Goal: Task Accomplishment & Management: Manage account settings

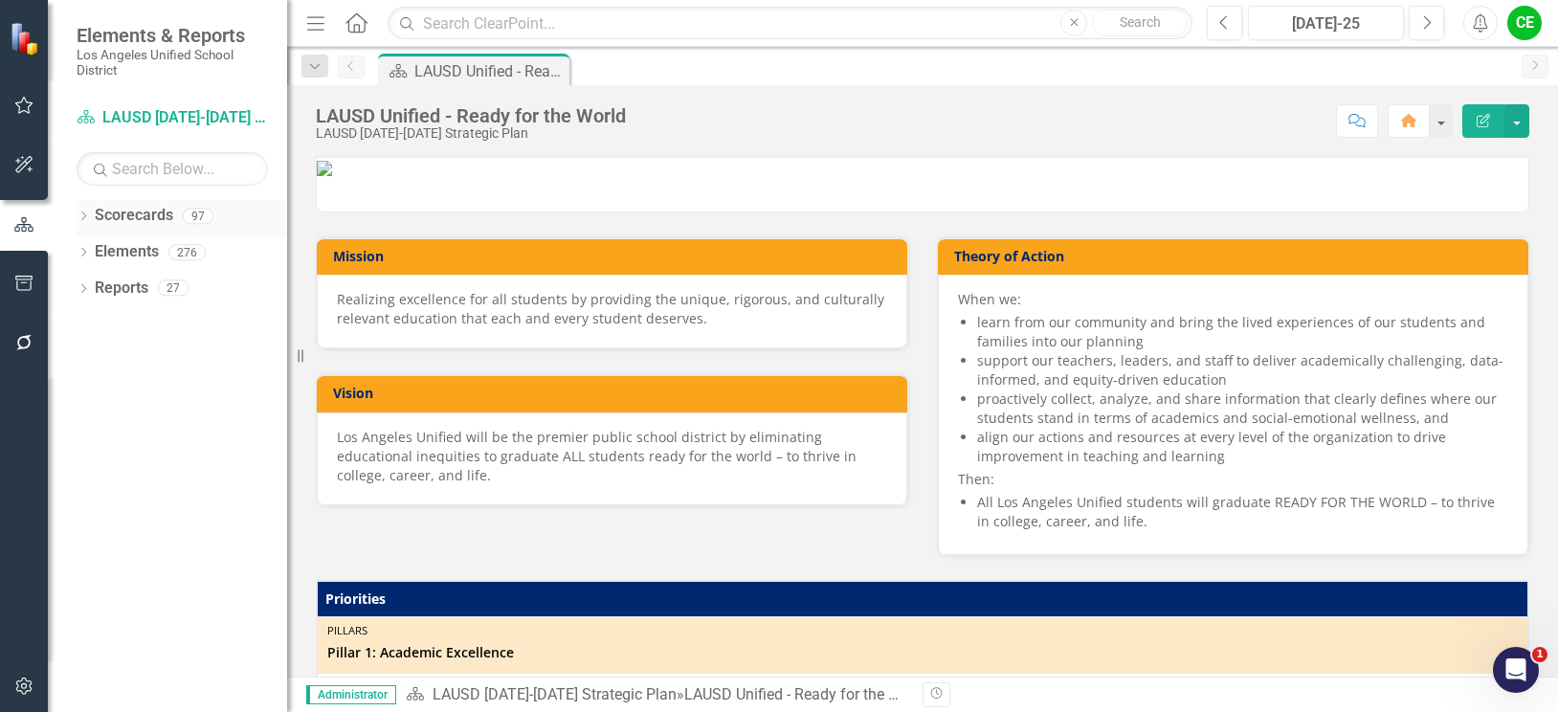
click at [84, 212] on icon "Dropdown" at bounding box center [83, 217] width 13 height 11
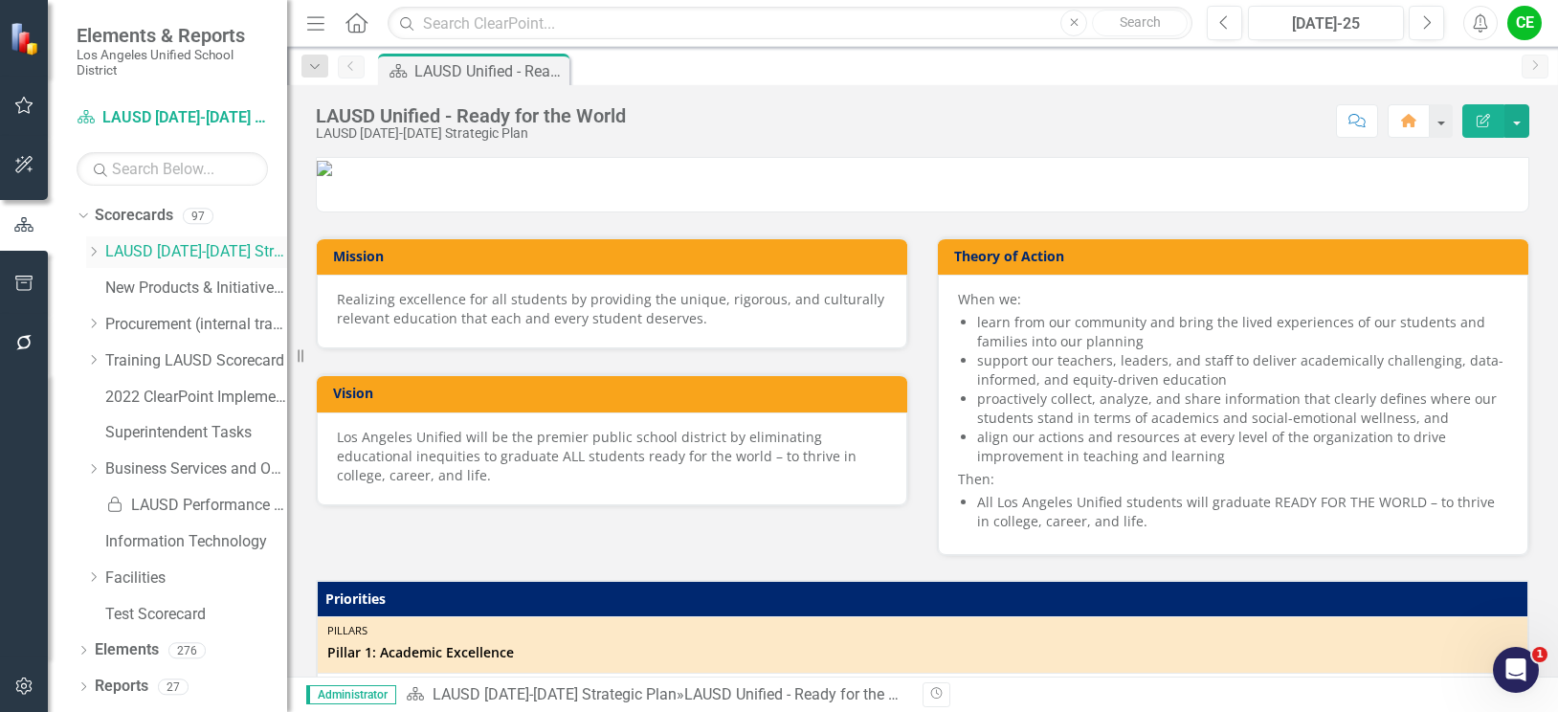
click at [89, 243] on div "Dropdown LAUSD [DATE]-[DATE] Strategic Plan" at bounding box center [186, 252] width 201 height 32
click at [96, 246] on icon "Dropdown" at bounding box center [93, 251] width 14 height 11
click at [113, 471] on icon at bounding box center [113, 469] width 5 height 10
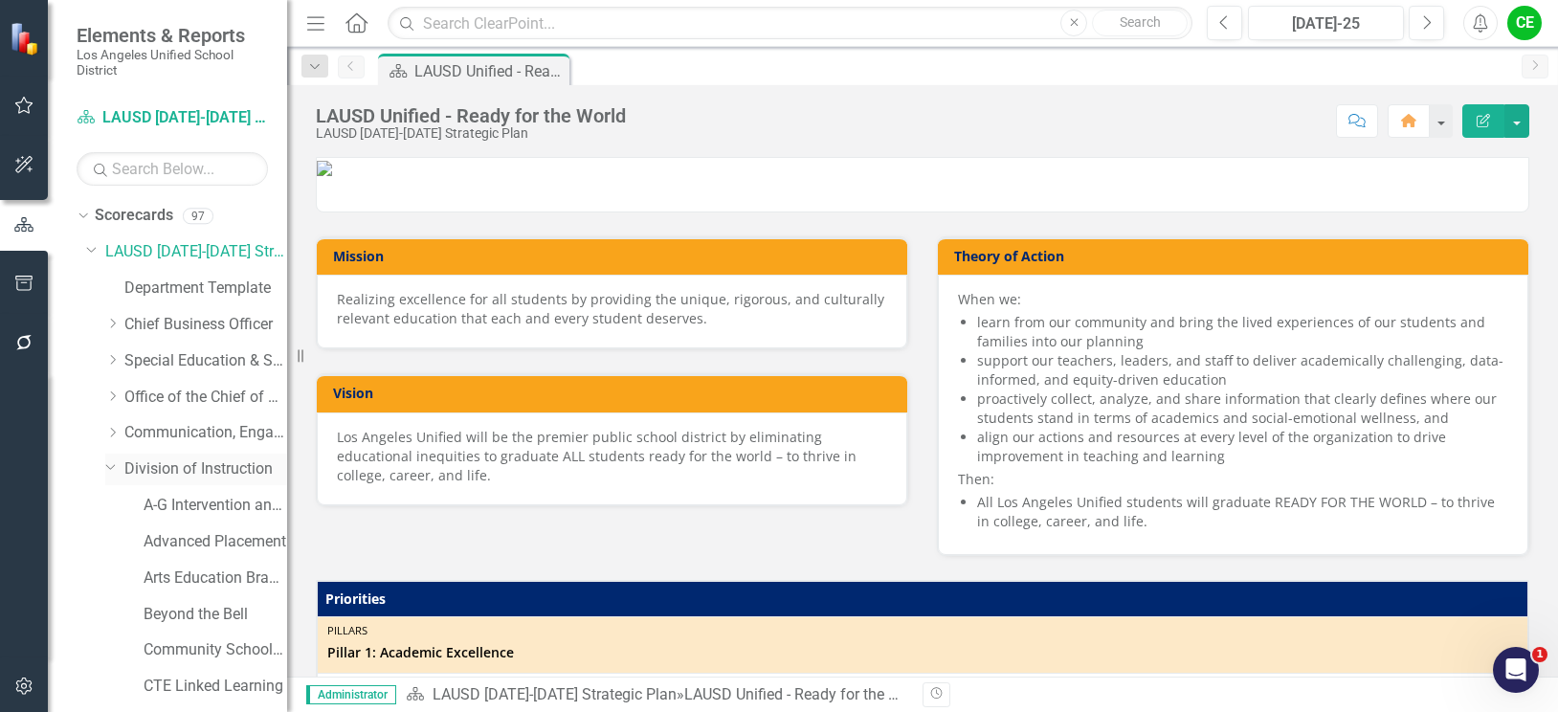
scroll to position [96, 0]
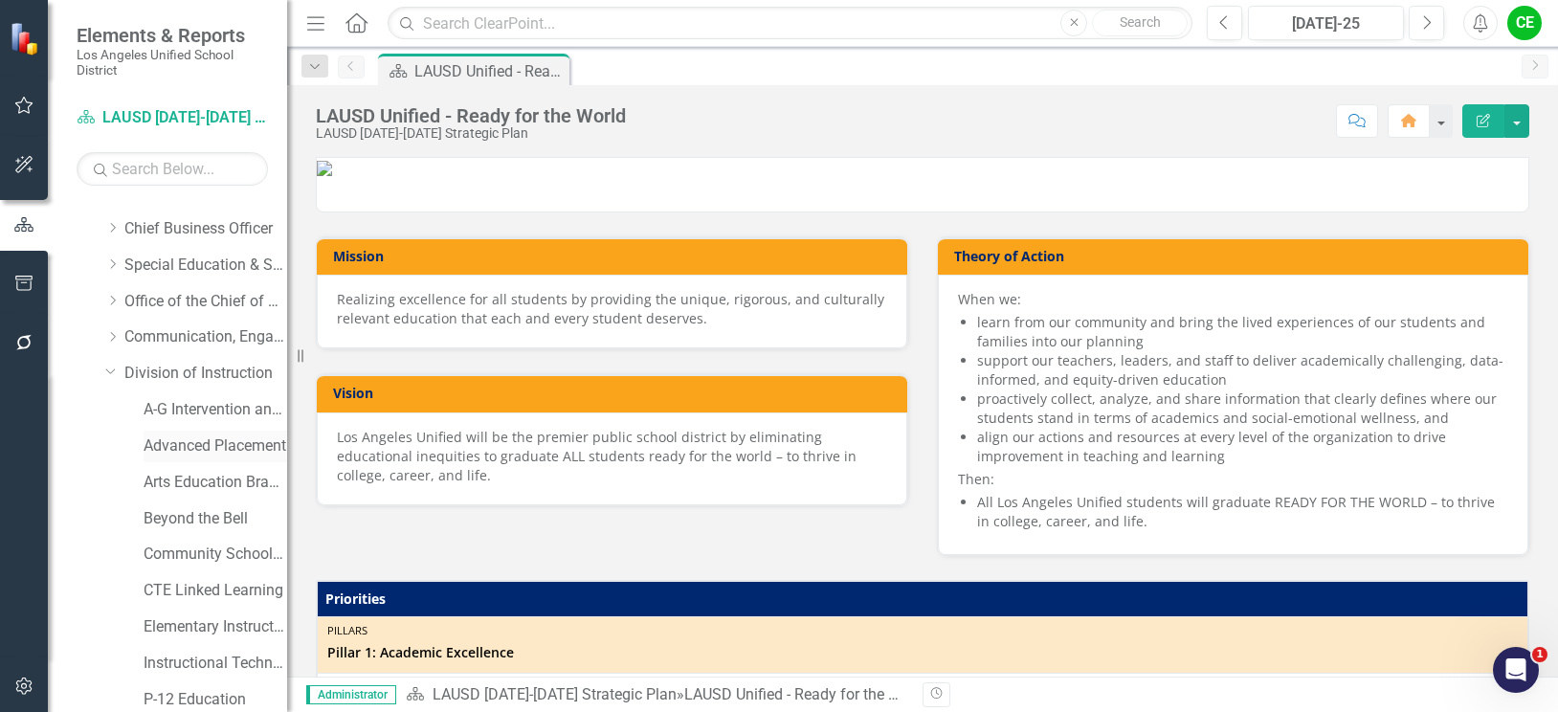
click at [165, 436] on link "Advanced Placement" at bounding box center [216, 446] width 144 height 22
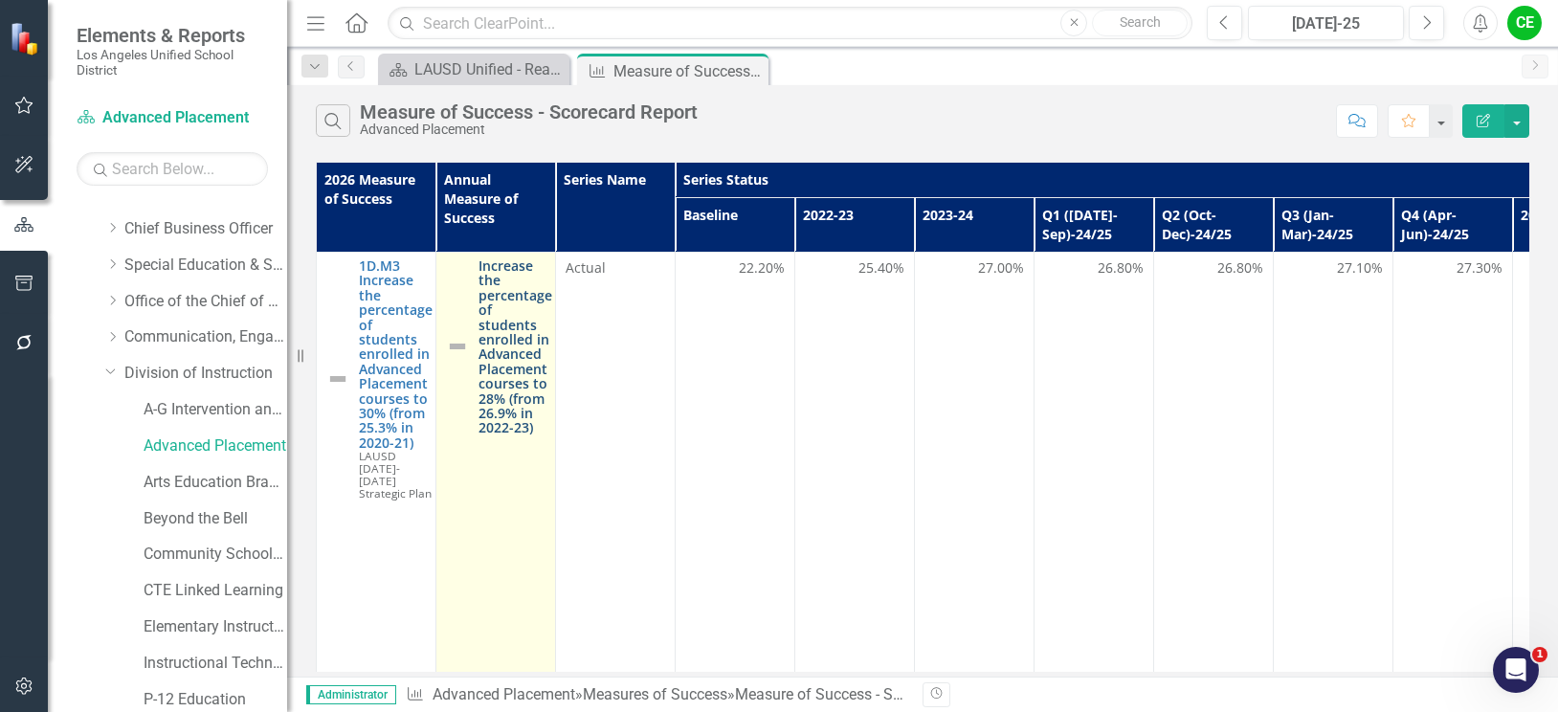
click at [510, 298] on link "Increase the percentage of students enrolled in Advanced Placement courses to 2…" at bounding box center [515, 346] width 74 height 177
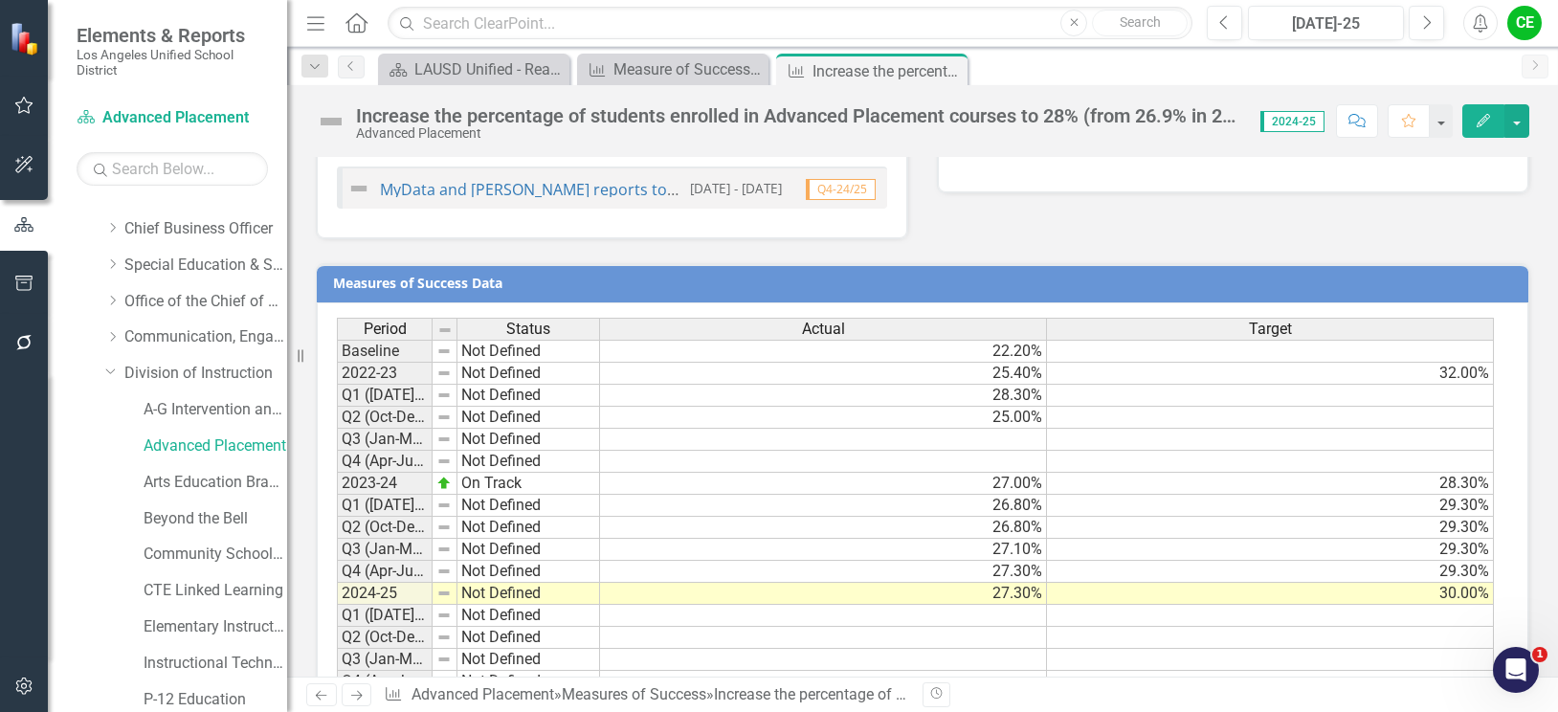
scroll to position [1409, 0]
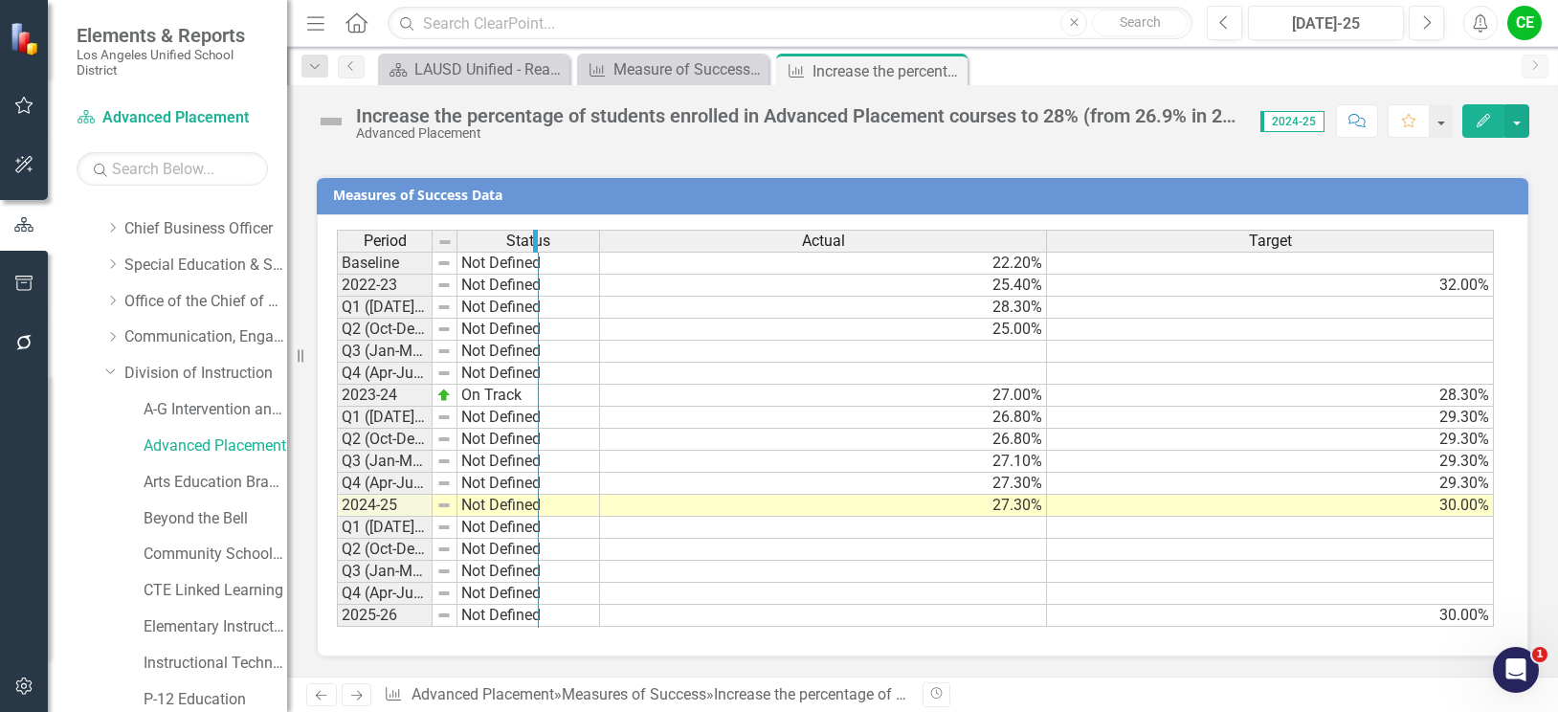
drag, startPoint x: 430, startPoint y: 241, endPoint x: 536, endPoint y: 246, distance: 106.3
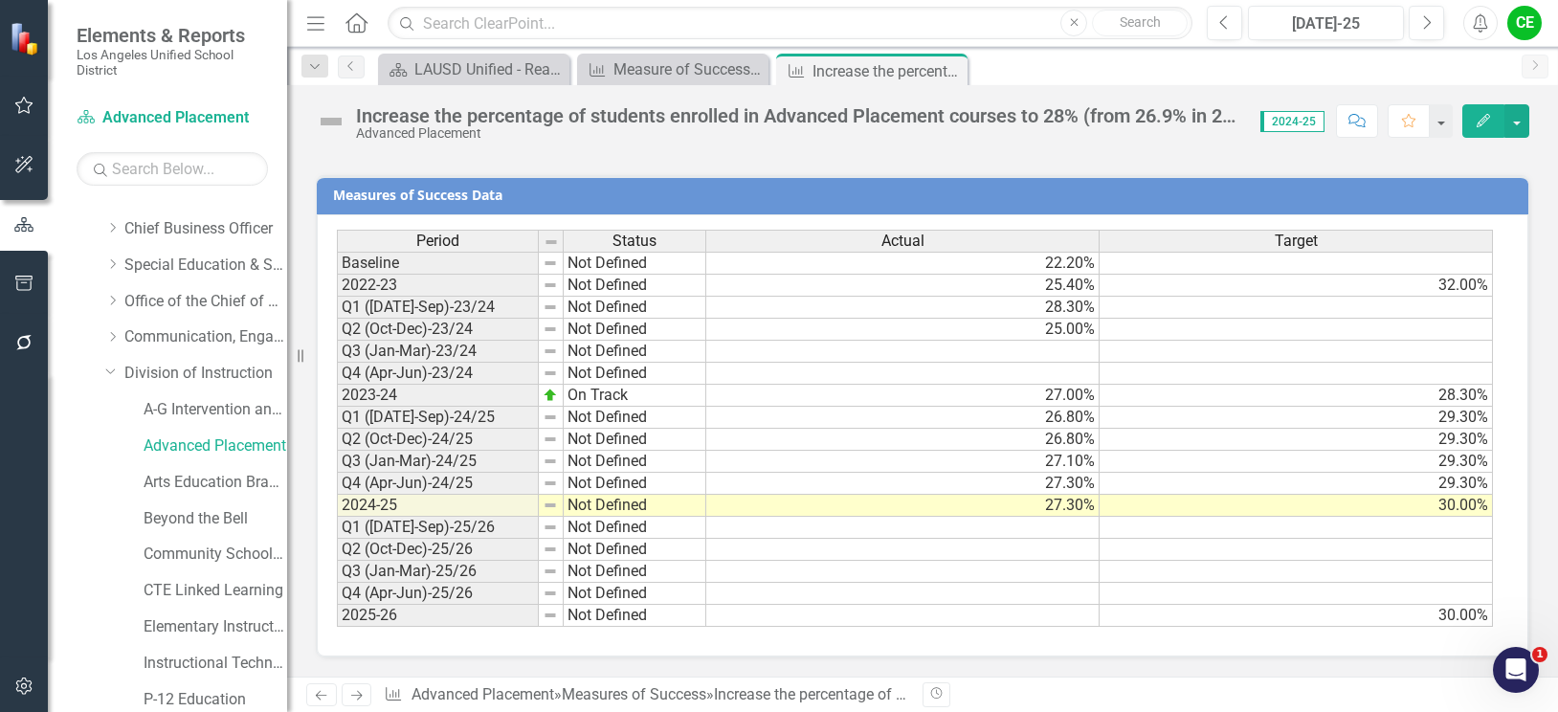
drag, startPoint x: 1018, startPoint y: 536, endPoint x: 1024, endPoint y: 509, distance: 27.4
click at [1018, 536] on td at bounding box center [902, 528] width 393 height 22
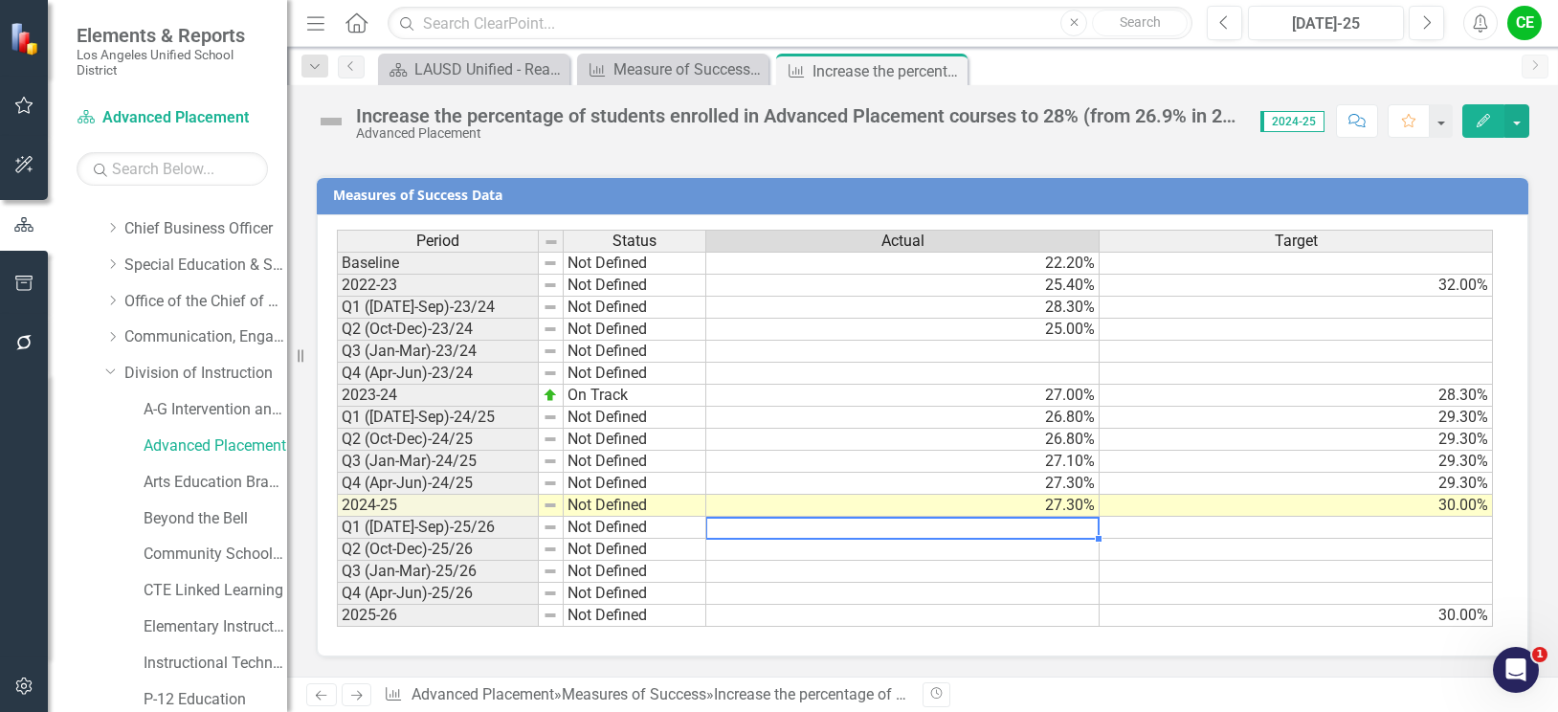
click at [1024, 506] on td "27.30%" at bounding box center [902, 506] width 393 height 22
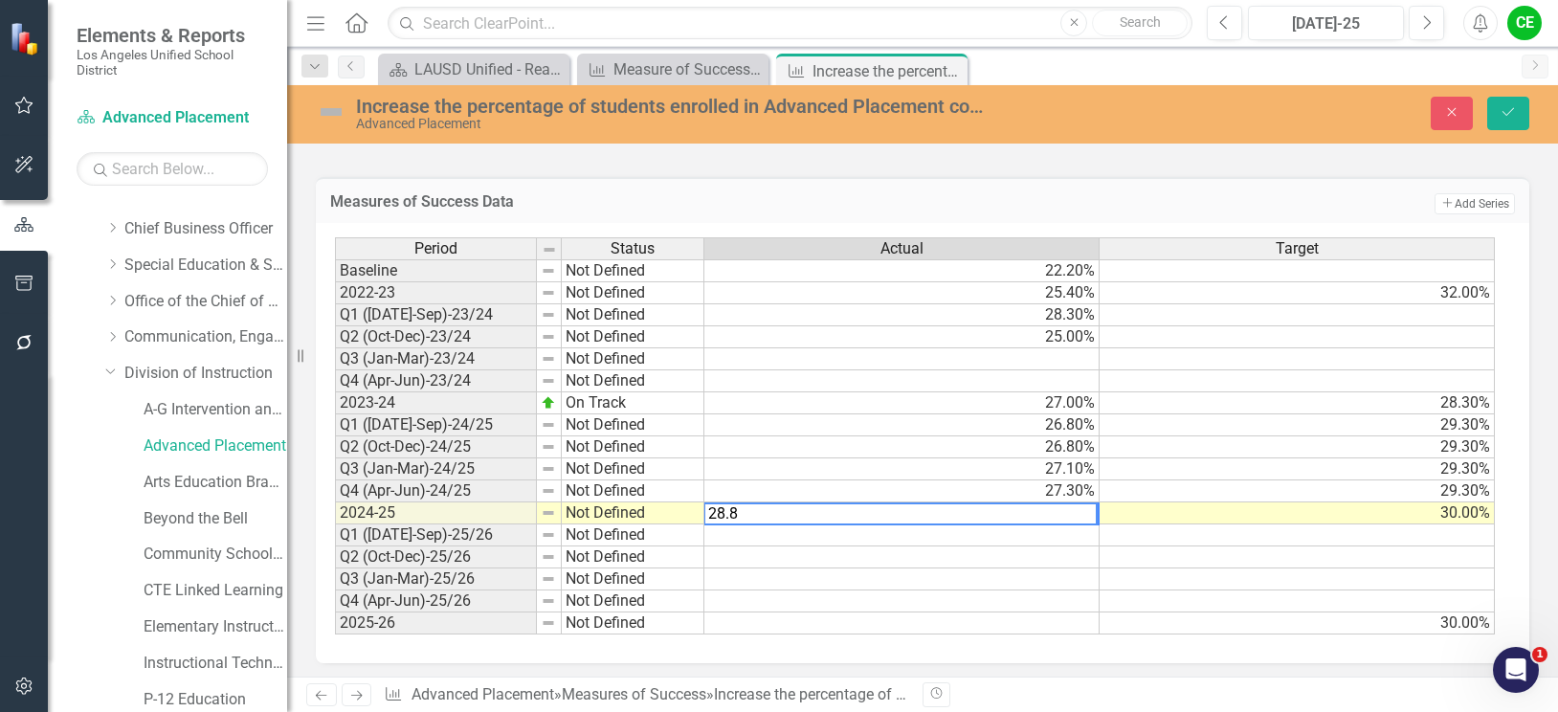
type textarea "28.8"
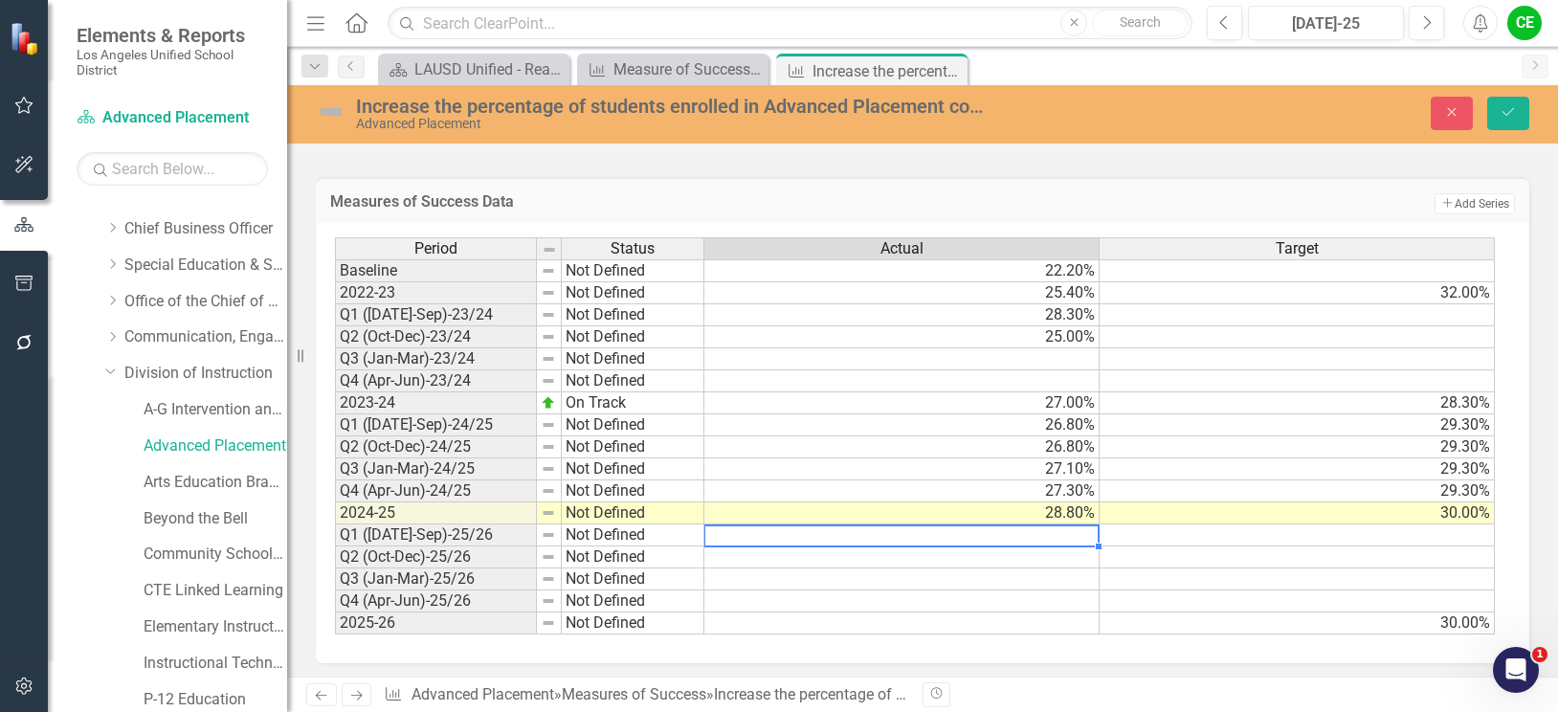
click at [1067, 540] on td at bounding box center [901, 535] width 395 height 22
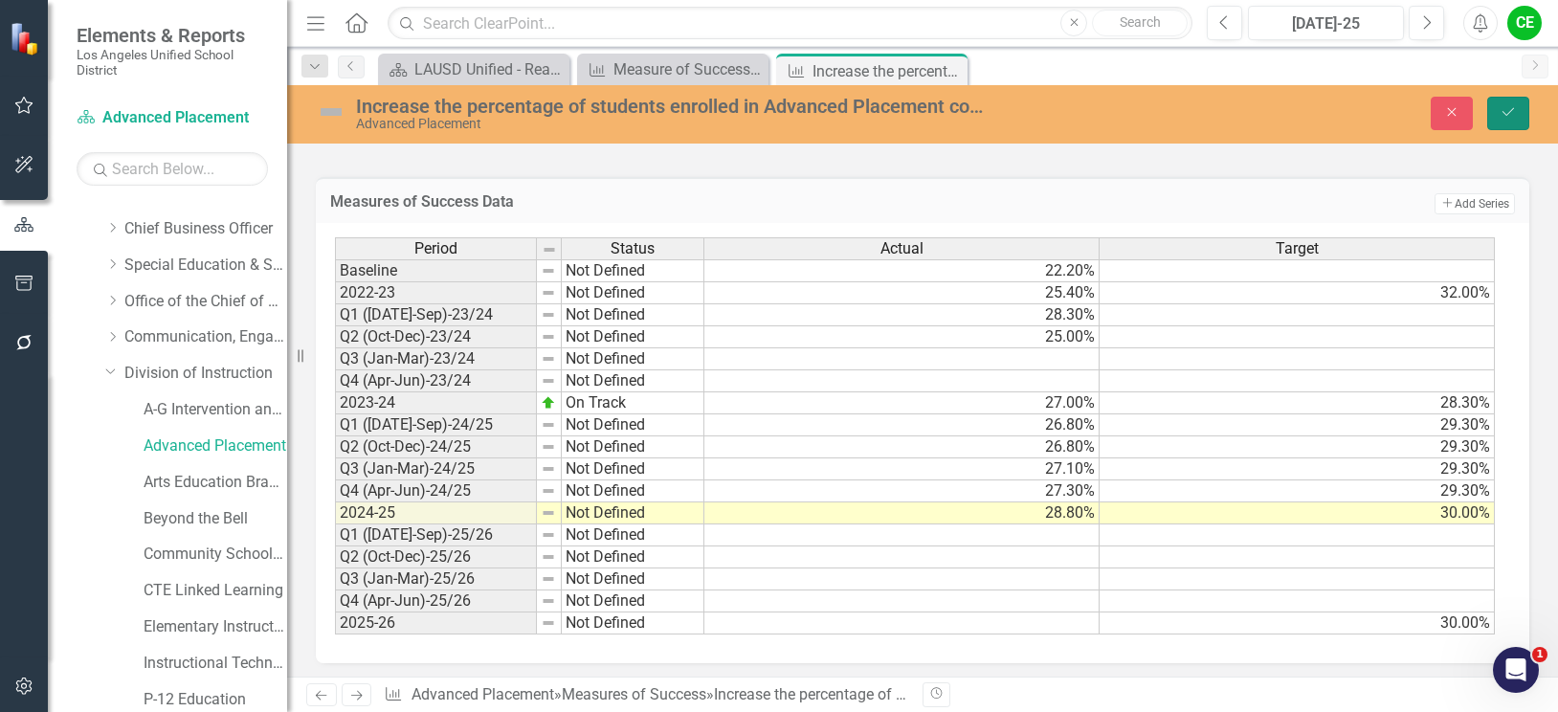
click at [1514, 108] on icon "Save" at bounding box center [1507, 111] width 17 height 13
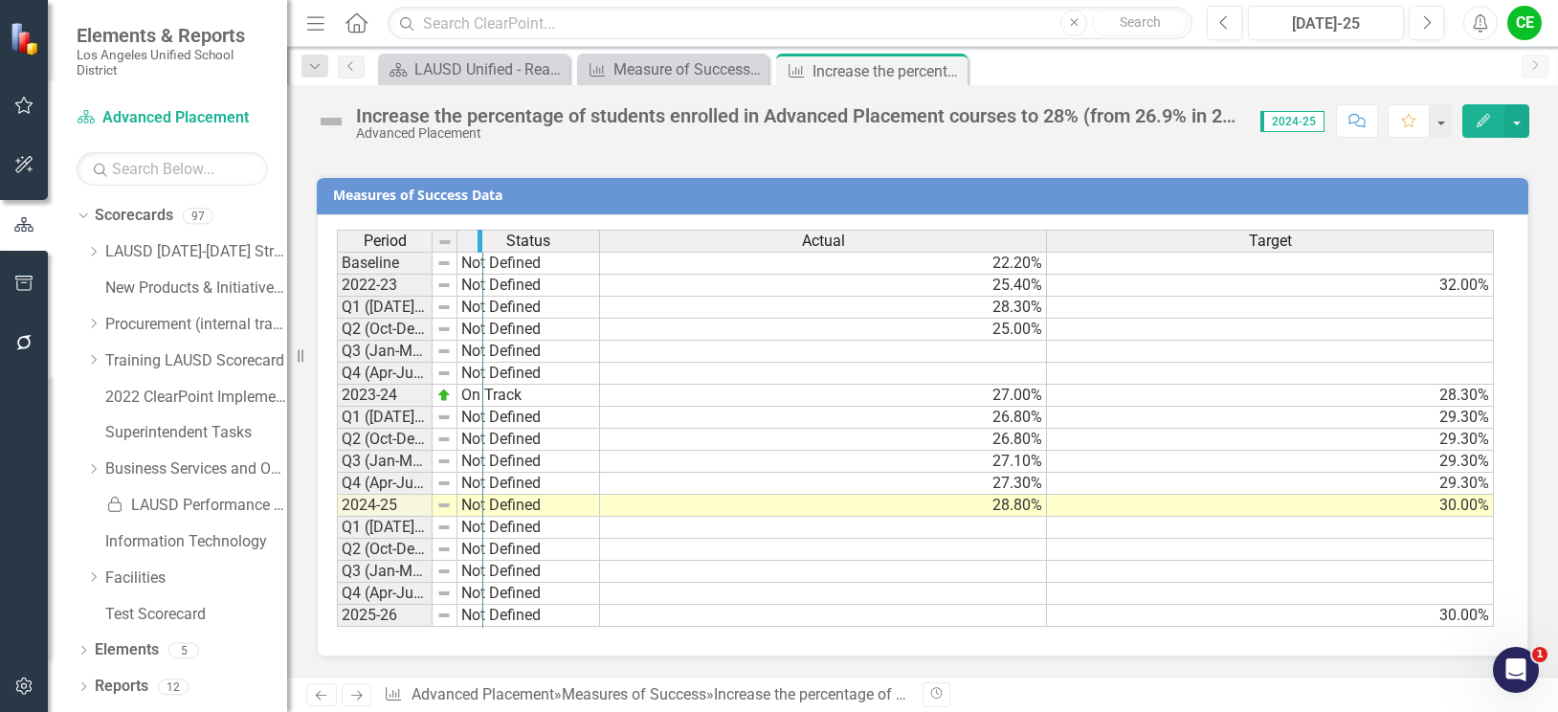
drag, startPoint x: 429, startPoint y: 239, endPoint x: 479, endPoint y: 244, distance: 50.9
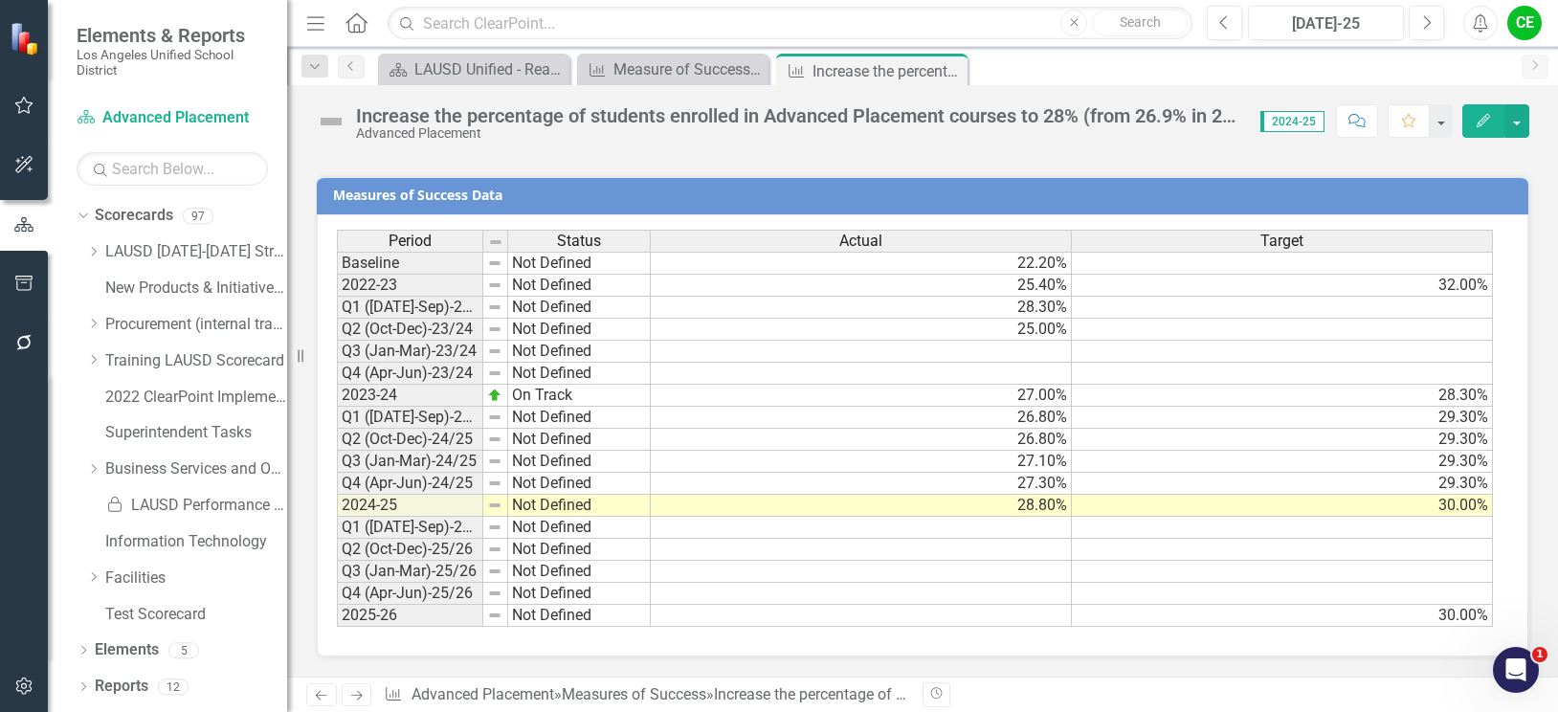
click at [604, 506] on td "Not Defined" at bounding box center [579, 506] width 143 height 22
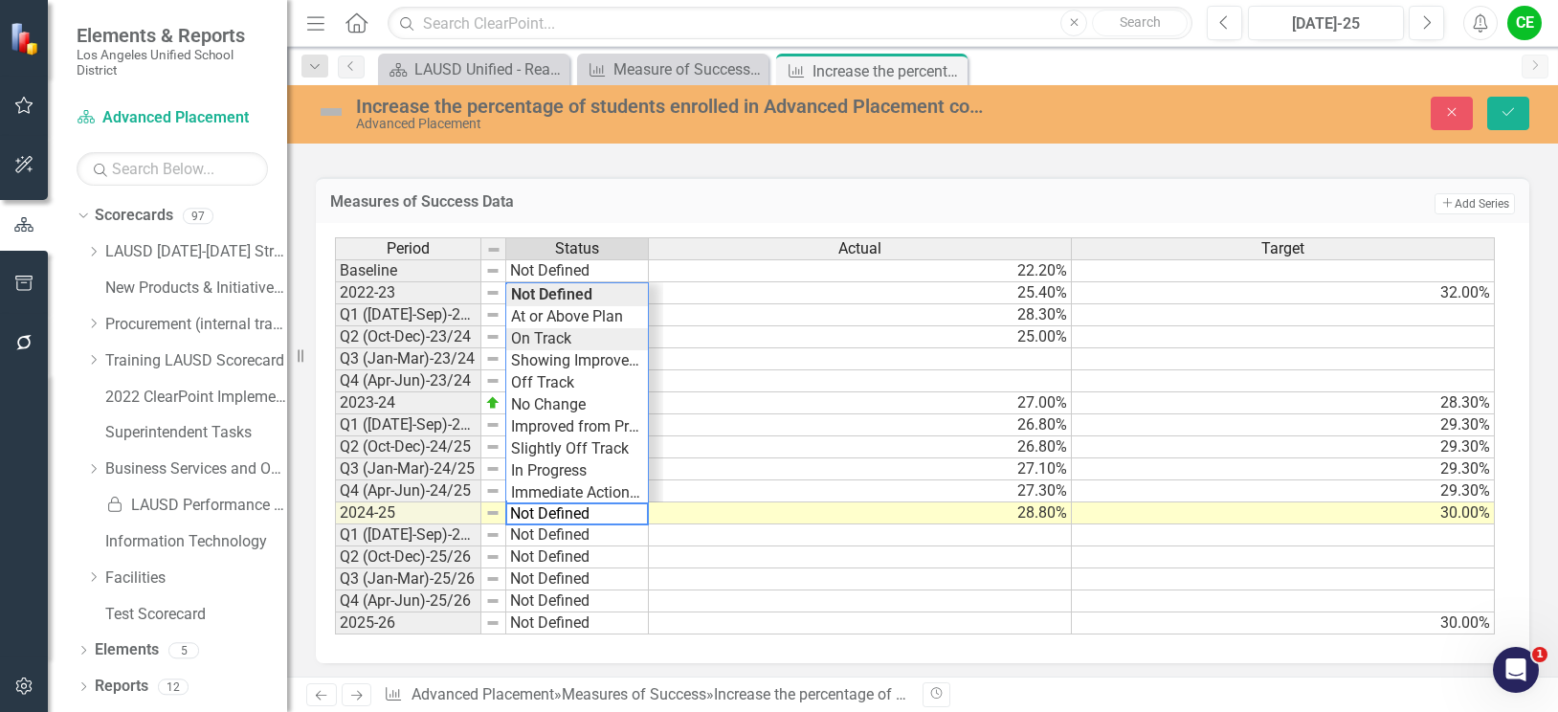
type textarea "On Track"
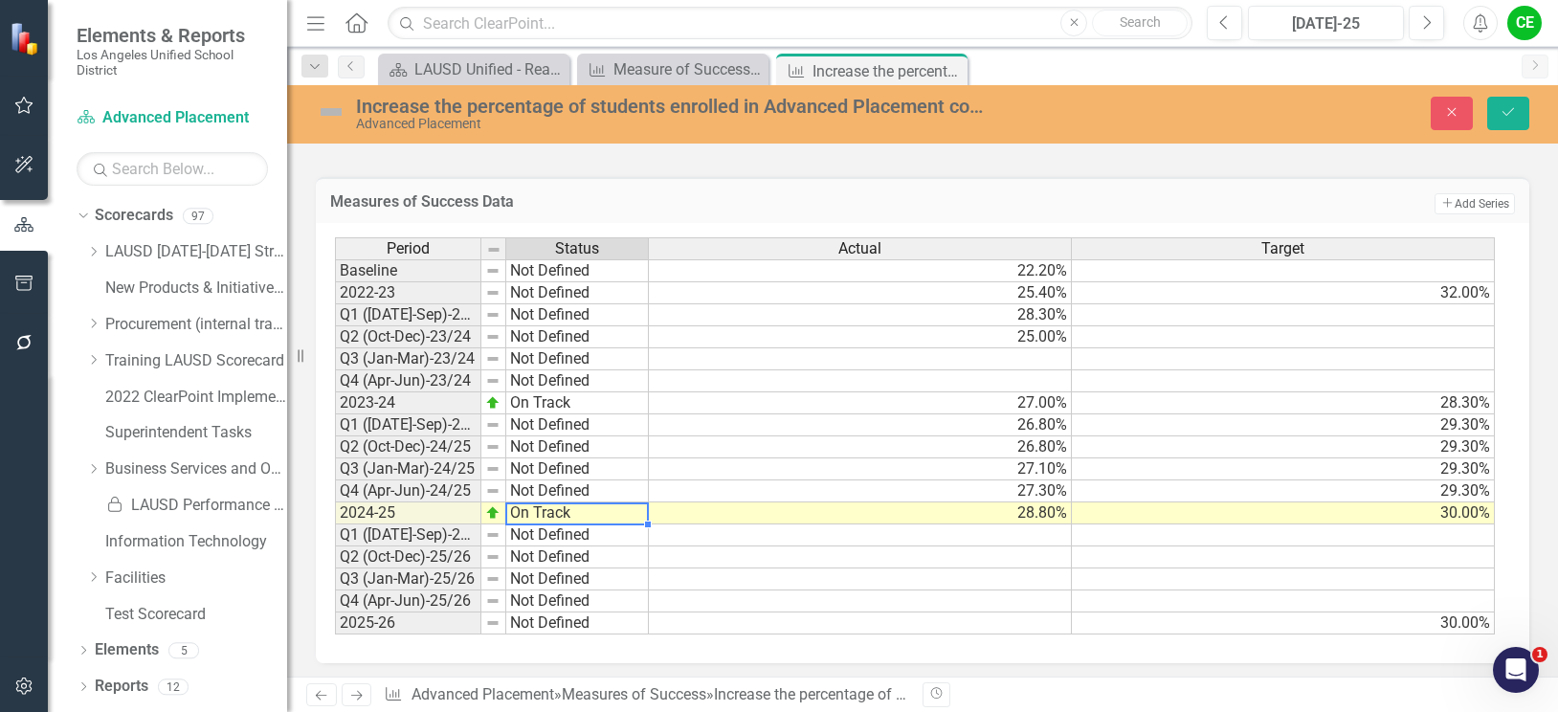
click at [584, 338] on div "Period Status Actual Target Baseline Not Defined 22.20% 2022-23 Not Defined 25.…" at bounding box center [915, 436] width 1161 height 398
click at [1504, 113] on icon "Save" at bounding box center [1507, 111] width 17 height 13
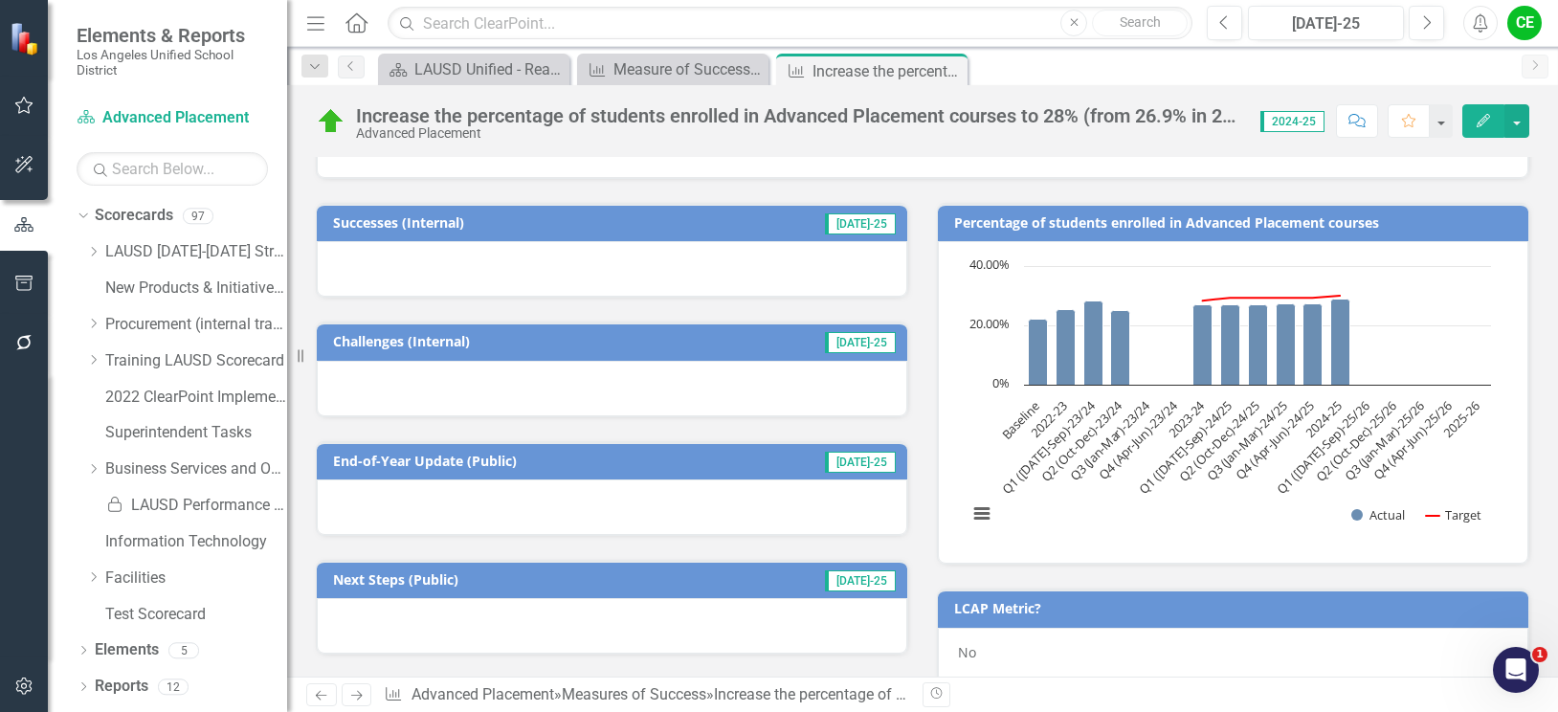
scroll to position [765, 0]
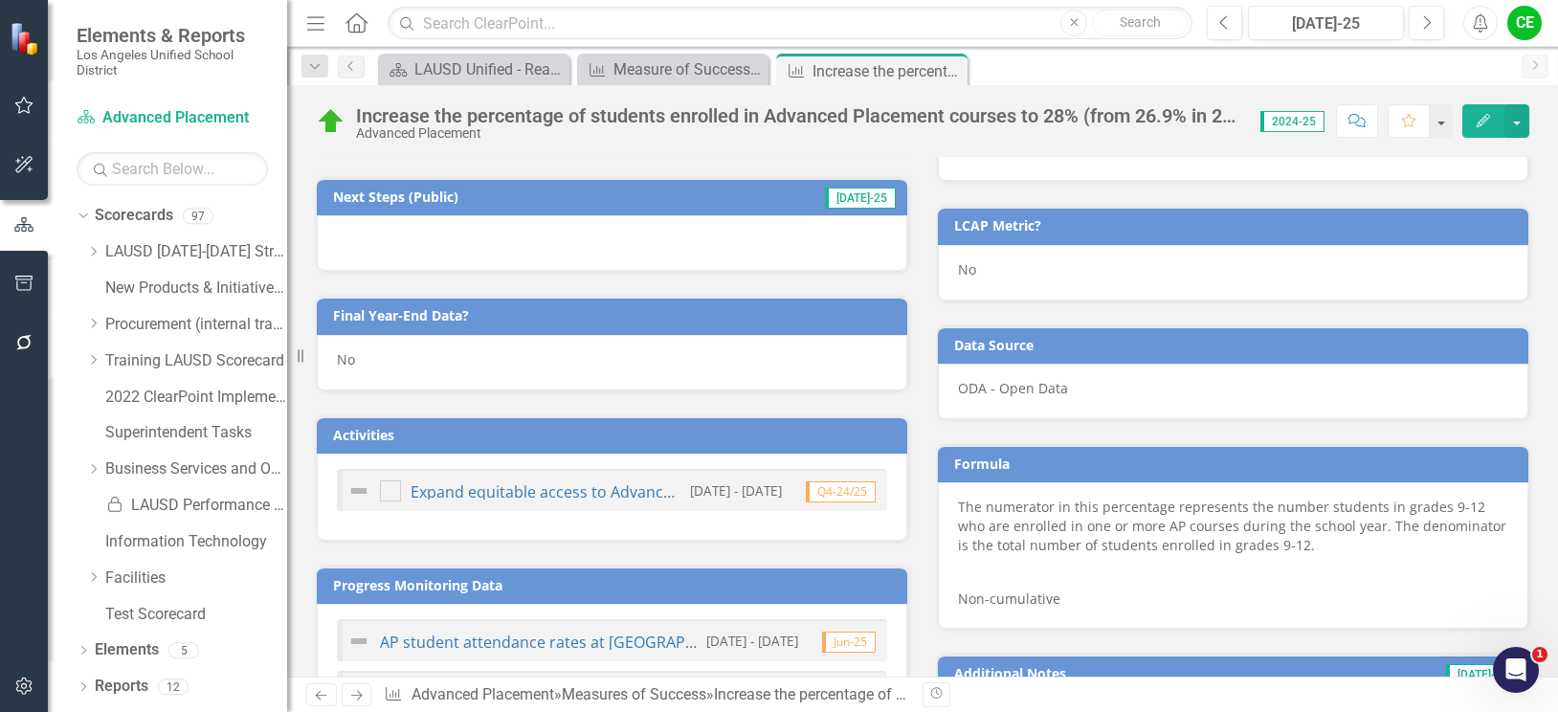
click at [372, 366] on div "No" at bounding box center [612, 362] width 590 height 55
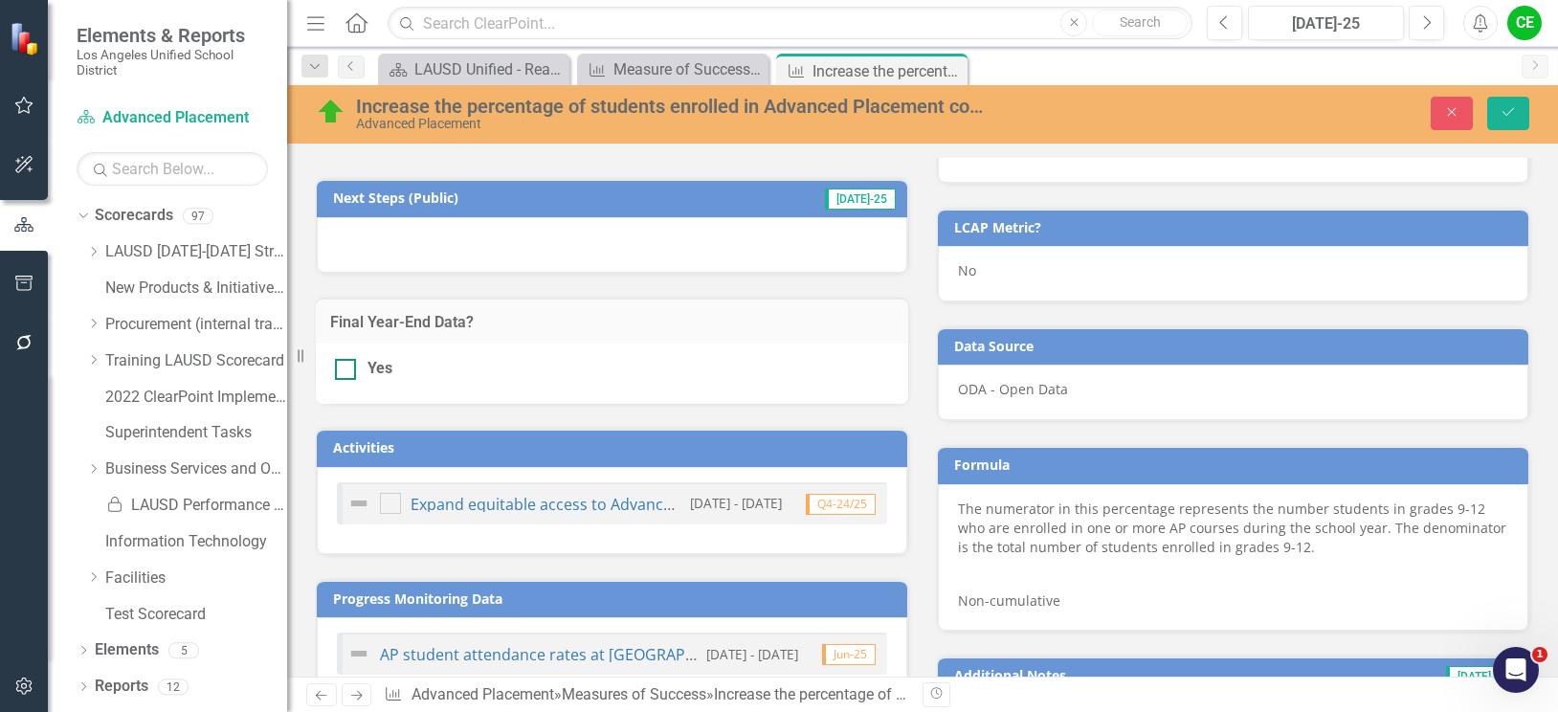
click at [344, 372] on div at bounding box center [345, 369] width 21 height 21
click at [344, 371] on input "Yes" at bounding box center [341, 365] width 12 height 12
checkbox input "true"
click at [1506, 112] on icon "Save" at bounding box center [1507, 111] width 17 height 13
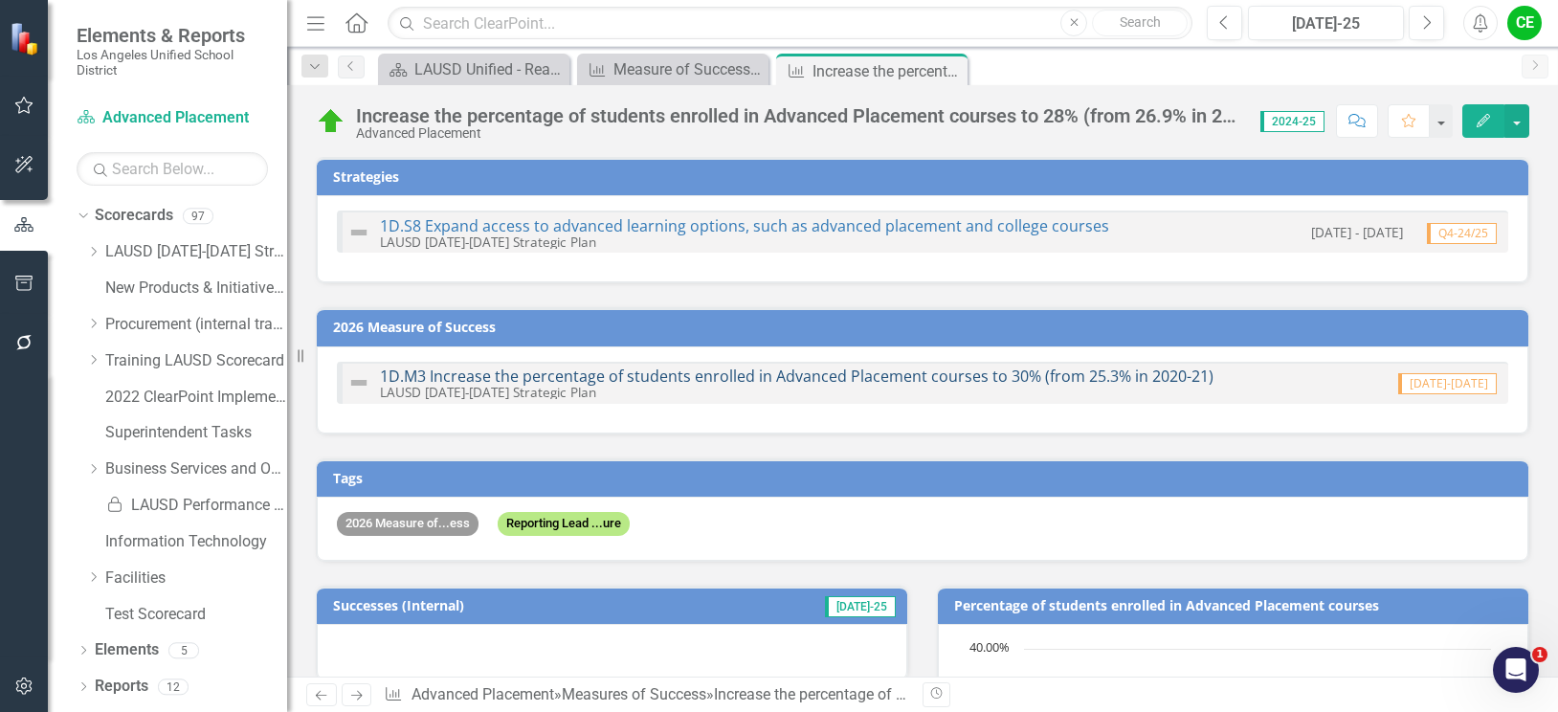
click at [853, 372] on link "1D.M3 Increase the percentage of students enrolled in Advanced Placement course…" at bounding box center [796, 376] width 833 height 21
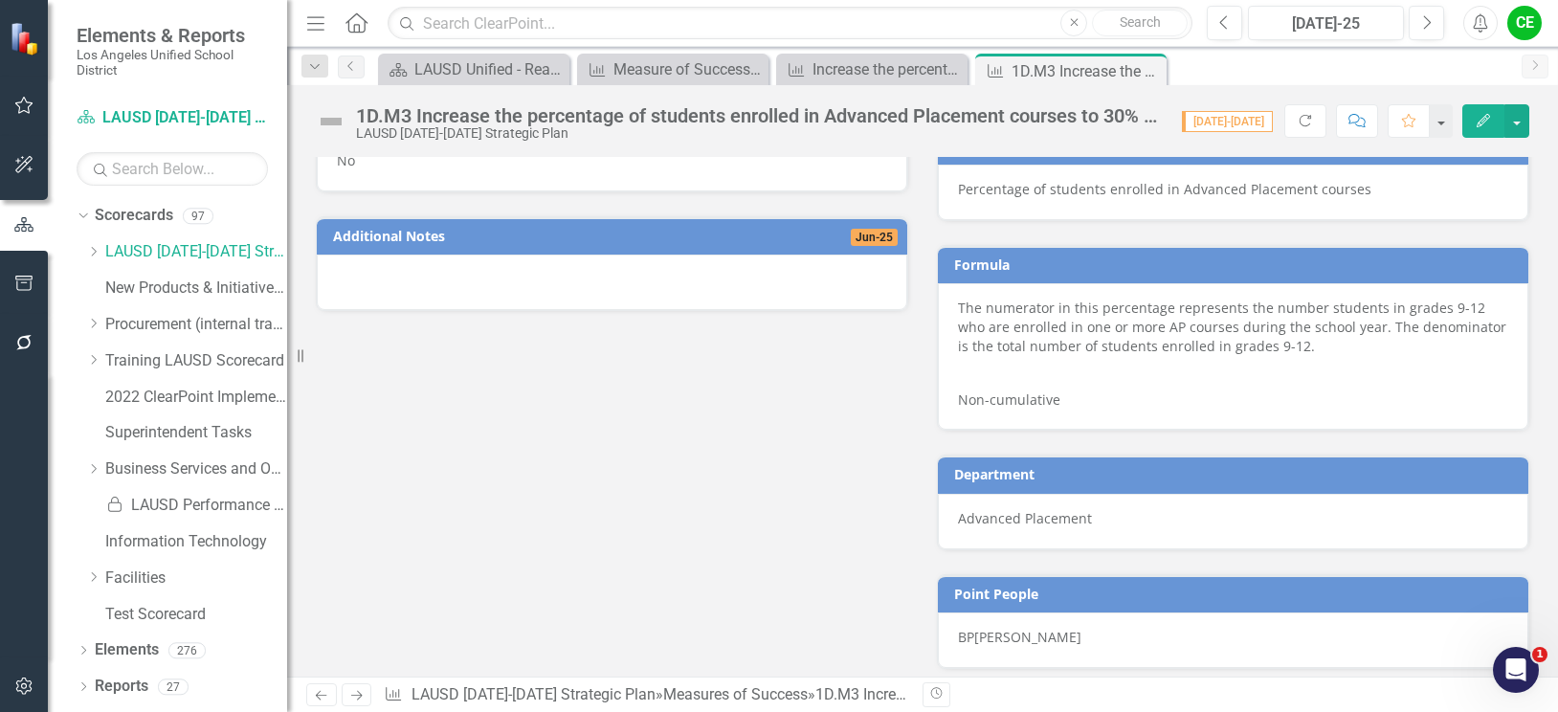
scroll to position [1435, 0]
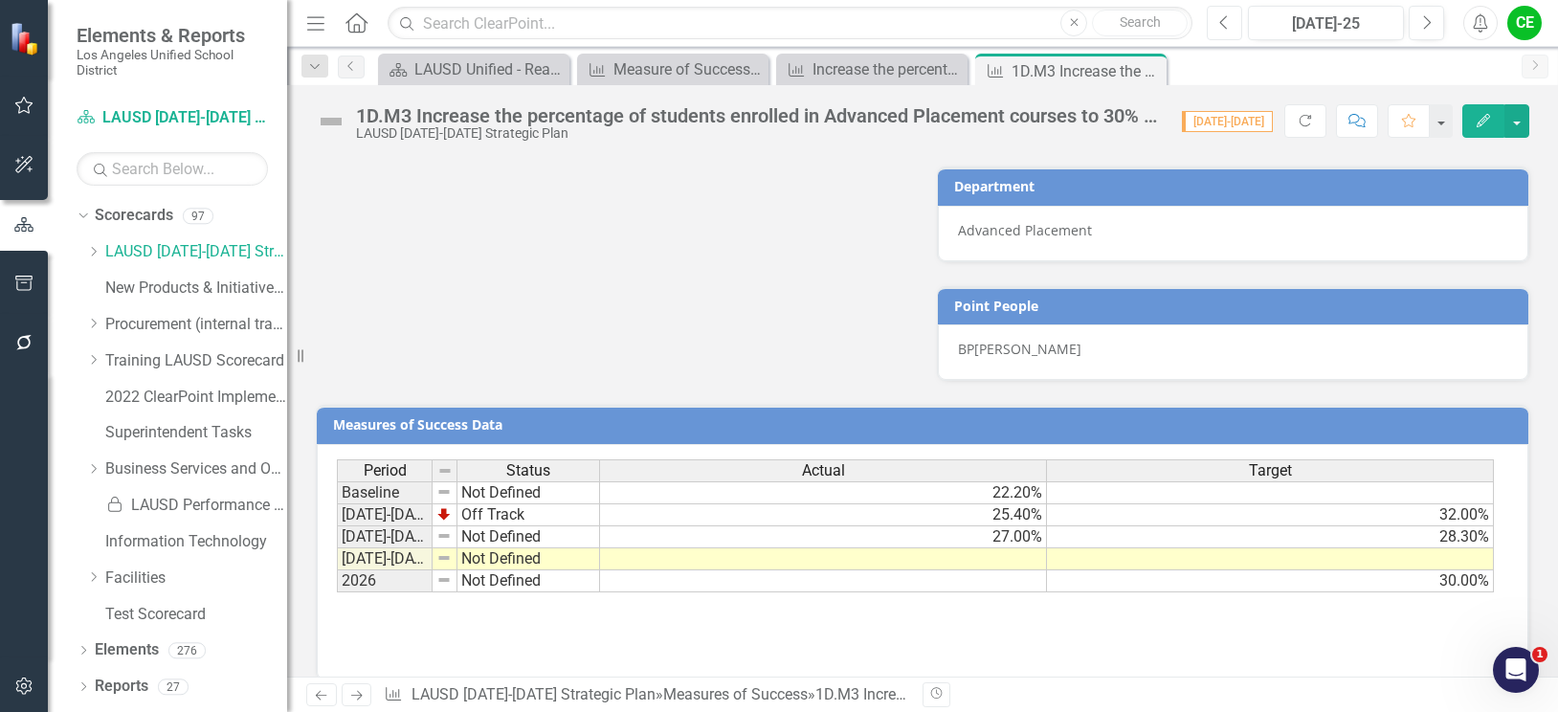
click at [1228, 12] on button "Previous" at bounding box center [1224, 23] width 35 height 34
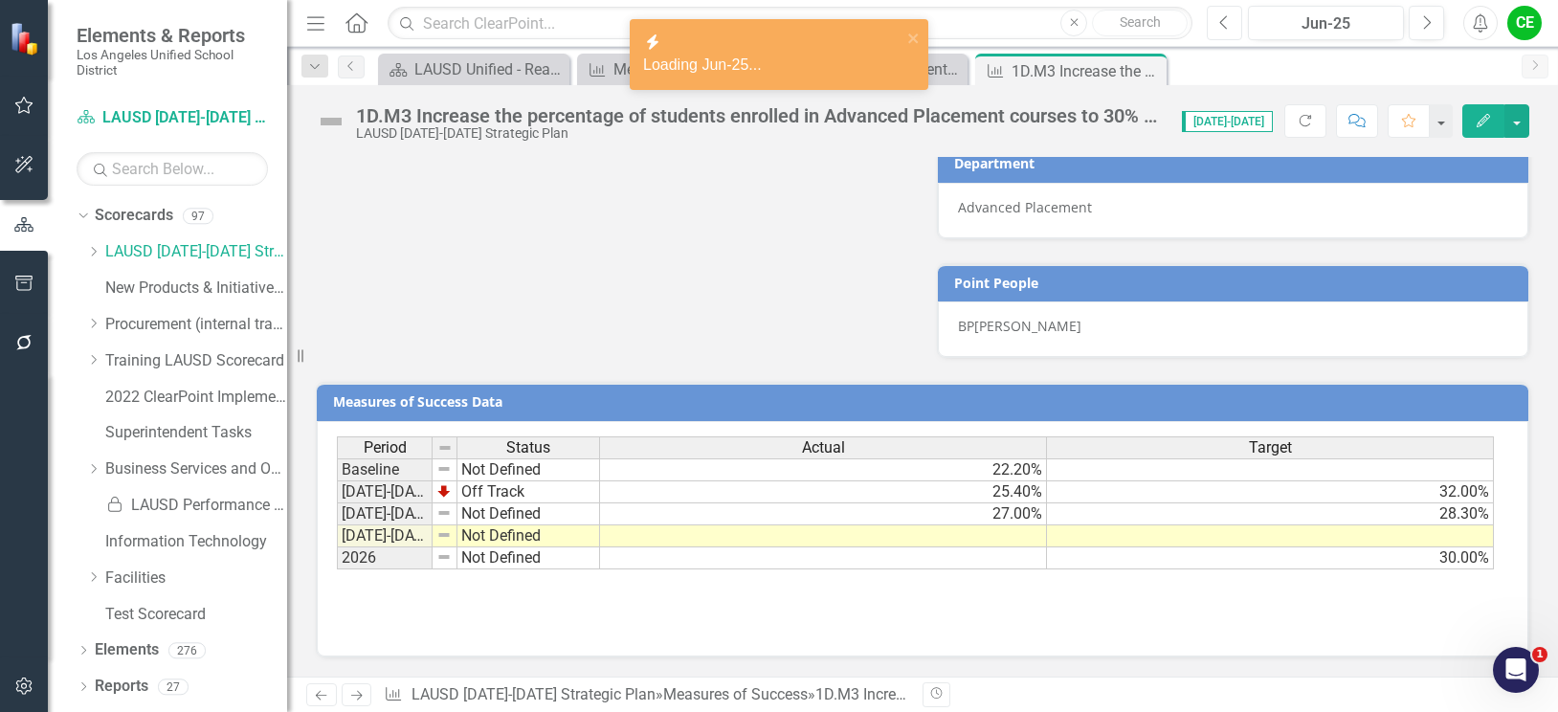
scroll to position [1470, 0]
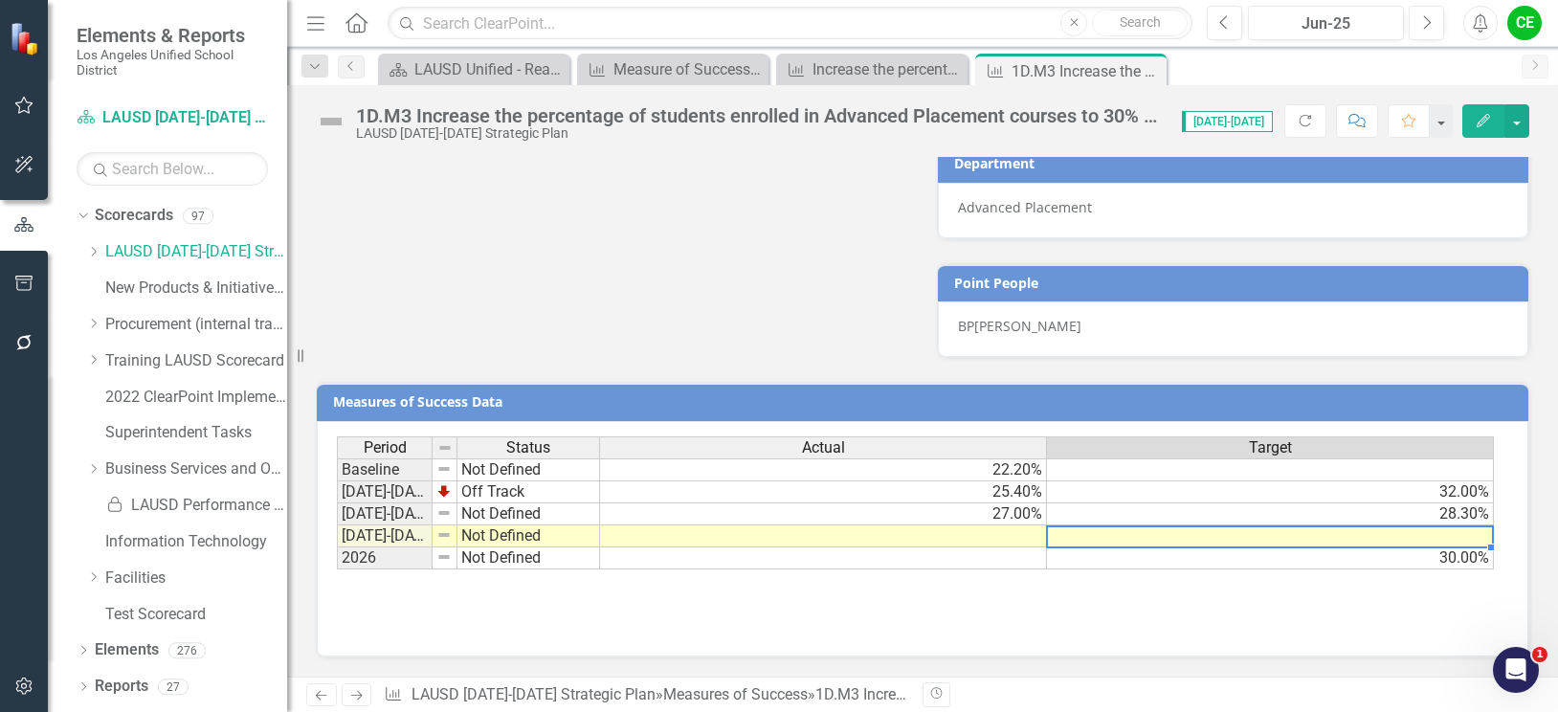
click at [1129, 543] on td at bounding box center [1270, 536] width 447 height 22
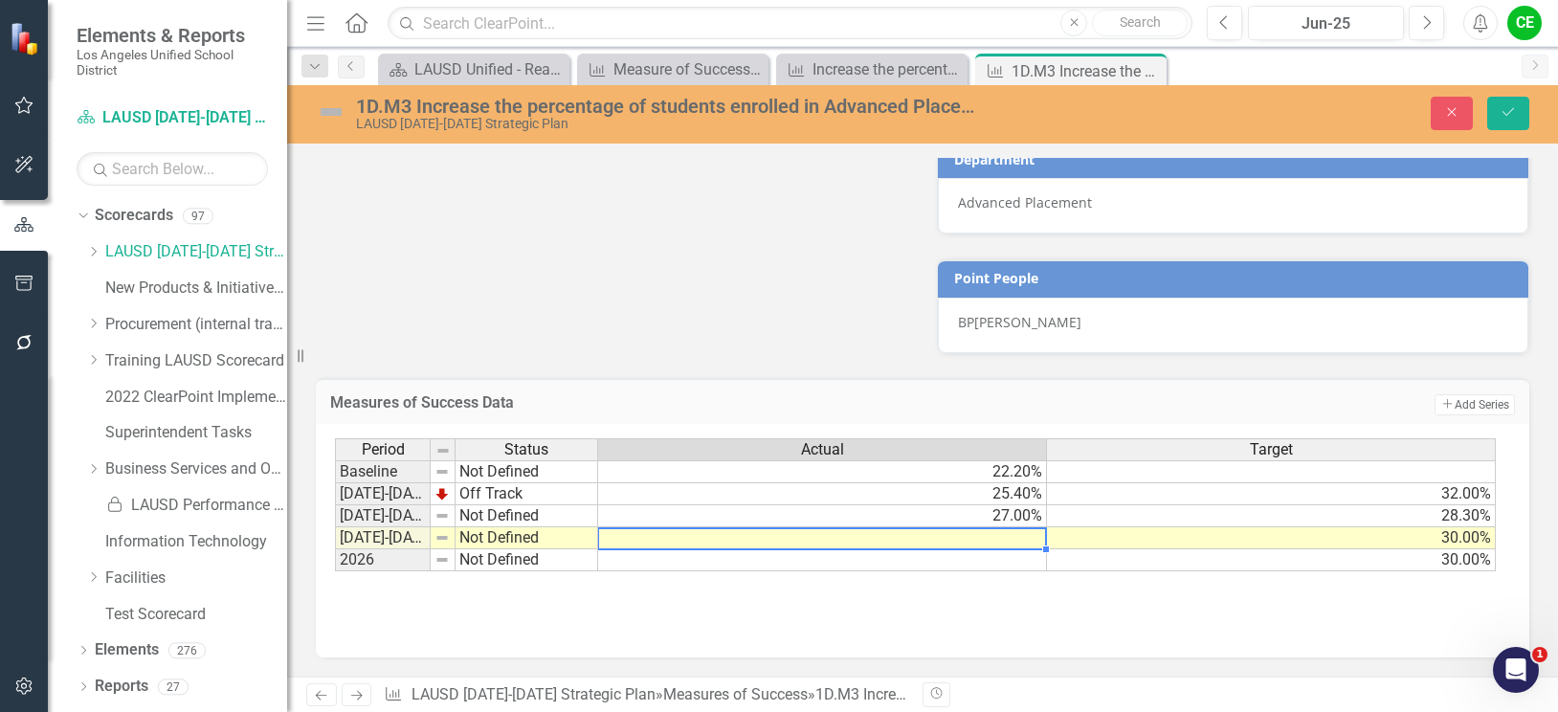
click at [983, 549] on td at bounding box center [822, 538] width 449 height 22
type textarea "28.8"
click at [985, 566] on td at bounding box center [822, 560] width 449 height 22
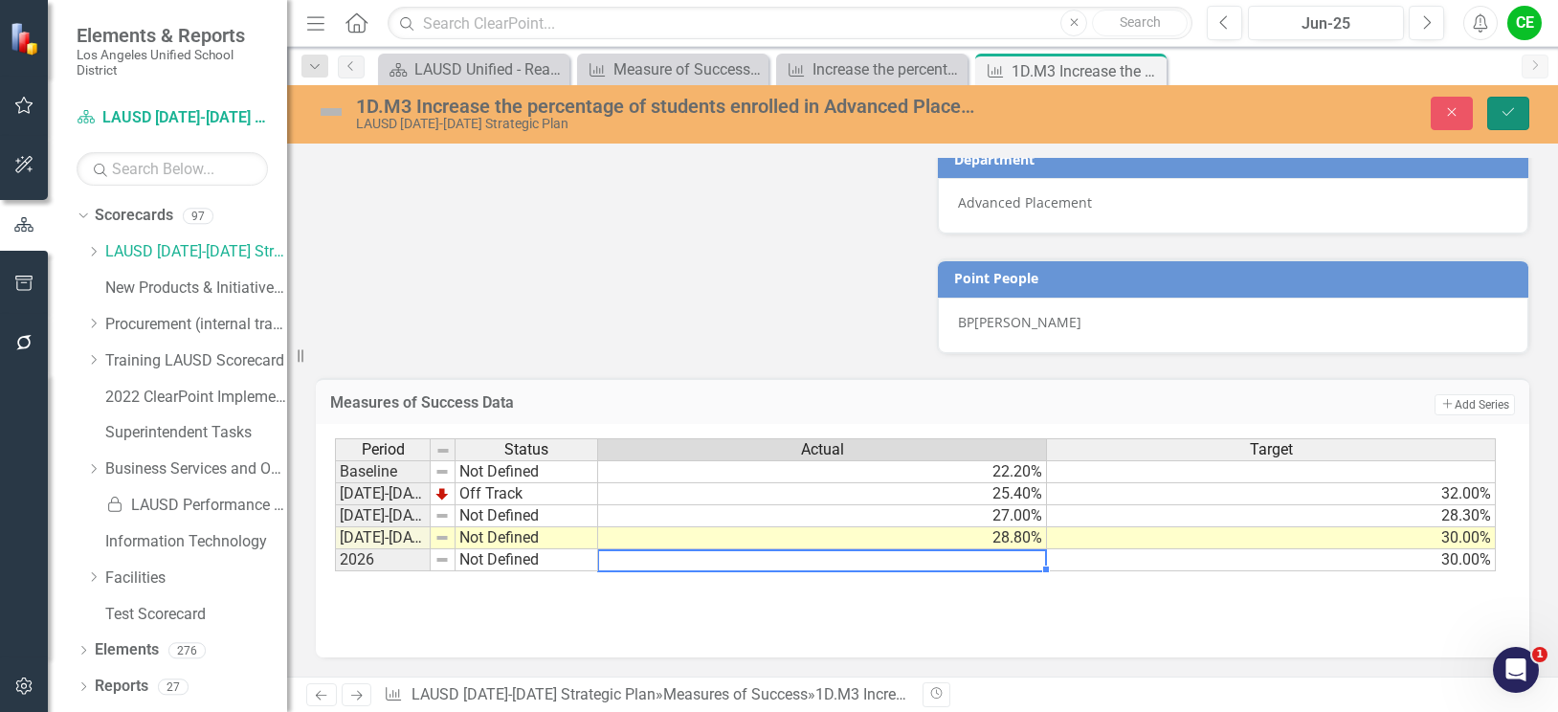
click at [1513, 107] on icon "Save" at bounding box center [1507, 111] width 17 height 13
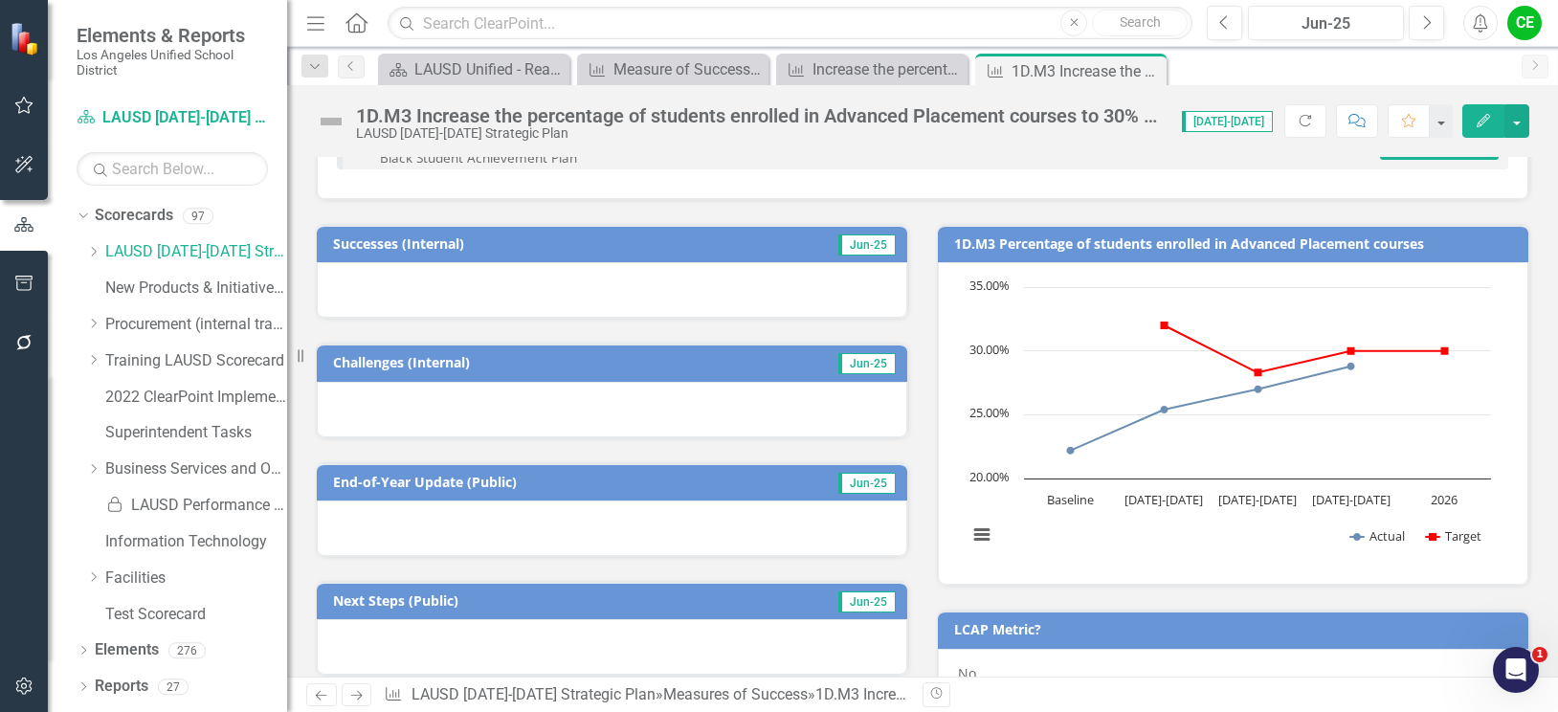
scroll to position [513, 0]
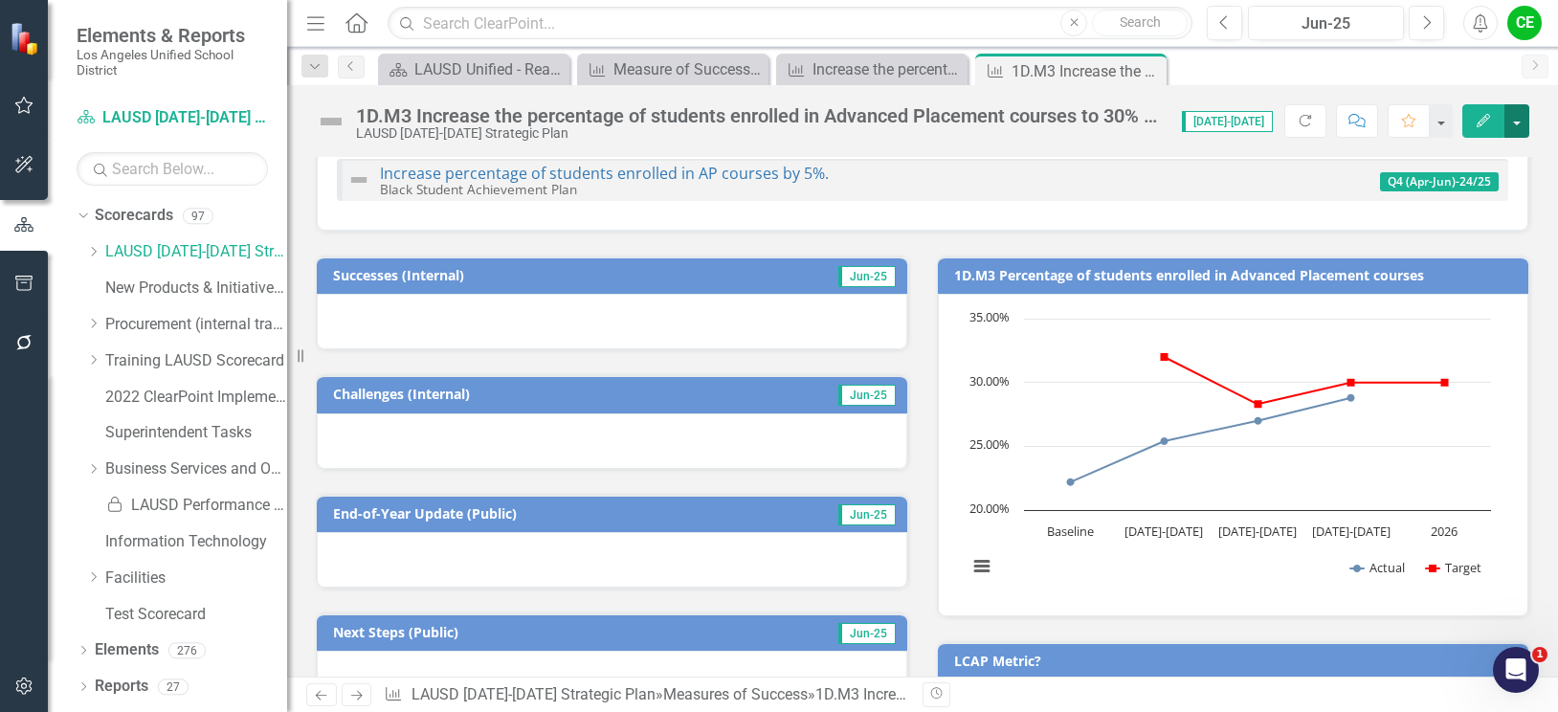
click at [1514, 123] on button "button" at bounding box center [1516, 120] width 25 height 33
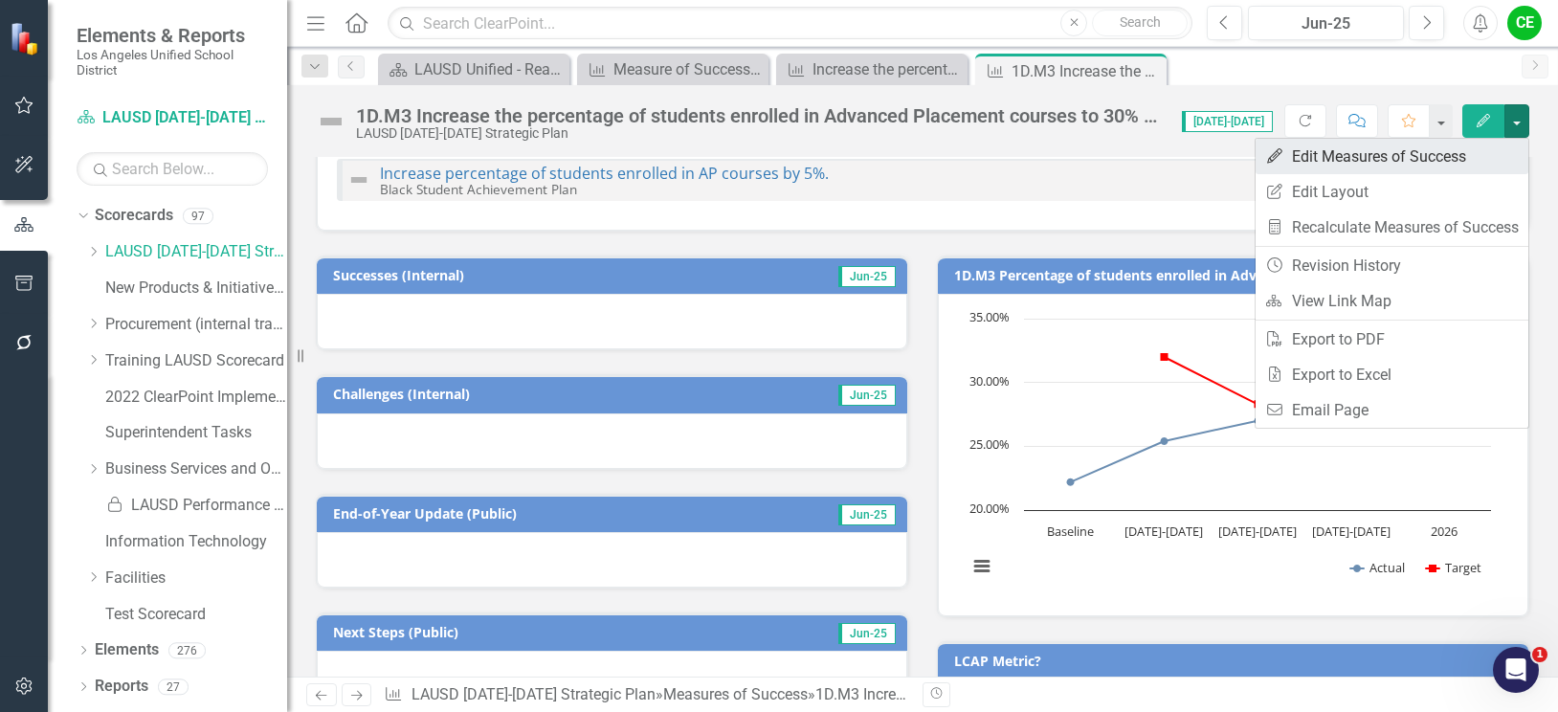
click at [1382, 156] on link "Edit Edit Measures of Success" at bounding box center [1391, 156] width 273 height 35
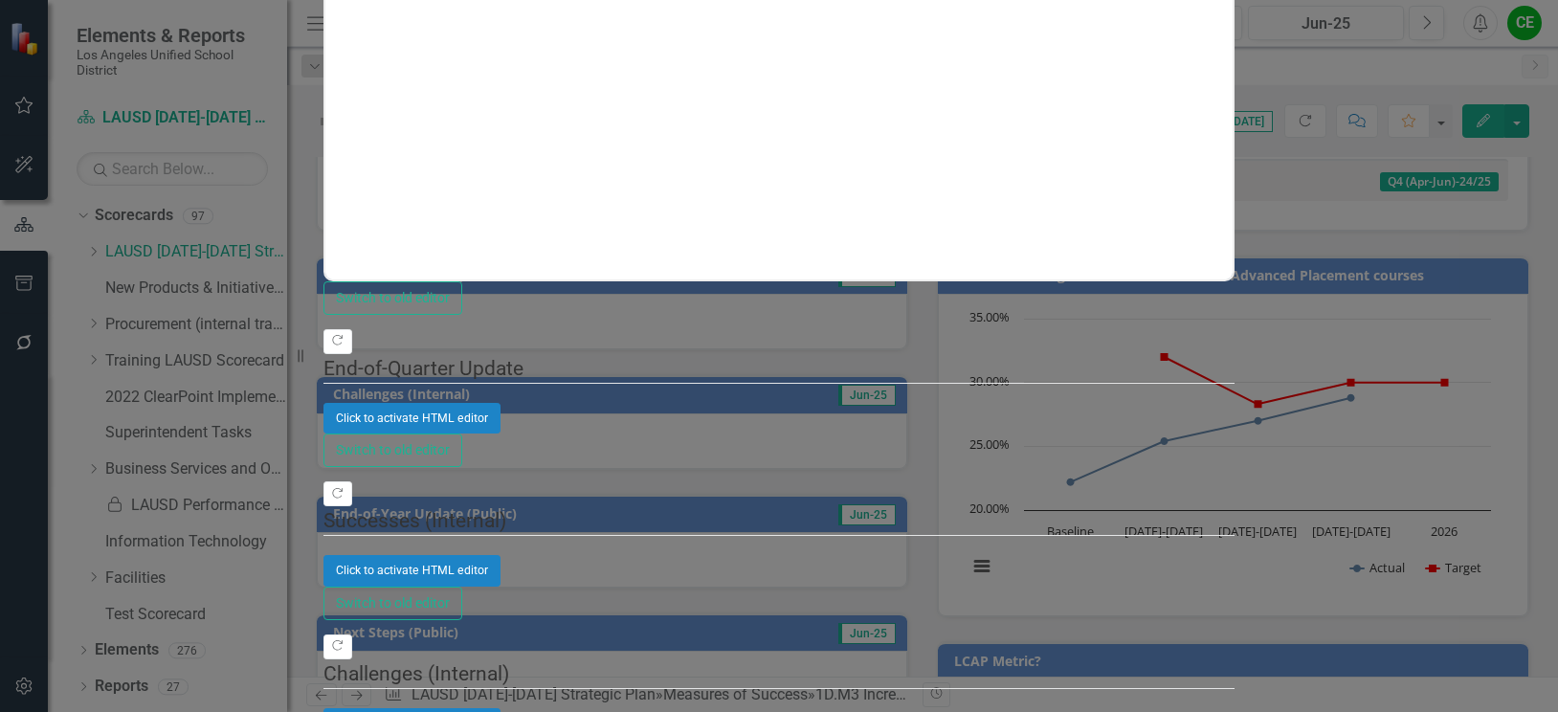
scroll to position [0, 0]
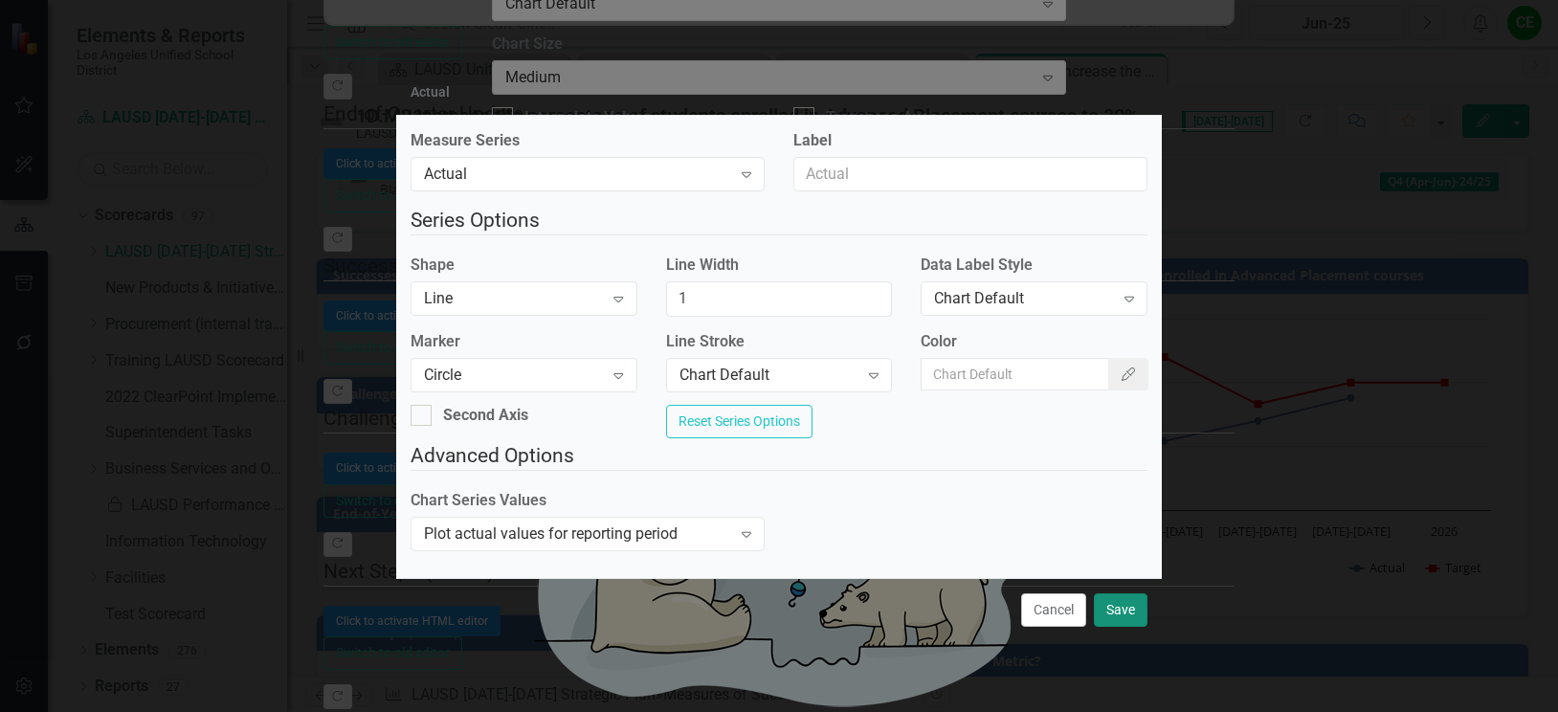
click at [1106, 611] on button "Save" at bounding box center [1121, 609] width 54 height 33
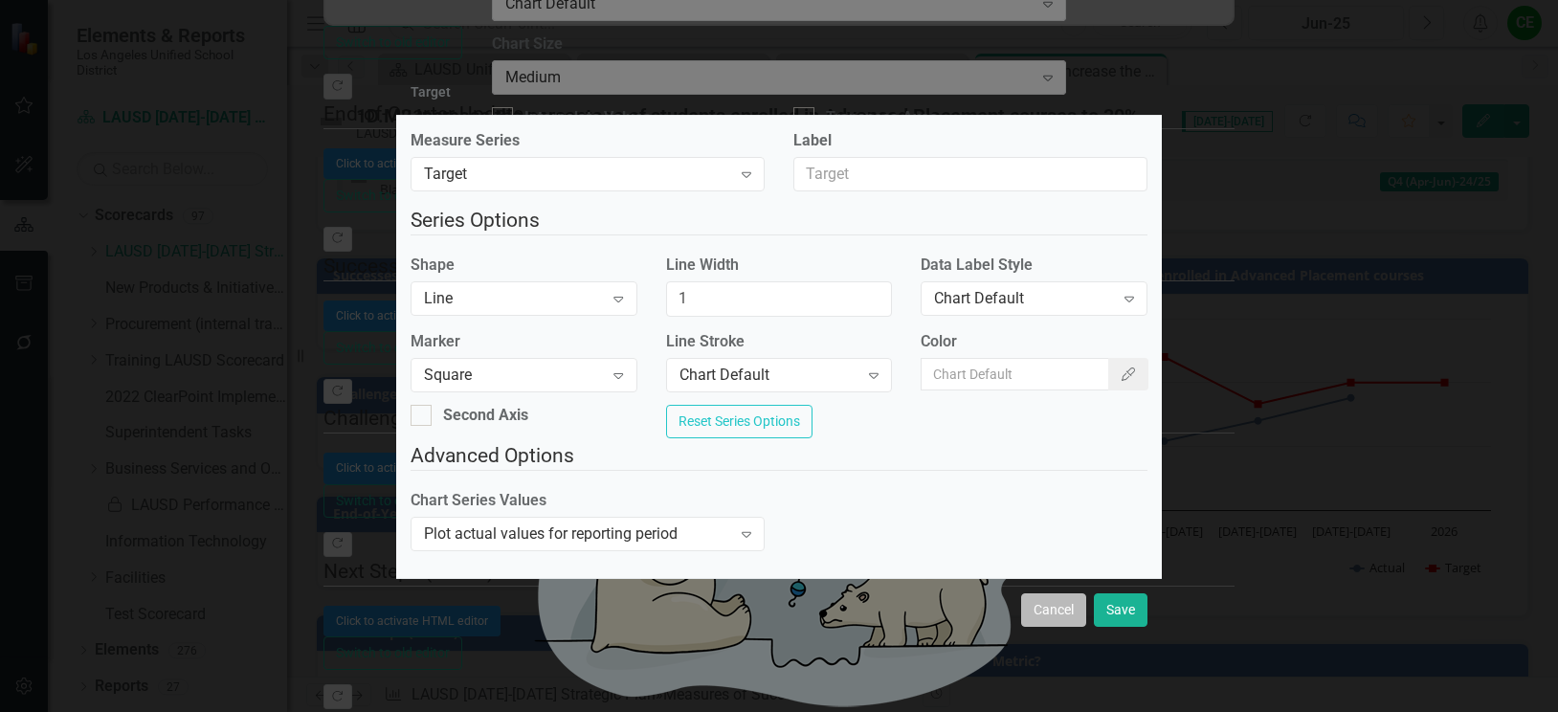
click at [1067, 616] on button "Cancel" at bounding box center [1053, 609] width 65 height 33
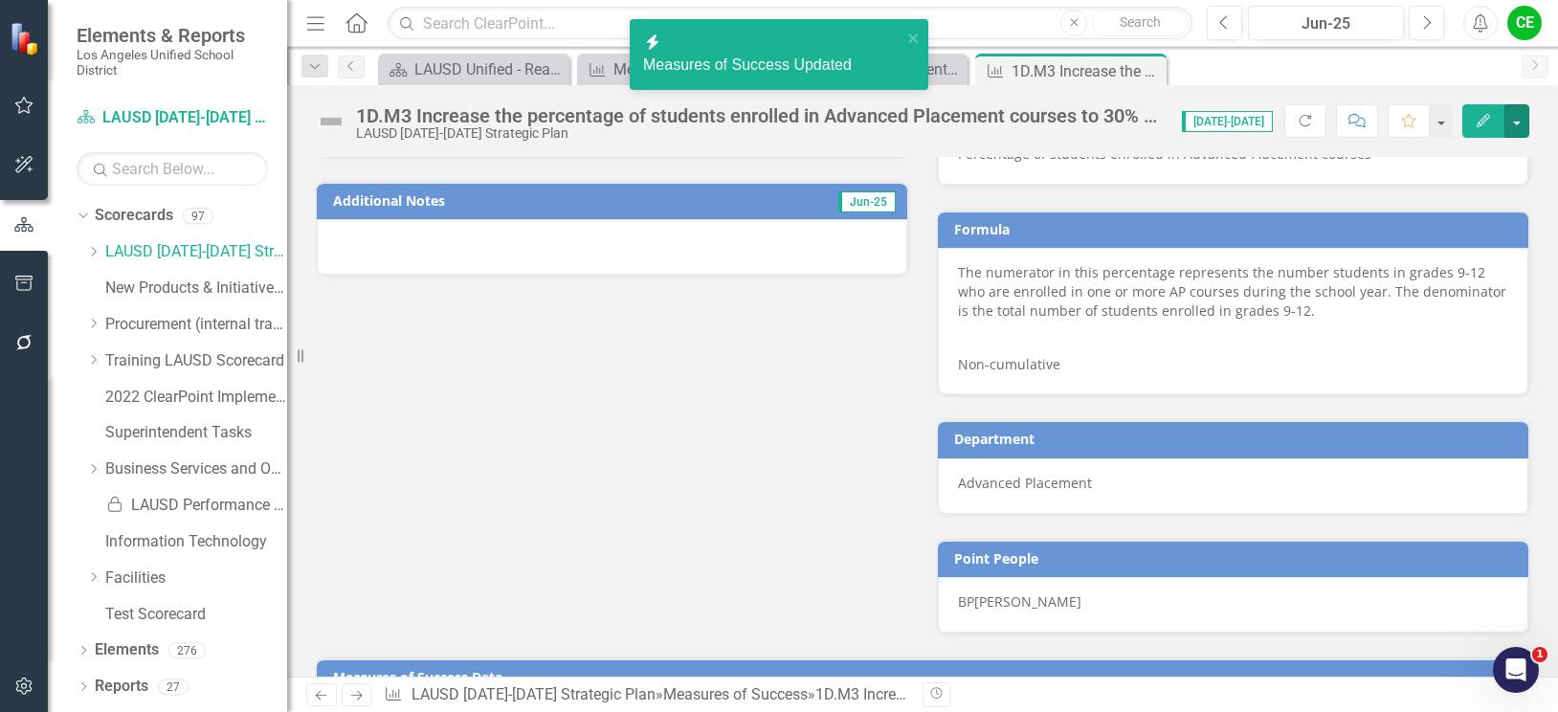
scroll to position [1470, 0]
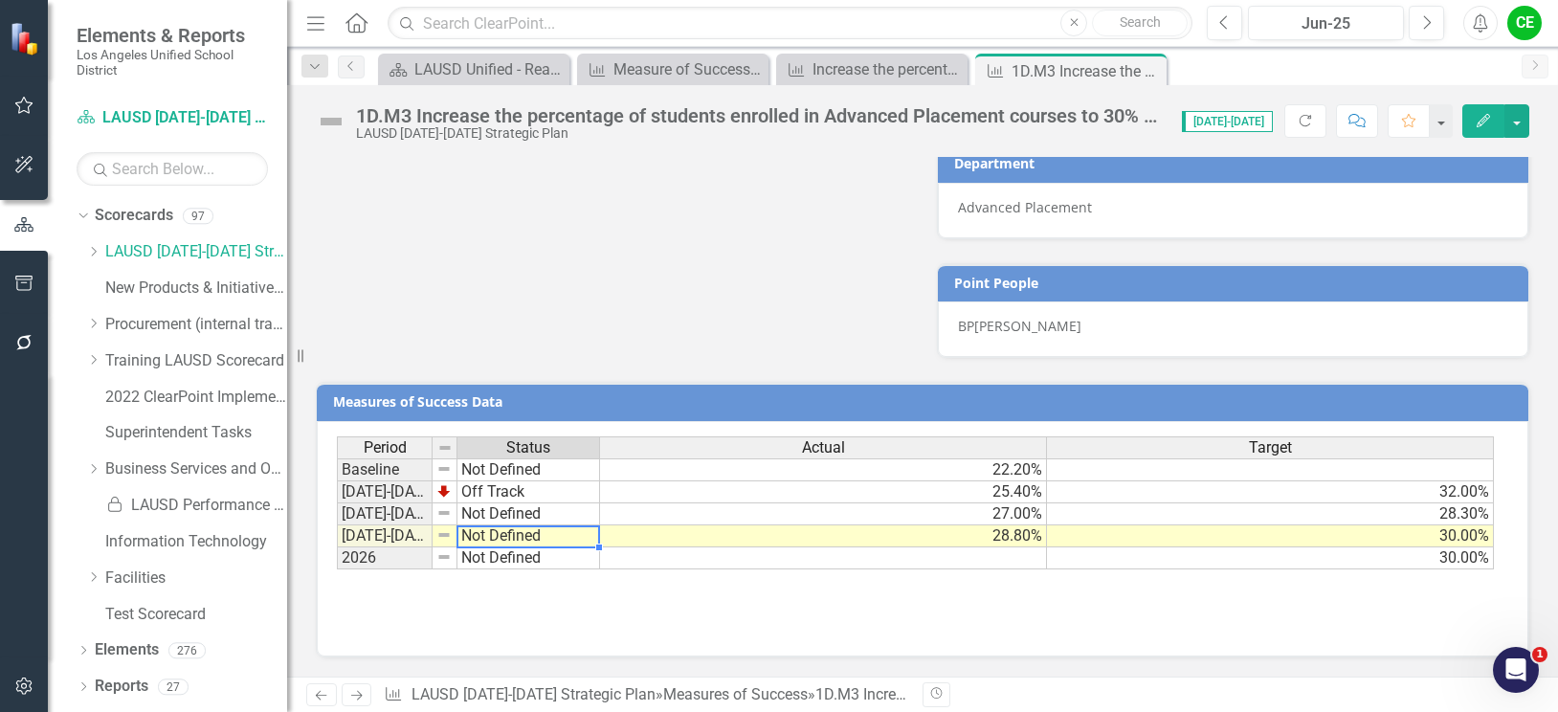
click at [536, 542] on td "Not Defined" at bounding box center [528, 536] width 143 height 22
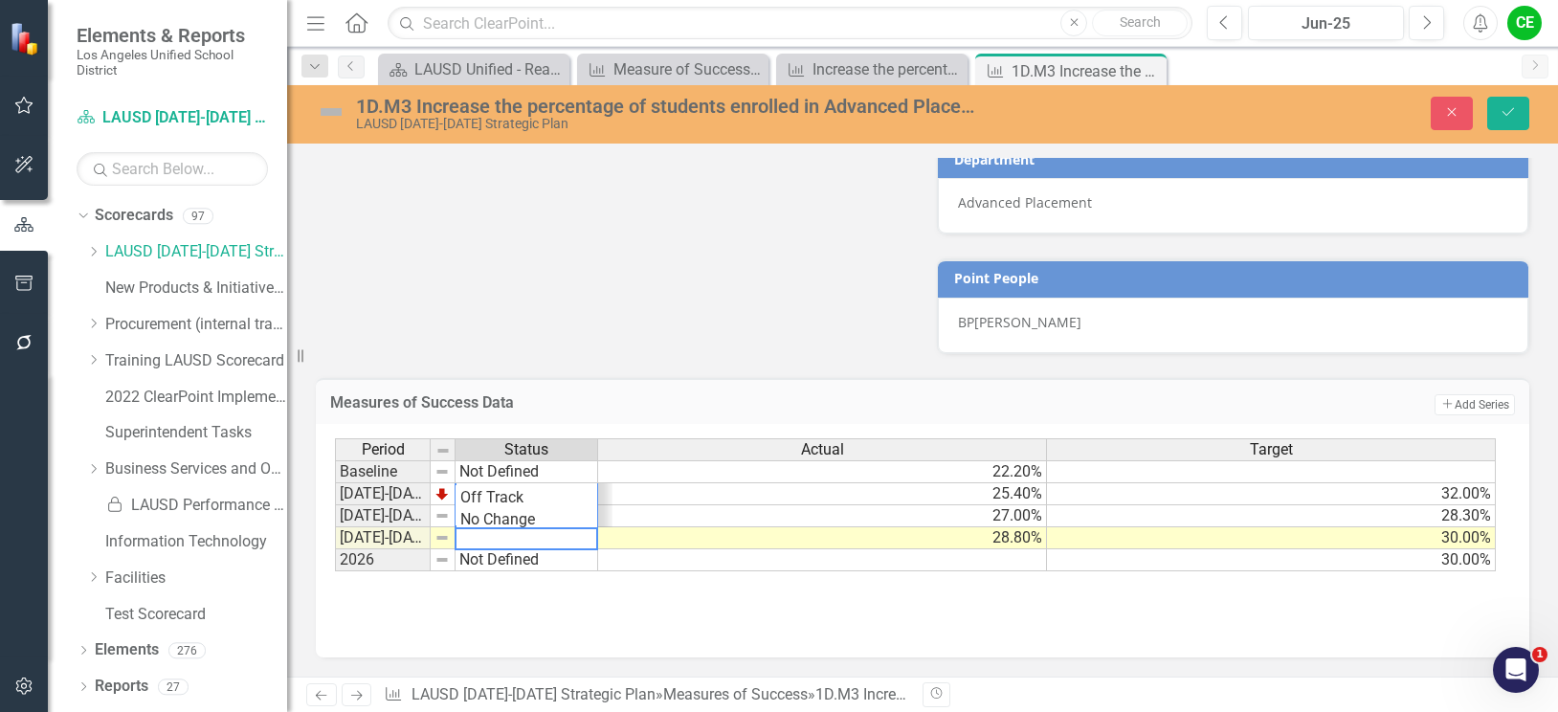
drag, startPoint x: 555, startPoint y: 541, endPoint x: 395, endPoint y: 521, distance: 160.9
click at [395, 521] on div "Period Status Actual Target Baseline Not Defined 22.20% [DATE]-[DATE] Off Track…" at bounding box center [915, 505] width 1161 height 134
click at [476, 520] on div "Period Status Actual Target Baseline Not Defined 22.20% [DATE]-[DATE] Off Track…" at bounding box center [915, 505] width 1161 height 134
type textarea "On Track"
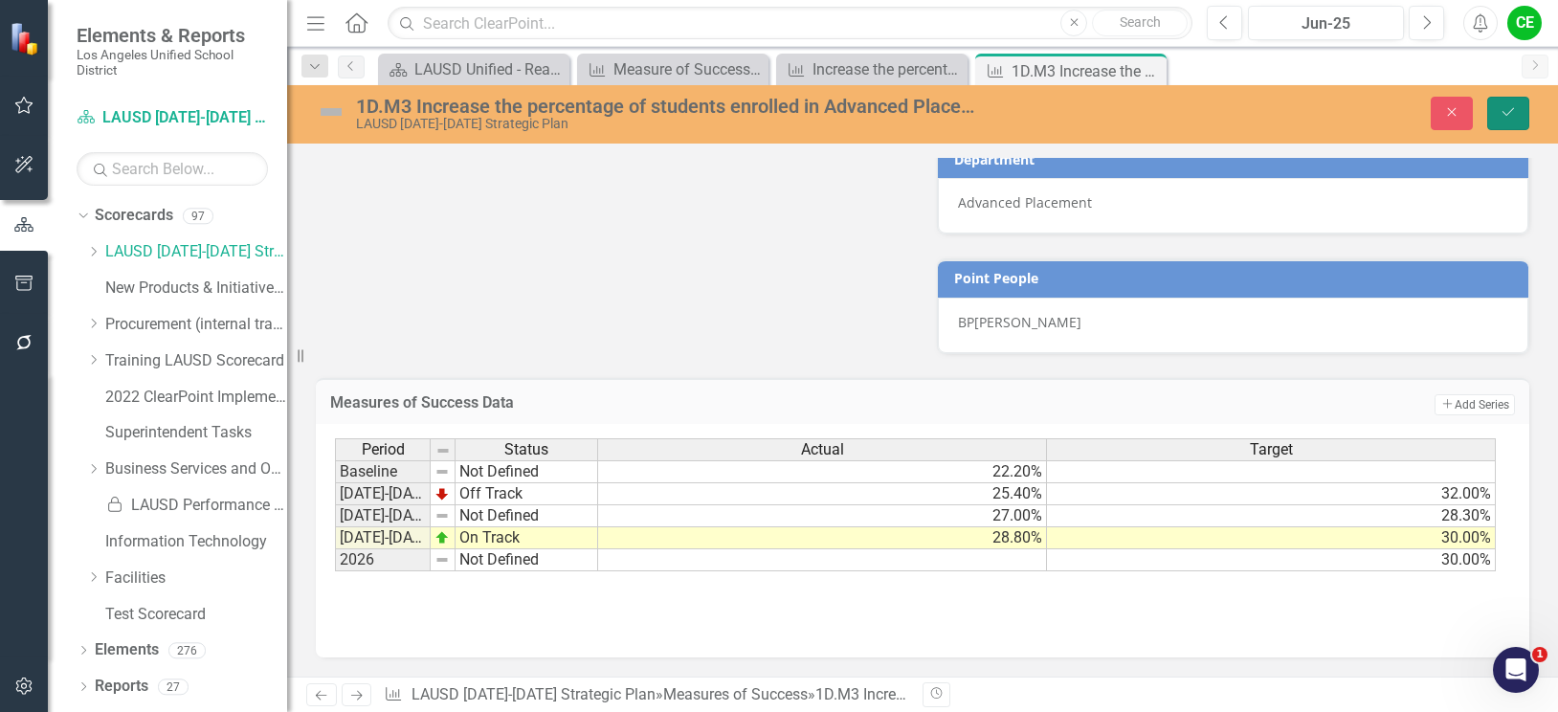
click at [1509, 109] on icon "Save" at bounding box center [1507, 111] width 17 height 13
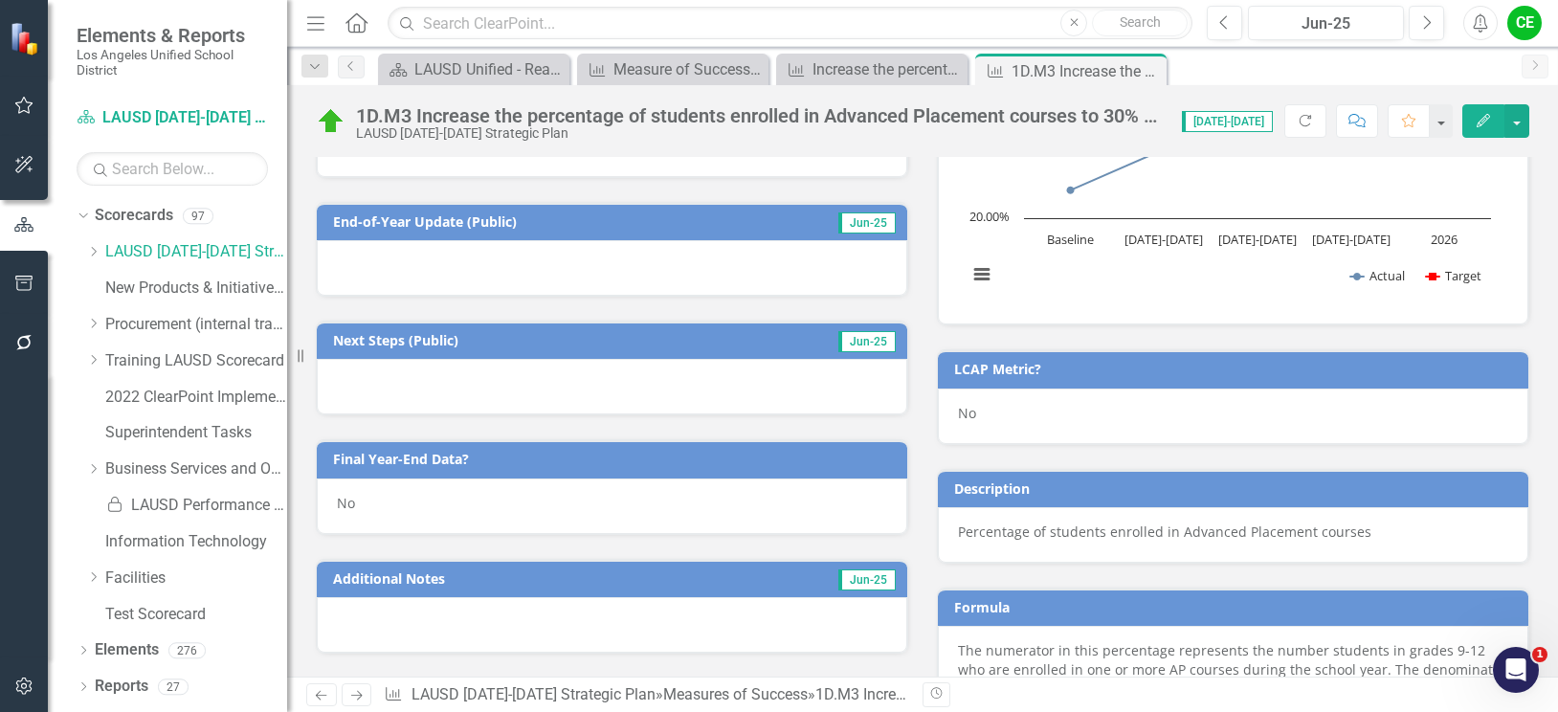
scroll to position [800, 0]
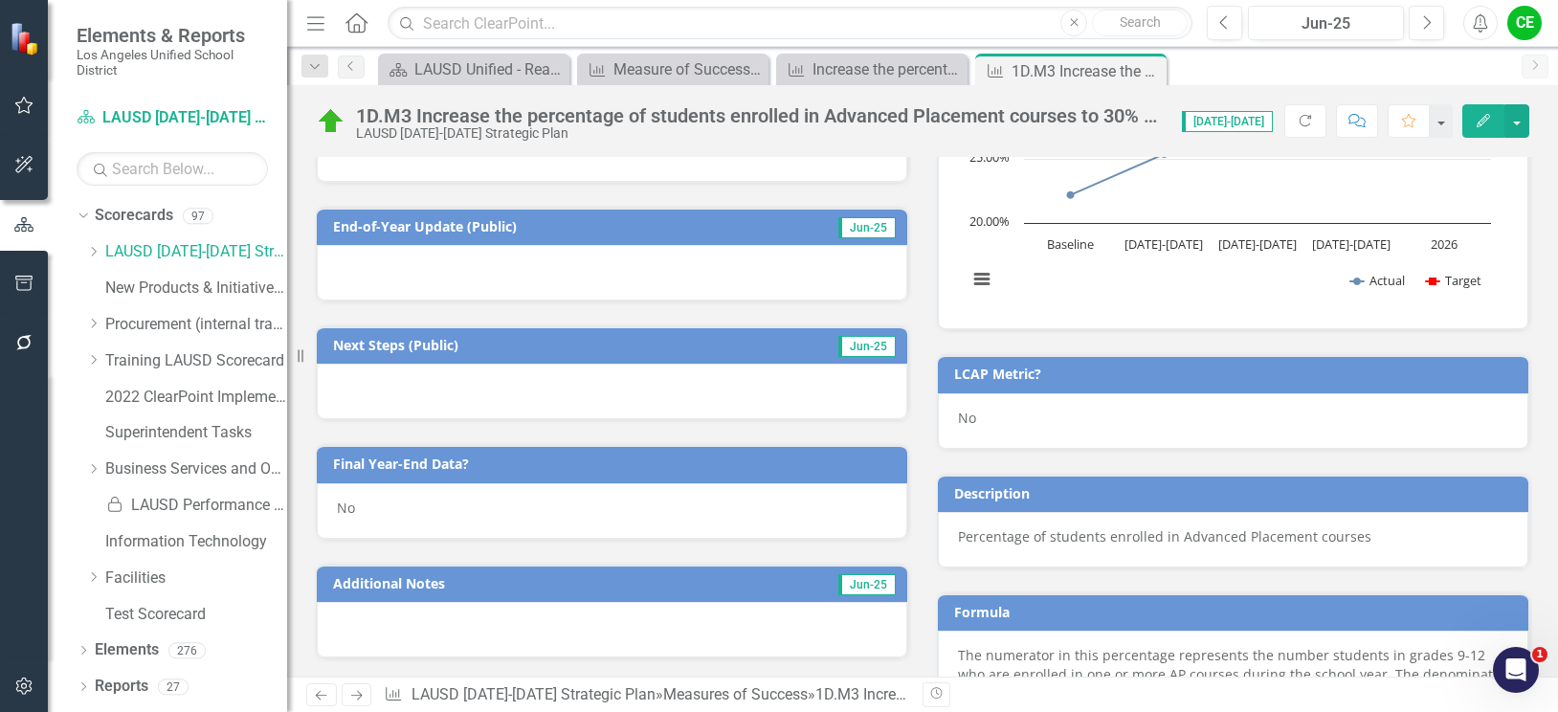
click at [372, 510] on div "No" at bounding box center [612, 510] width 590 height 55
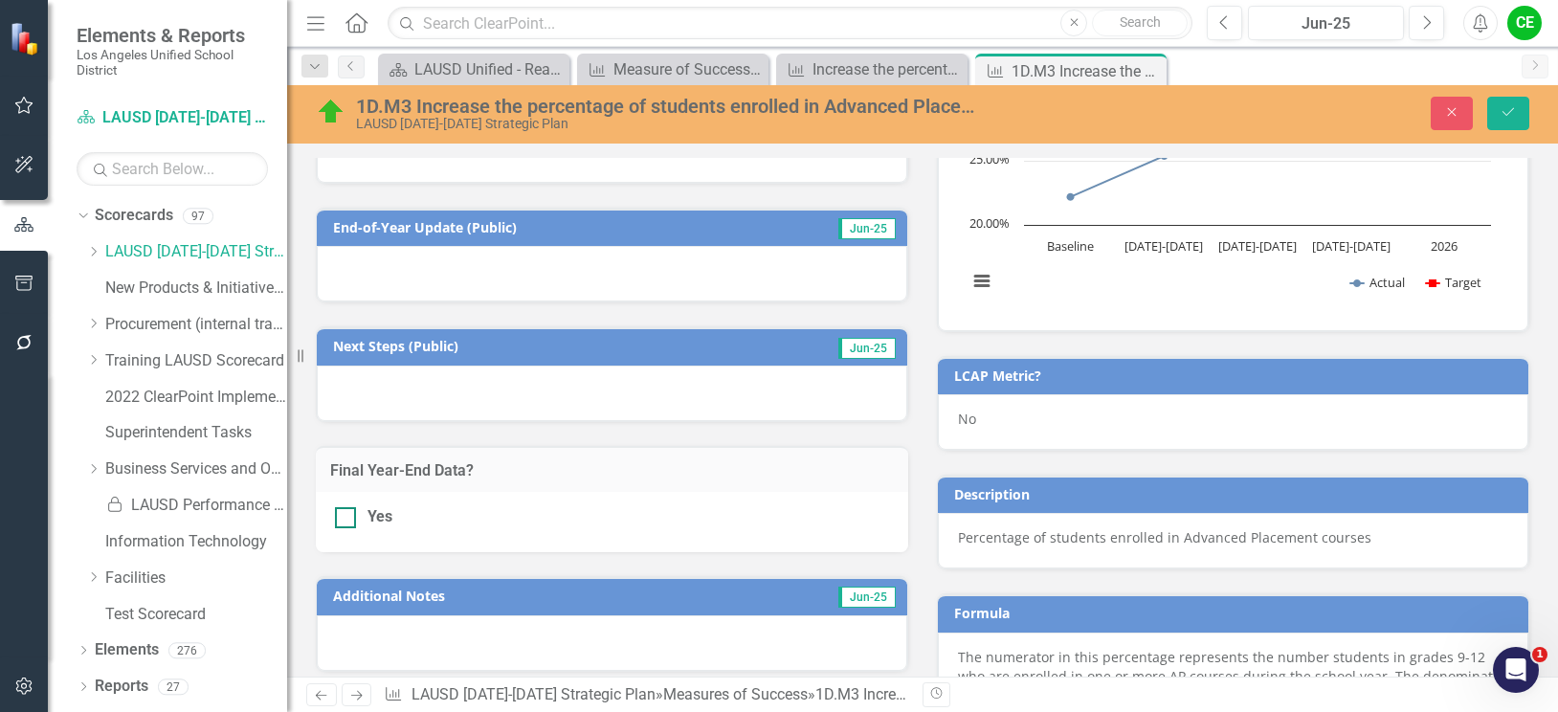
click at [346, 516] on input "Yes" at bounding box center [341, 513] width 12 height 12
checkbox input "true"
click at [1501, 114] on icon "Save" at bounding box center [1507, 111] width 17 height 13
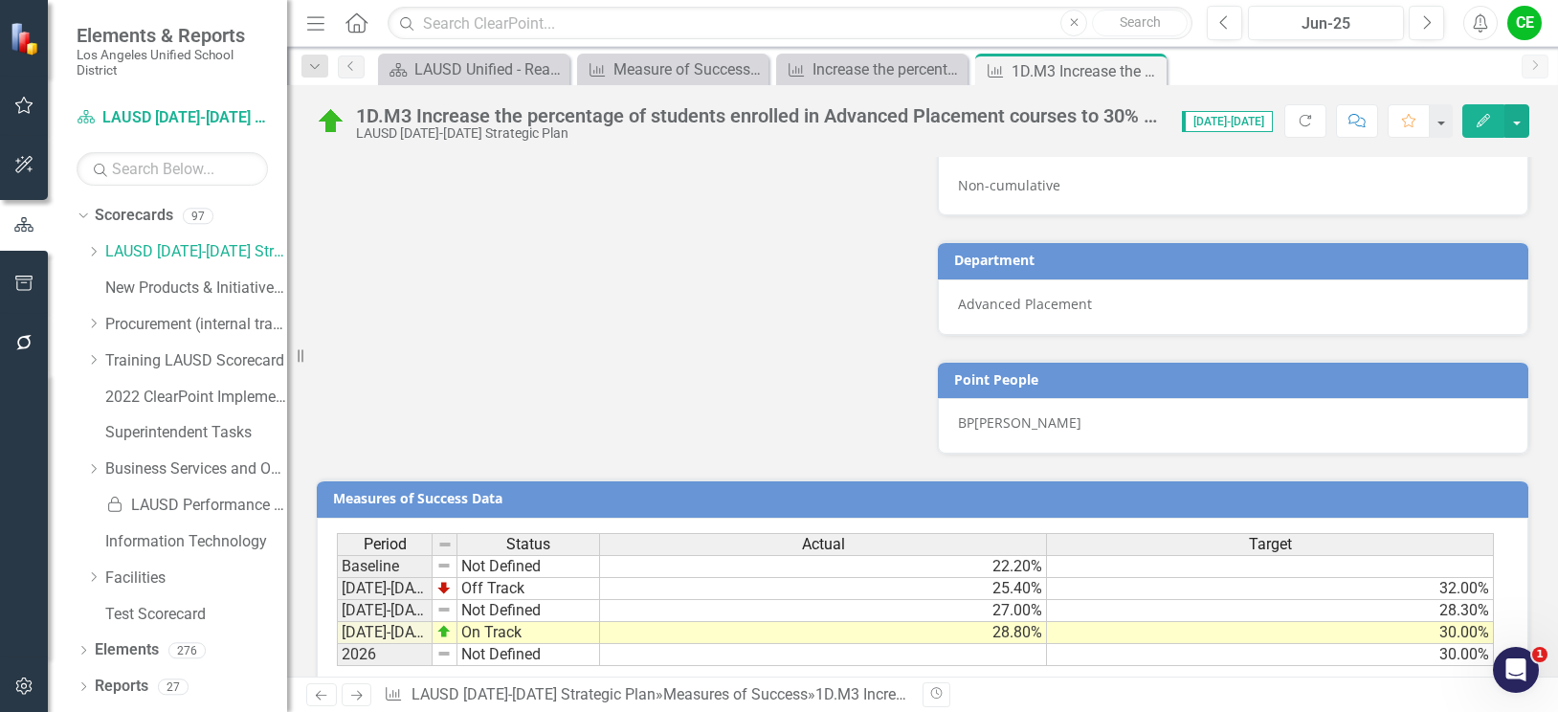
scroll to position [1278, 0]
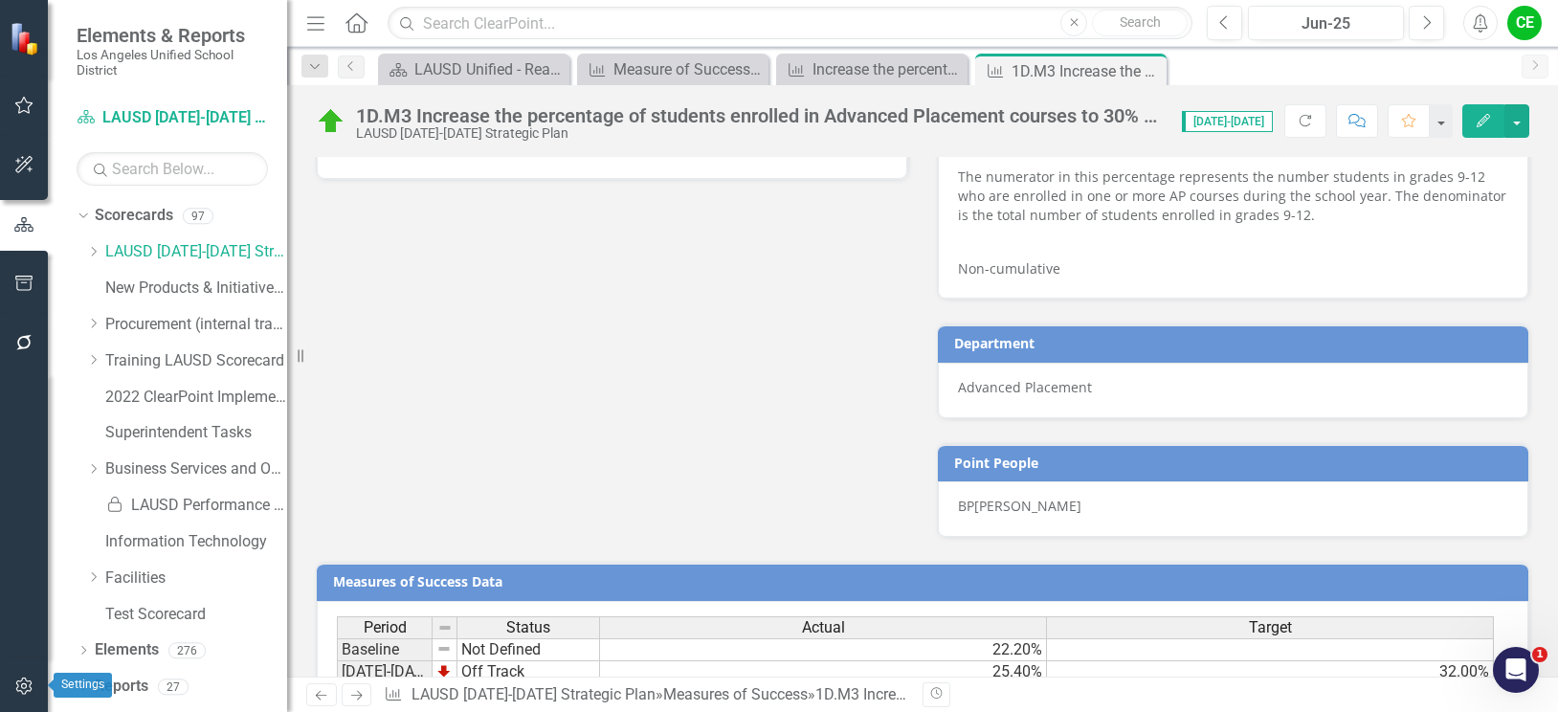
click at [20, 687] on icon "button" at bounding box center [24, 685] width 20 height 15
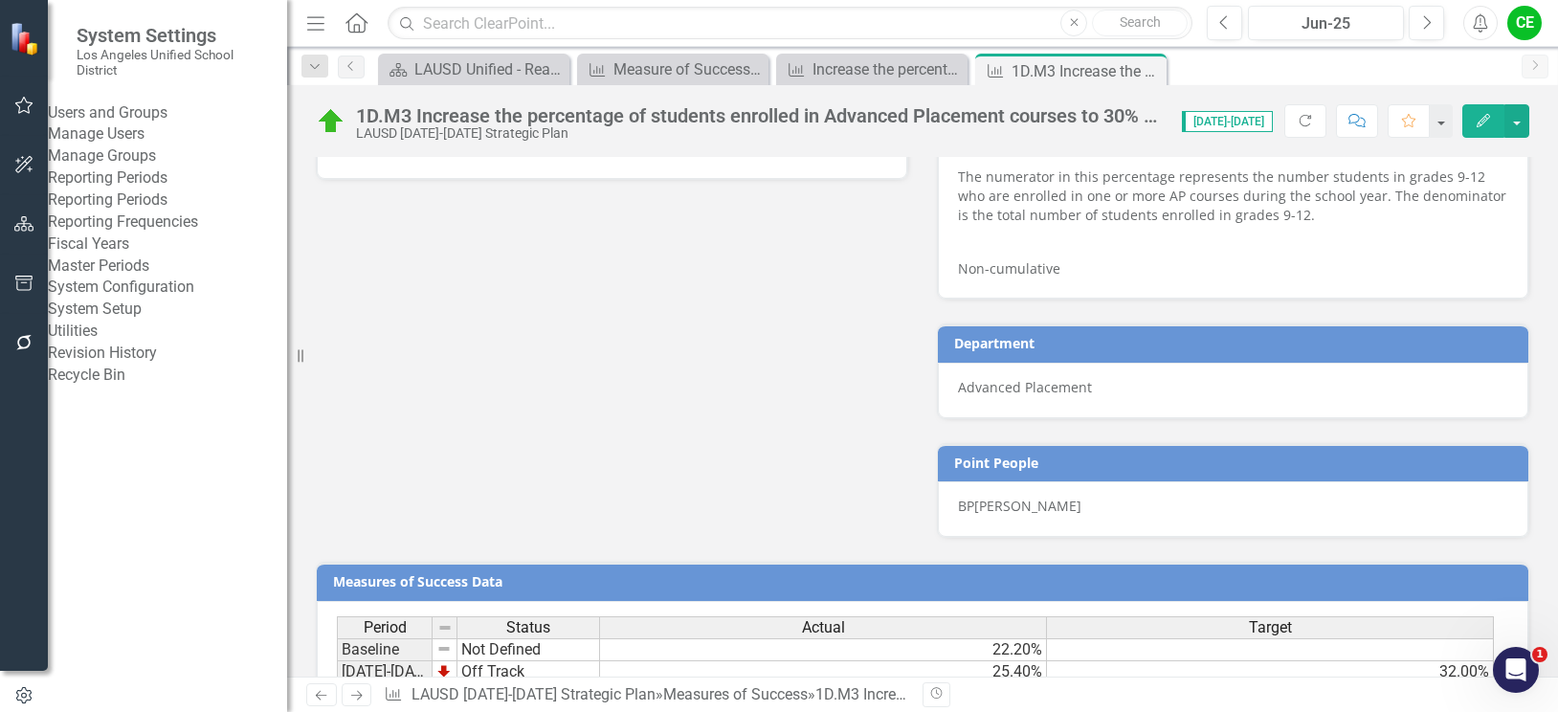
click at [125, 142] on link "Manage Users" at bounding box center [167, 134] width 239 height 22
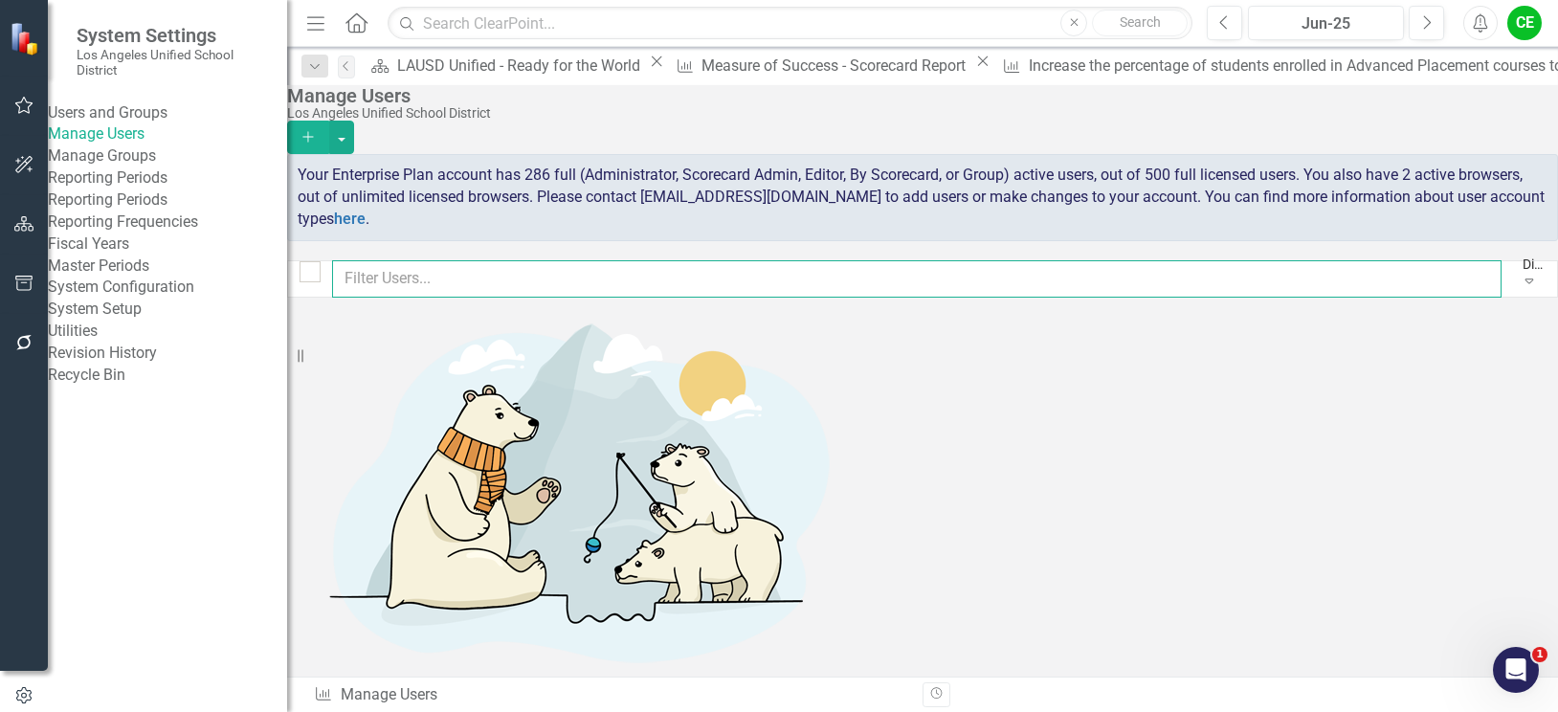
click at [499, 278] on input "text" at bounding box center [916, 278] width 1169 height 37
type input "Patrizia"
drag, startPoint x: 492, startPoint y: 288, endPoint x: 341, endPoint y: 278, distance: 151.5
click at [341, 278] on div "Patrizia Display All Users Expand" at bounding box center [922, 278] width 1271 height 37
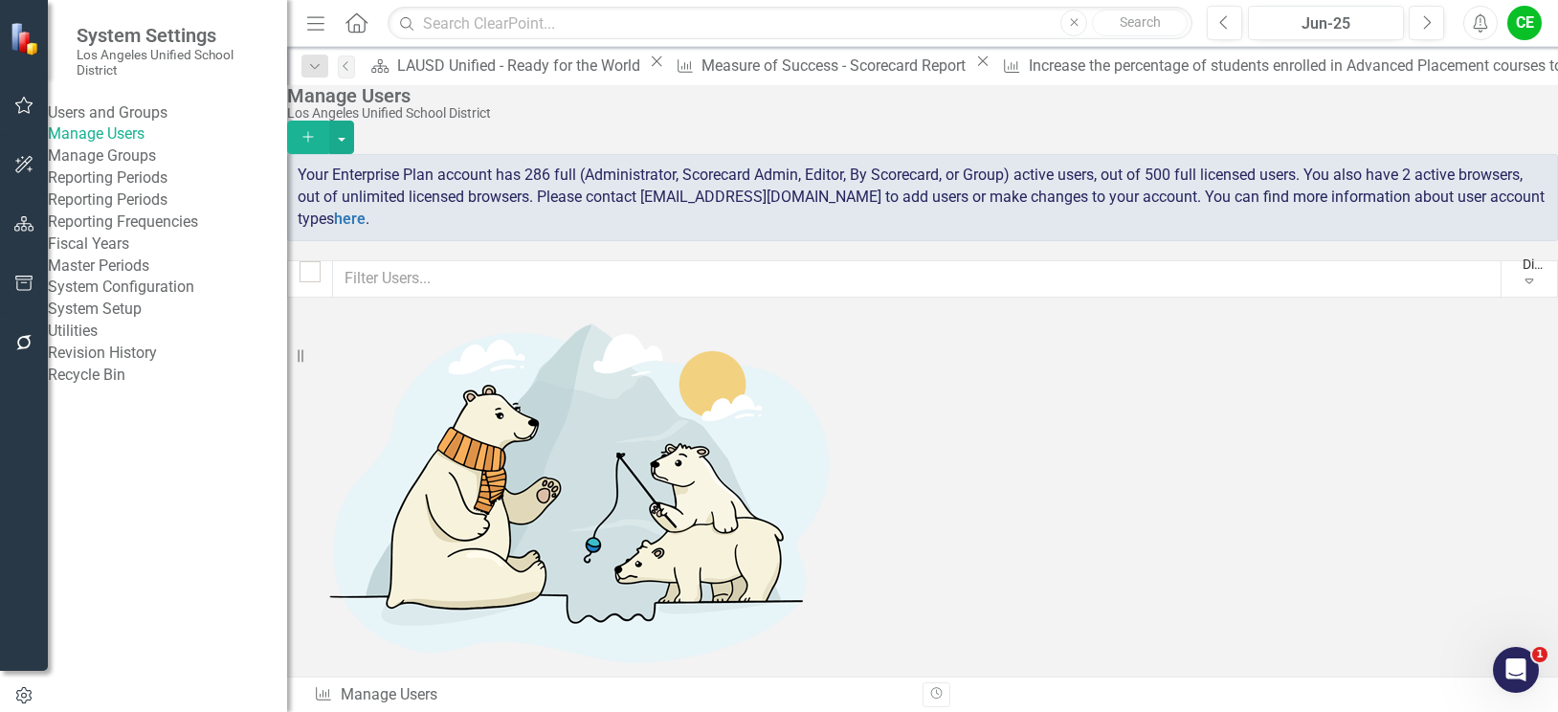
click at [317, 130] on icon "Add" at bounding box center [307, 136] width 17 height 13
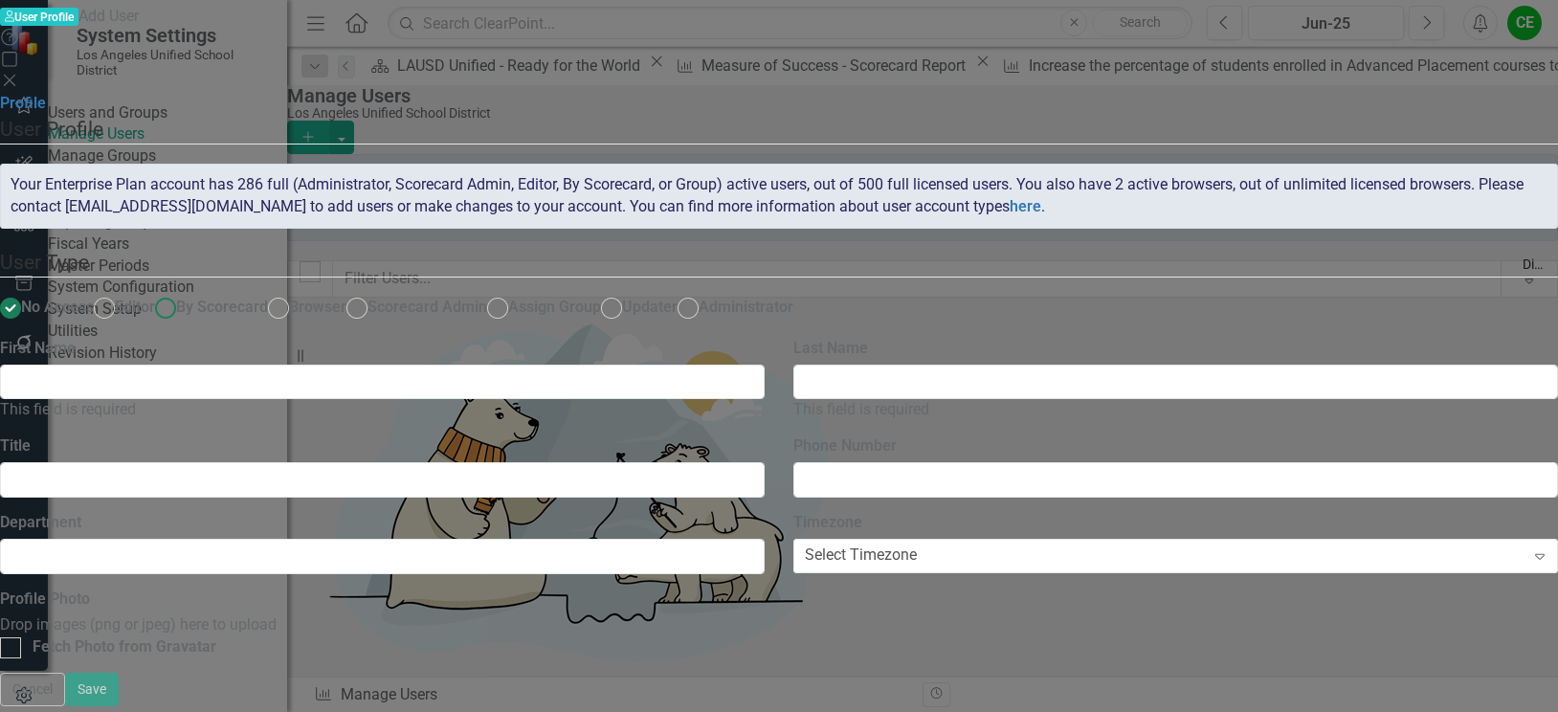
click at [181, 293] on ins at bounding box center [166, 308] width 30 height 30
click at [181, 293] on input "By Scorecard" at bounding box center [166, 308] width 30 height 30
radio input "true"
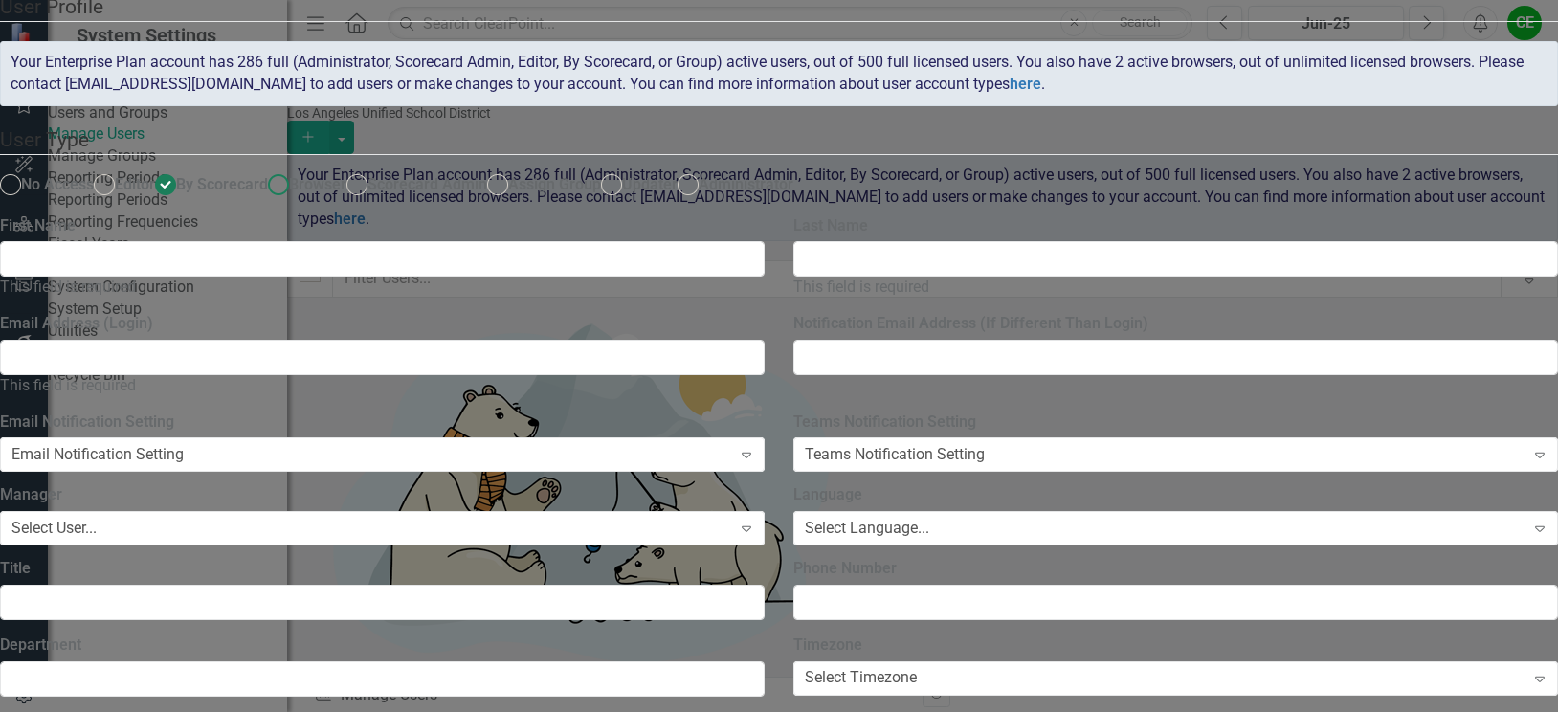
click at [294, 200] on ins at bounding box center [279, 185] width 30 height 30
click at [294, 200] on input "Browser" at bounding box center [279, 185] width 30 height 30
radio input "true"
click at [793, 196] on label "Administrator" at bounding box center [735, 185] width 116 height 22
click at [703, 200] on input "Administrator" at bounding box center [689, 185] width 30 height 30
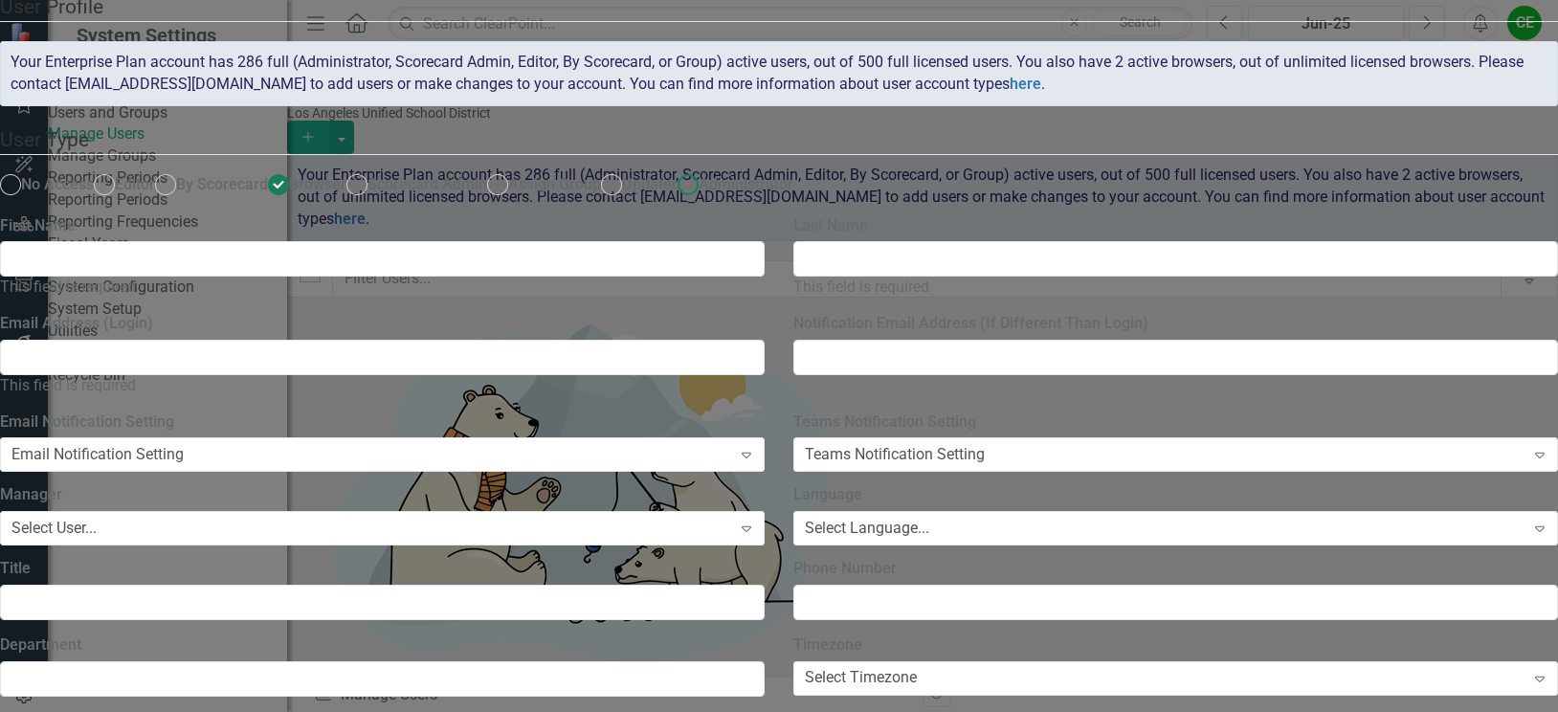
radio input "true"
click at [638, 277] on input "First Name" at bounding box center [382, 258] width 765 height 35
click at [294, 200] on ins at bounding box center [279, 185] width 30 height 30
click at [294, 200] on input "Browser" at bounding box center [279, 185] width 30 height 30
radio input "true"
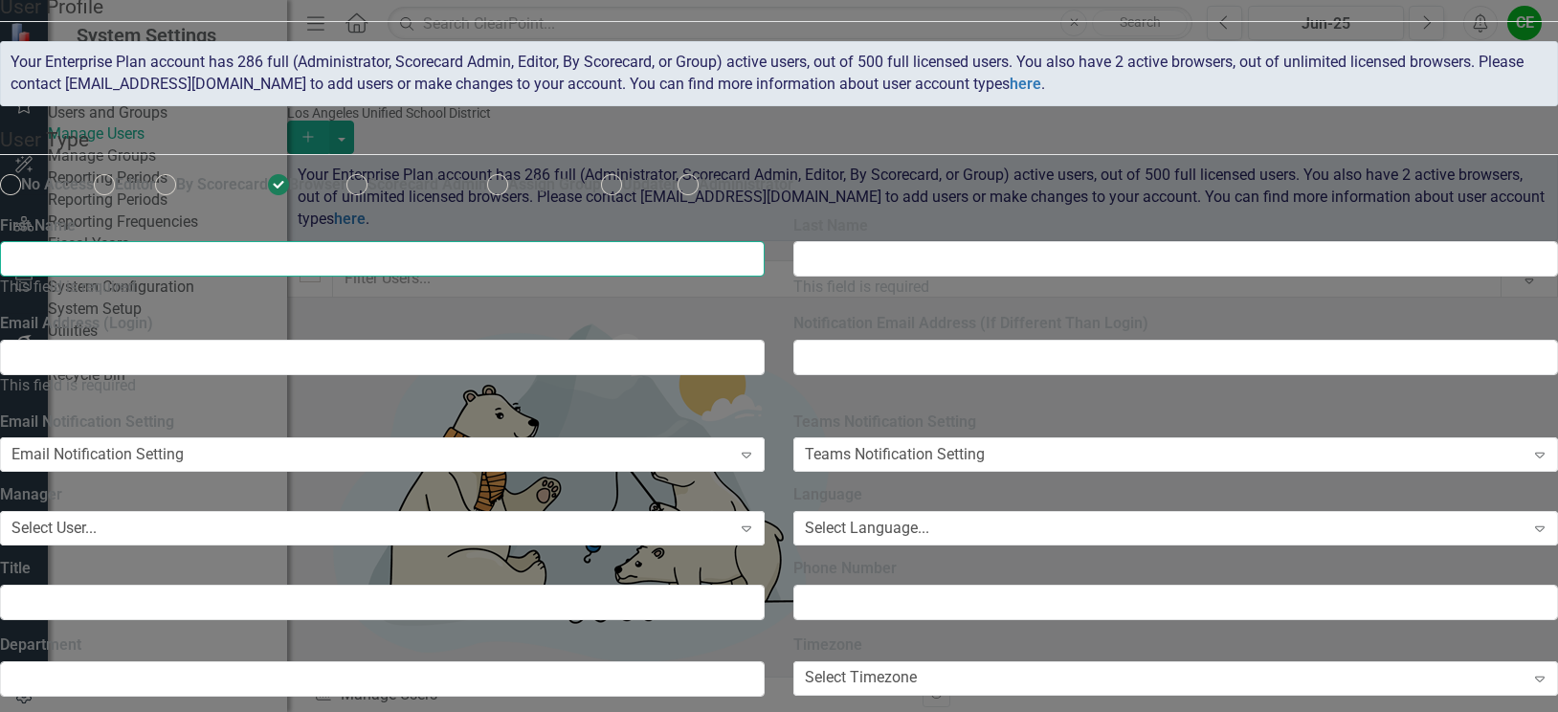
click at [504, 277] on input "First Name" at bounding box center [382, 258] width 765 height 35
type input "P"
click at [507, 375] on input "Email Address (Login)" at bounding box center [382, 357] width 765 height 35
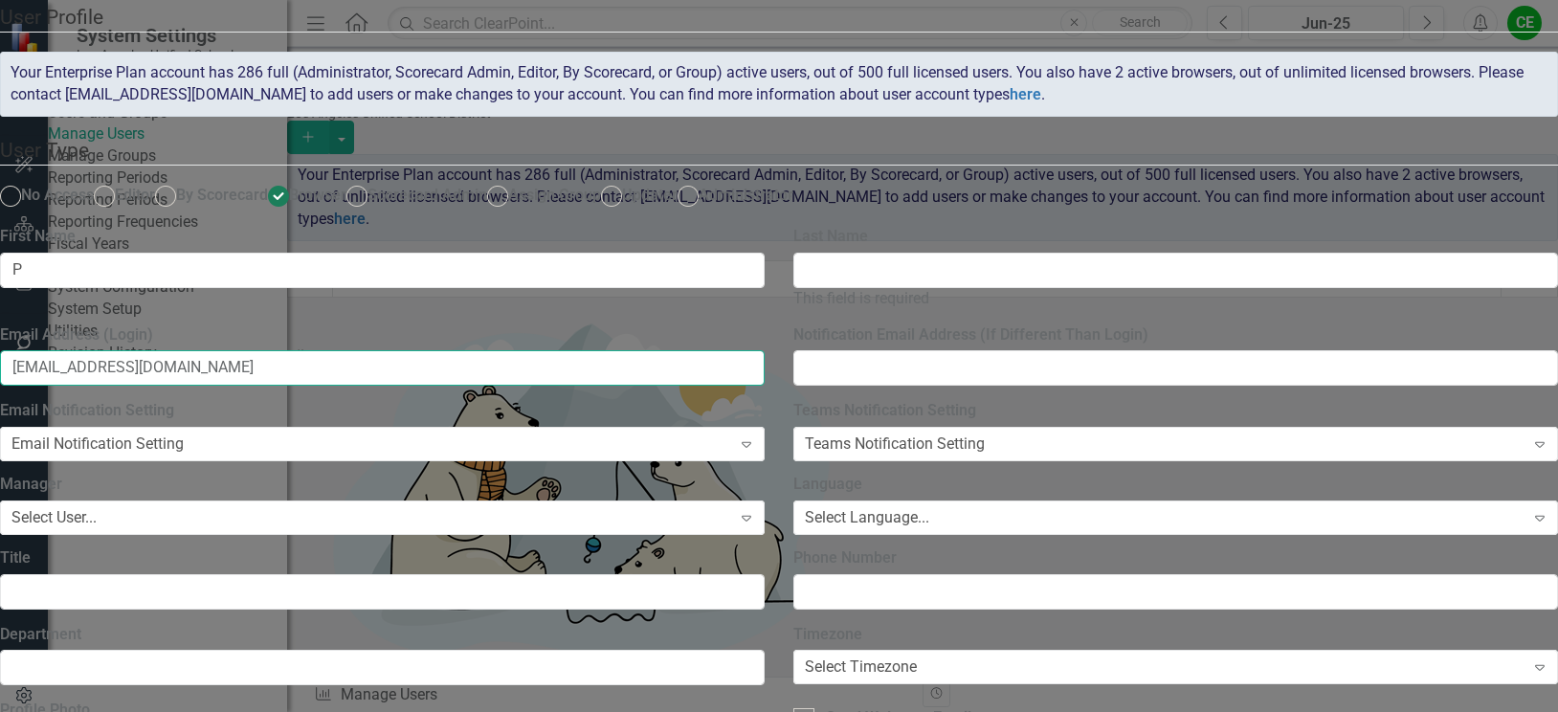
type input "[EMAIL_ADDRESS][DOMAIN_NAME]"
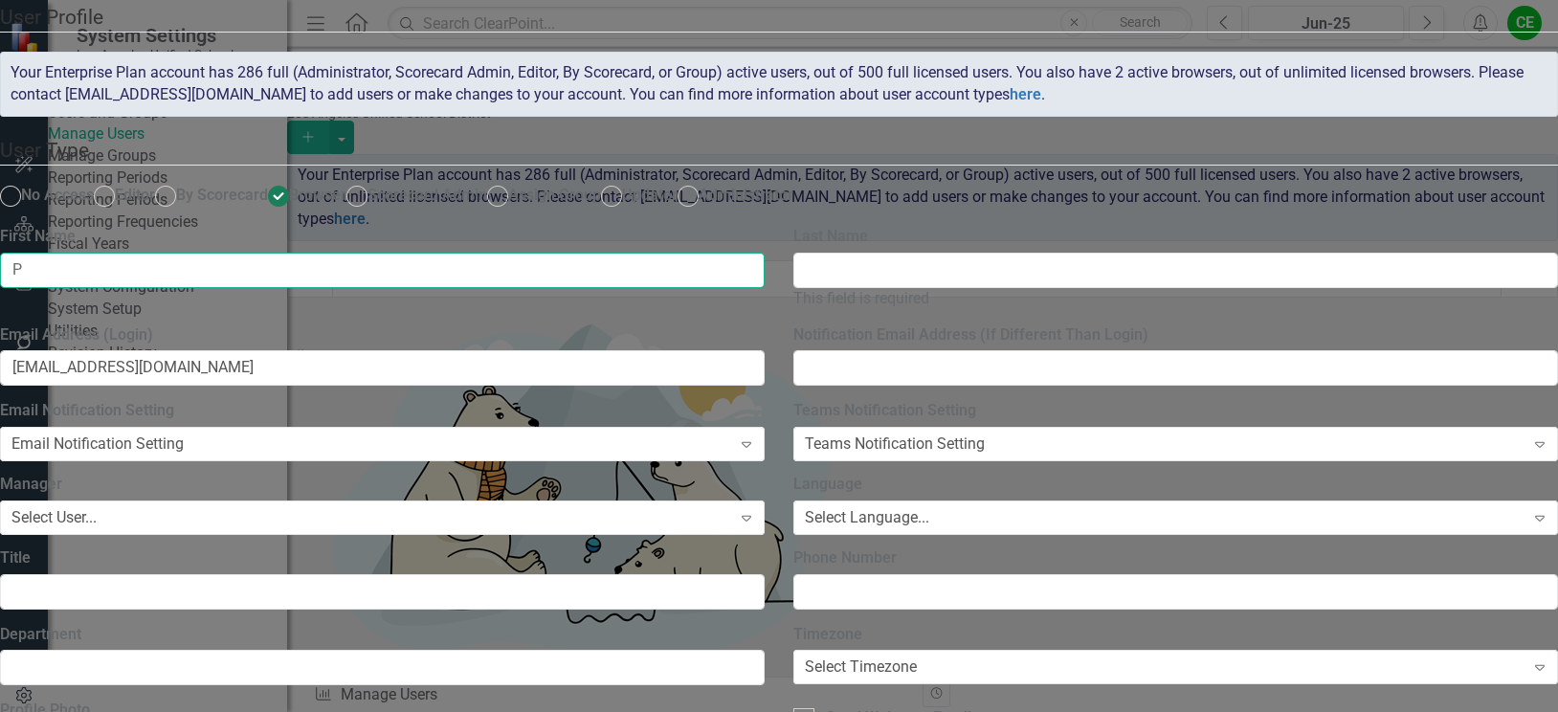
click at [525, 288] on input "P" at bounding box center [382, 270] width 765 height 35
click at [528, 288] on input "P" at bounding box center [382, 270] width 765 height 35
type input "Patrizia"
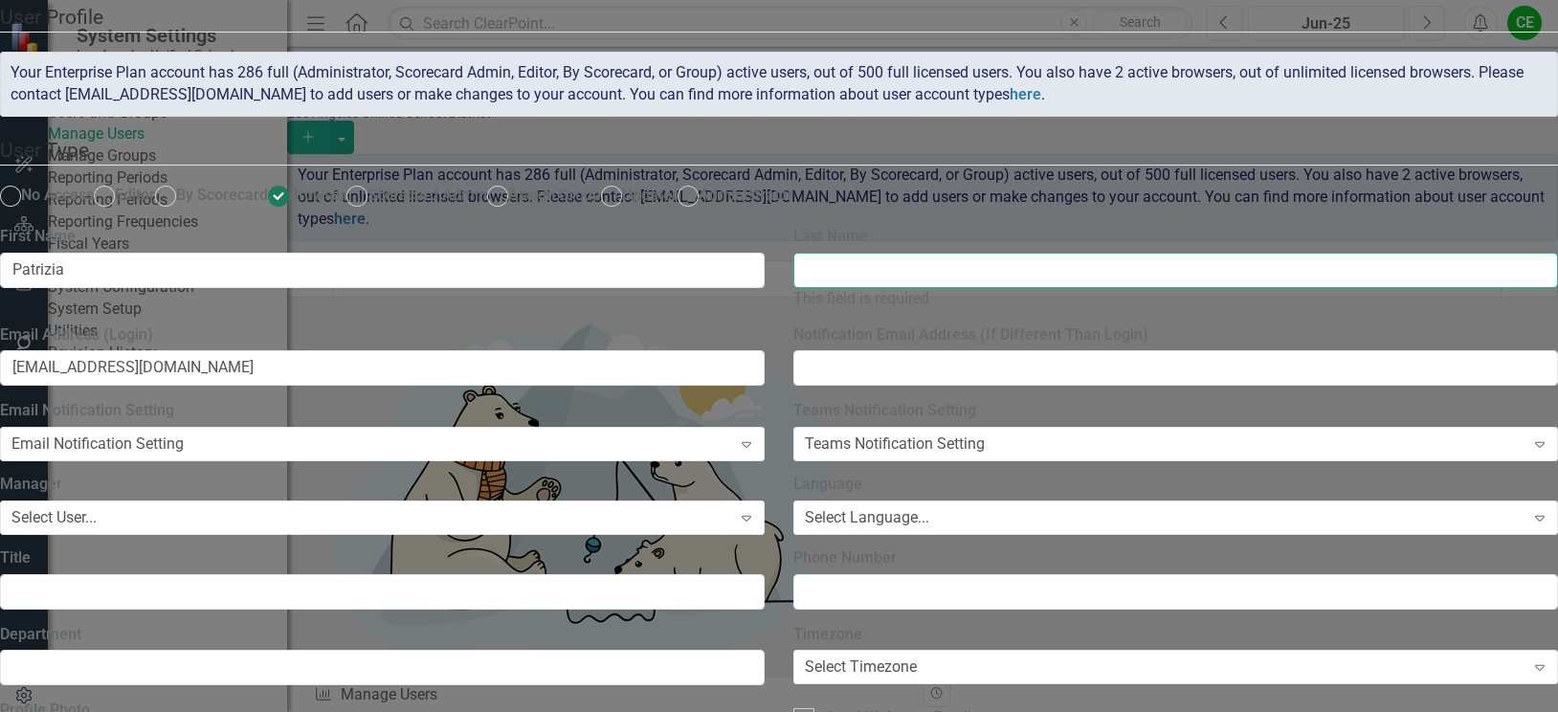
click at [1052, 288] on input "Last Name" at bounding box center [1175, 270] width 765 height 35
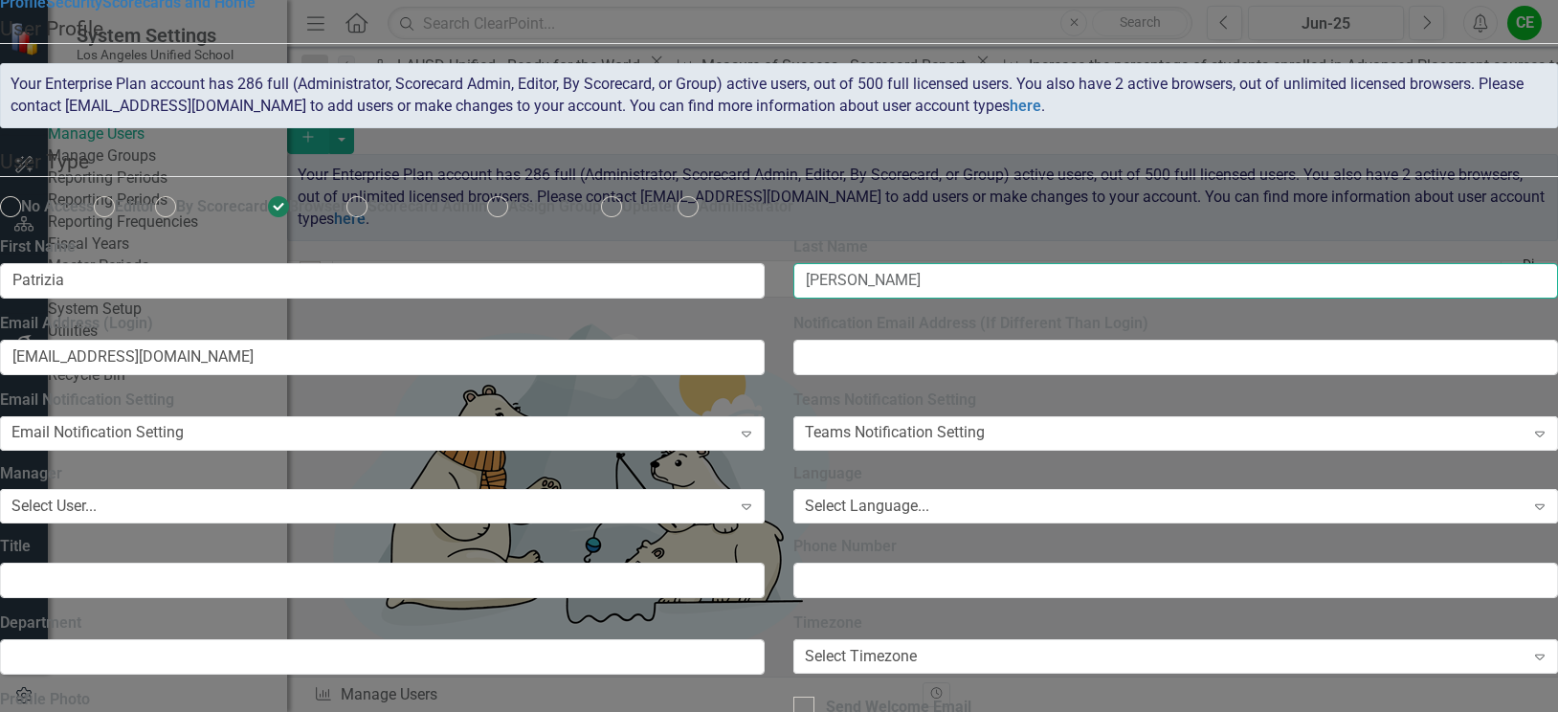
scroll to position [191, 0]
type input "[PERSON_NAME]"
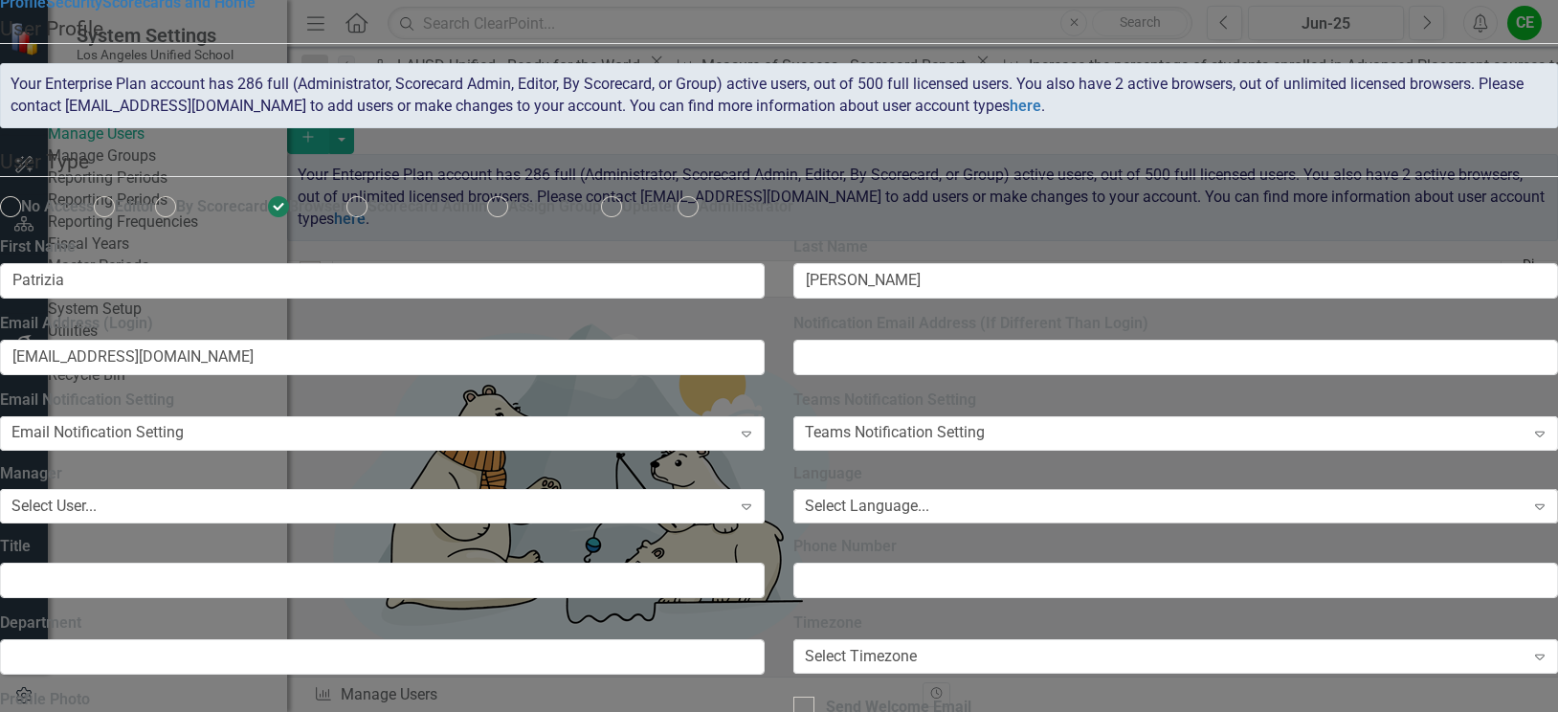
click at [929, 496] on div "Select Language..." at bounding box center [867, 507] width 124 height 22
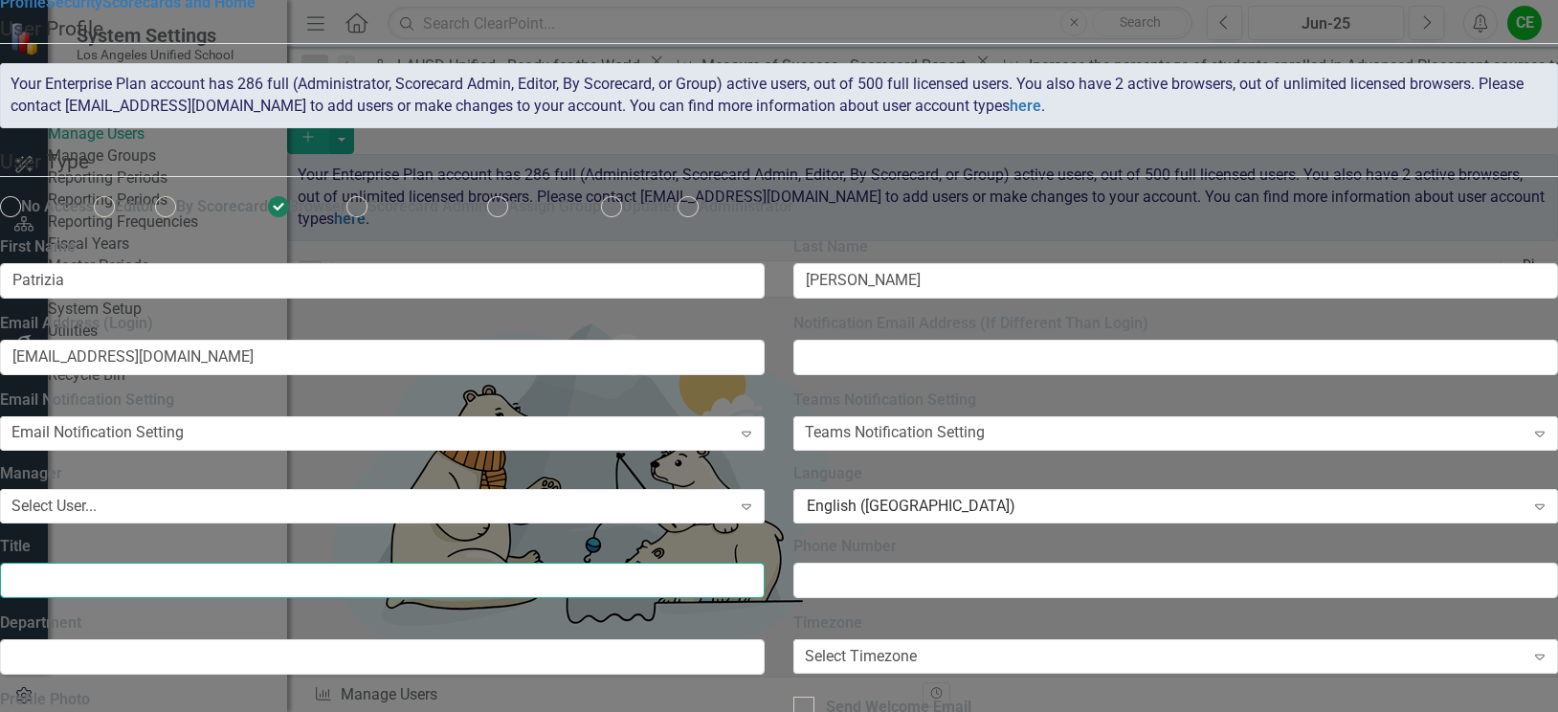
click at [683, 563] on input "Title" at bounding box center [382, 580] width 765 height 35
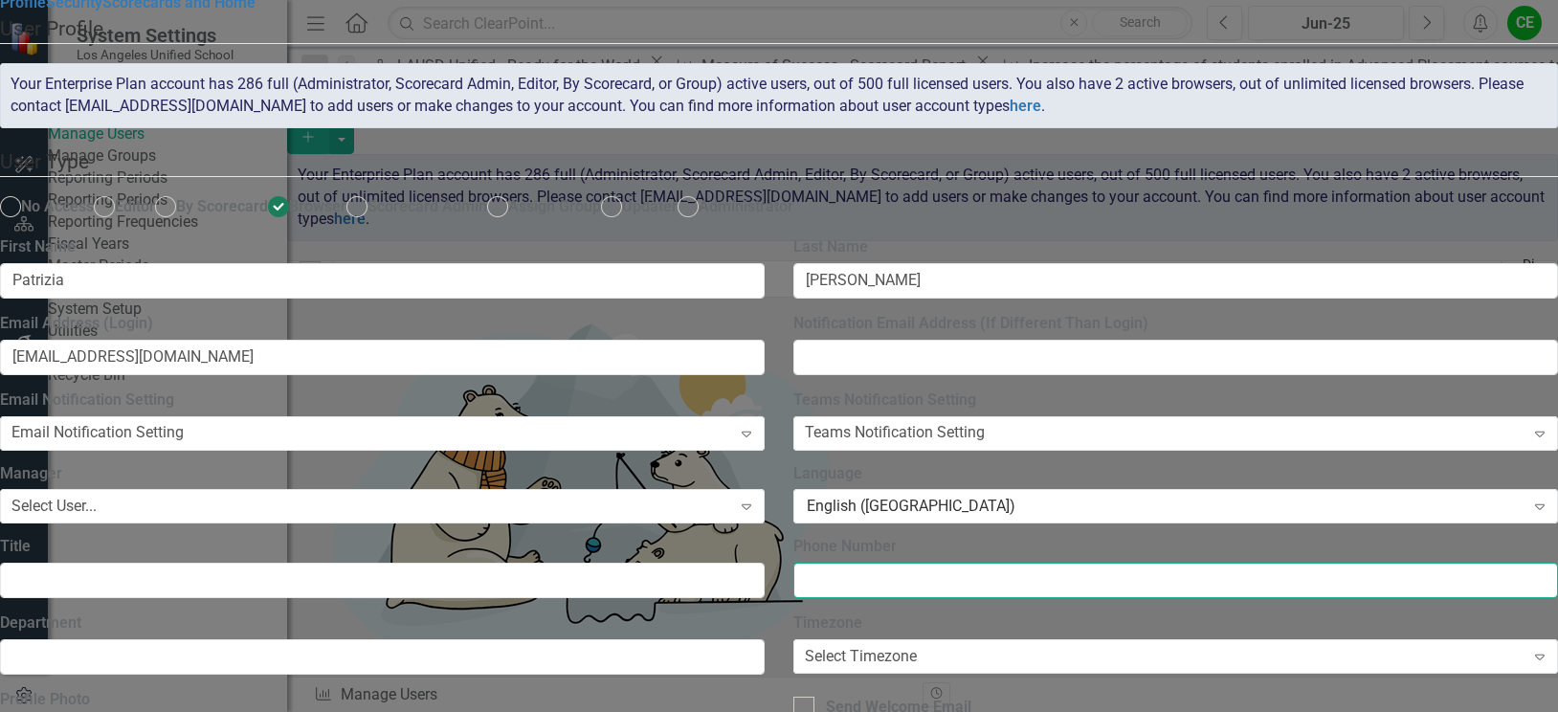
click at [1113, 563] on input "Phone Number" at bounding box center [1175, 580] width 765 height 35
click at [917, 646] on div "Select Timezone" at bounding box center [861, 657] width 112 height 22
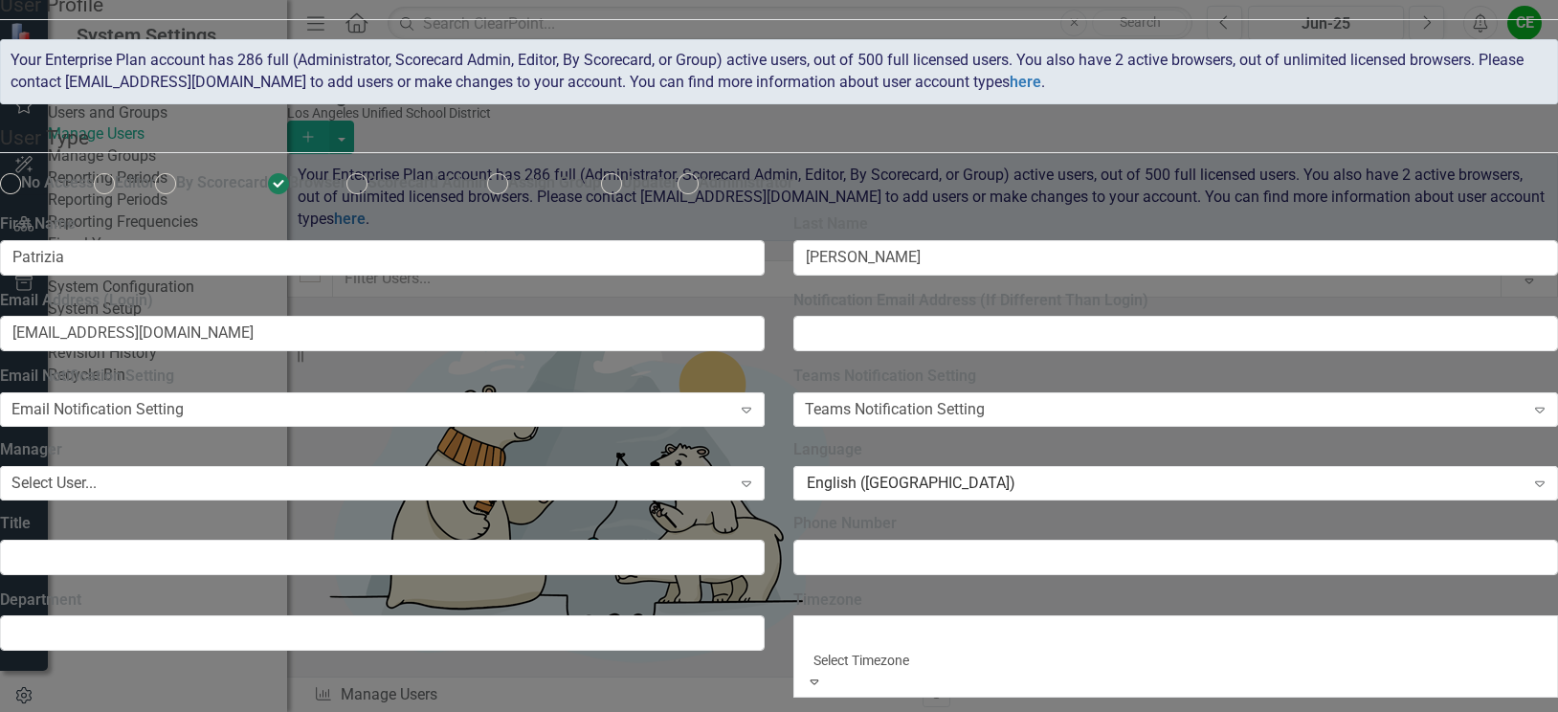
scroll to position [687, 0]
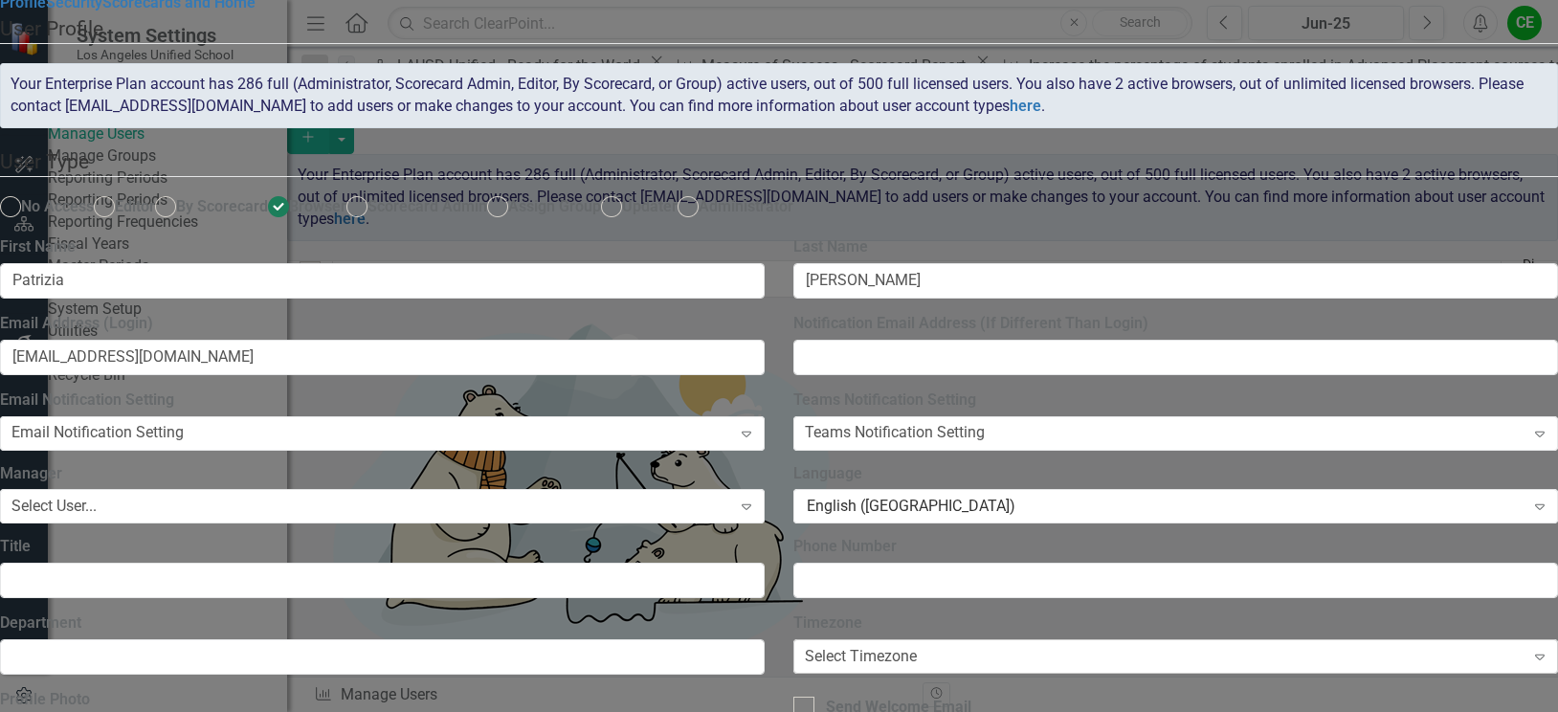
click at [917, 646] on div "Select Timezone" at bounding box center [861, 657] width 112 height 22
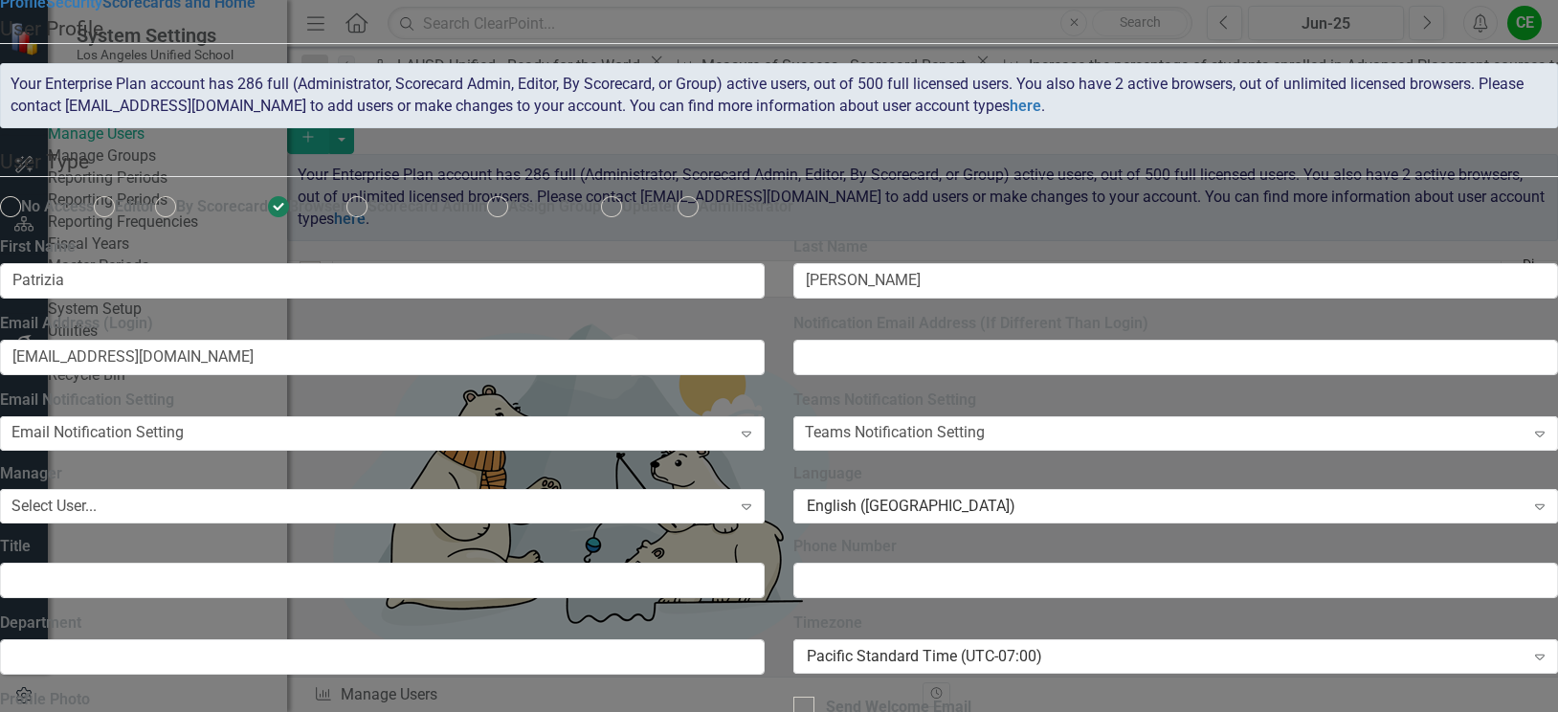
click at [255, 11] on link "Scorecards and Home" at bounding box center [178, 2] width 153 height 18
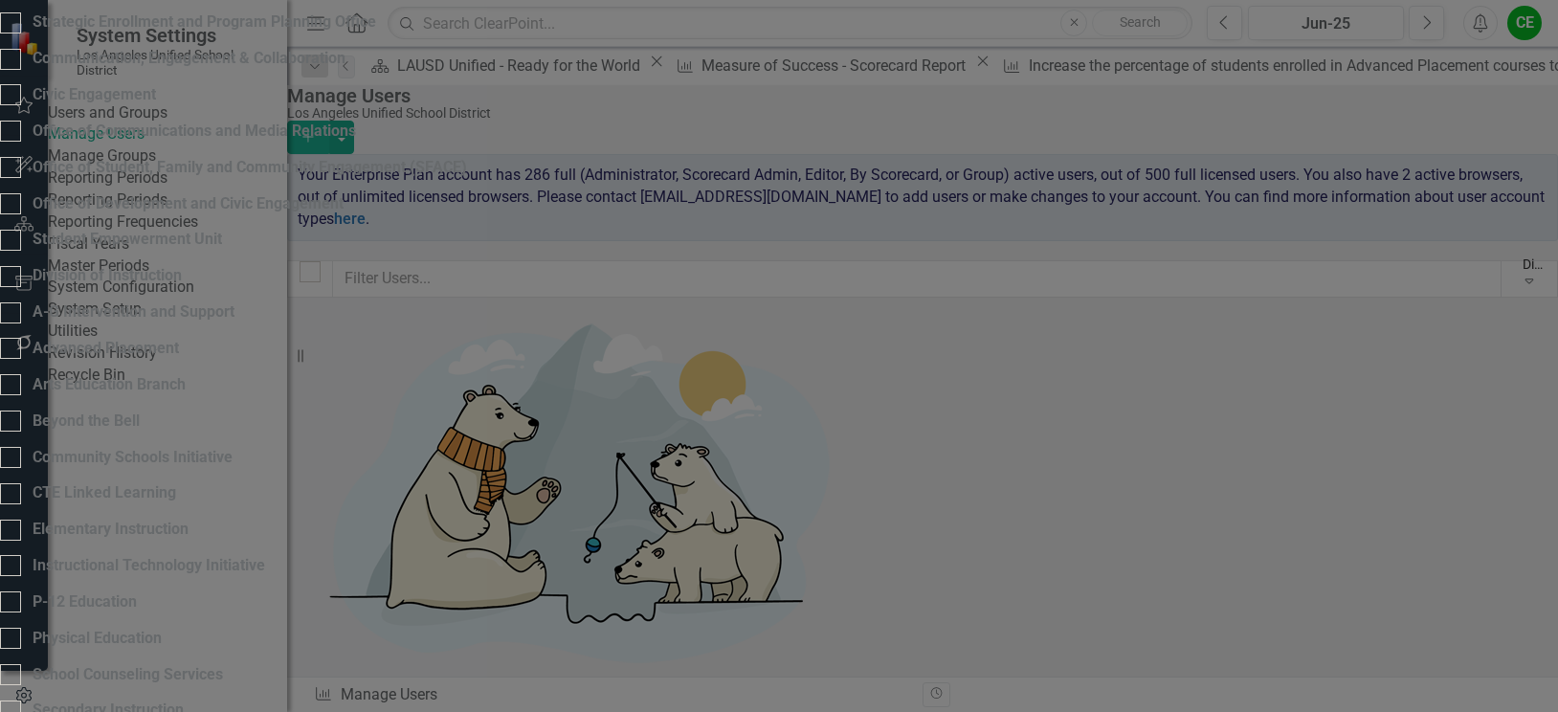
checkbox input "true"
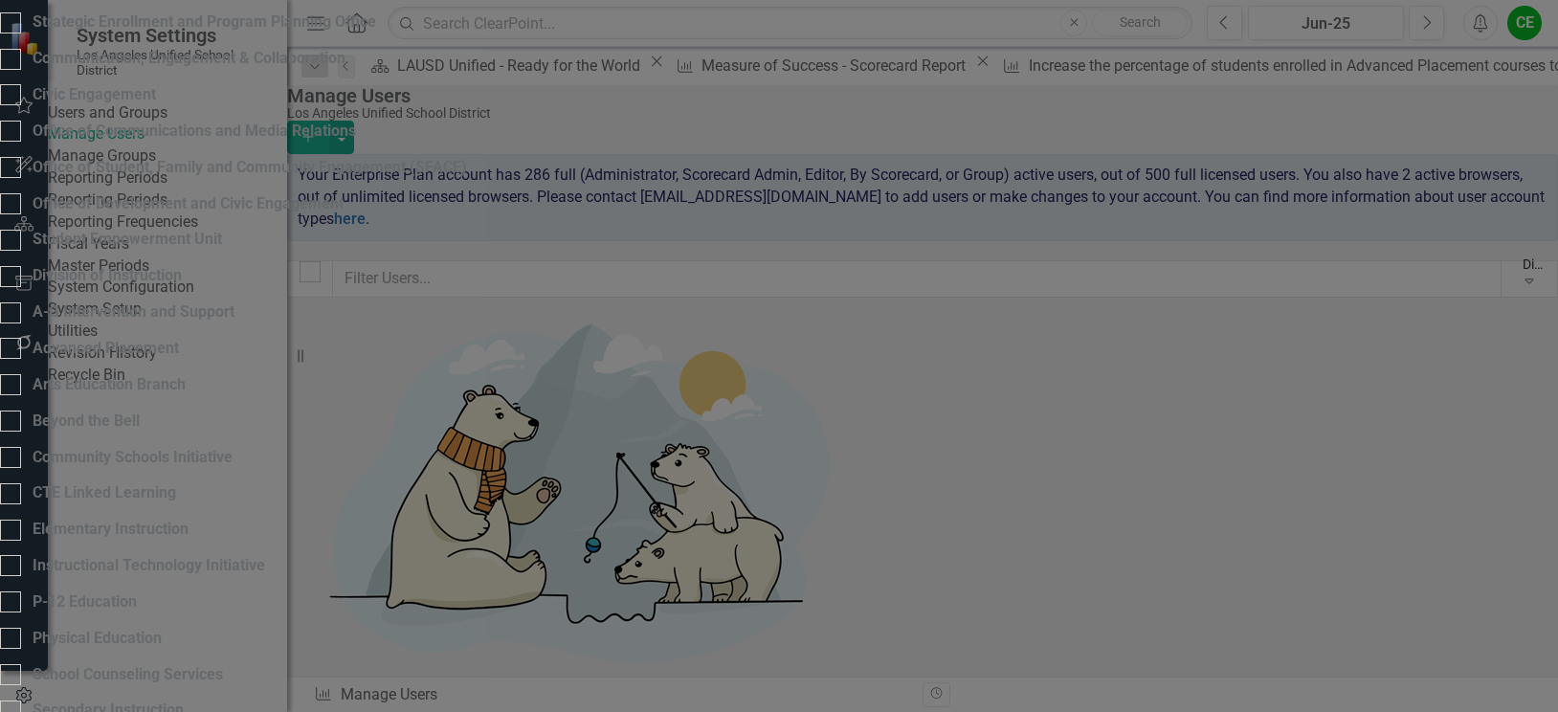
checkbox input "true"
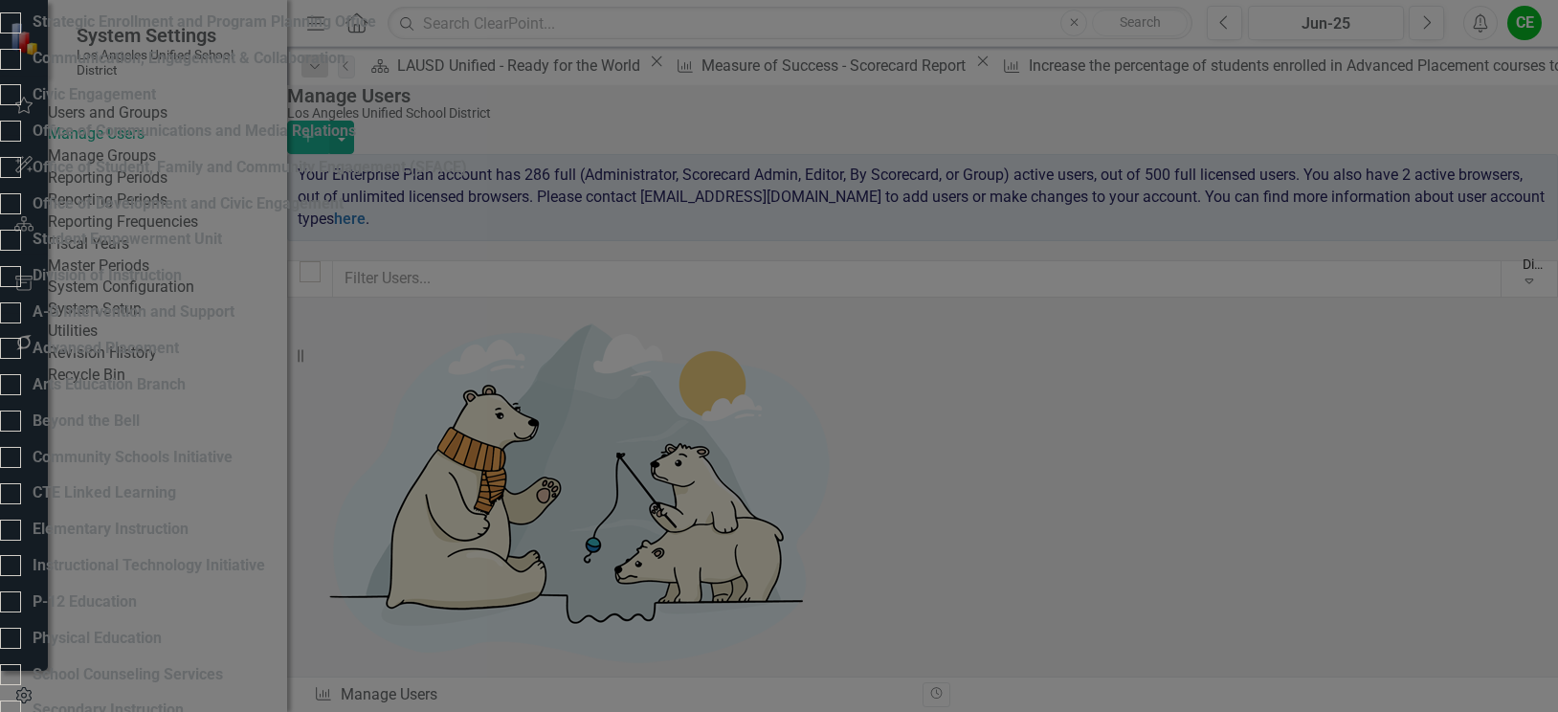
checkbox input "true"
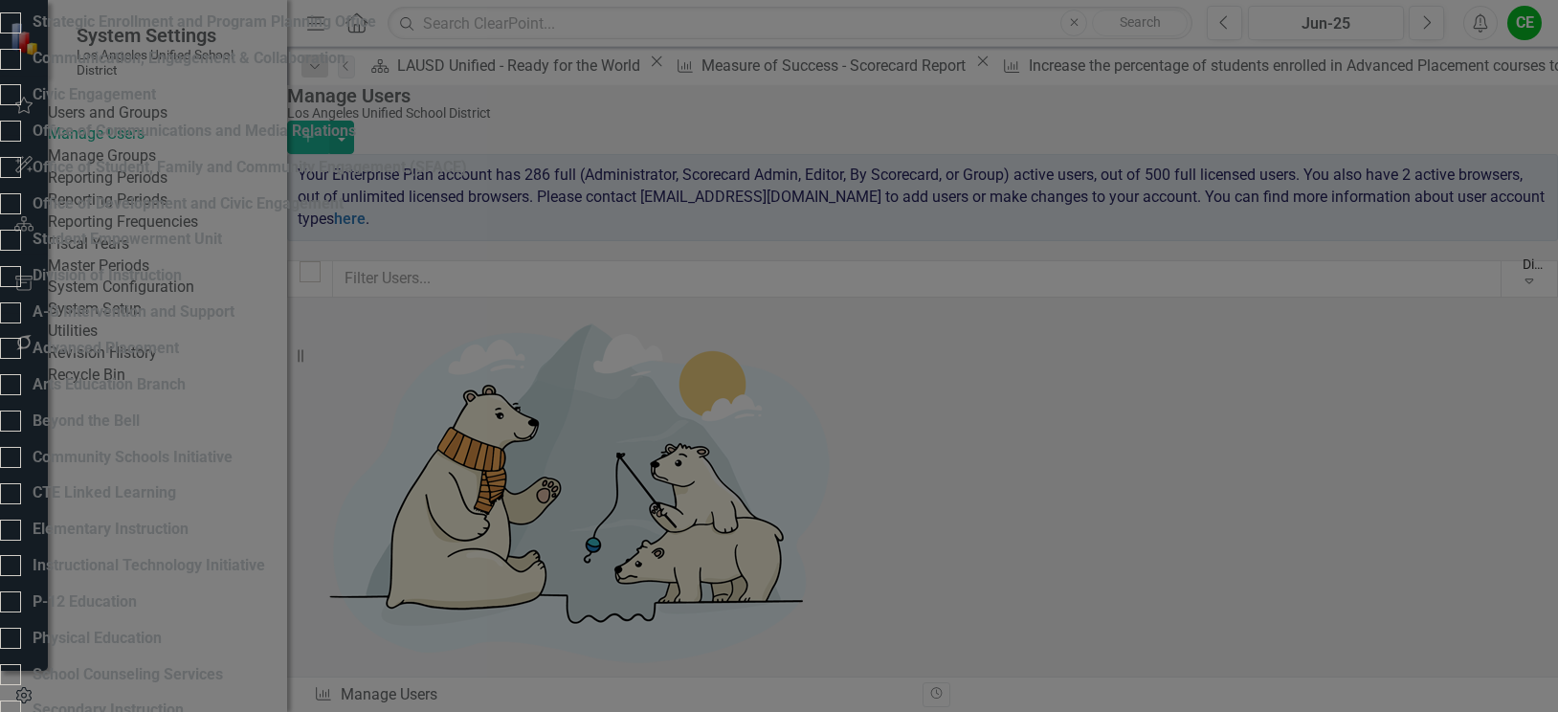
checkbox input "true"
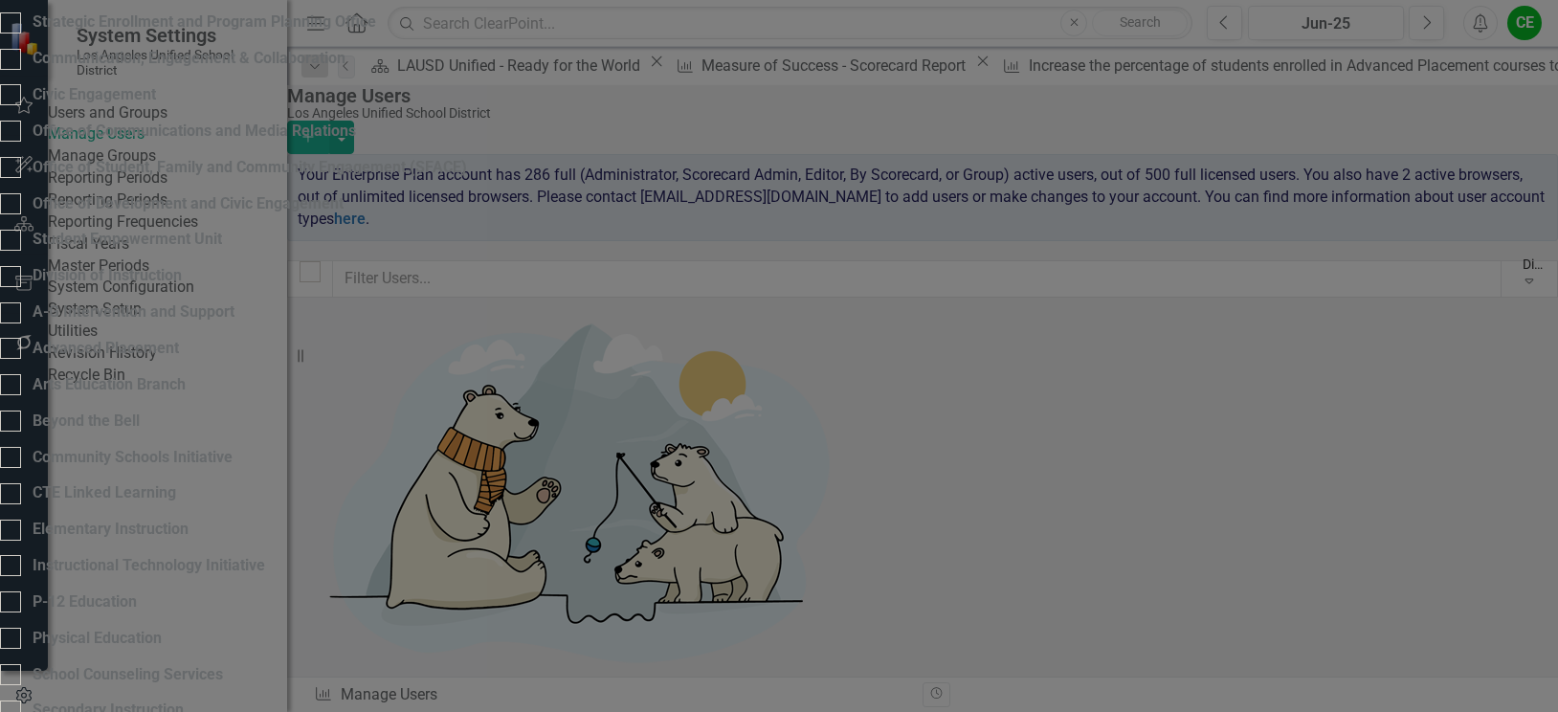
checkbox input "true"
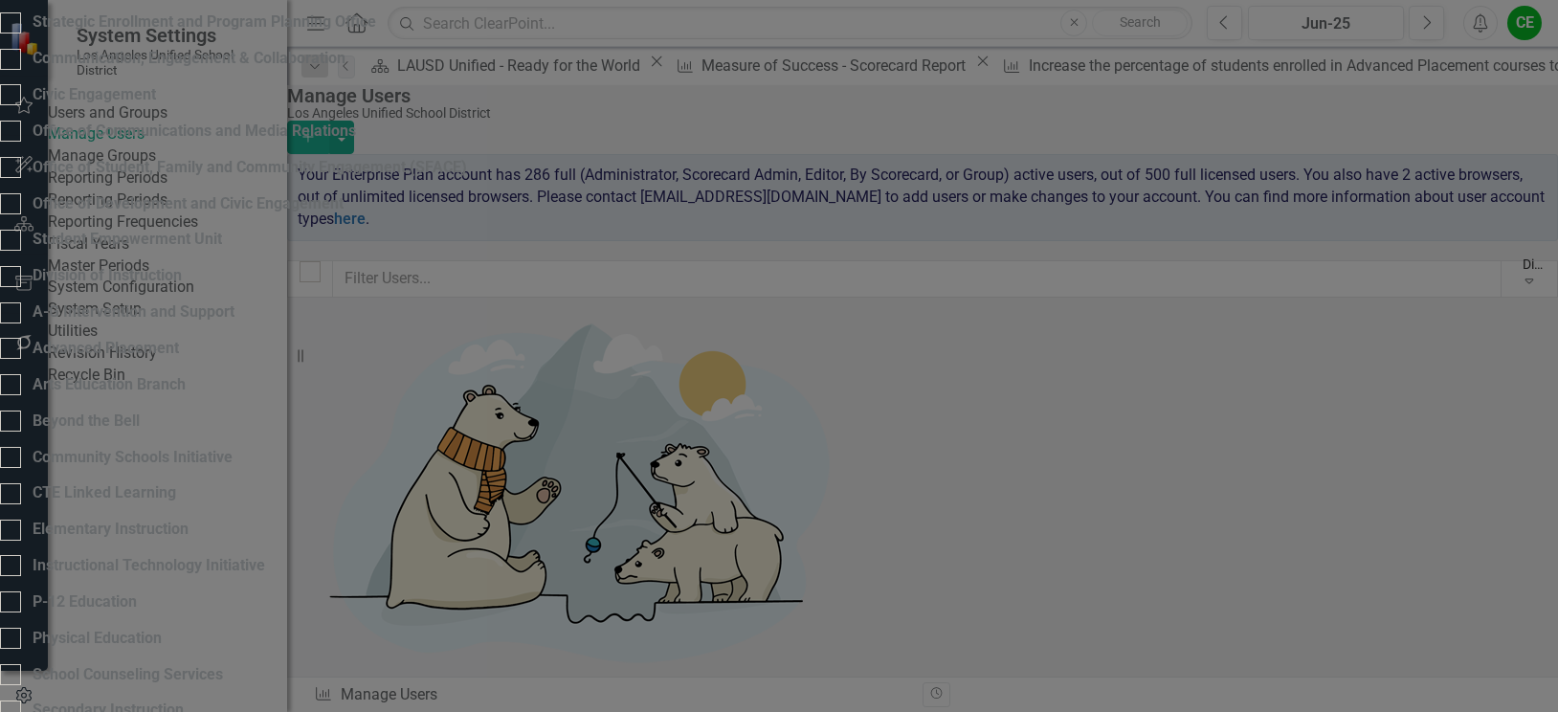
checkbox input "true"
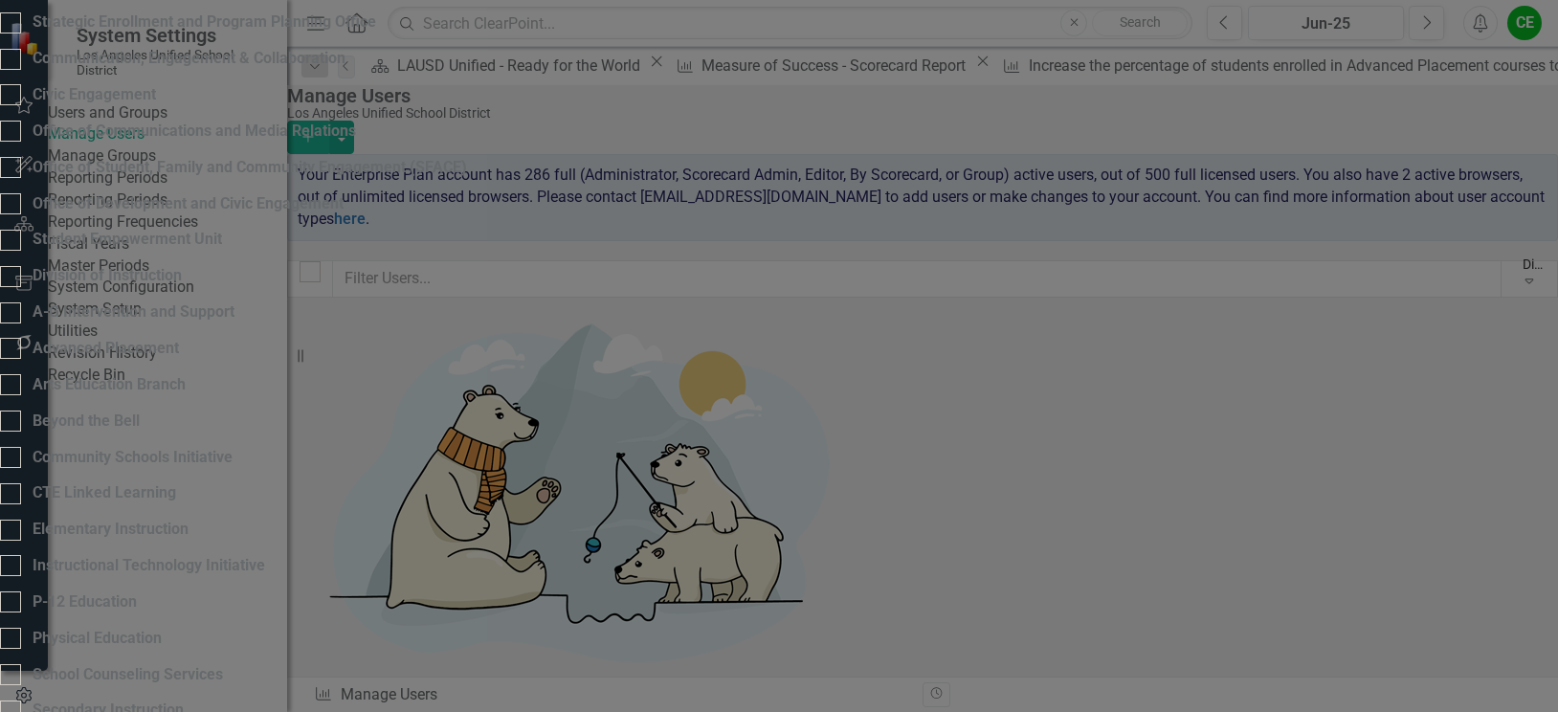
checkbox input "true"
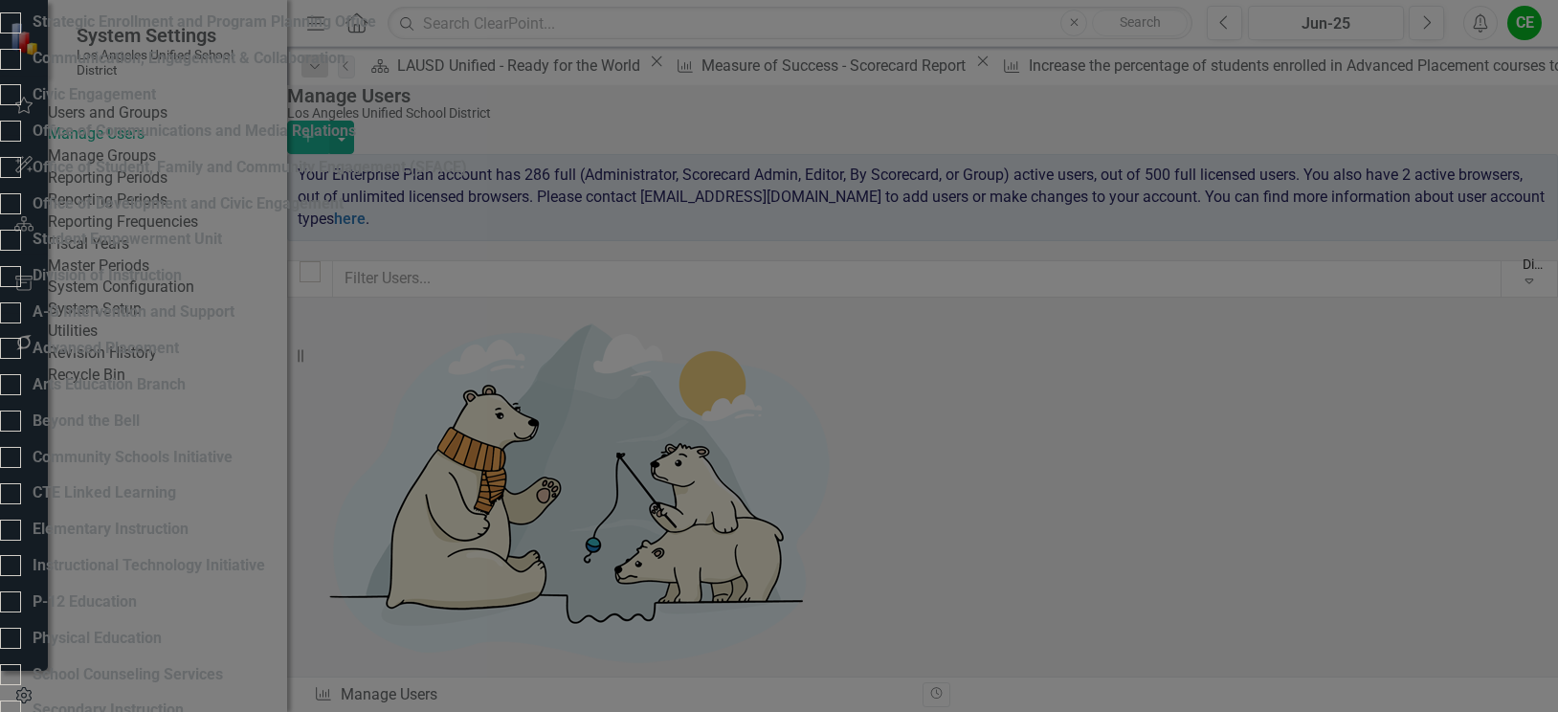
checkbox input "true"
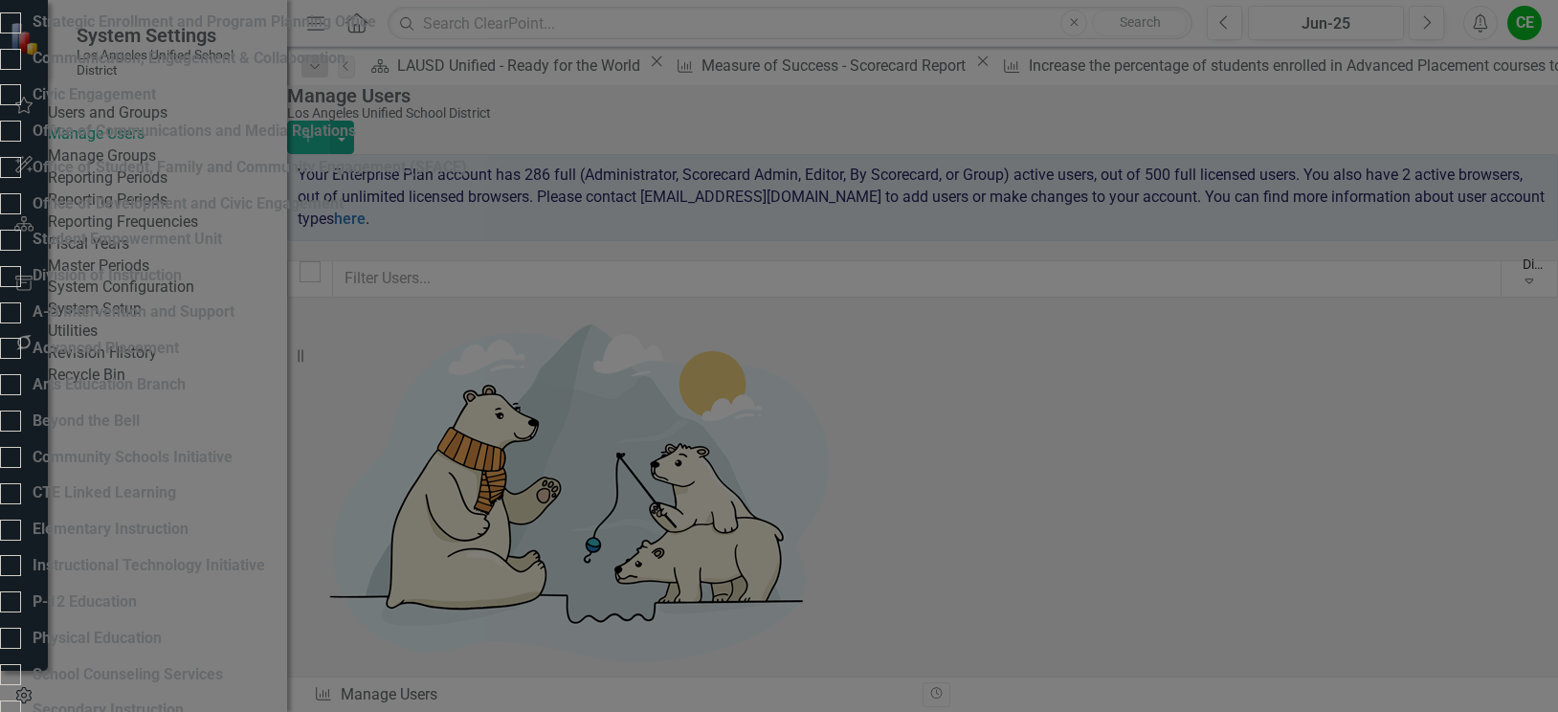
checkbox input "true"
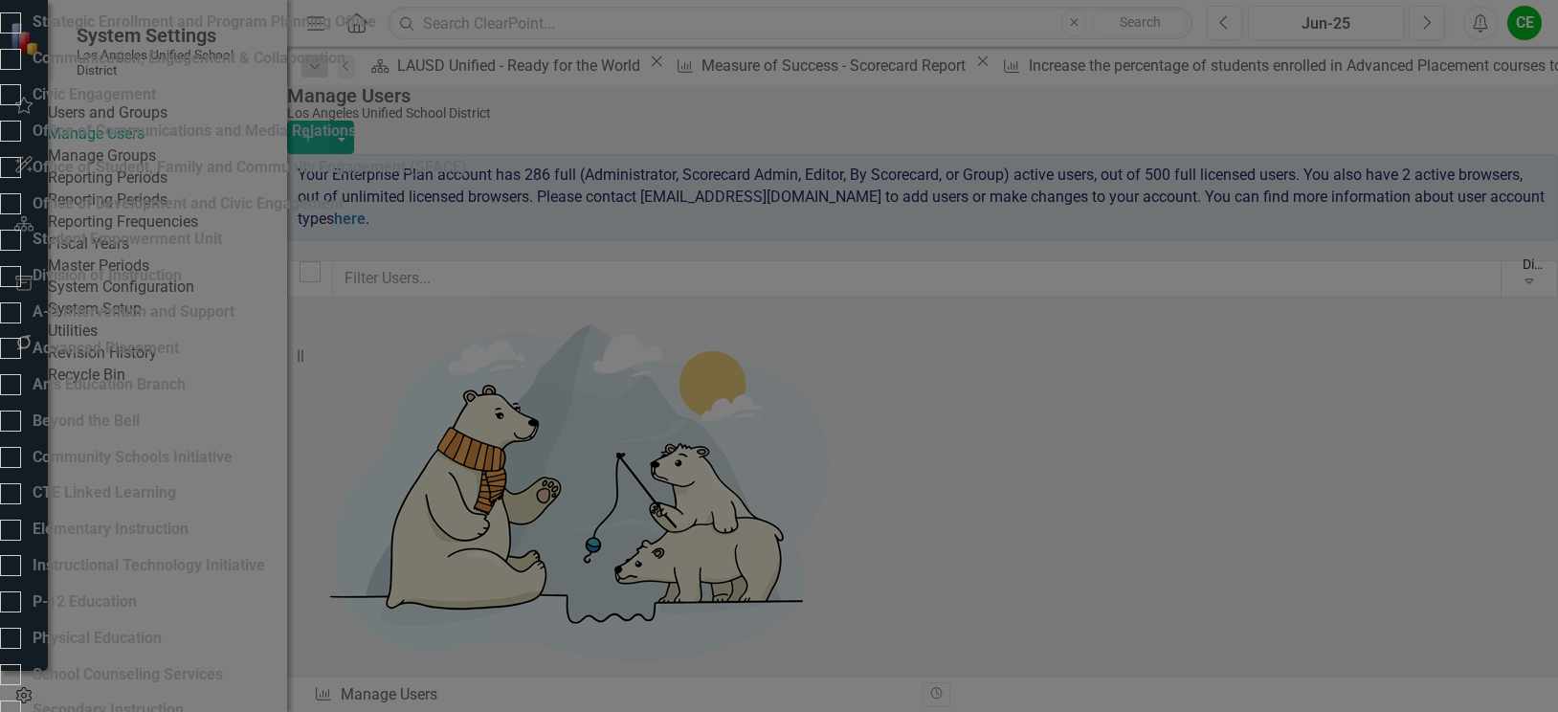
checkbox input "true"
drag, startPoint x: 479, startPoint y: 312, endPoint x: 483, endPoint y: 299, distance: 13.0
click at [12, 25] on input "Strategic Enrollment and Program Planning Office" at bounding box center [6, 18] width 12 height 12
checkbox input "true"
click at [21, 70] on div at bounding box center [10, 59] width 21 height 21
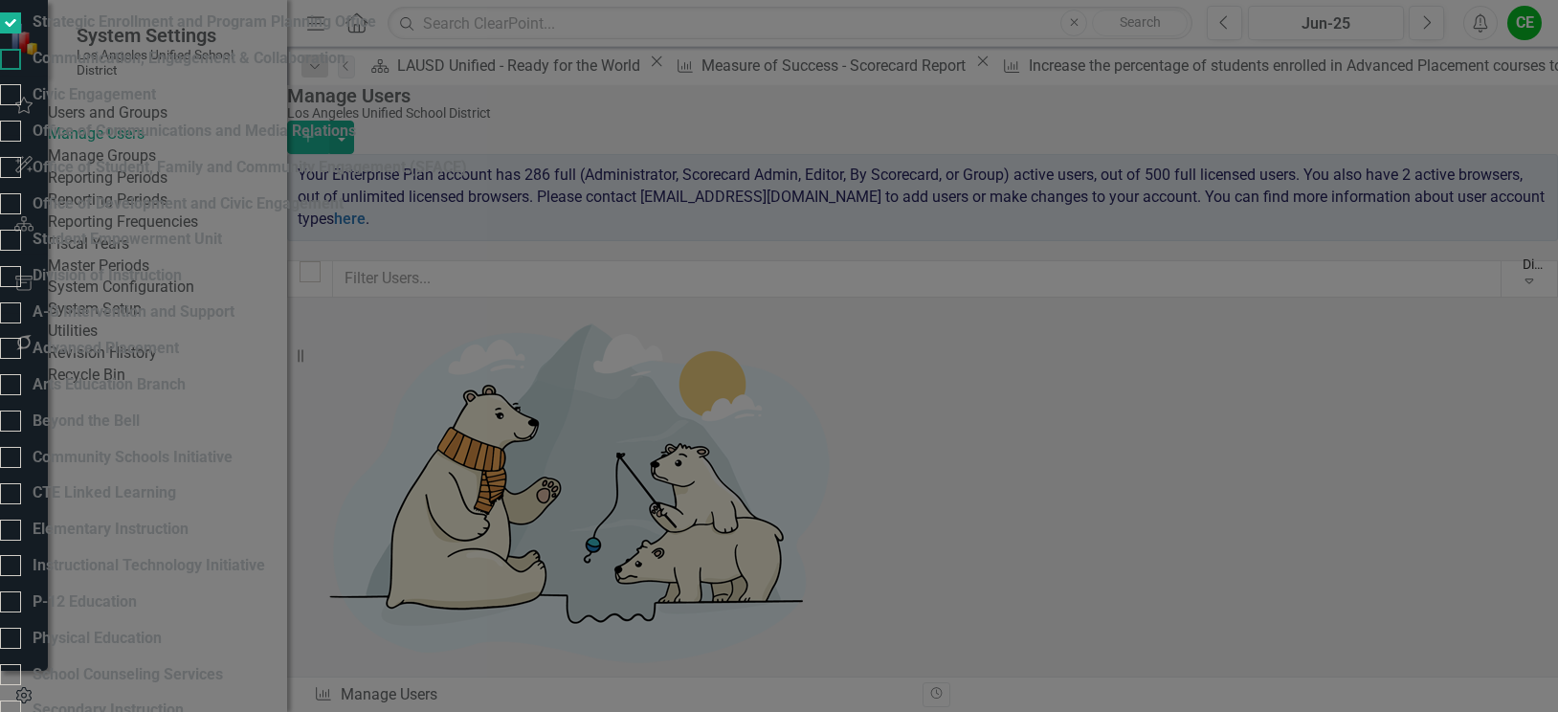
click at [12, 61] on input "Communication, Engagement & Collaboration" at bounding box center [6, 55] width 12 height 12
checkbox input "true"
click at [21, 142] on div at bounding box center [10, 131] width 21 height 21
click at [12, 133] on input "Office of Communications and Media Relations" at bounding box center [6, 127] width 12 height 12
checkbox input "true"
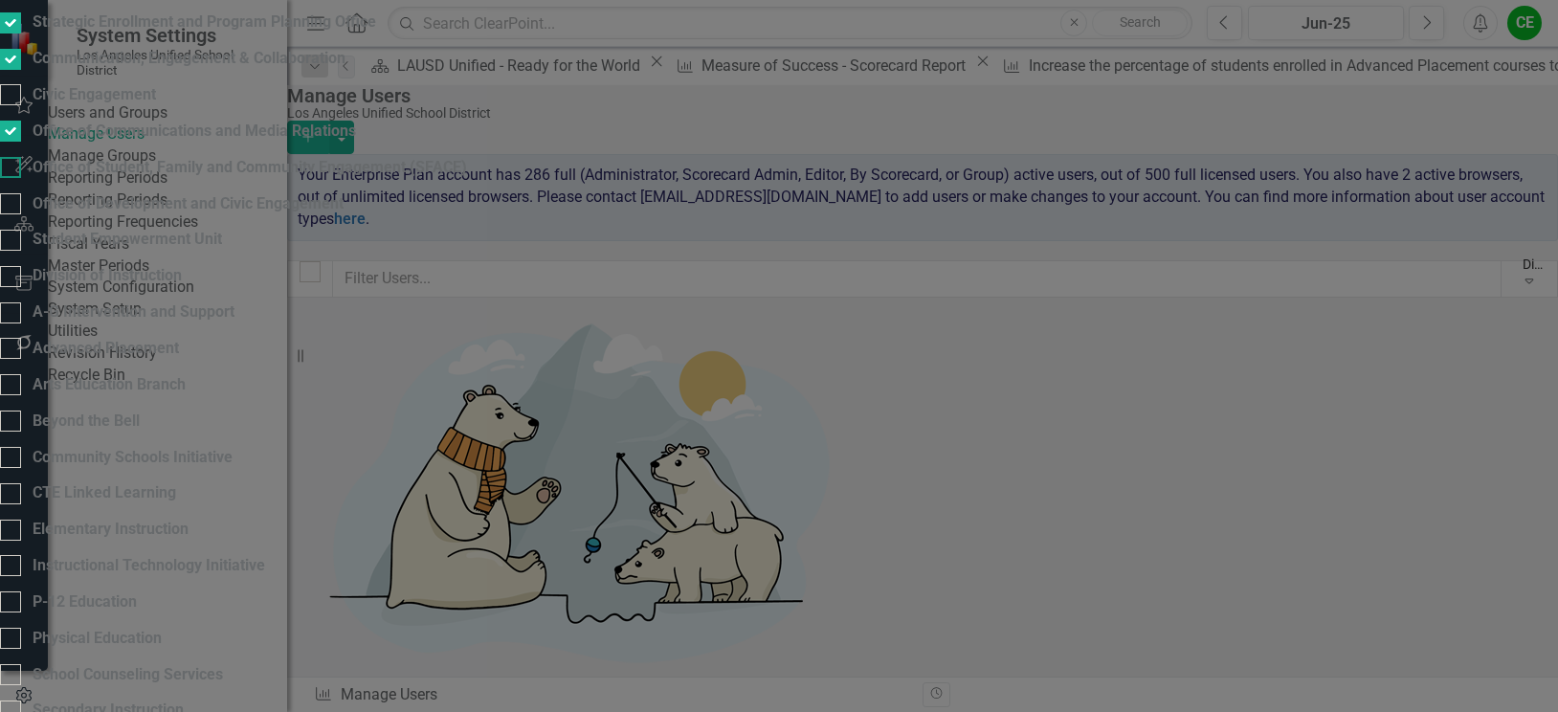
click at [12, 169] on input "Office of Student, Family and Community Engagement (SFACE)" at bounding box center [6, 163] width 12 height 12
checkbox input "true"
click at [12, 206] on input "Office of Development and Civic Engagement" at bounding box center [6, 199] width 12 height 12
checkbox input "true"
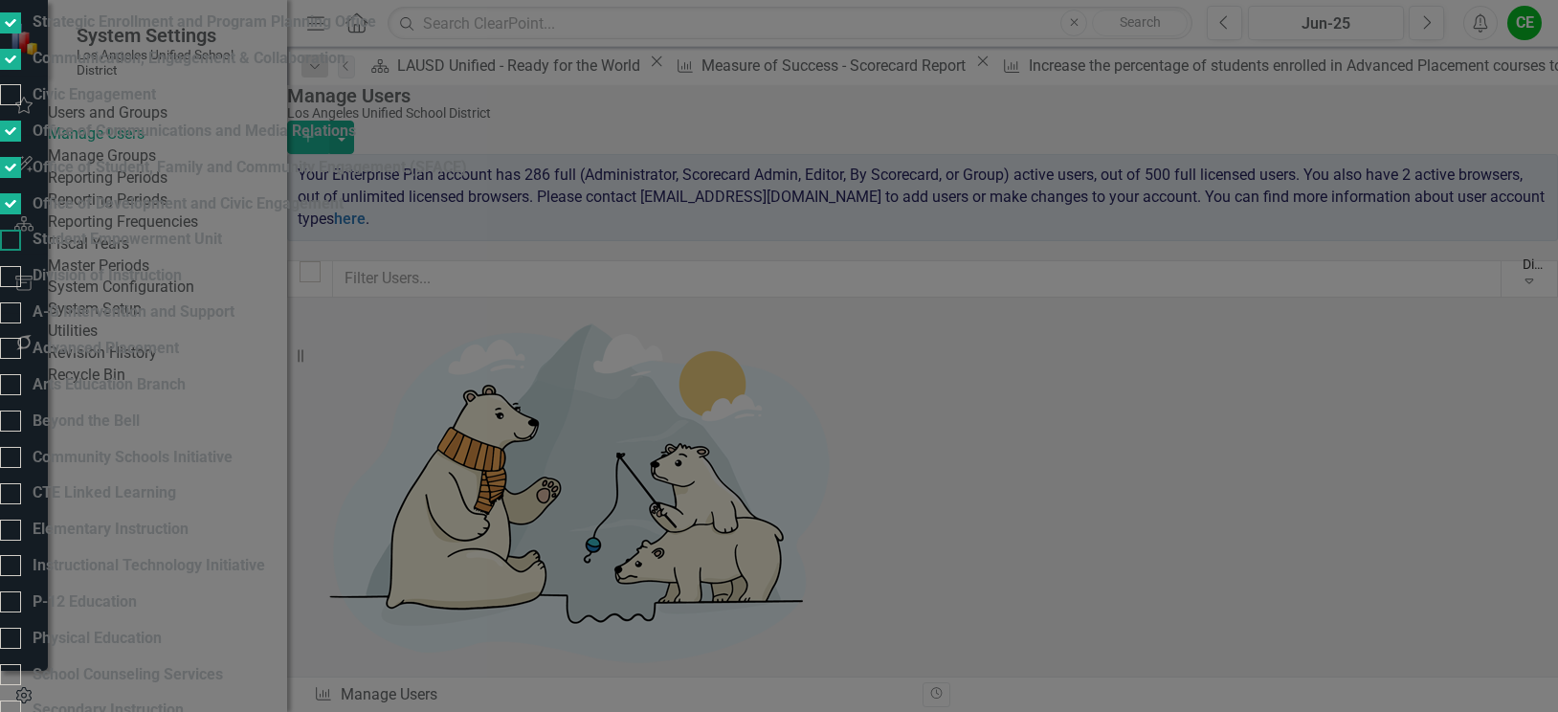
click at [21, 251] on div at bounding box center [10, 240] width 21 height 21
click at [12, 242] on input "Student Empowerment Unit" at bounding box center [6, 236] width 12 height 12
checkbox input "true"
click at [21, 287] on div at bounding box center [10, 276] width 21 height 21
click at [12, 278] on input "Division of Instruction" at bounding box center [6, 272] width 12 height 12
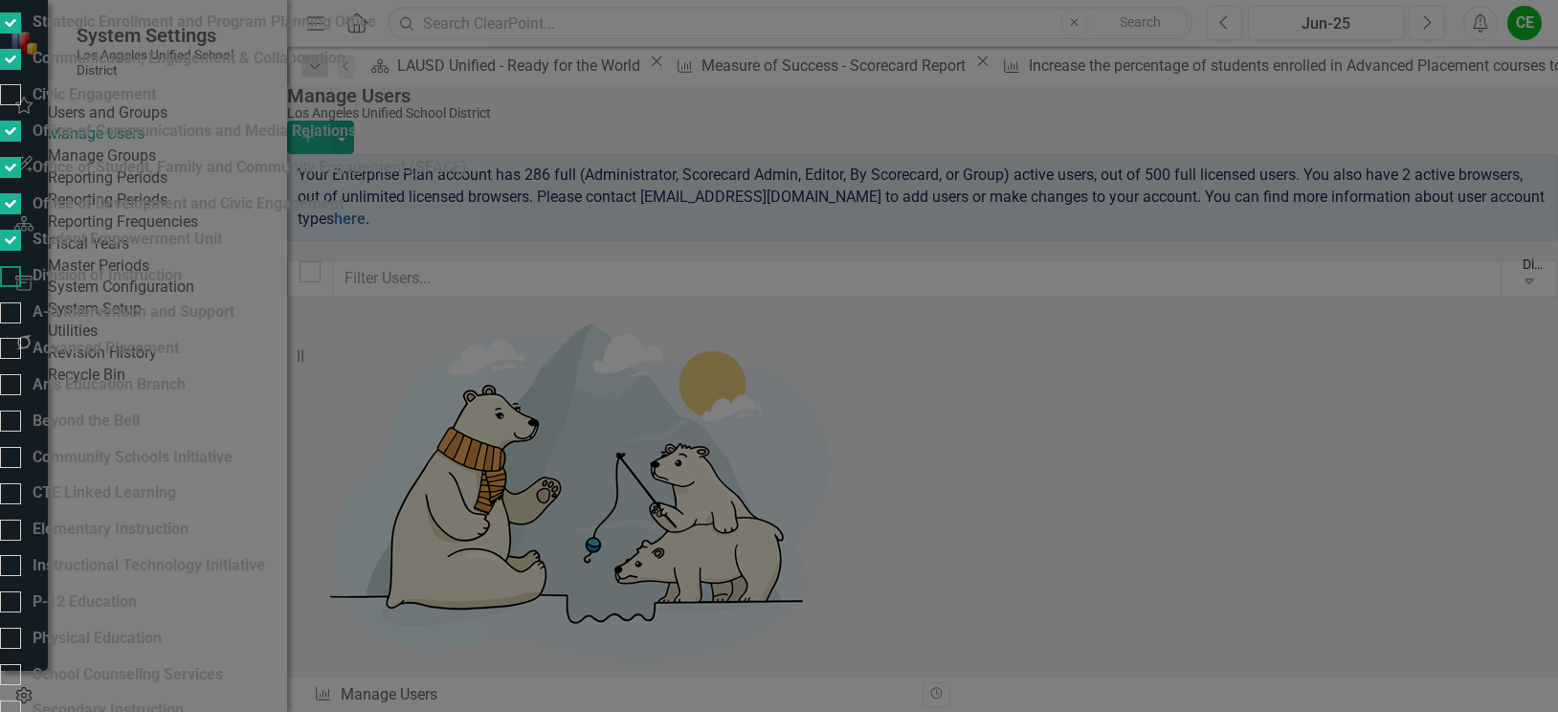
checkbox input "true"
drag, startPoint x: 478, startPoint y: 410, endPoint x: 479, endPoint y: 393, distance: 17.2
click at [21, 323] on div at bounding box center [10, 312] width 21 height 21
click at [12, 315] on input "A-G Intervention and Support" at bounding box center [6, 308] width 12 height 12
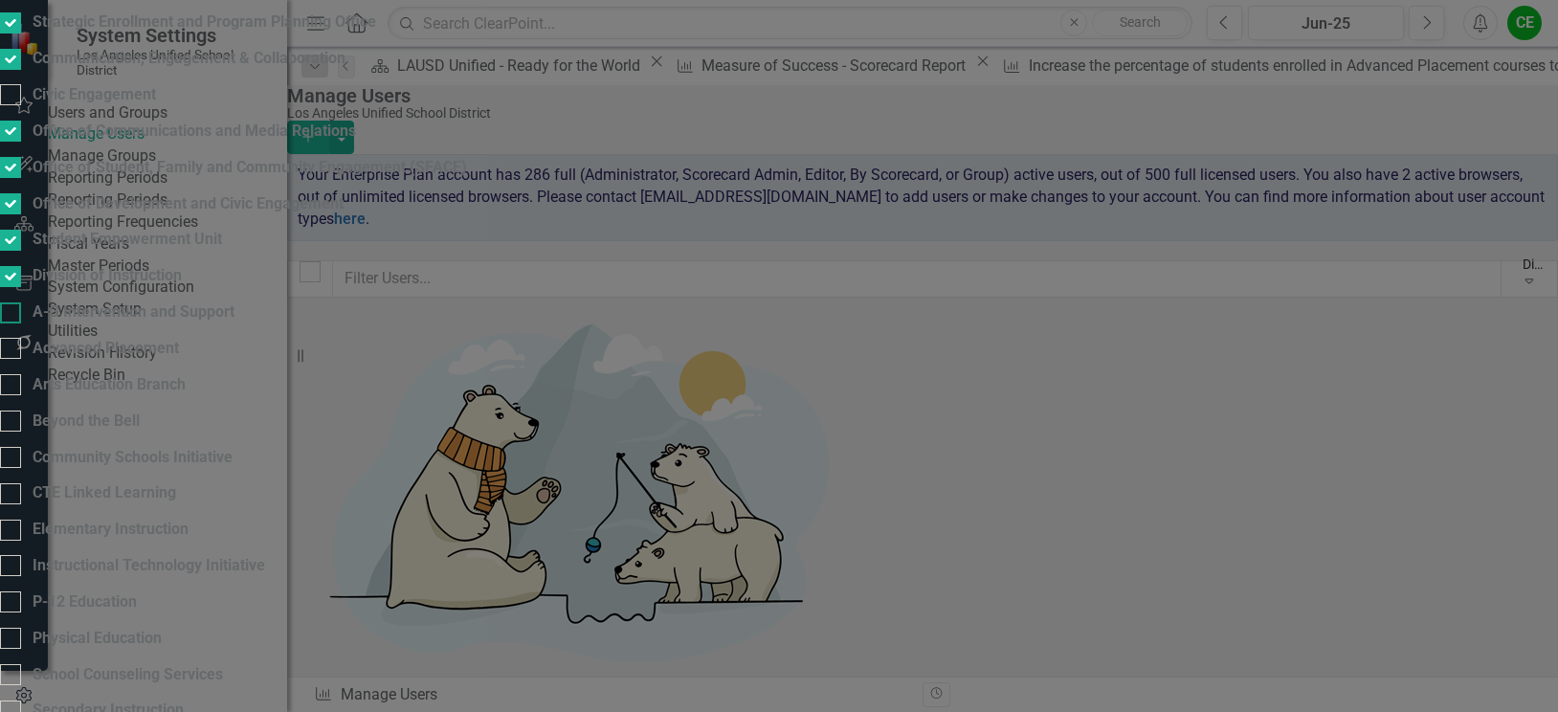
checkbox input "true"
click at [21, 359] on div at bounding box center [10, 348] width 21 height 21
click at [12, 350] on input "Advanced Placement" at bounding box center [6, 344] width 12 height 12
checkbox input "true"
click at [21, 395] on div at bounding box center [10, 384] width 21 height 21
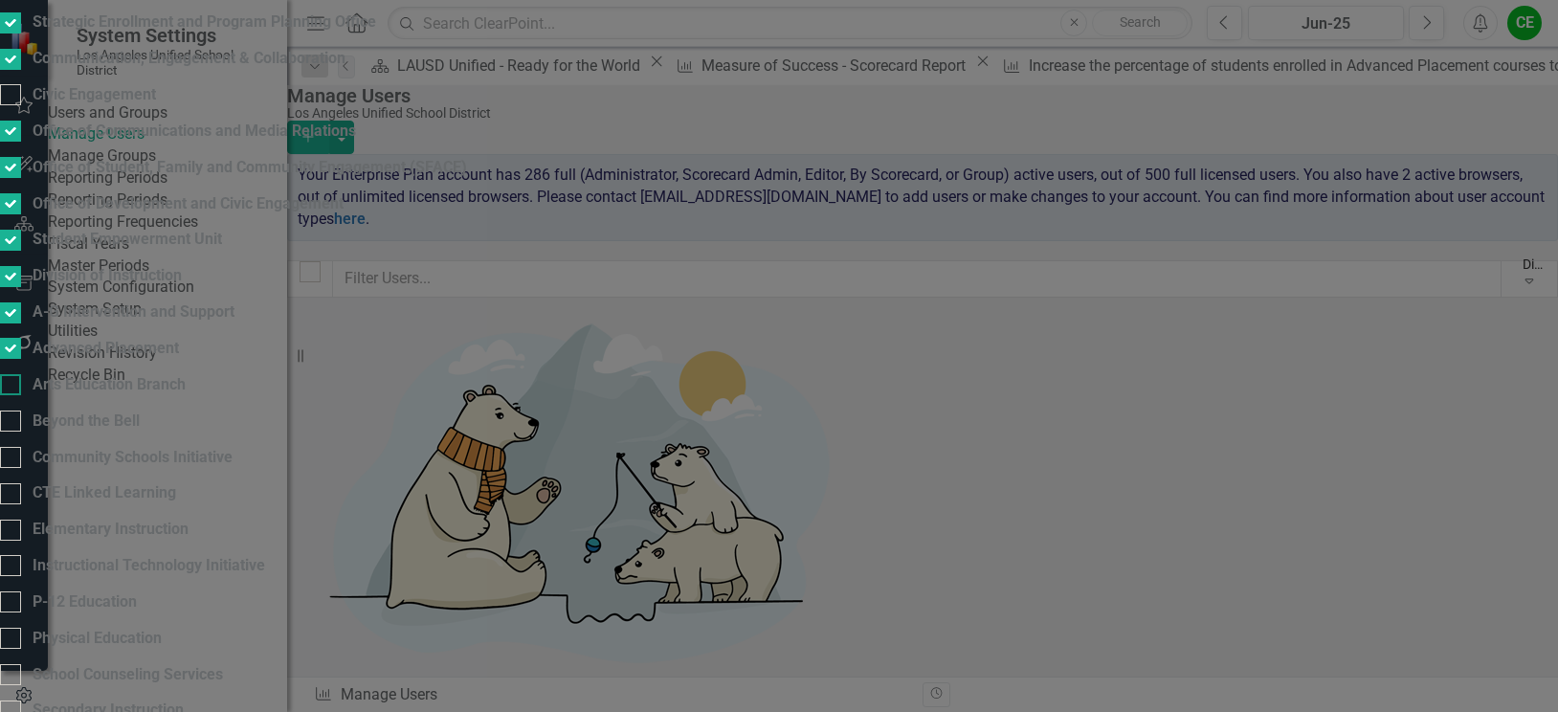
click at [12, 387] on input "Arts Education Branch" at bounding box center [6, 380] width 12 height 12
checkbox input "true"
click at [12, 410] on input "Beyond the Bell" at bounding box center [6, 416] width 12 height 12
checkbox input "true"
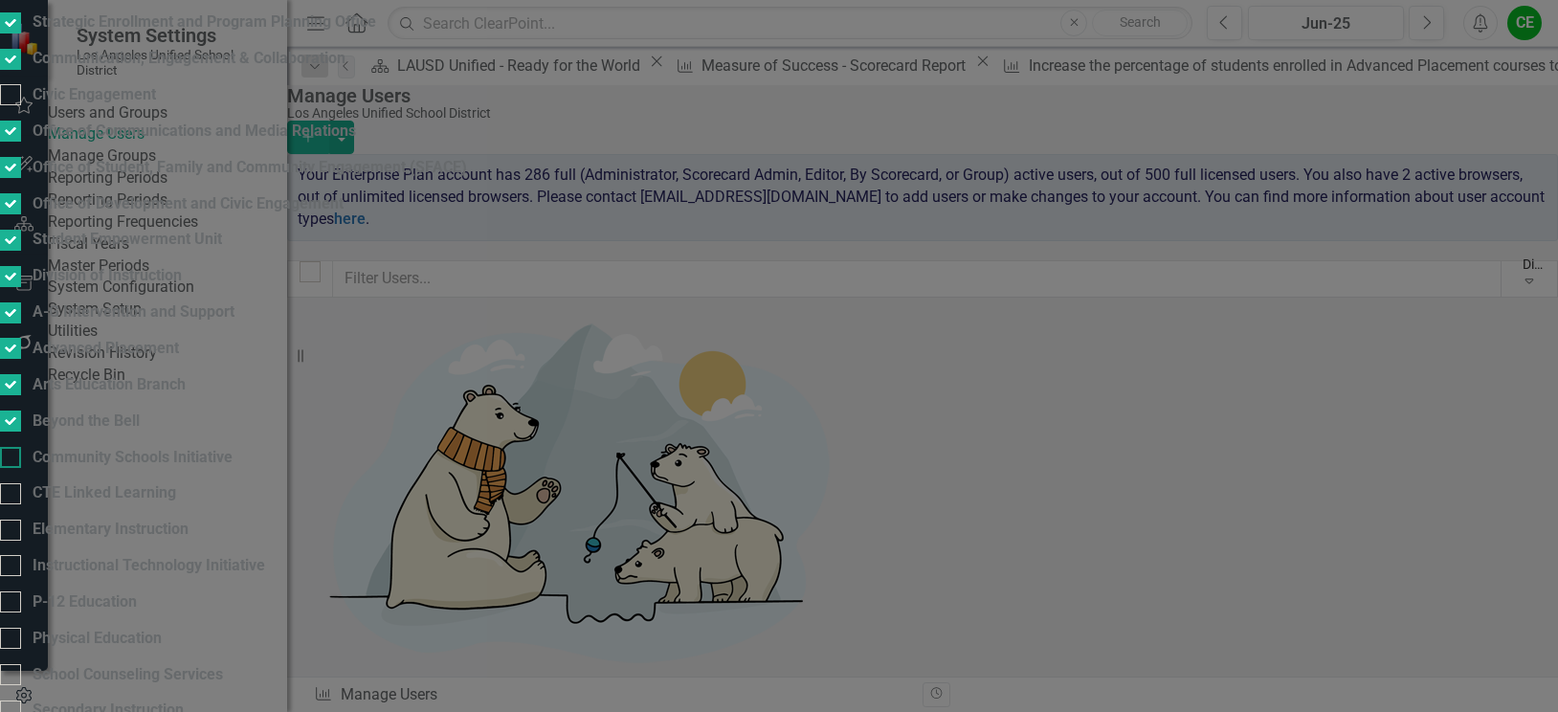
click at [21, 447] on div at bounding box center [10, 457] width 21 height 21
click at [12, 447] on input "Community Schools Initiative" at bounding box center [6, 453] width 12 height 12
checkbox input "true"
click at [12, 483] on input "CTE Linked Learning" at bounding box center [6, 489] width 12 height 12
checkbox input "true"
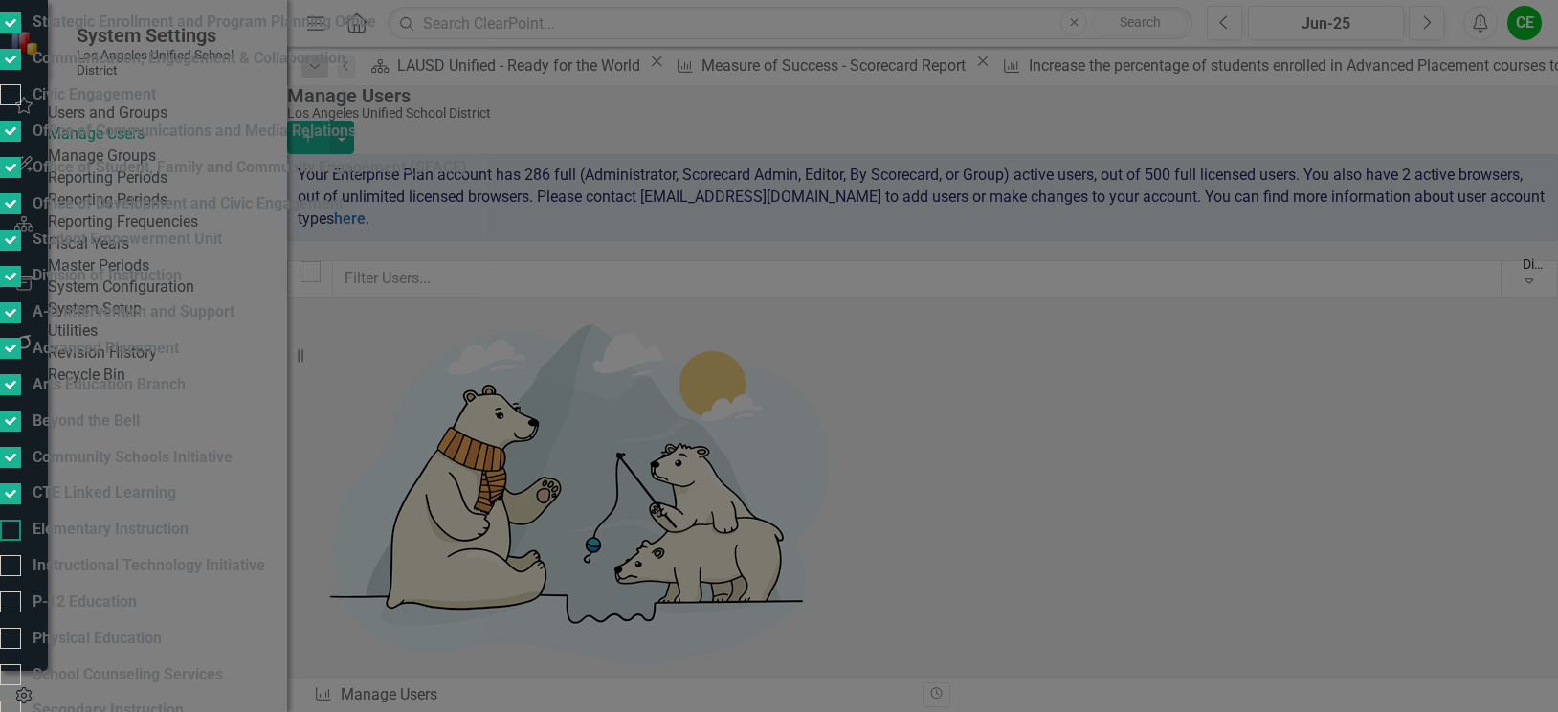
click at [12, 520] on input "Elementary Instruction" at bounding box center [6, 526] width 12 height 12
checkbox input "true"
click at [12, 555] on input "Instructional Technology Initiative" at bounding box center [6, 561] width 12 height 12
checkbox input "true"
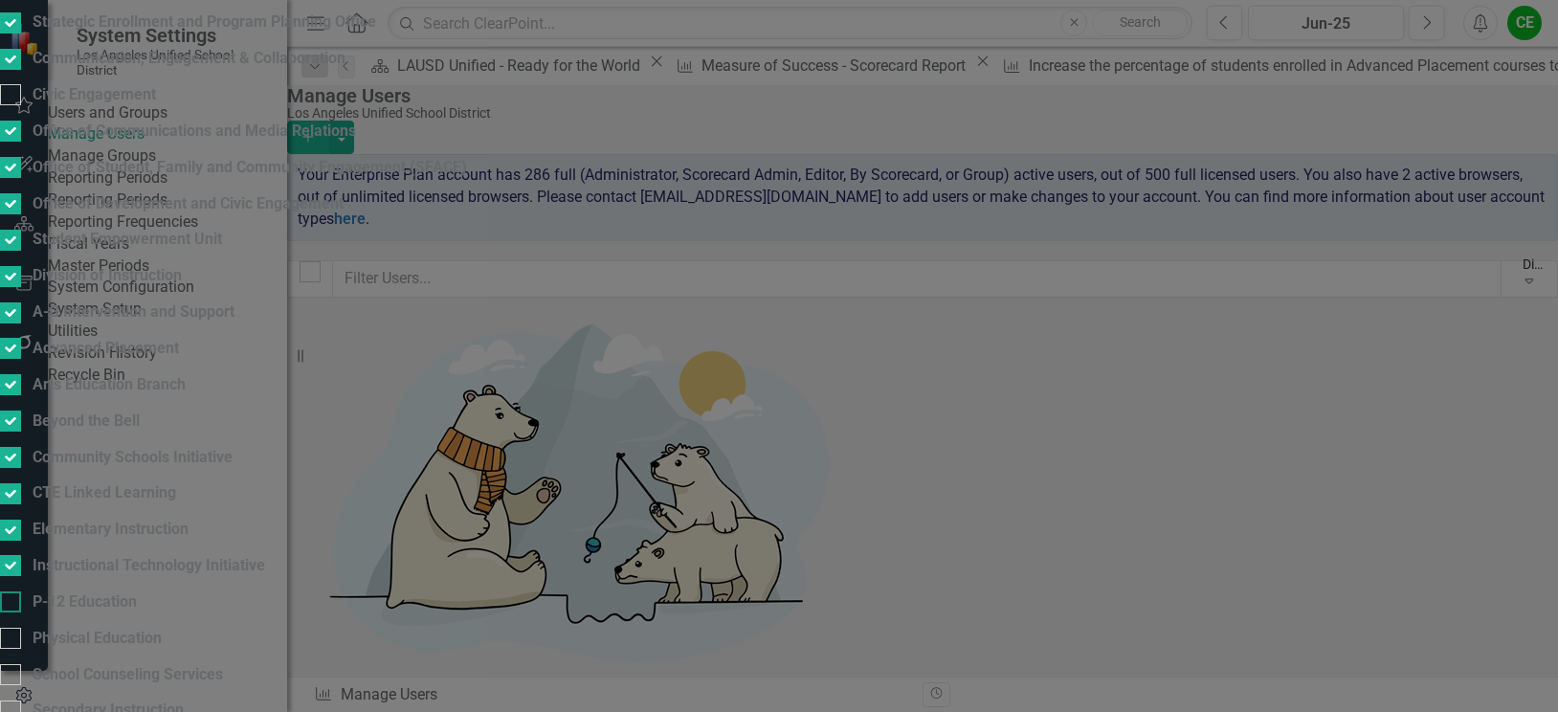
click at [12, 591] on input "P-12 Education" at bounding box center [6, 597] width 12 height 12
checkbox input "true"
click at [12, 628] on input "Physical Education" at bounding box center [6, 634] width 12 height 12
checkbox input "true"
click at [12, 664] on input "School Counseling Services" at bounding box center [6, 670] width 12 height 12
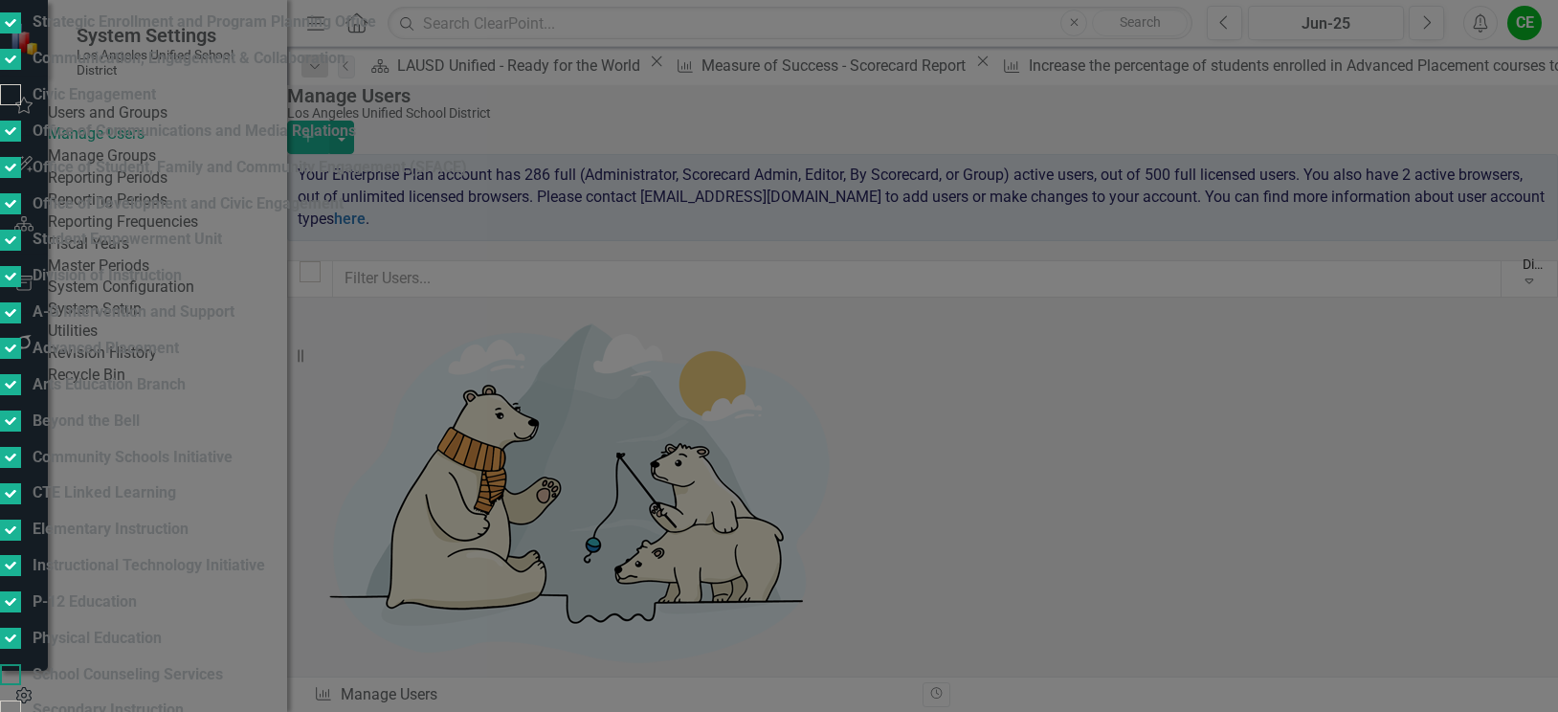
checkbox input "true"
click at [12, 700] on input "Secondary Instruction" at bounding box center [6, 706] width 12 height 12
checkbox input "true"
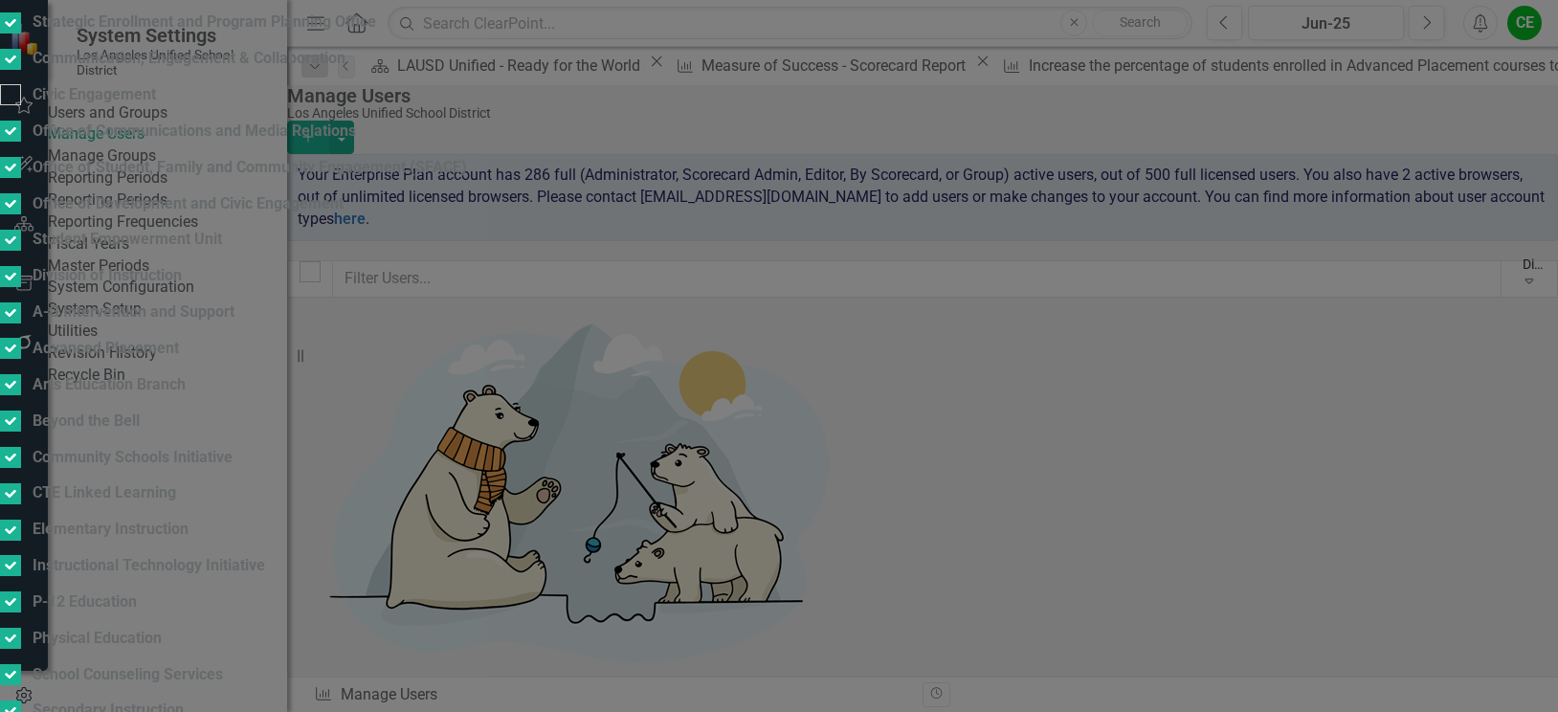
checkbox input "true"
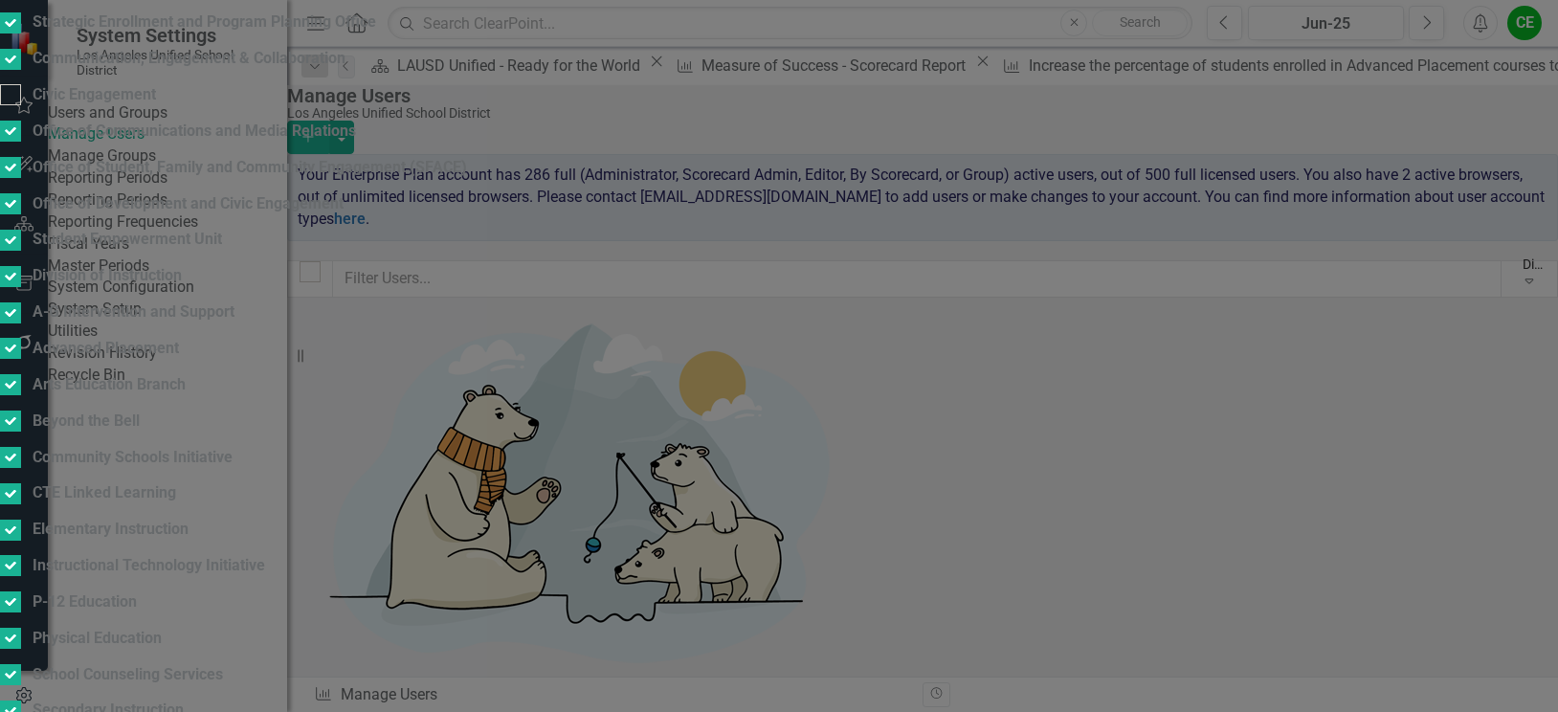
scroll to position [1722, 0]
checkbox input "false"
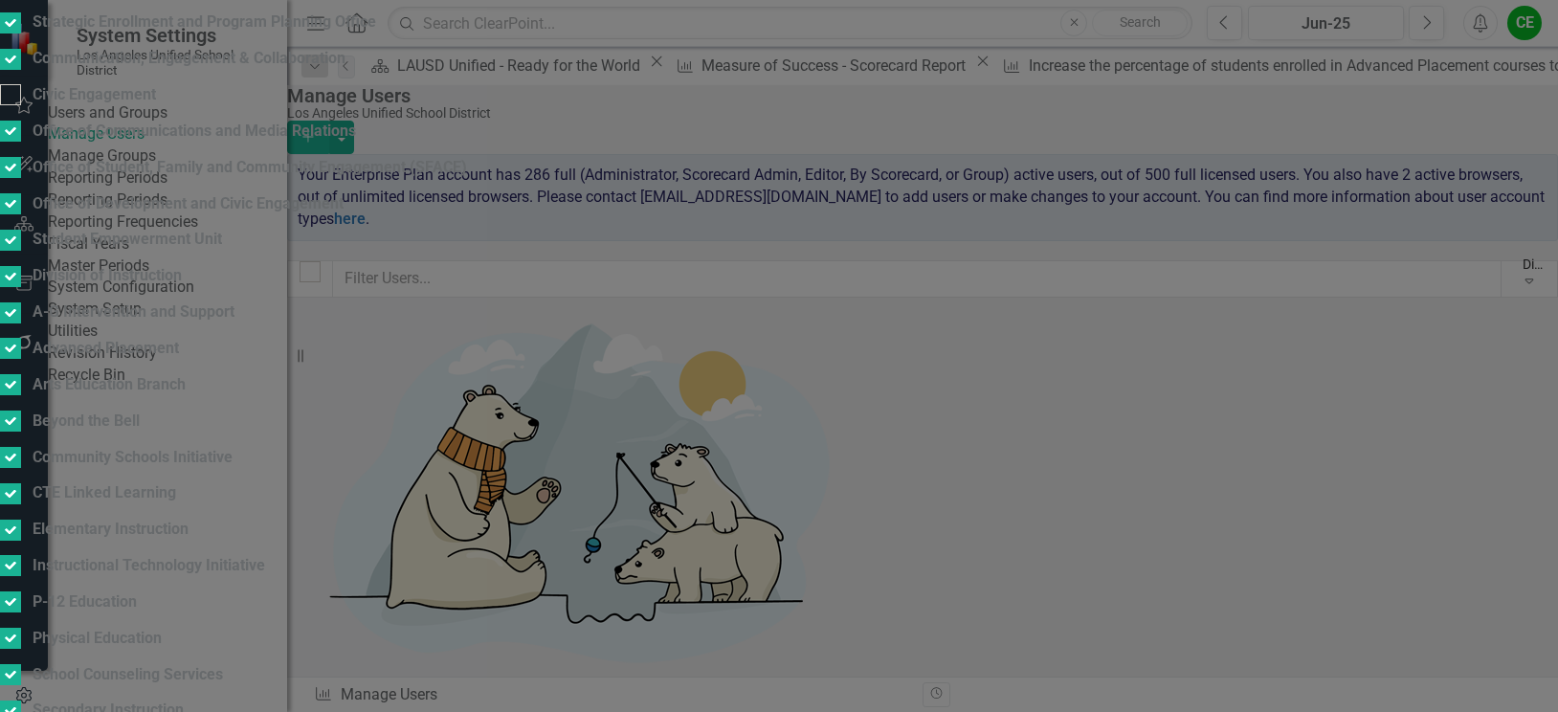
checkbox input "true"
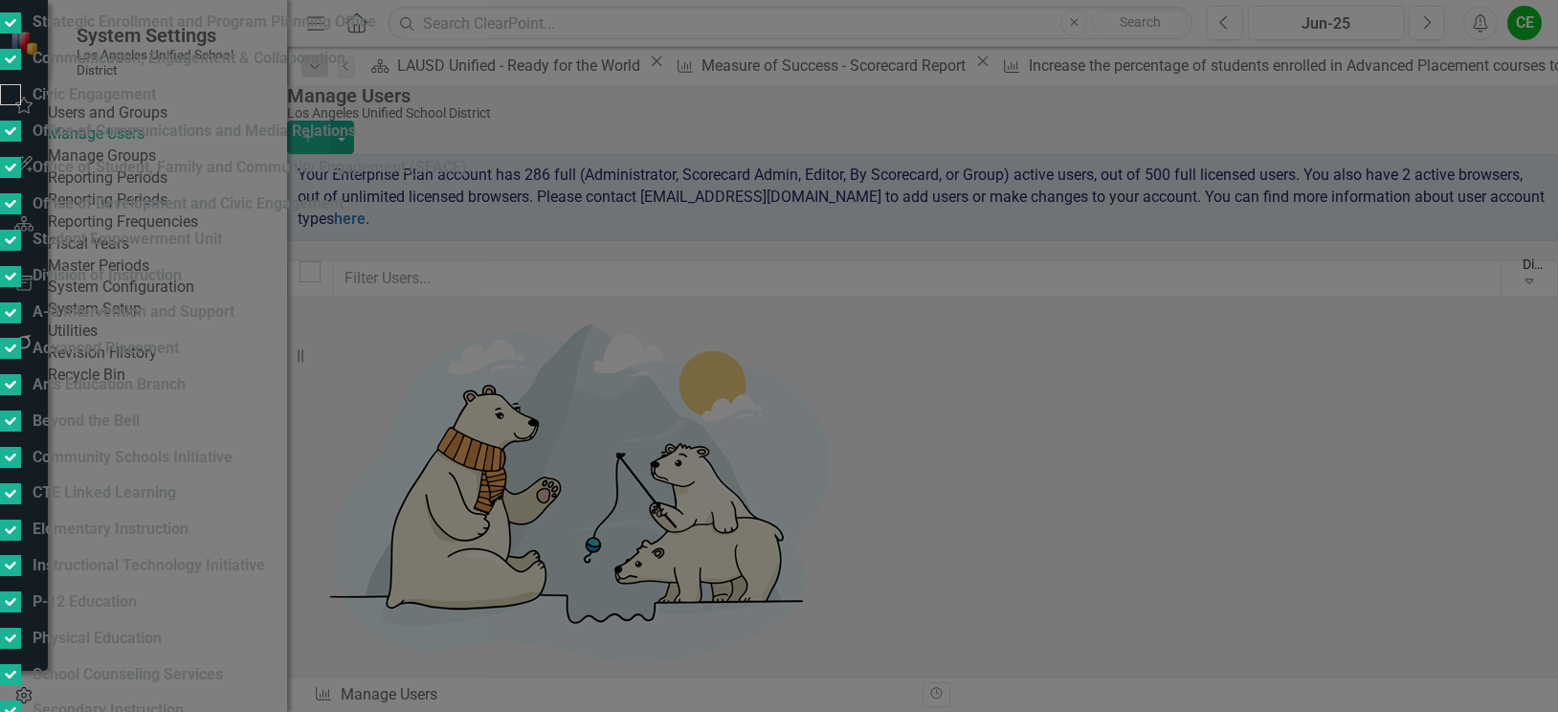
checkbox input "true"
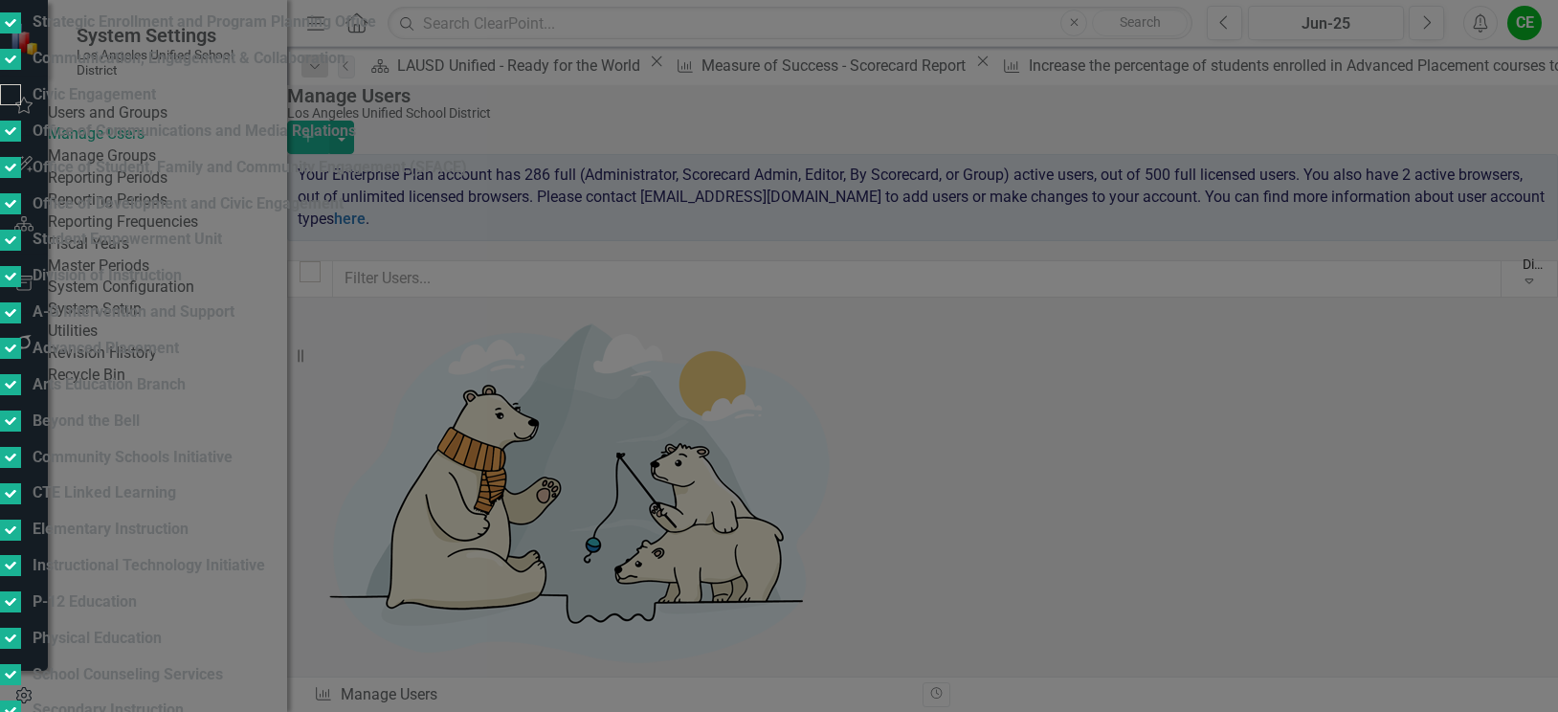
checkbox input "true"
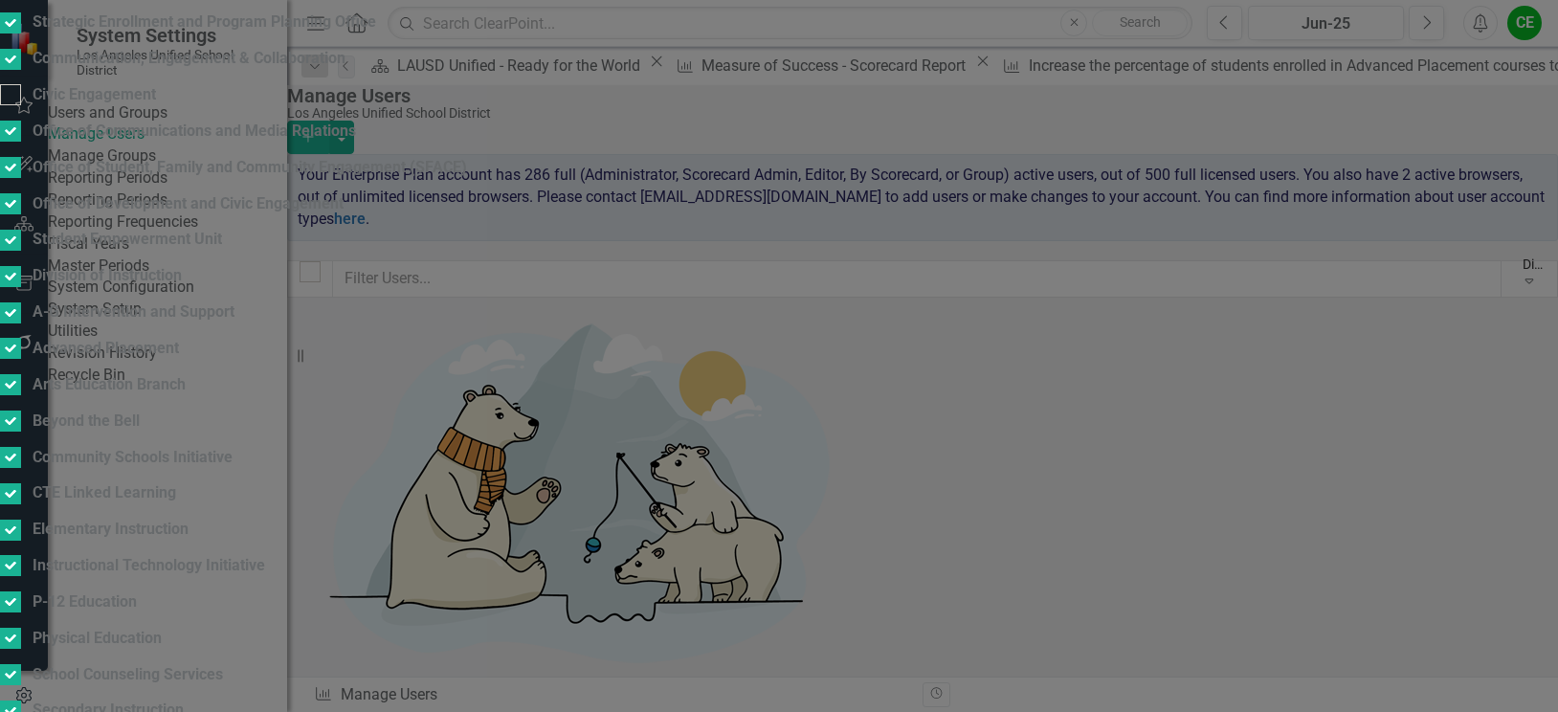
checkbox input "true"
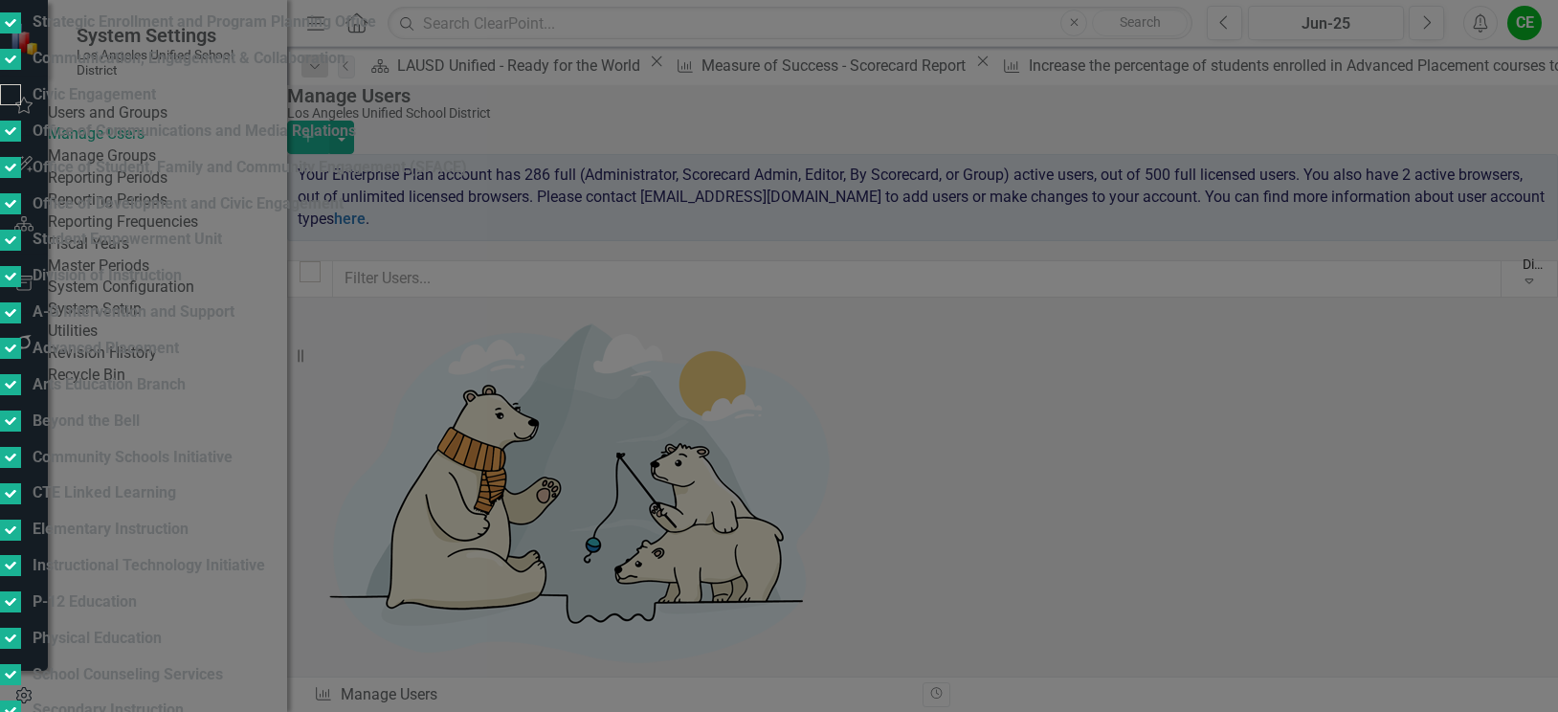
checkbox input "true"
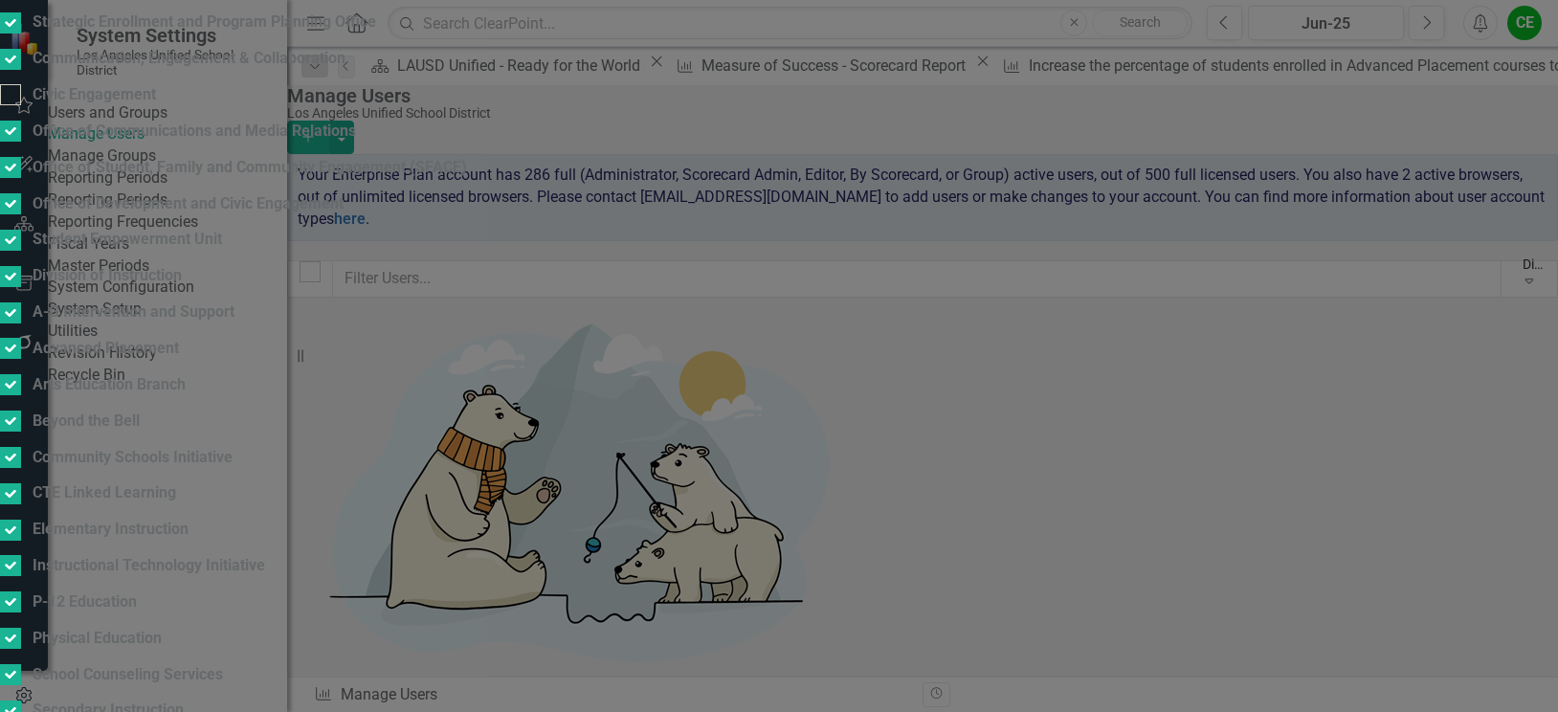
checkbox input "true"
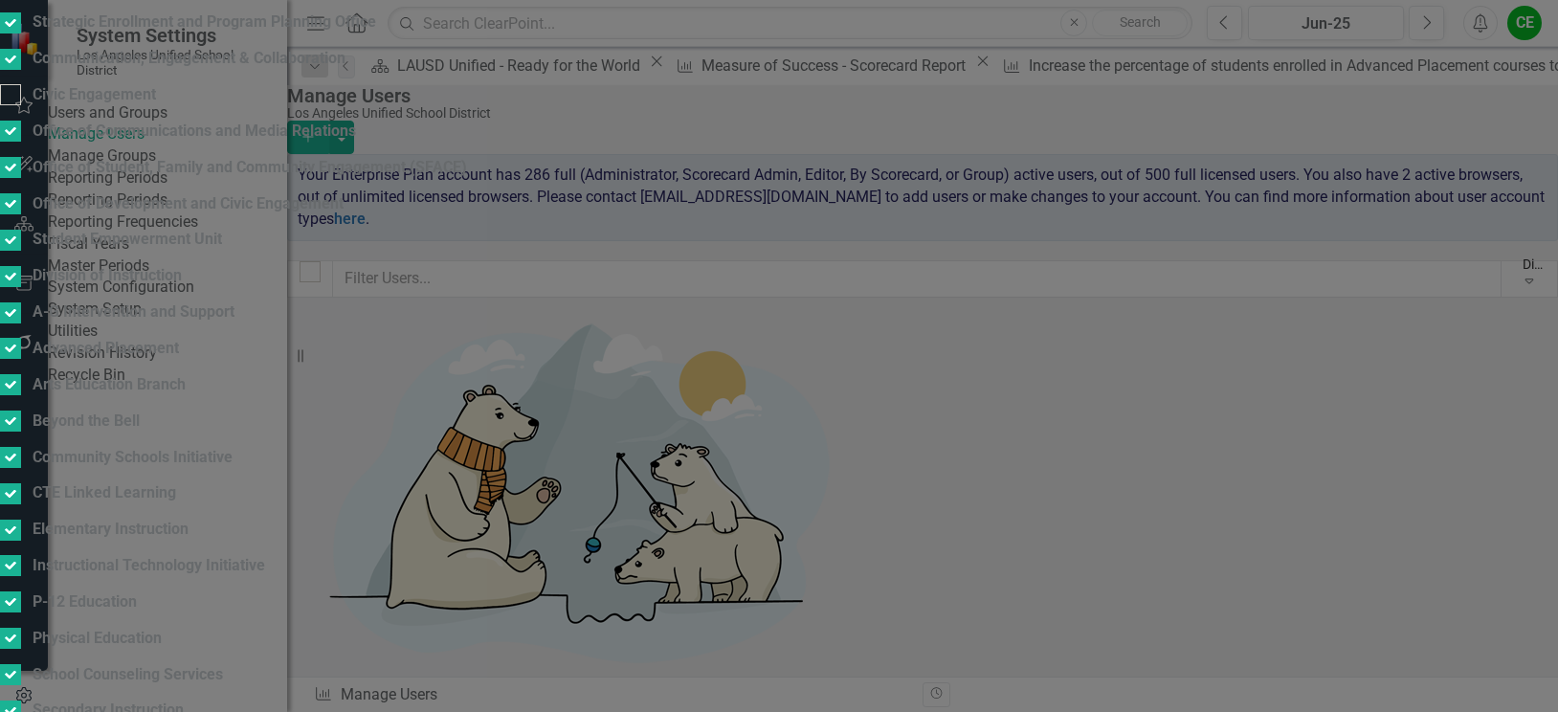
checkbox input "true"
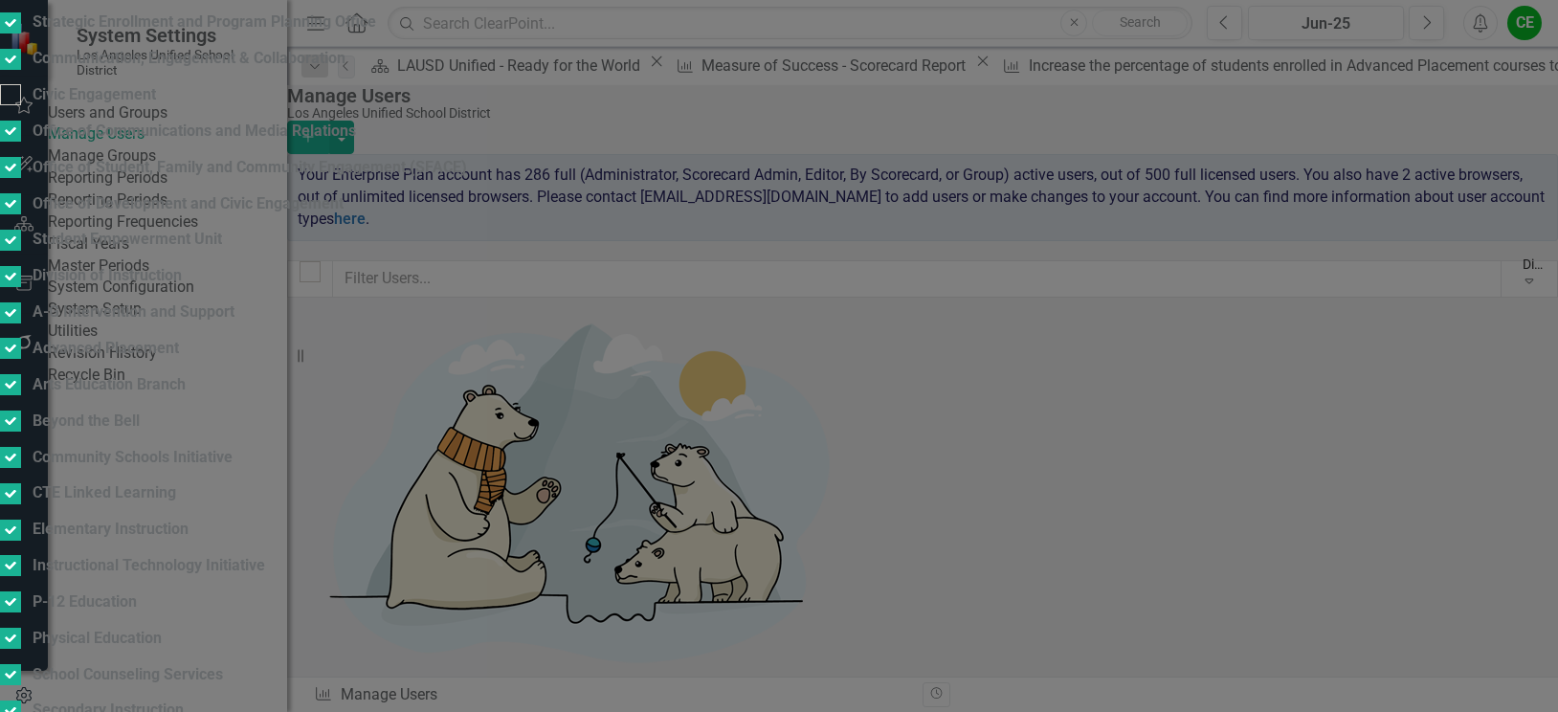
checkbox input "true"
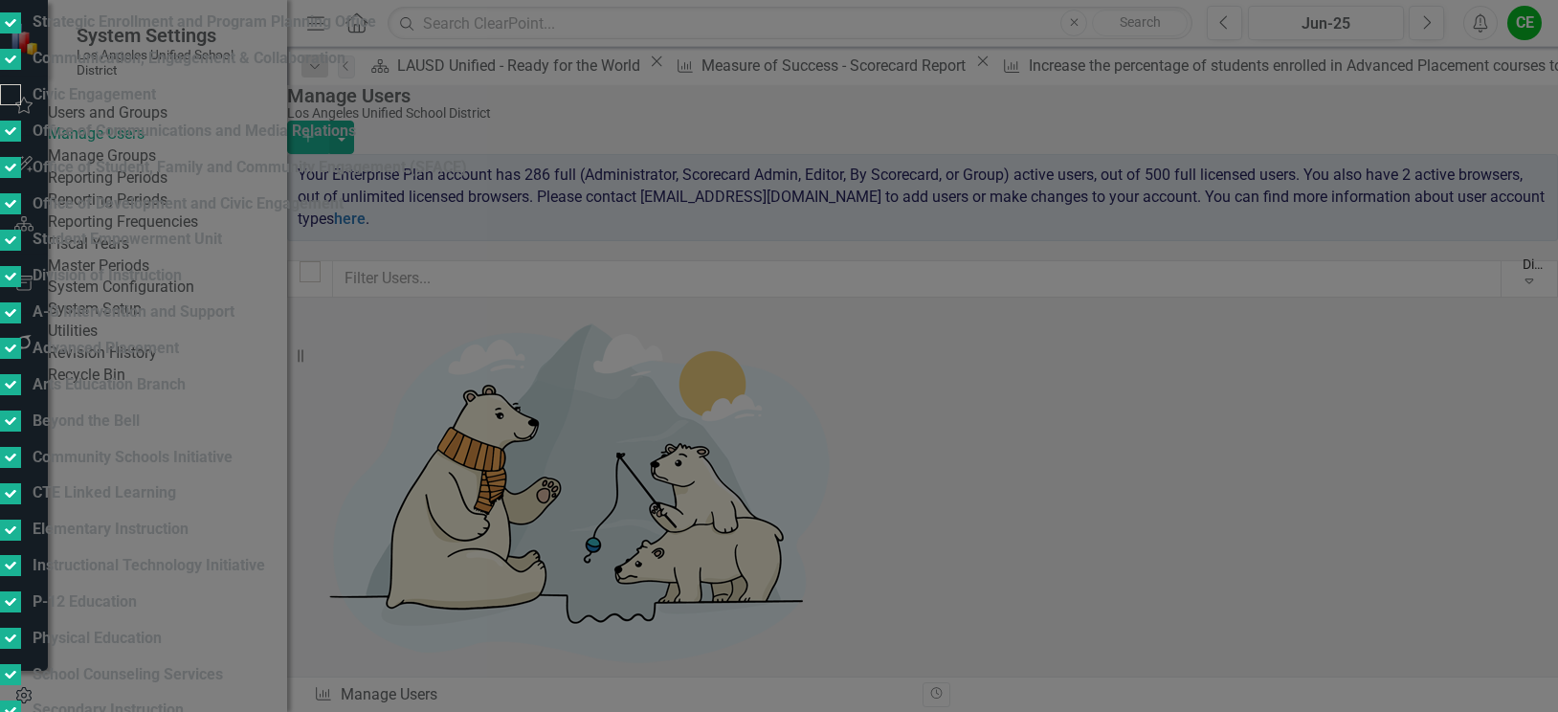
checkbox input "true"
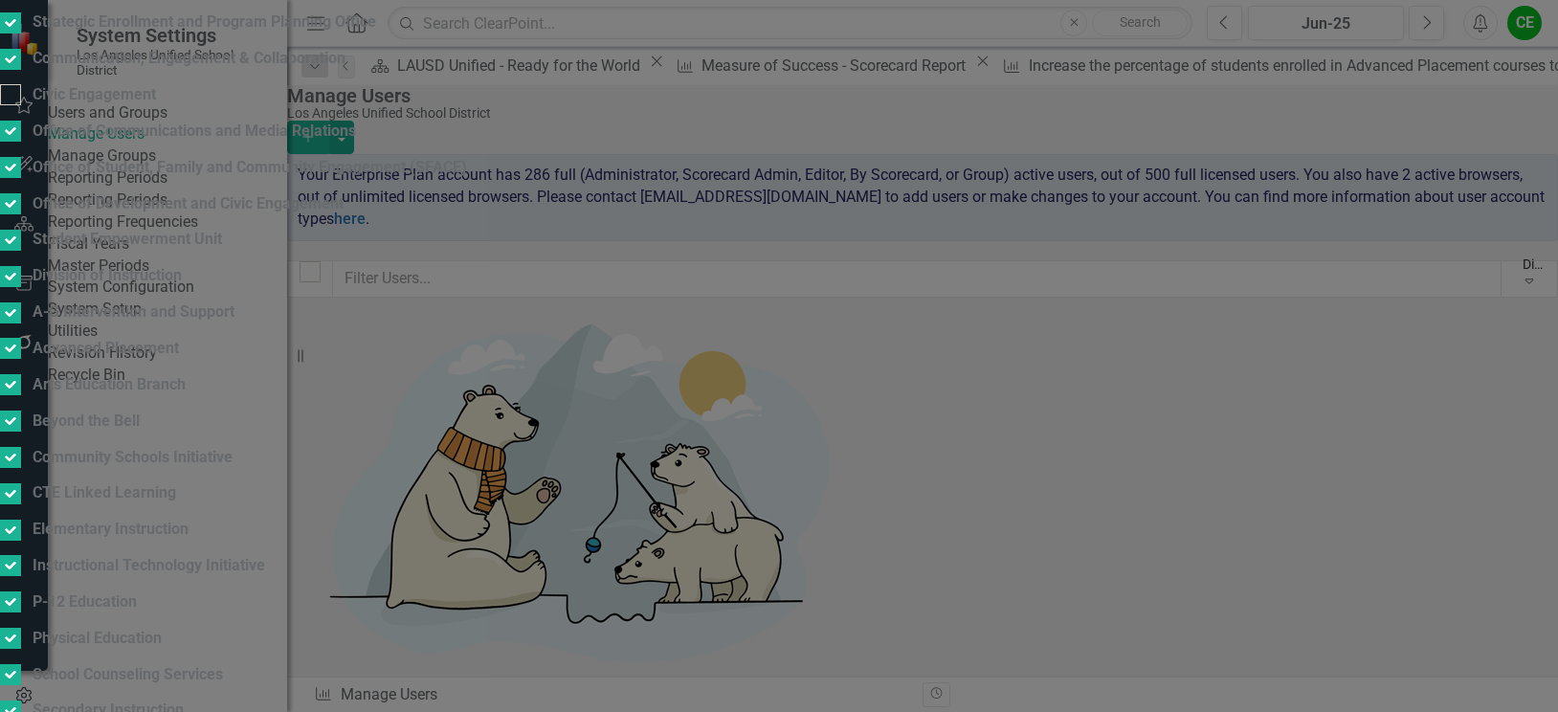
checkbox input "true"
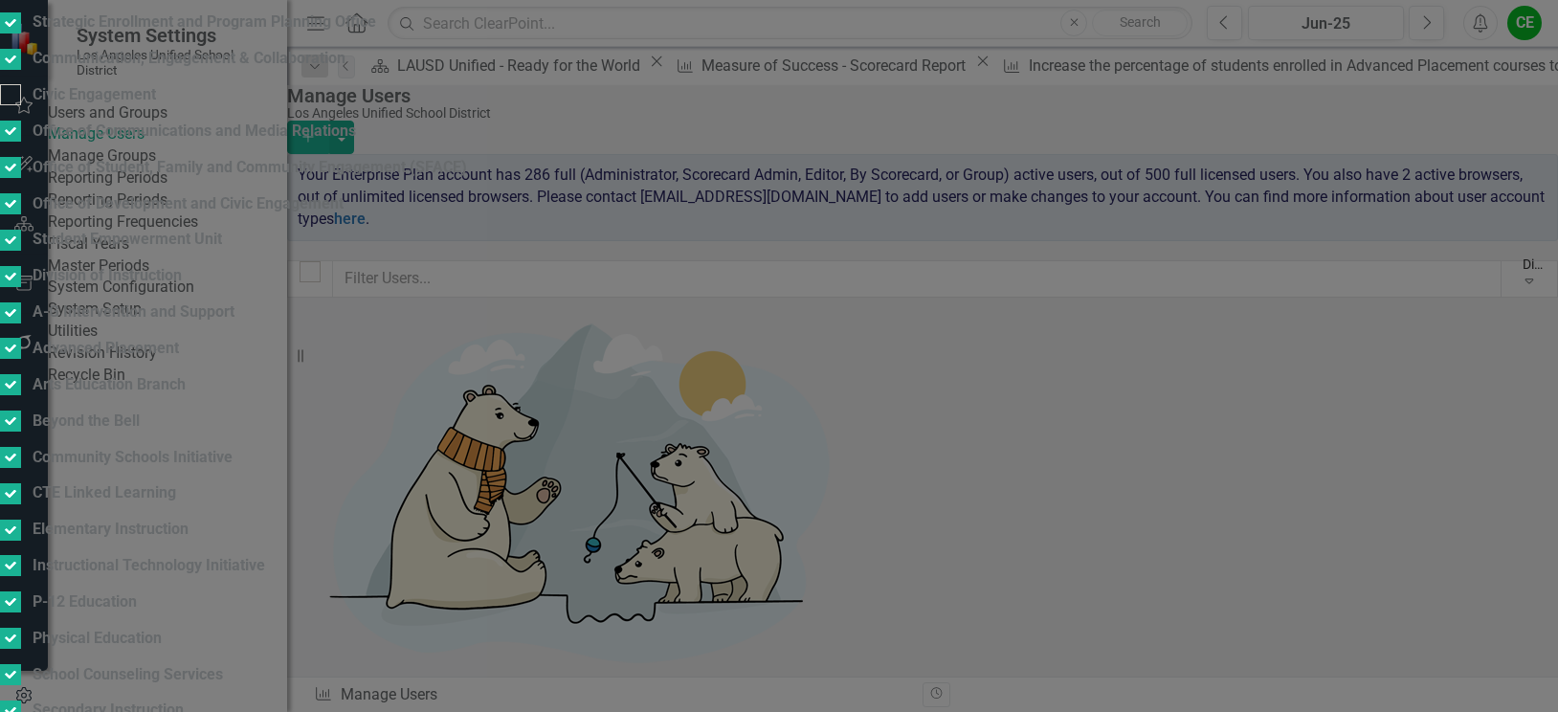
checkbox input "true"
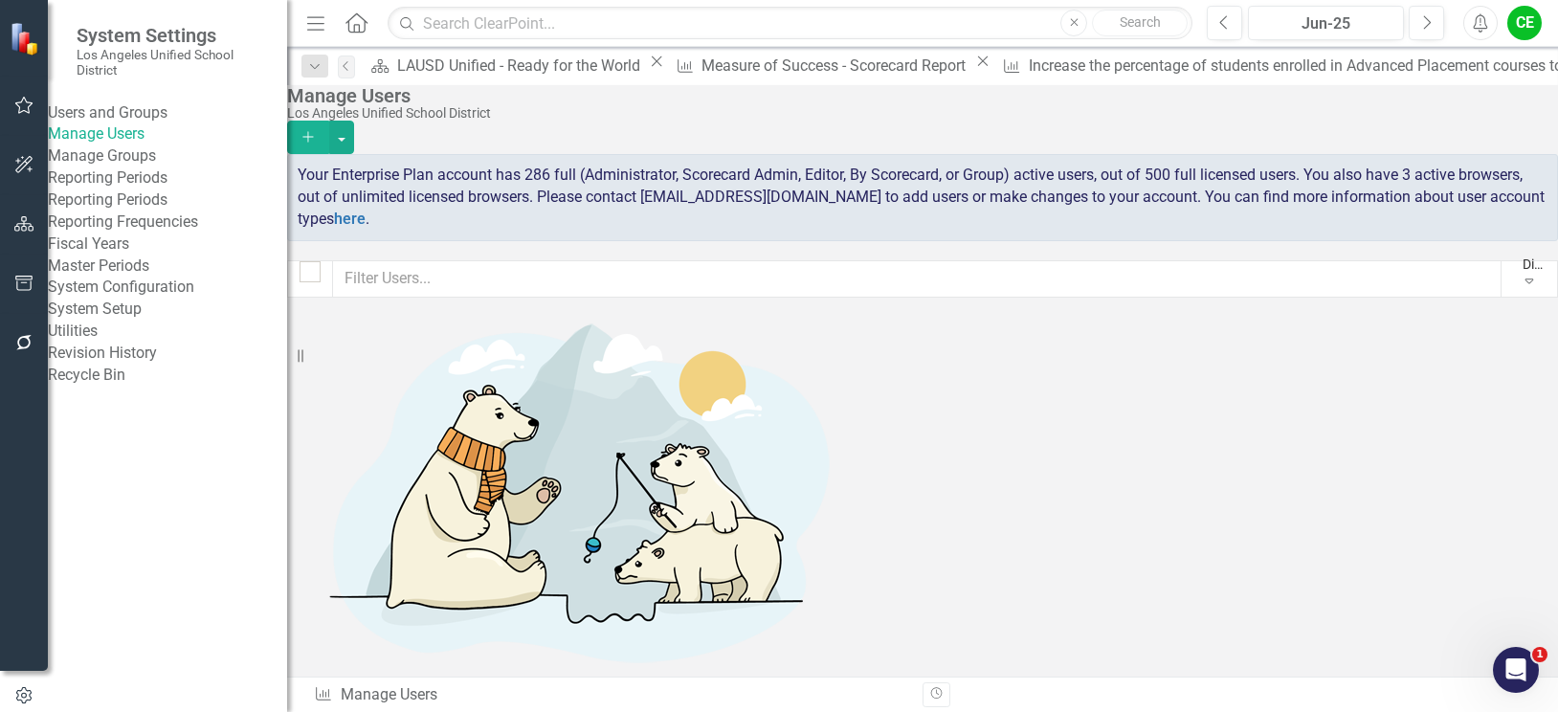
click at [1042, 702] on link "75" at bounding box center [1033, 718] width 33 height 33
click at [1032, 702] on link "74" at bounding box center [1017, 718] width 33 height 33
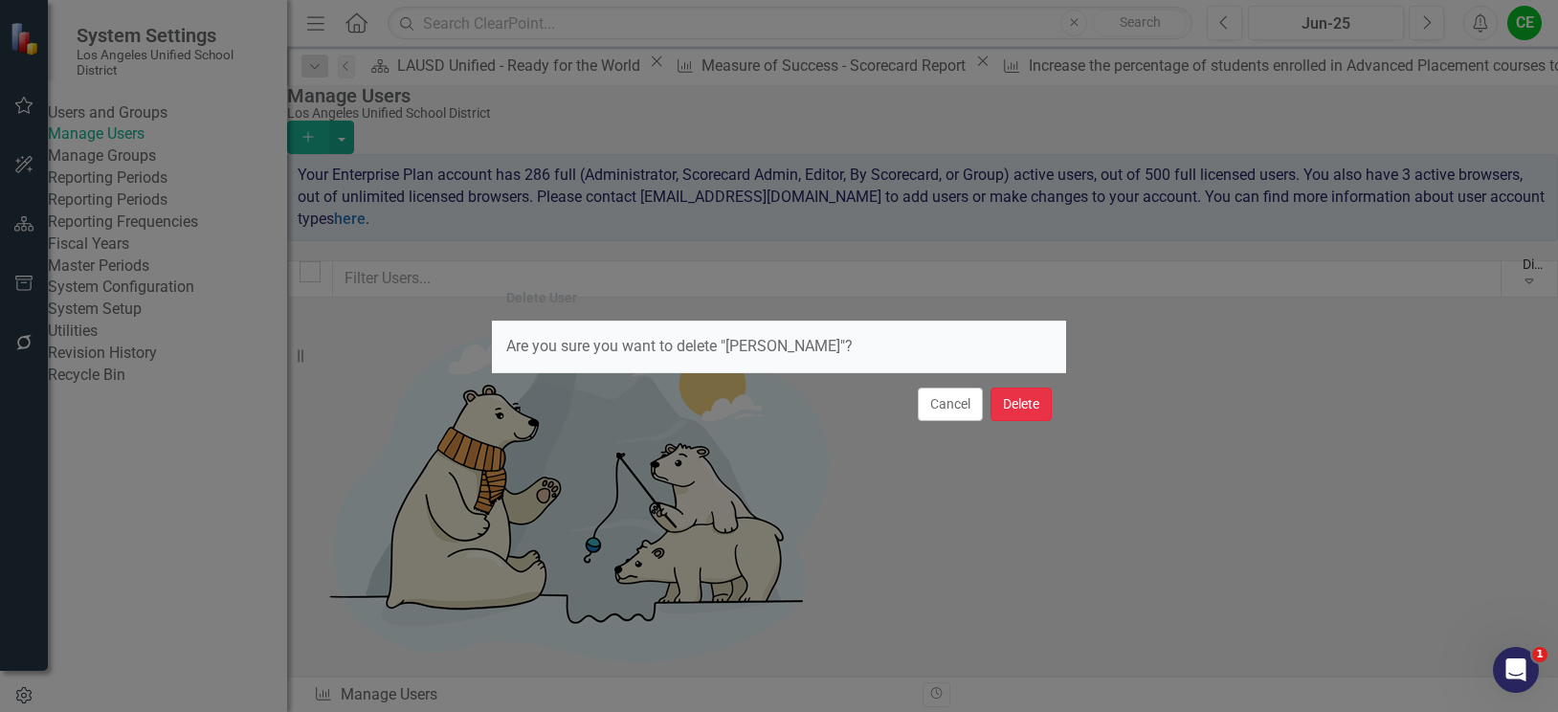
click at [1028, 405] on button "Delete" at bounding box center [1020, 404] width 61 height 33
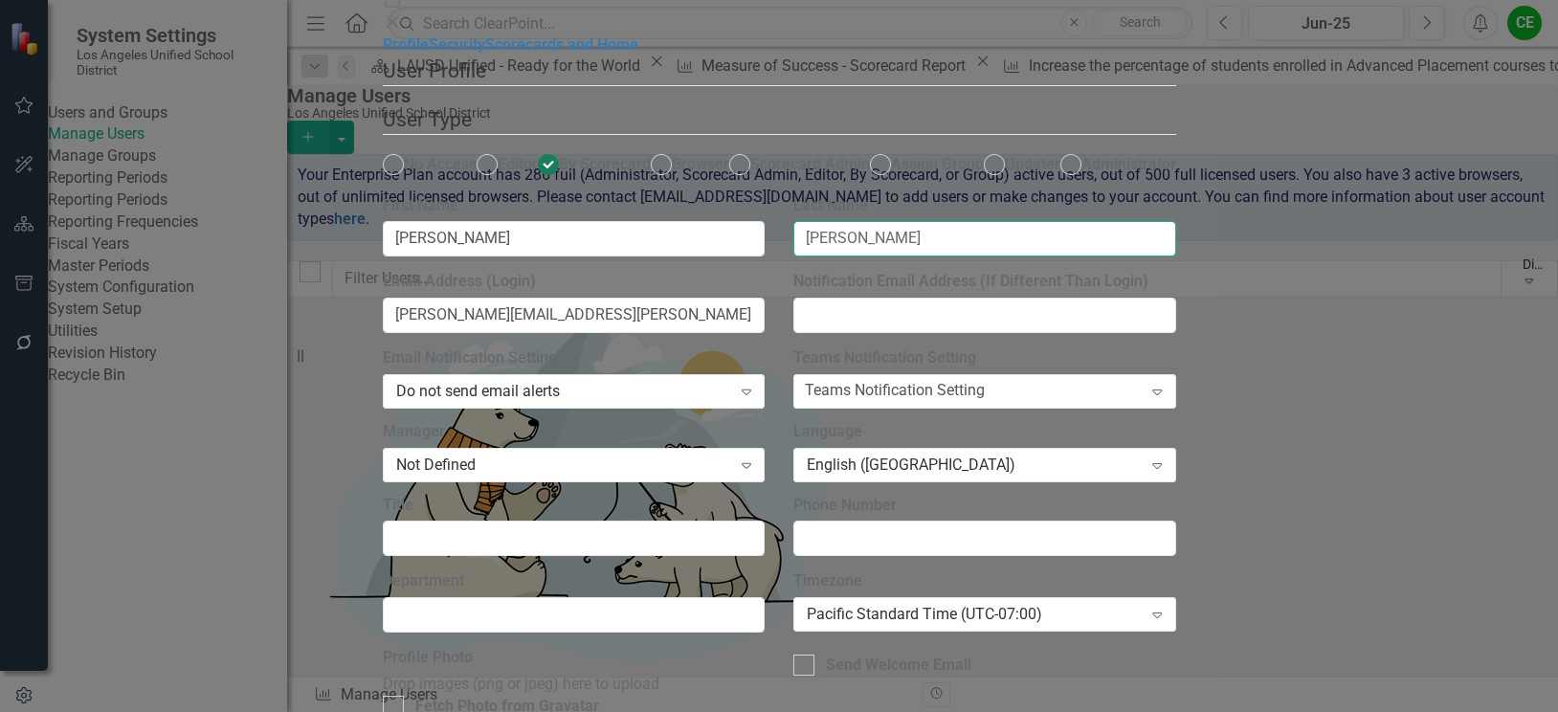
click at [1019, 256] on input "[PERSON_NAME]" at bounding box center [984, 238] width 383 height 35
type input "[PERSON_NAME]"
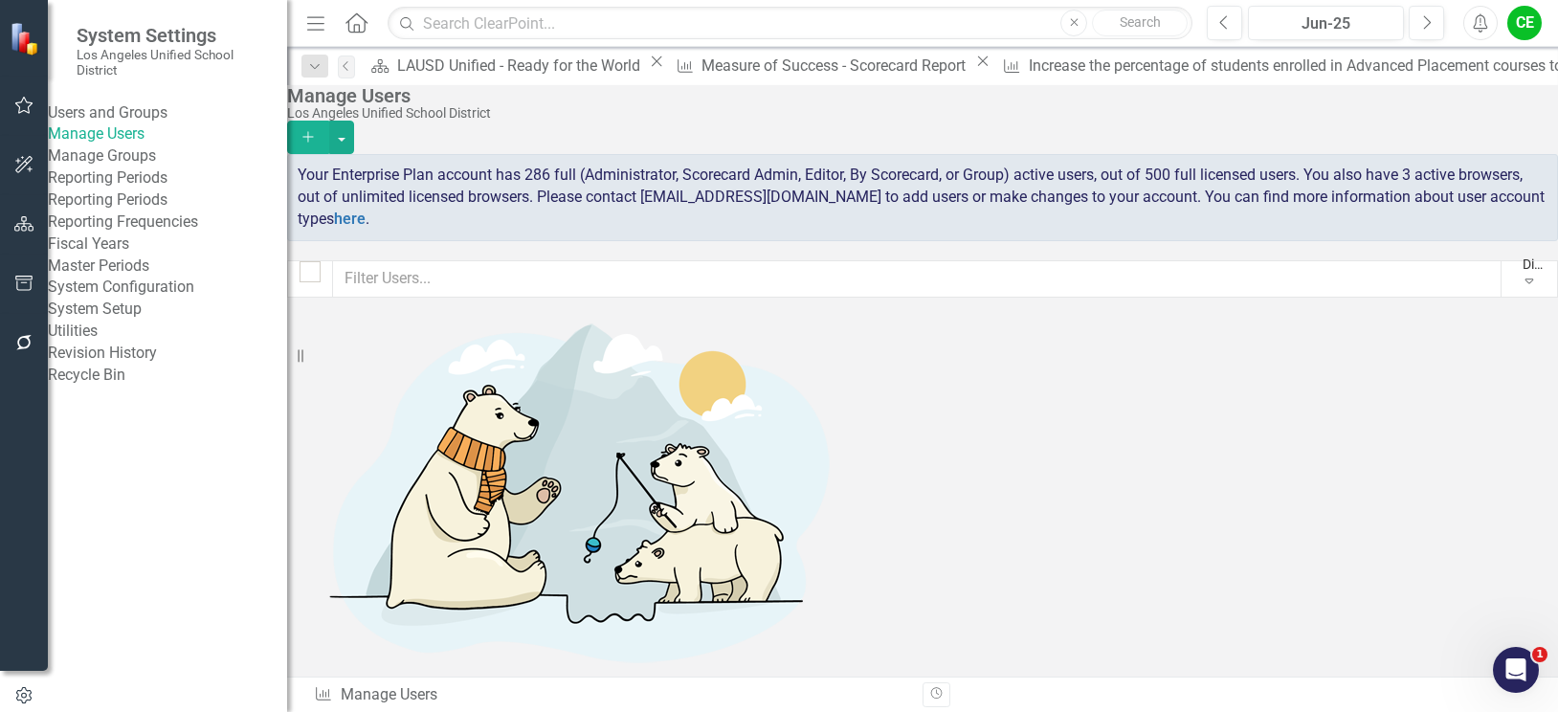
click at [794, 702] on link "1" at bounding box center [794, 718] width 31 height 33
click at [836, 702] on link "2" at bounding box center [824, 718] width 31 height 33
click at [868, 702] on link "3" at bounding box center [855, 718] width 31 height 33
click at [908, 702] on link "4" at bounding box center [923, 718] width 31 height 33
click at [28, 214] on button "button" at bounding box center [24, 225] width 43 height 40
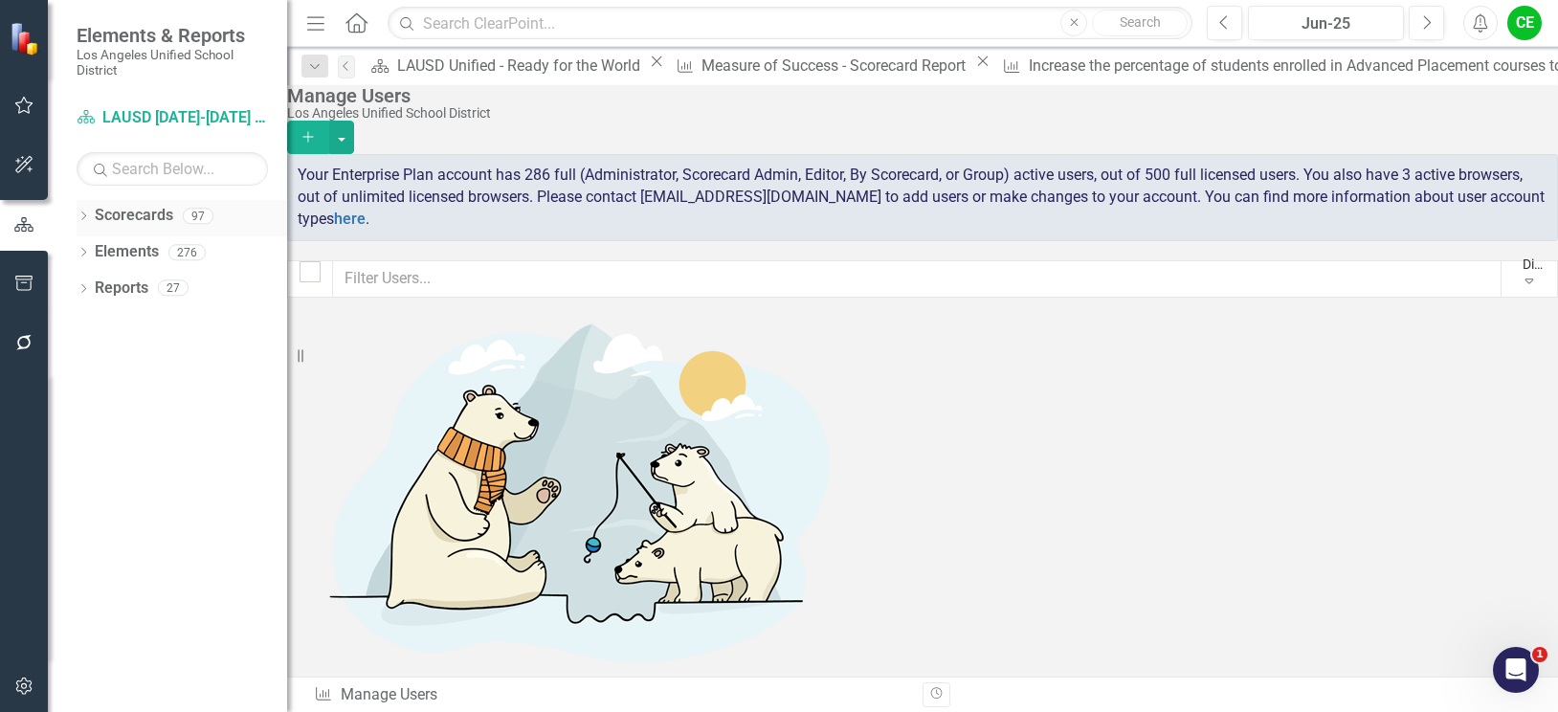
click at [80, 214] on icon "Dropdown" at bounding box center [83, 217] width 13 height 11
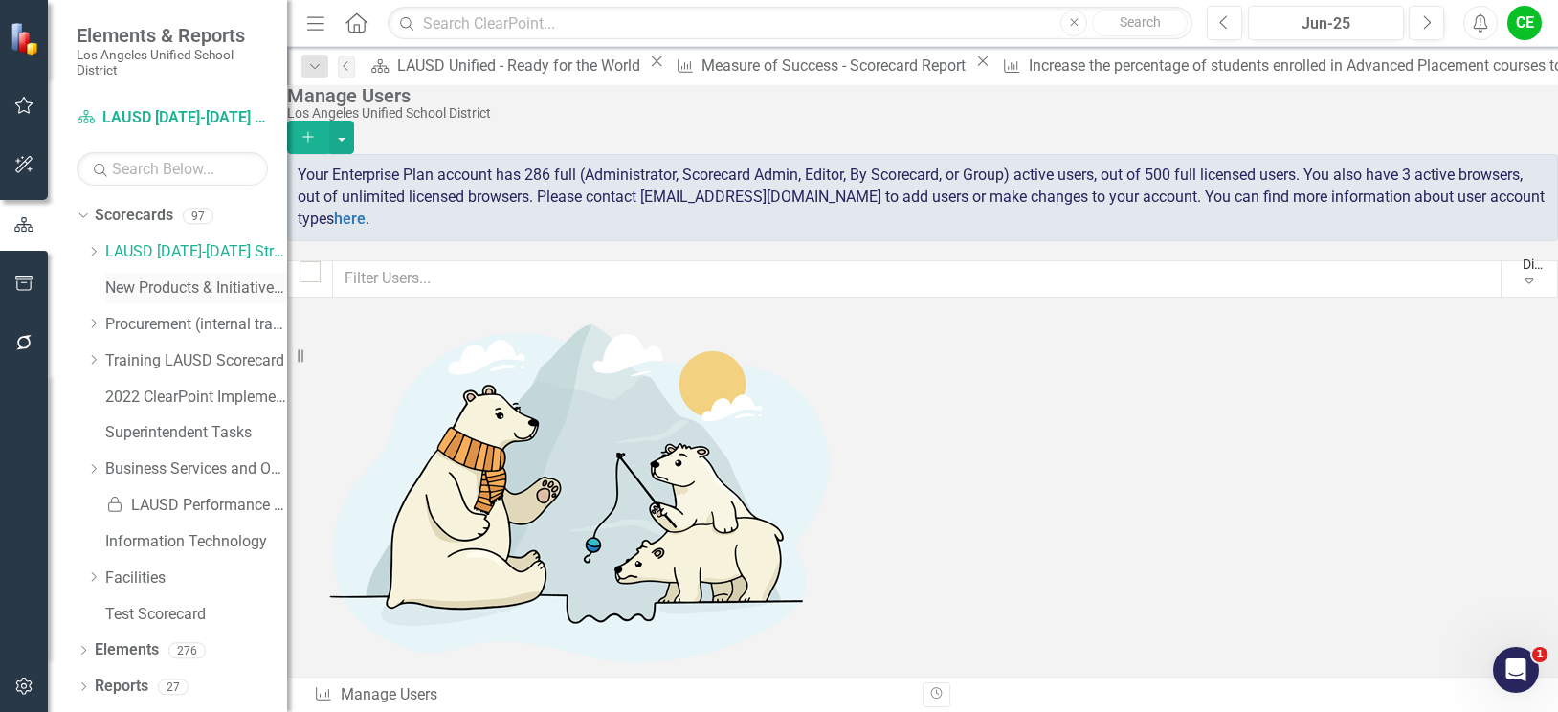
click at [173, 281] on link "New Products & Initiatives 2024-25" at bounding box center [196, 288] width 182 height 22
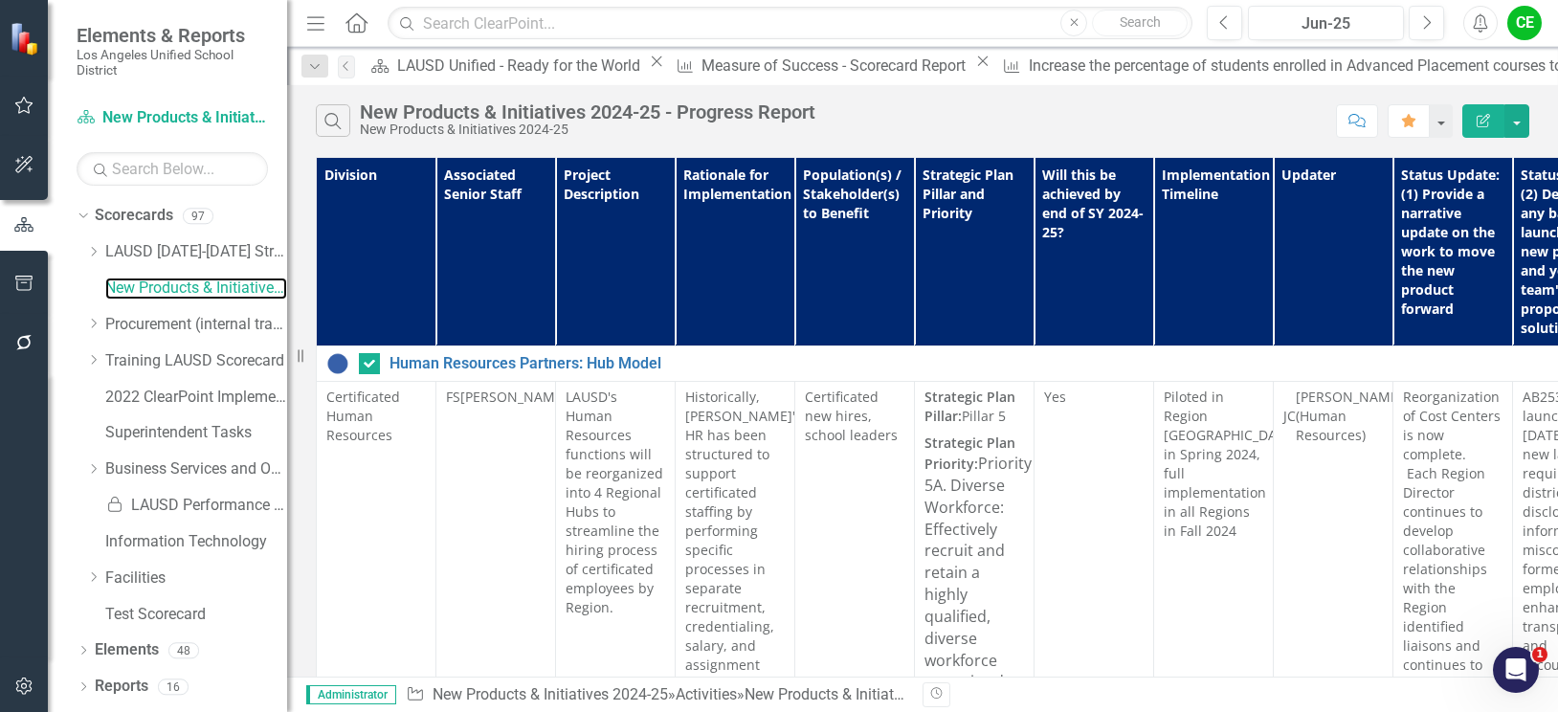
scroll to position [0, 357]
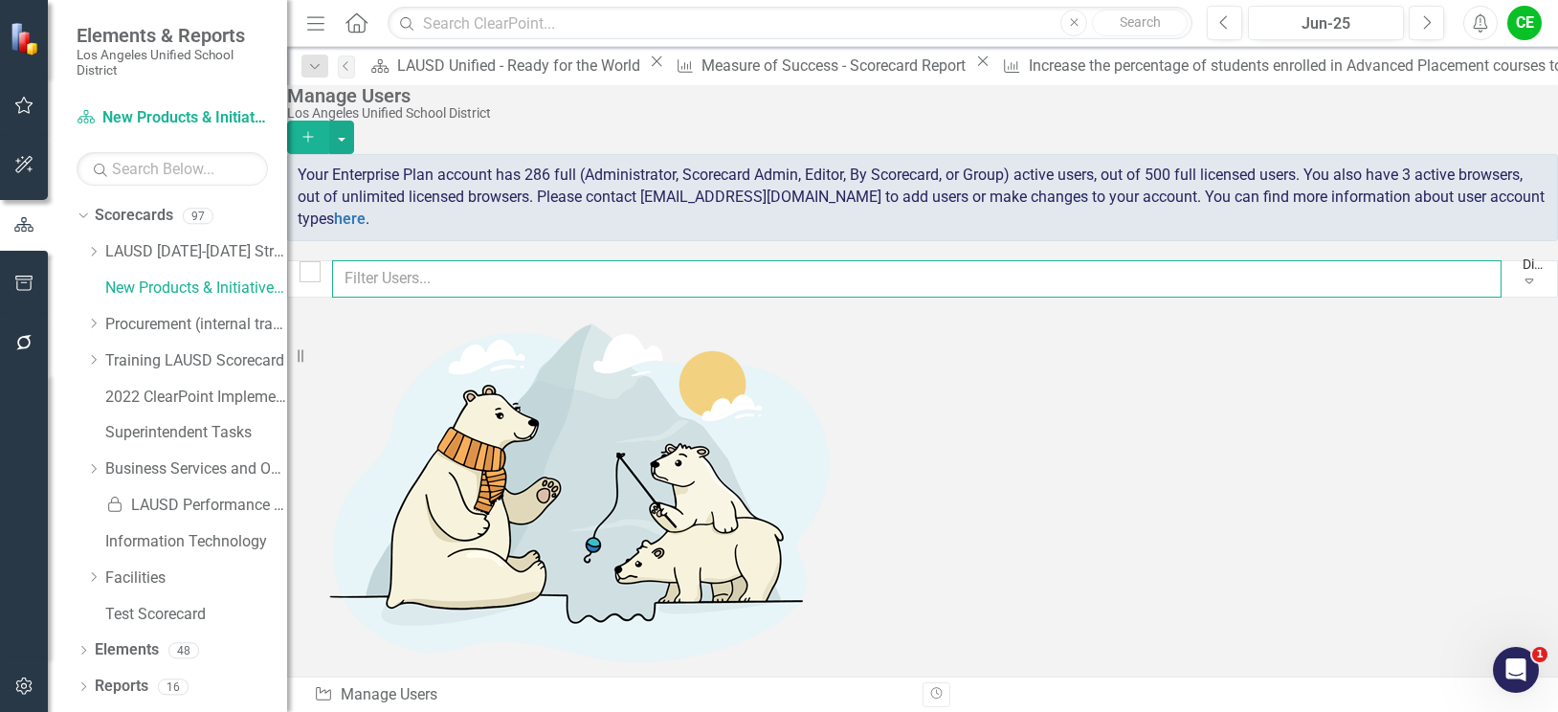
click at [418, 288] on input "text" at bounding box center [916, 278] width 1169 height 37
type input "[PERSON_NAME]"
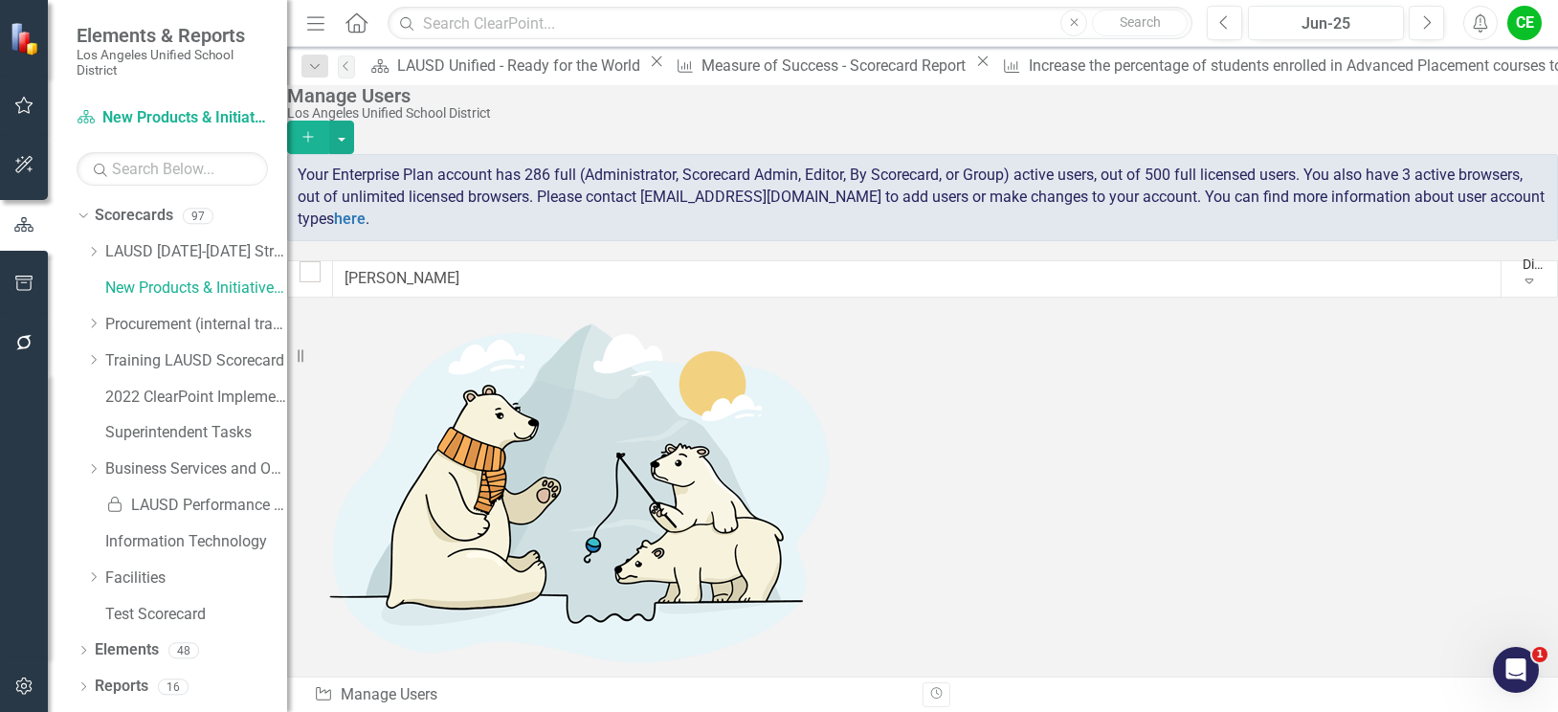
click at [329, 121] on button "Add" at bounding box center [308, 137] width 42 height 33
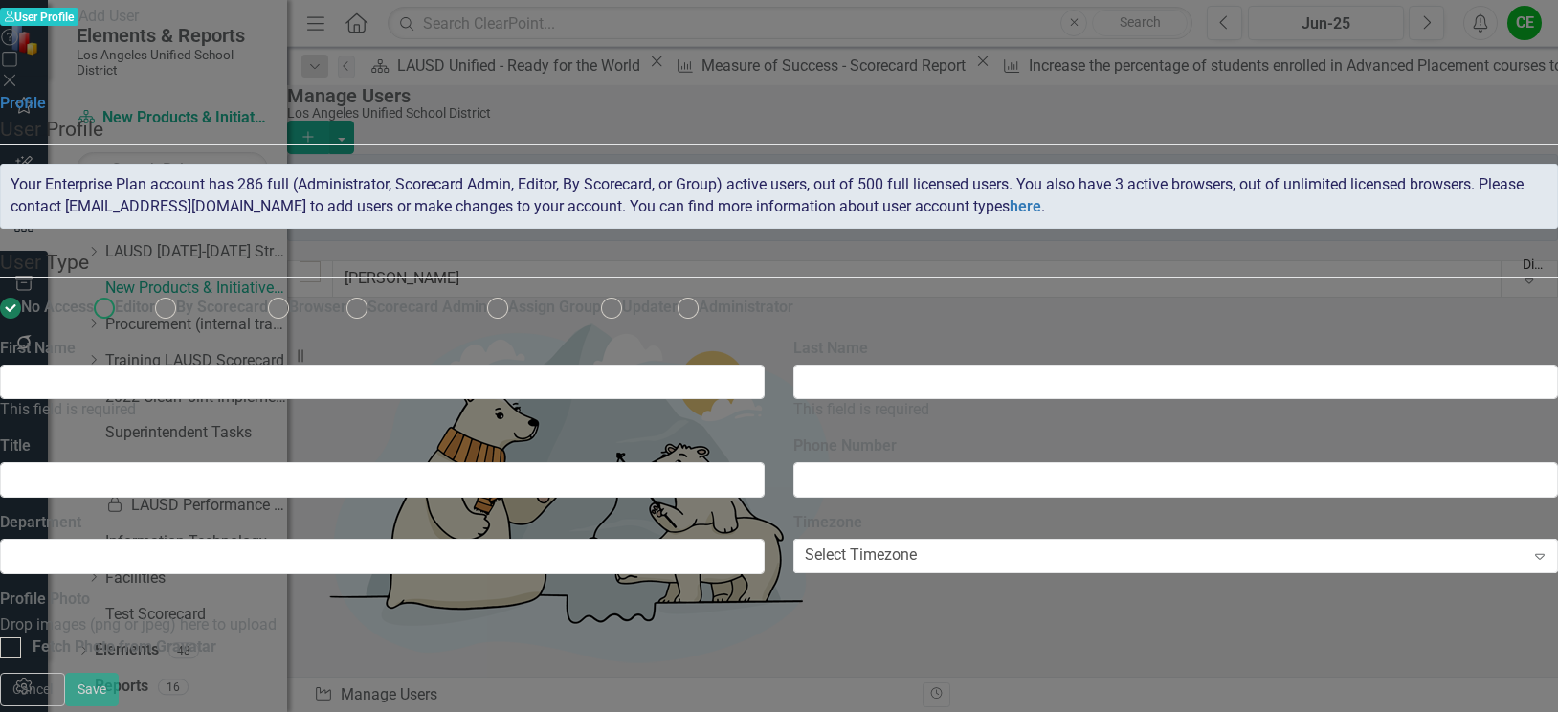
click at [120, 293] on ins at bounding box center [105, 308] width 30 height 30
click at [120, 293] on input "Editor" at bounding box center [105, 308] width 30 height 30
radio input "true"
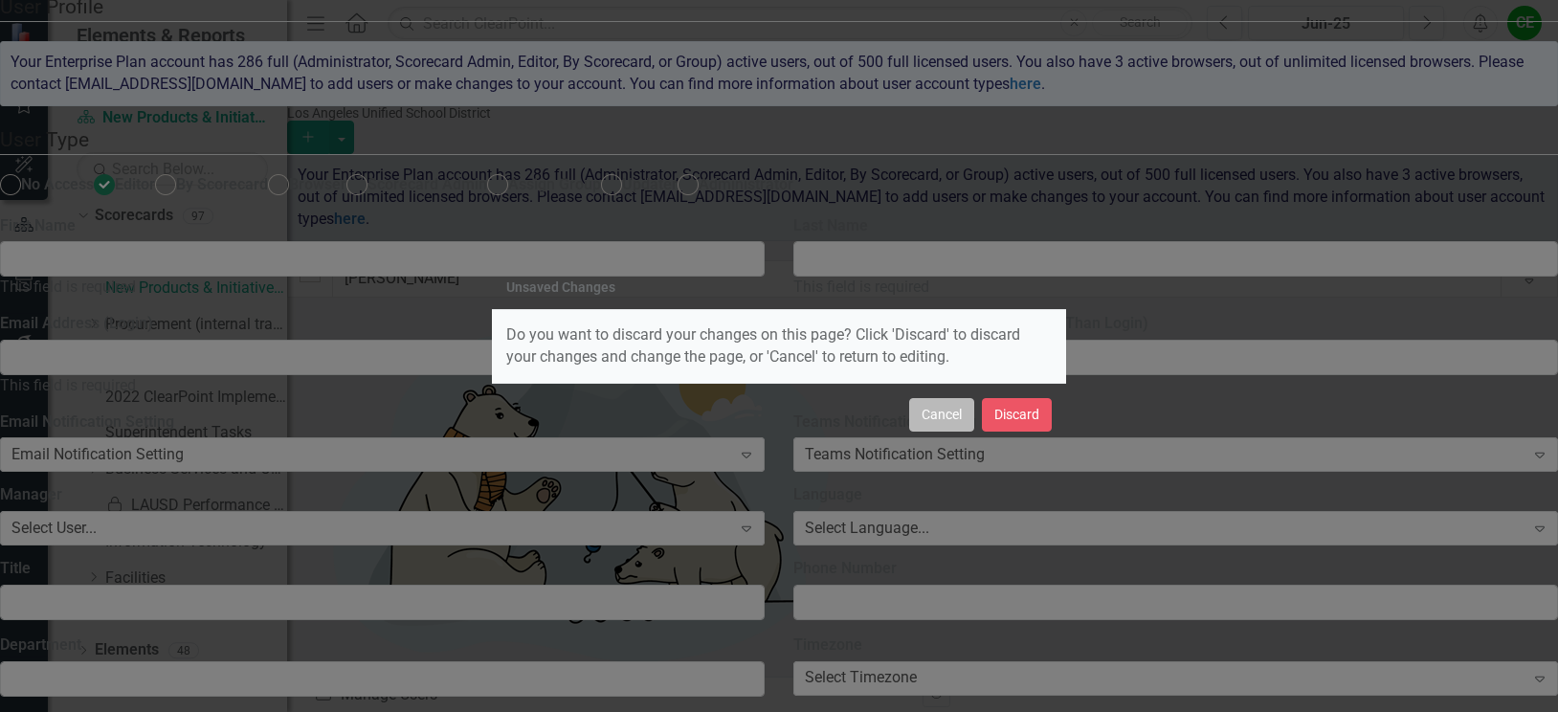
click at [951, 419] on button "Cancel" at bounding box center [941, 414] width 65 height 33
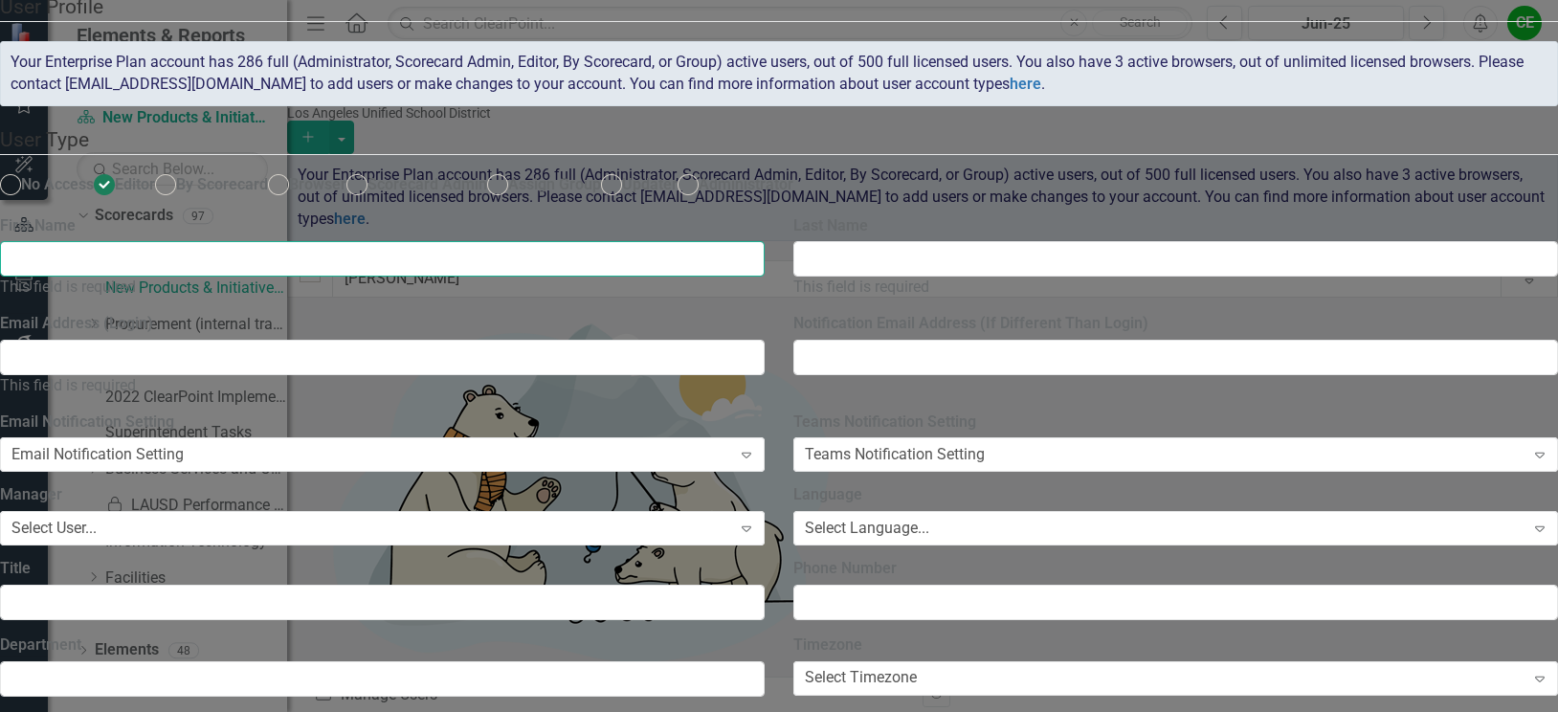
click at [692, 277] on input "First Name" at bounding box center [382, 258] width 765 height 35
click at [634, 277] on input "First Name" at bounding box center [382, 258] width 765 height 35
click at [181, 200] on ins at bounding box center [166, 185] width 30 height 30
click at [181, 200] on input "By Scorecard" at bounding box center [166, 185] width 30 height 30
radio input "true"
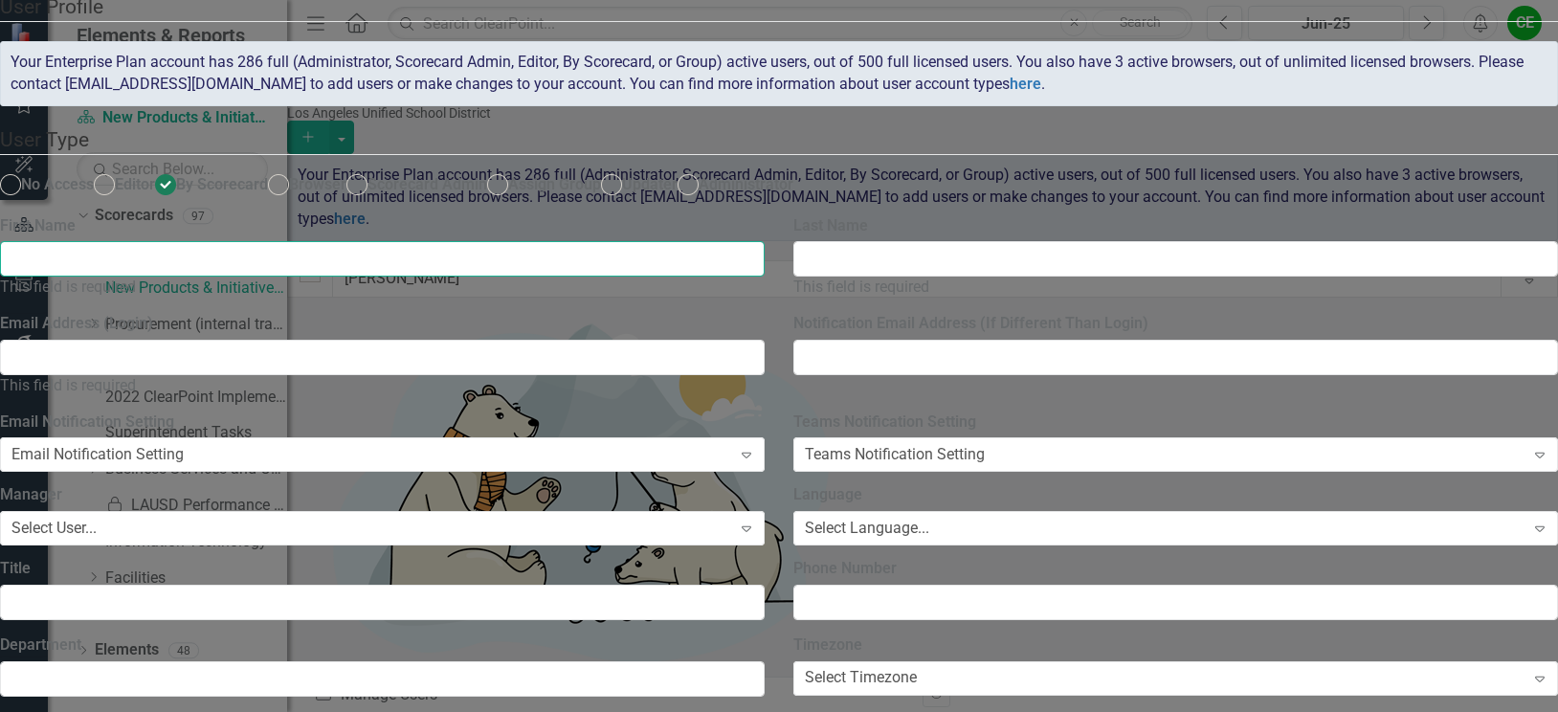
click at [689, 277] on input "First Name" at bounding box center [382, 258] width 765 height 35
click at [597, 200] on ins at bounding box center [612, 185] width 30 height 30
click at [597, 200] on input "Updater" at bounding box center [612, 185] width 30 height 30
radio input "true"
click at [651, 277] on input "First Name" at bounding box center [382, 258] width 765 height 35
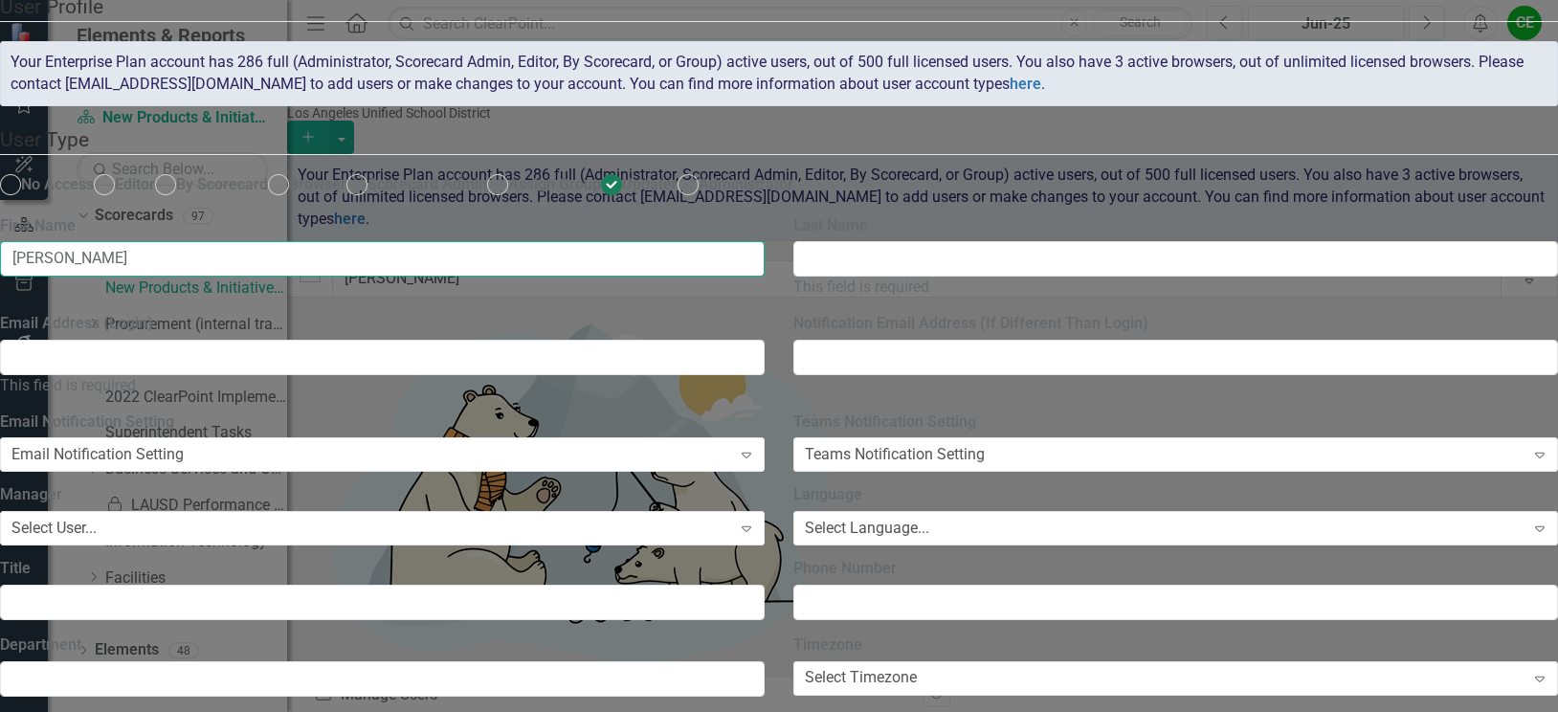
type input "[PERSON_NAME]"
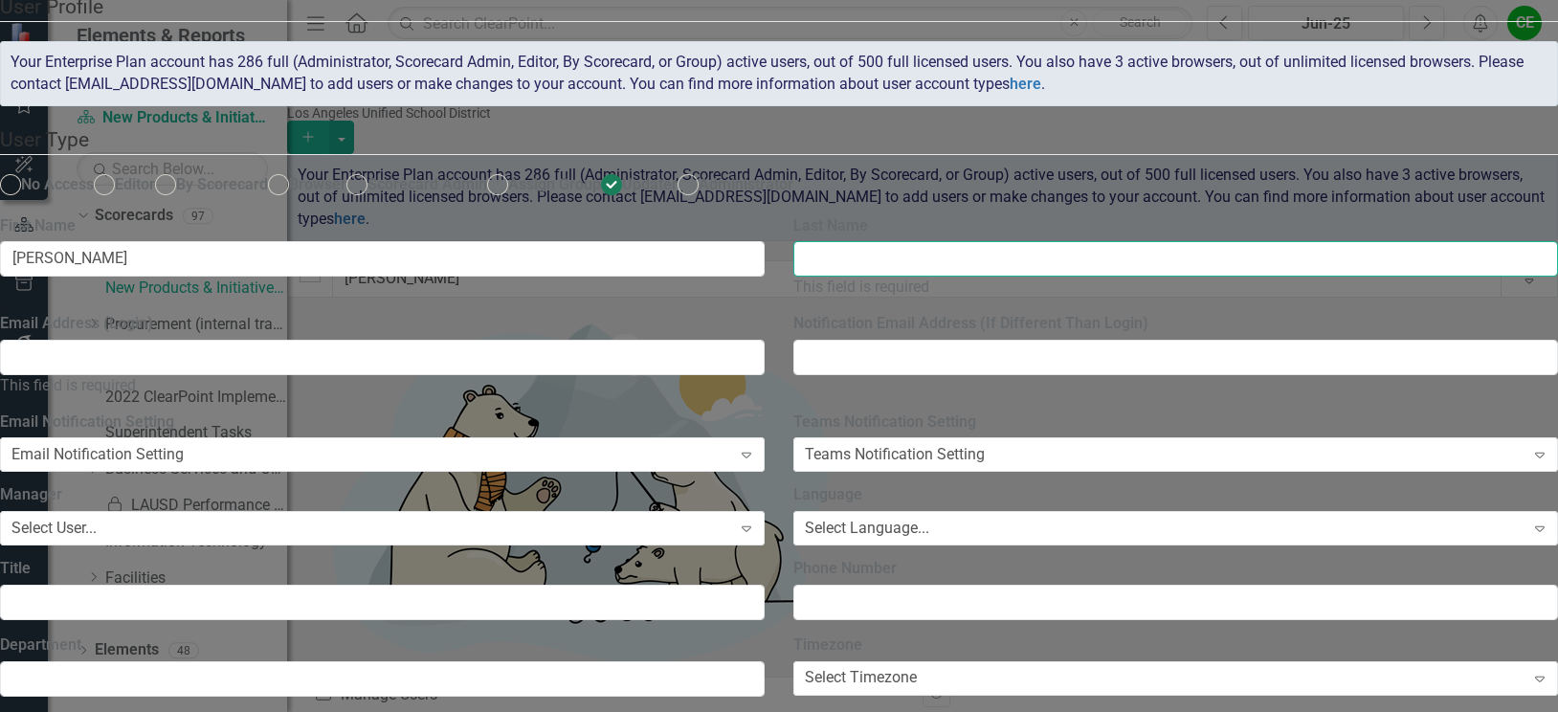
click at [1065, 277] on input "Last Name" at bounding box center [1175, 258] width 765 height 35
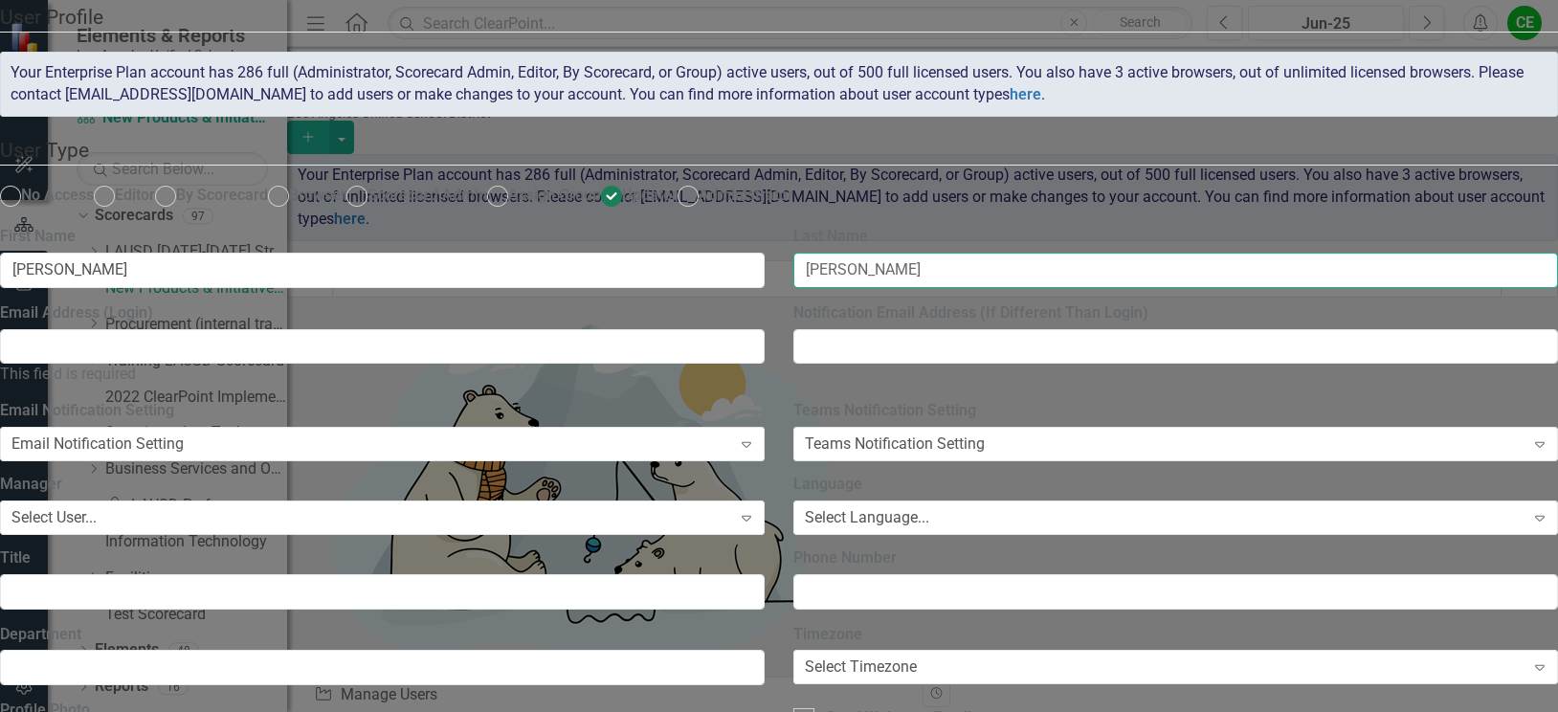
type input "[PERSON_NAME]"
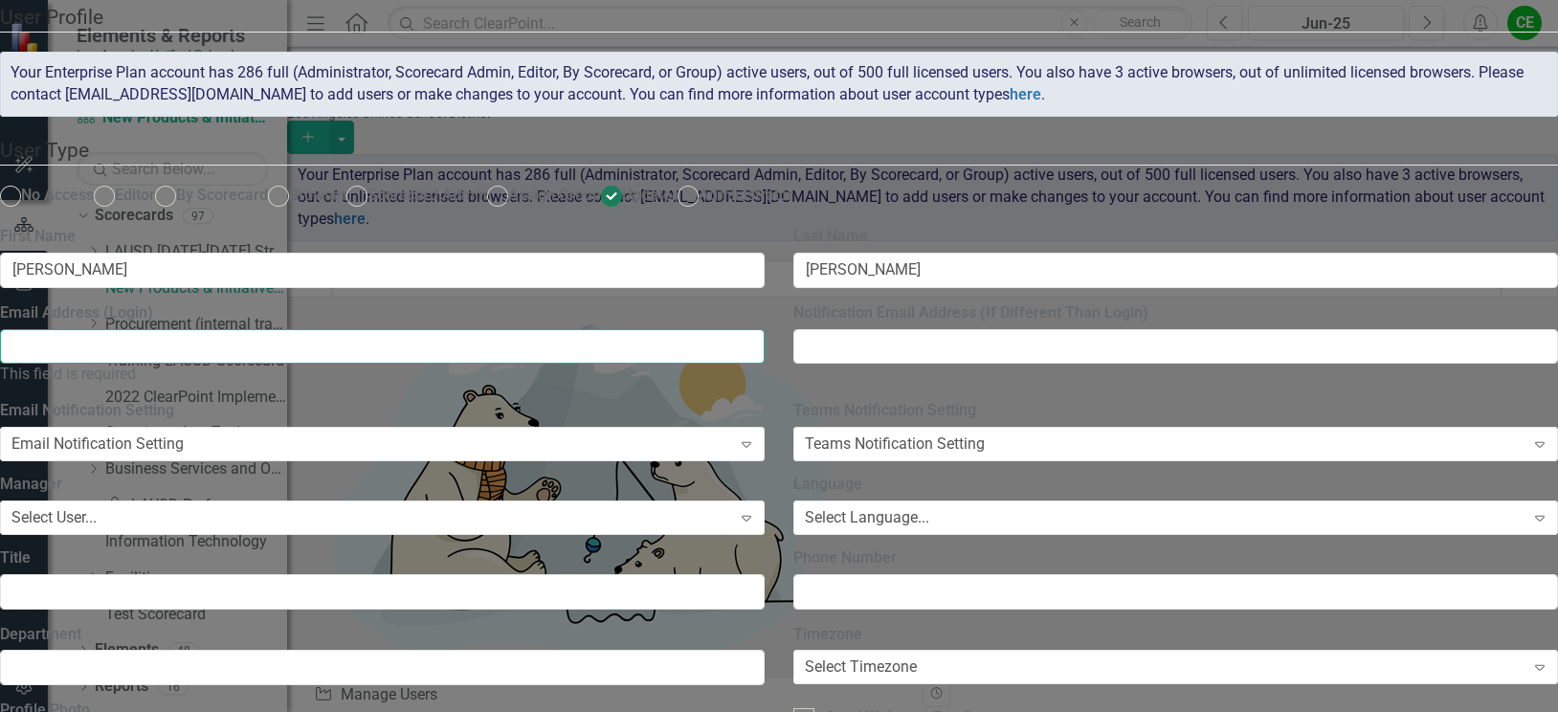
click at [765, 365] on input "Email Address (Login)" at bounding box center [382, 346] width 765 height 35
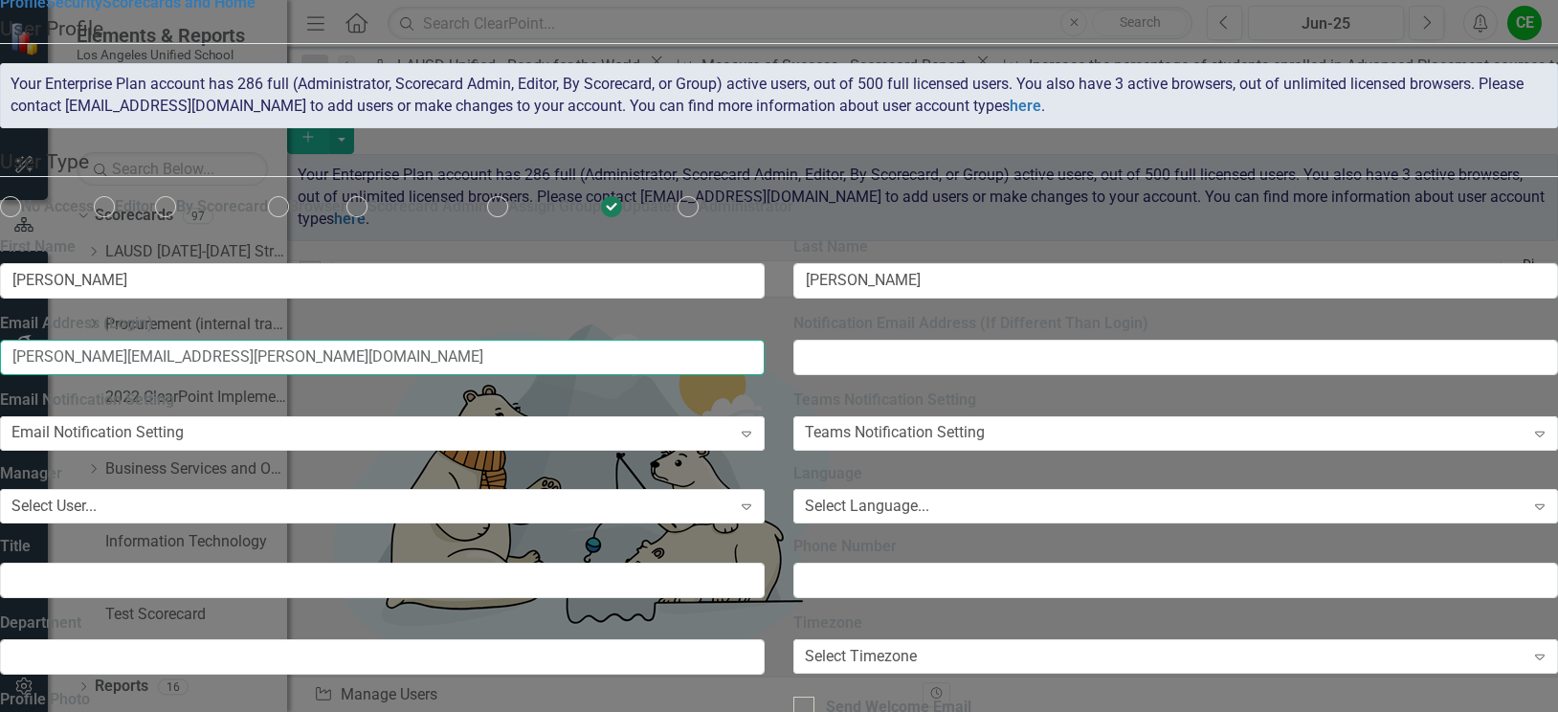
type input "[PERSON_NAME][EMAIL_ADDRESS][PERSON_NAME][DOMAIN_NAME]"
click at [929, 496] on div "Select Language..." at bounding box center [867, 507] width 124 height 22
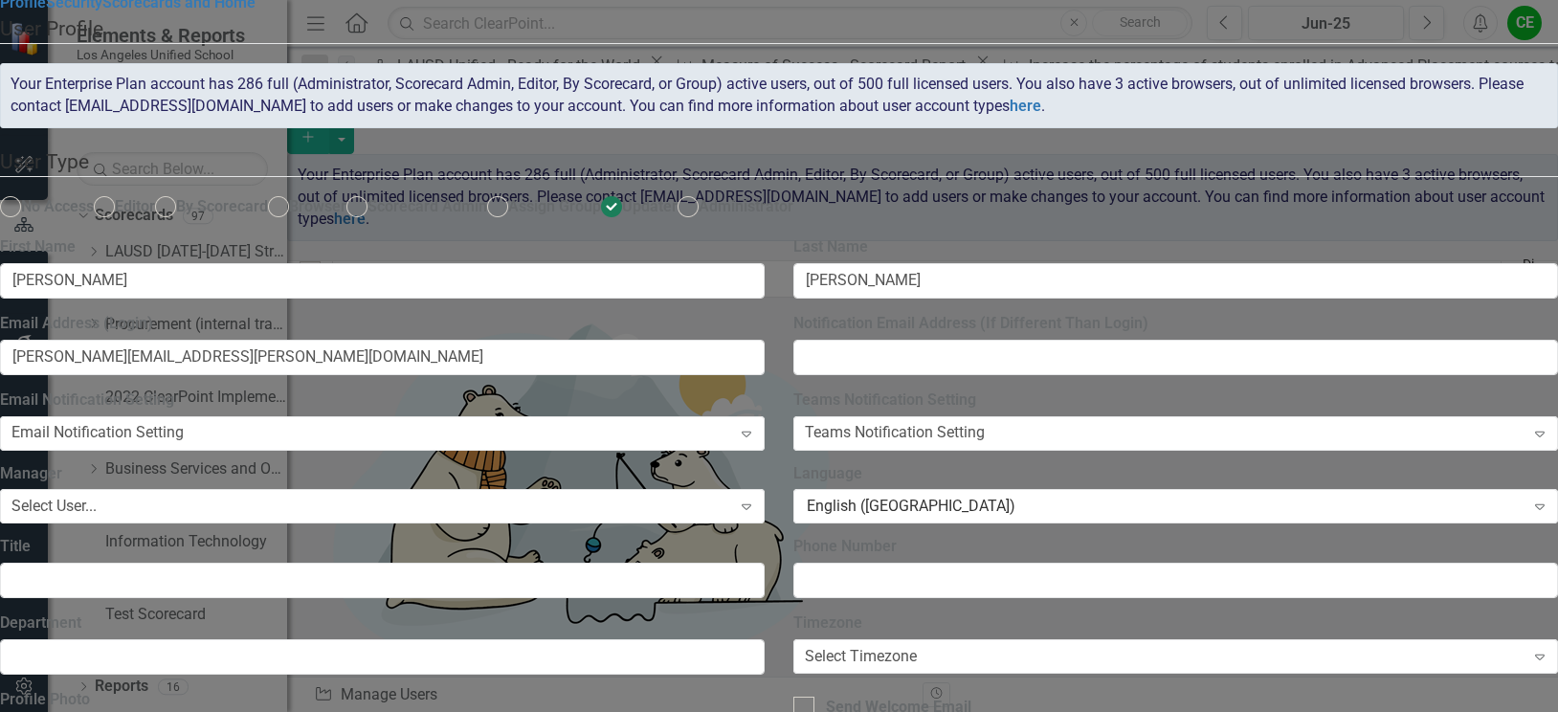
scroll to position [284, 0]
click at [917, 646] on div "Select Timezone" at bounding box center [861, 657] width 112 height 22
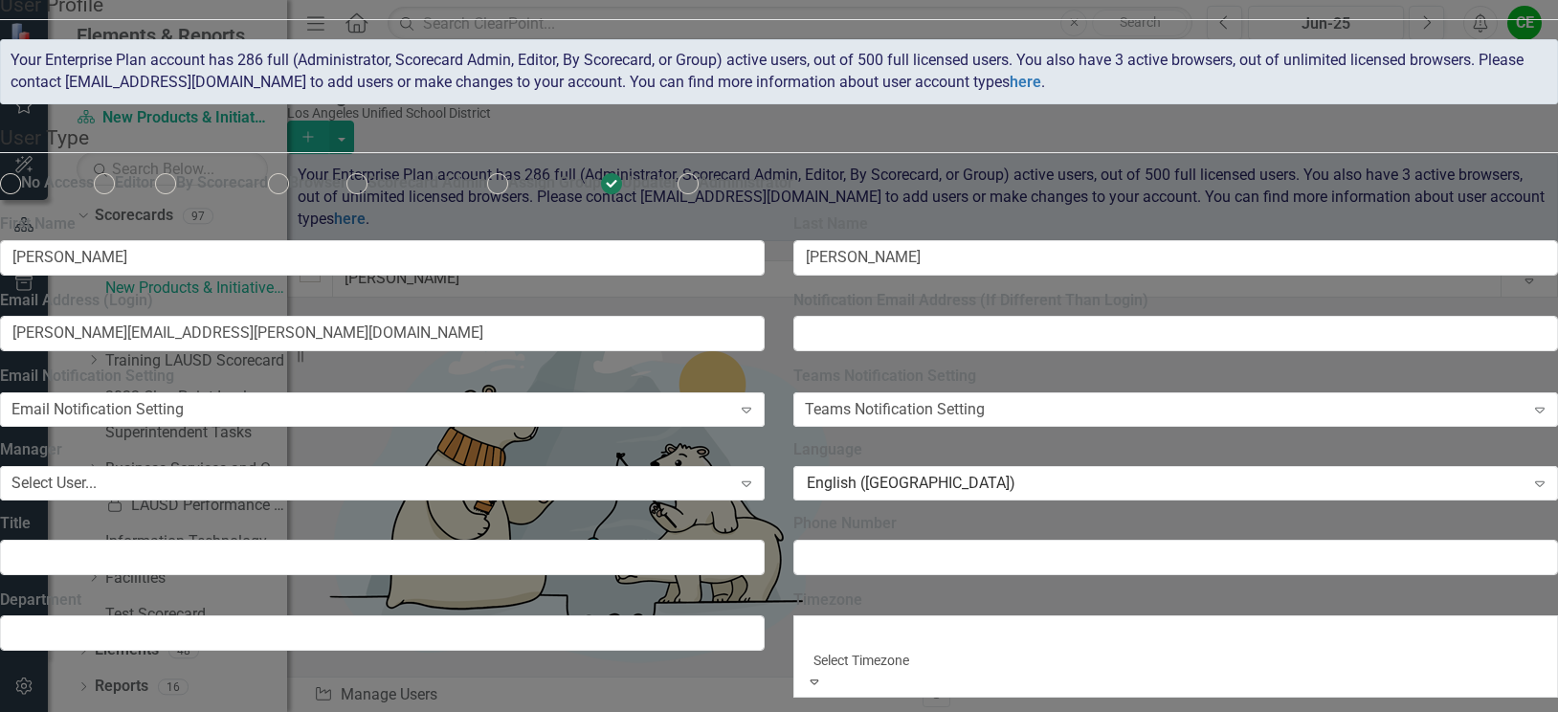
scroll to position [687, 0]
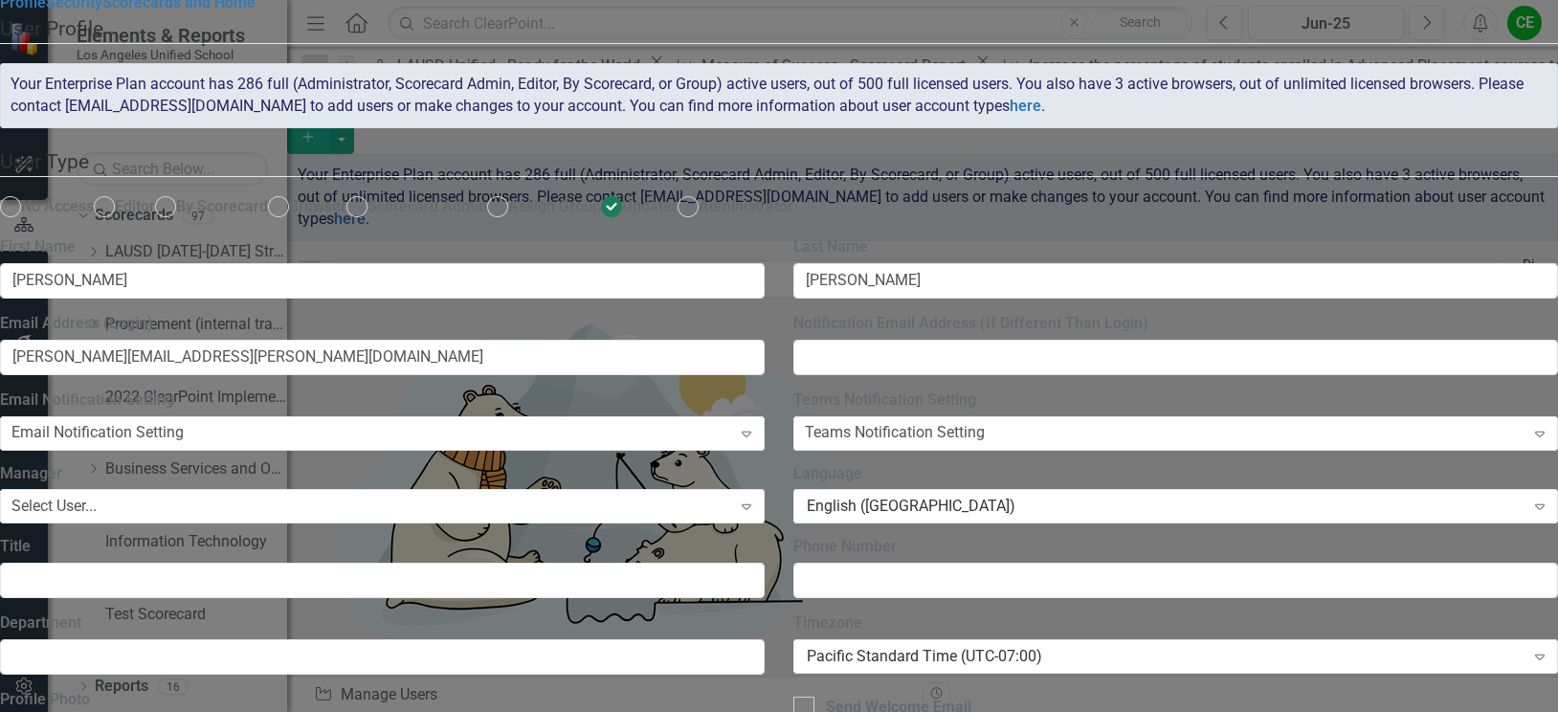
click at [216, 11] on link "Scorecards and Home" at bounding box center [178, 2] width 153 height 18
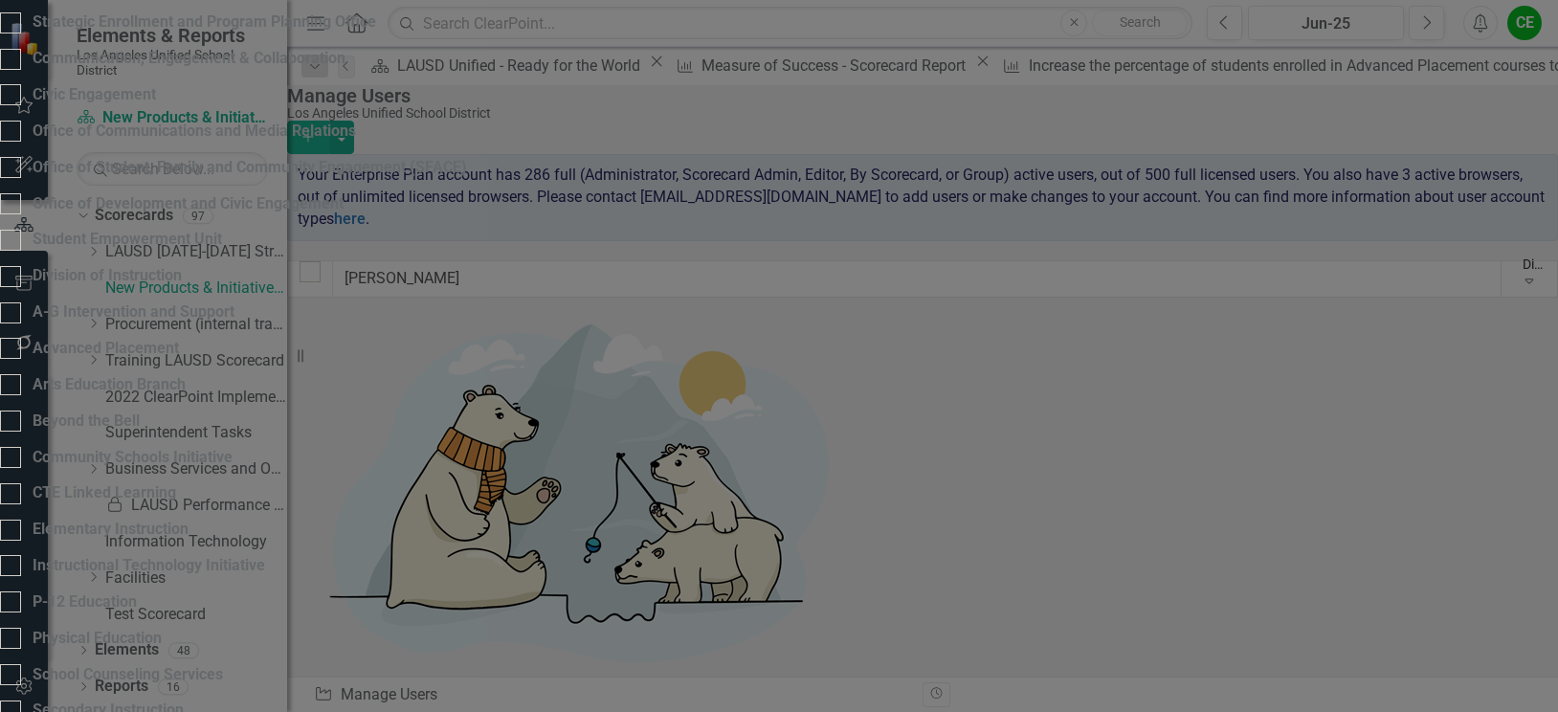
scroll to position [3117, 0]
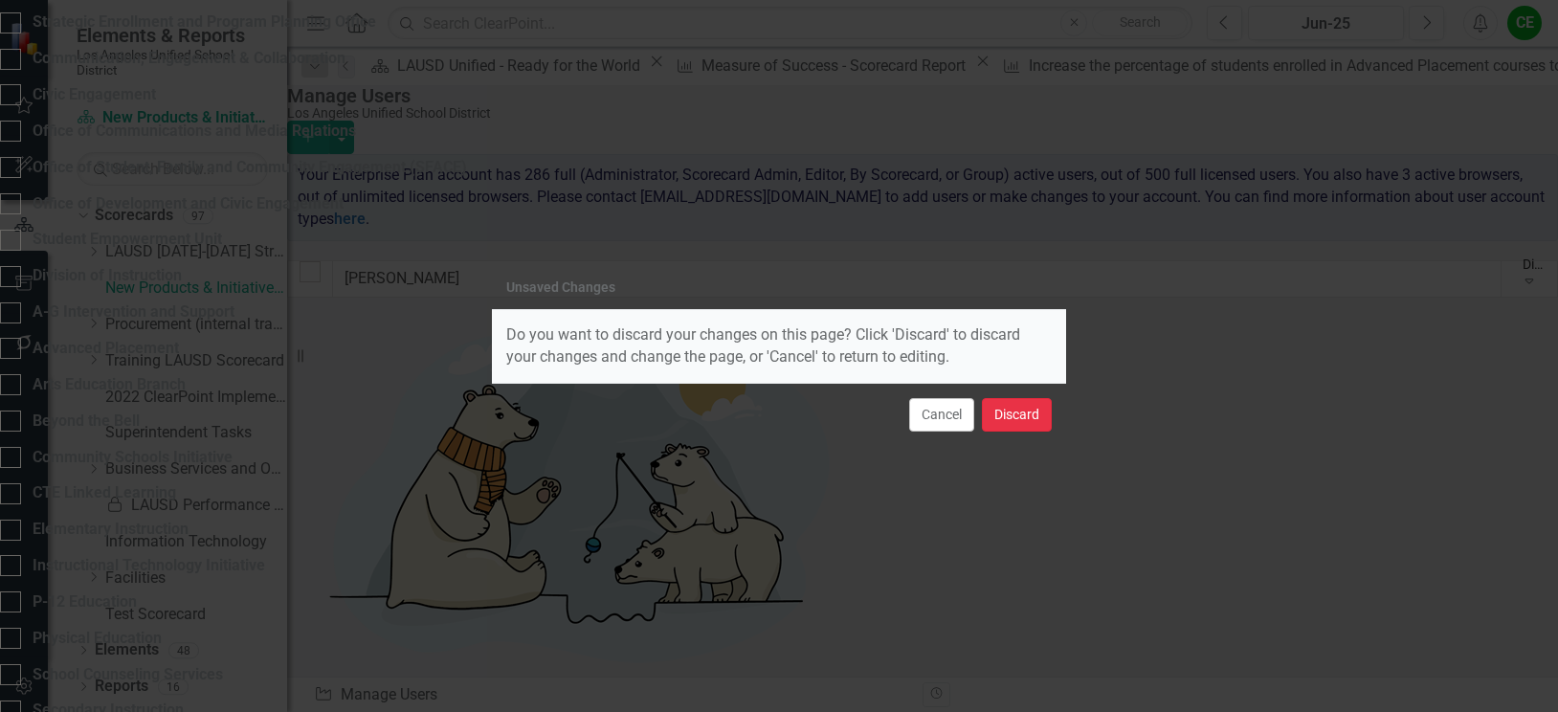
click at [1012, 412] on button "Discard" at bounding box center [1017, 414] width 70 height 33
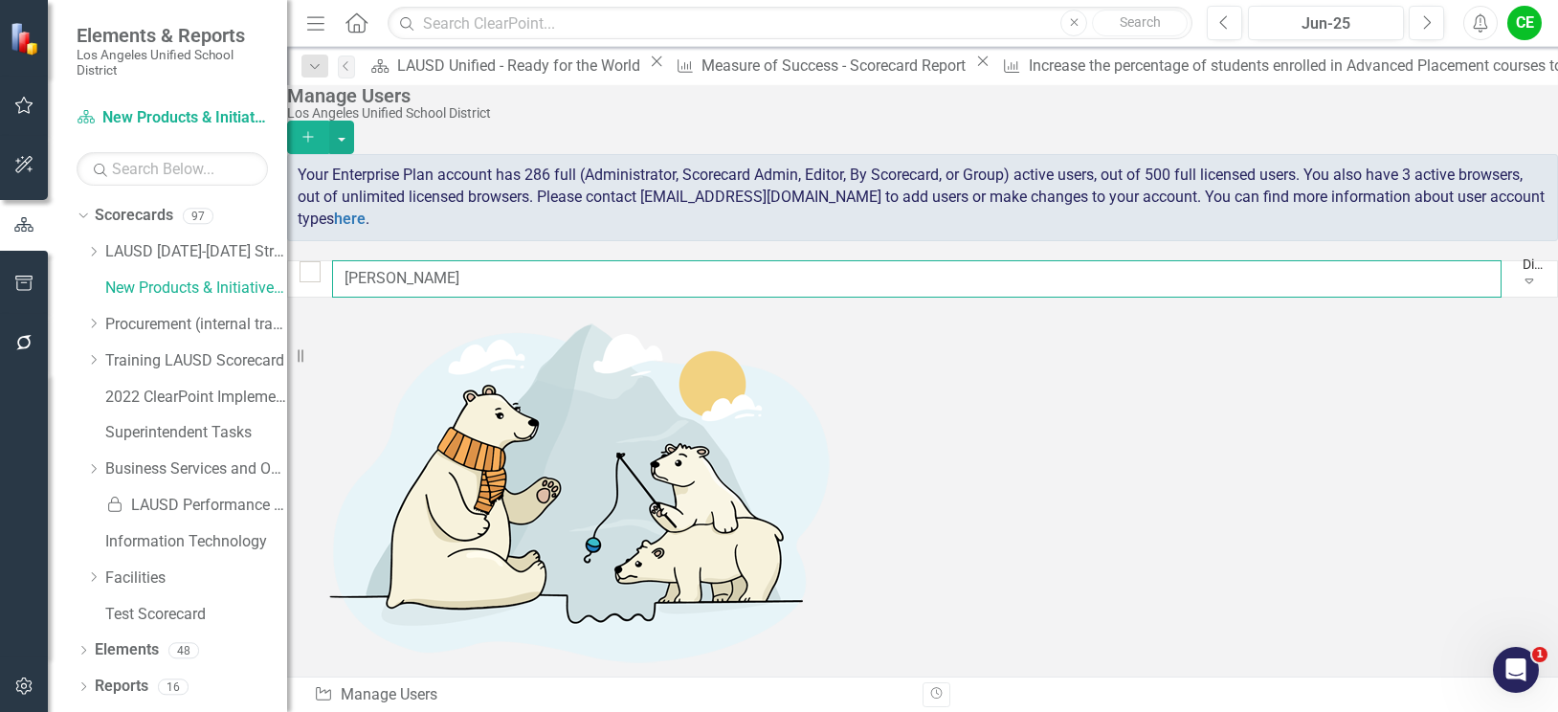
drag, startPoint x: 449, startPoint y: 279, endPoint x: 331, endPoint y: 264, distance: 118.7
click at [330, 267] on div "[PERSON_NAME] Display All Users Expand" at bounding box center [922, 278] width 1271 height 37
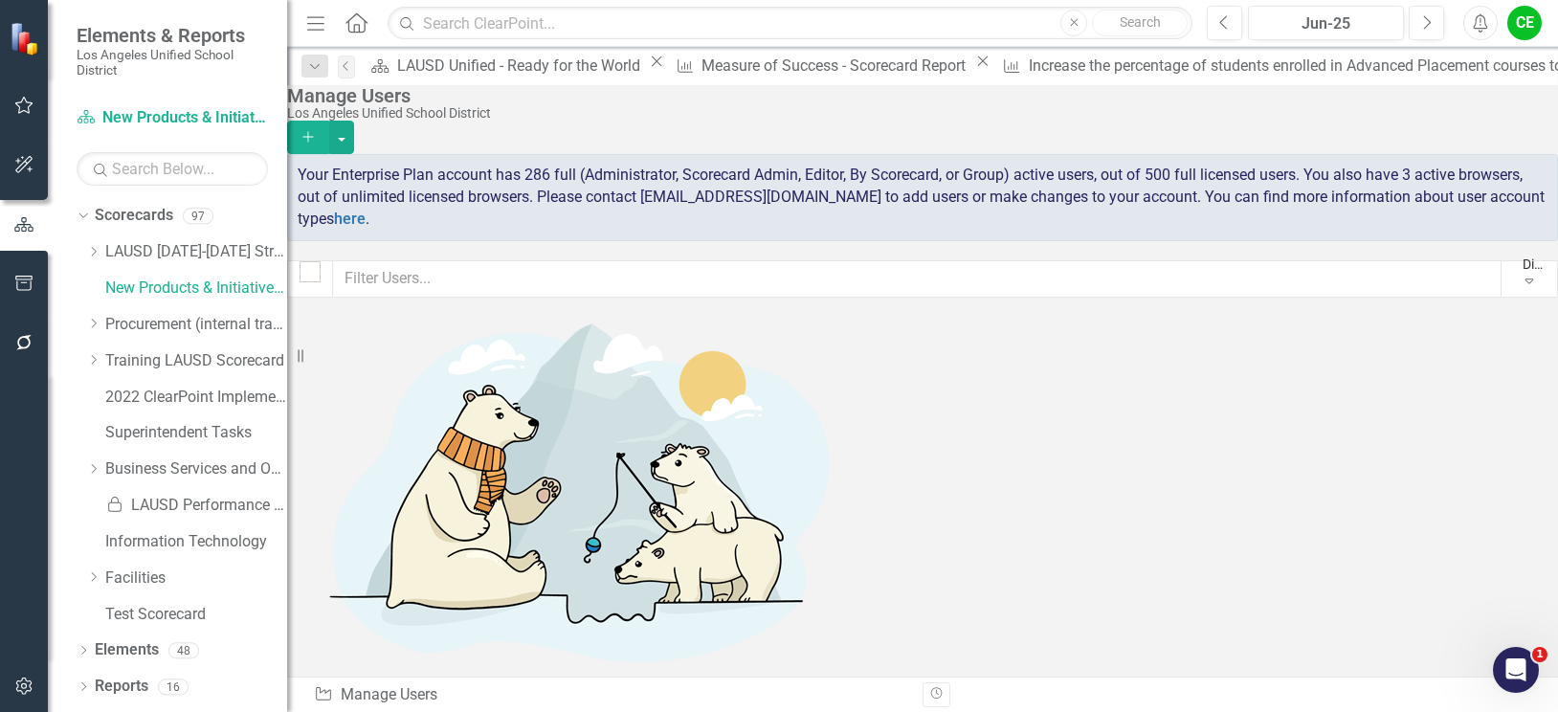
click at [927, 702] on link "5" at bounding box center [916, 718] width 31 height 33
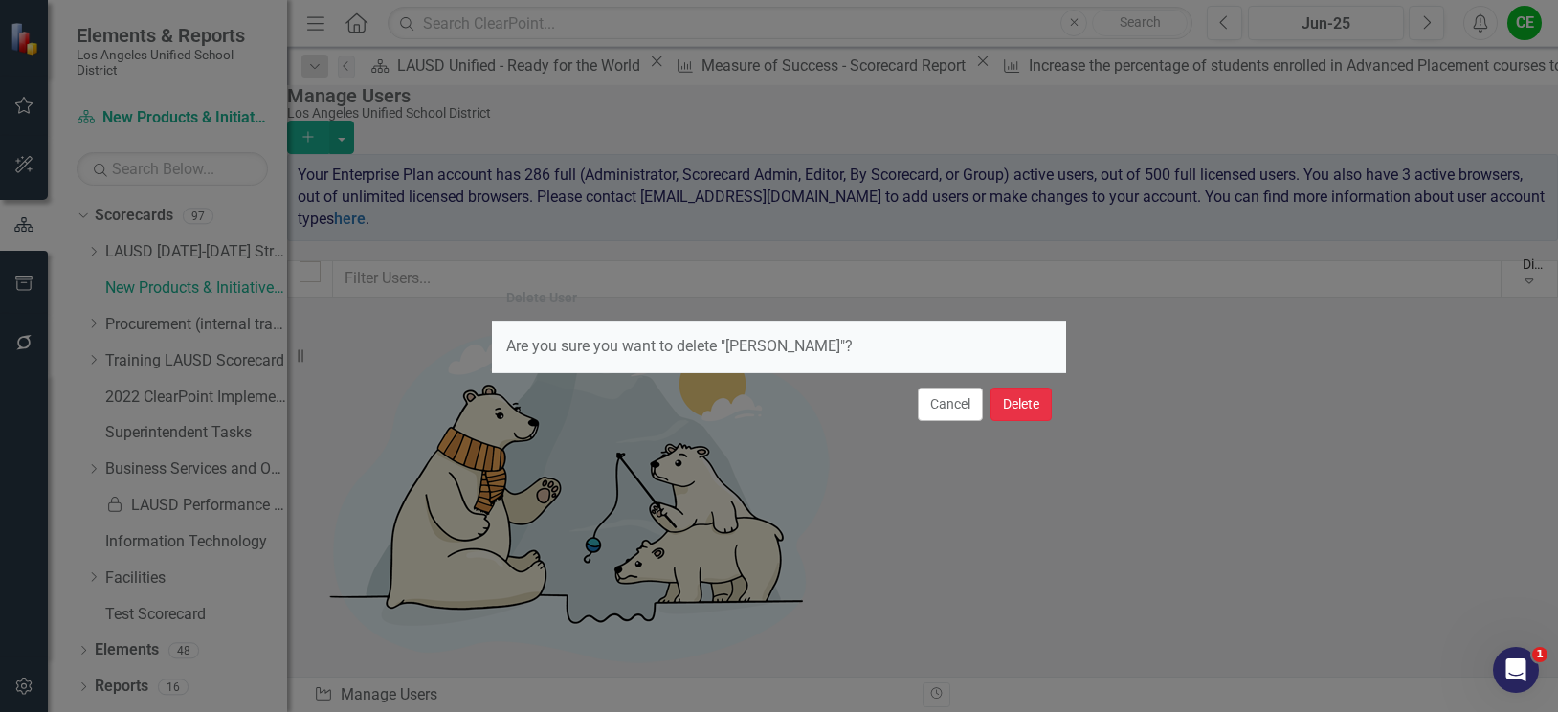
click at [1025, 396] on button "Delete" at bounding box center [1020, 404] width 61 height 33
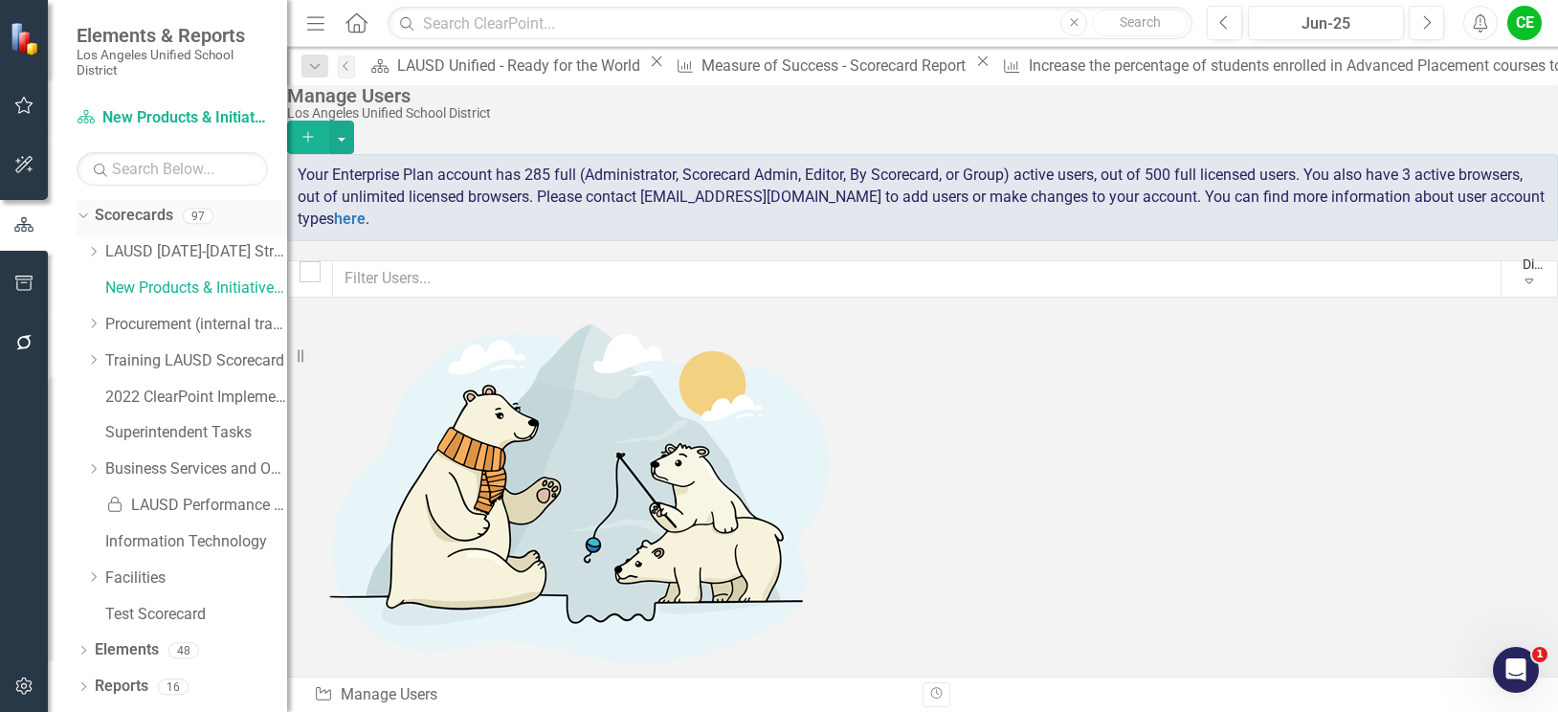
click at [133, 214] on link "Scorecards" at bounding box center [134, 216] width 78 height 22
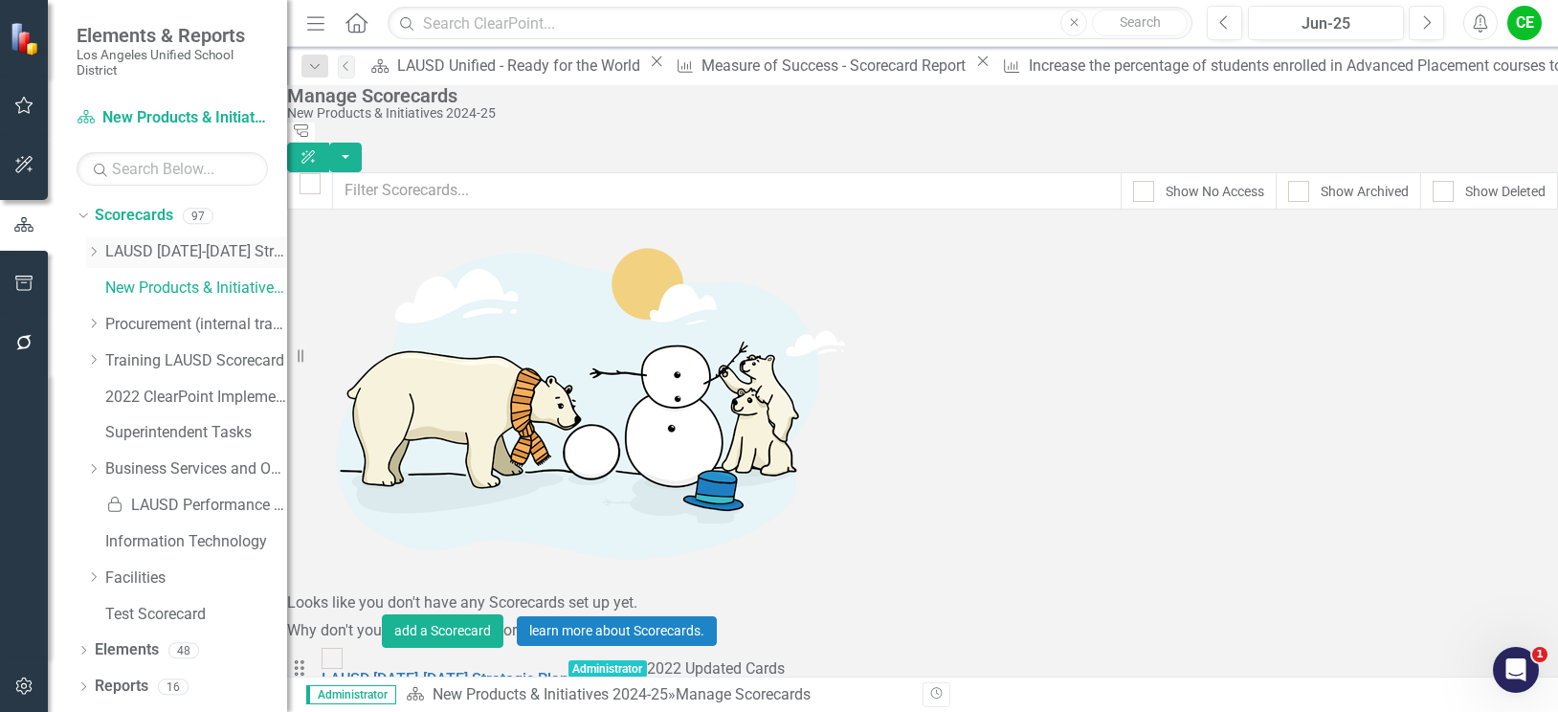
click at [95, 249] on icon "Dropdown" at bounding box center [93, 251] width 14 height 11
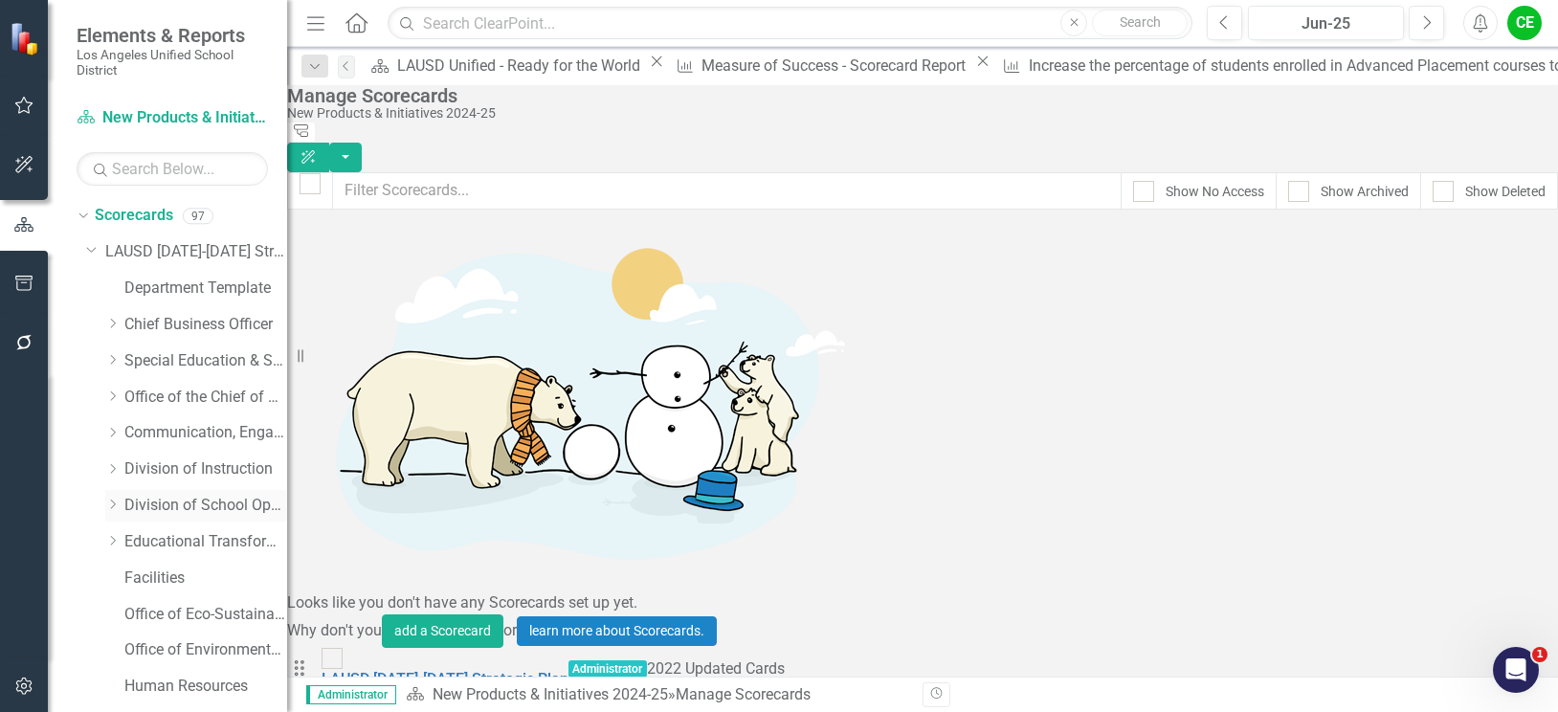
click at [116, 504] on icon "Dropdown" at bounding box center [112, 504] width 14 height 11
click at [192, 610] on link "Office of Emergency Management" at bounding box center [216, 615] width 144 height 22
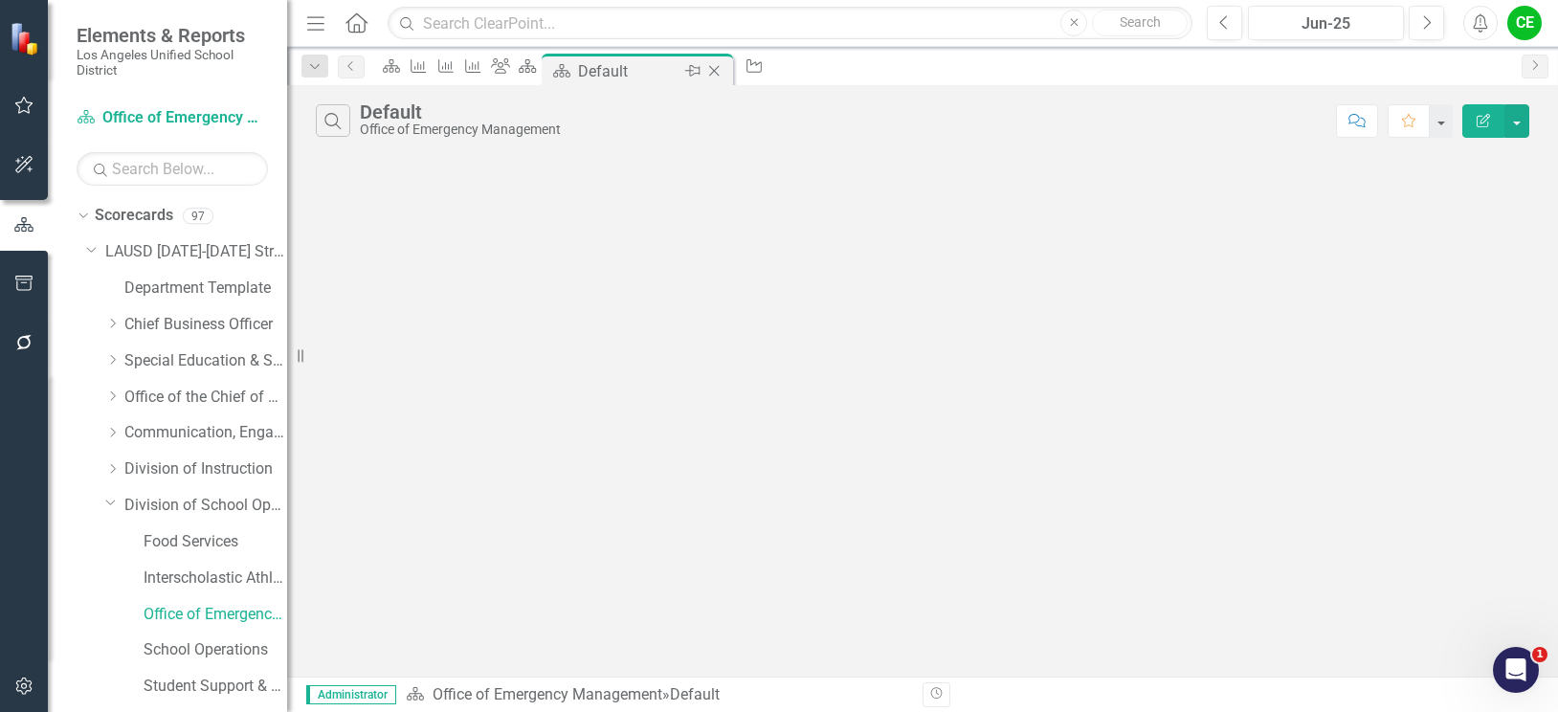
click at [723, 65] on icon "Close" at bounding box center [713, 70] width 19 height 15
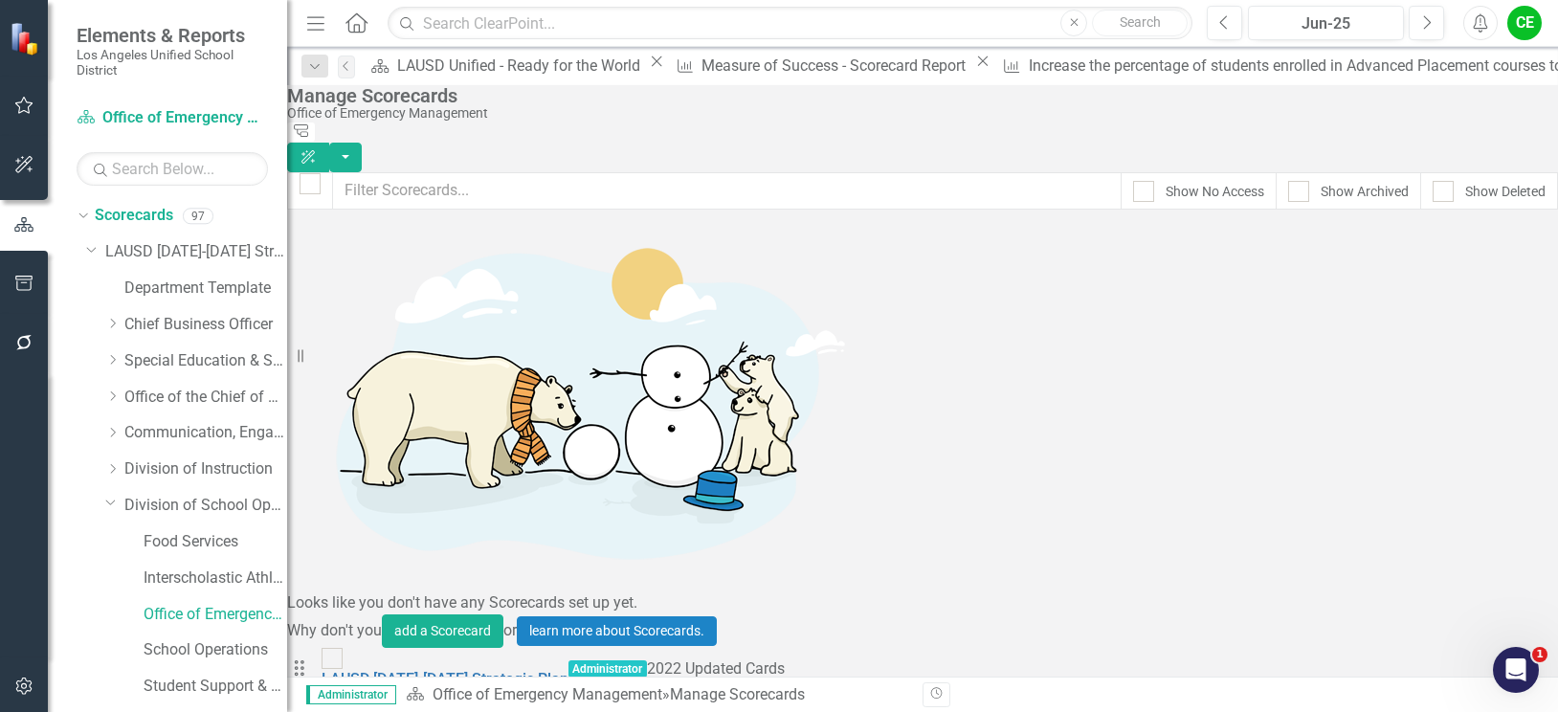
scroll to position [2871, 0]
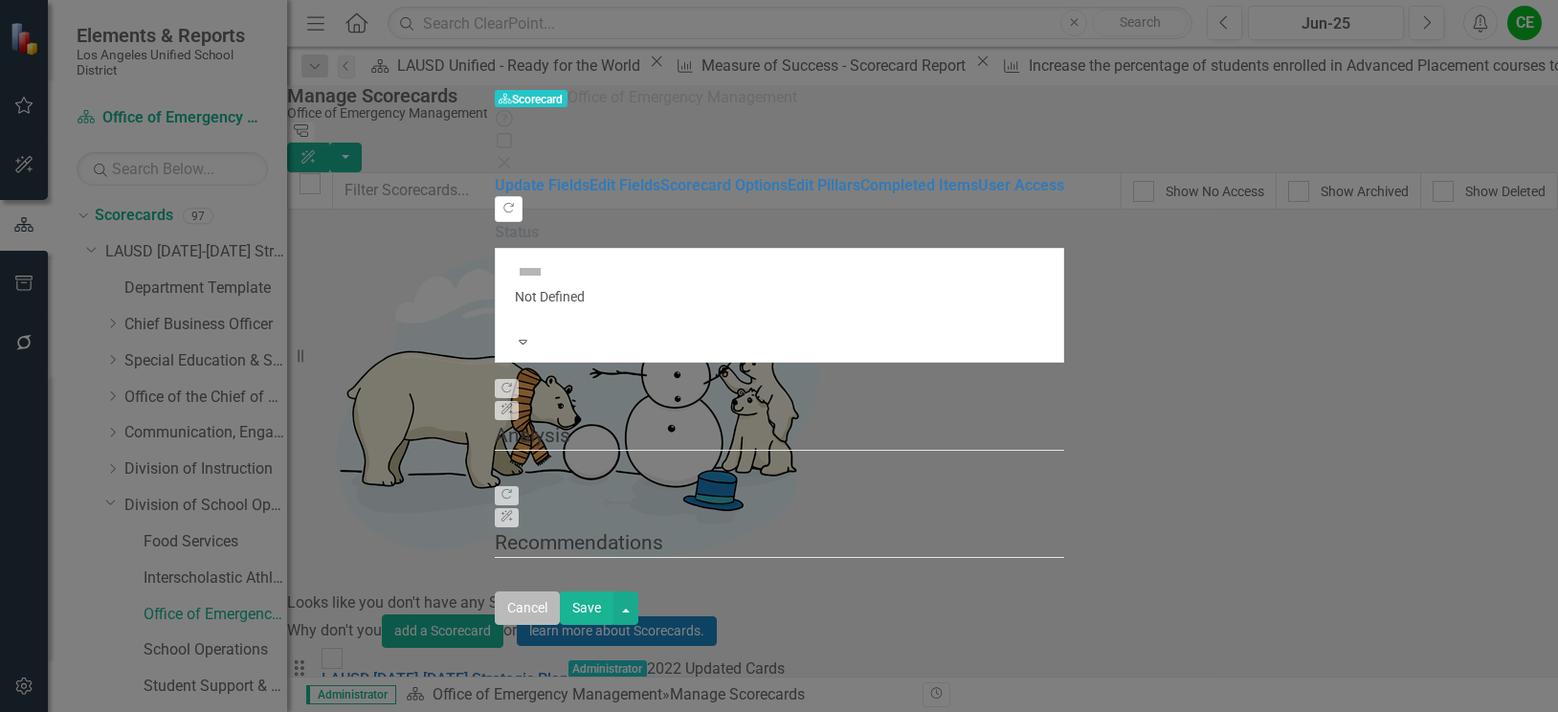
click at [560, 625] on button "Cancel" at bounding box center [527, 607] width 65 height 33
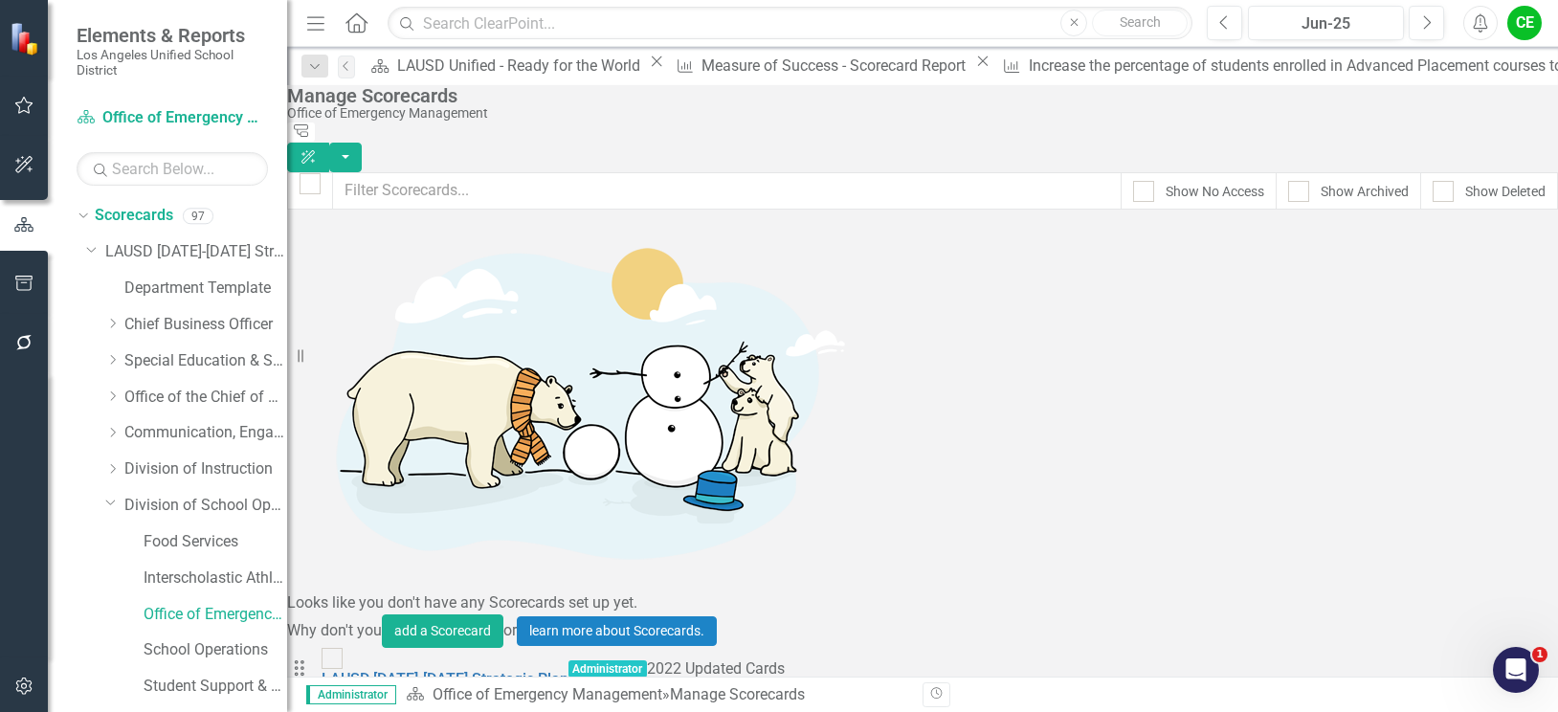
checkbox input "false"
click at [362, 143] on button "button" at bounding box center [345, 158] width 33 height 30
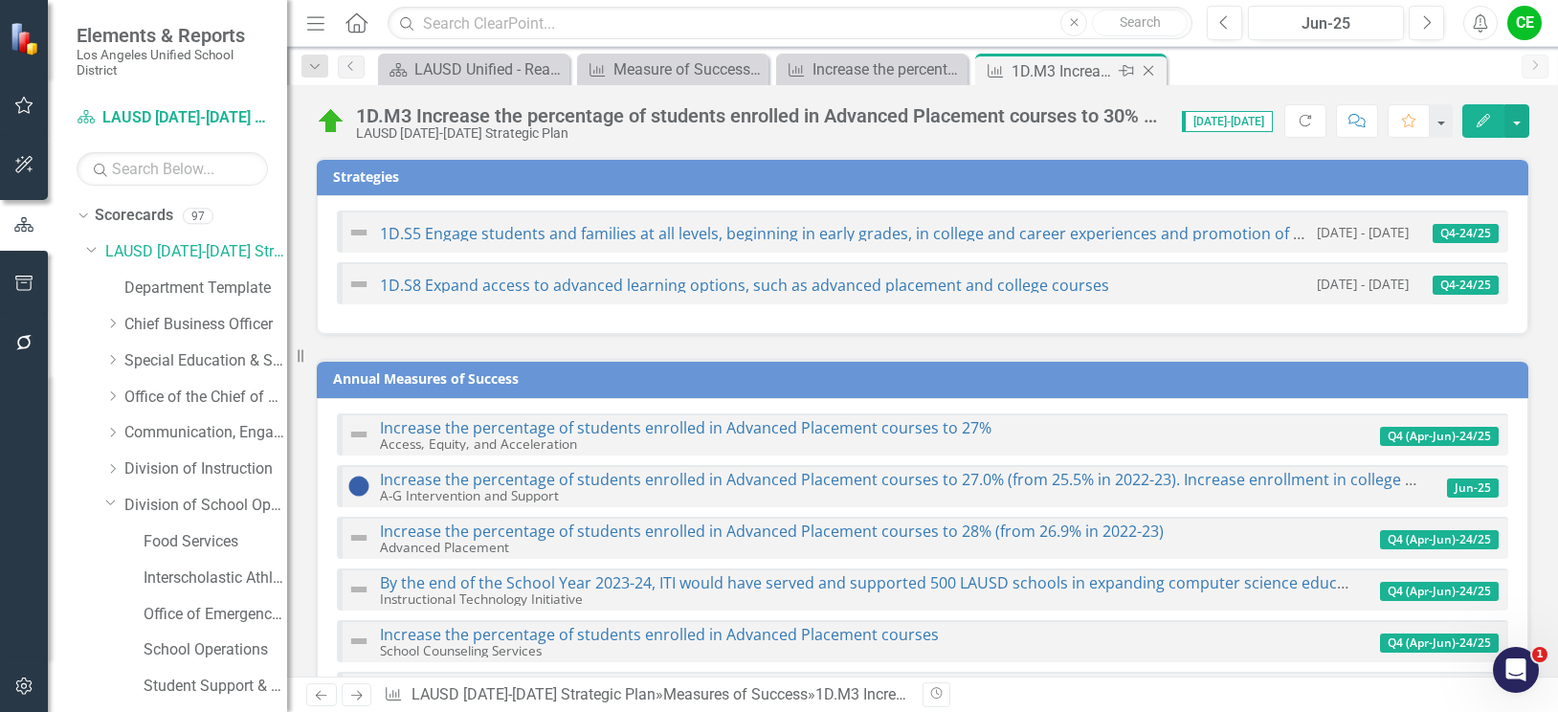
click at [1149, 70] on icon at bounding box center [1148, 71] width 11 height 11
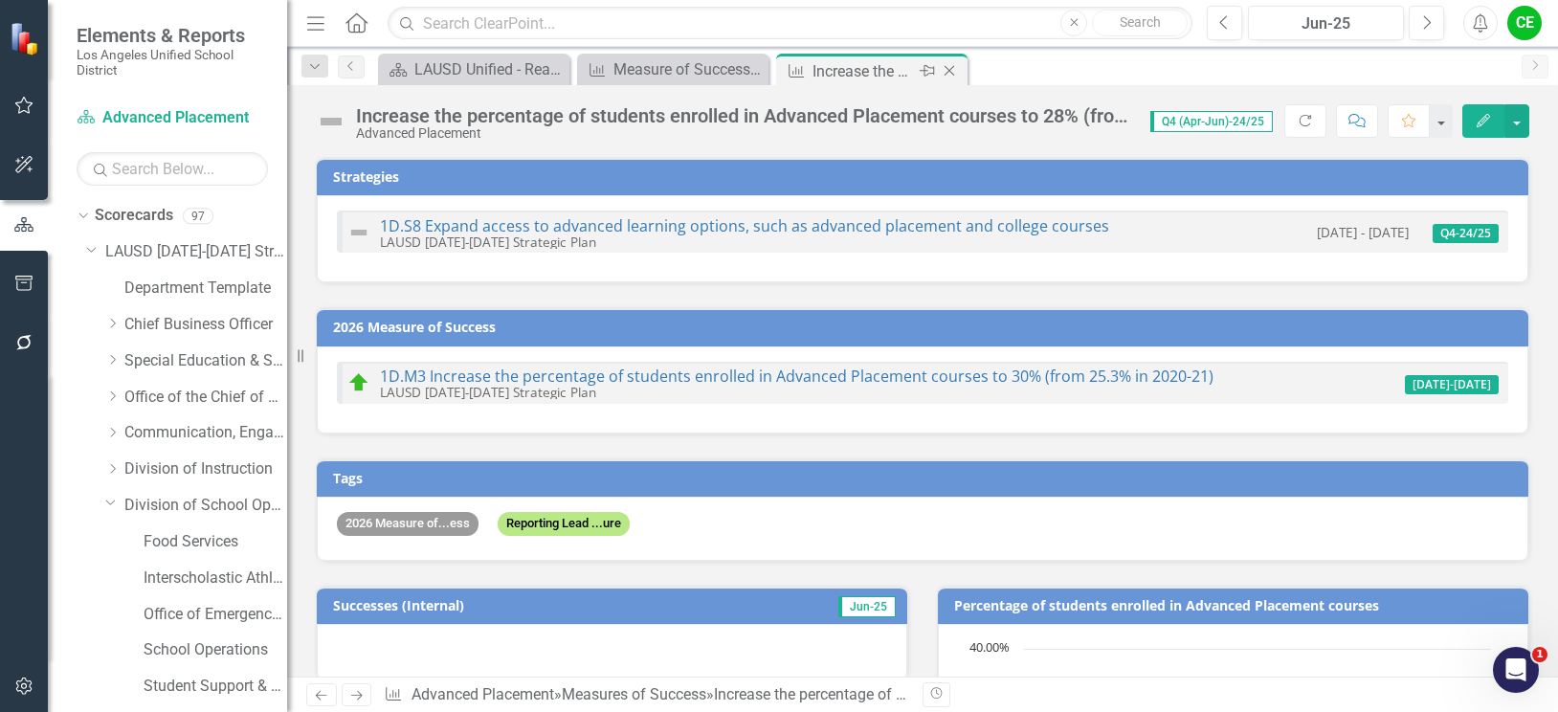
click at [942, 68] on icon "Close" at bounding box center [949, 70] width 19 height 15
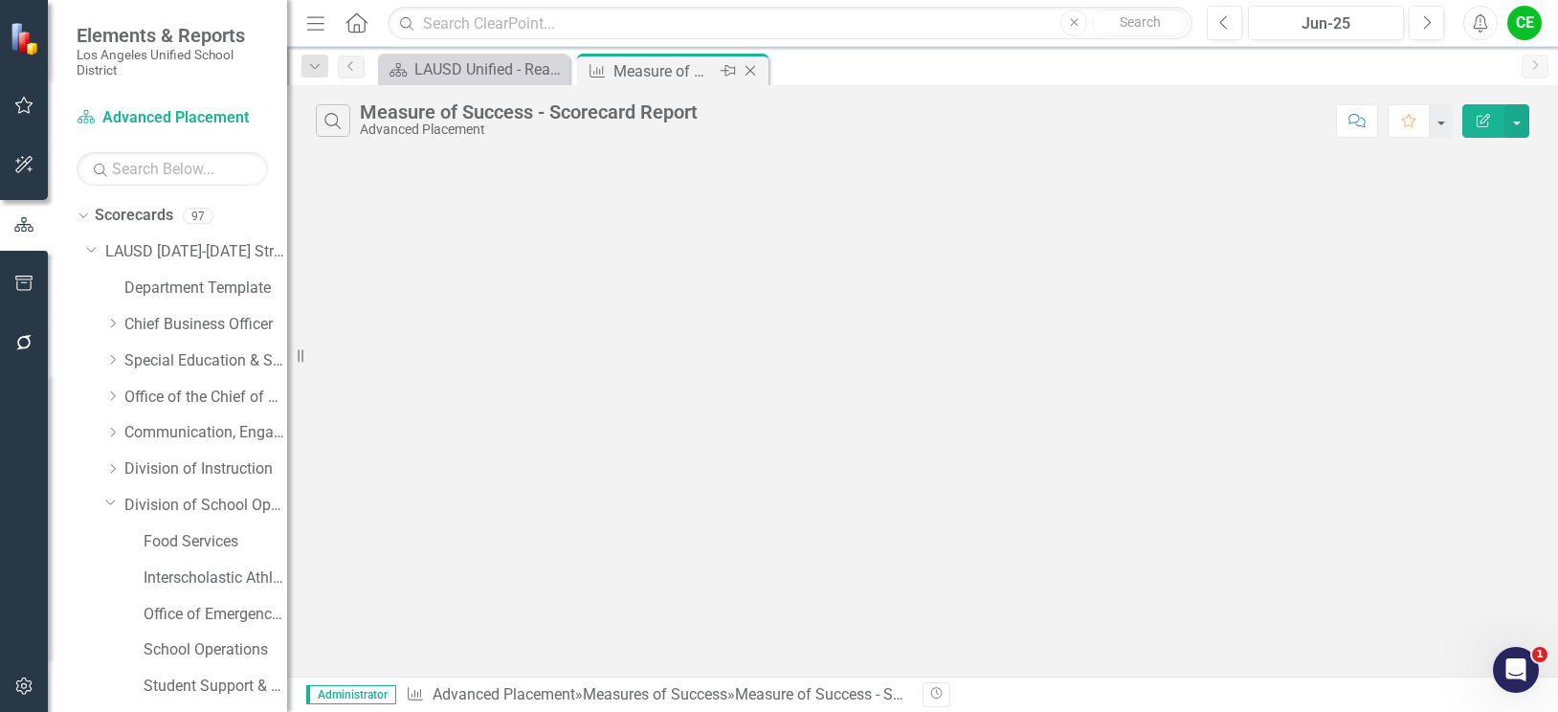
click at [750, 71] on icon at bounding box center [750, 71] width 11 height 11
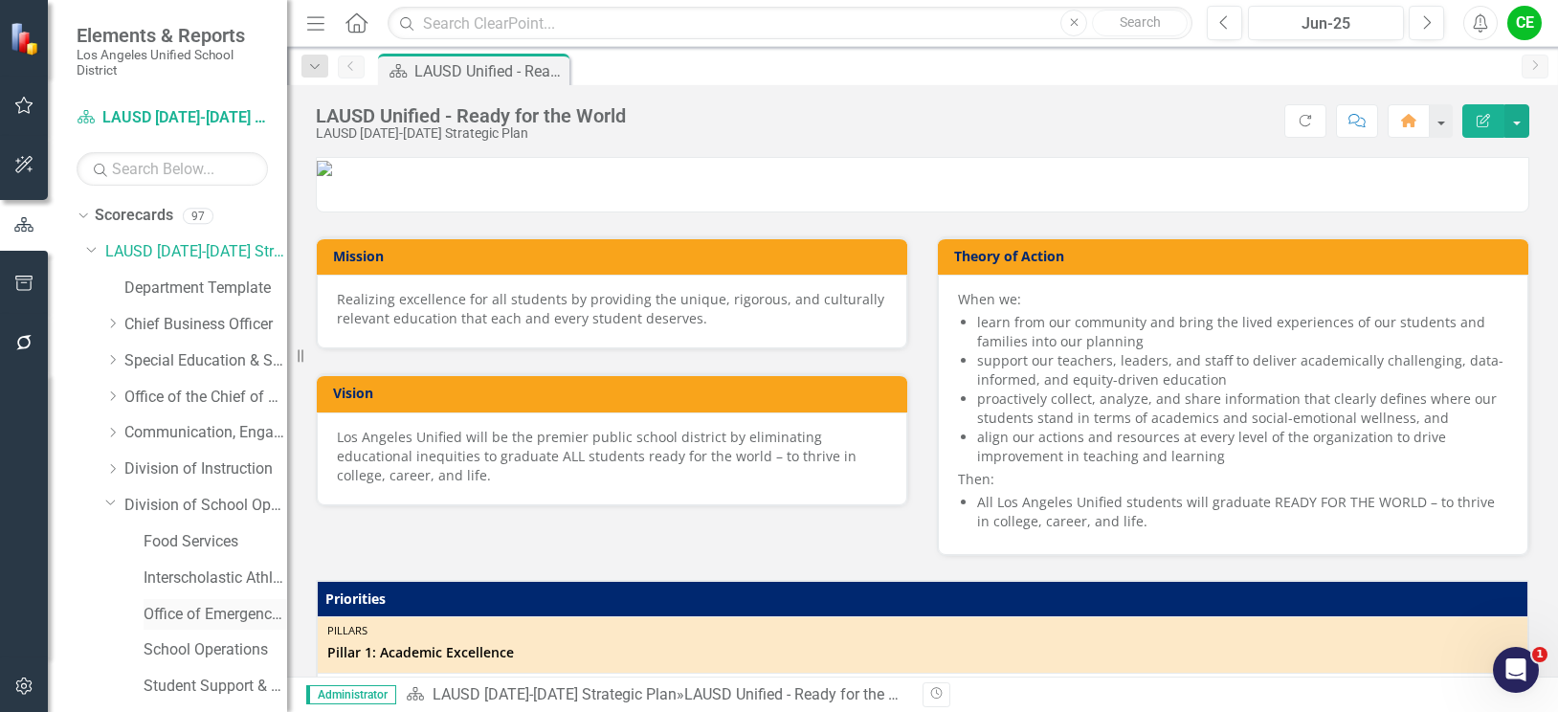
click at [209, 614] on link "Office of Emergency Management" at bounding box center [216, 615] width 144 height 22
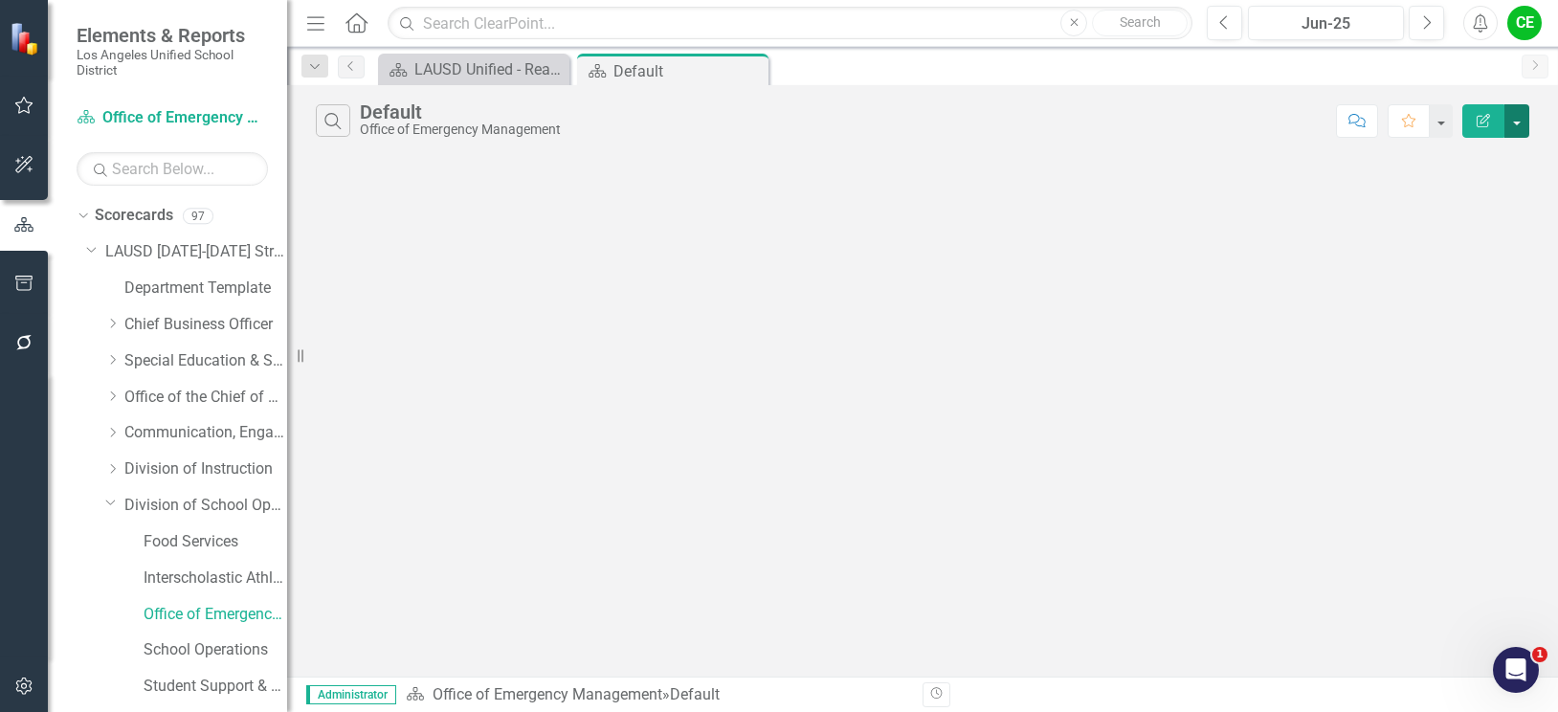
click at [1522, 117] on button "button" at bounding box center [1516, 120] width 25 height 33
click at [1480, 123] on icon "button" at bounding box center [1482, 120] width 13 height 13
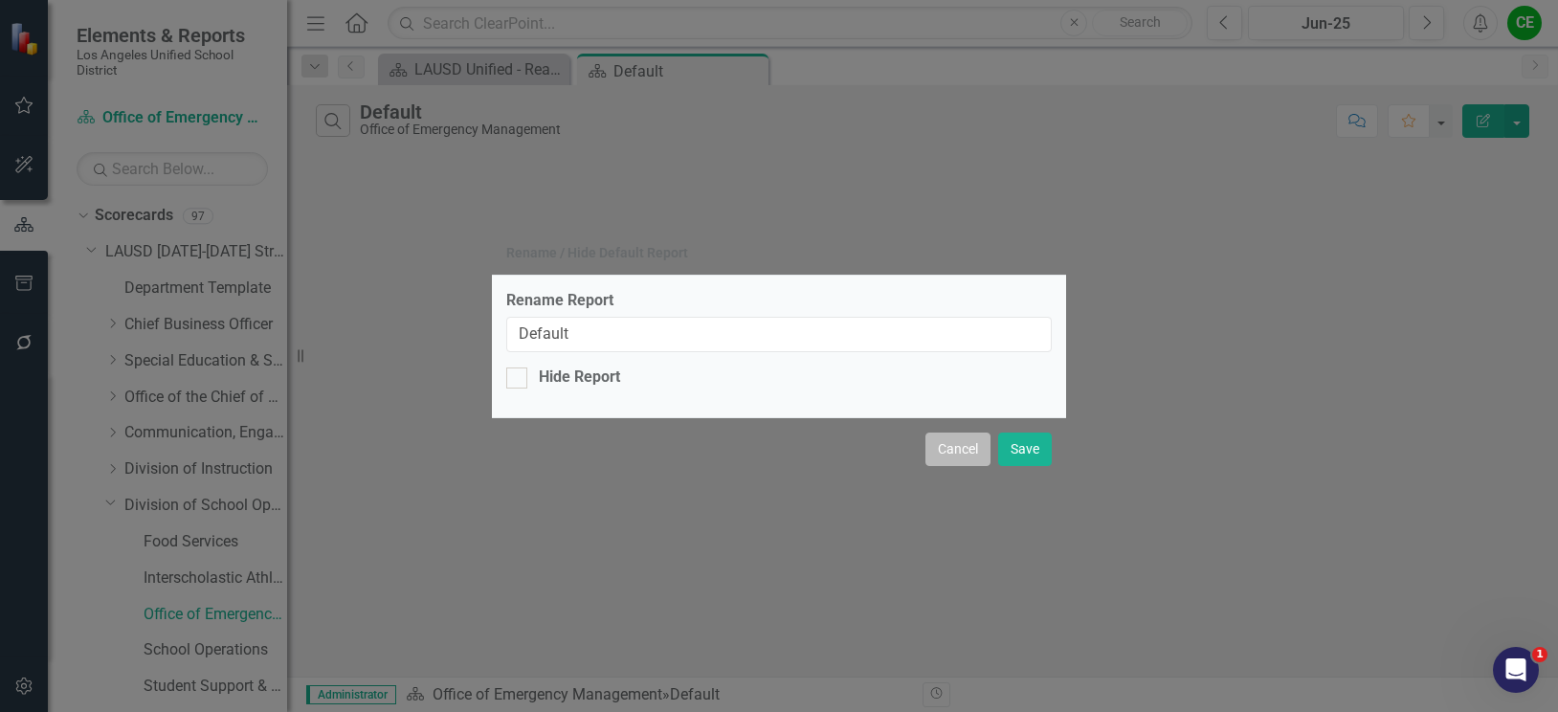
click at [964, 443] on button "Cancel" at bounding box center [957, 448] width 65 height 33
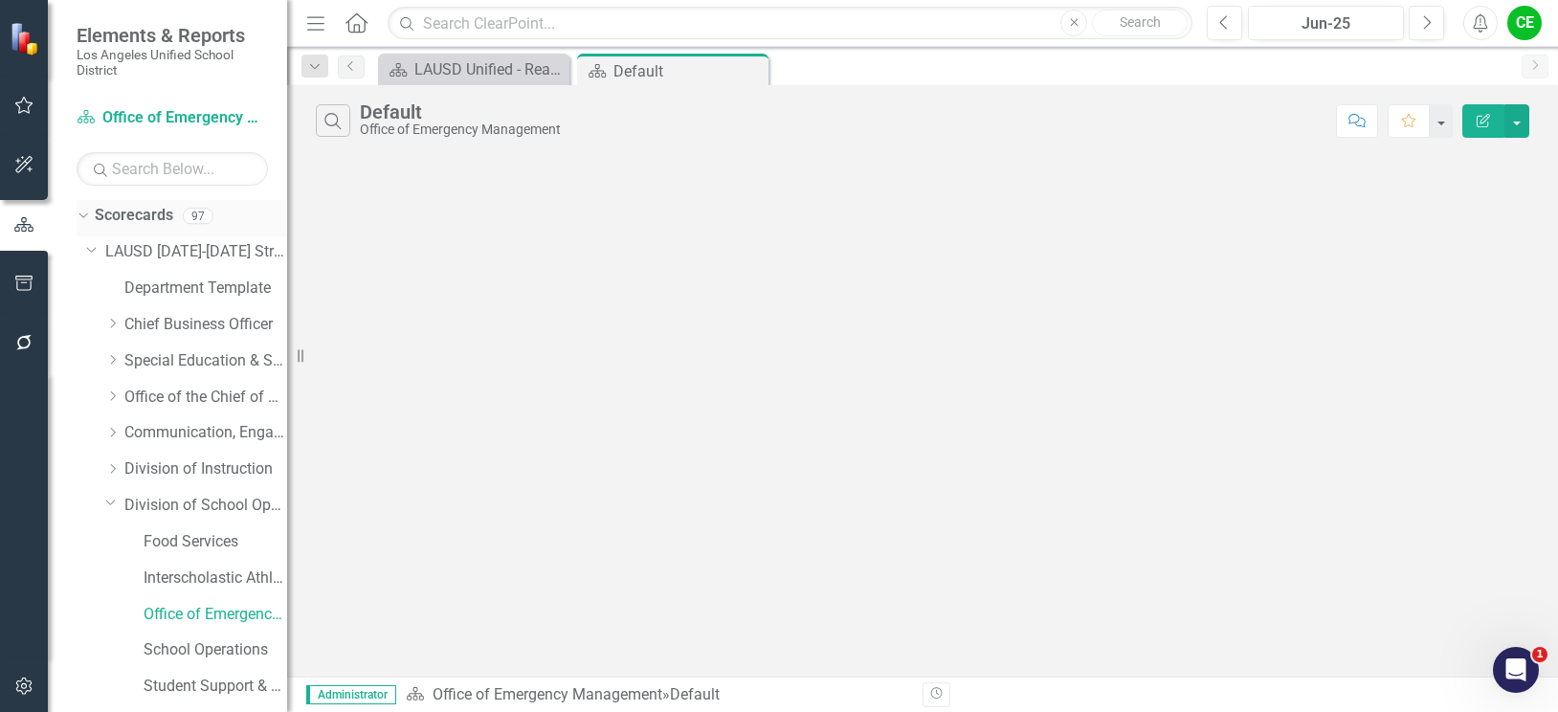
click at [111, 214] on link "Scorecards" at bounding box center [134, 216] width 78 height 22
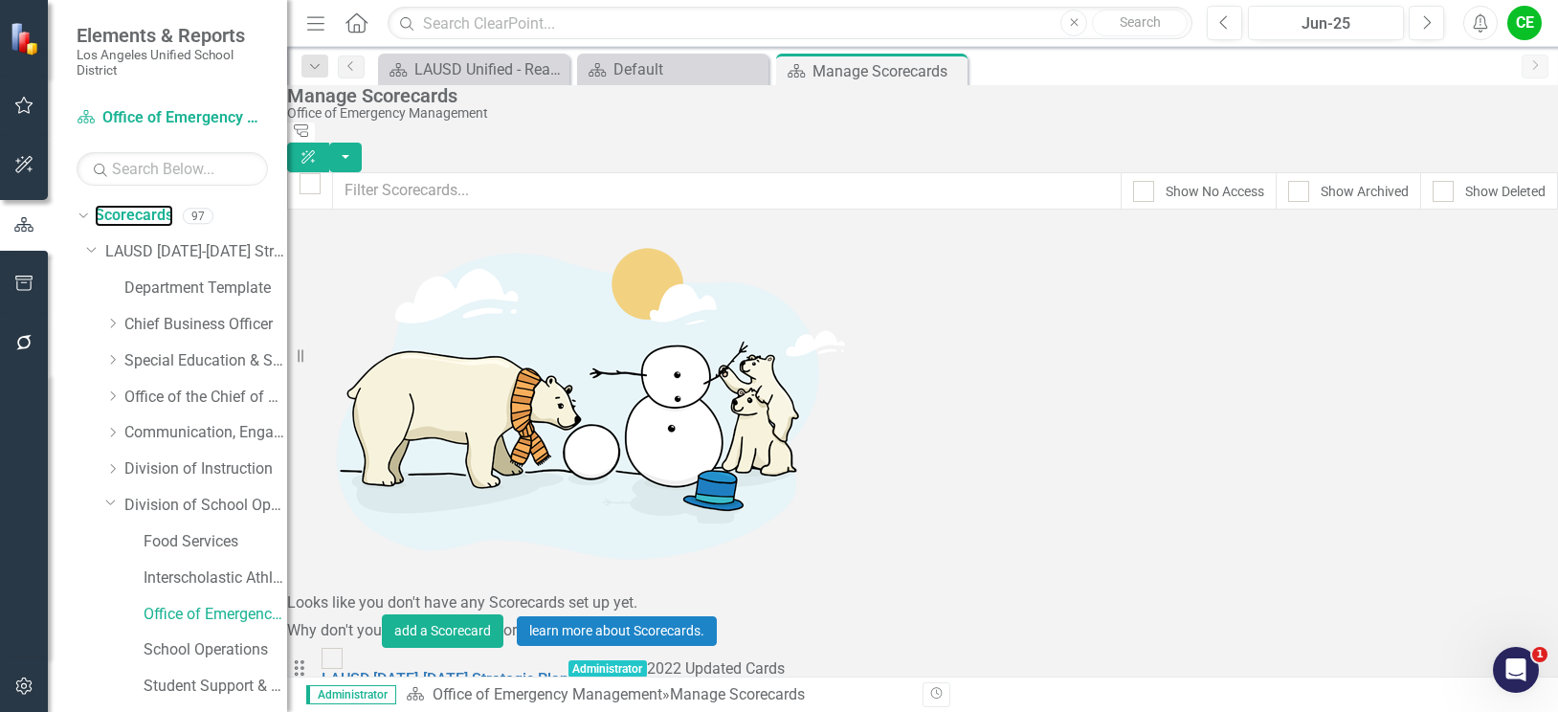
scroll to position [2679, 0]
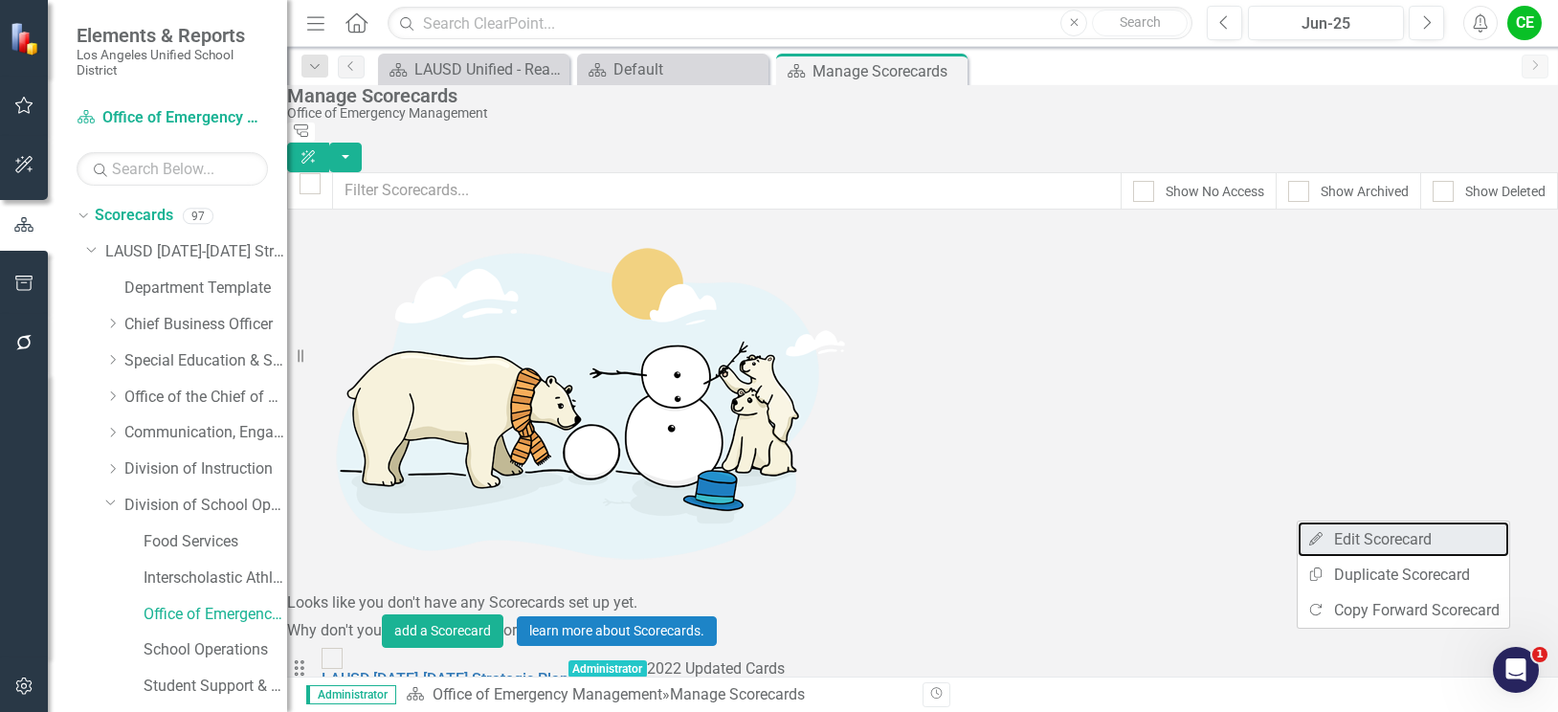
drag, startPoint x: 1411, startPoint y: 538, endPoint x: 1390, endPoint y: 542, distance: 21.4
click at [1390, 542] on link "Edit Edit Scorecard" at bounding box center [1402, 538] width 211 height 35
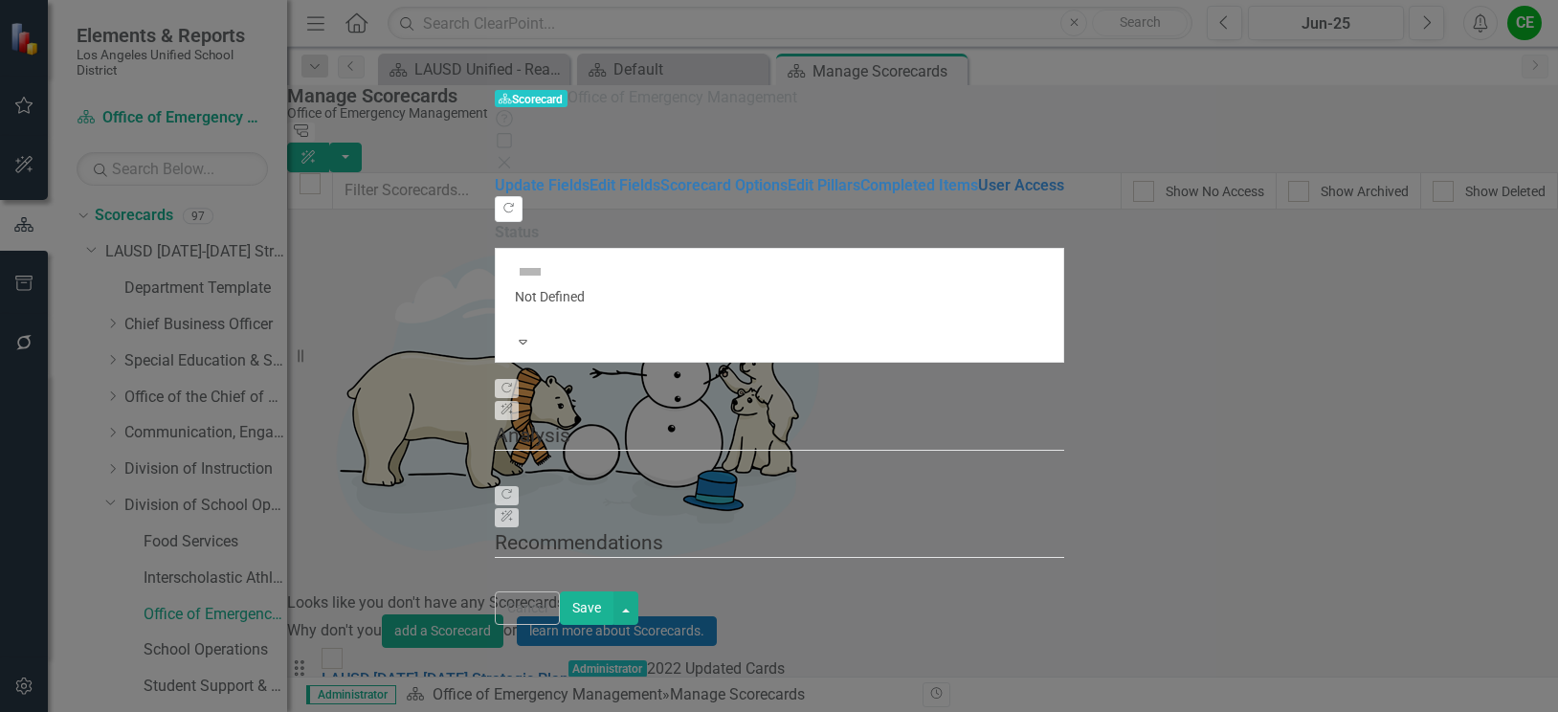
click at [978, 194] on link "User Access" at bounding box center [1021, 185] width 86 height 18
click at [860, 194] on link "Completed Items" at bounding box center [919, 185] width 118 height 18
click at [495, 176] on link "Update Fields" at bounding box center [542, 185] width 95 height 18
click at [660, 176] on link "Scorecard Options" at bounding box center [723, 185] width 127 height 18
click at [860, 194] on link "Completed Items" at bounding box center [919, 185] width 118 height 18
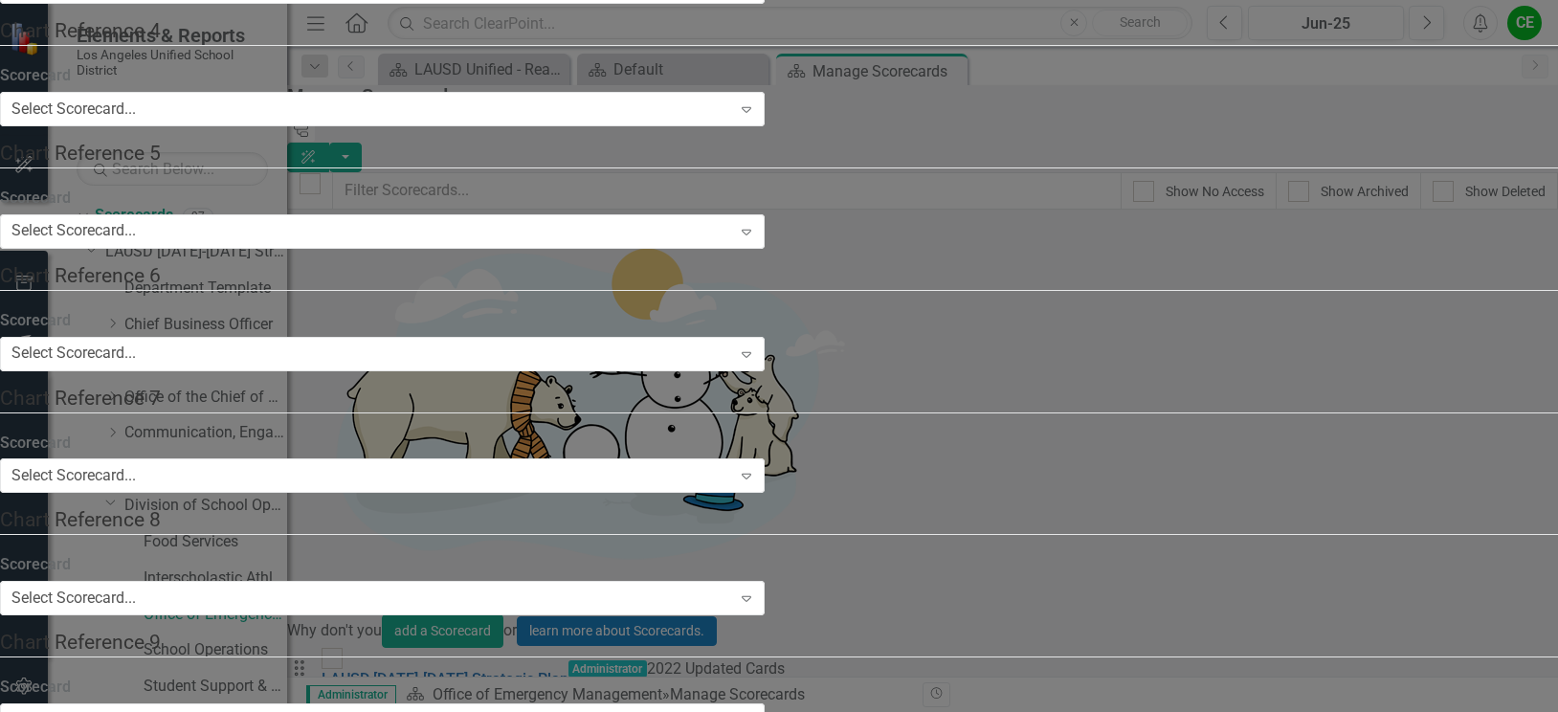
checkbox input "false"
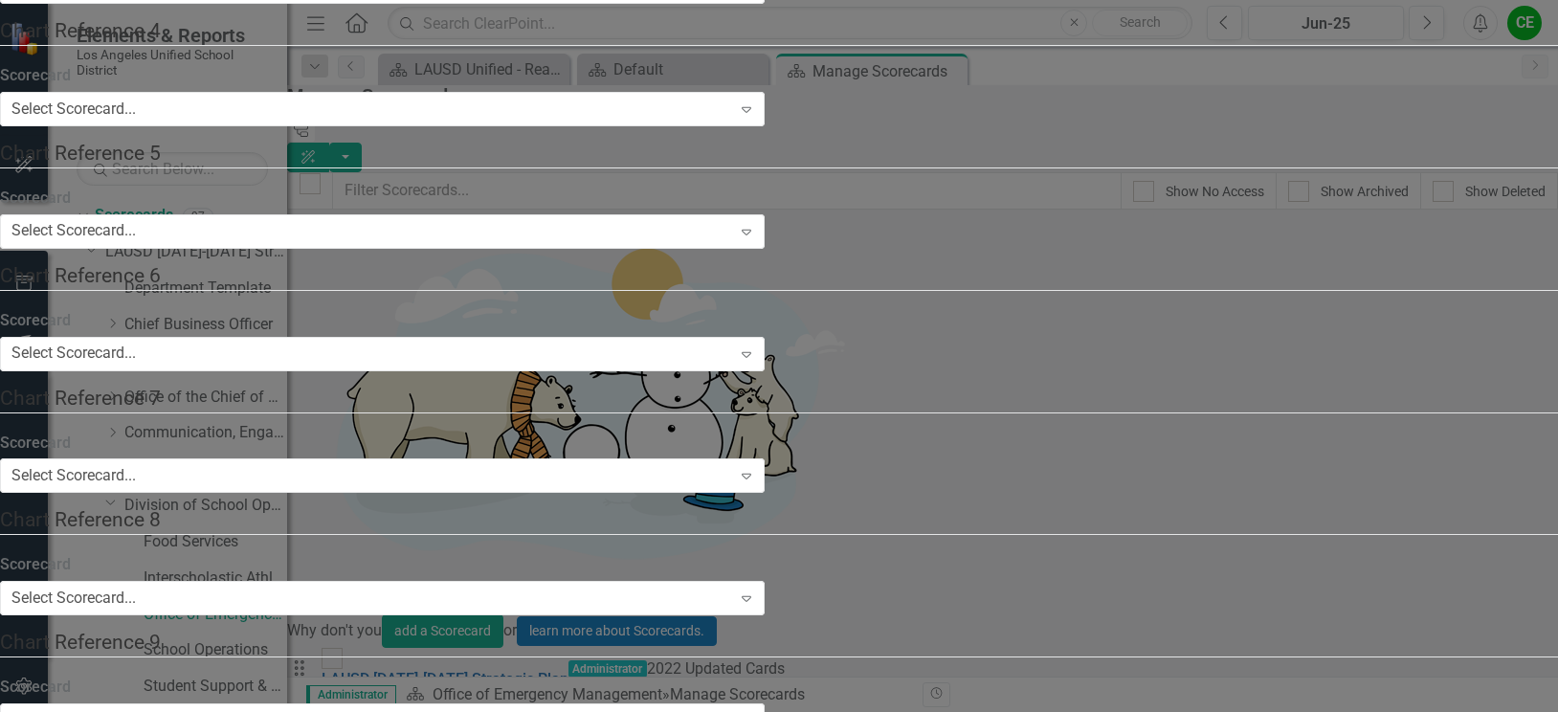
checkbox input "false"
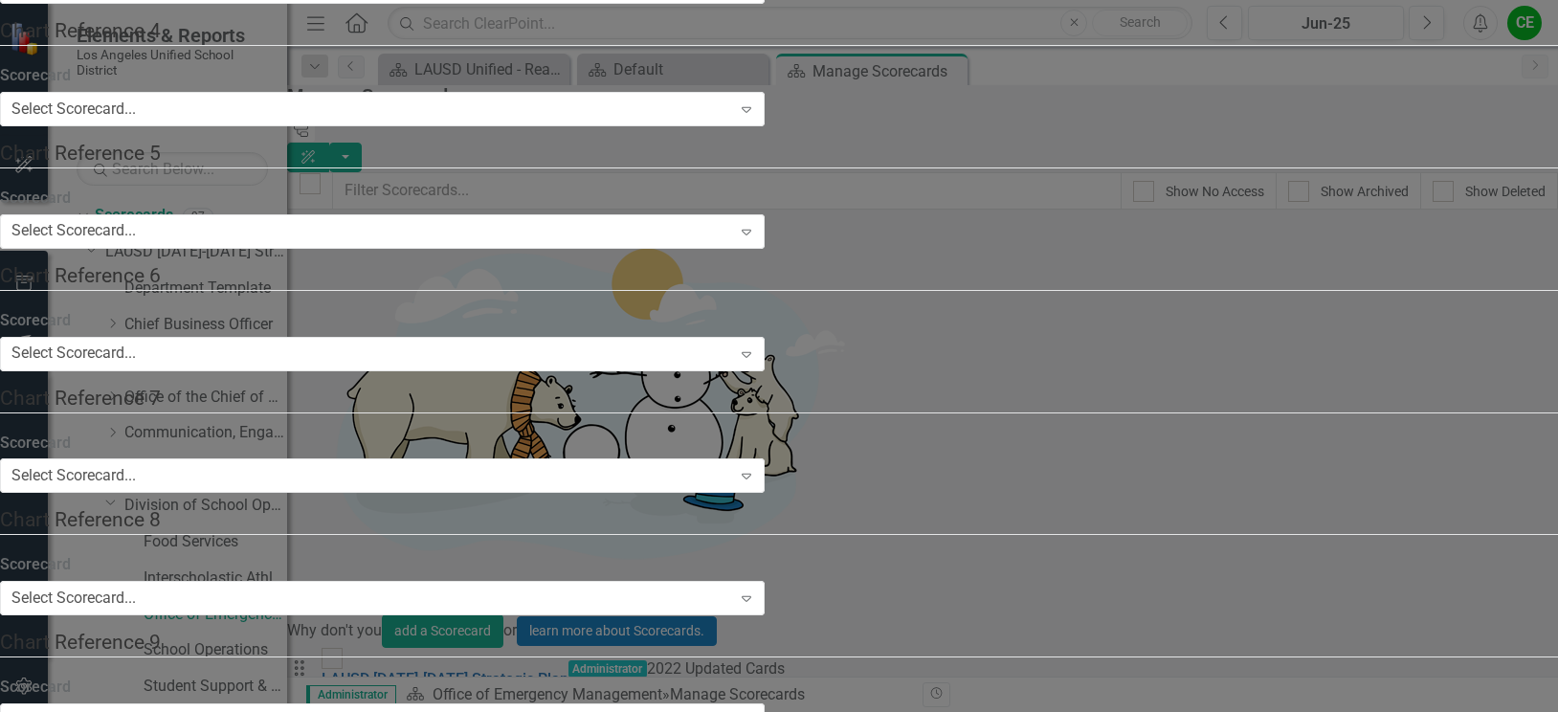
checkbox input "false"
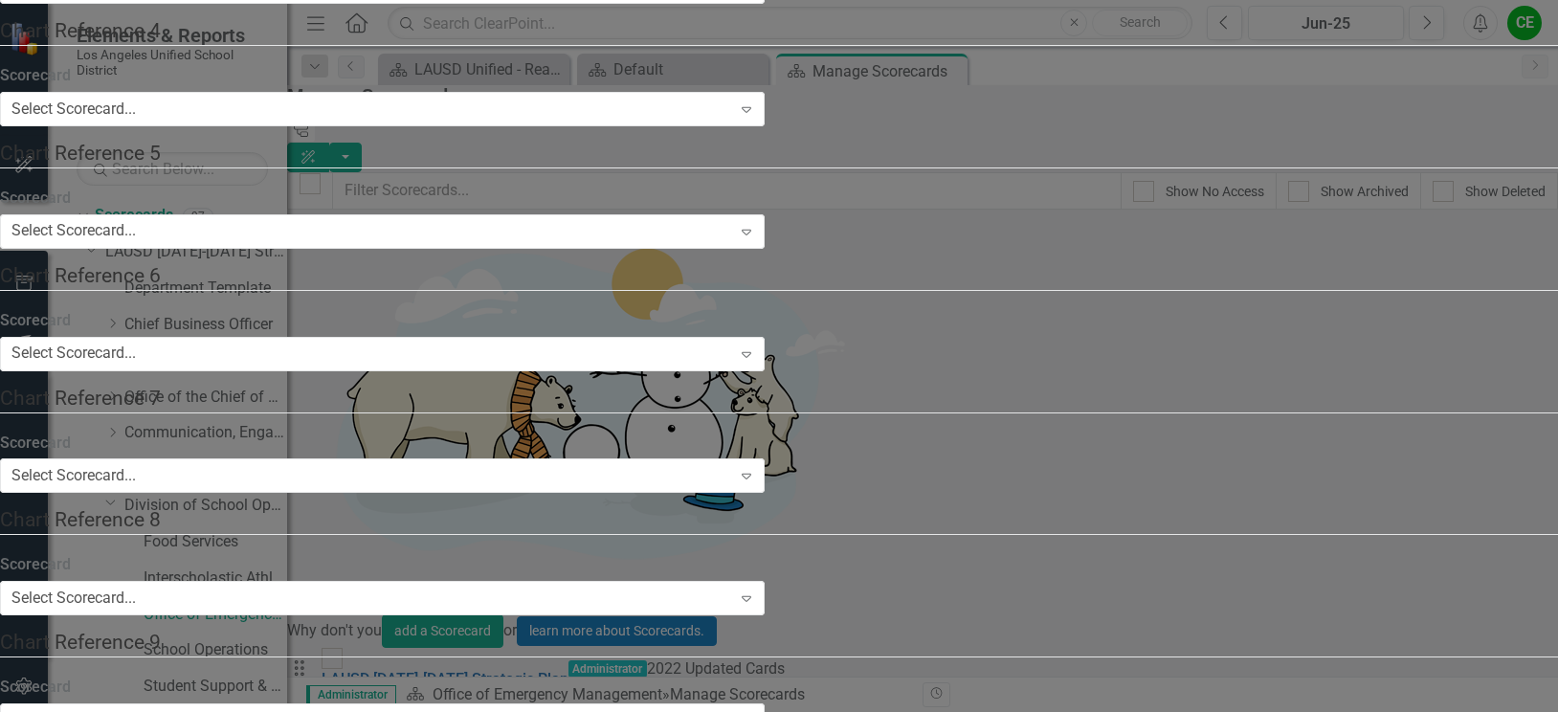
checkbox input "false"
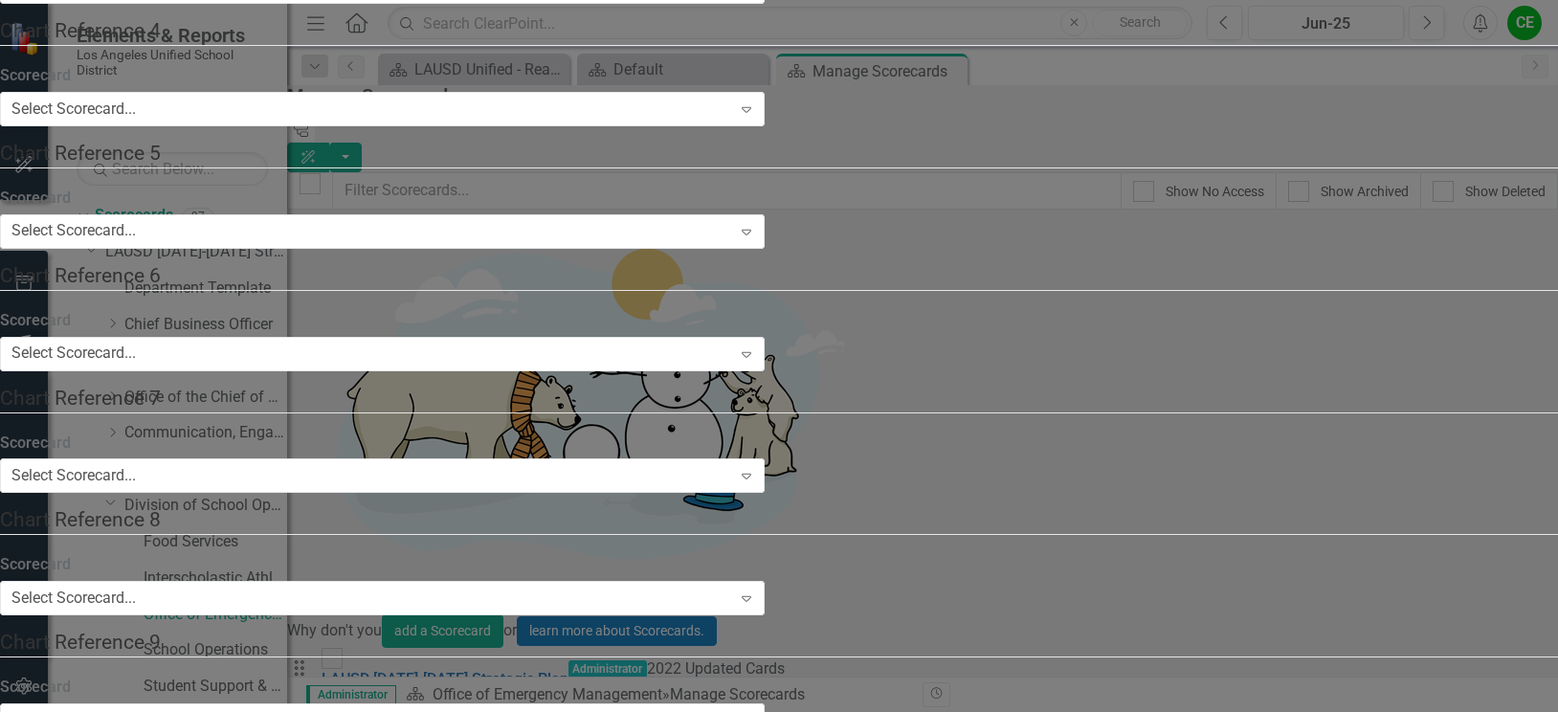
checkbox input "true"
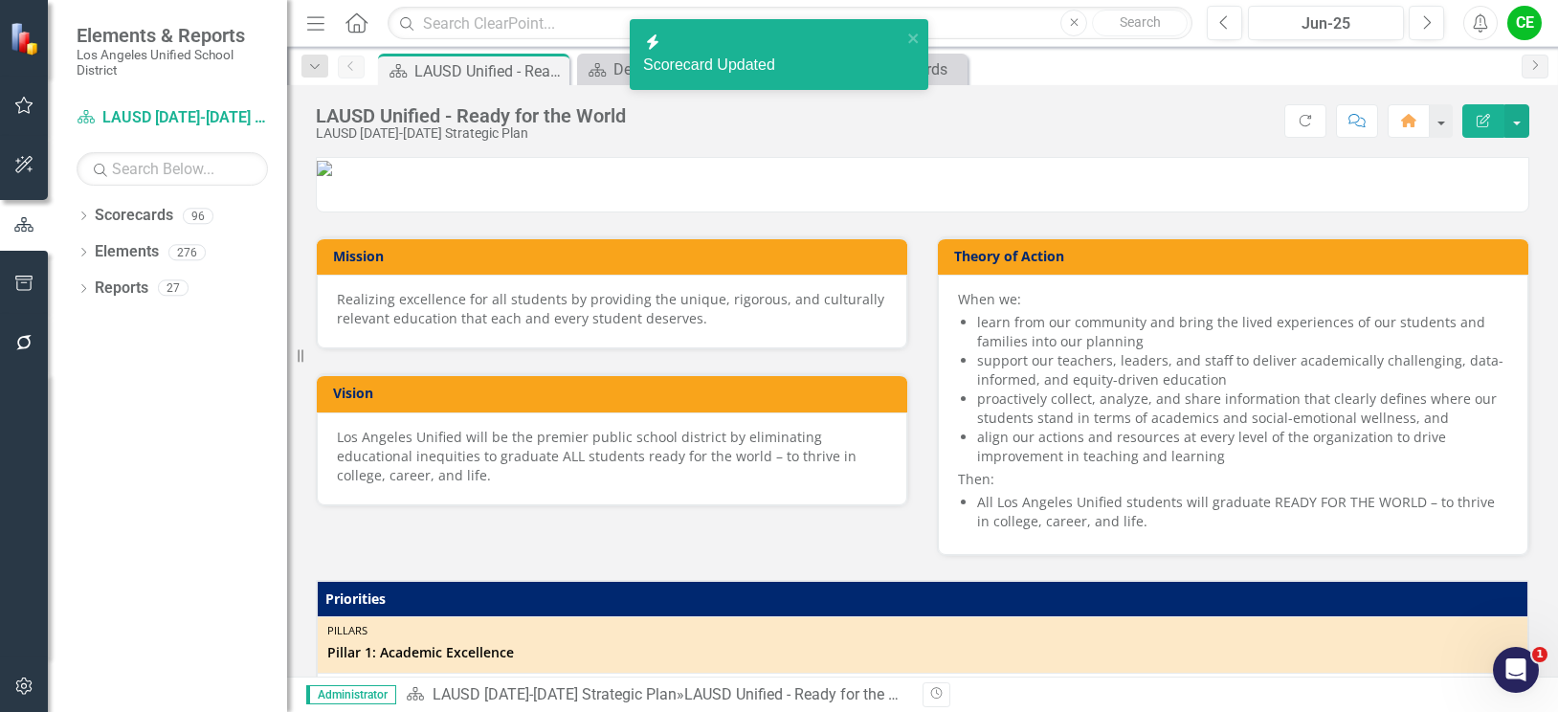
scroll to position [287, 0]
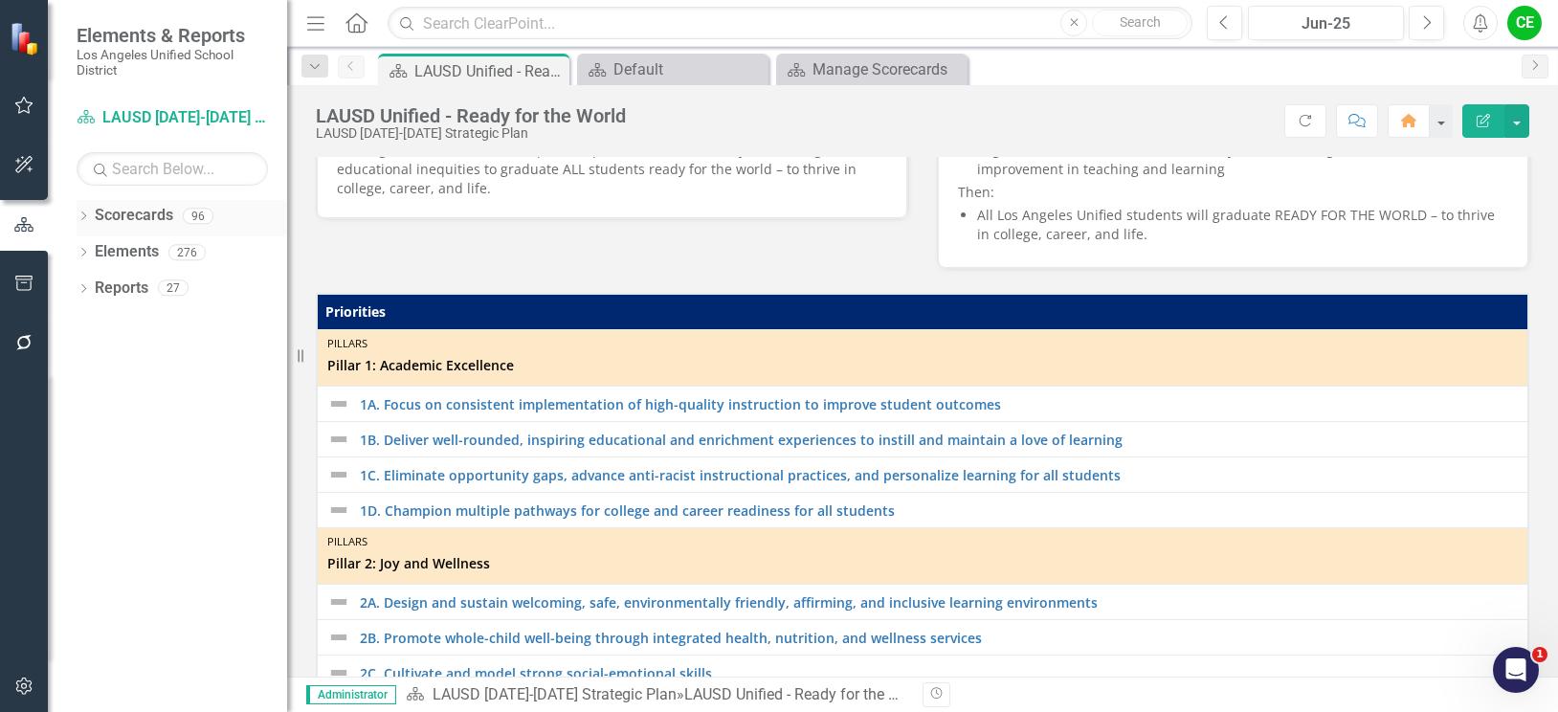
click at [81, 211] on div "Dropdown" at bounding box center [83, 219] width 13 height 16
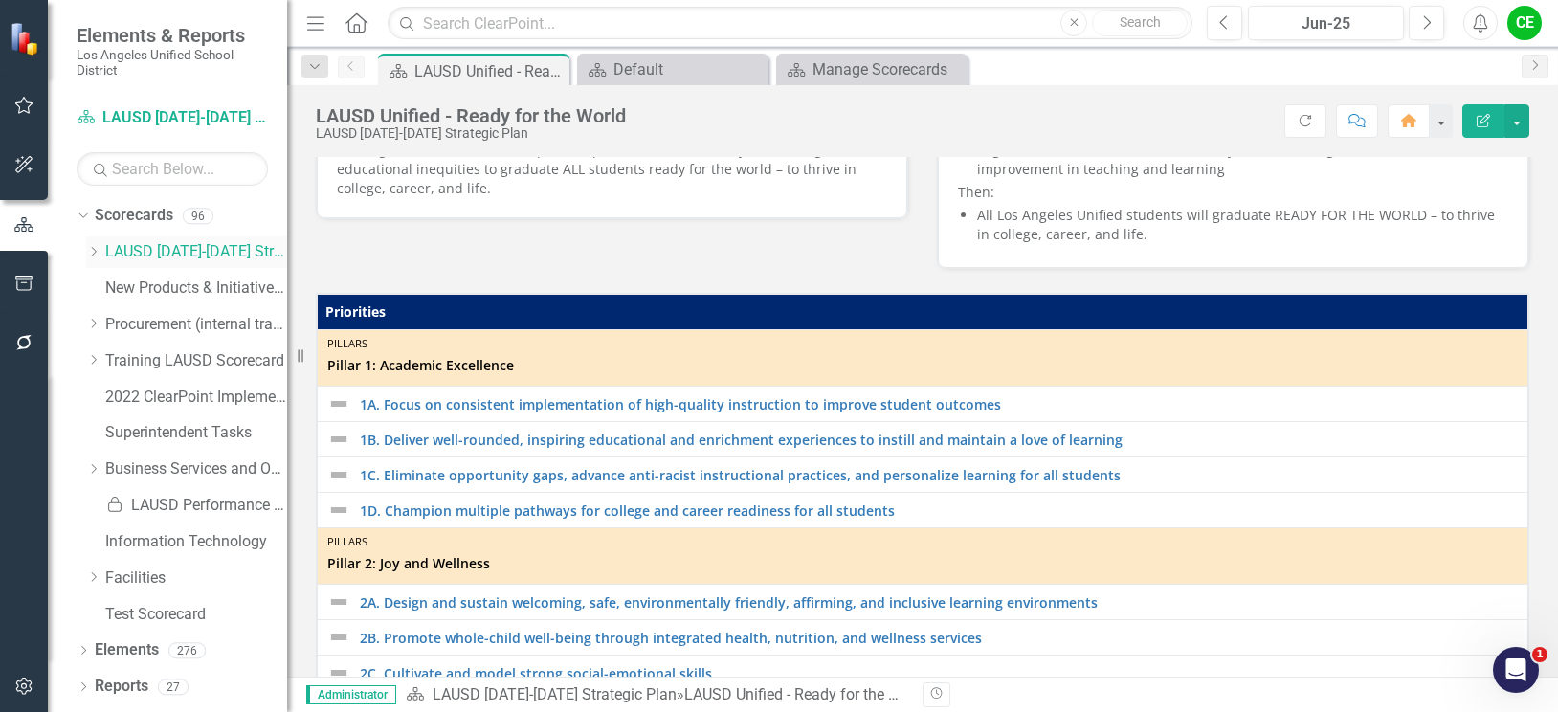
click at [90, 252] on icon "Dropdown" at bounding box center [93, 251] width 14 height 11
click at [110, 500] on icon "Dropdown" at bounding box center [112, 504] width 14 height 11
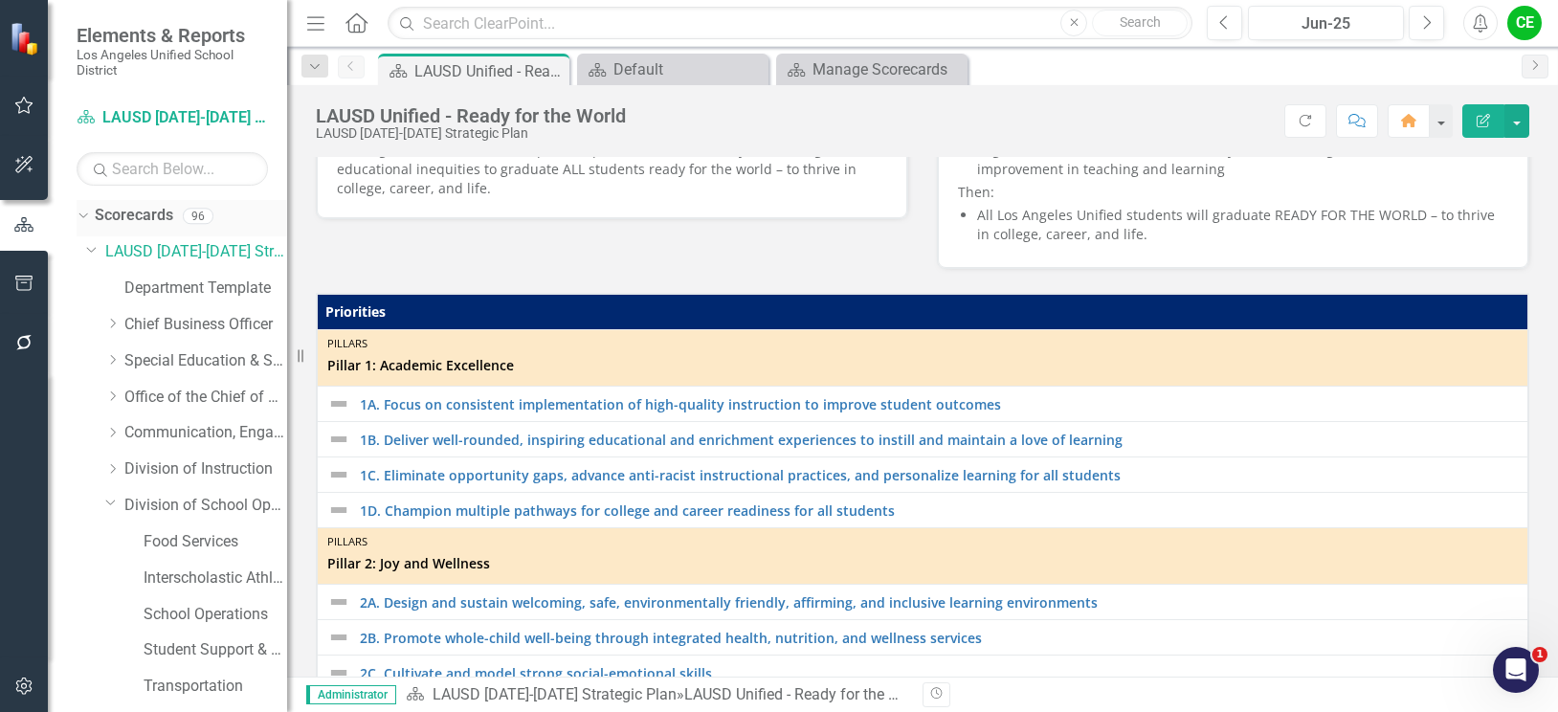
click at [140, 207] on link "Scorecards" at bounding box center [134, 216] width 78 height 22
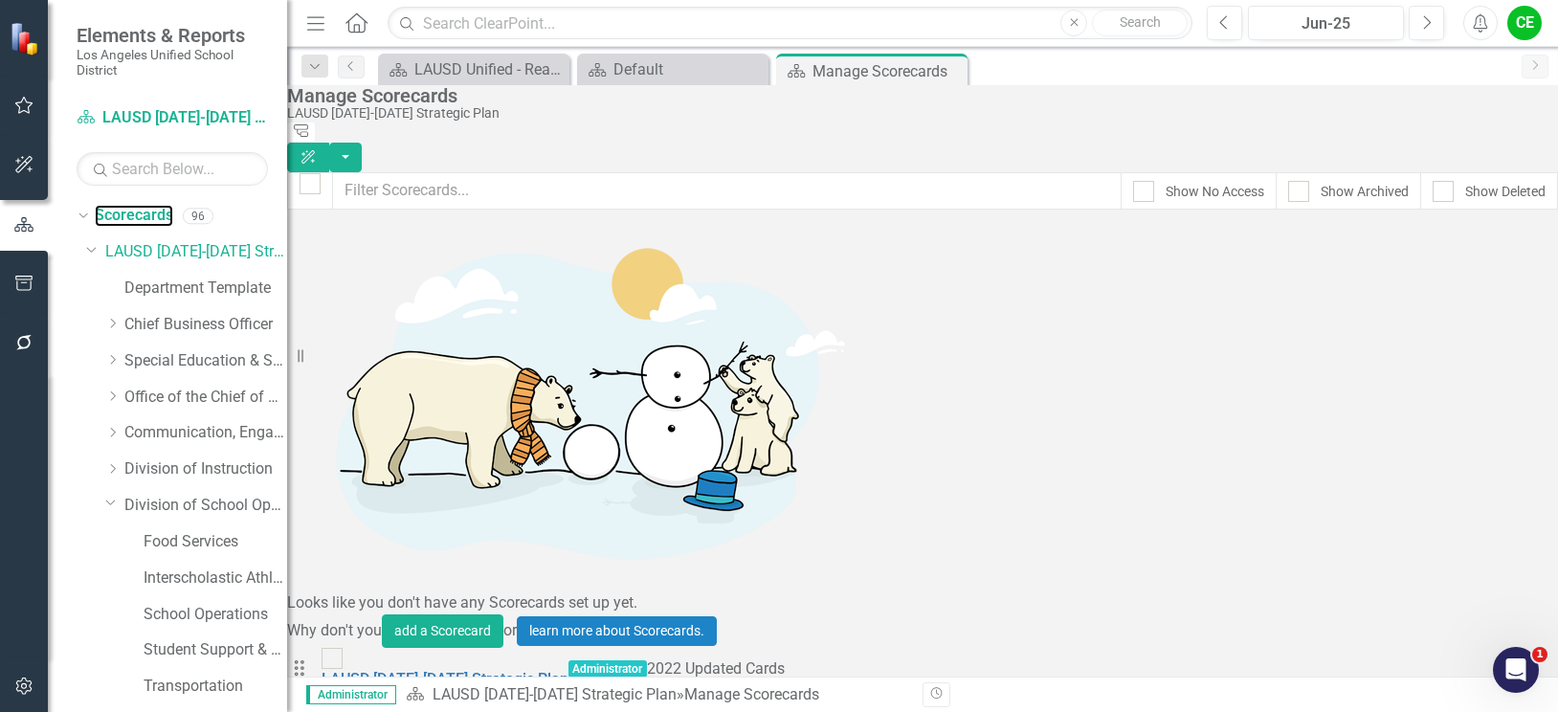
scroll to position [2679, 0]
click at [1432, 181] on input "Show Deleted" at bounding box center [1438, 187] width 12 height 12
checkbox input "true"
click at [1133, 181] on input "Show No Access" at bounding box center [1139, 187] width 12 height 12
checkbox input "true"
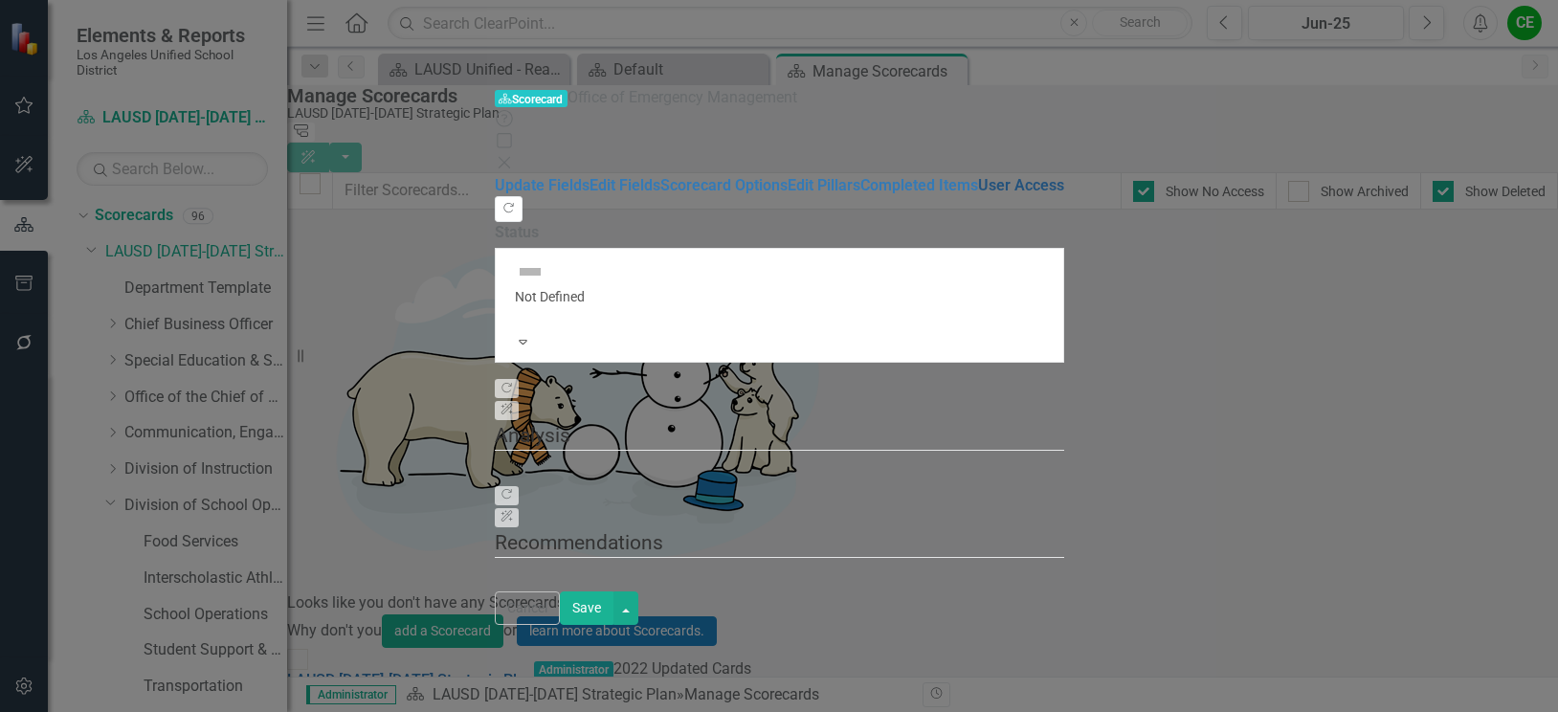
click at [978, 194] on link "User Access" at bounding box center [1021, 185] width 86 height 18
click at [860, 194] on link "Completed Items" at bounding box center [919, 185] width 118 height 18
click at [660, 176] on link "Scorecard Options" at bounding box center [723, 185] width 127 height 18
click at [495, 176] on link "Update Fields" at bounding box center [542, 185] width 95 height 18
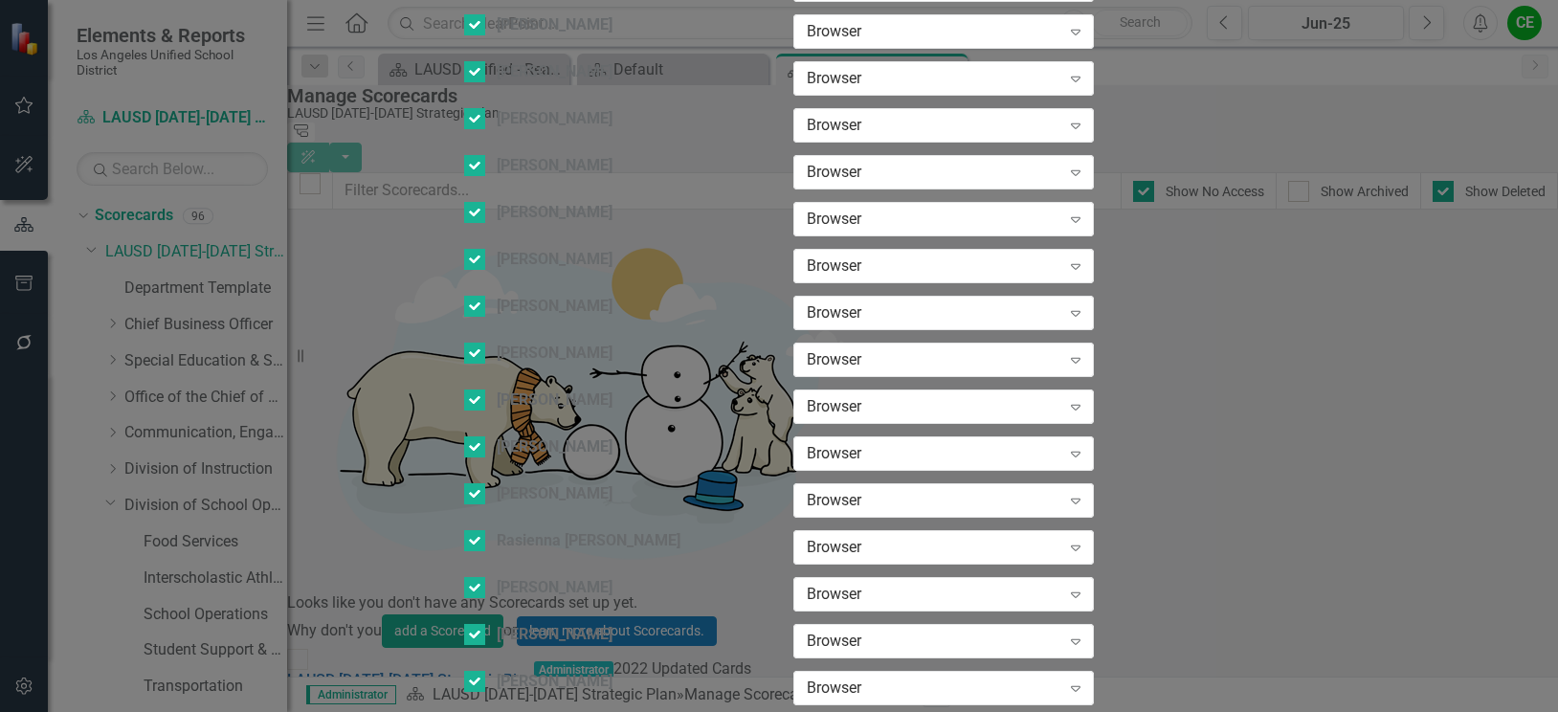
checkbox input "false"
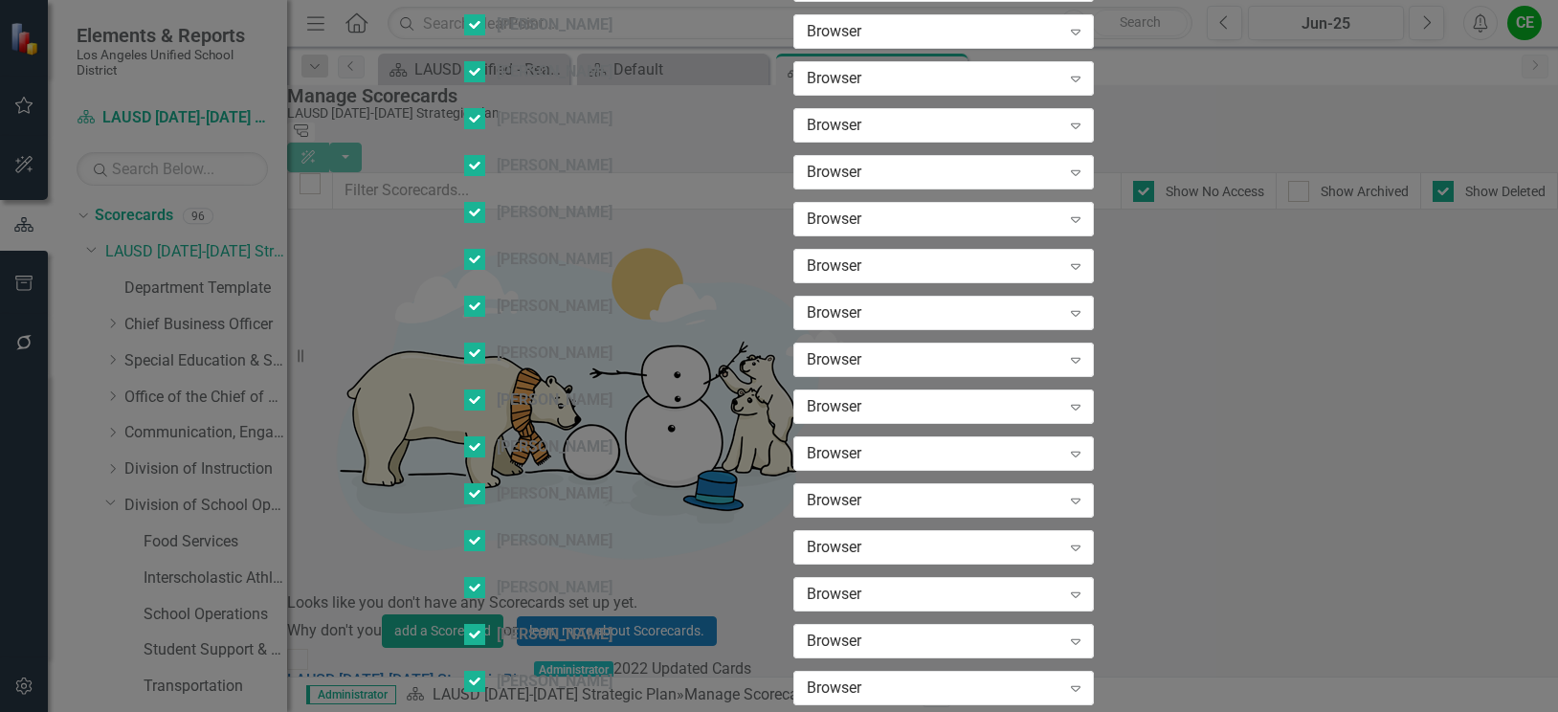
checkbox input "true"
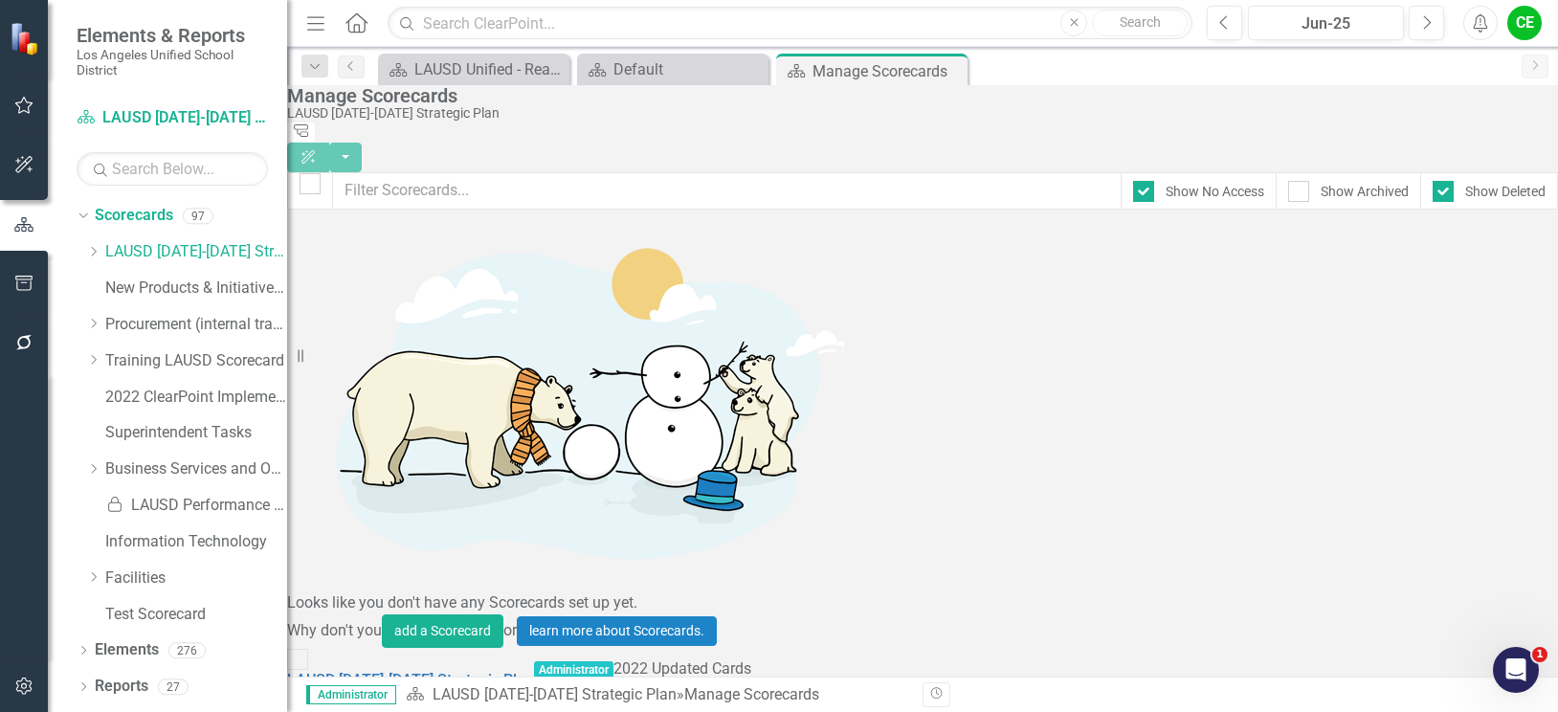
scroll to position [2871, 0]
click at [1530, 662] on div "Open Intercom Messenger" at bounding box center [1512, 666] width 63 height 63
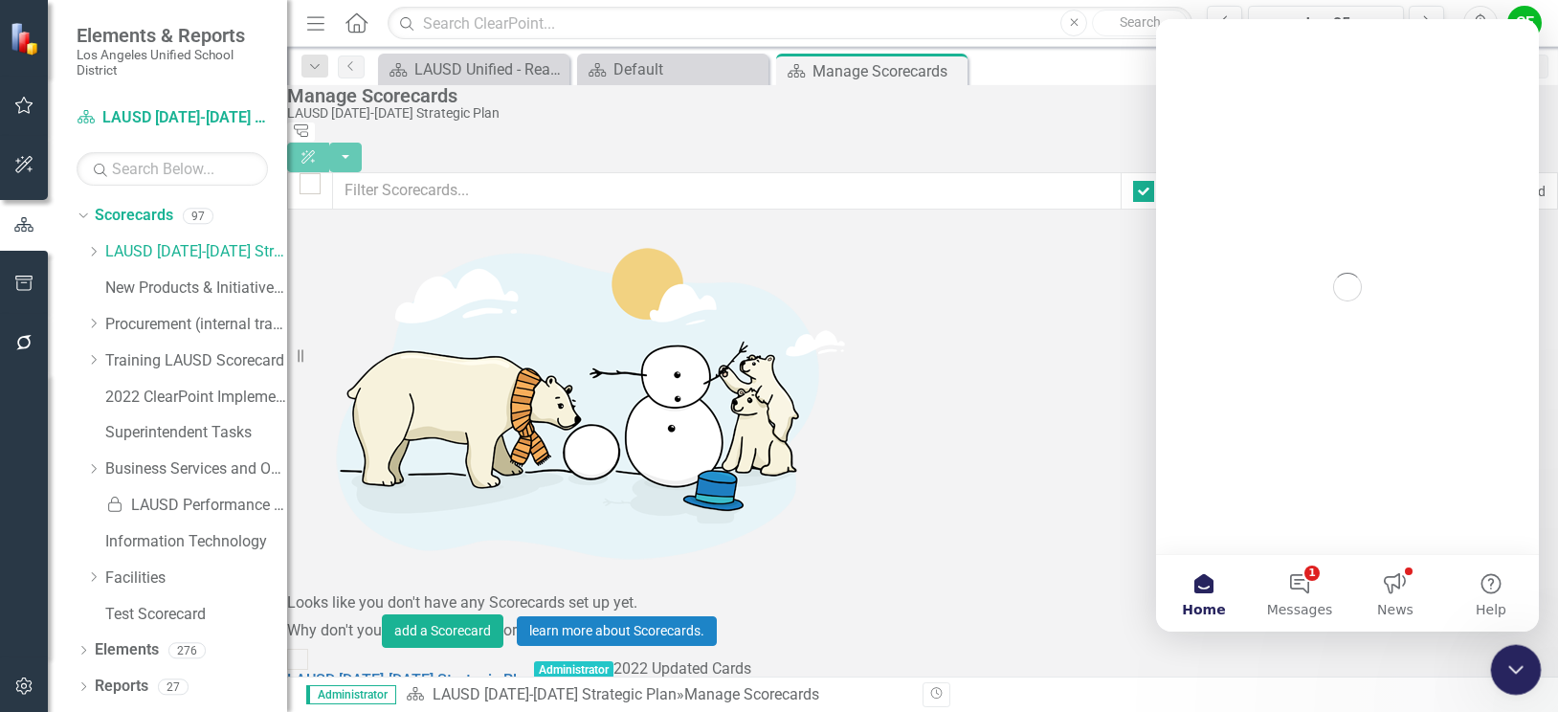
scroll to position [0, 0]
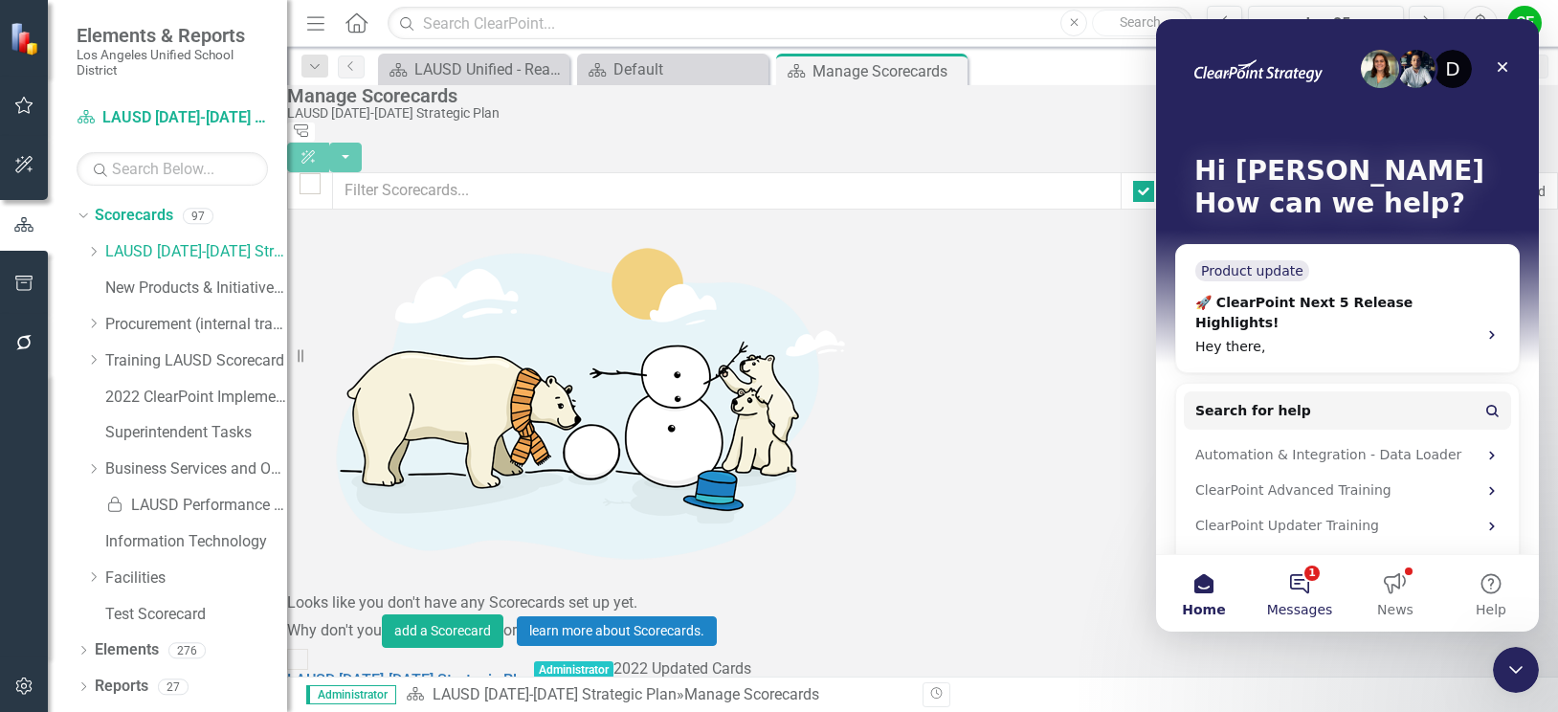
click at [1301, 585] on button "1 Messages" at bounding box center [1300, 593] width 96 height 77
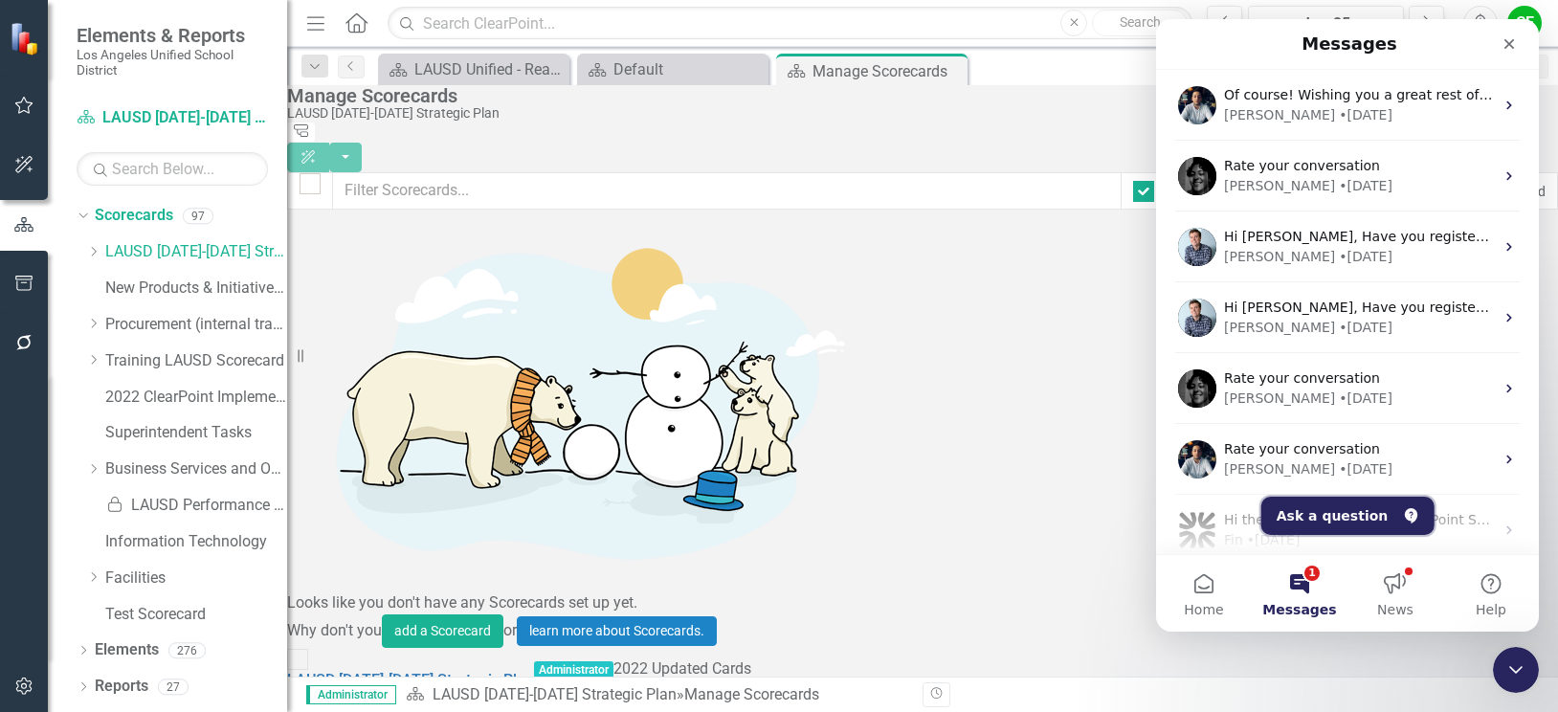
click at [1333, 521] on button "Ask a question" at bounding box center [1347, 516] width 173 height 38
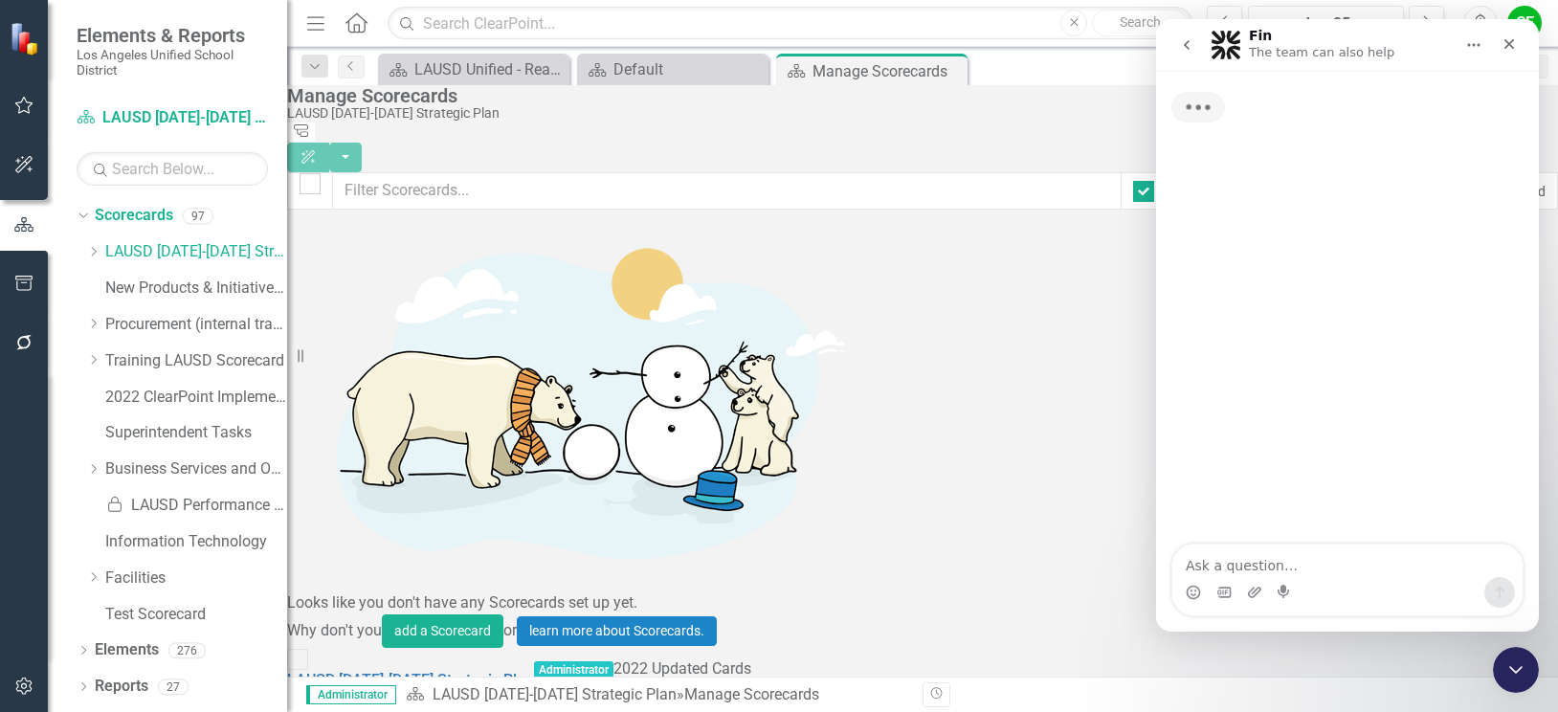
click at [1266, 560] on textarea "Ask a question…" at bounding box center [1347, 560] width 350 height 33
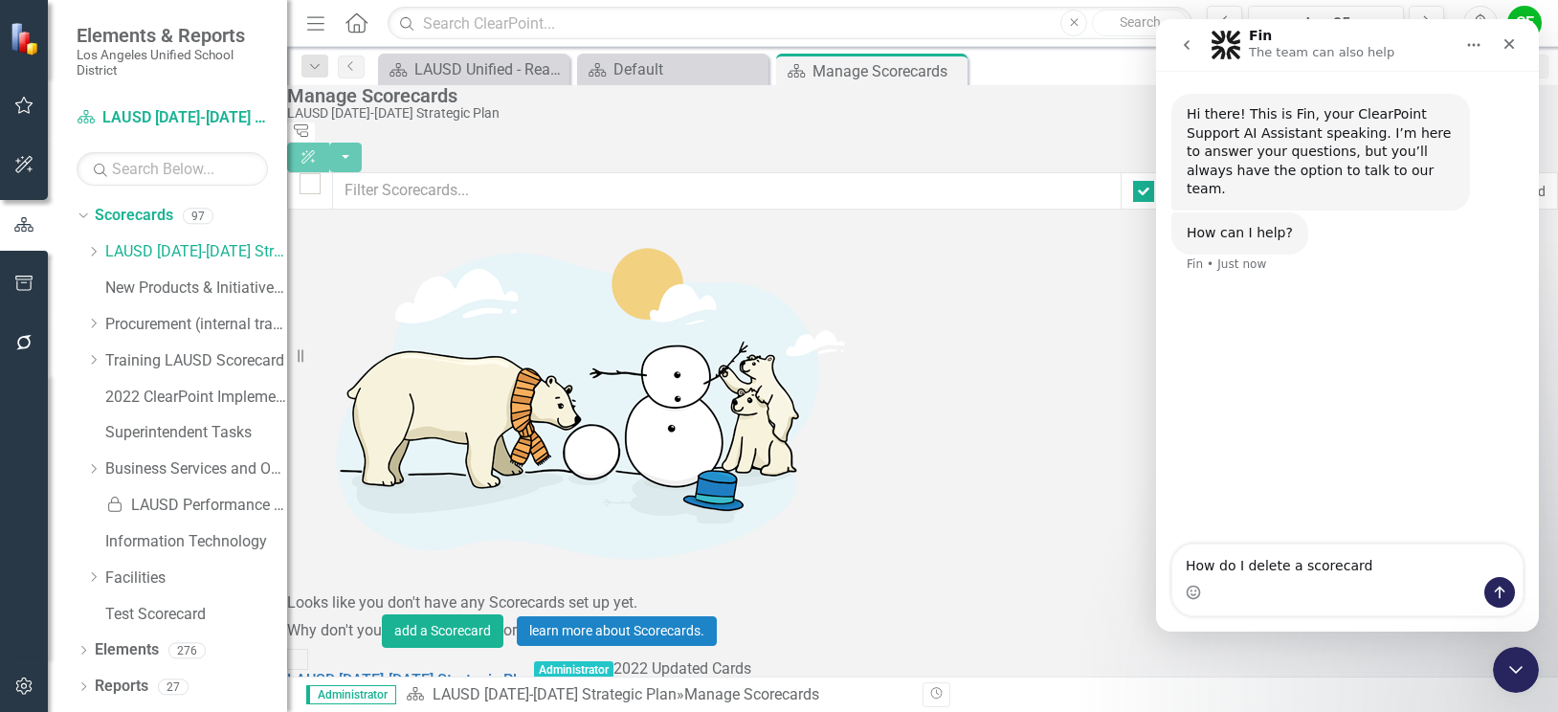
type textarea "How do I delete a scorecard?"
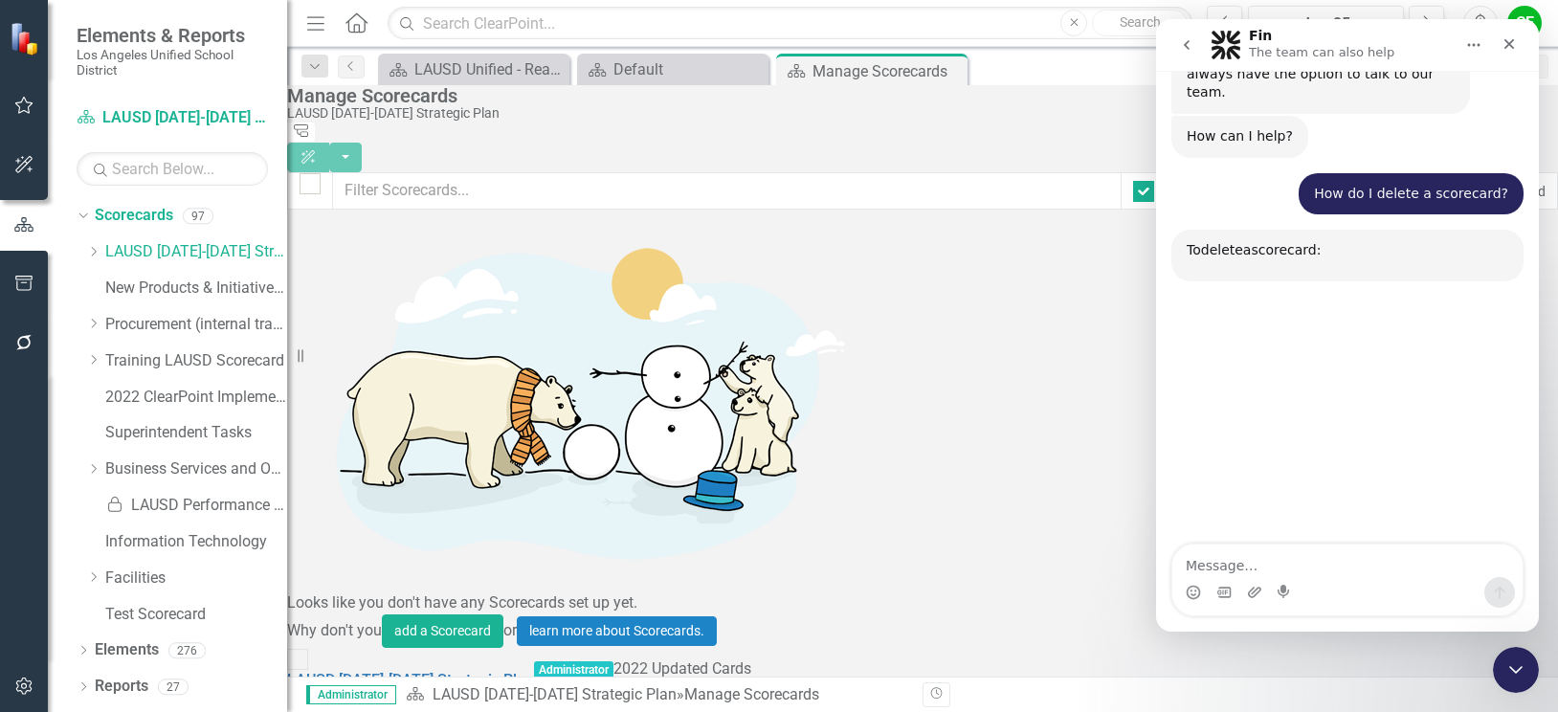
scroll to position [185, 0]
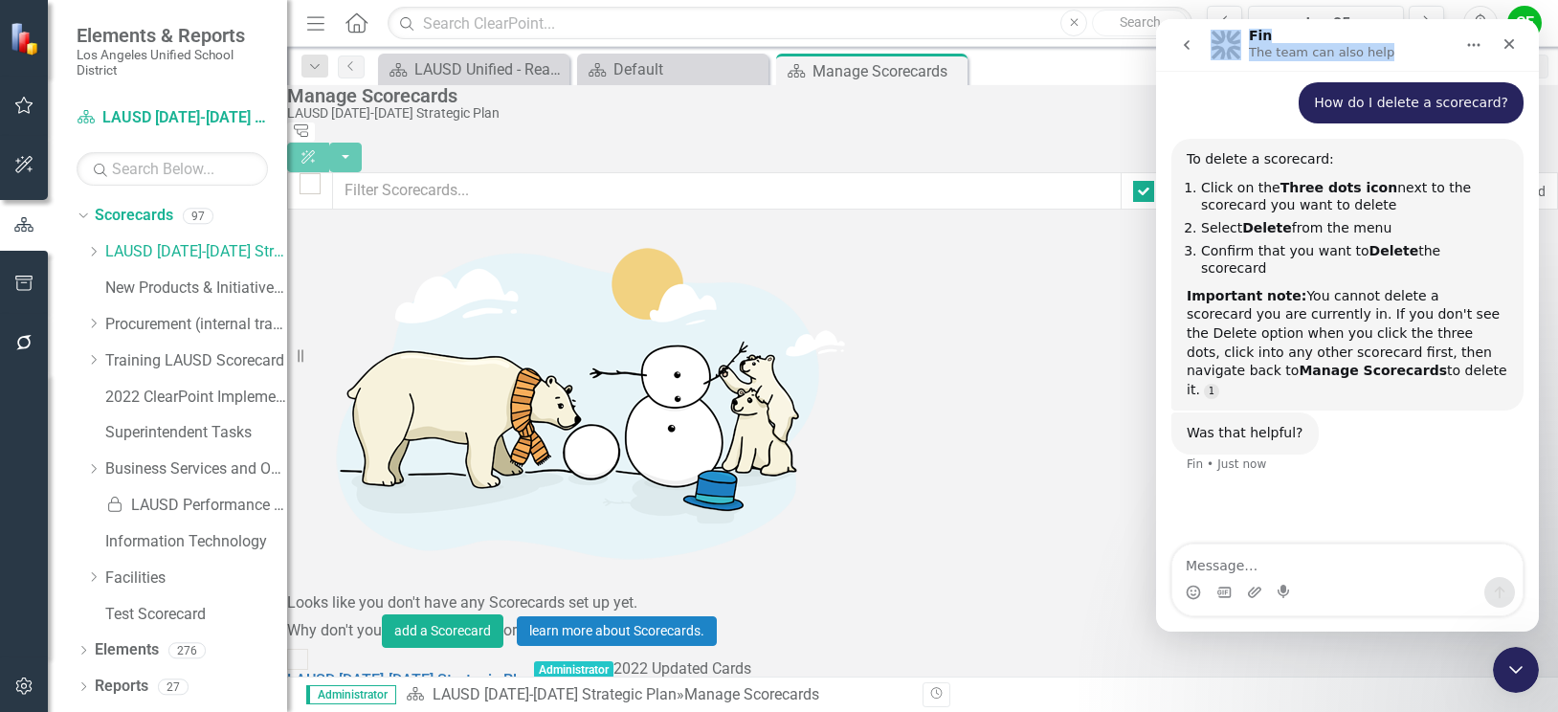
drag, startPoint x: 1386, startPoint y: 32, endPoint x: 2296, endPoint y: 68, distance: 910.7
click html "Fin The team can also help Hi there! This is Fin, your ClearPoint Support AI As…"
click at [1362, 24] on nav "Fin The team can also help" at bounding box center [1347, 45] width 383 height 52
click at [634, 70] on div "Default" at bounding box center [676, 69] width 126 height 24
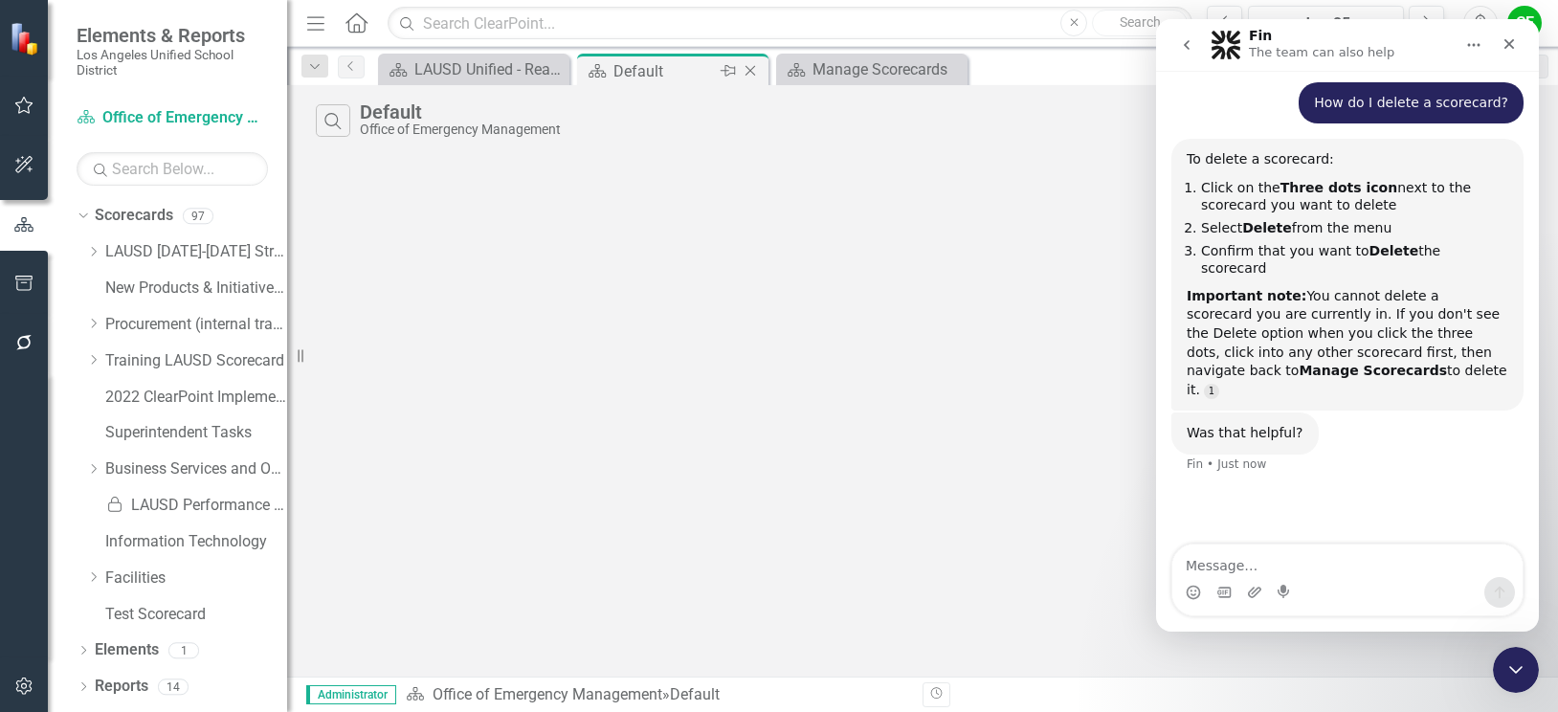
click at [745, 70] on icon "Close" at bounding box center [750, 70] width 19 height 15
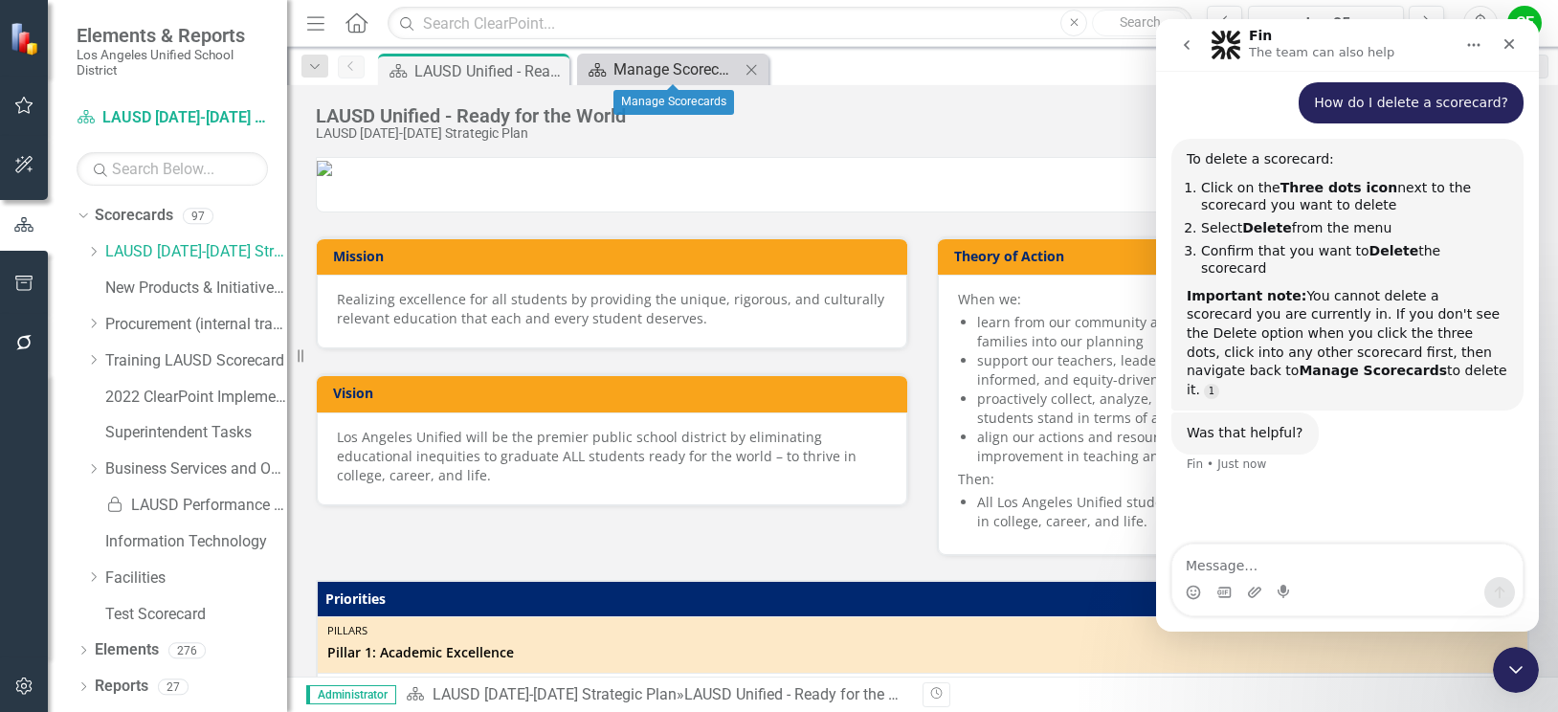
click at [627, 68] on div "Manage Scorecards" at bounding box center [676, 69] width 126 height 24
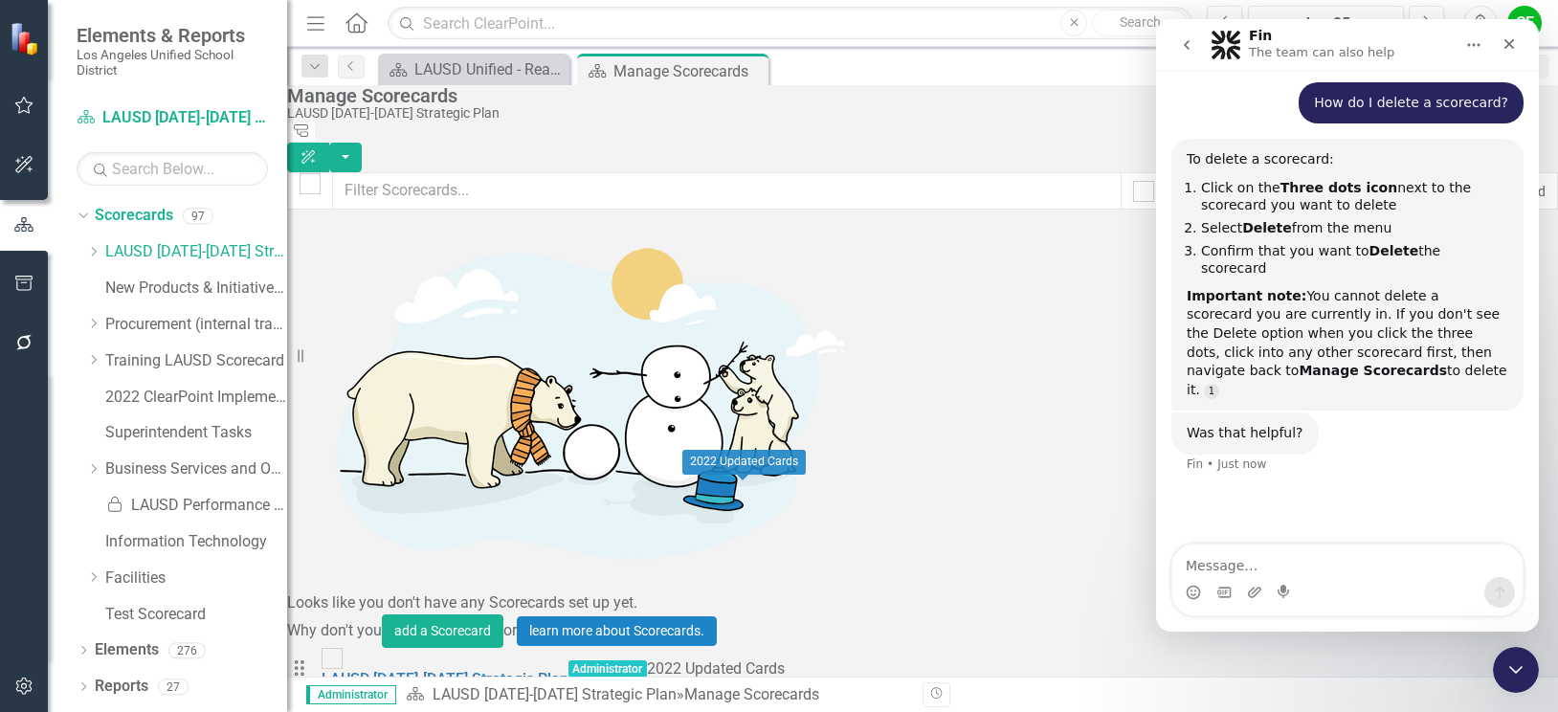
scroll to position [2775, 0]
click at [1516, 655] on icon "Close Intercom Messenger" at bounding box center [1512, 666] width 23 height 23
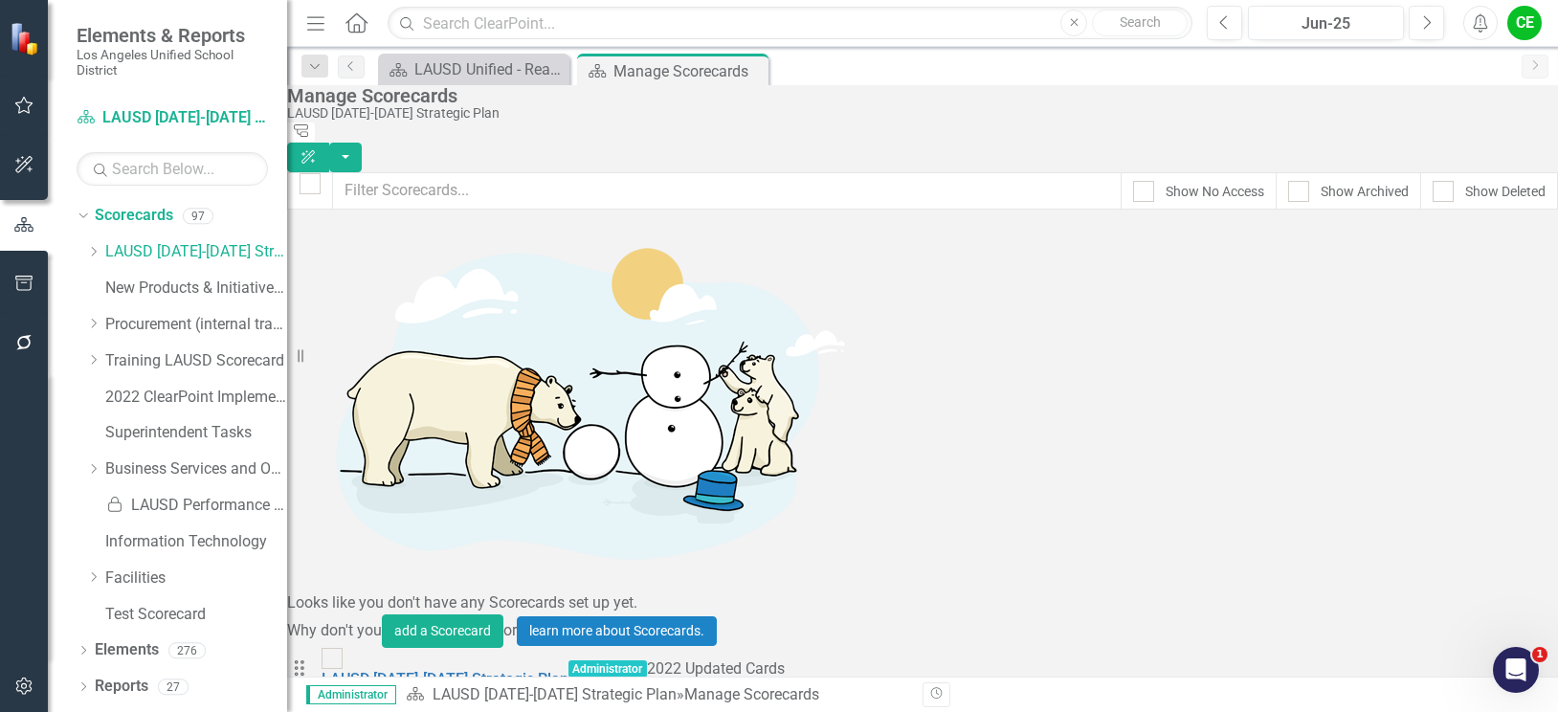
scroll to position [82, 0]
click at [1364, 546] on link "Trash Delete Scorecard" at bounding box center [1402, 549] width 211 height 35
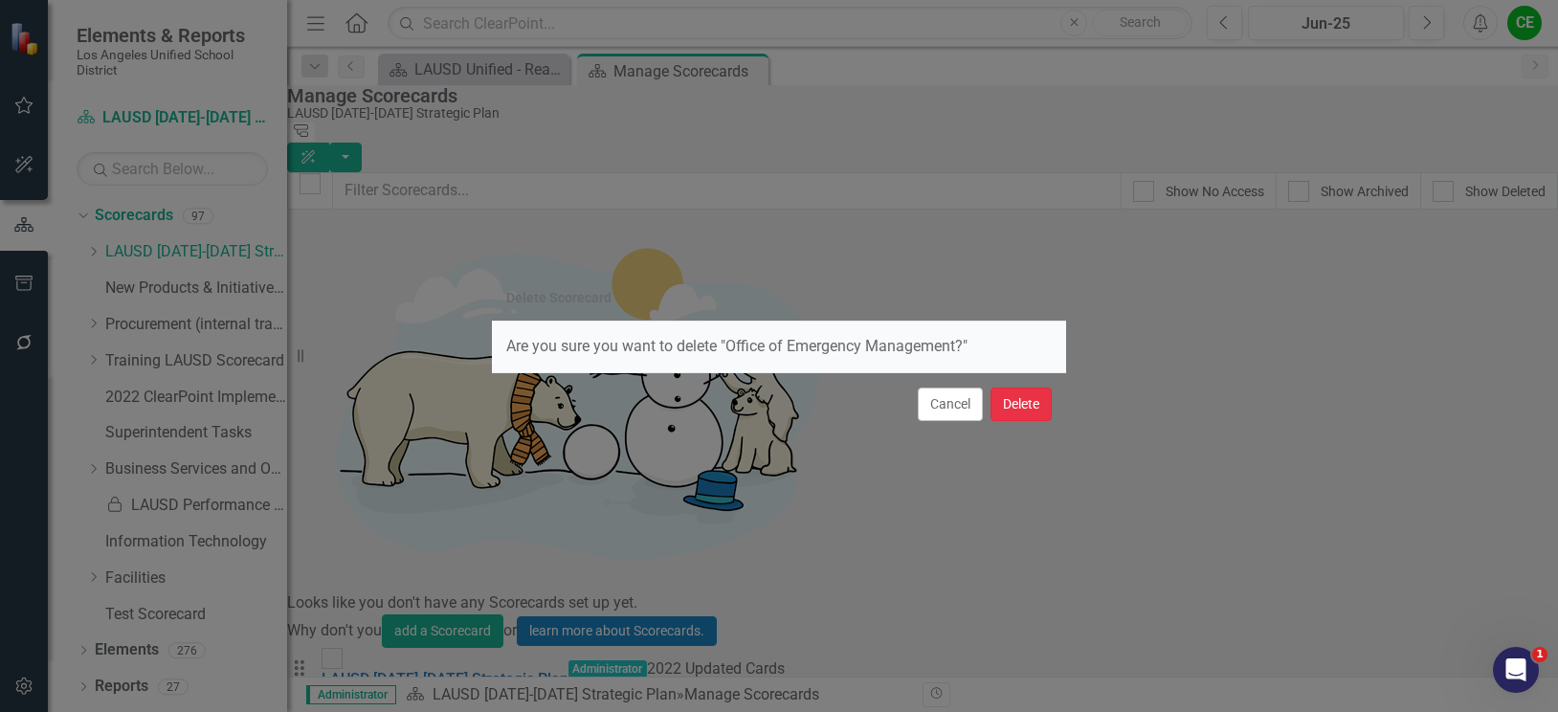
click at [1022, 407] on button "Delete" at bounding box center [1020, 404] width 61 height 33
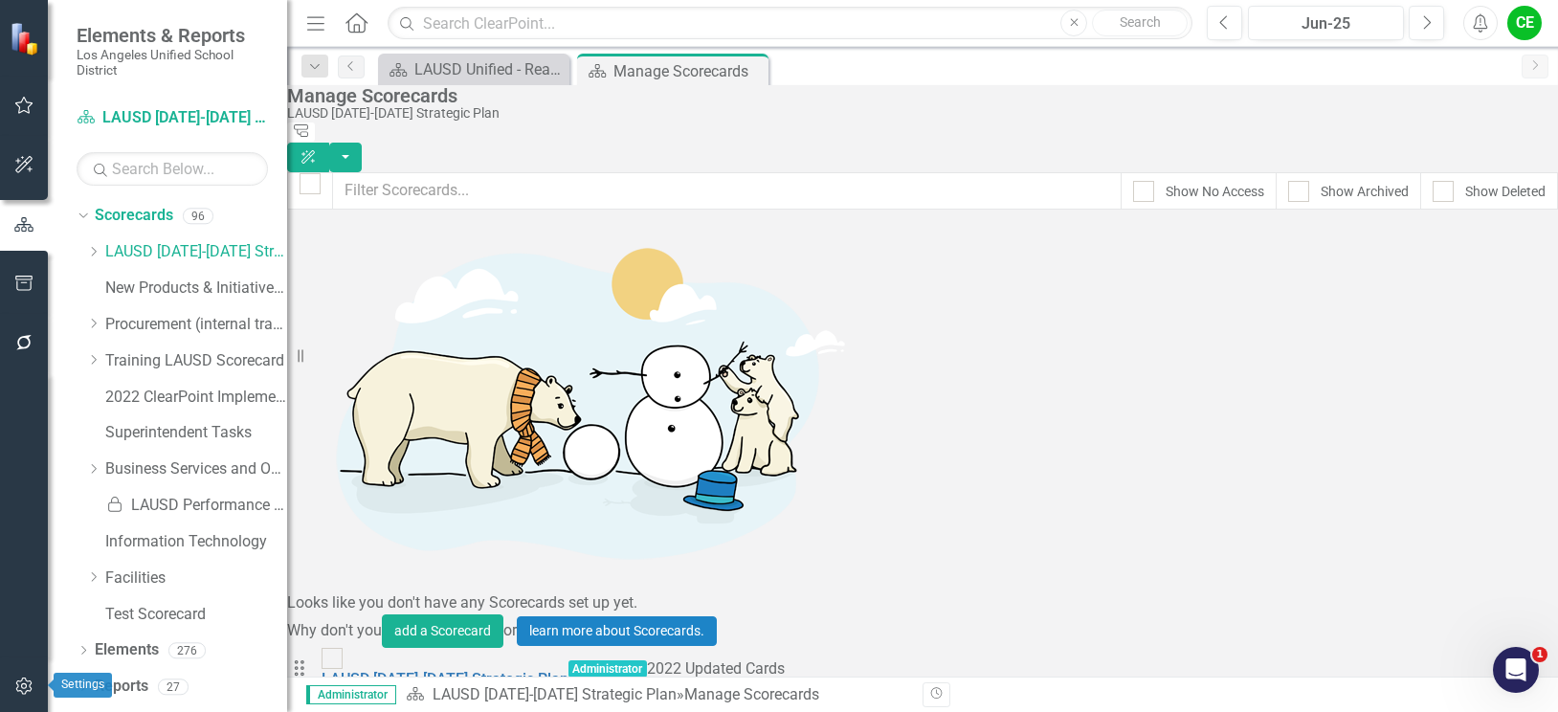
click at [19, 685] on icon "button" at bounding box center [24, 685] width 20 height 15
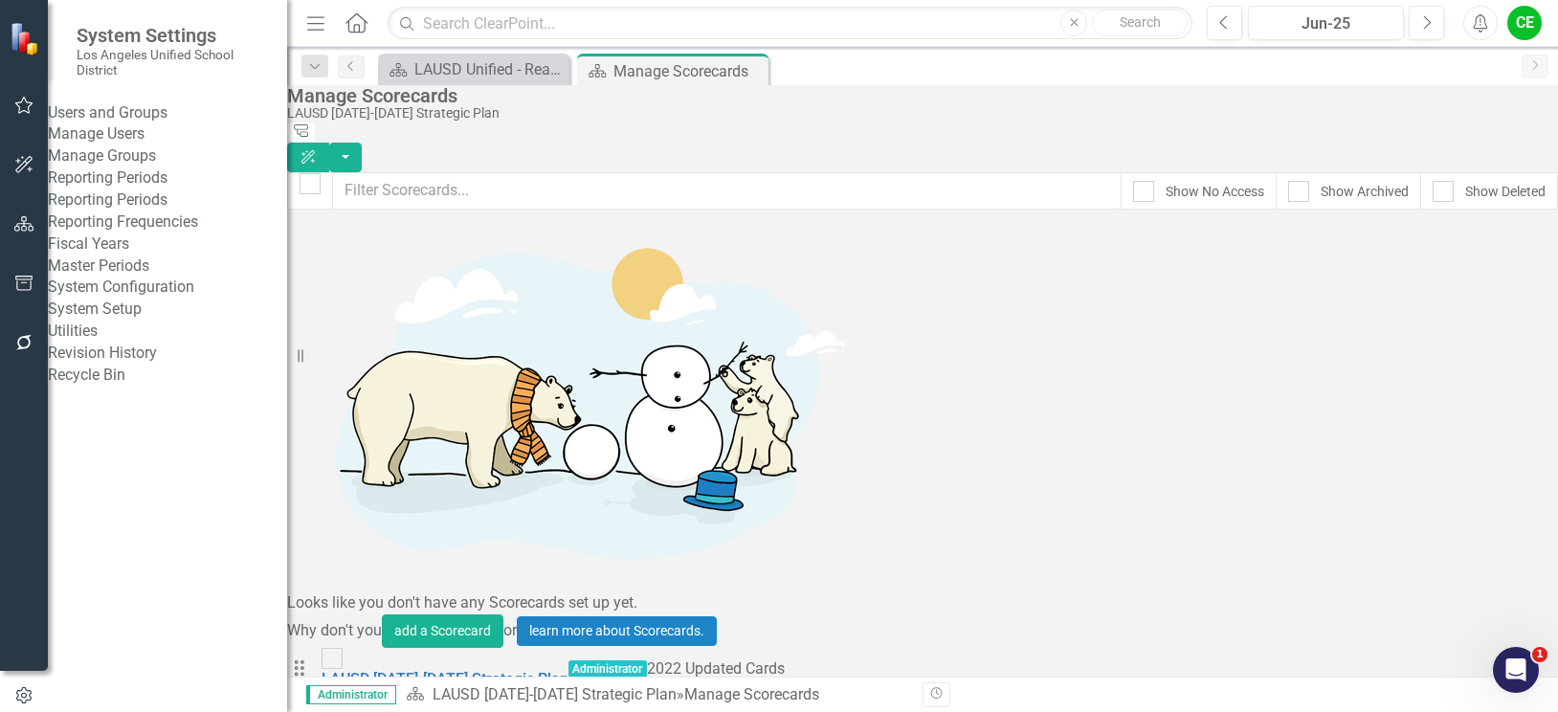
click at [165, 138] on link "Manage Users" at bounding box center [167, 134] width 239 height 22
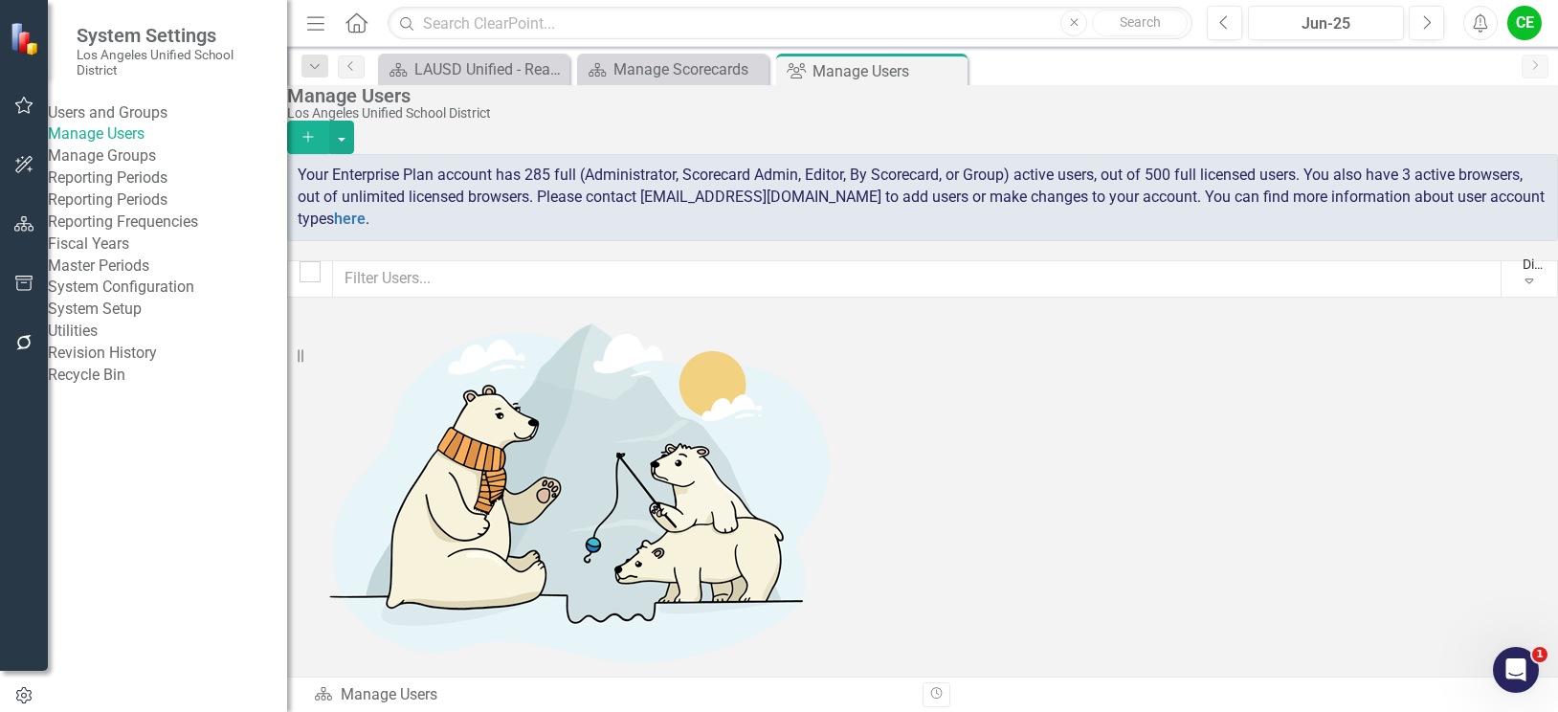
click at [926, 702] on link "5" at bounding box center [916, 718] width 31 height 33
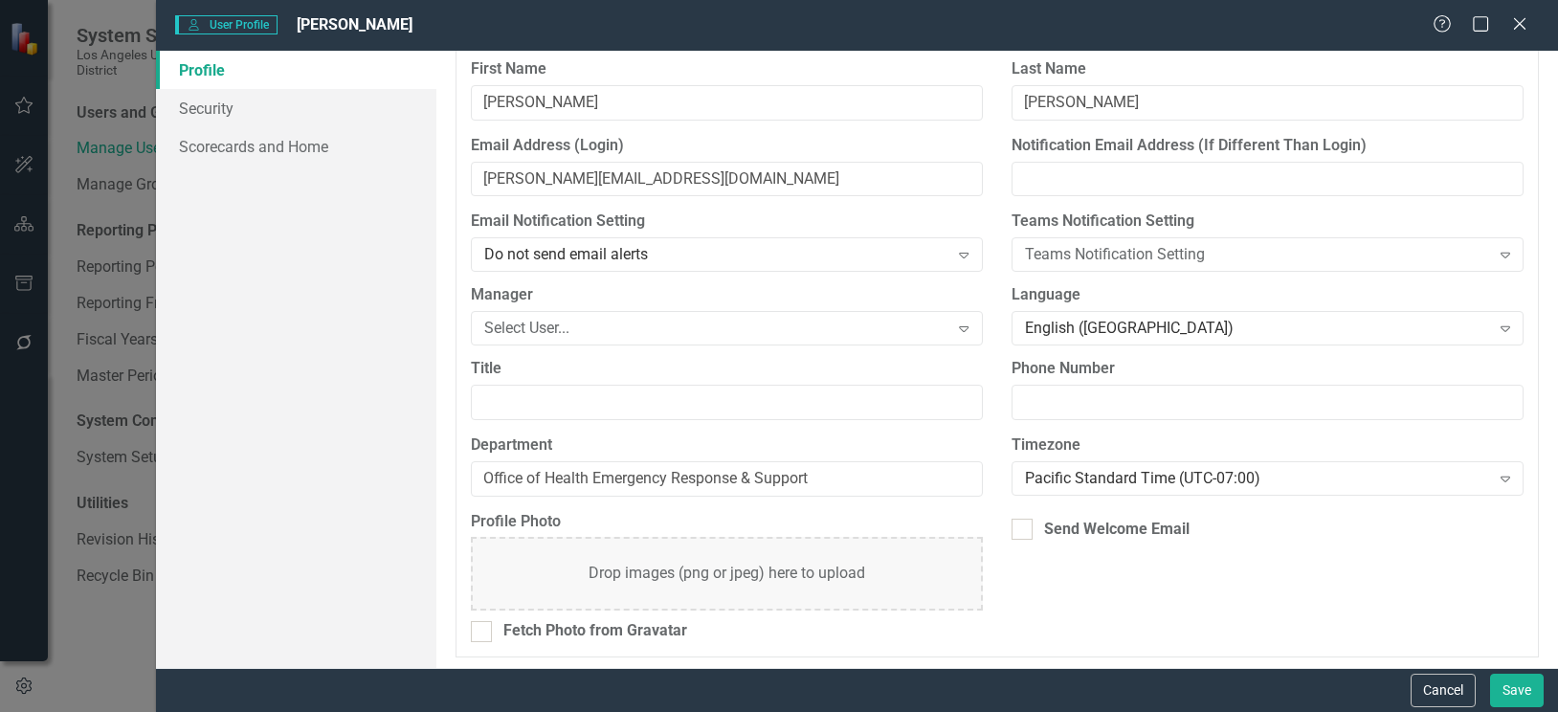
scroll to position [178, 0]
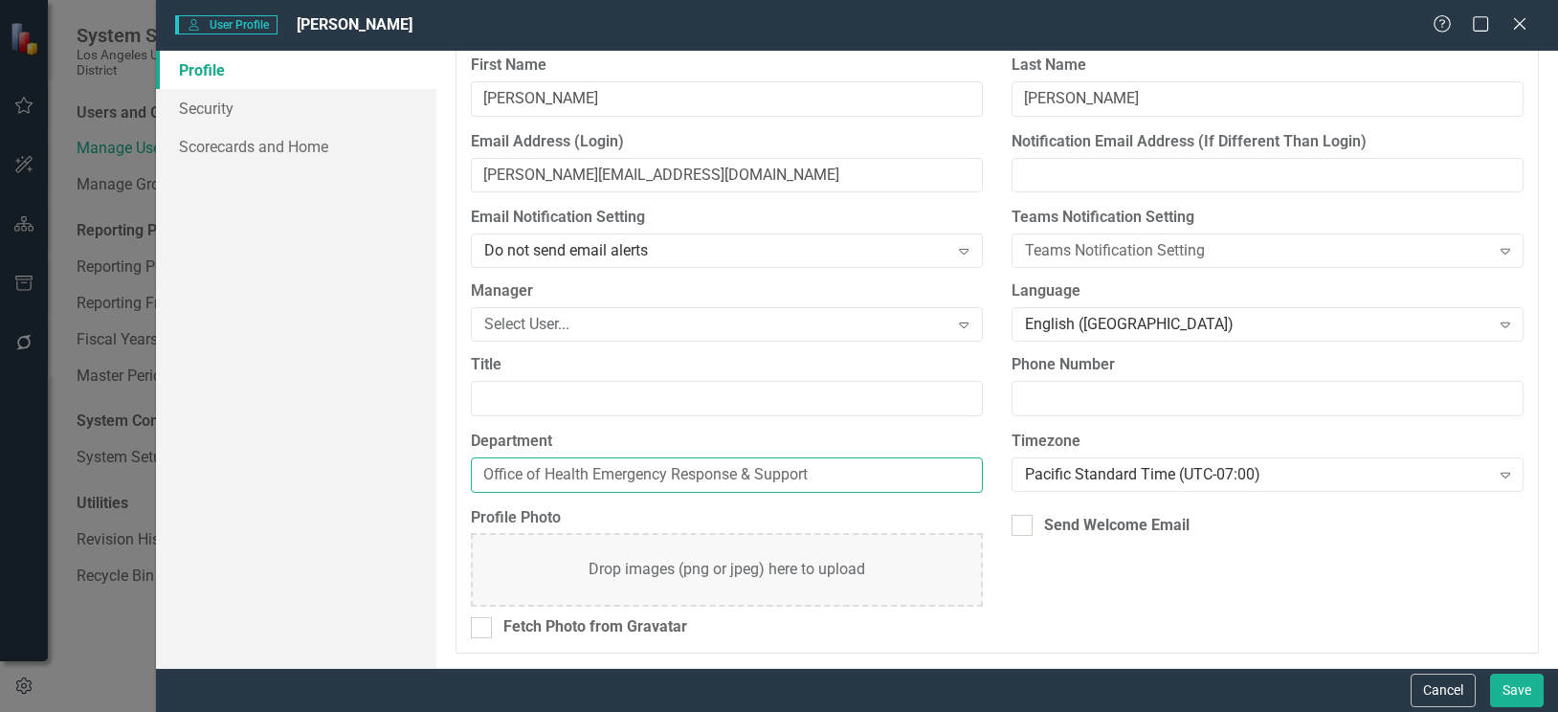
click at [842, 475] on input "Office of Health Emergency Response & Support" at bounding box center [727, 474] width 512 height 35
drag, startPoint x: 842, startPoint y: 475, endPoint x: 370, endPoint y: 477, distance: 471.7
click at [370, 477] on div "Profile Security Scorecards and Home User Profile ClearPoint has a wealth of op…" at bounding box center [857, 359] width 1402 height 617
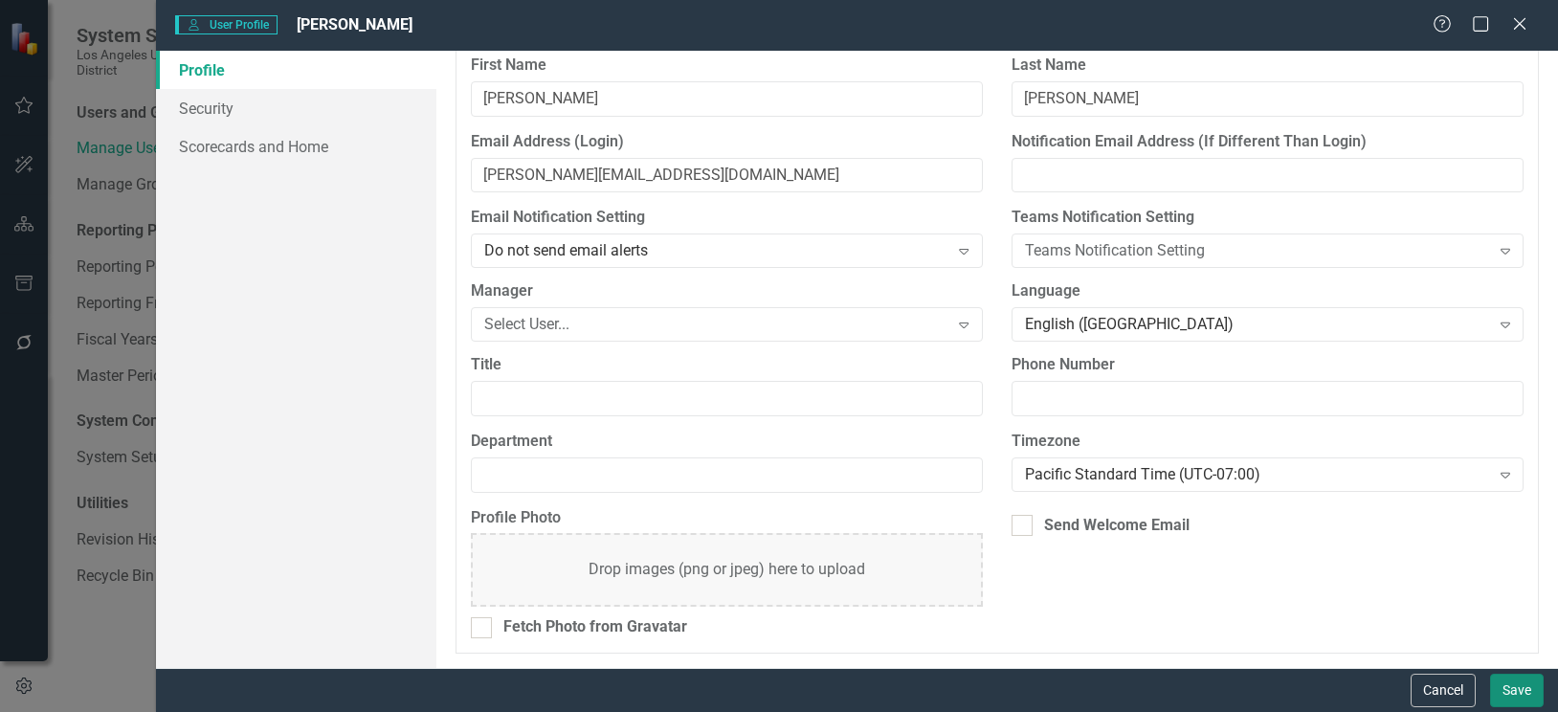
click at [1516, 683] on button "Save" at bounding box center [1517, 690] width 54 height 33
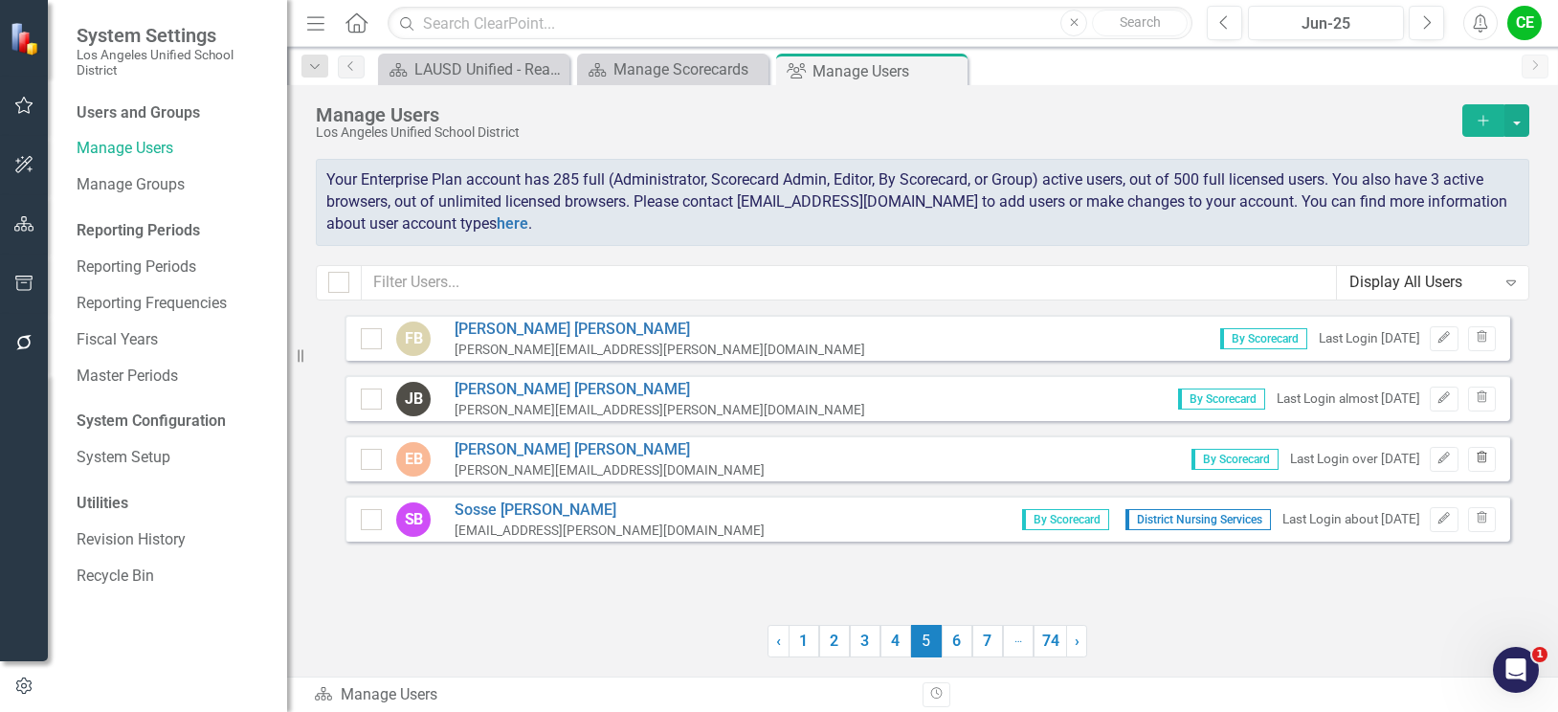
click at [1485, 455] on icon "Trash" at bounding box center [1481, 458] width 14 height 11
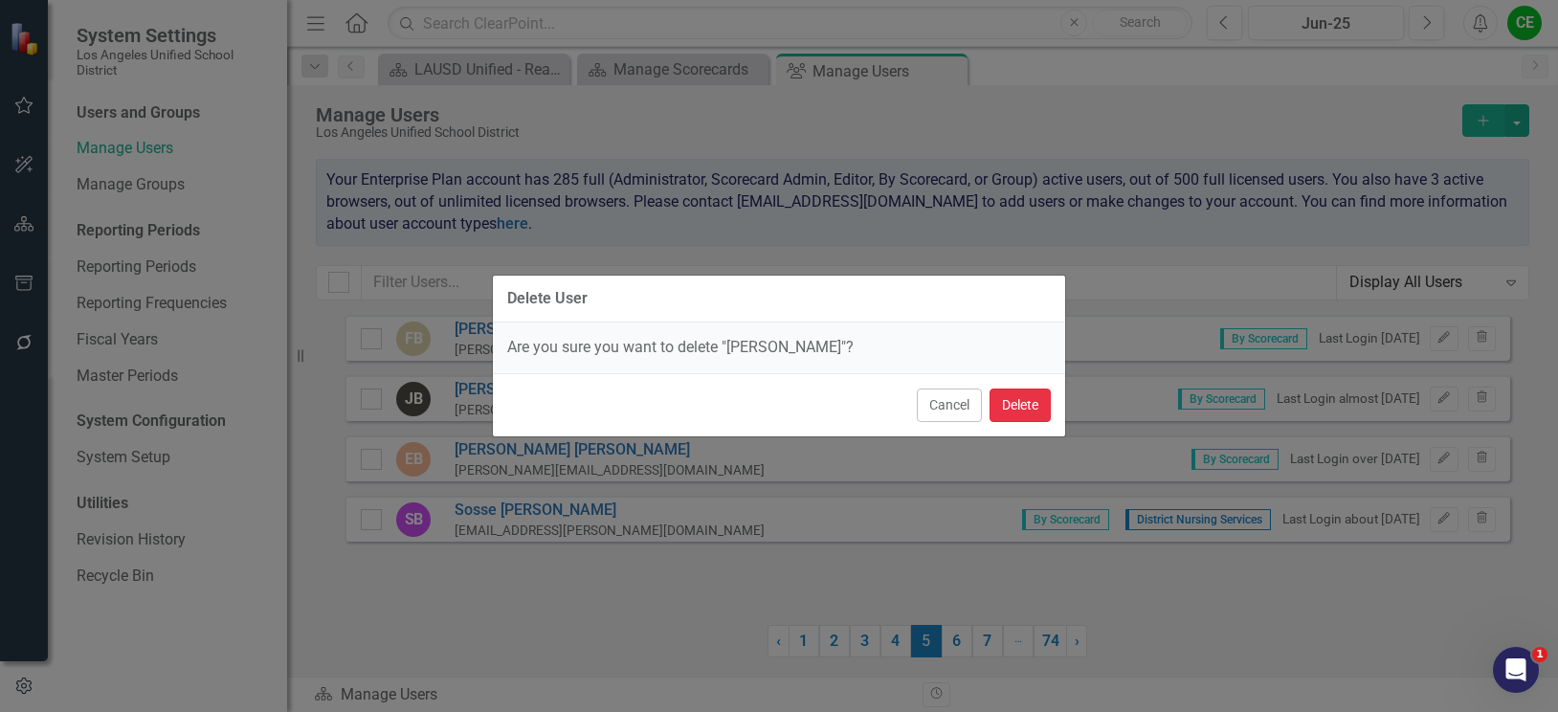
click at [1027, 401] on button "Delete" at bounding box center [1019, 404] width 61 height 33
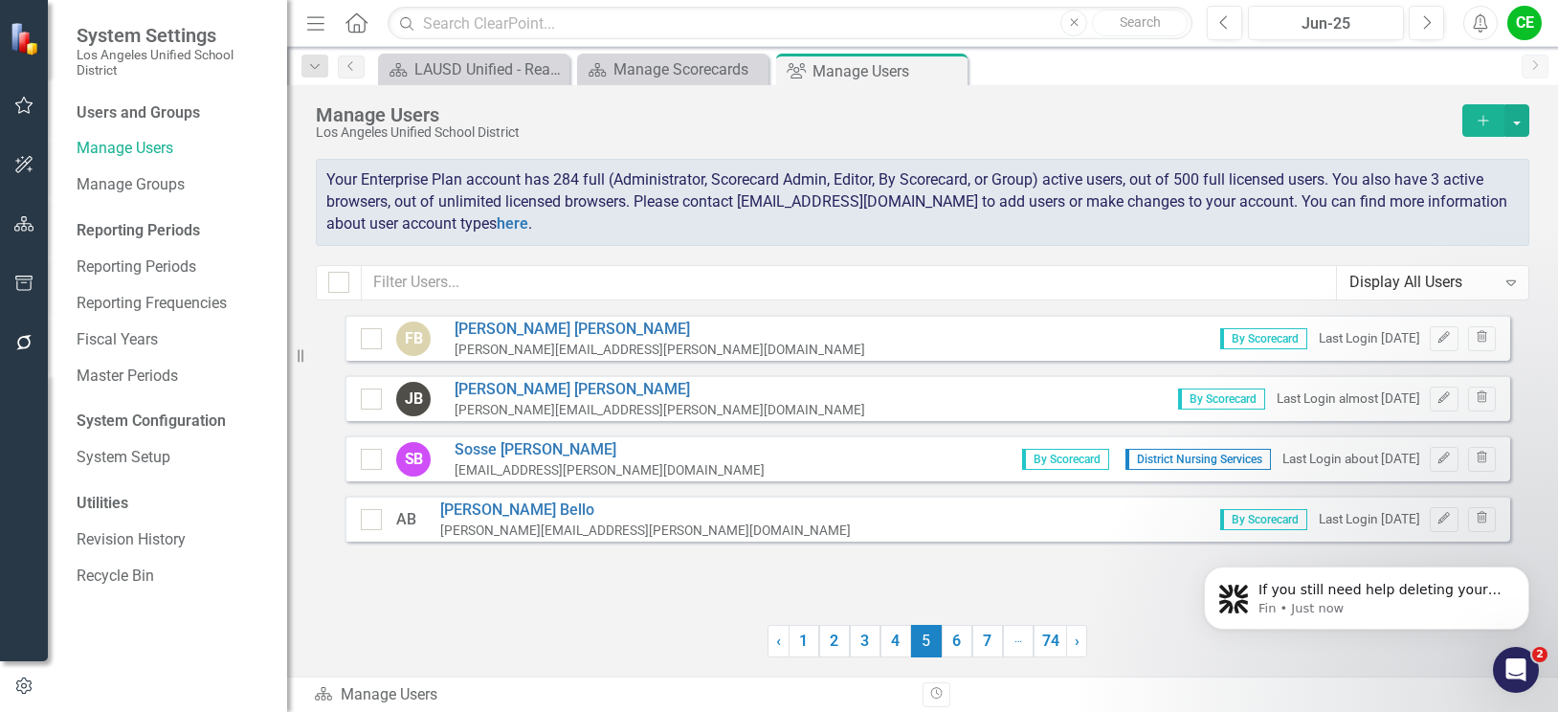
scroll to position [183, 0]
click at [23, 213] on button "button" at bounding box center [24, 225] width 43 height 40
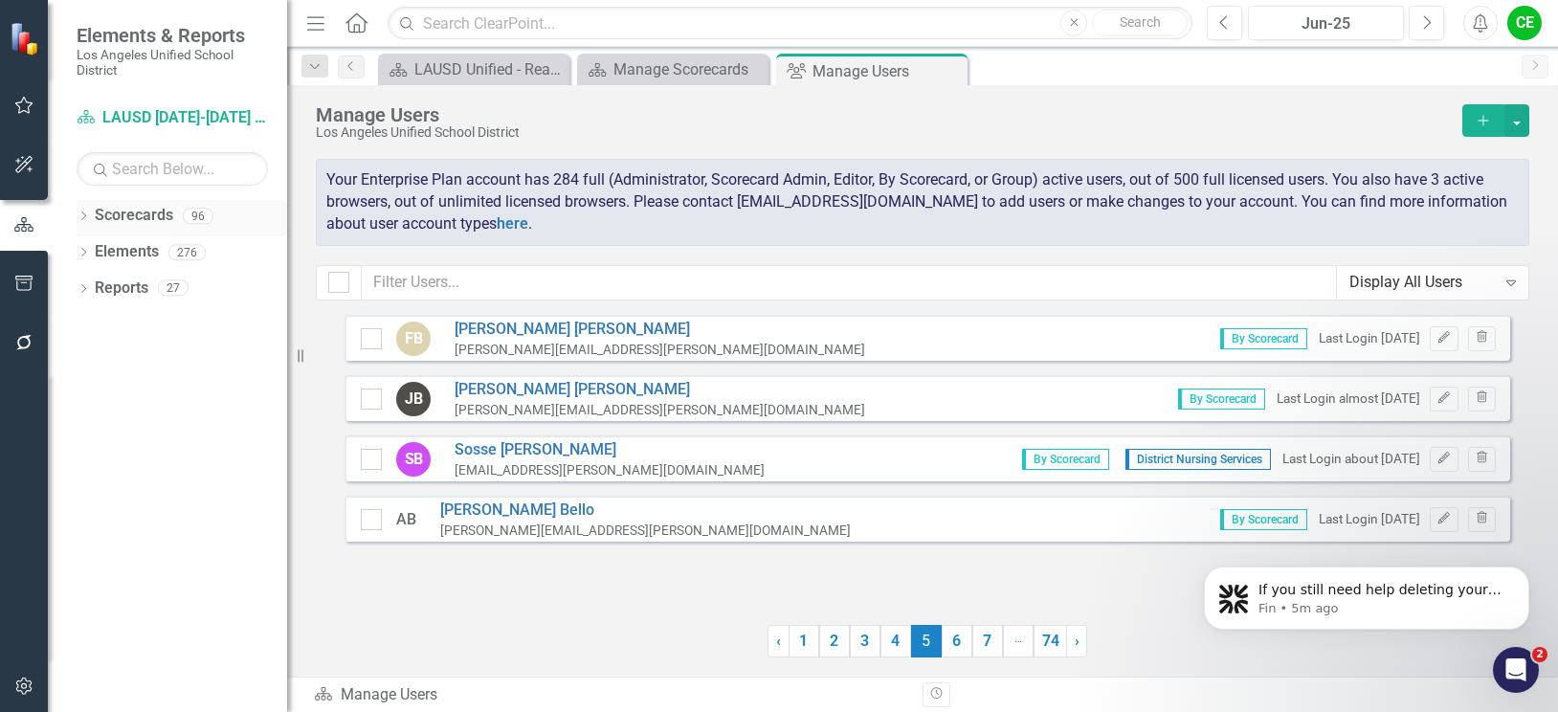
click at [83, 217] on icon "Dropdown" at bounding box center [83, 217] width 13 height 11
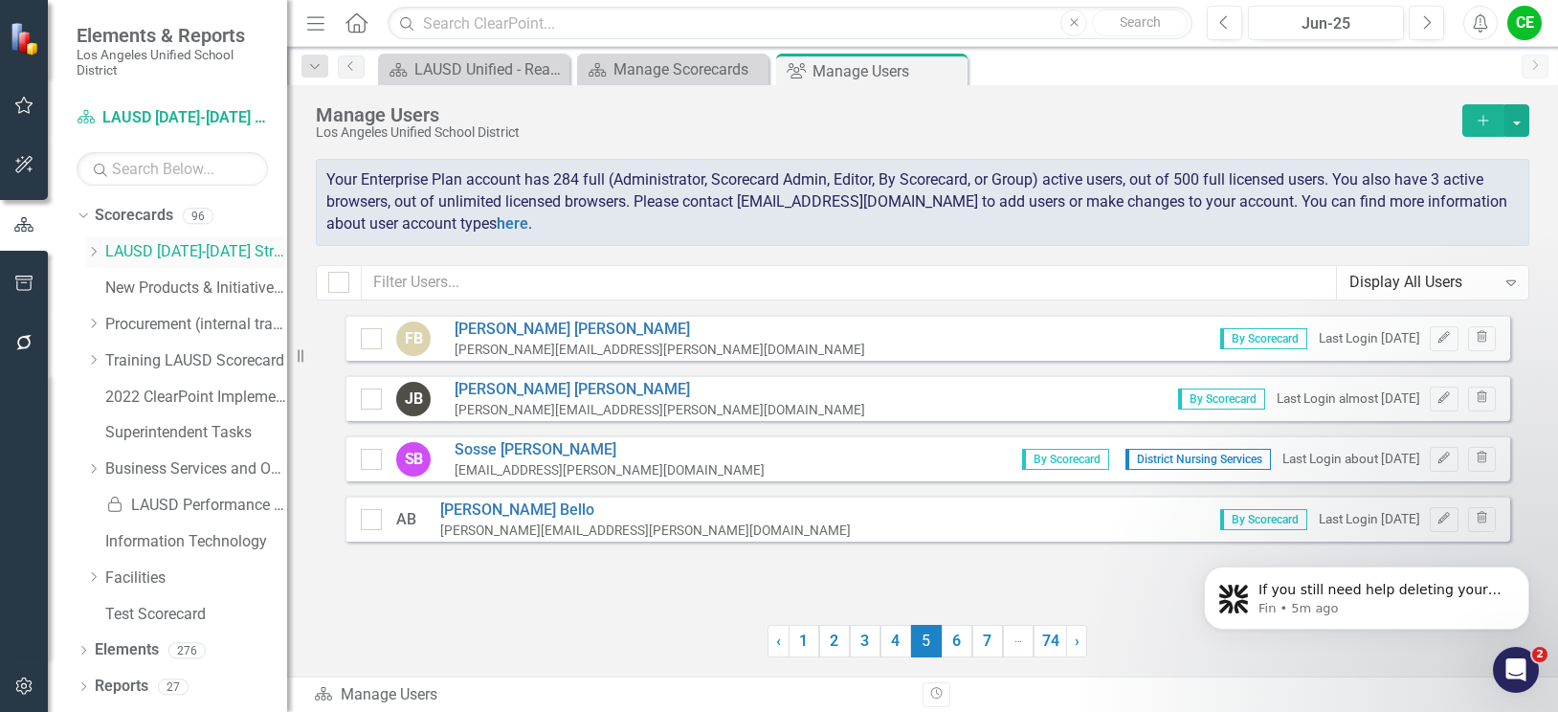
click at [88, 249] on icon "Dropdown" at bounding box center [93, 251] width 14 height 11
click at [114, 504] on icon "Dropdown" at bounding box center [112, 504] width 14 height 11
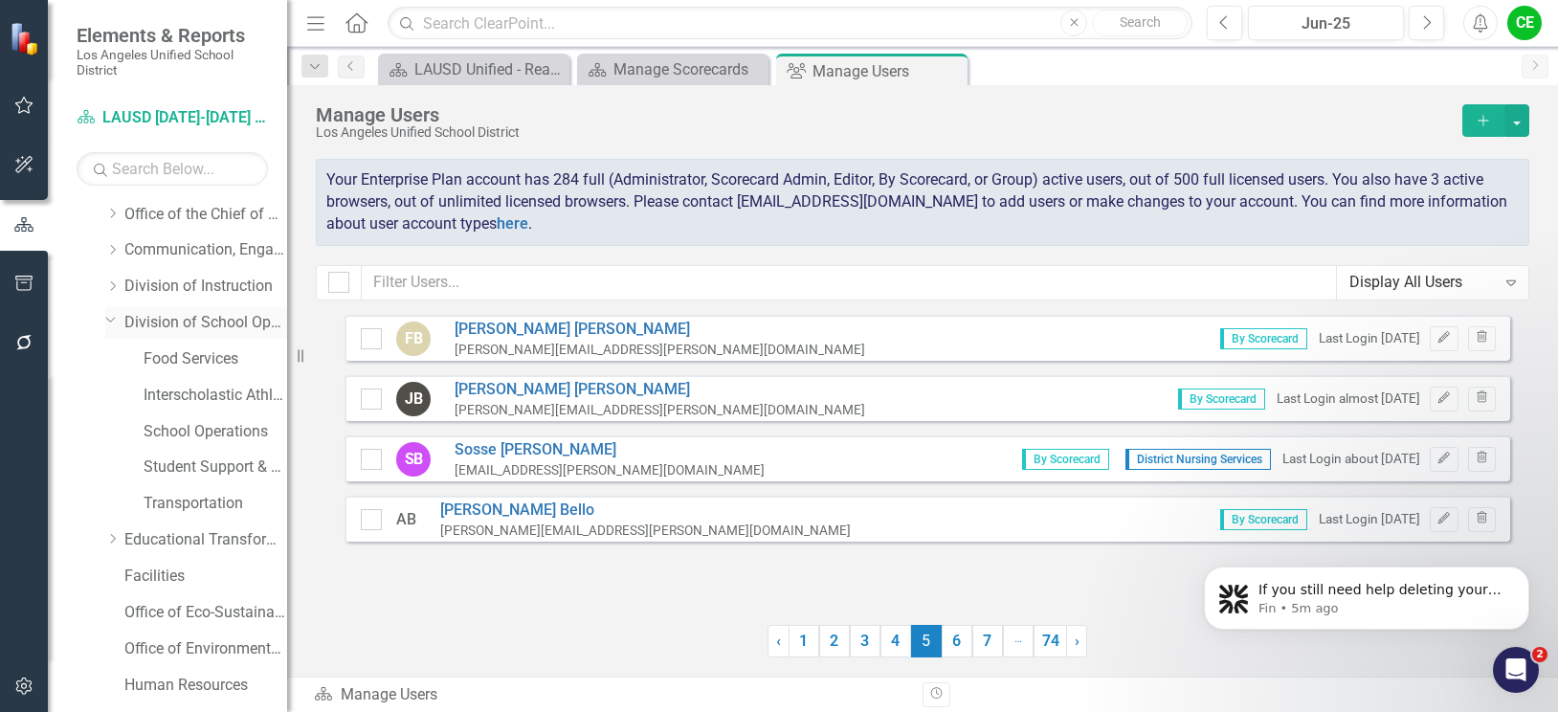
scroll to position [287, 0]
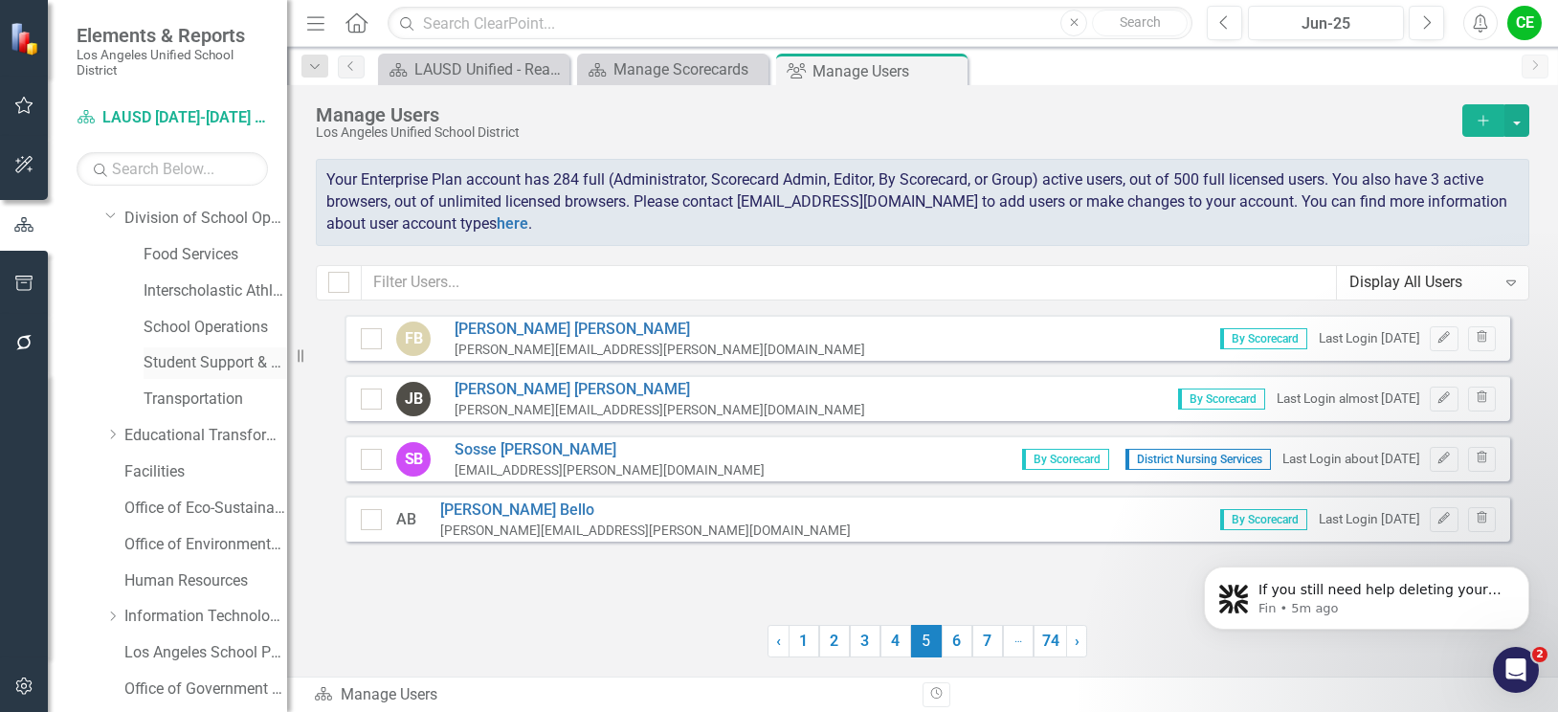
click at [169, 358] on link "Student Support & Attendance Services" at bounding box center [216, 363] width 144 height 22
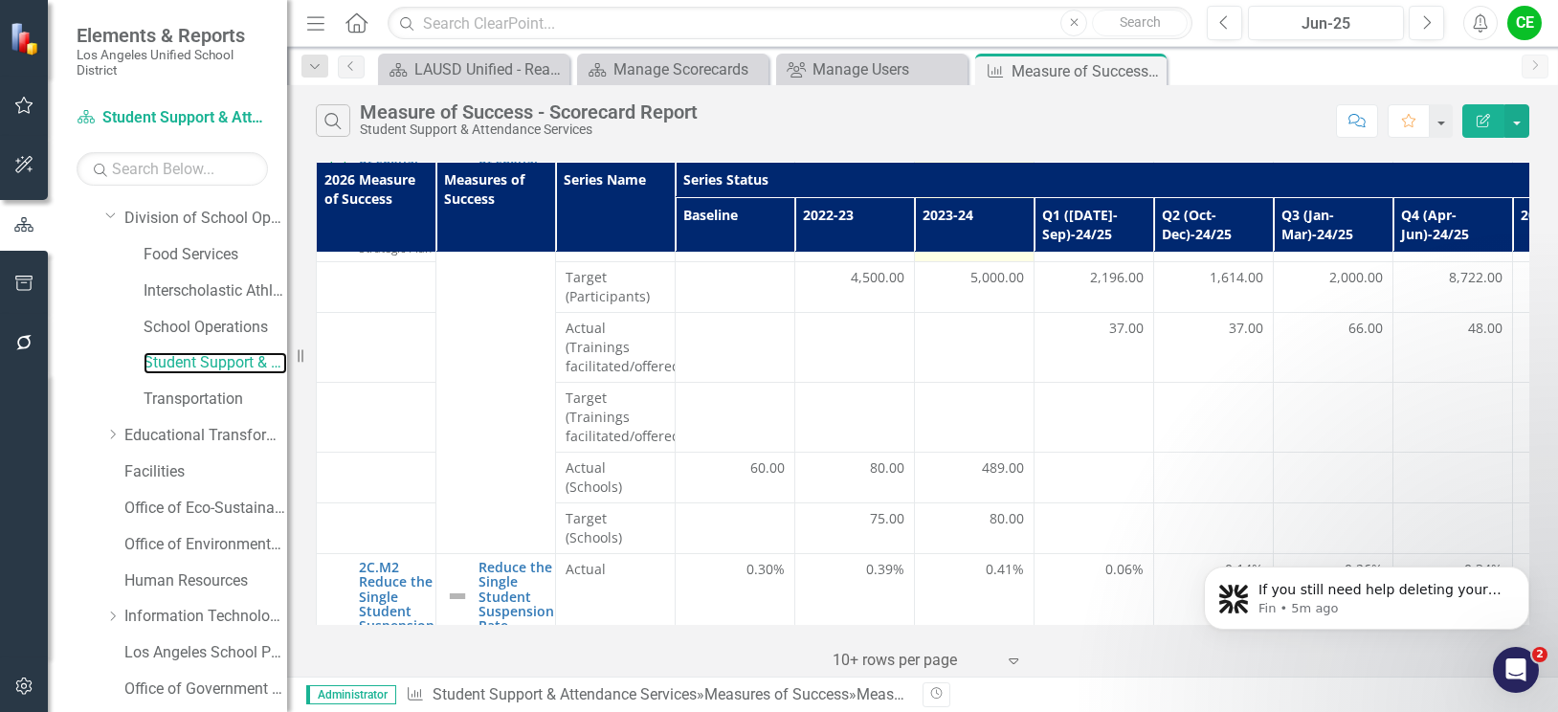
scroll to position [287, 0]
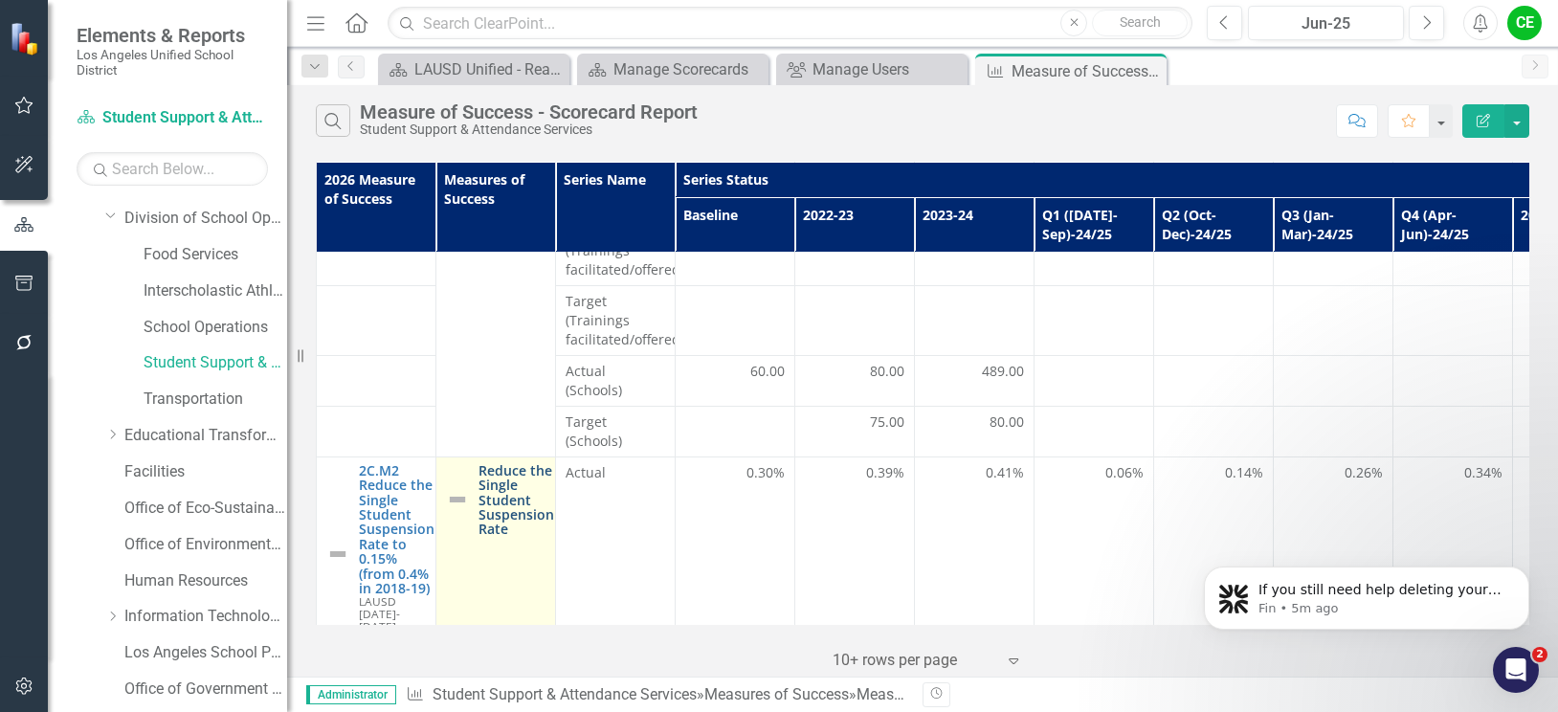
click at [486, 465] on link "Reduce the Single Student Suspension Rate" at bounding box center [516, 500] width 76 height 74
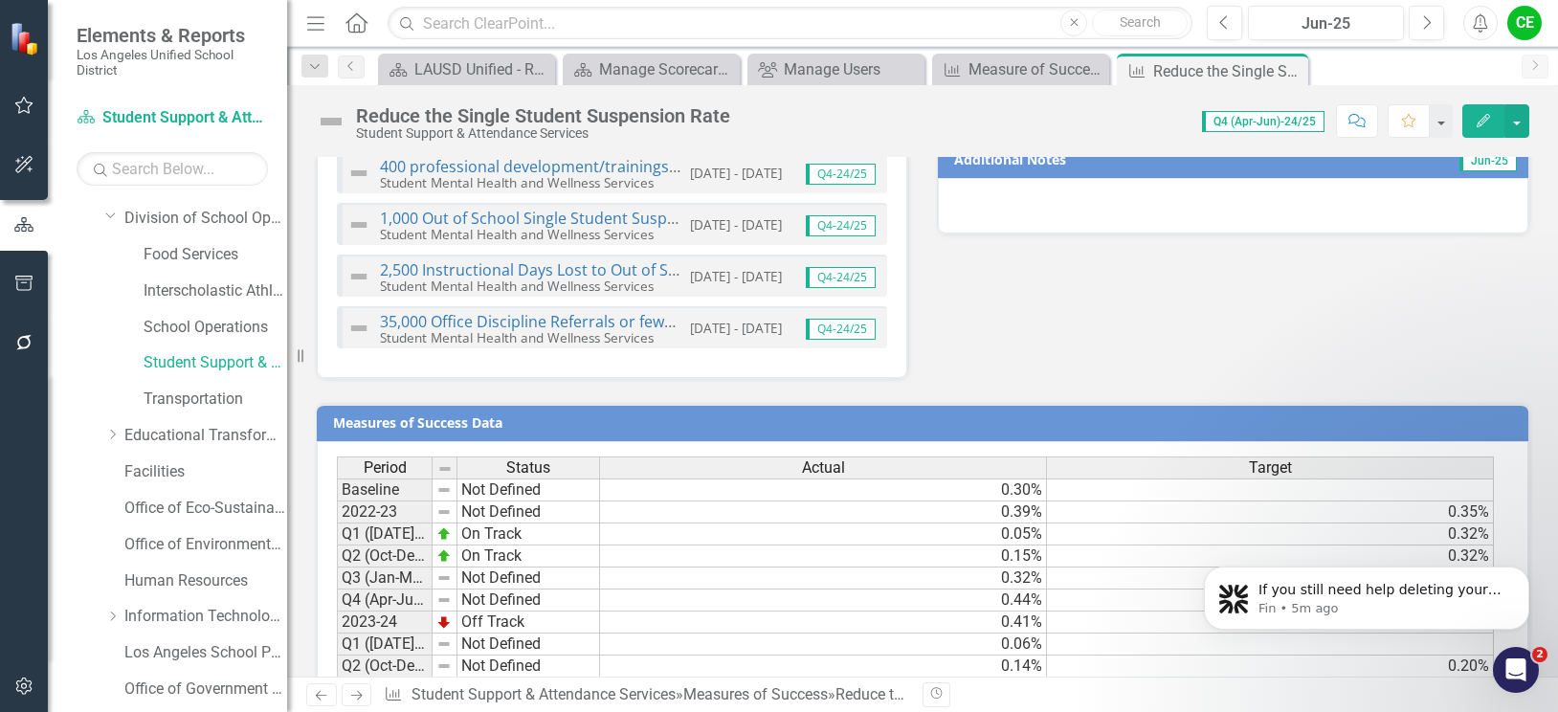
scroll to position [1735, 0]
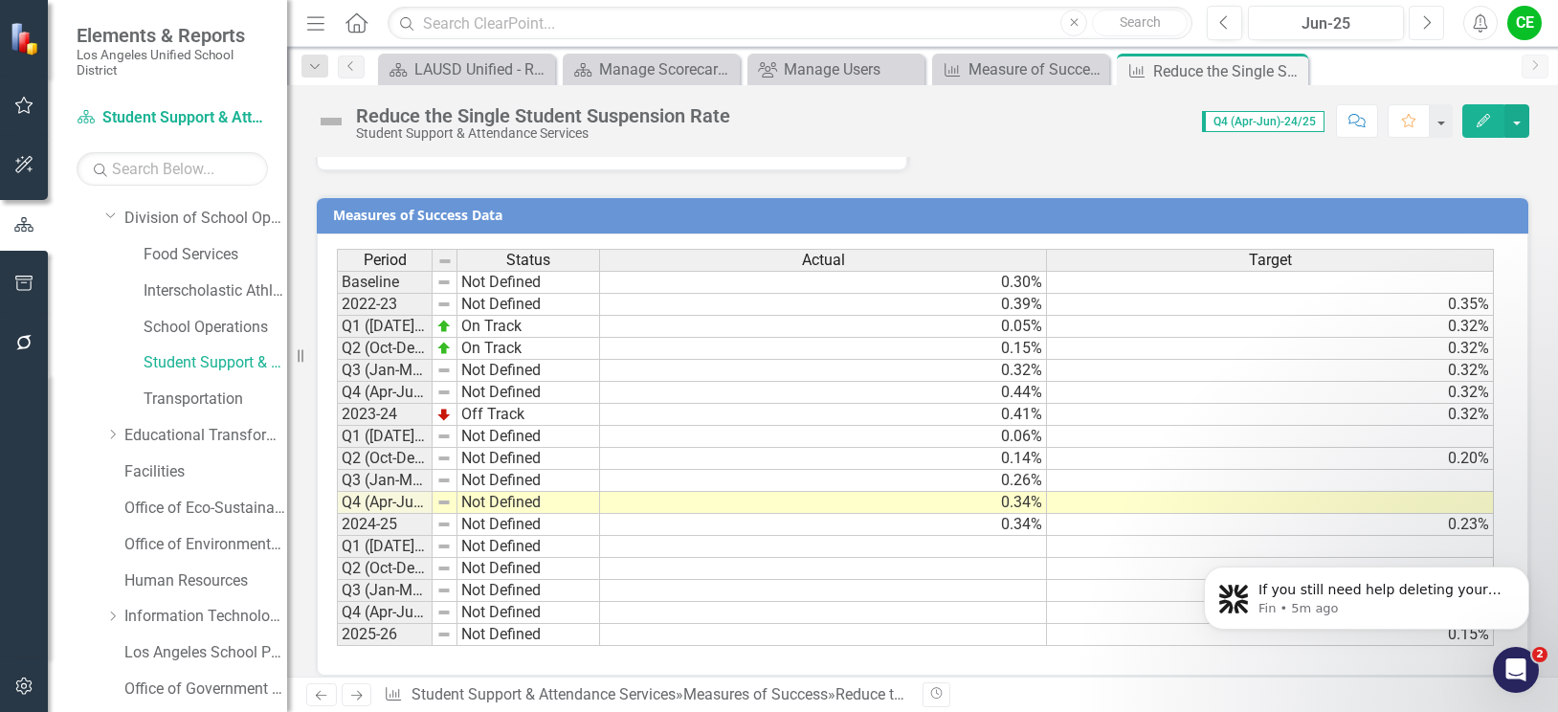
click at [1418, 13] on button "Next" at bounding box center [1425, 23] width 35 height 34
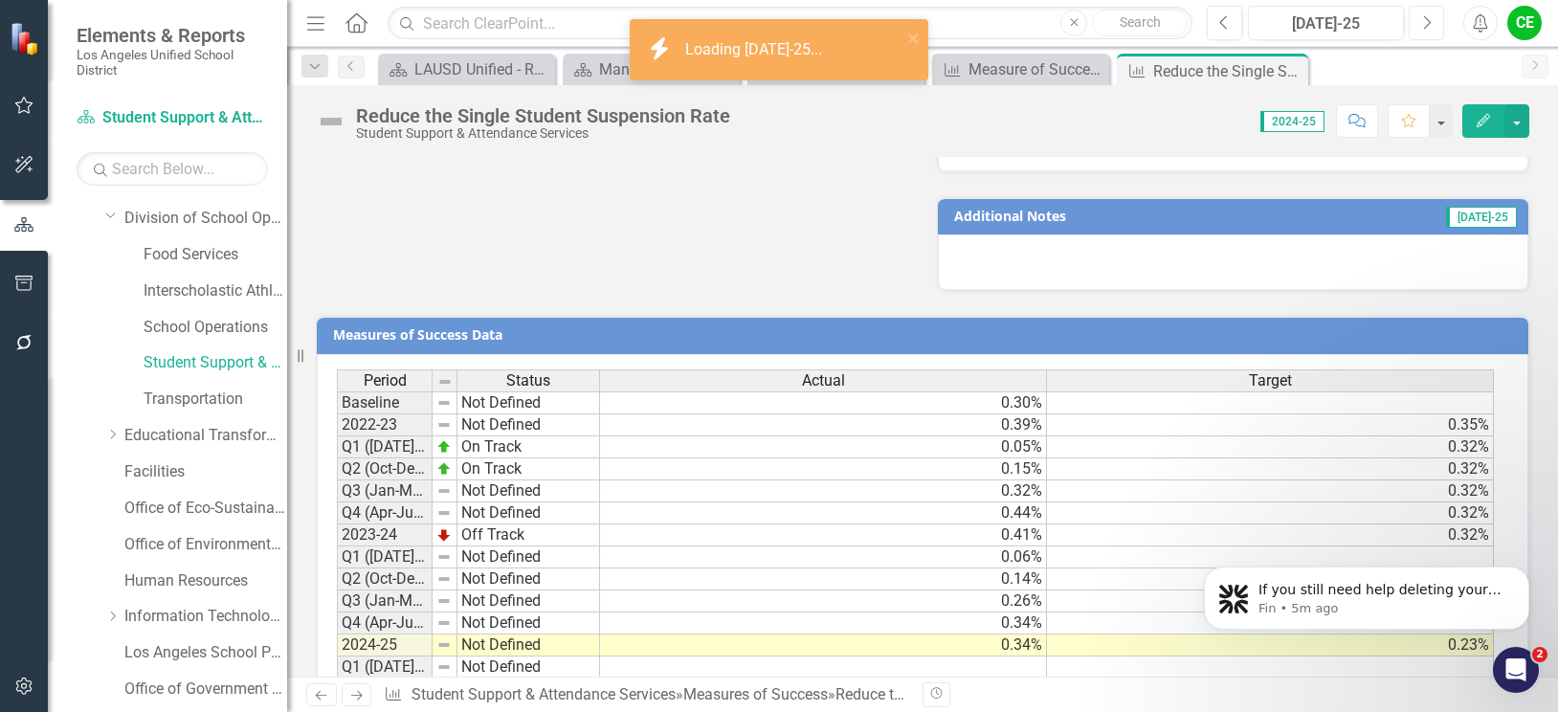
scroll to position [1610, 0]
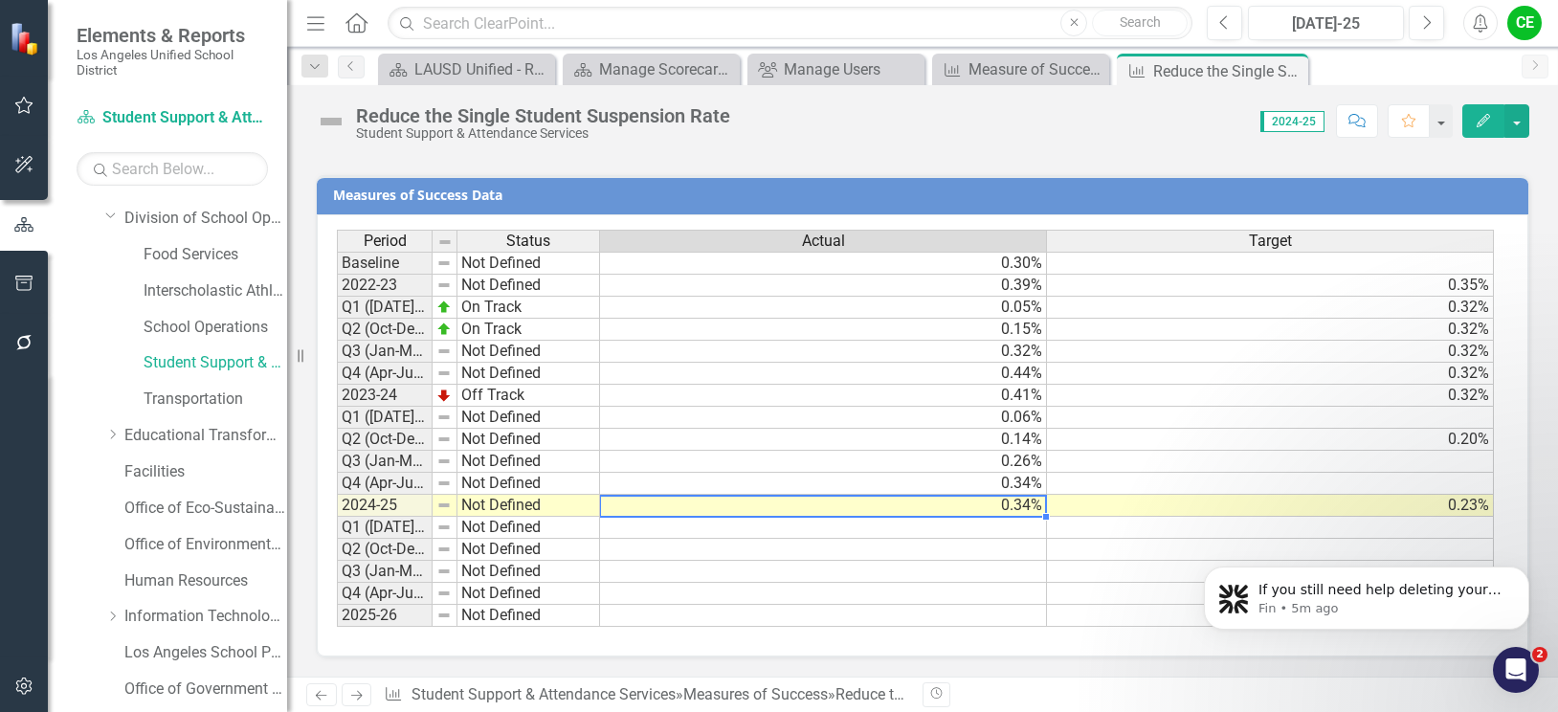
click at [950, 505] on td "0.34%" at bounding box center [823, 506] width 447 height 22
click at [1020, 506] on td "0.34%" at bounding box center [823, 506] width 447 height 22
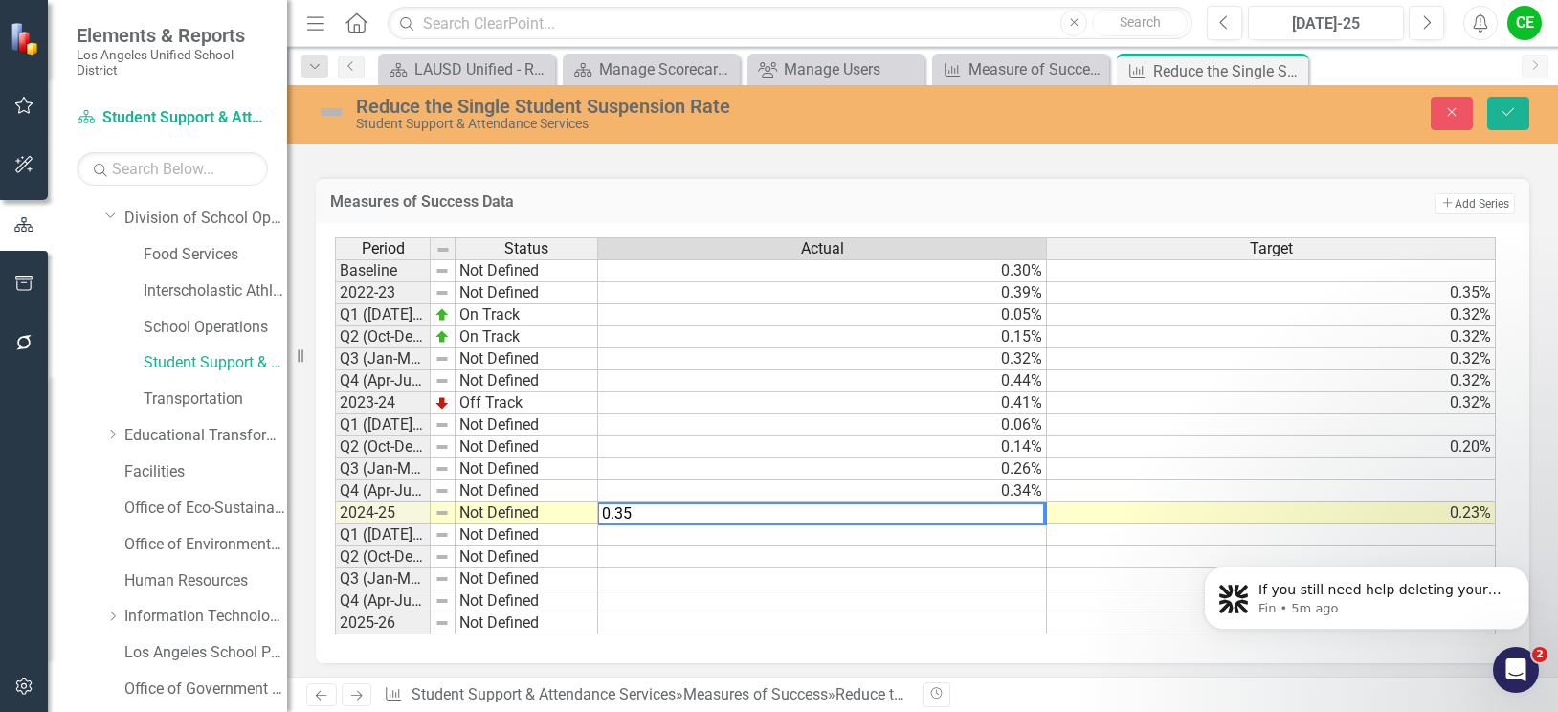
type textarea "0.35"
click at [691, 537] on td at bounding box center [822, 535] width 449 height 22
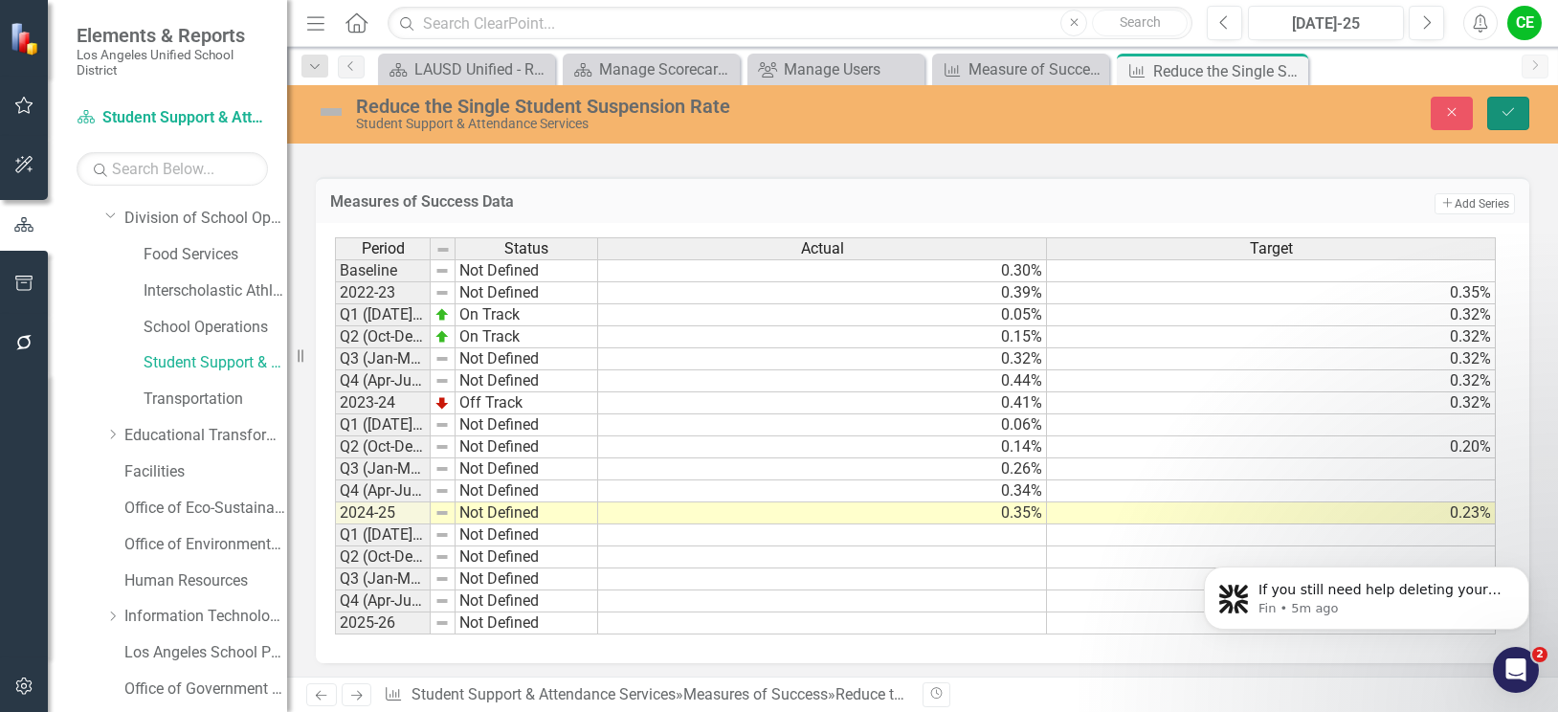
click at [1498, 108] on button "Save" at bounding box center [1508, 113] width 42 height 33
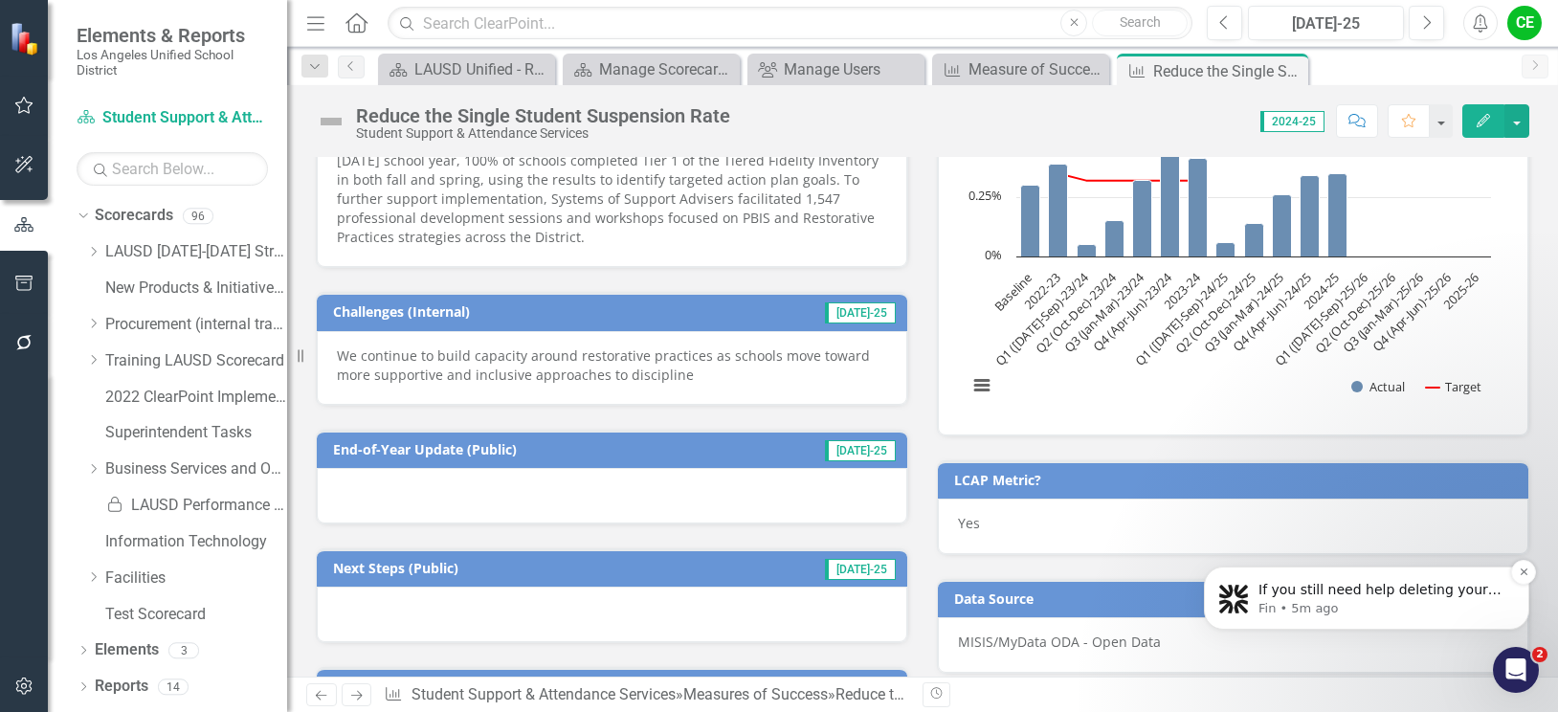
scroll to position [574, 0]
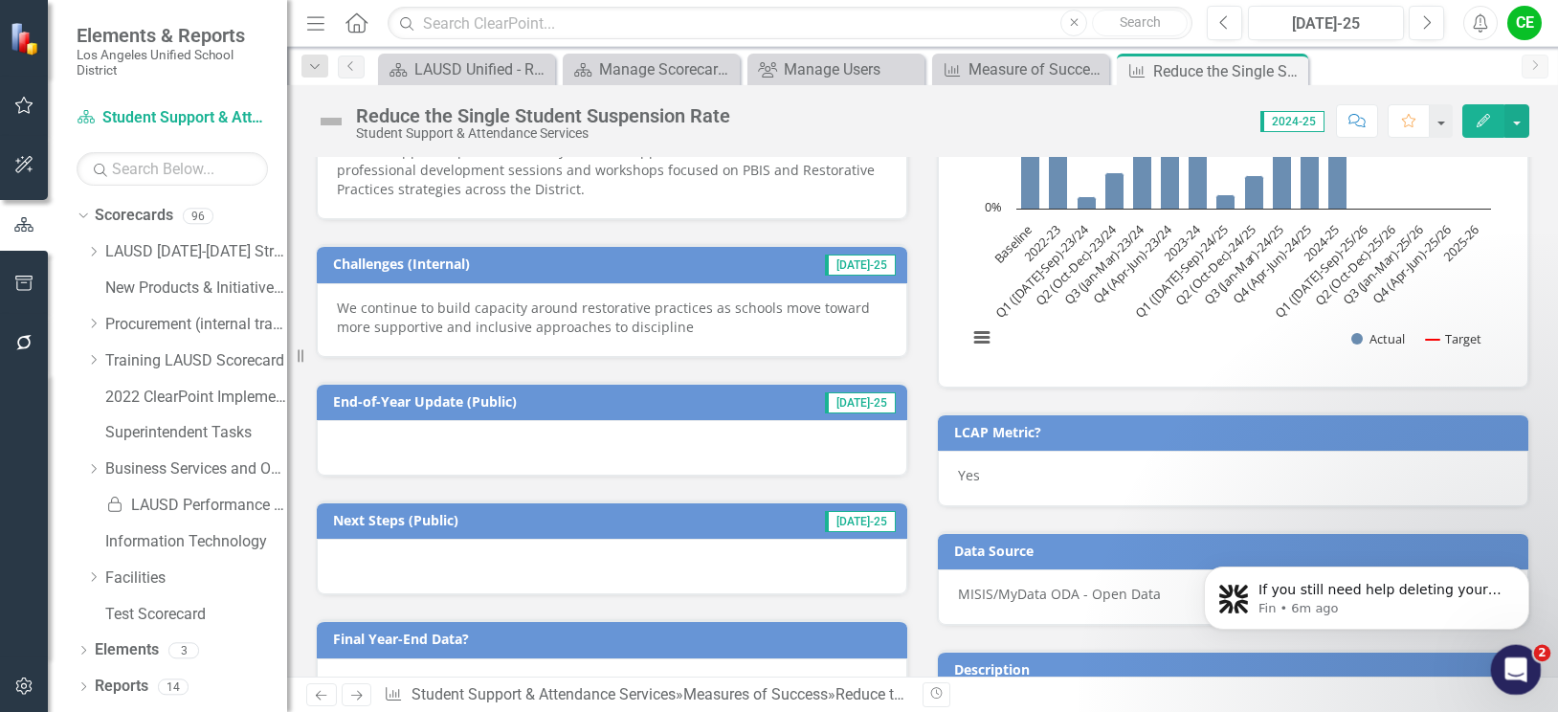
click at [1501, 655] on div "Open Intercom Messenger" at bounding box center [1512, 666] width 63 height 63
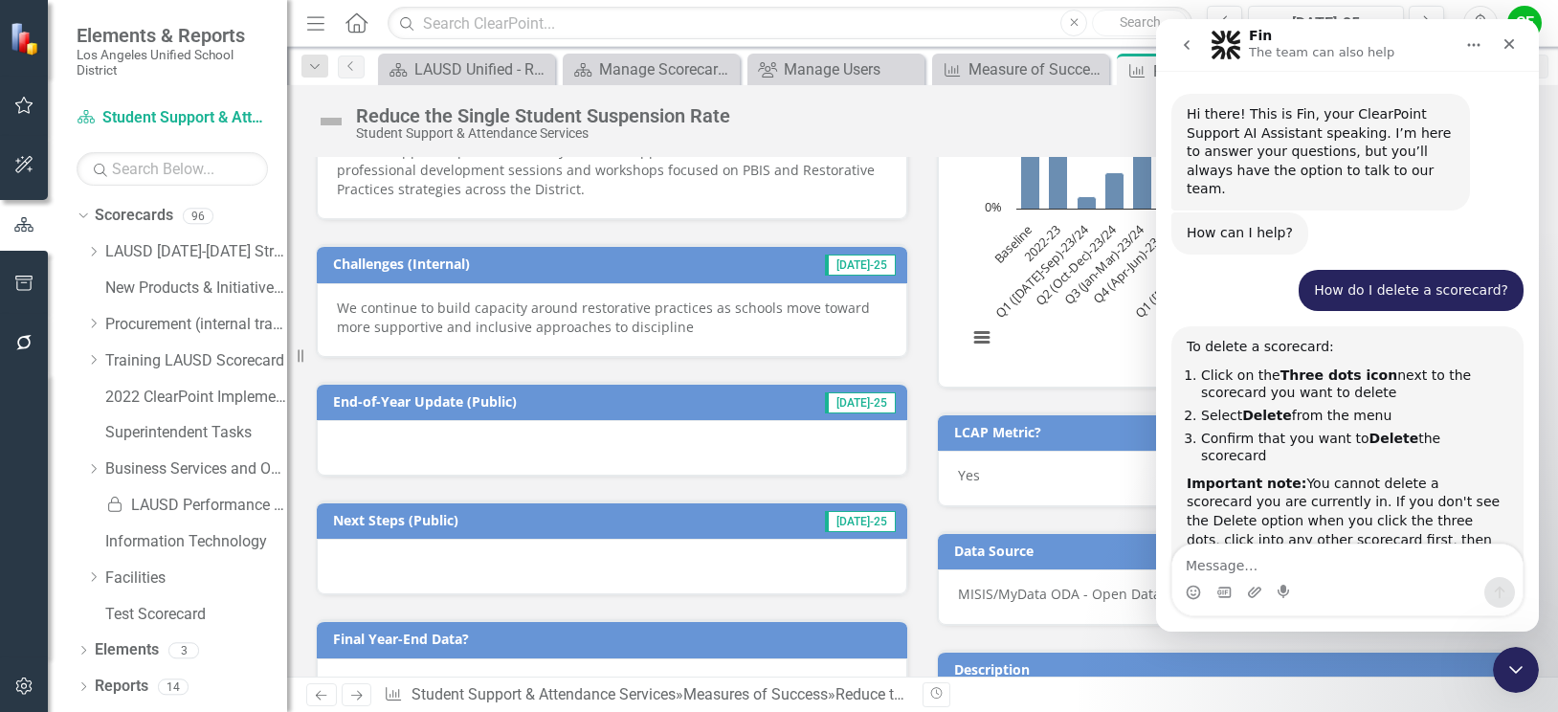
scroll to position [3, 0]
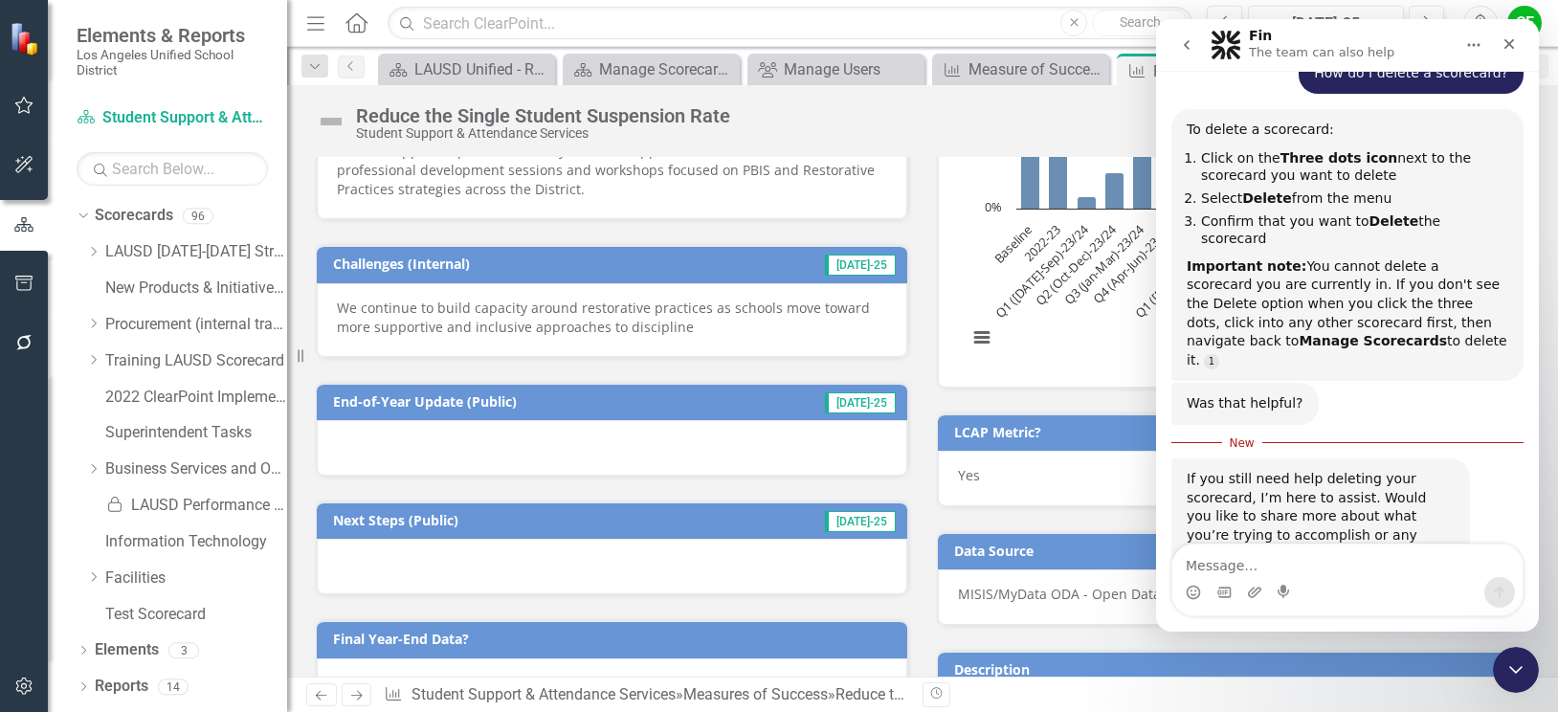
click at [1339, 555] on textarea "Message…" at bounding box center [1347, 560] width 350 height 33
type textarea "Thank you! I was able to delete it."
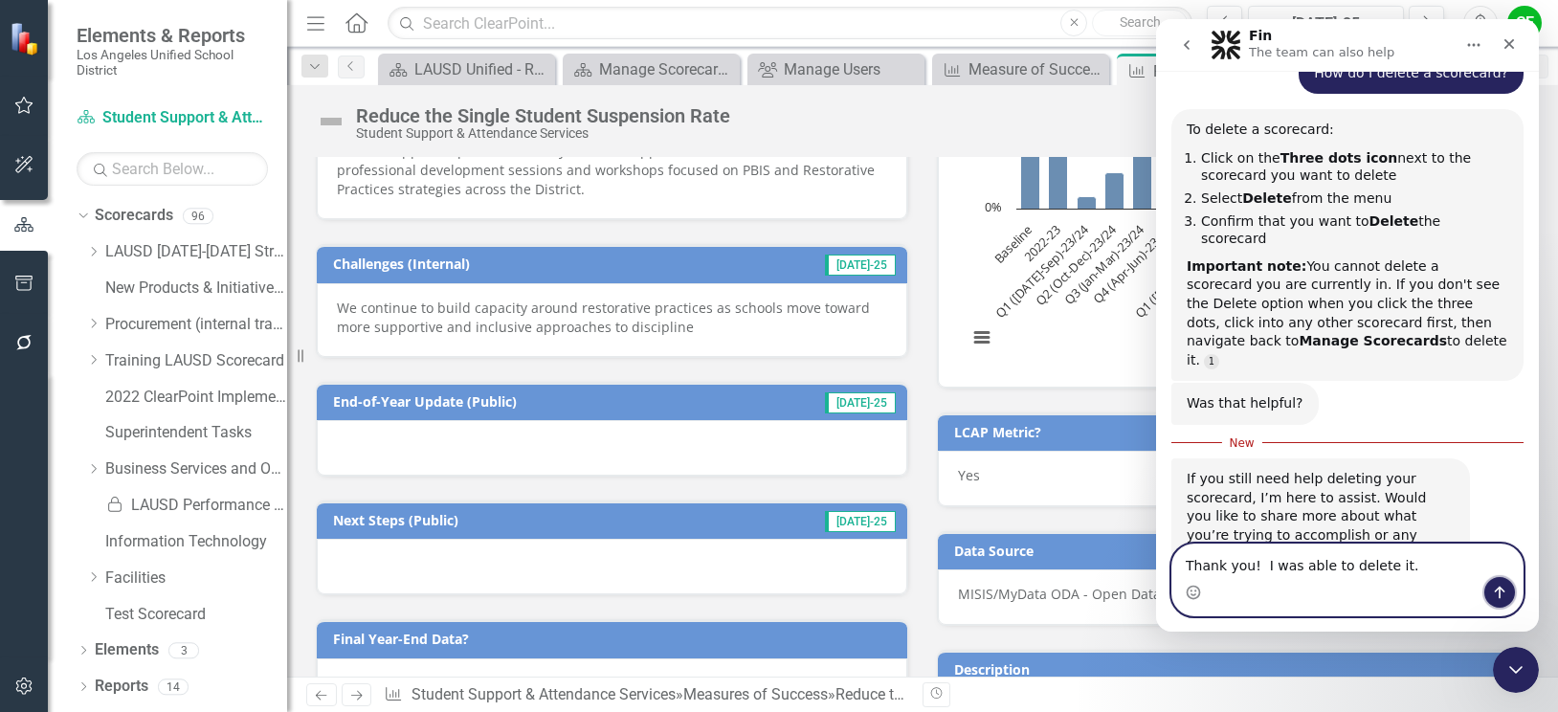
click at [1498, 593] on icon "Send a message…" at bounding box center [1499, 592] width 15 height 15
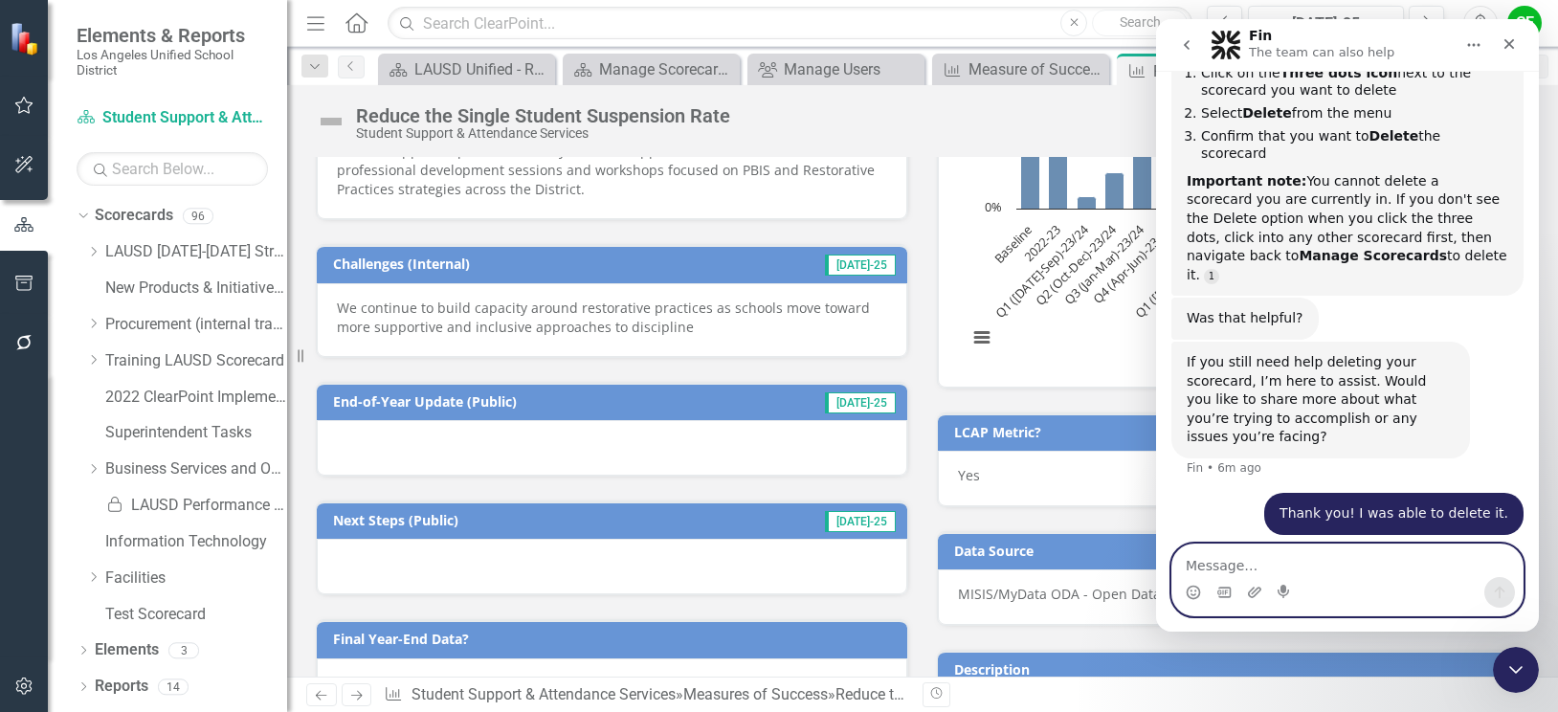
scroll to position [301, 0]
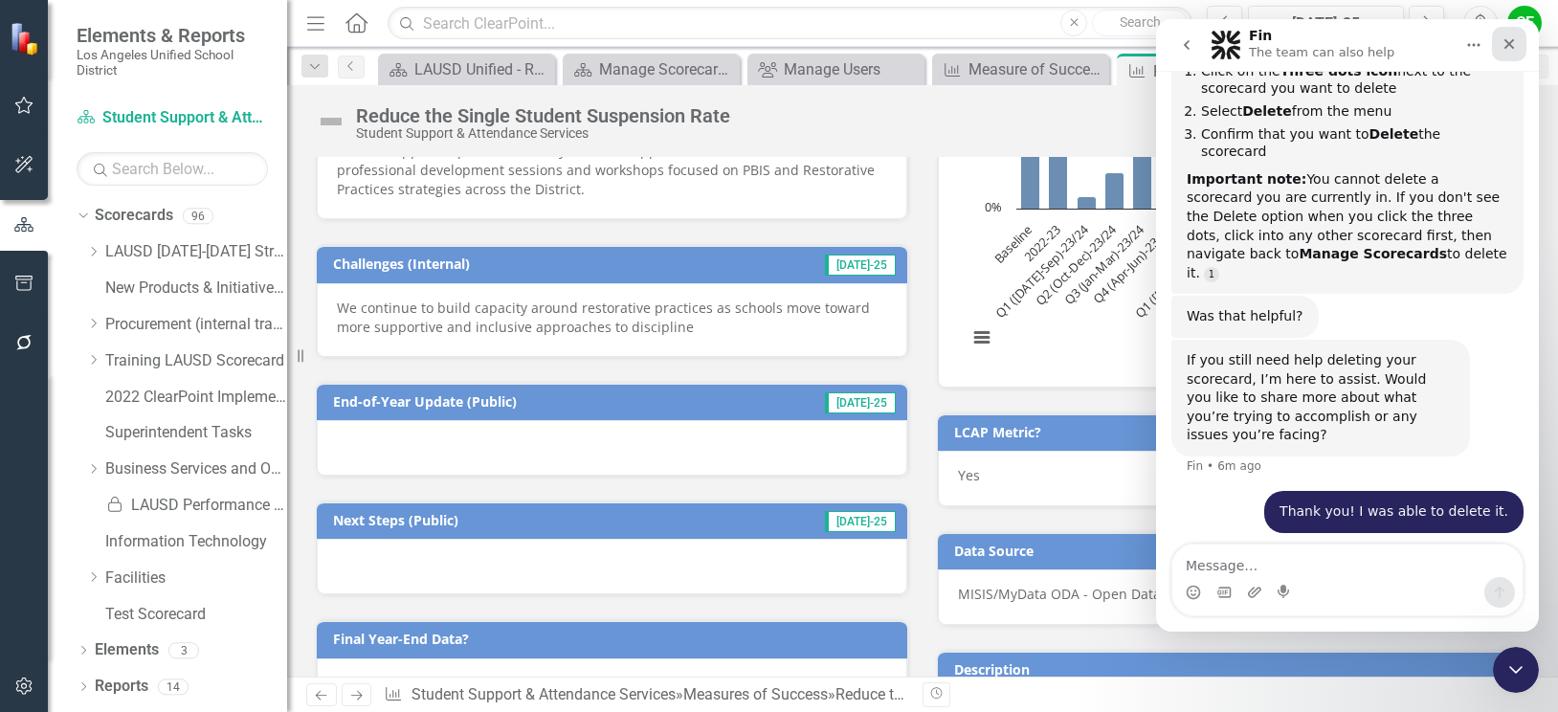
click at [1510, 38] on icon "Close" at bounding box center [1508, 43] width 15 height 15
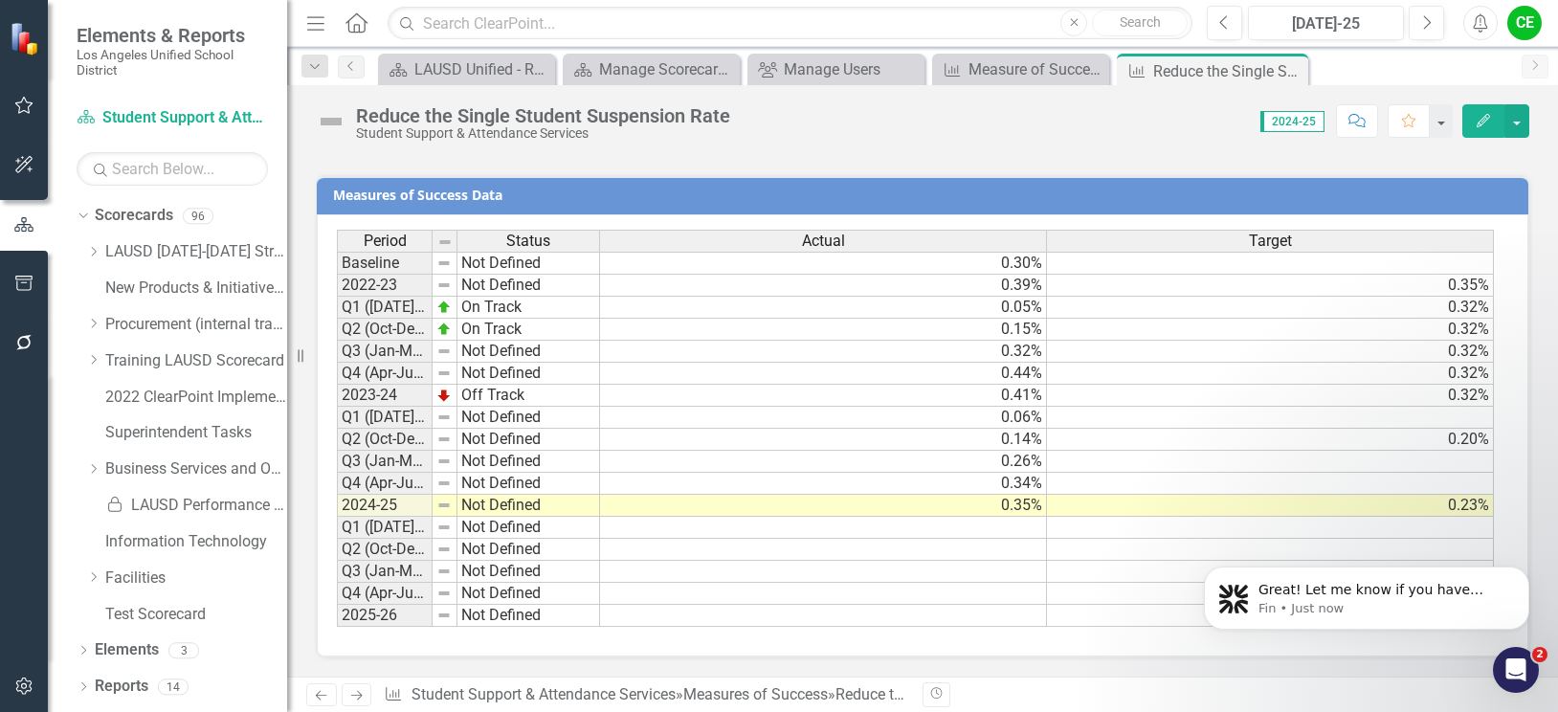
scroll to position [315, 0]
click at [536, 505] on td "Not Defined" at bounding box center [528, 506] width 143 height 22
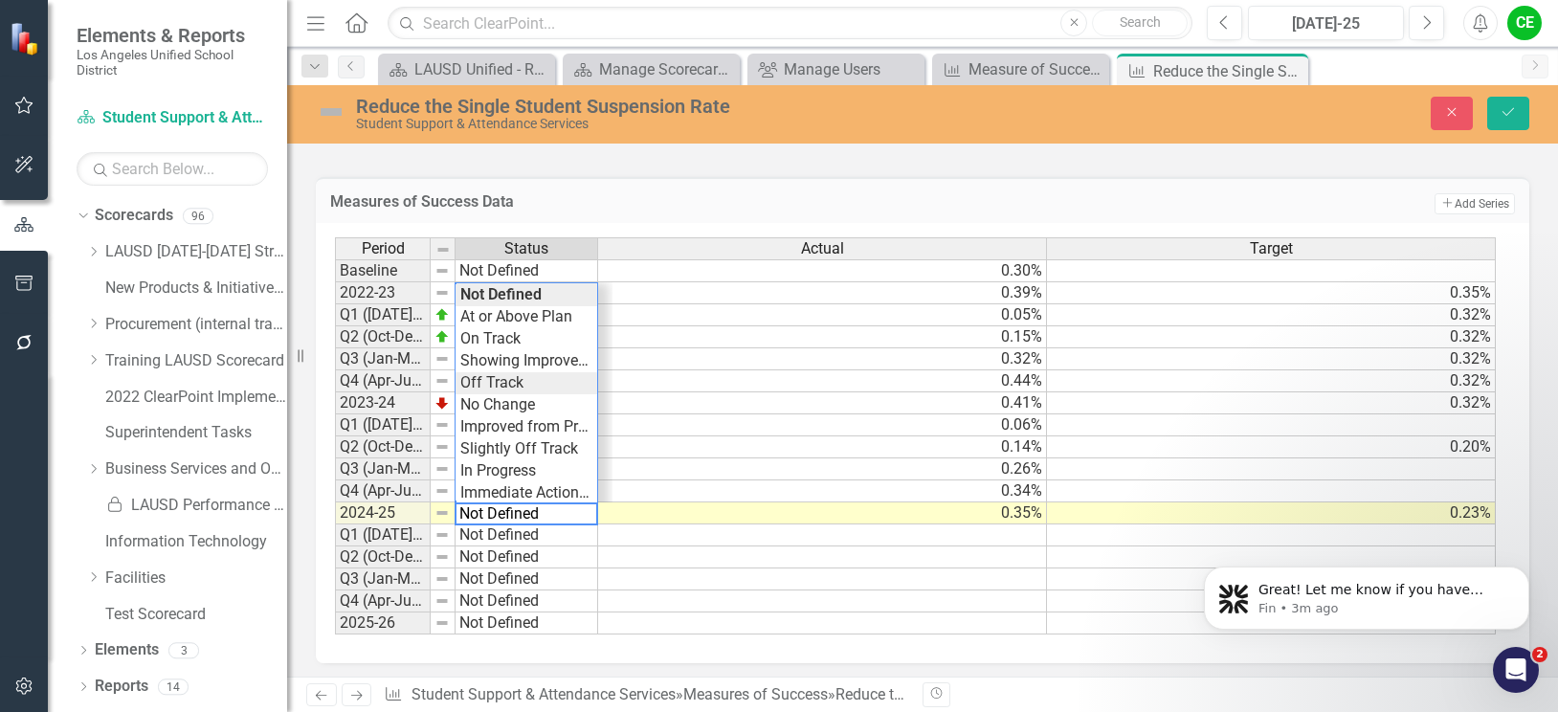
type textarea "Off Track"
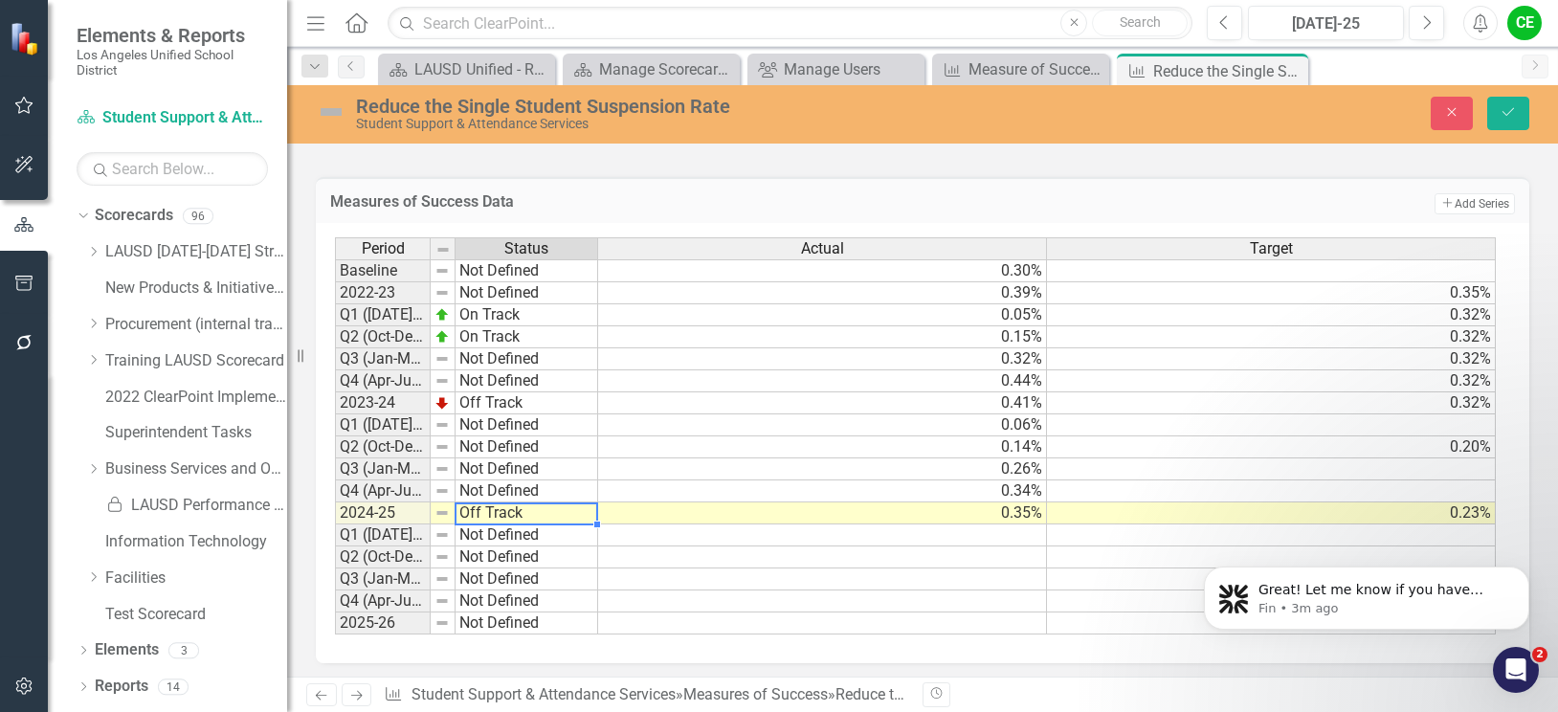
click at [515, 388] on div "Period Status Actual Target Baseline Not Defined 0.30% 2022-23 Not Defined 0.39…" at bounding box center [915, 436] width 1161 height 398
click at [1510, 111] on icon "Save" at bounding box center [1507, 111] width 17 height 13
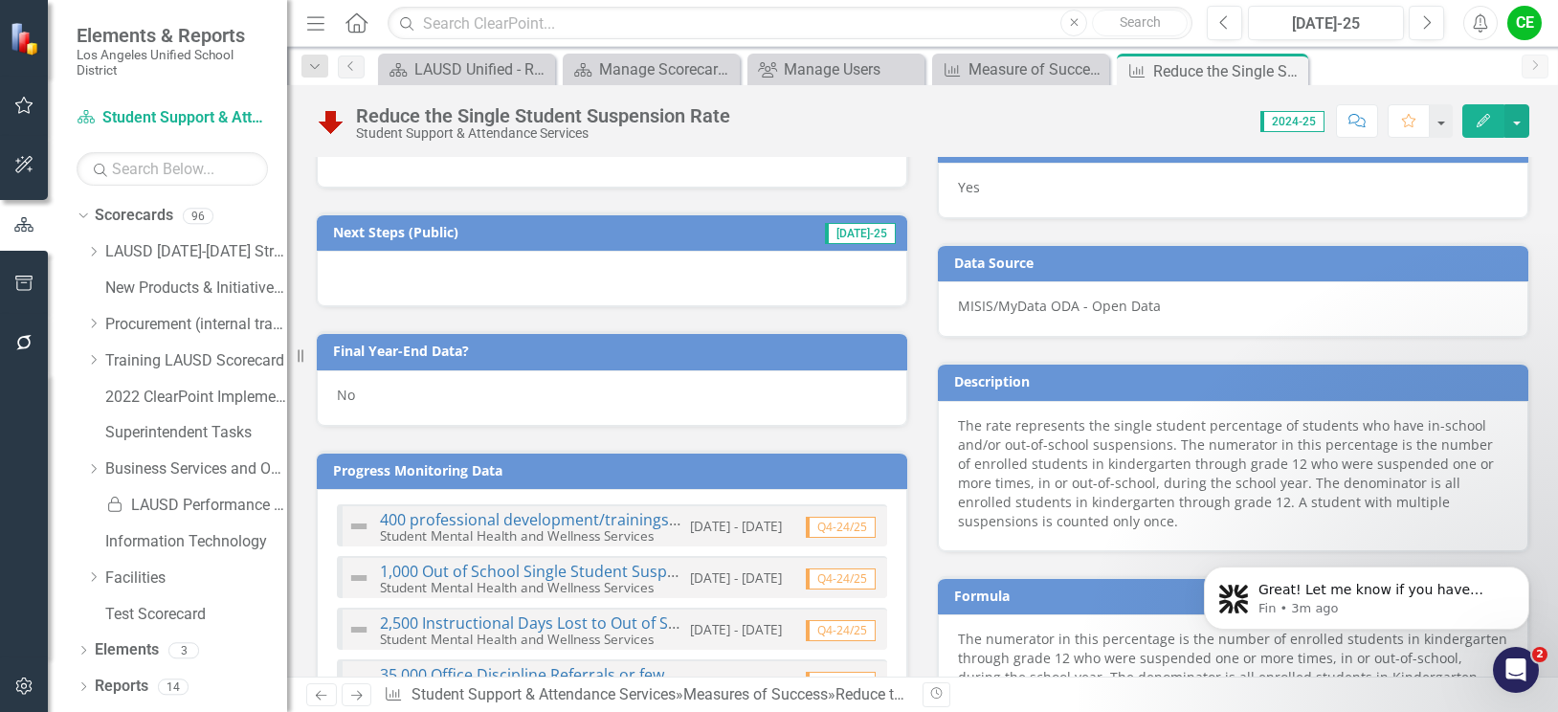
scroll to position [861, 0]
click at [379, 395] on div "No" at bounding box center [612, 398] width 590 height 55
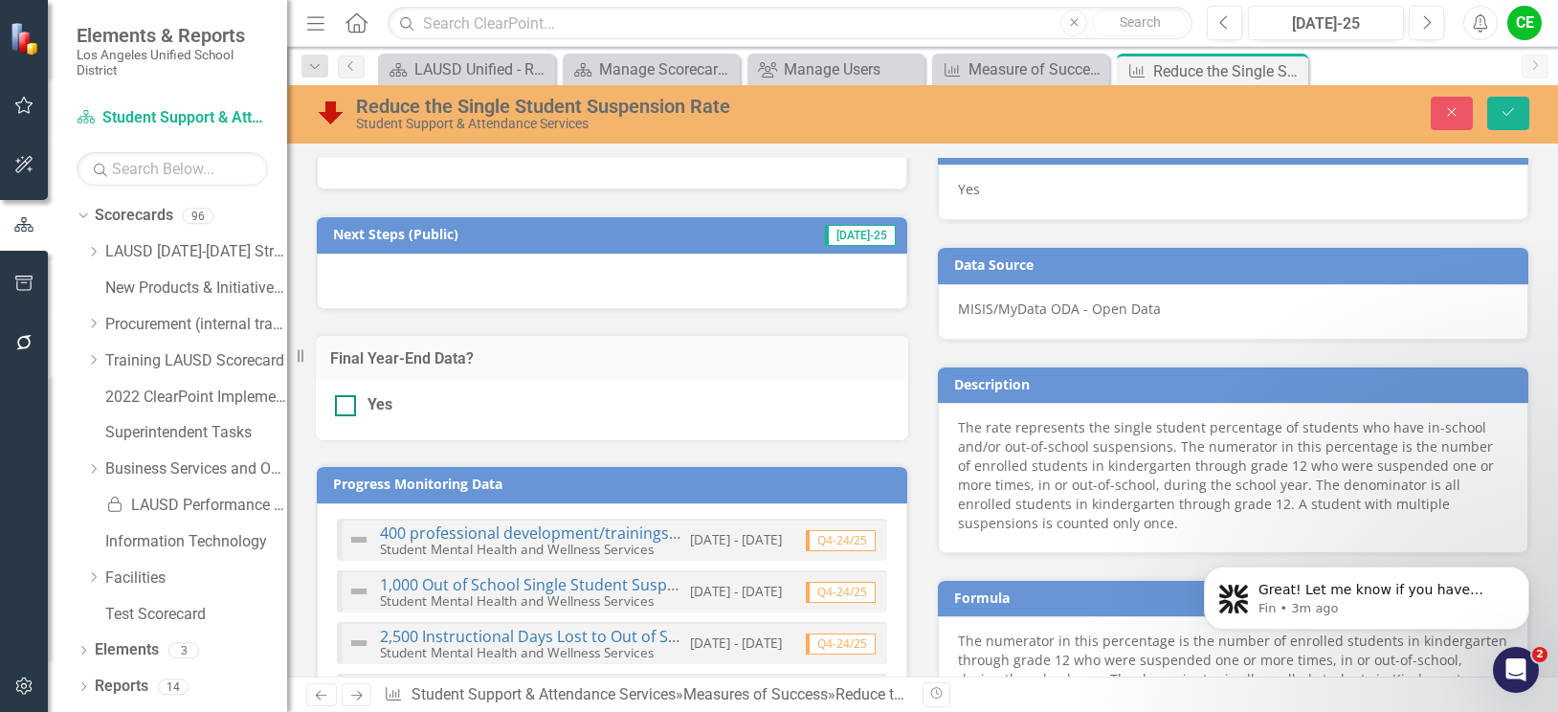
click at [346, 411] on div at bounding box center [345, 405] width 21 height 21
click at [346, 408] on input "Yes" at bounding box center [341, 401] width 12 height 12
checkbox input "true"
click at [1510, 112] on icon "submit" at bounding box center [1507, 112] width 11 height 8
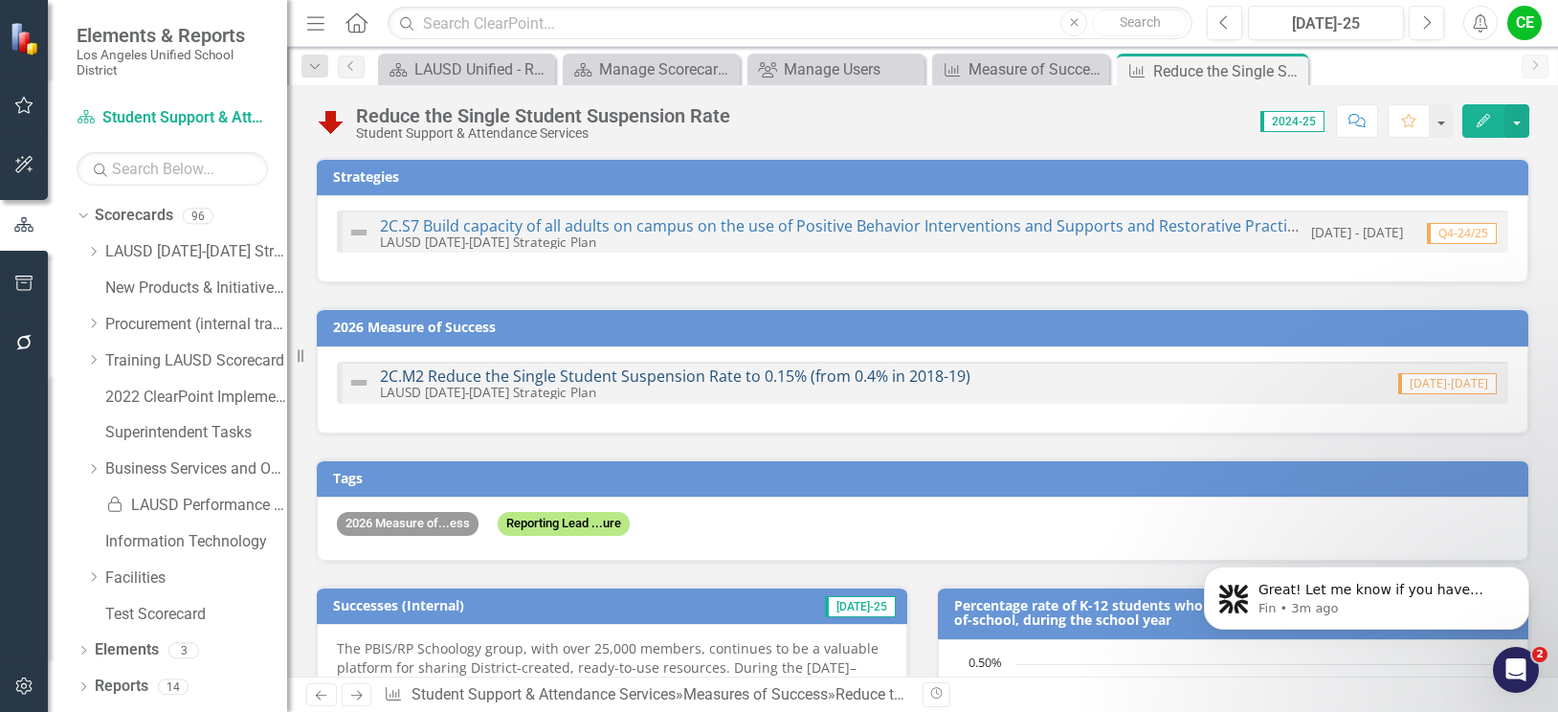
click at [792, 374] on link "2C.M2 Reduce the Single Student Suspension Rate to 0.15% (from 0.4% in 2018-19)" at bounding box center [675, 376] width 590 height 21
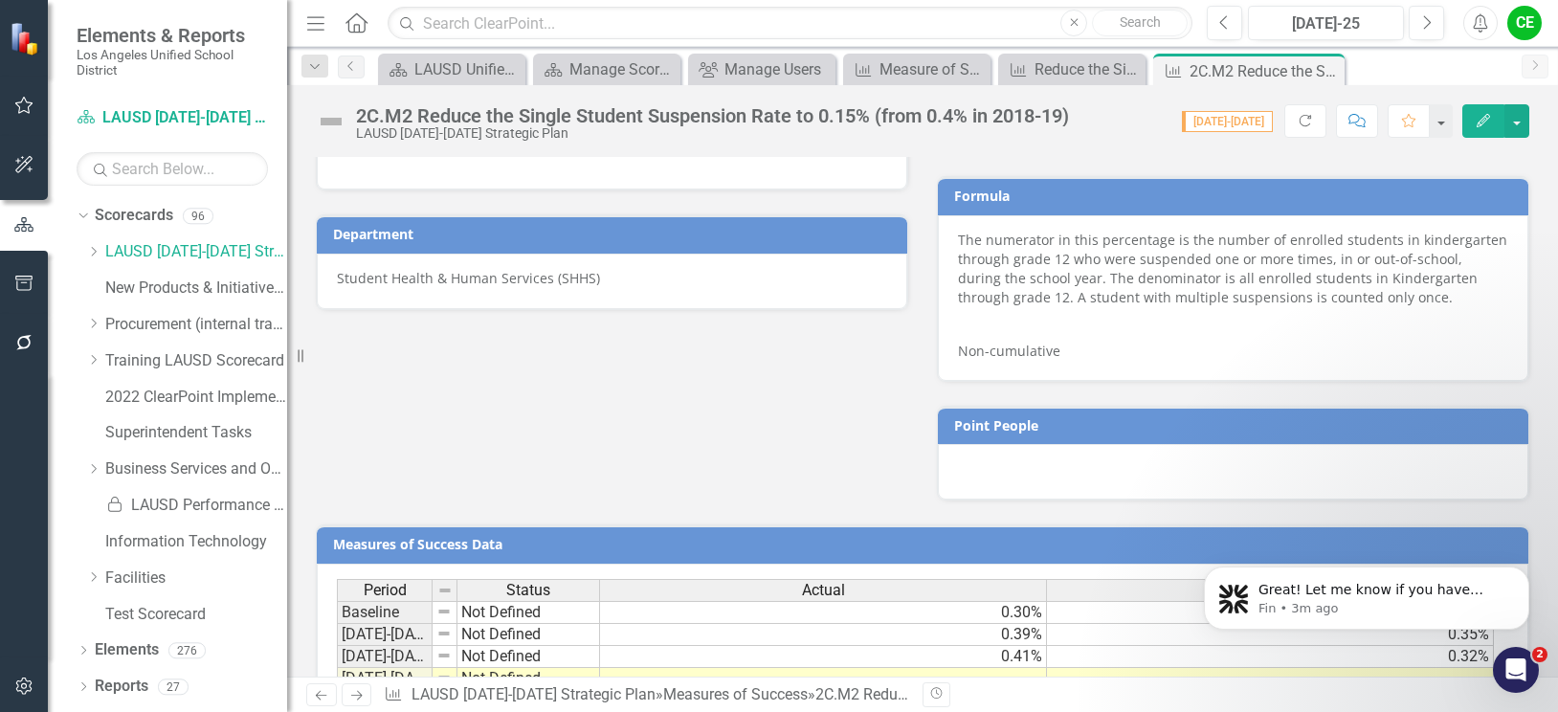
scroll to position [1100, 0]
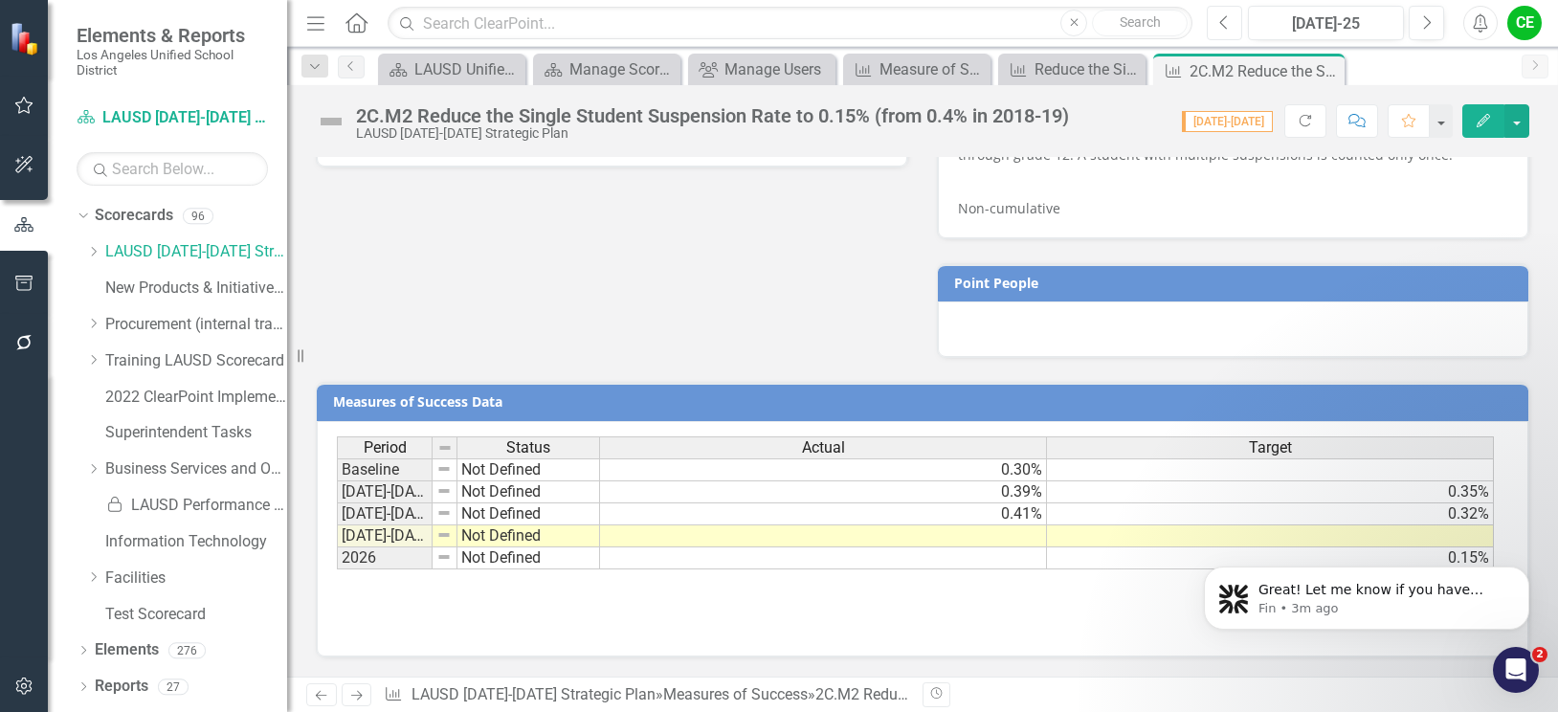
click at [1220, 19] on icon "Previous" at bounding box center [1224, 22] width 11 height 17
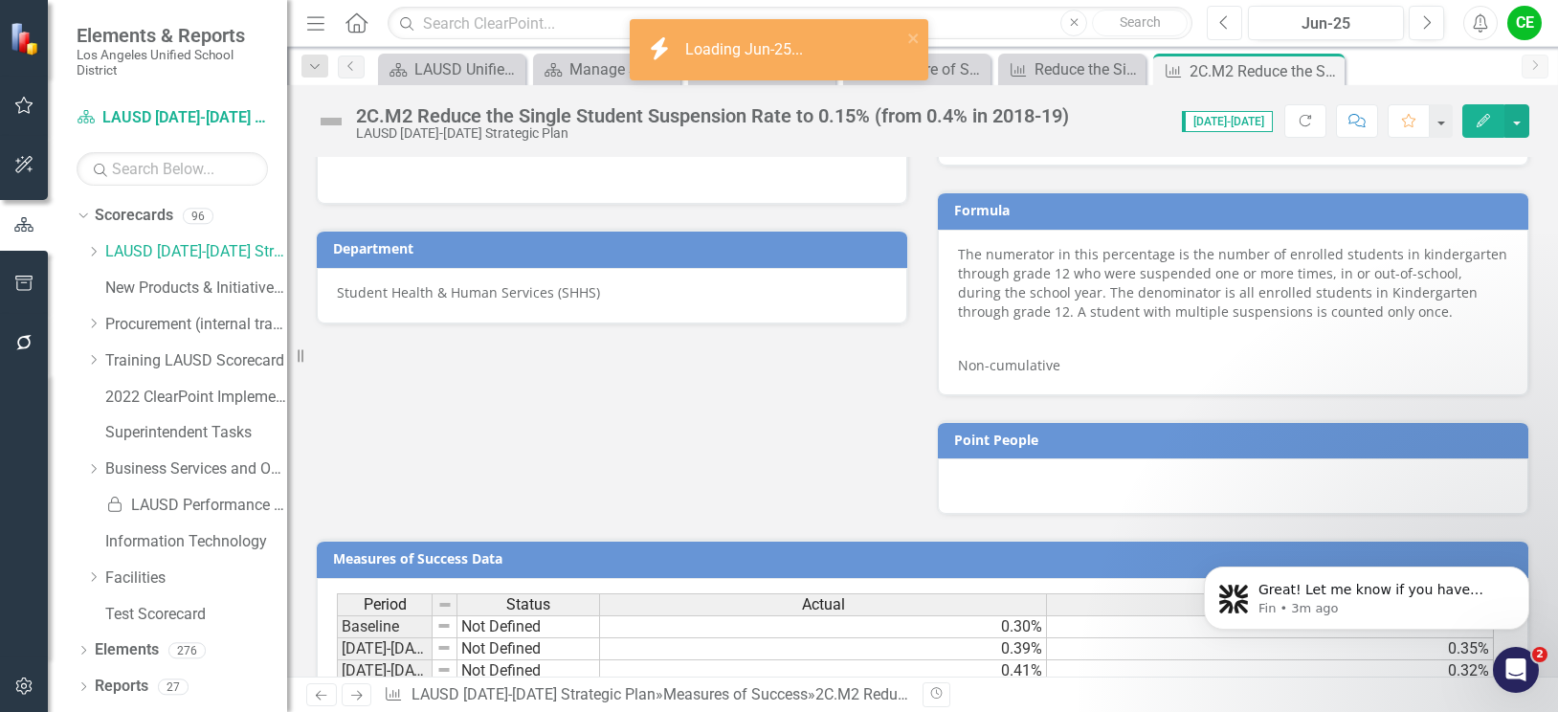
scroll to position [1100, 0]
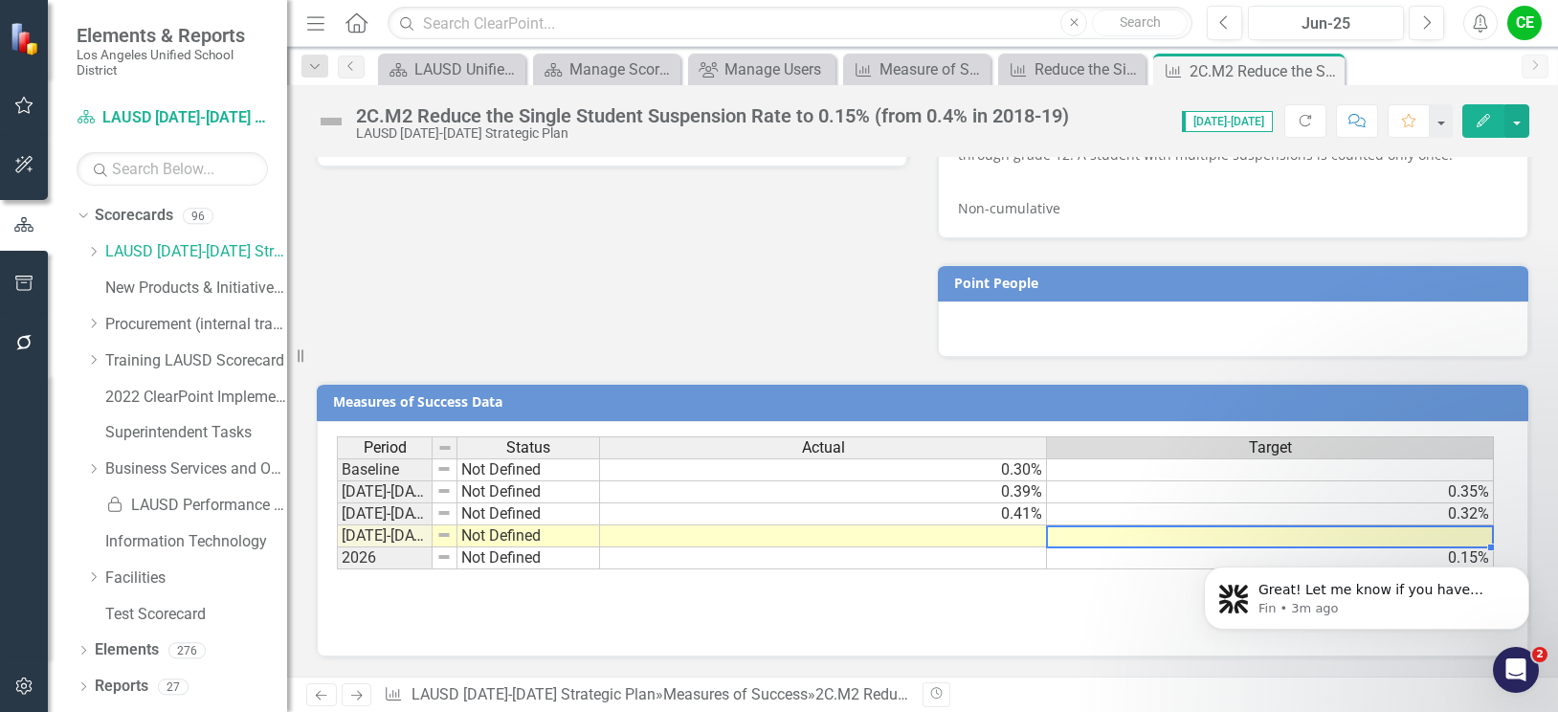
click at [1089, 541] on td at bounding box center [1270, 536] width 447 height 22
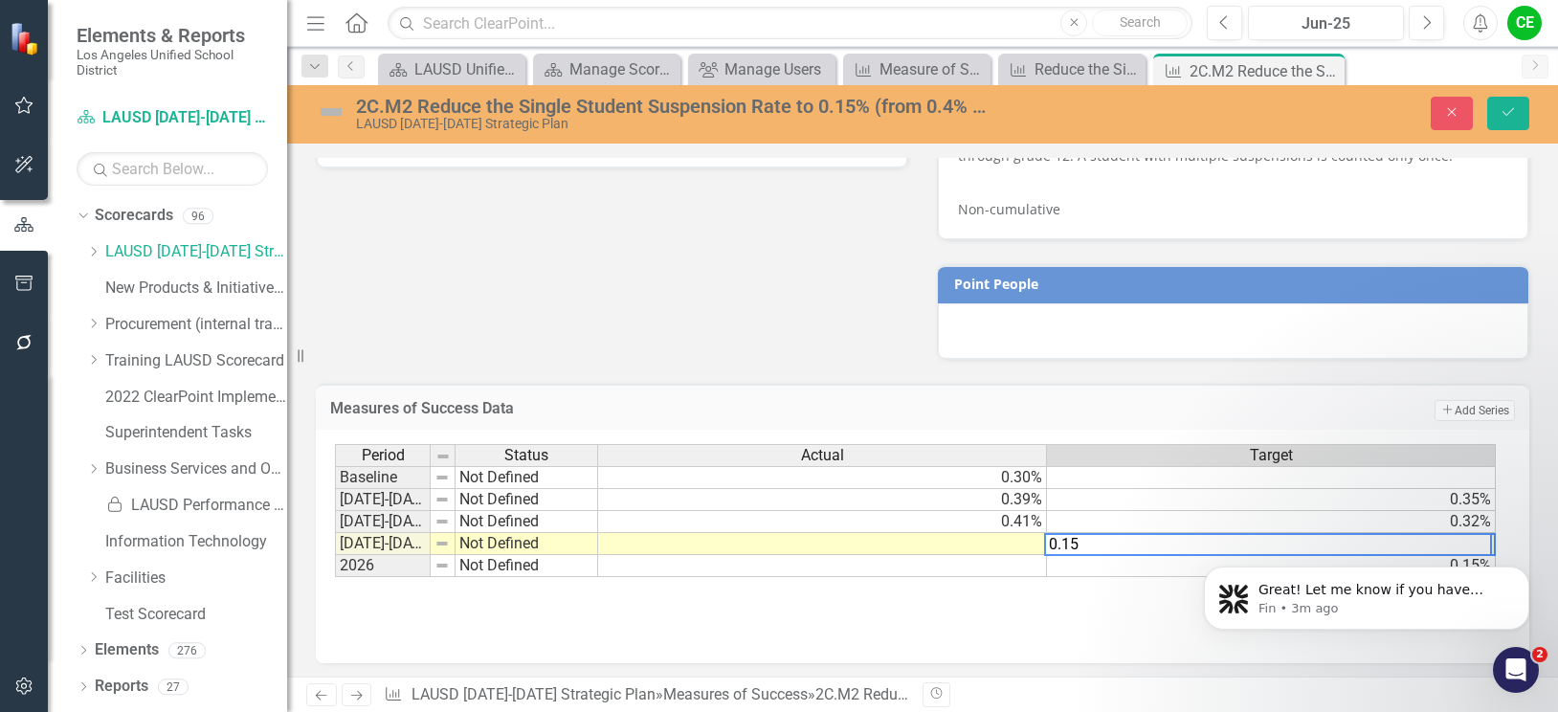
click at [1090, 561] on td "0.15%" at bounding box center [1271, 566] width 449 height 22
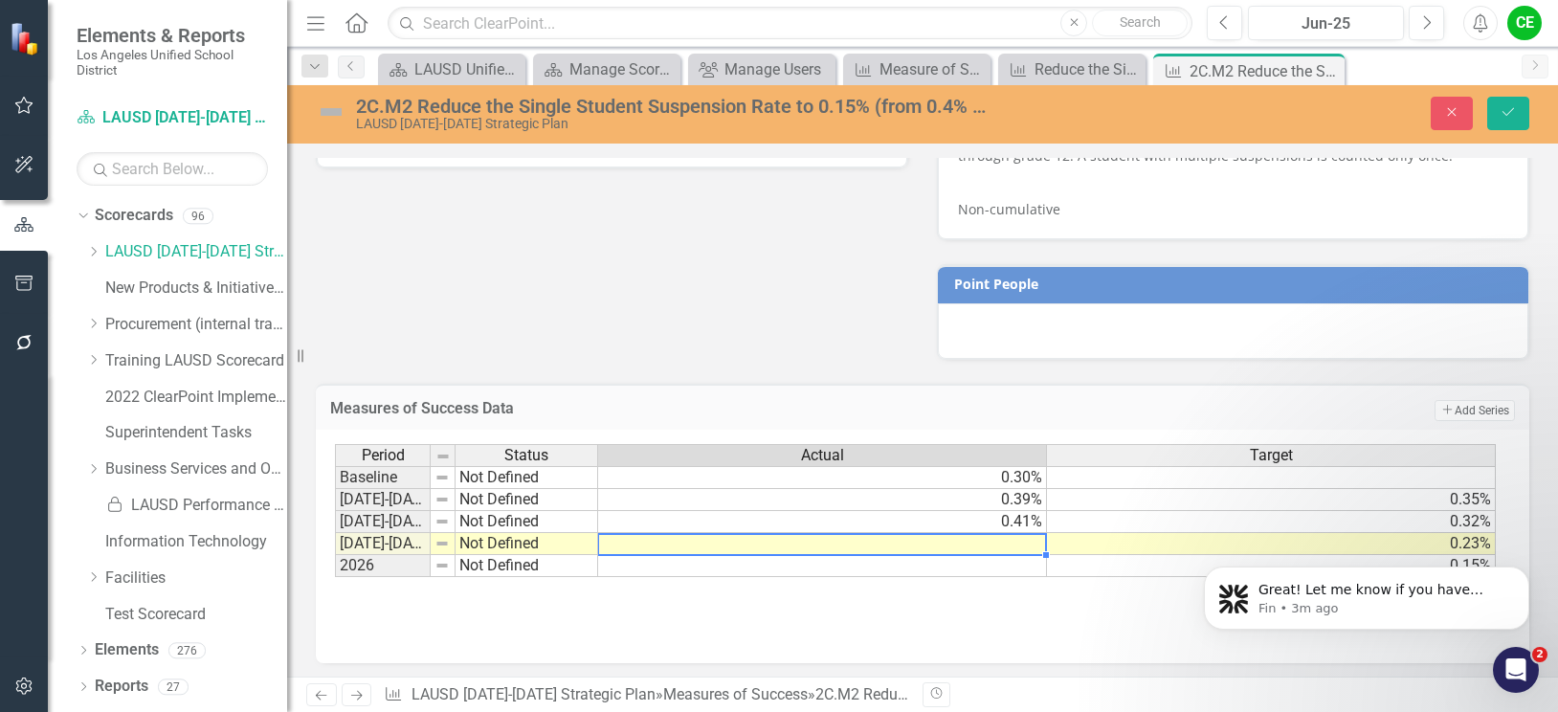
click at [1015, 541] on td at bounding box center [822, 544] width 449 height 22
type textarea ".35"
click at [979, 569] on td at bounding box center [822, 566] width 449 height 22
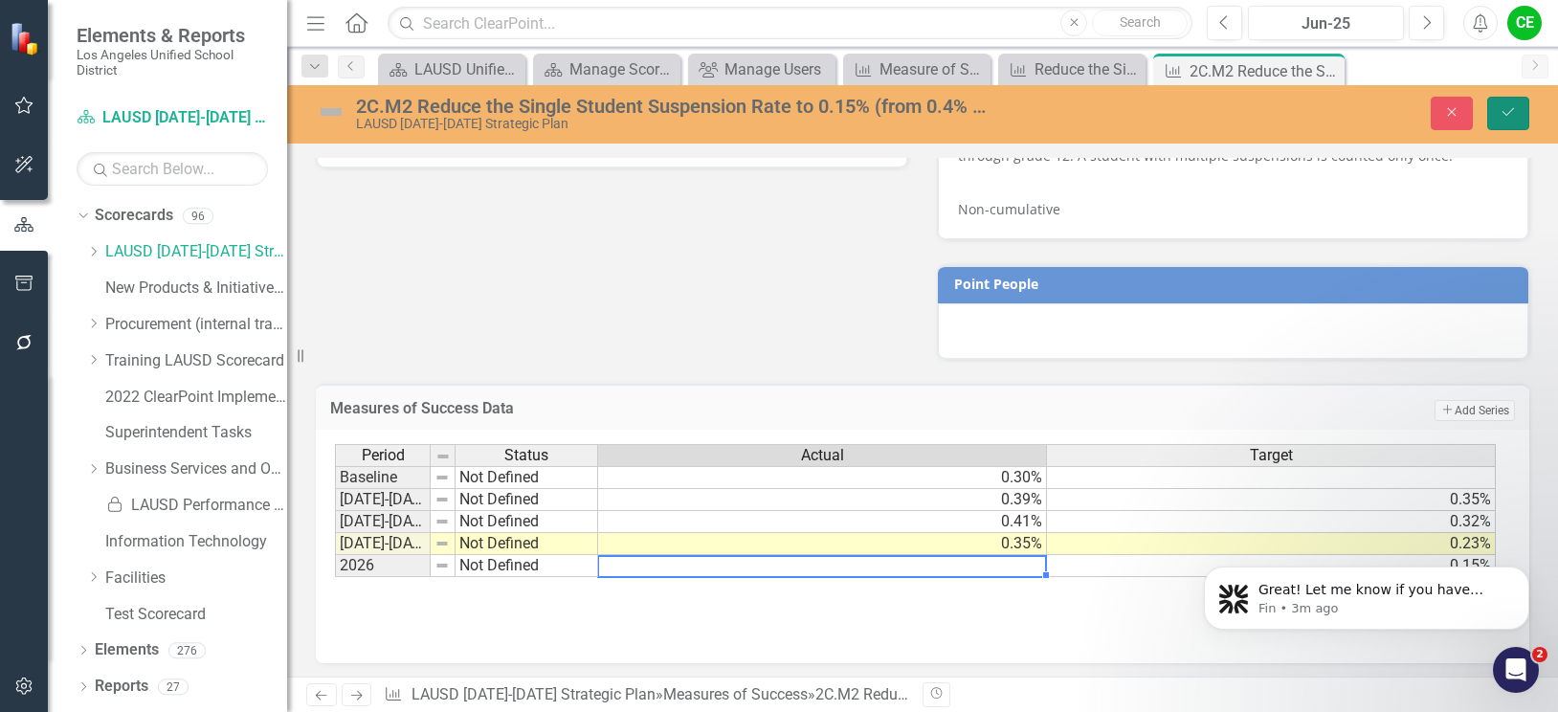
click at [1514, 117] on icon "Save" at bounding box center [1507, 111] width 17 height 13
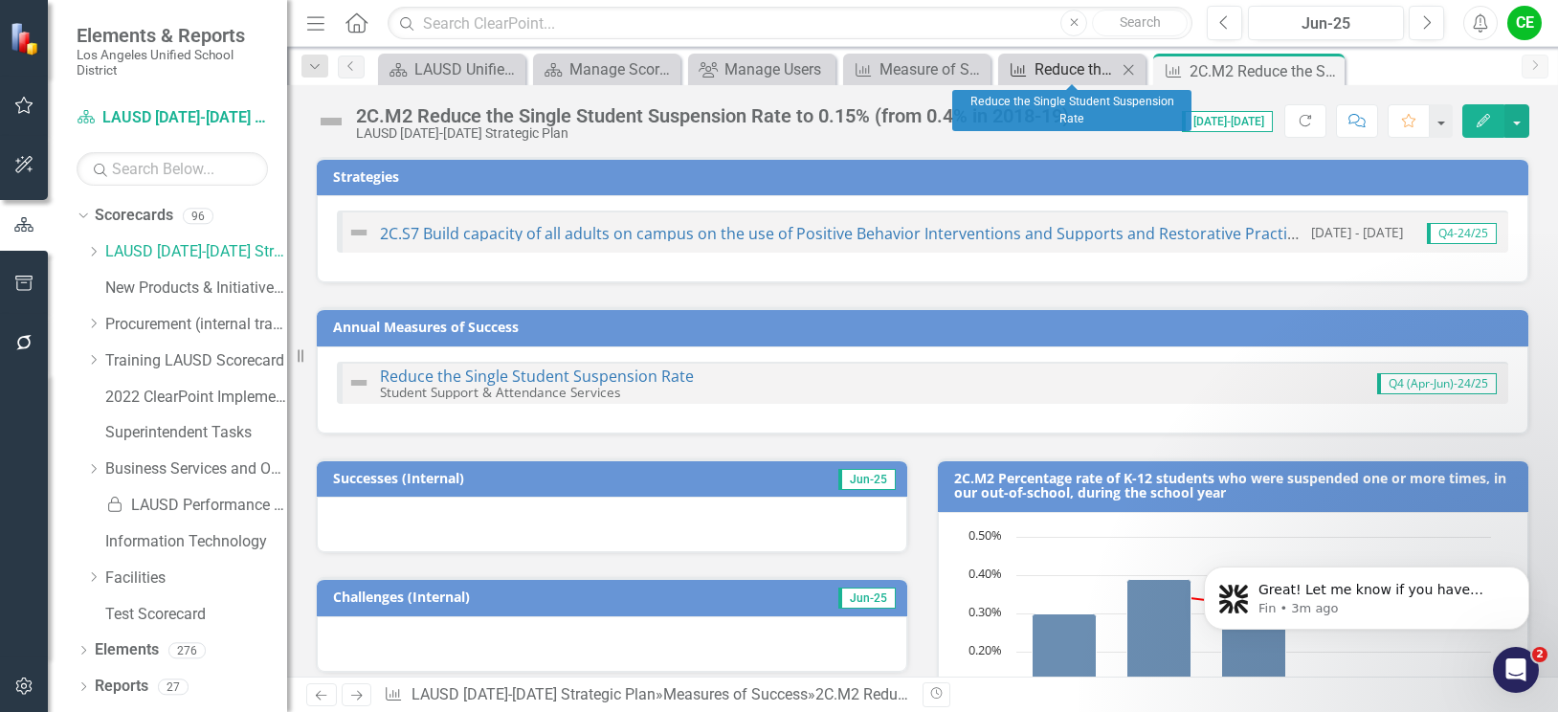
click at [1072, 71] on div "Reduce the Single Student Suspension Rate" at bounding box center [1075, 69] width 82 height 24
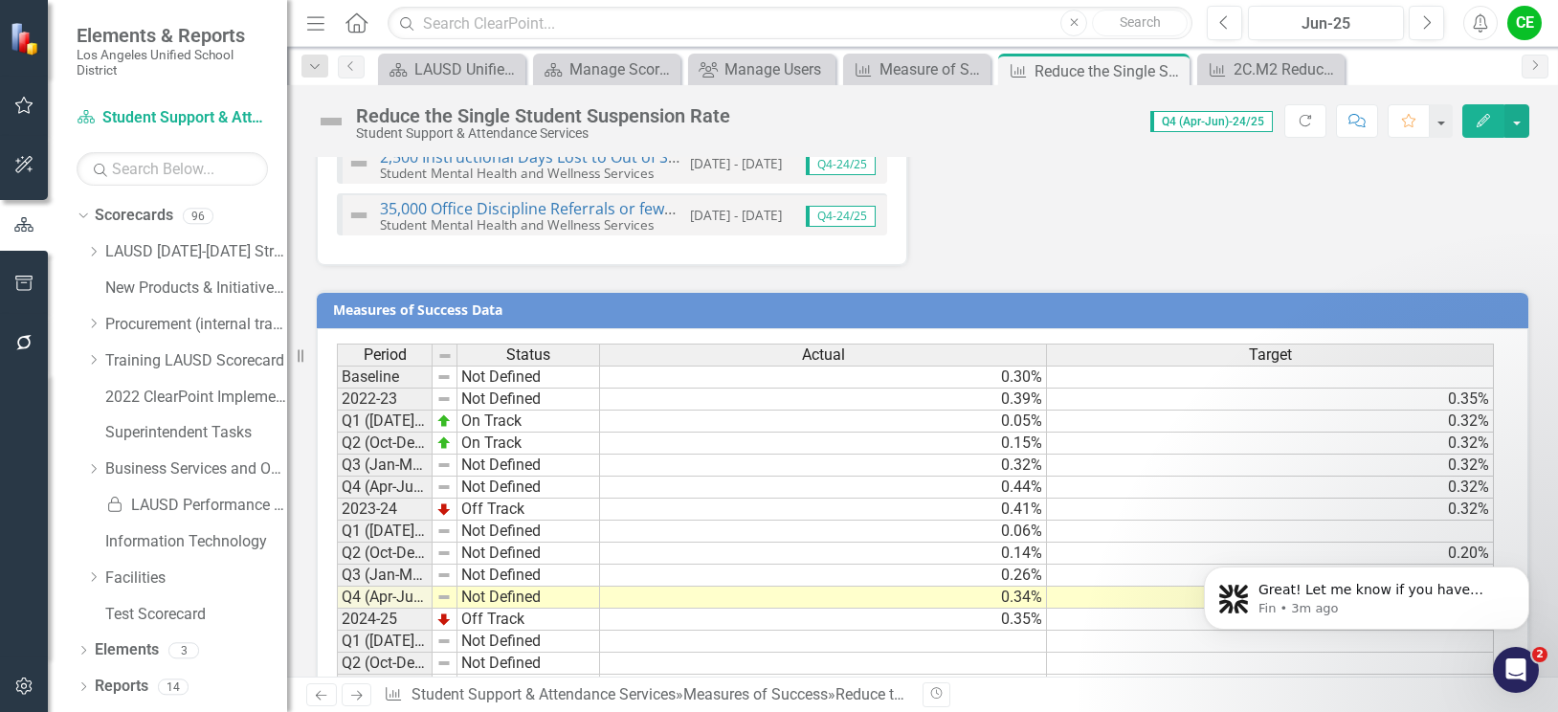
scroll to position [1735, 0]
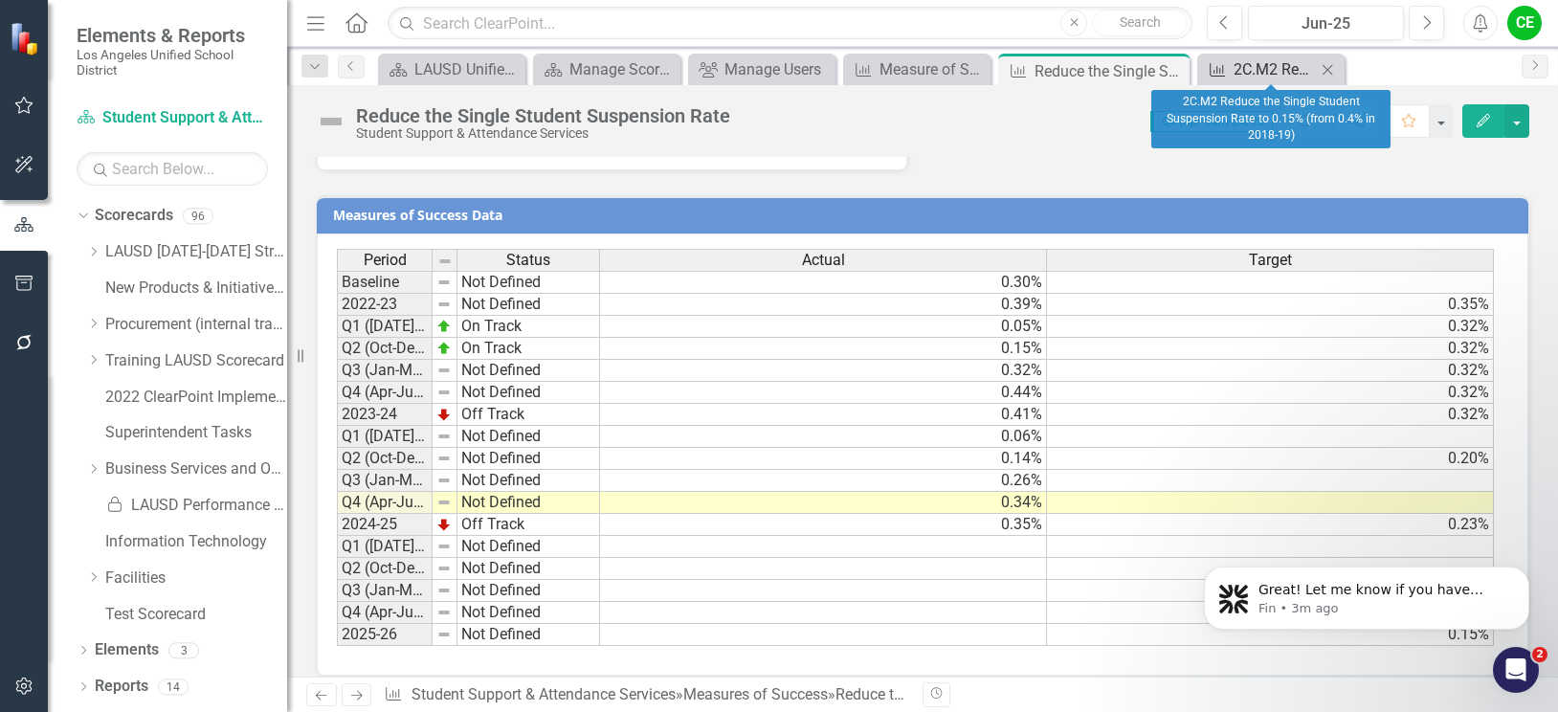
click at [1245, 69] on div "2C.M2 Reduce the Single Student Suspension Rate to 0.15% (from 0.4% in 2018-19)" at bounding box center [1274, 69] width 82 height 24
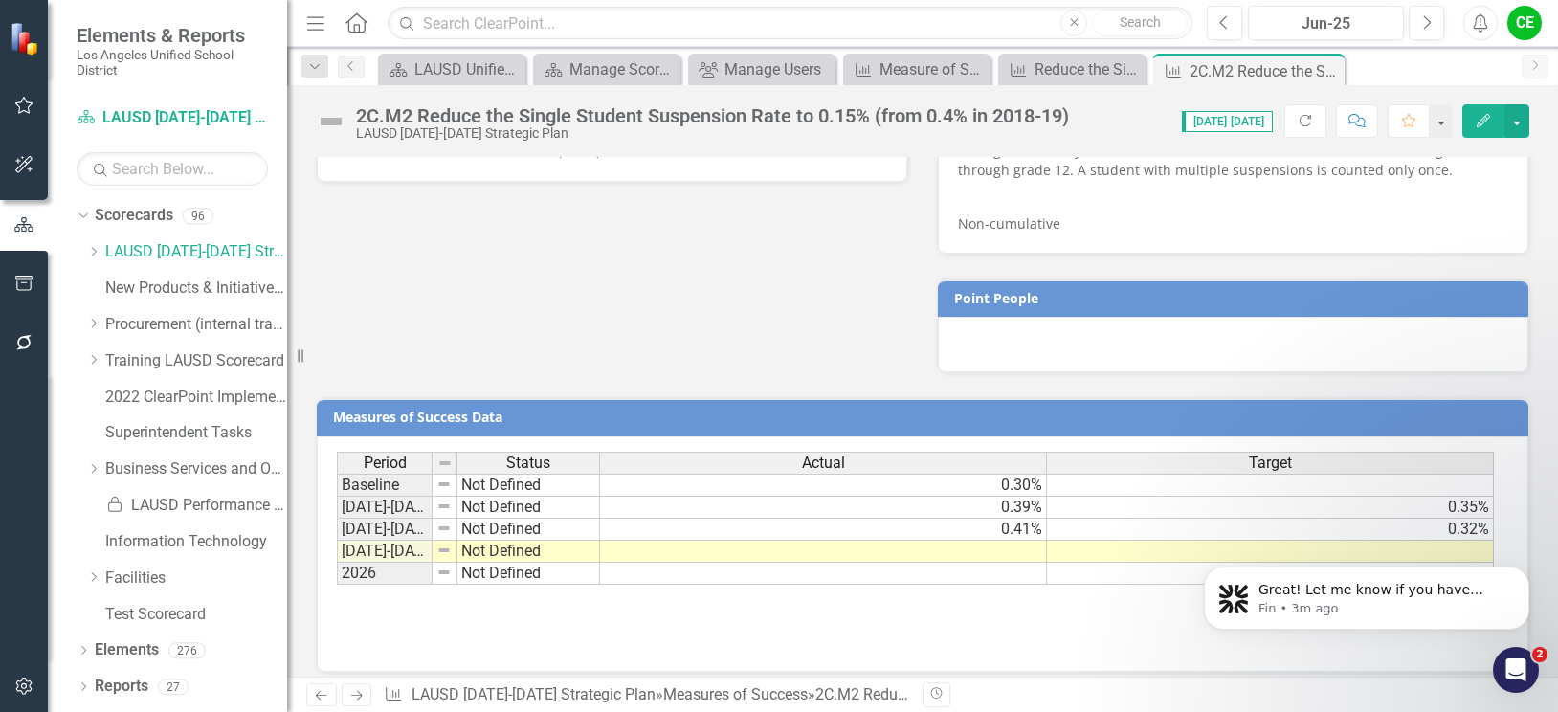
scroll to position [1100, 0]
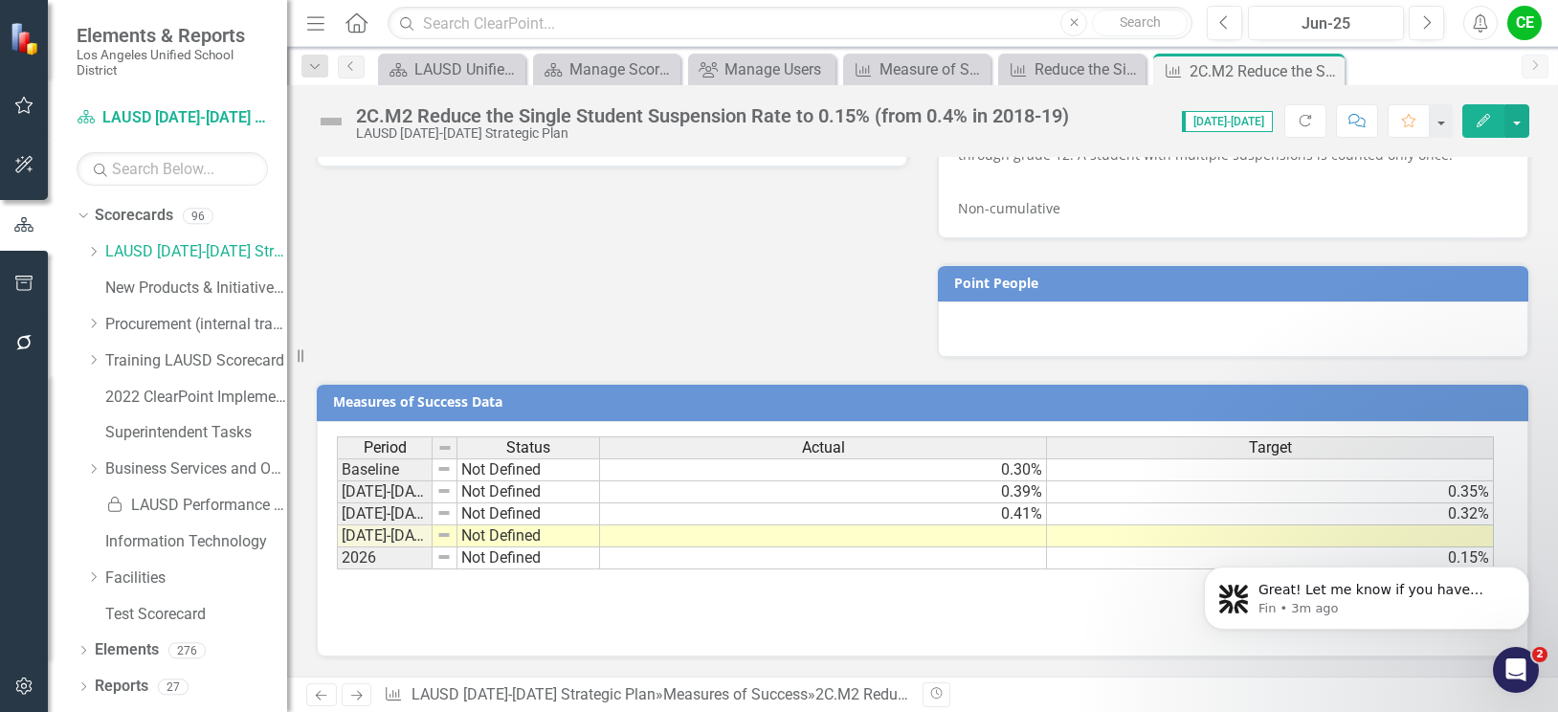
click at [481, 536] on td "Not Defined" at bounding box center [528, 536] width 143 height 22
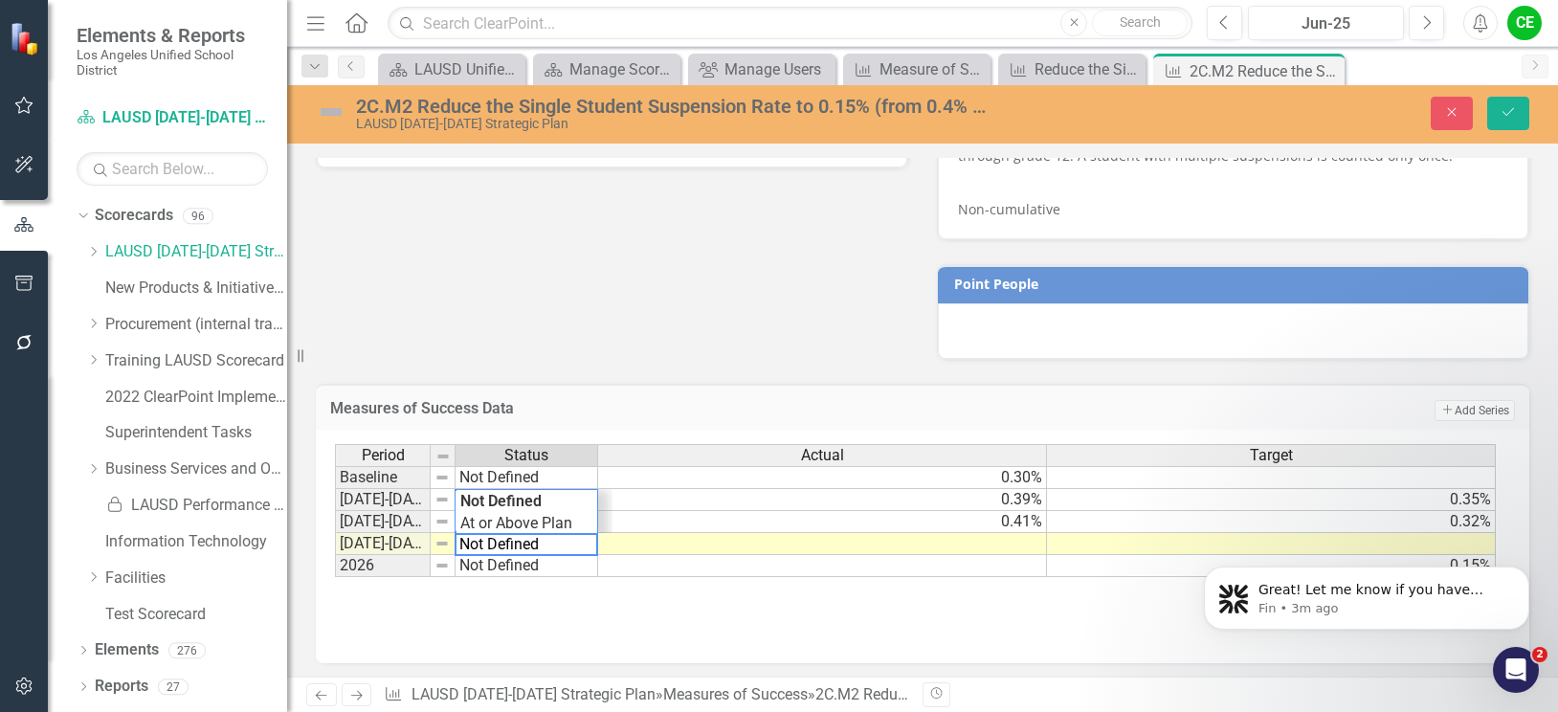
drag, startPoint x: 544, startPoint y: 545, endPoint x: 410, endPoint y: 529, distance: 134.9
click at [410, 529] on div "Period Status Actual Target Baseline Not Defined 0.30% 2022-2023 Not Defined 0.…" at bounding box center [915, 511] width 1161 height 134
click at [499, 525] on div "Period Status Actual Target Baseline Not Defined 0.30% 2022-2023 Not Defined 0.…" at bounding box center [915, 511] width 1161 height 134
type textarea "Off Track"
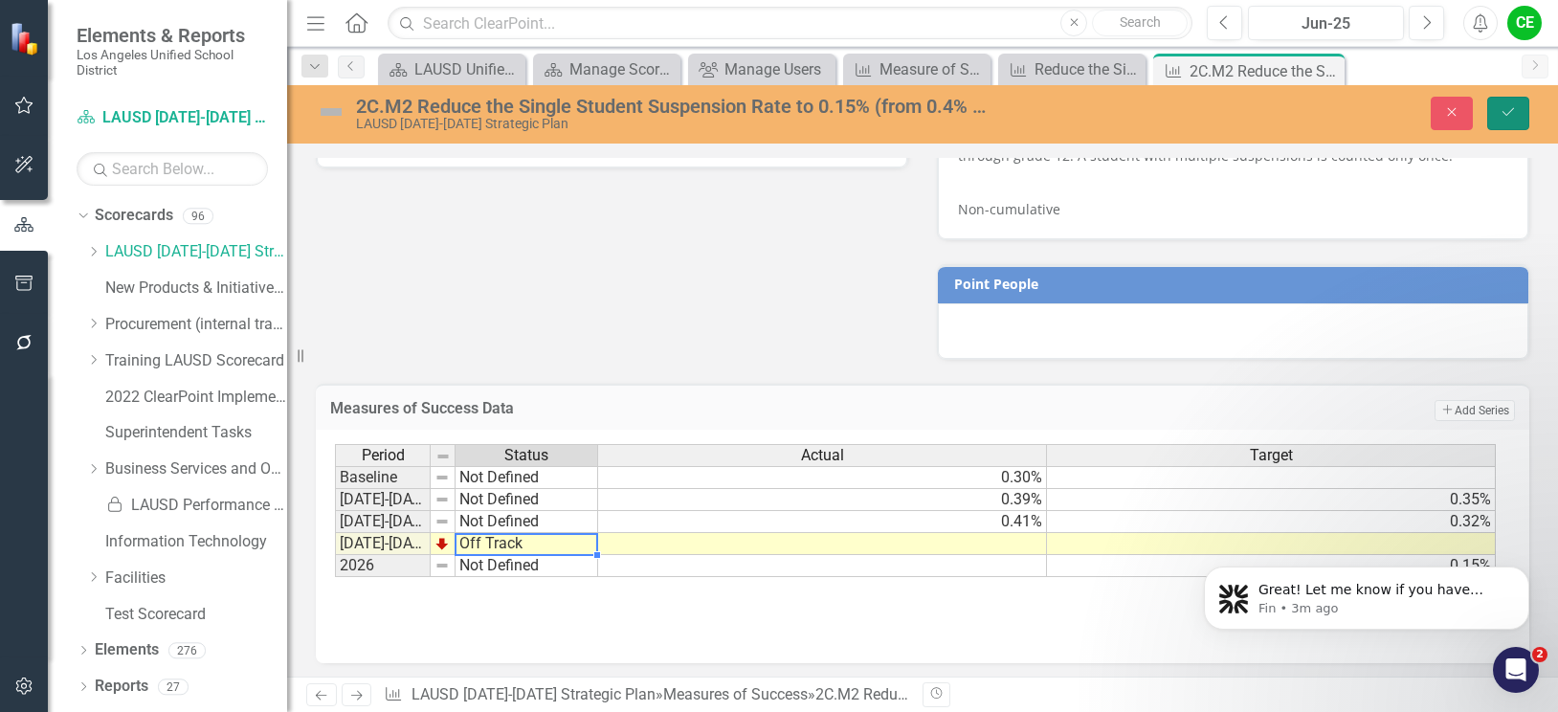
click at [1503, 119] on icon "Save" at bounding box center [1507, 111] width 17 height 13
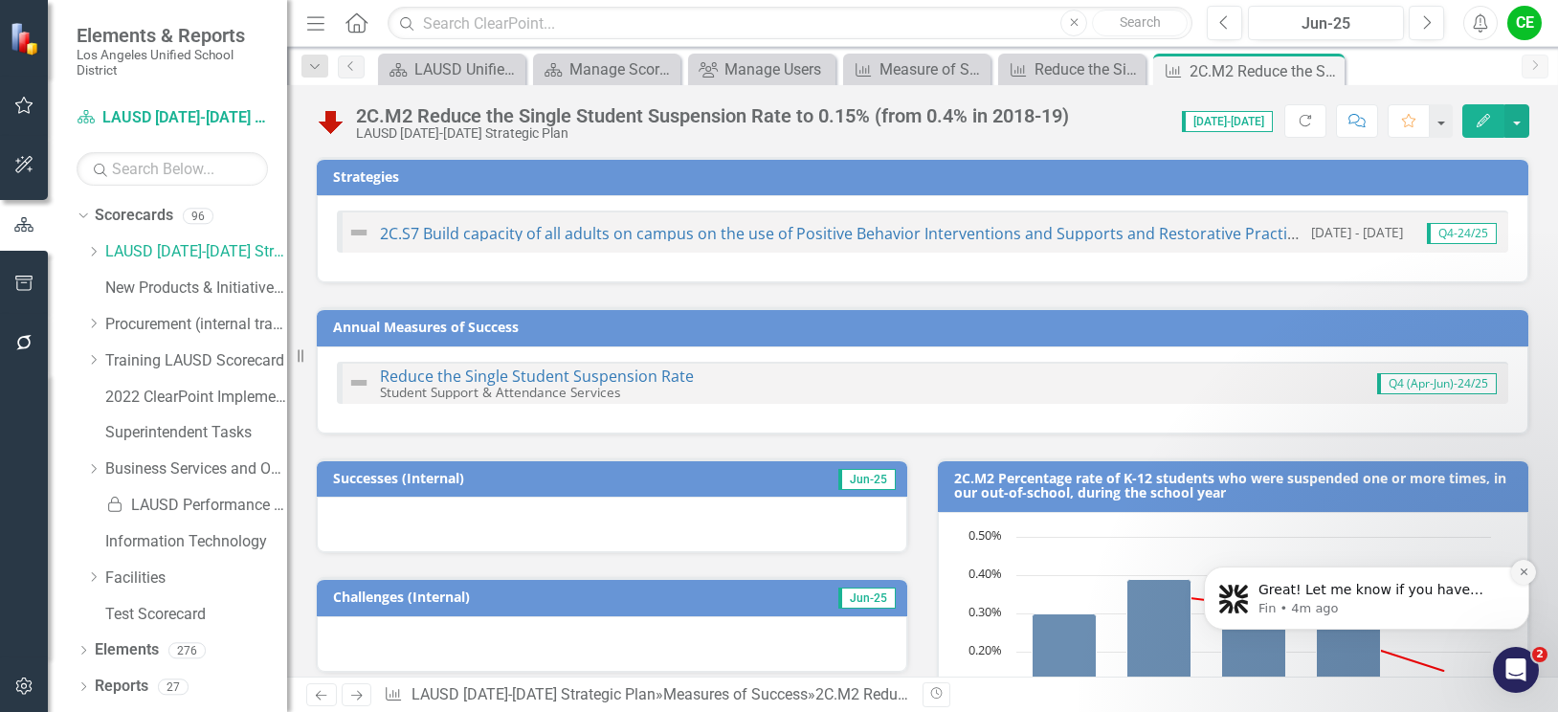
click at [1518, 576] on icon "Dismiss notification" at bounding box center [1523, 571] width 11 height 11
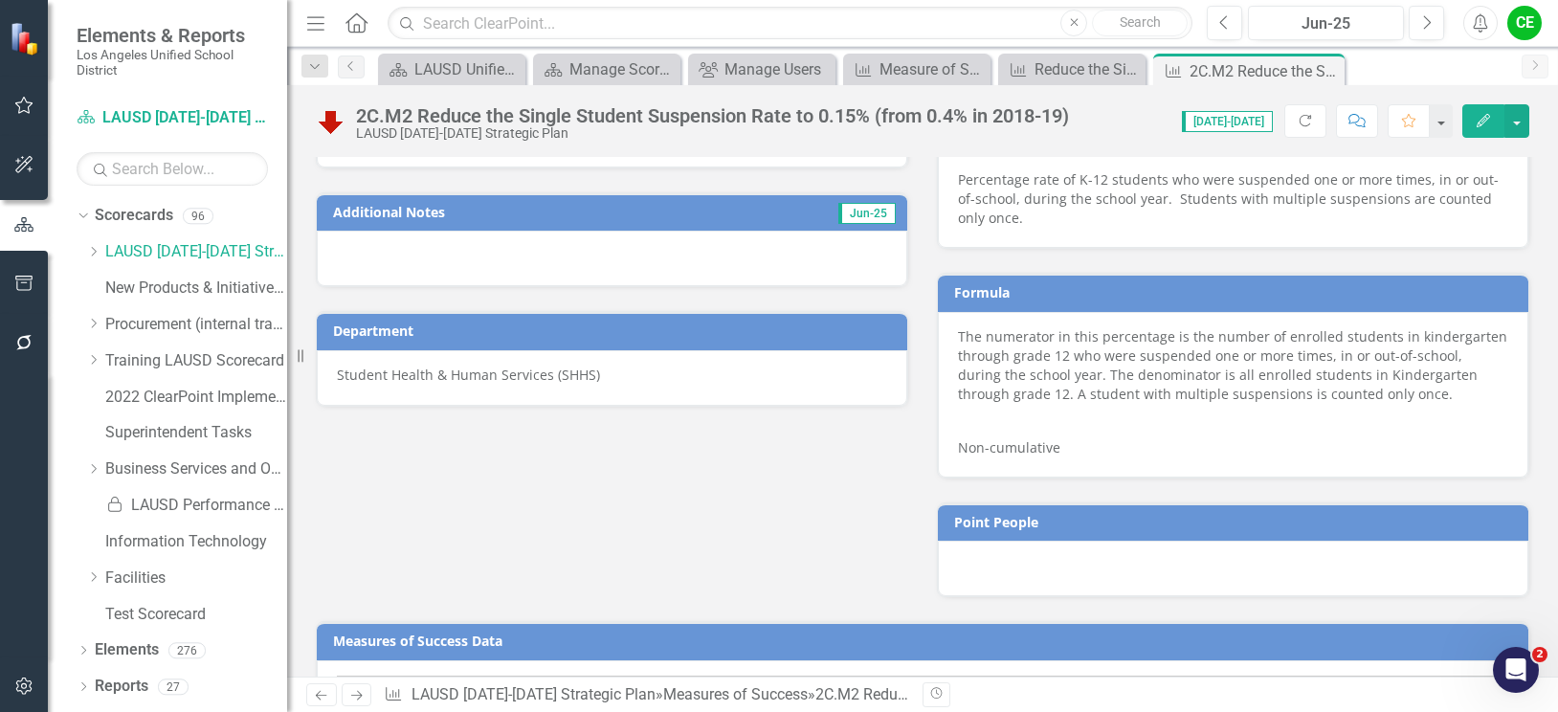
scroll to position [1100, 0]
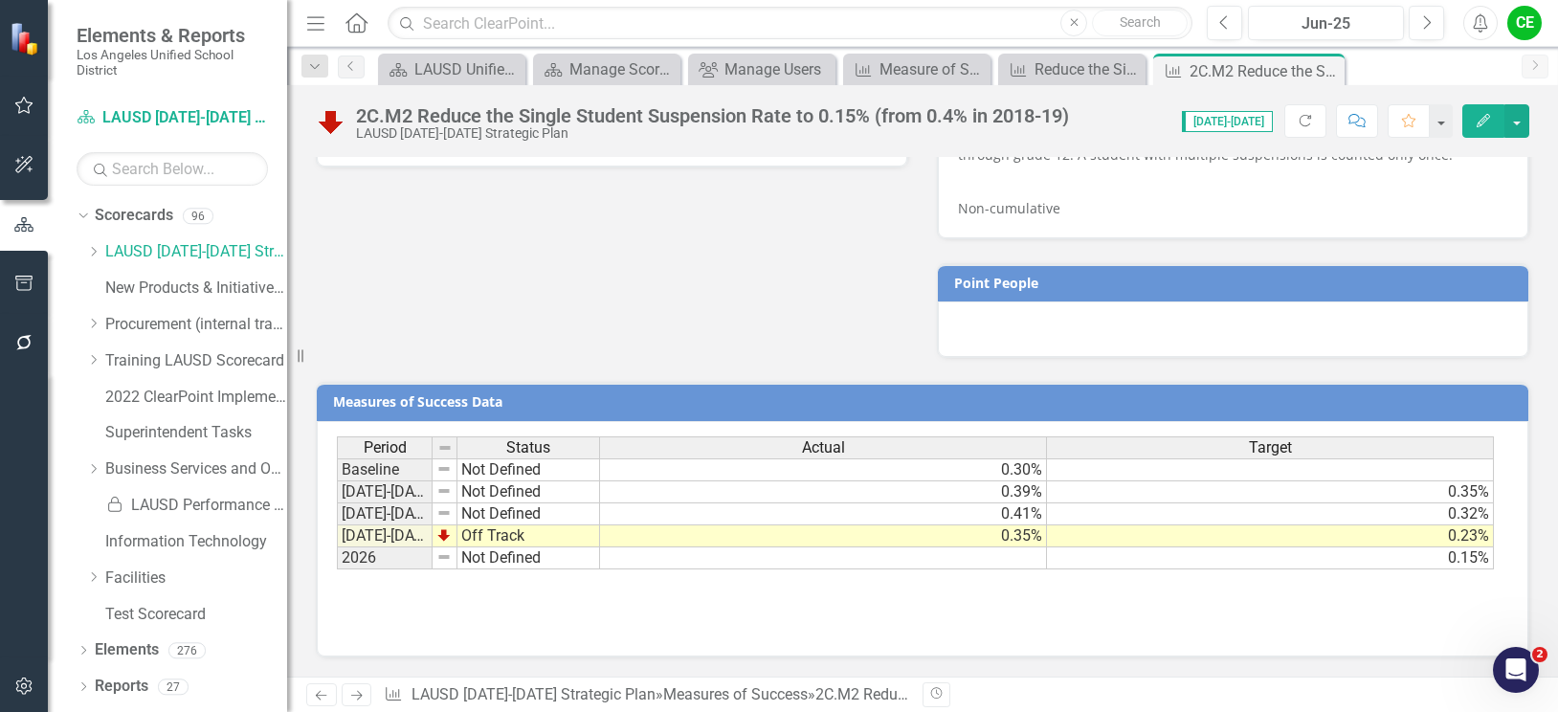
click at [1225, 599] on div "Period Status Actual Target Baseline Not Defined 0.30% 2022-2023 Not Defined 0.…" at bounding box center [922, 531] width 1171 height 191
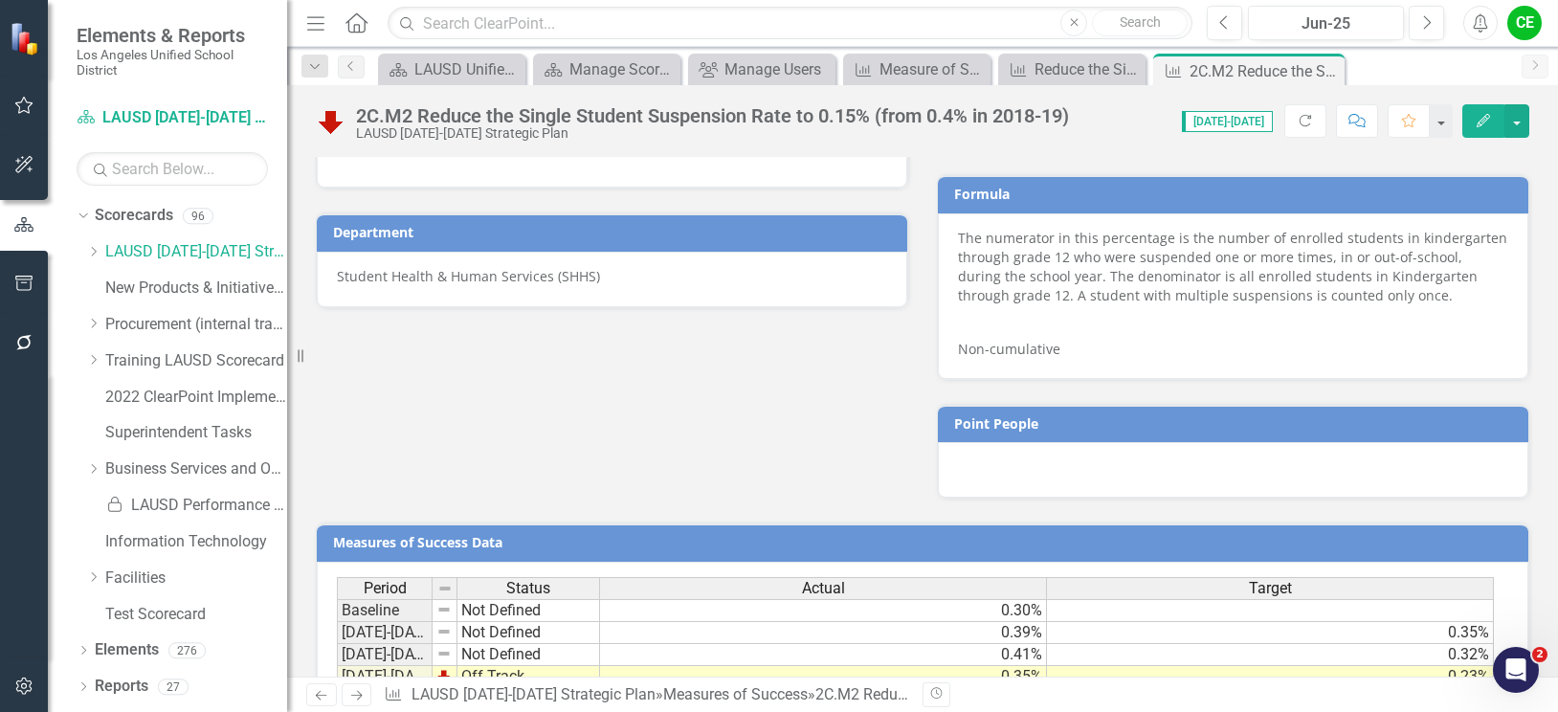
scroll to position [813, 0]
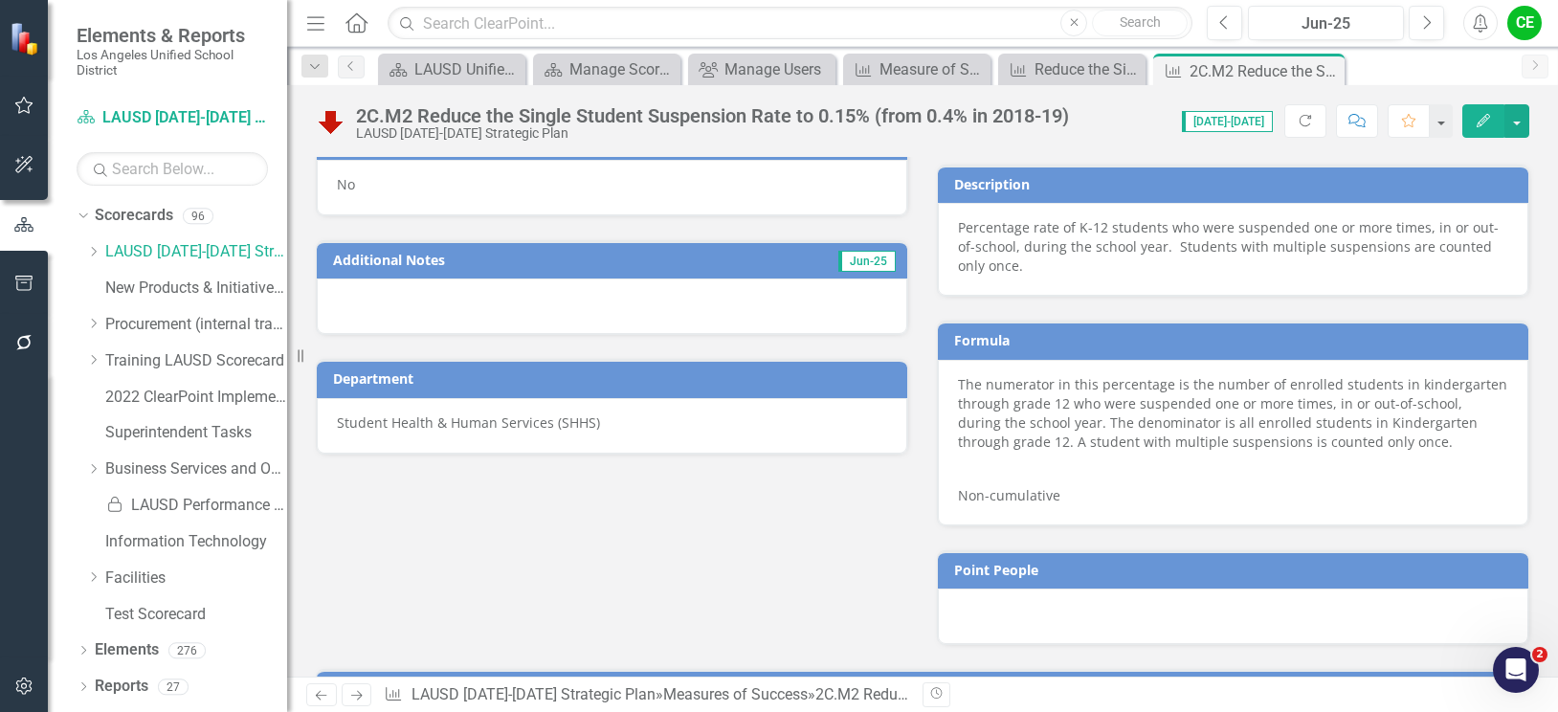
click at [359, 176] on div "No" at bounding box center [612, 187] width 590 height 55
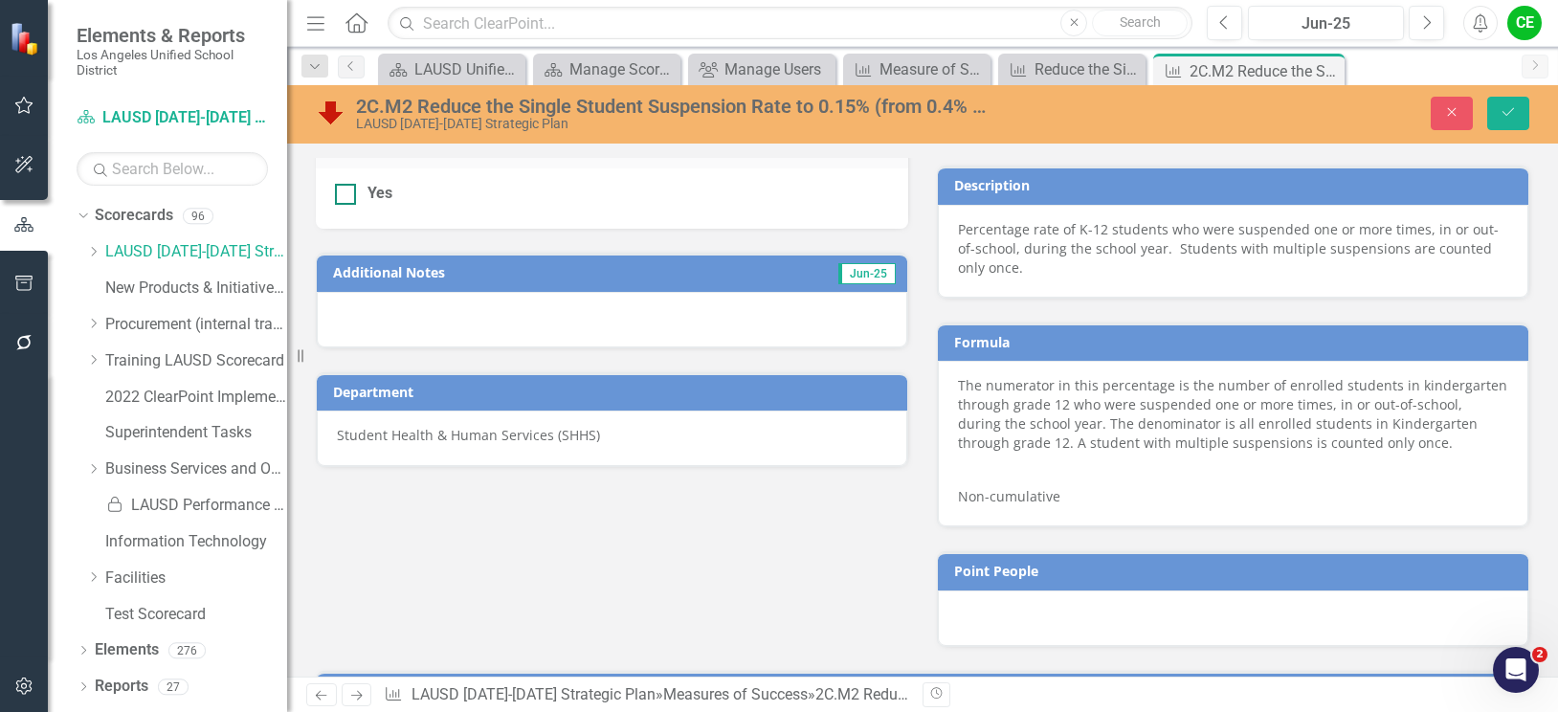
click at [344, 192] on input "Yes" at bounding box center [341, 190] width 12 height 12
checkbox input "true"
click at [1507, 101] on button "Save" at bounding box center [1508, 113] width 42 height 33
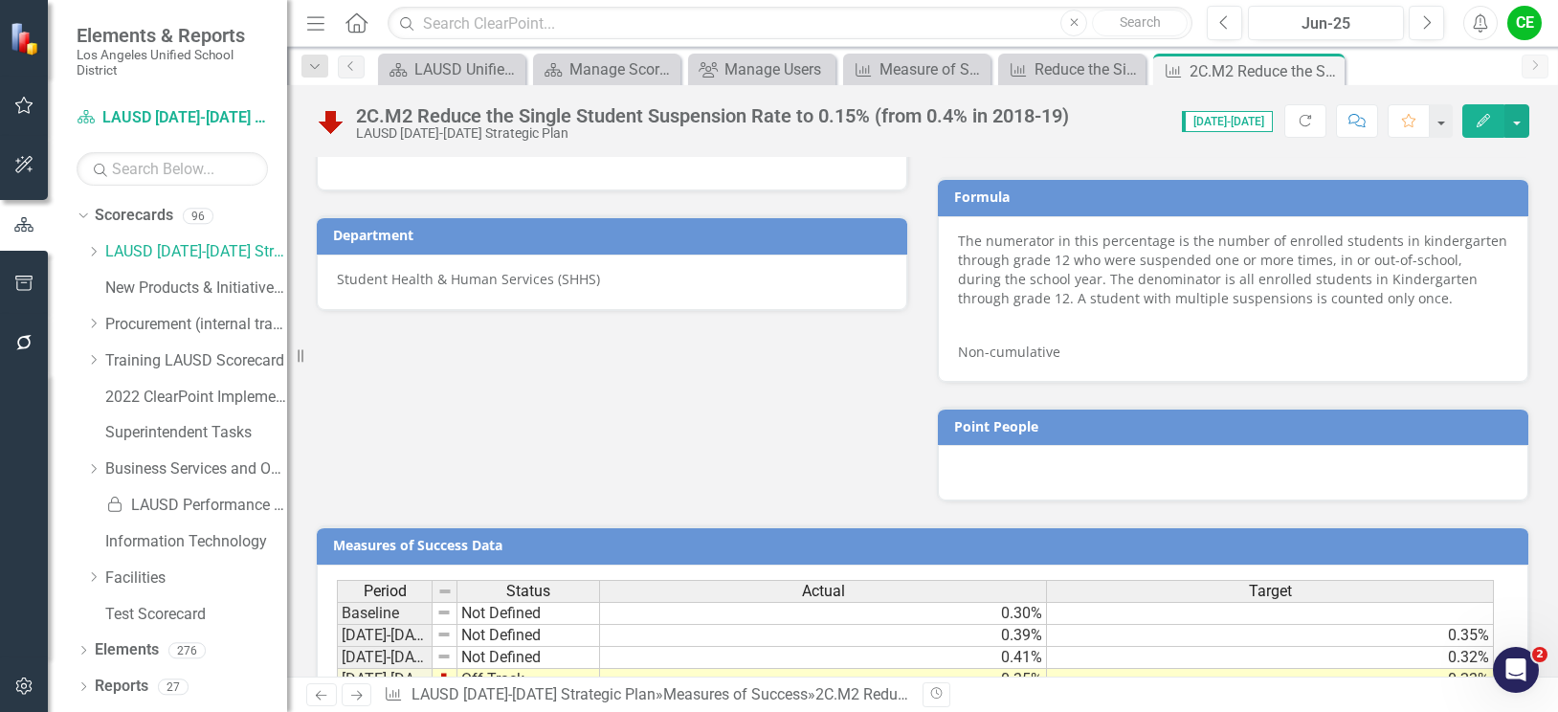
scroll to position [1100, 0]
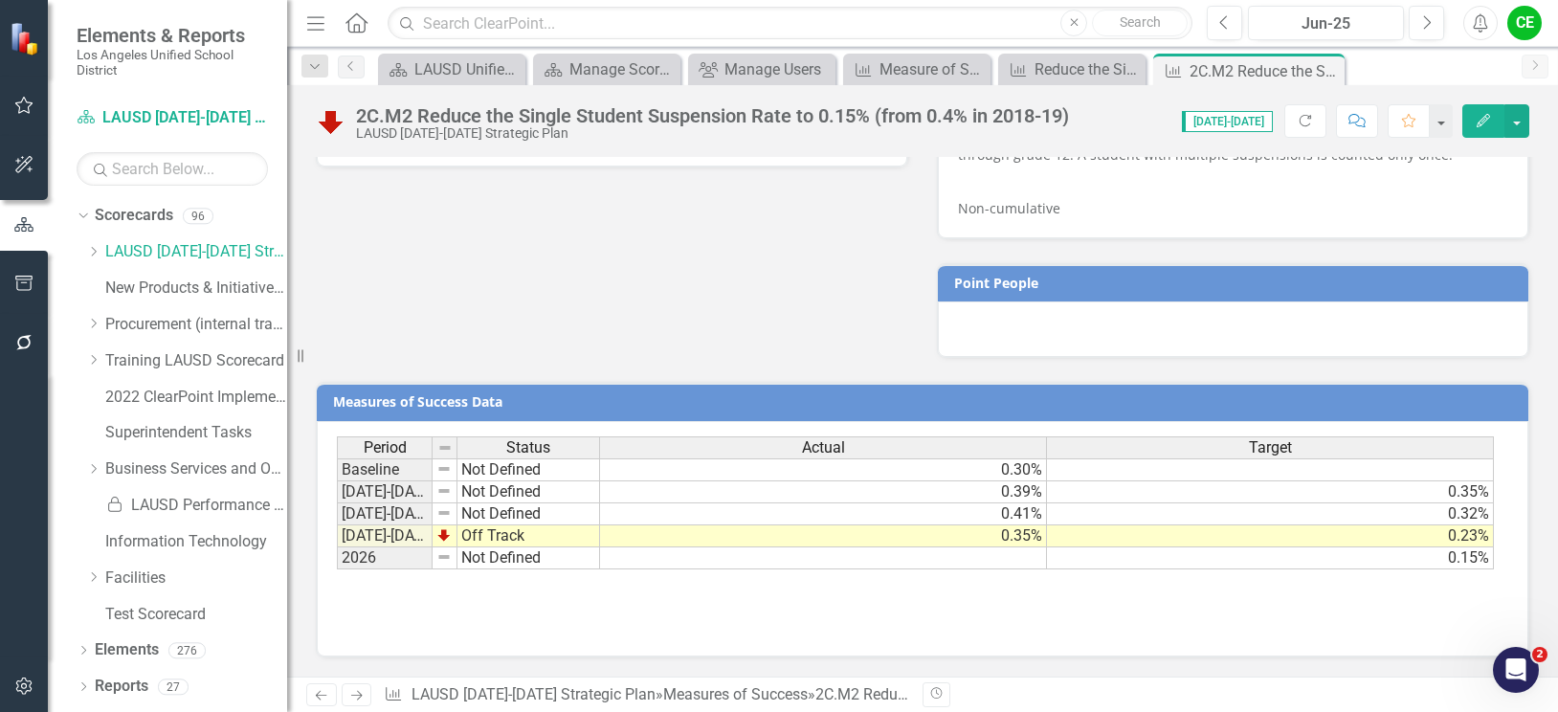
click at [1039, 625] on div "Period Status Actual Target Baseline Not Defined 0.30% 2022-2023 Not Defined 0.…" at bounding box center [922, 531] width 1171 height 191
click at [1325, 65] on icon "Close" at bounding box center [1326, 70] width 19 height 15
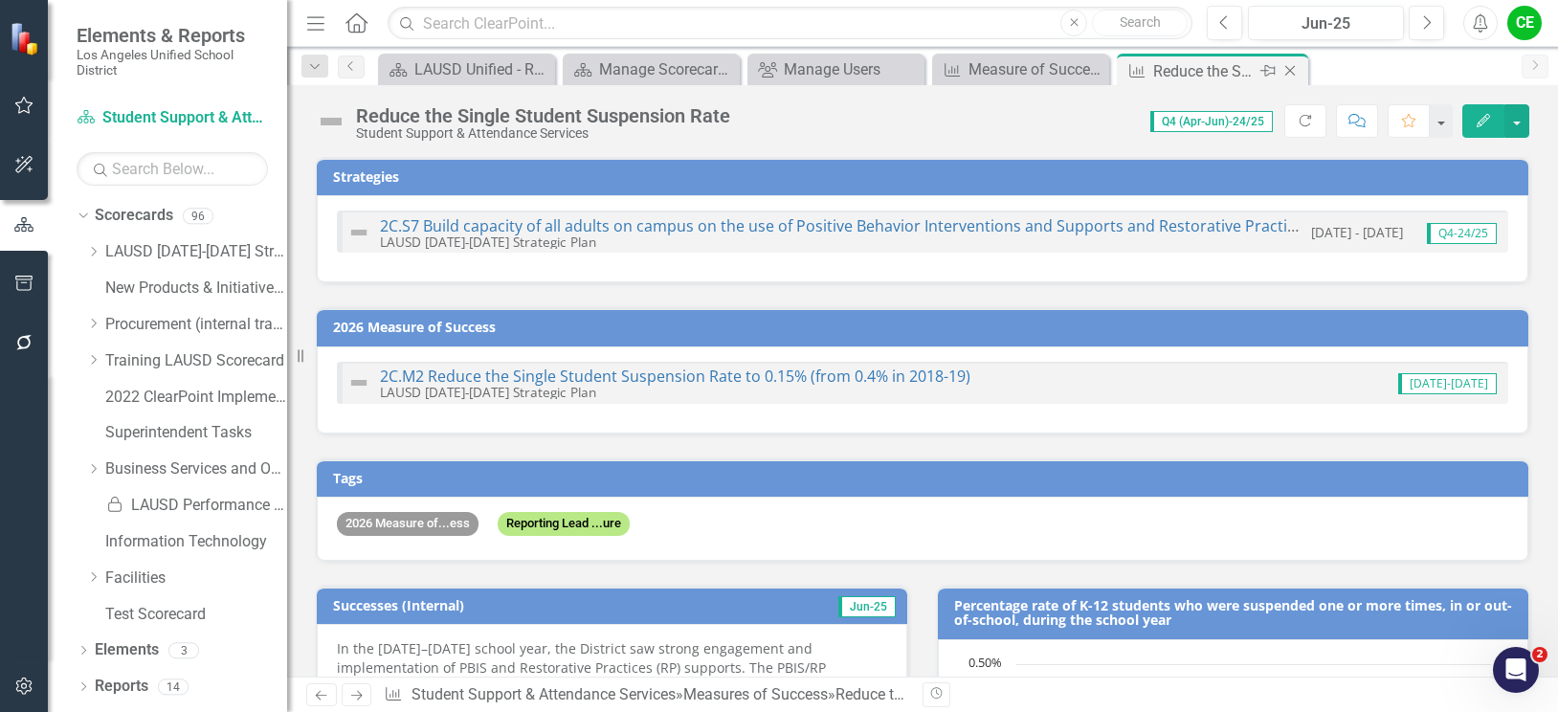
click at [1284, 65] on icon "Close" at bounding box center [1289, 70] width 19 height 15
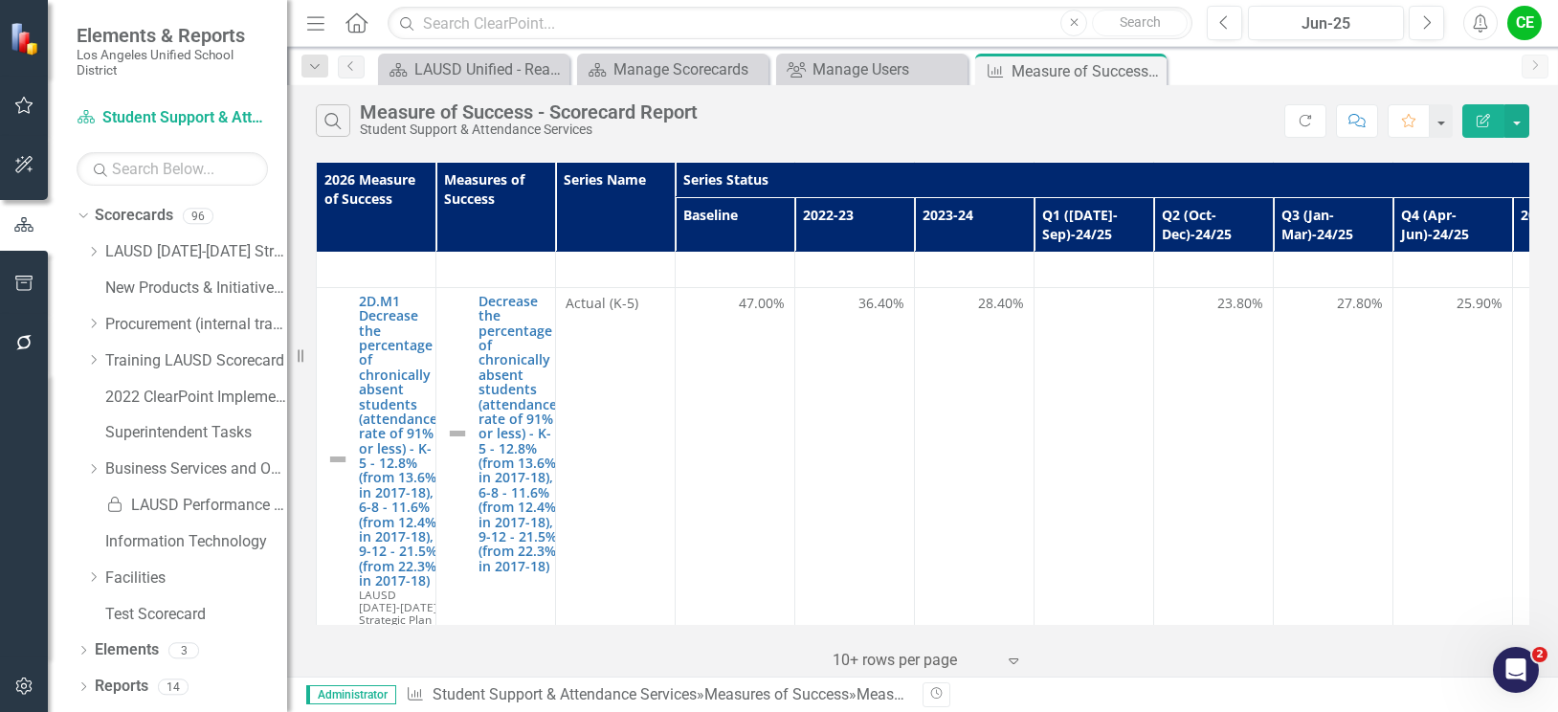
scroll to position [1722, 0]
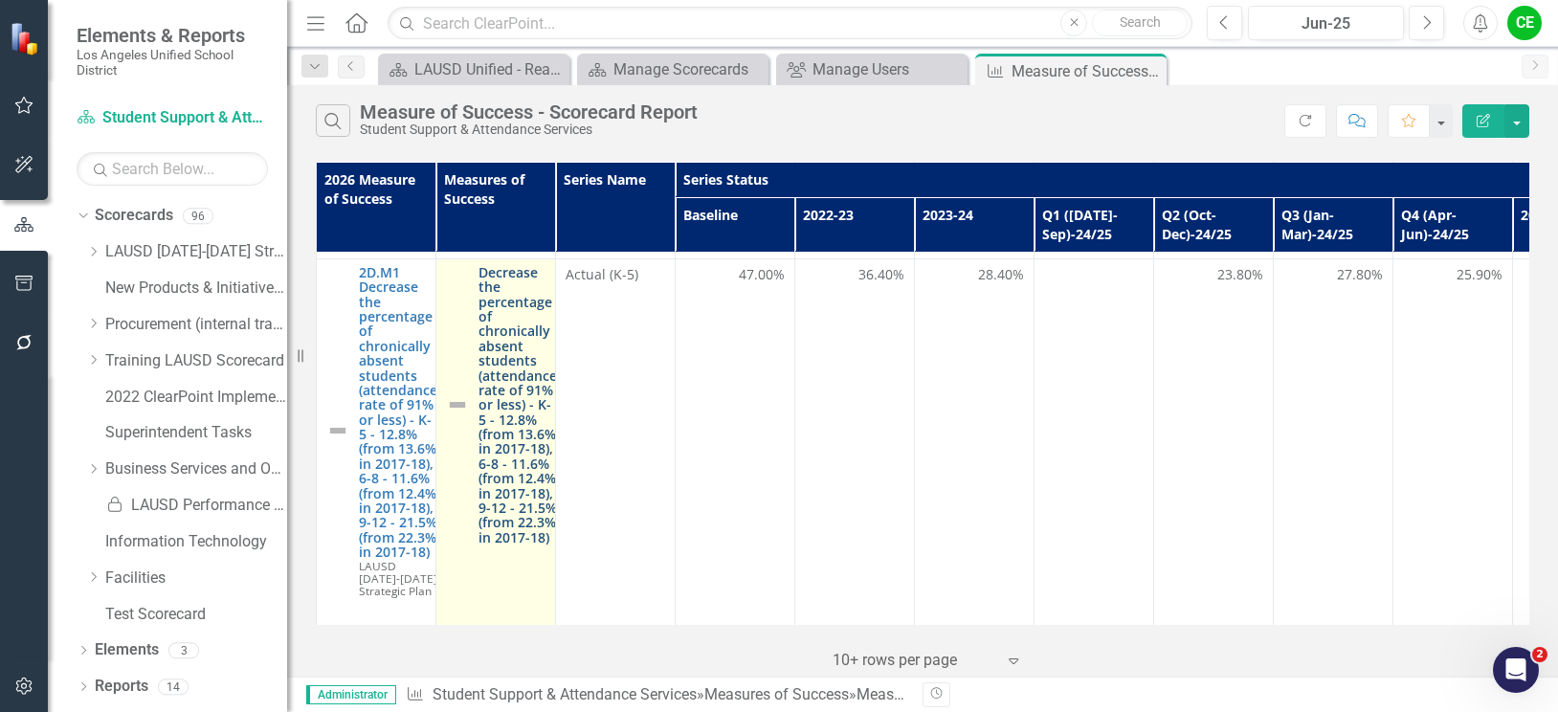
click at [521, 364] on link "Decrease the percentage of chronically absent students (attendance rate of 91% …" at bounding box center [517, 404] width 78 height 279
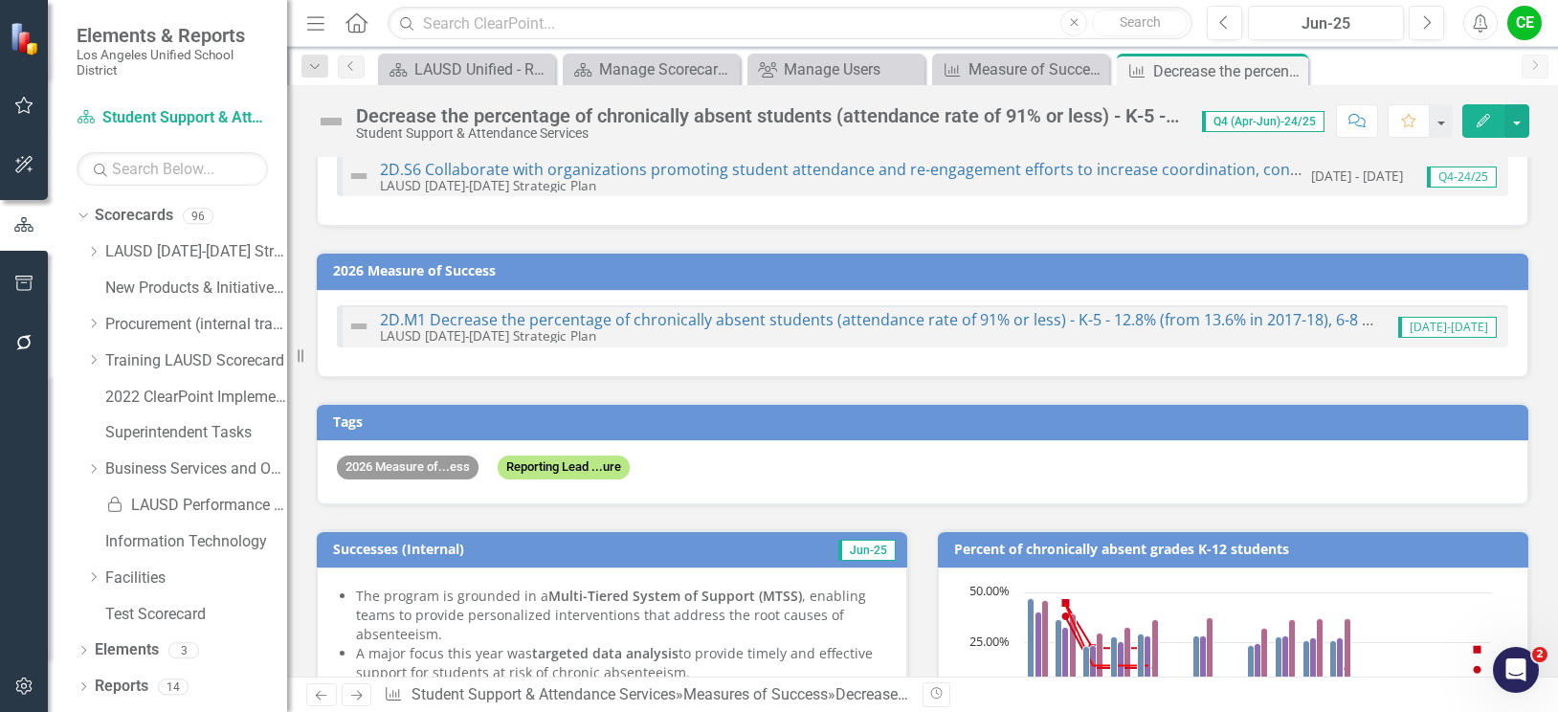
scroll to position [287, 0]
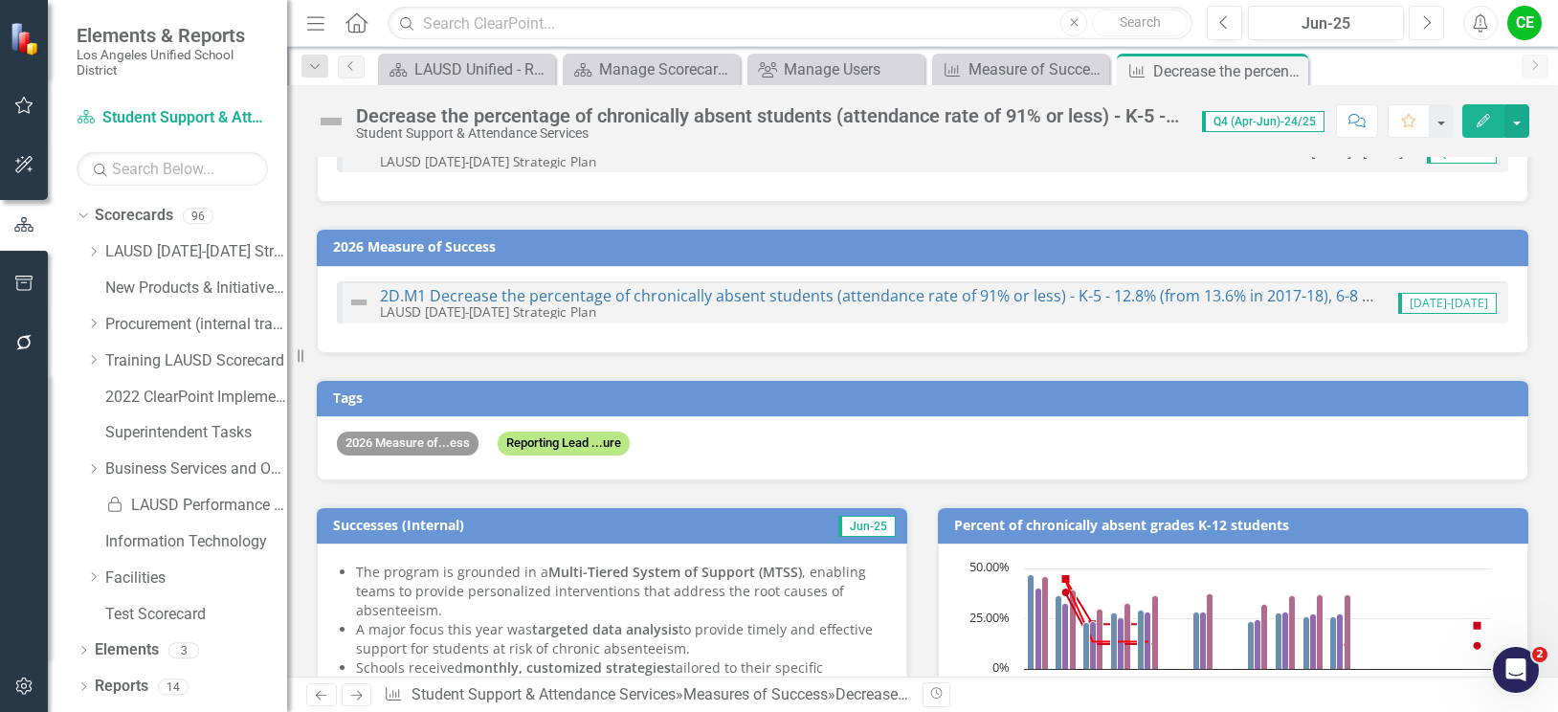
click at [1422, 21] on button "Next" at bounding box center [1425, 23] width 35 height 34
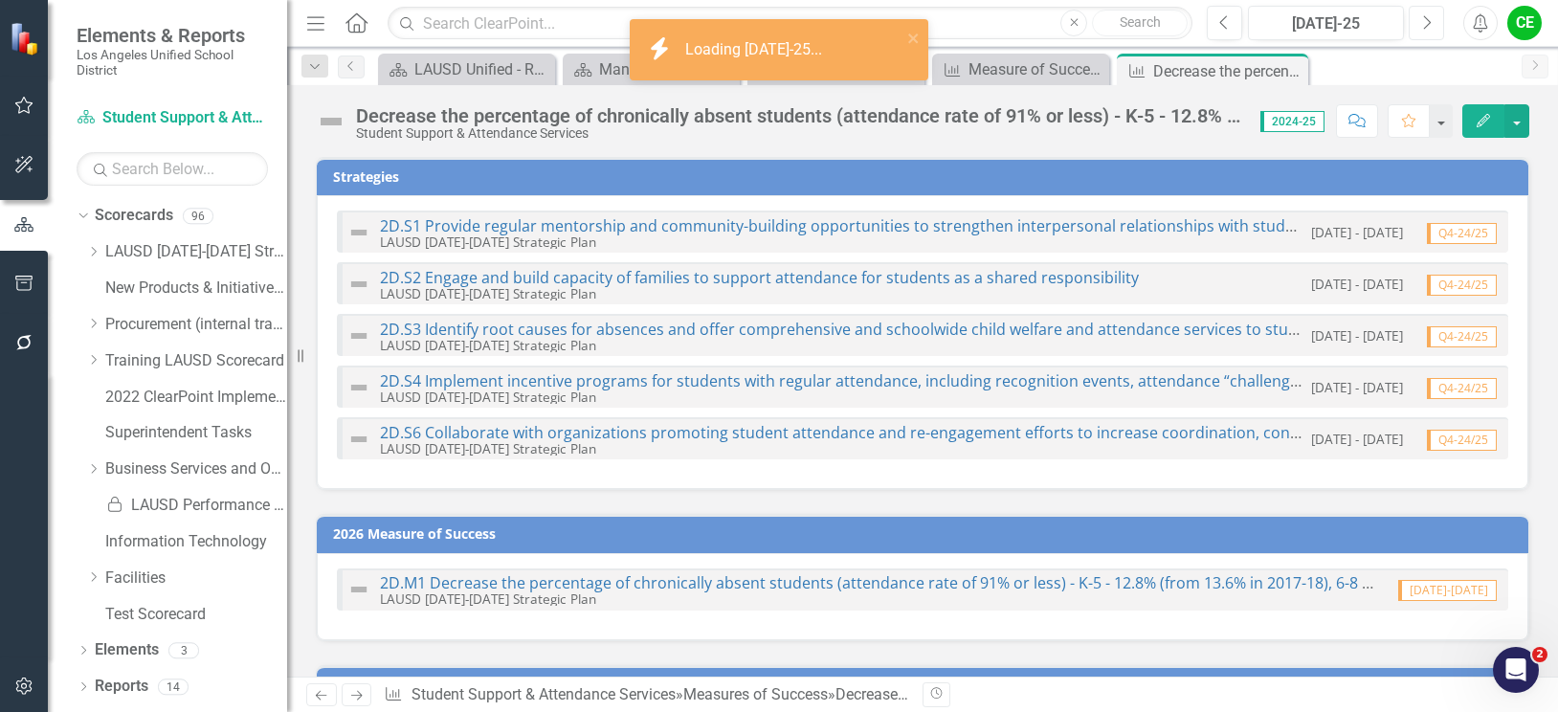
checkbox input "true"
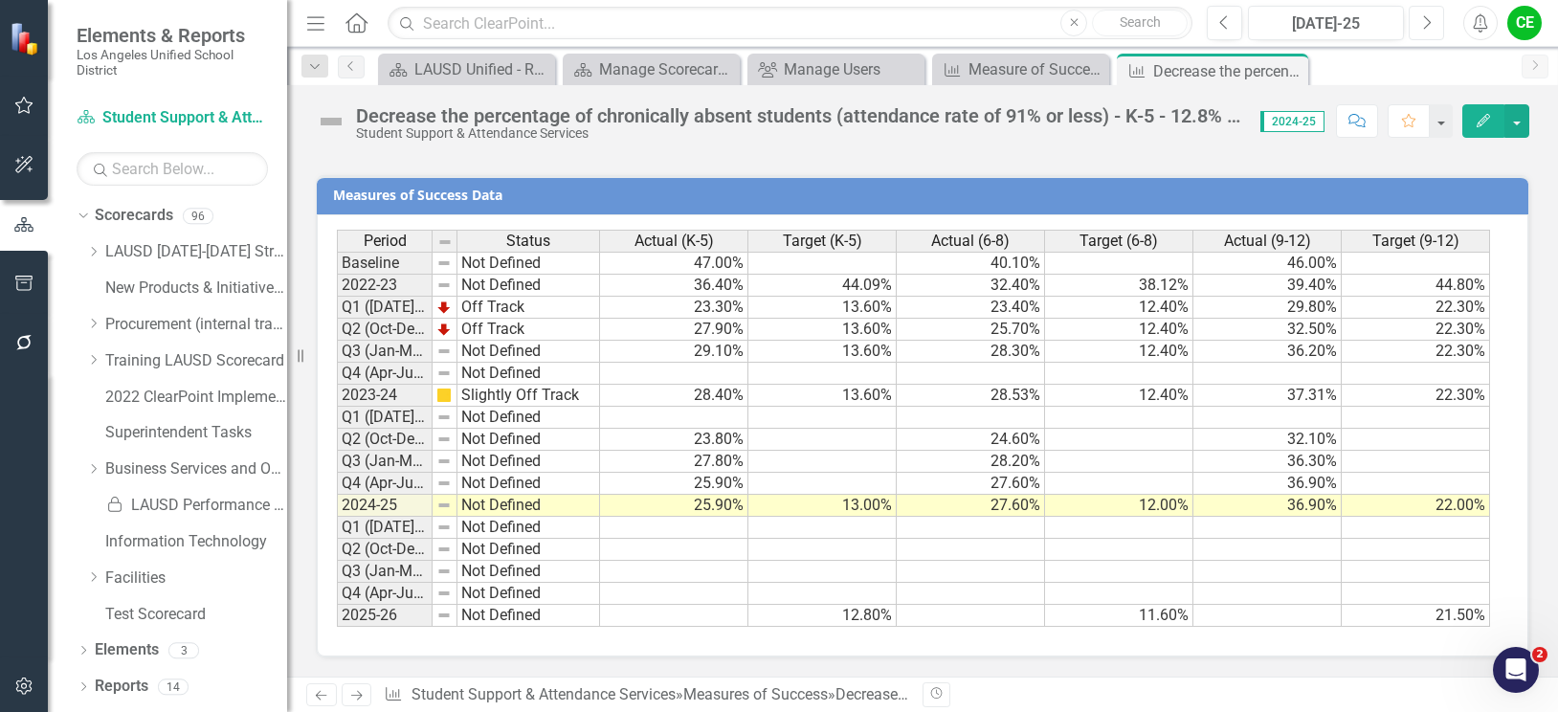
scroll to position [3564, 0]
click at [432, 241] on th "Period" at bounding box center [385, 241] width 96 height 22
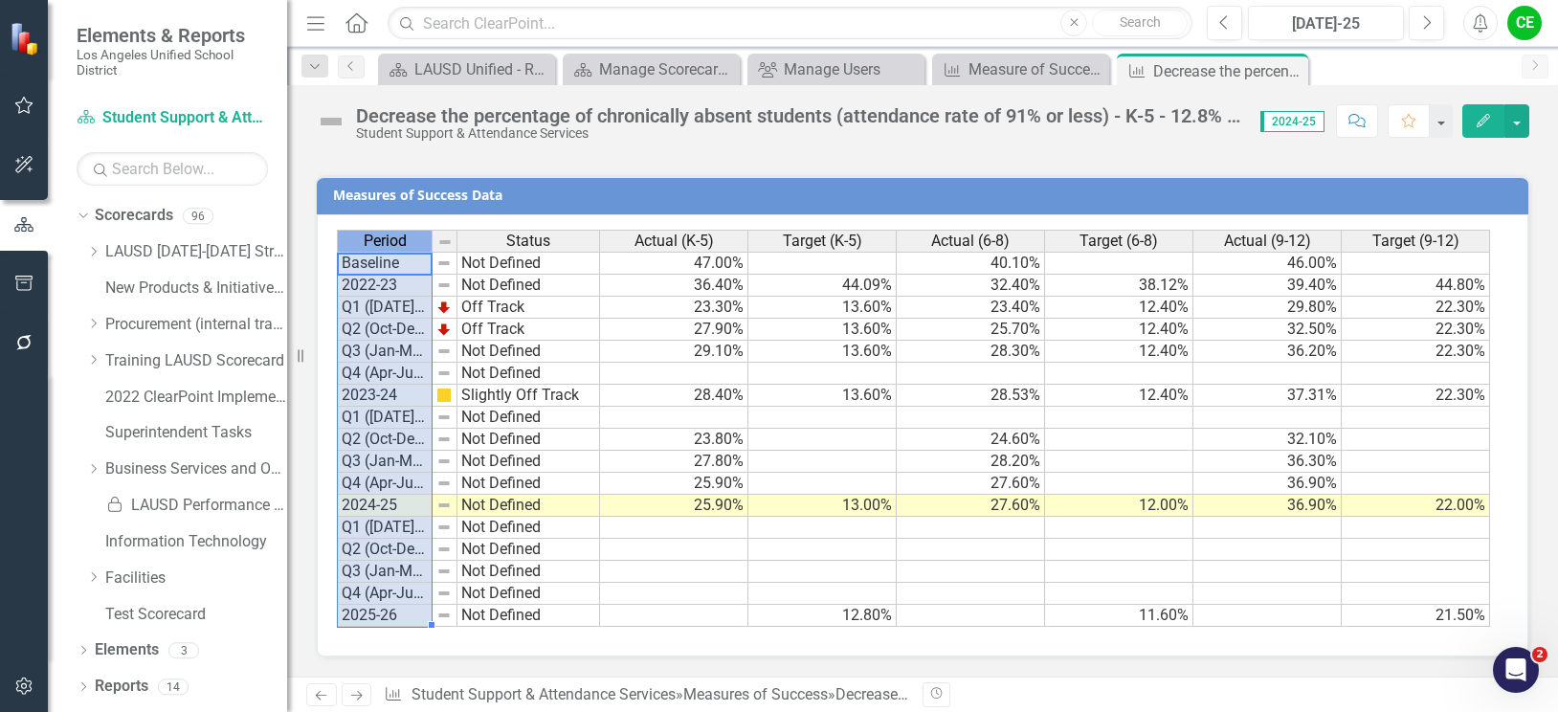
click at [591, 337] on td "Off Track" at bounding box center [528, 330] width 143 height 22
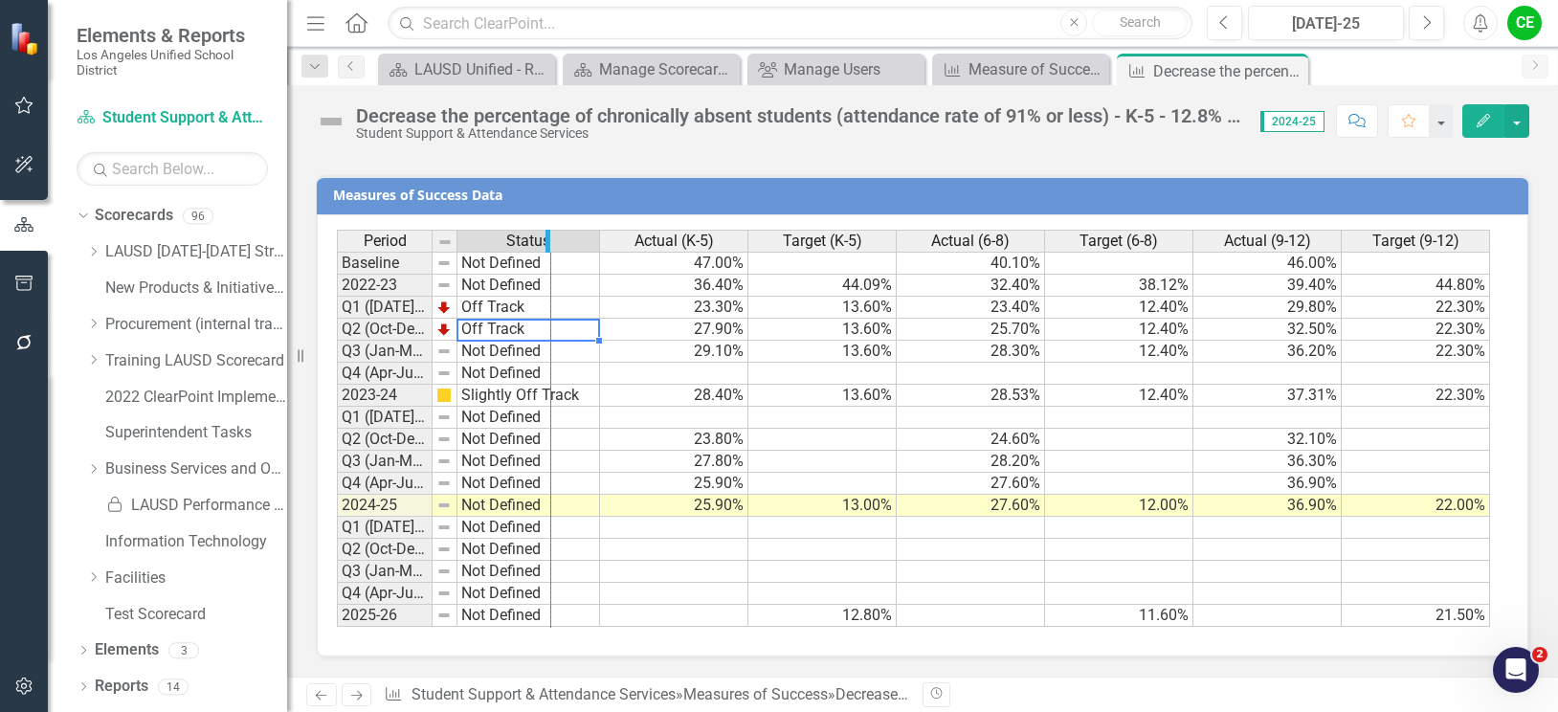
drag, startPoint x: 430, startPoint y: 241, endPoint x: 548, endPoint y: 249, distance: 118.9
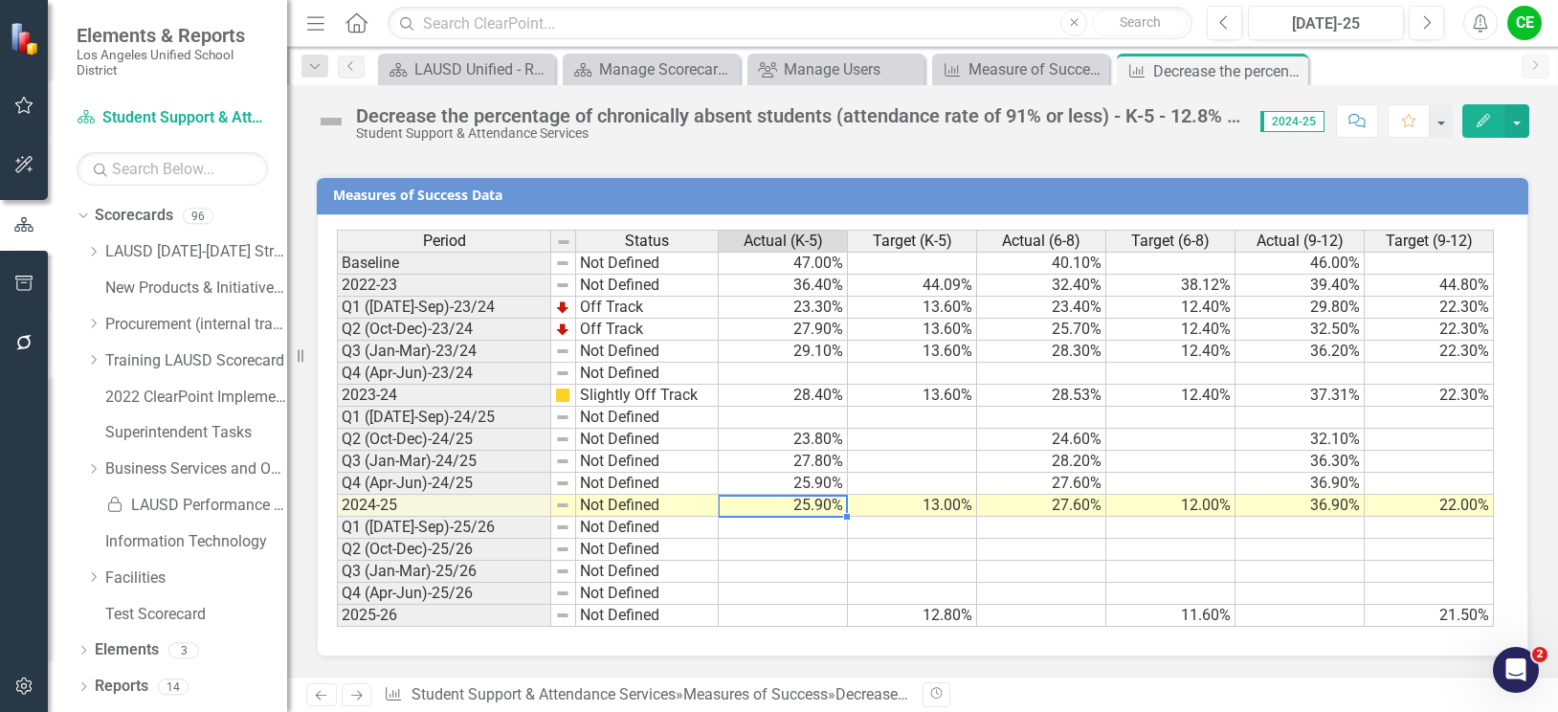
click at [775, 512] on td "25.90%" at bounding box center [783, 506] width 129 height 22
click at [777, 511] on td "25.90%" at bounding box center [783, 506] width 129 height 22
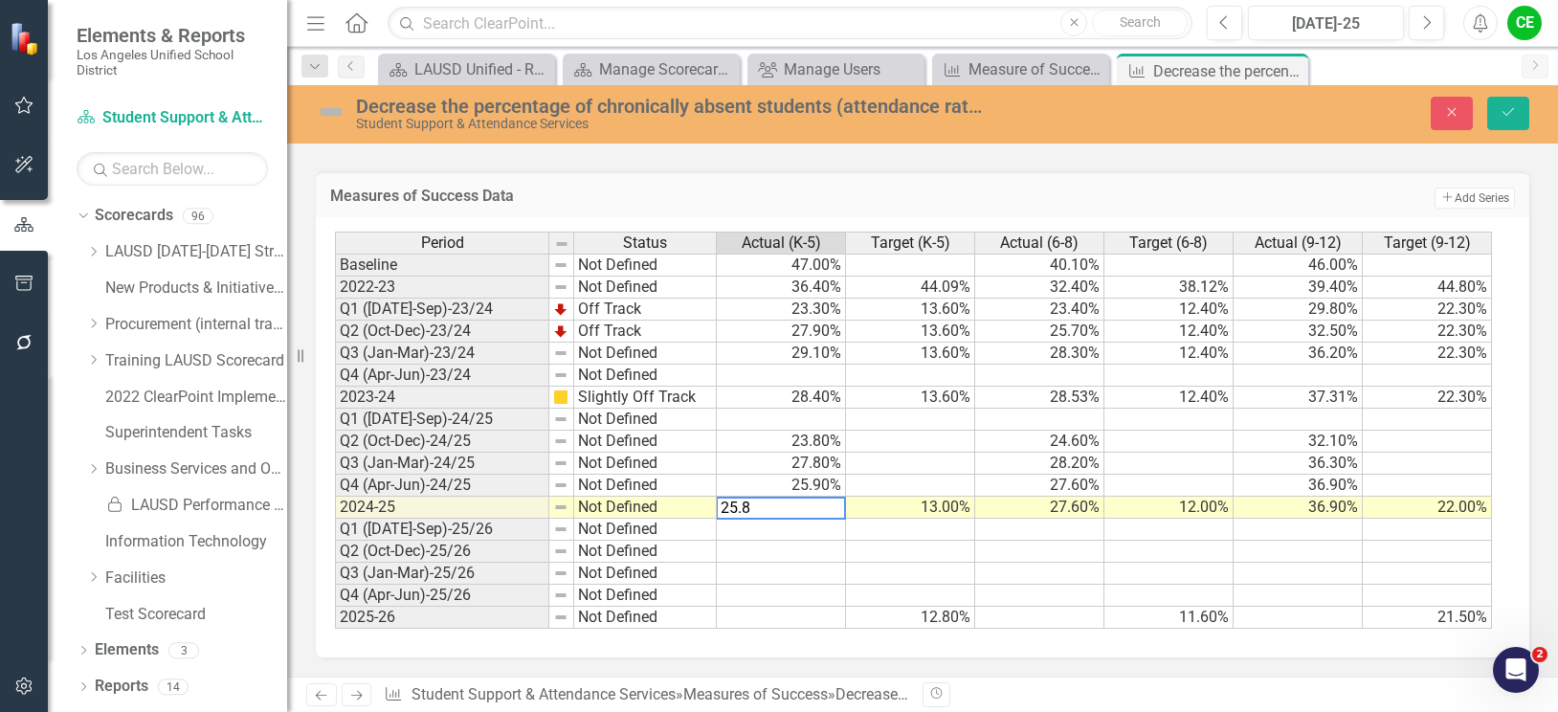
type textarea "25.8"
click at [818, 540] on td at bounding box center [781, 530] width 129 height 22
click at [1503, 106] on icon "Save" at bounding box center [1507, 111] width 17 height 13
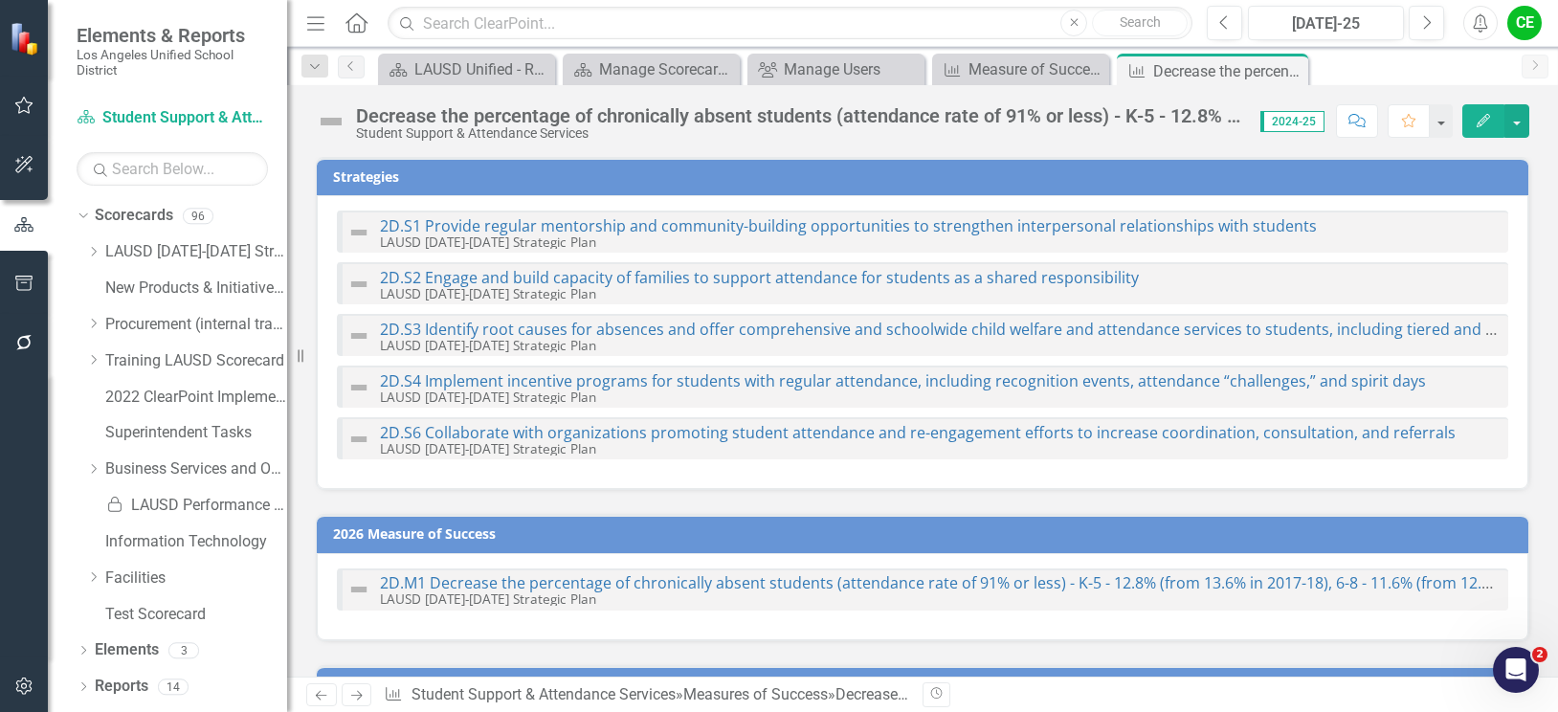
checkbox input "false"
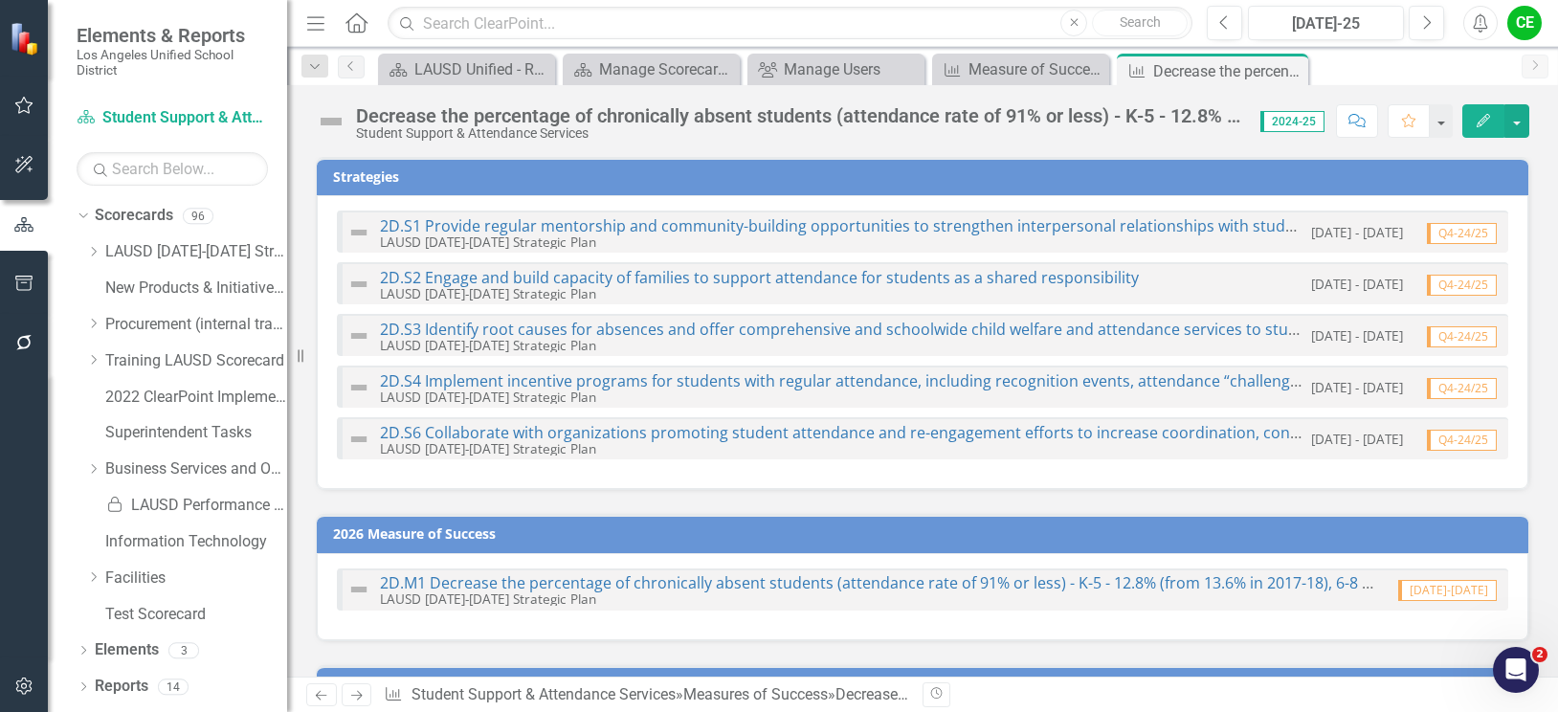
checkbox input "true"
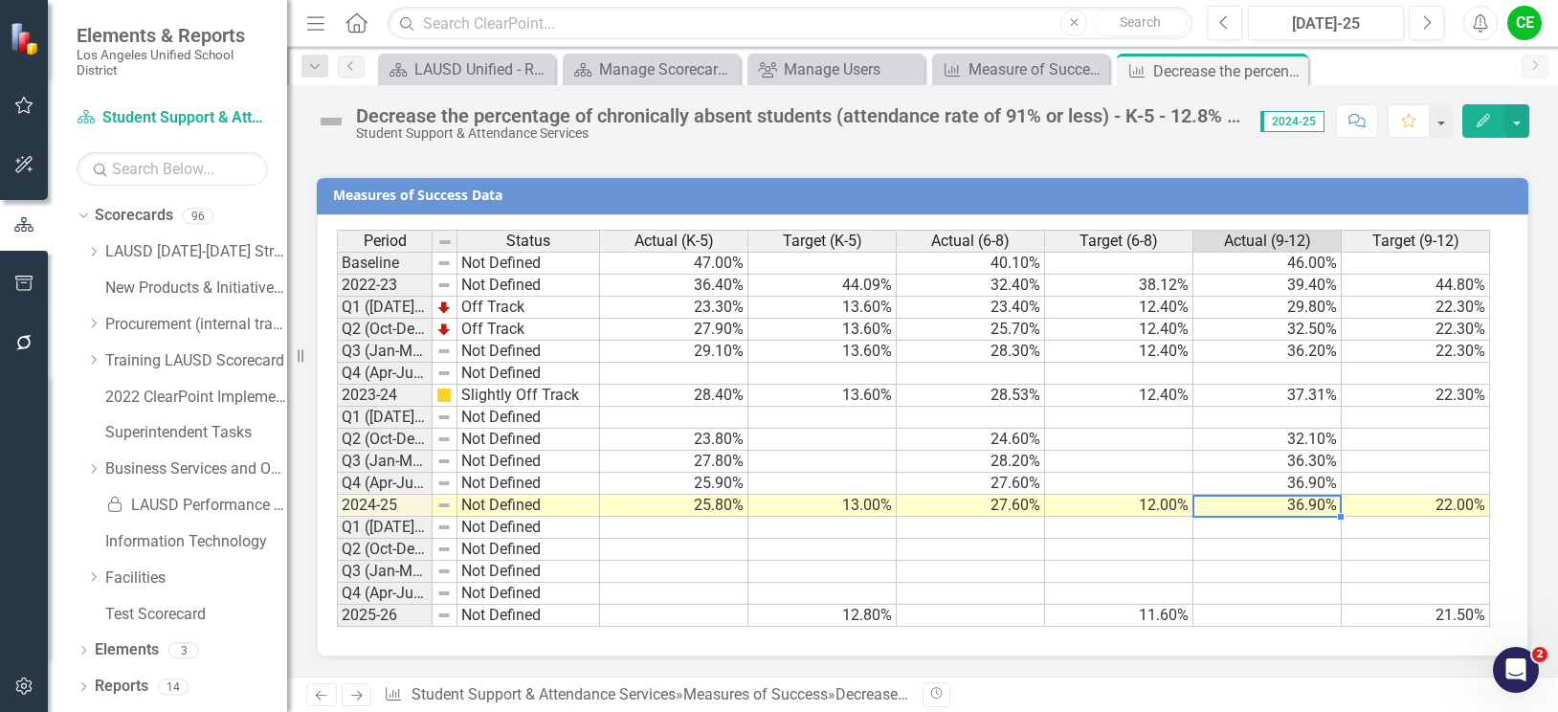
click at [1297, 509] on td "36.90%" at bounding box center [1267, 506] width 148 height 22
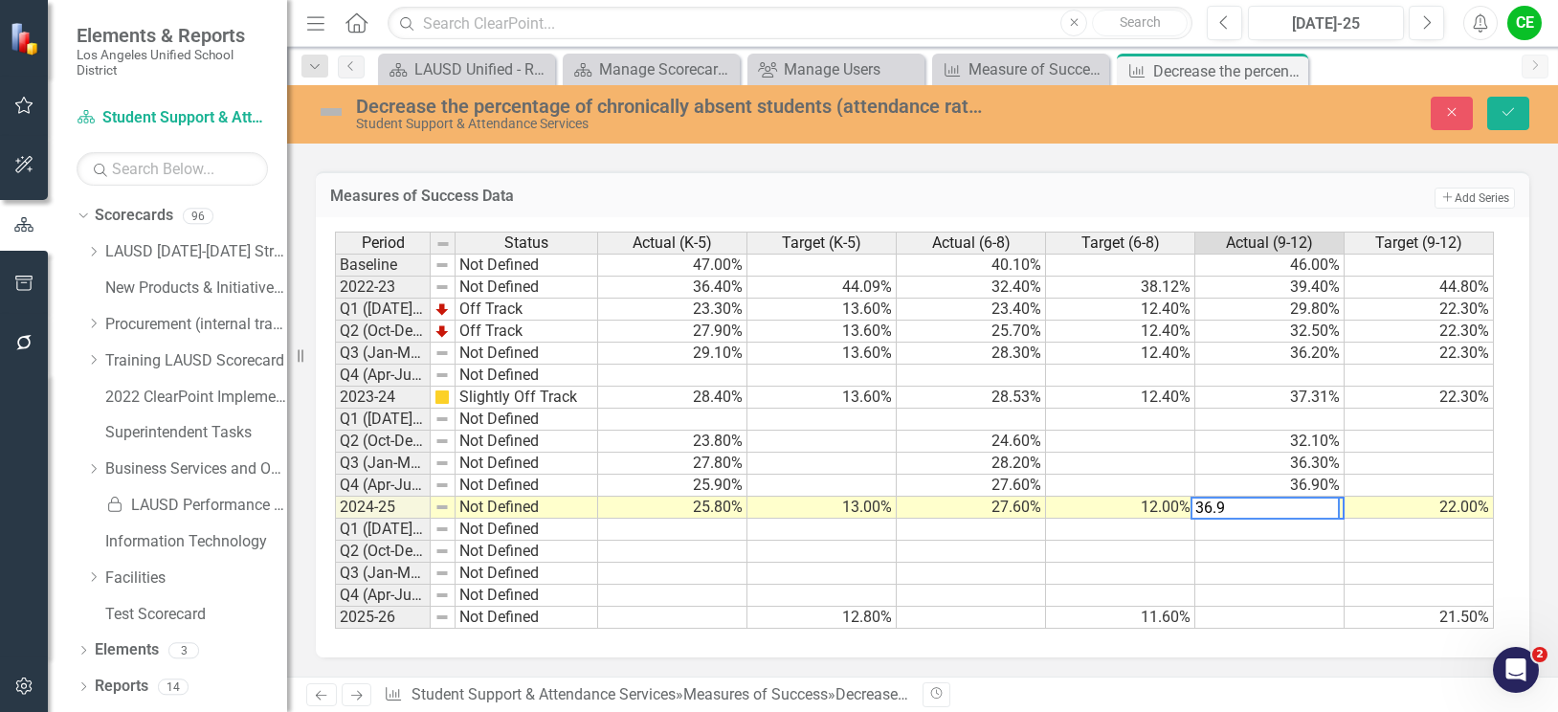
drag, startPoint x: 1231, startPoint y: 517, endPoint x: 1155, endPoint y: 509, distance: 76.9
click at [1155, 509] on div "Period Status Actual (K-5) Target (K-5) Actual (6-8) Target (6-8) Actual (9-12)…" at bounding box center [915, 431] width 1161 height 398
type textarea "37"
click at [1226, 540] on td at bounding box center [1269, 530] width 149 height 22
click at [1512, 92] on div "Decrease the percentage of chronically absent students (attendance rate of 91% …" at bounding box center [922, 114] width 1271 height 58
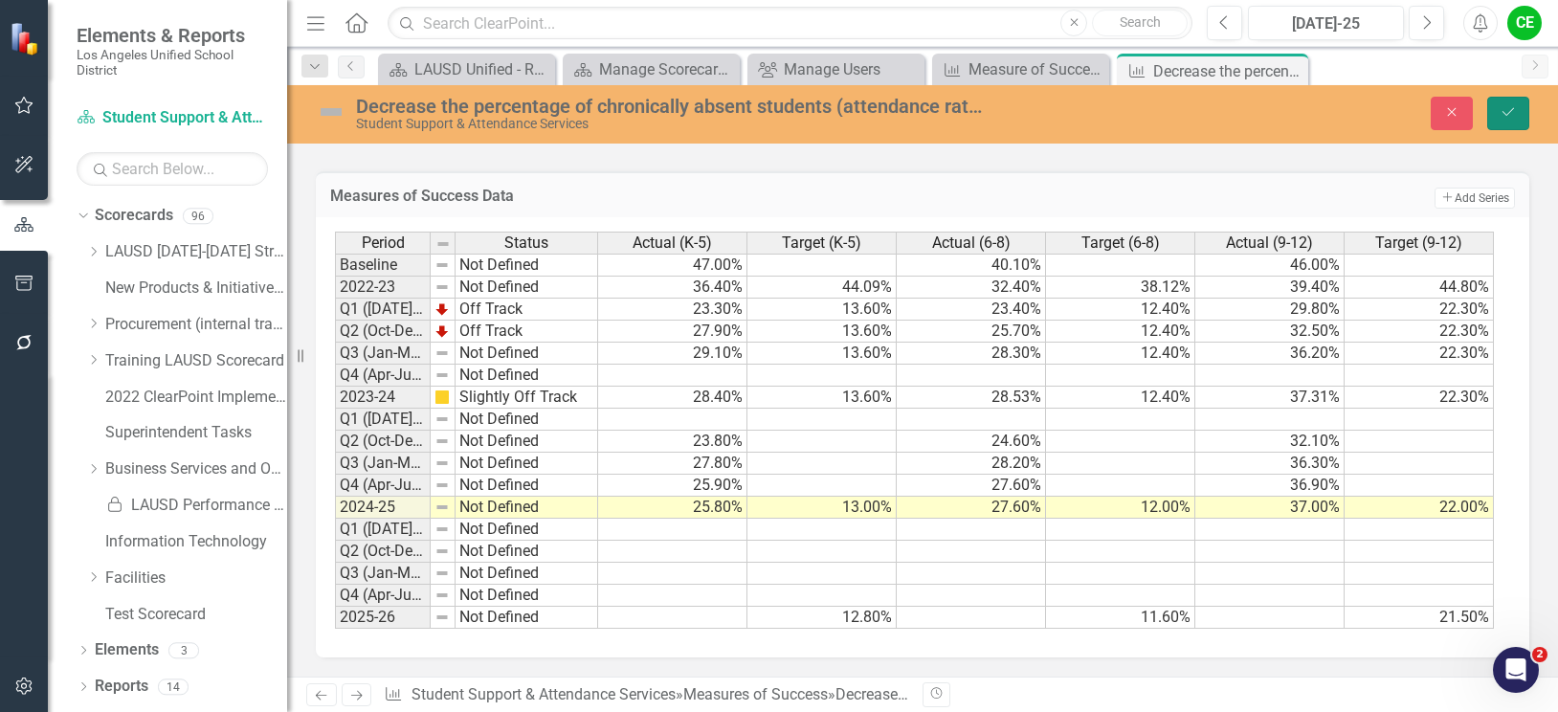
click at [1512, 111] on icon "Save" at bounding box center [1507, 111] width 17 height 13
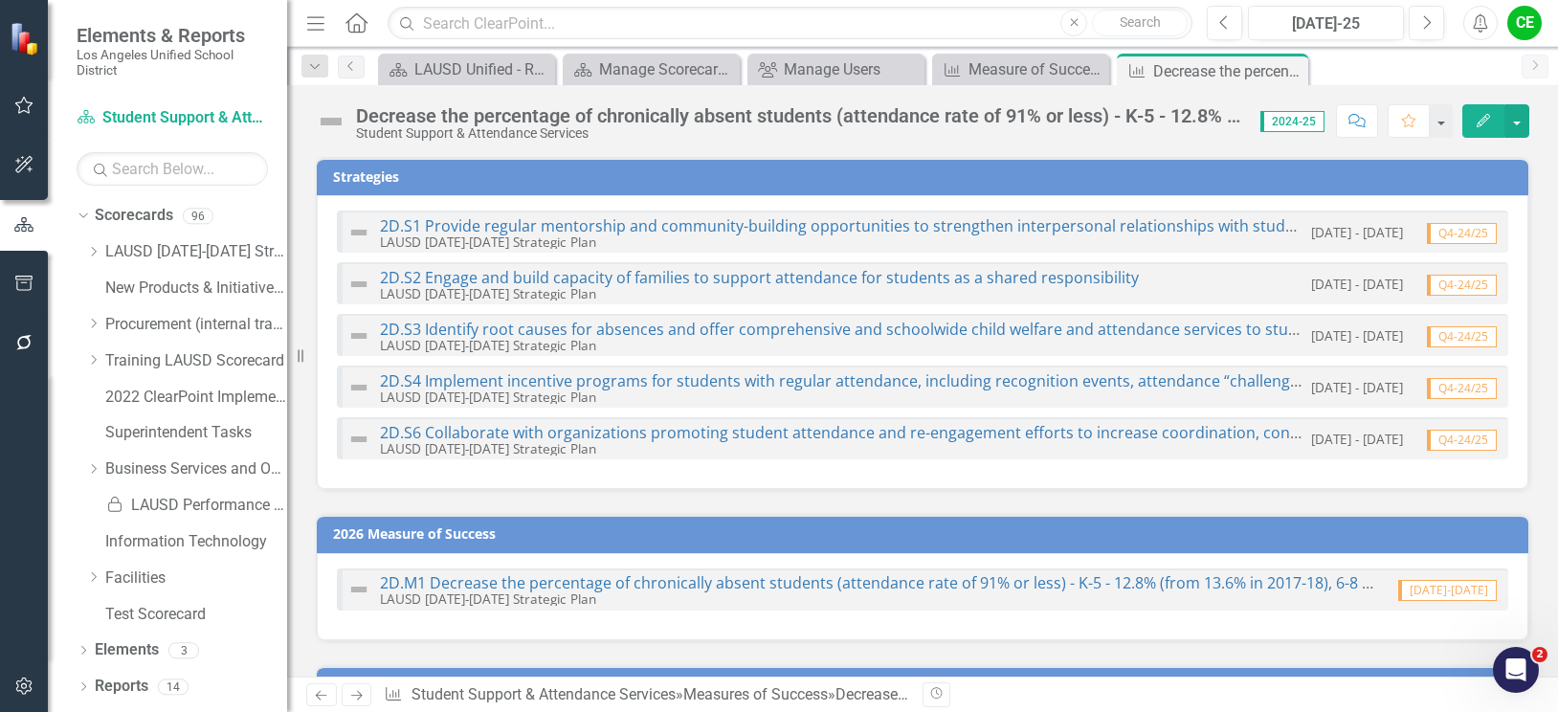
checkbox input "false"
checkbox input "true"
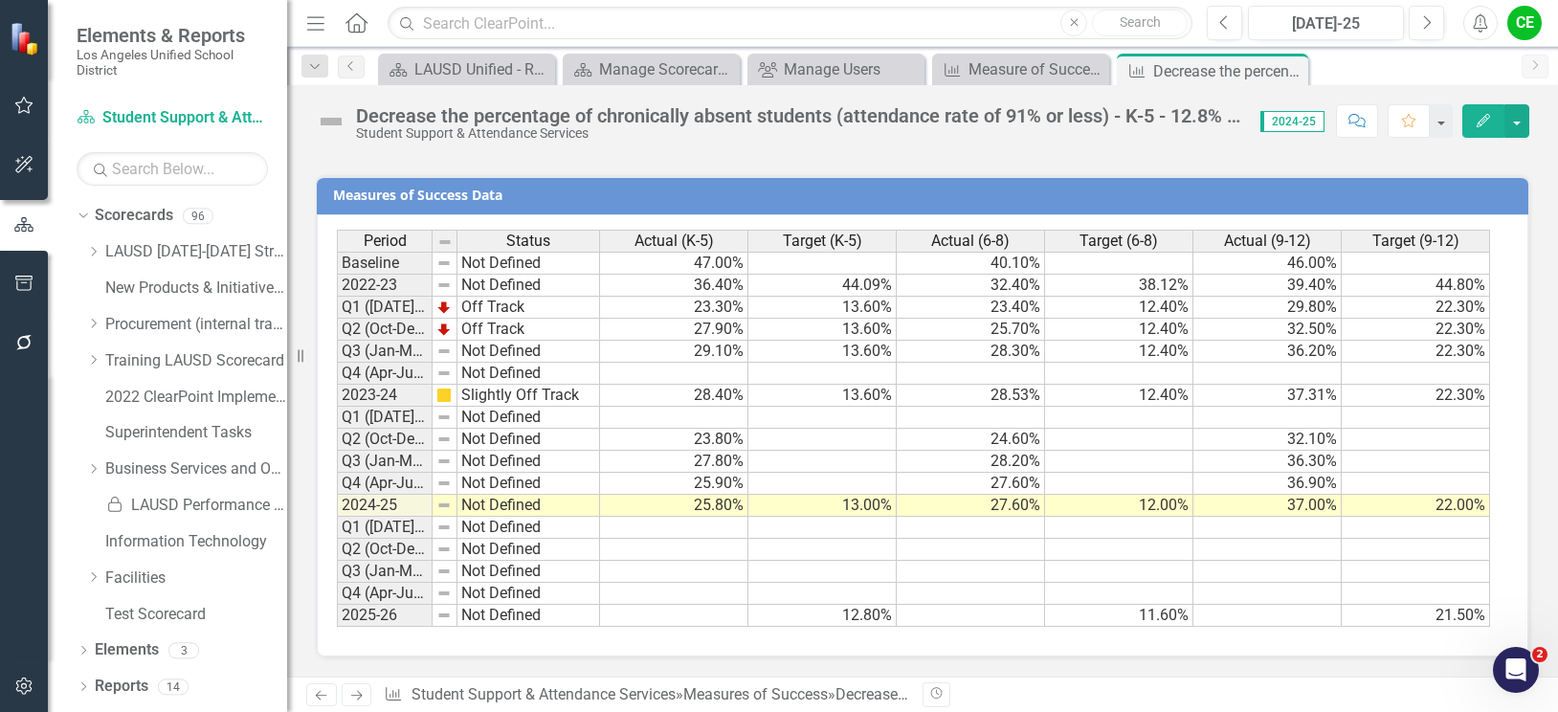
click at [485, 511] on td "Not Defined" at bounding box center [528, 506] width 143 height 22
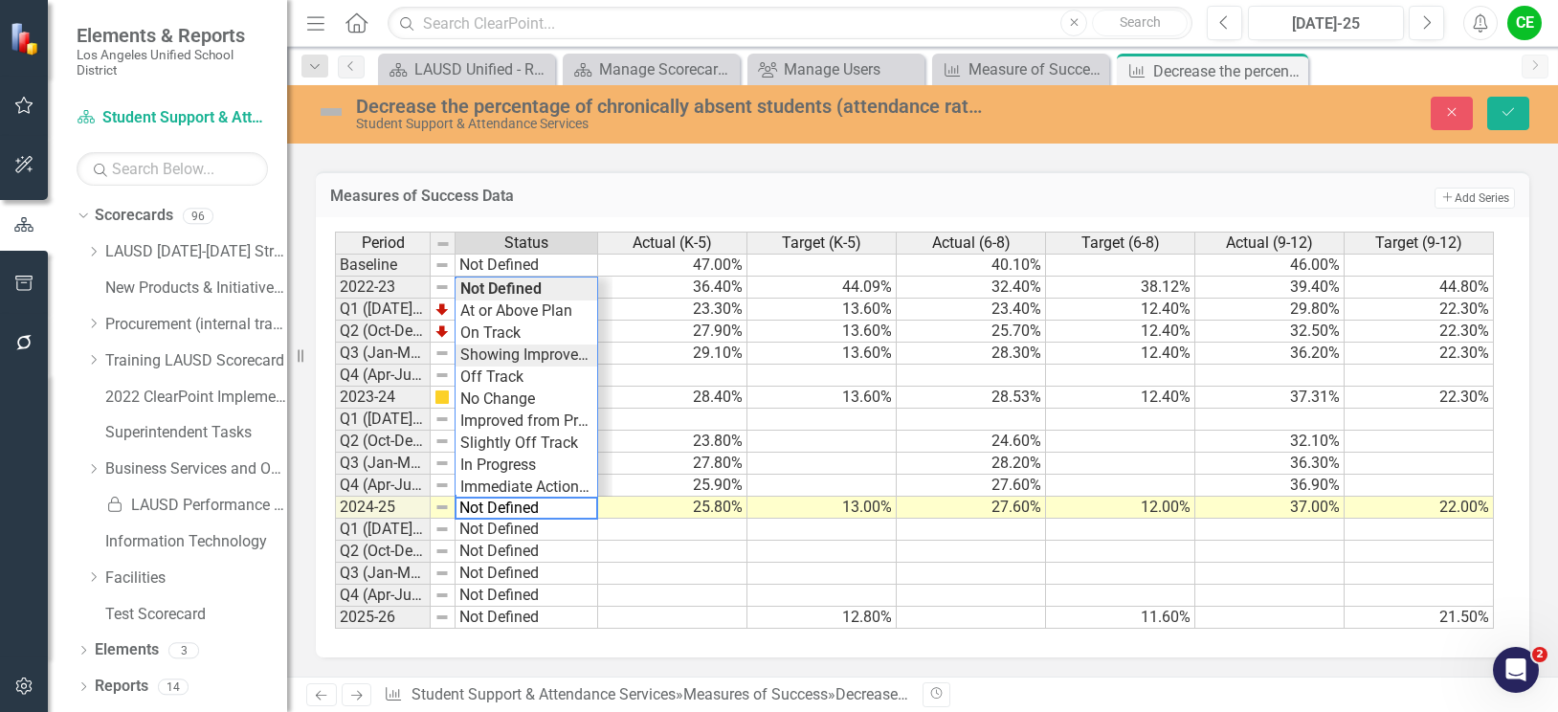
type textarea "Showing Improvemet"
click at [524, 358] on div "Period Status Actual (K-5) Target (K-5) Actual (6-8) Target (6-8) Actual (9-12)…" at bounding box center [915, 431] width 1161 height 398
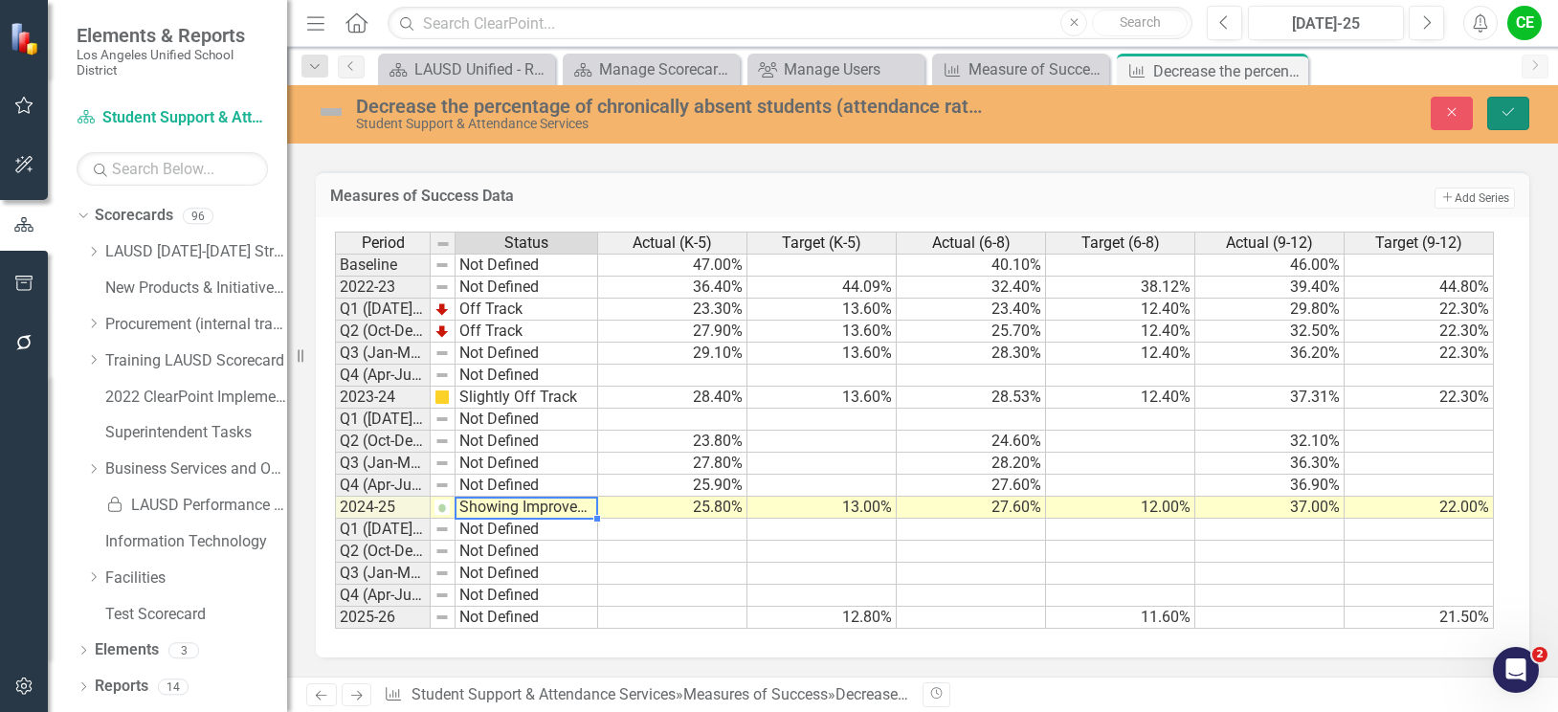
click at [1517, 105] on button "Save" at bounding box center [1508, 113] width 42 height 33
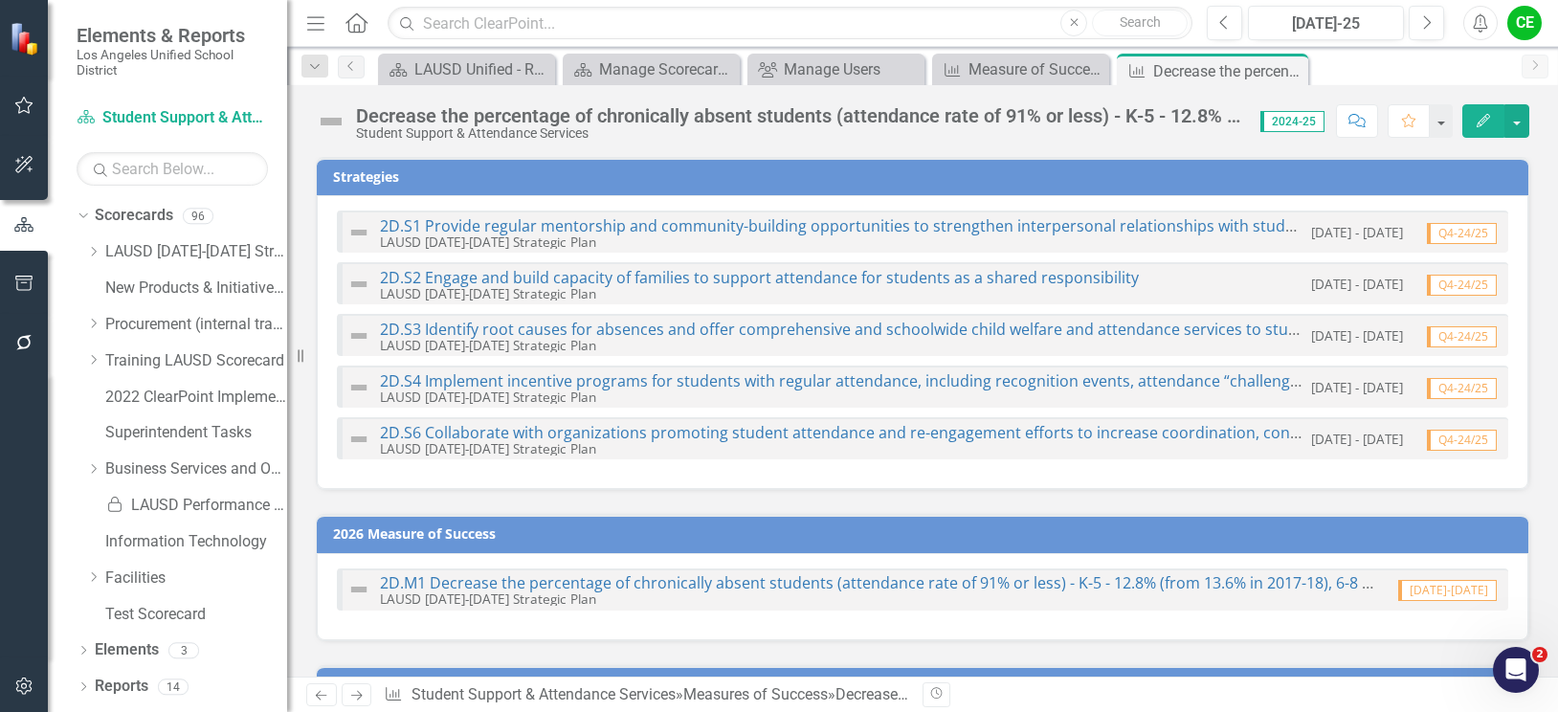
checkbox input "false"
checkbox input "true"
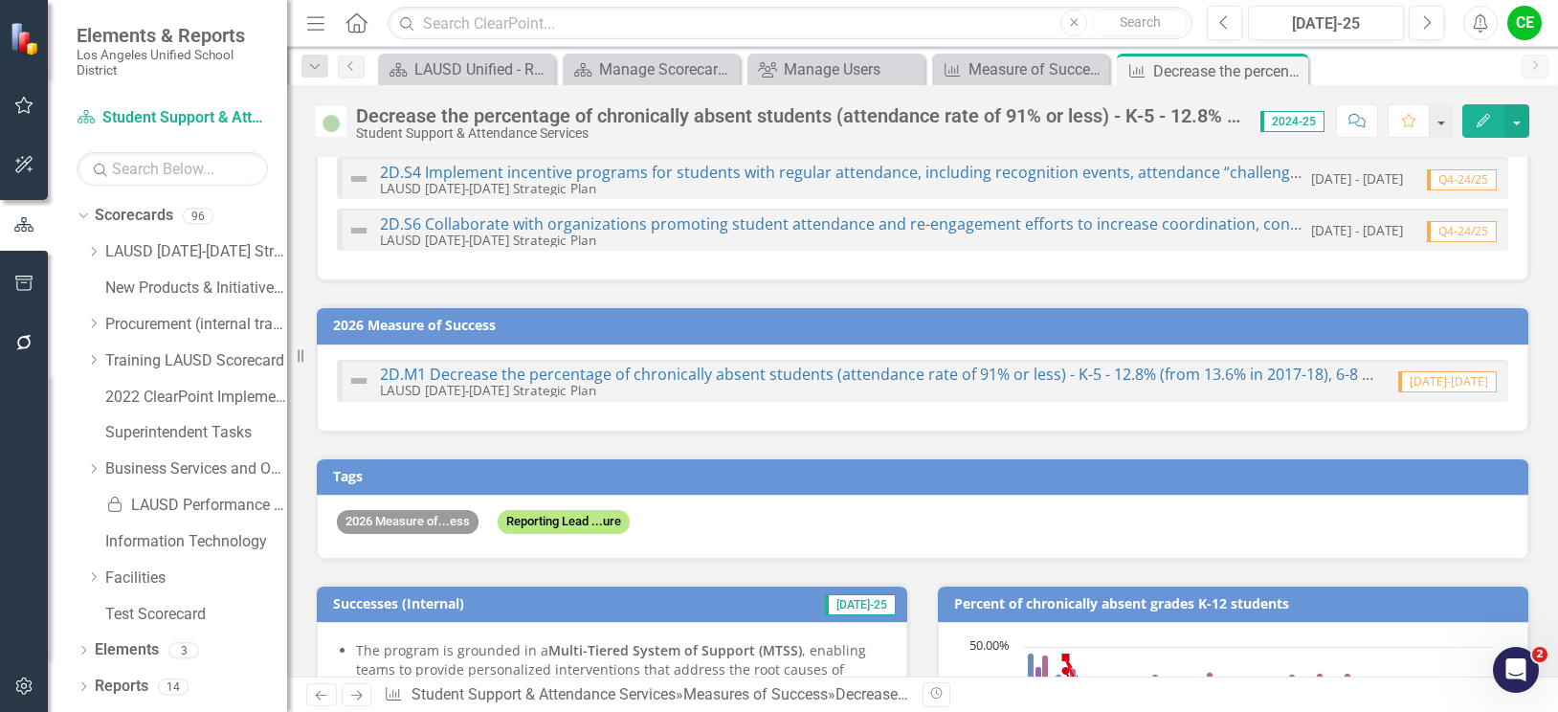
scroll to position [287, 0]
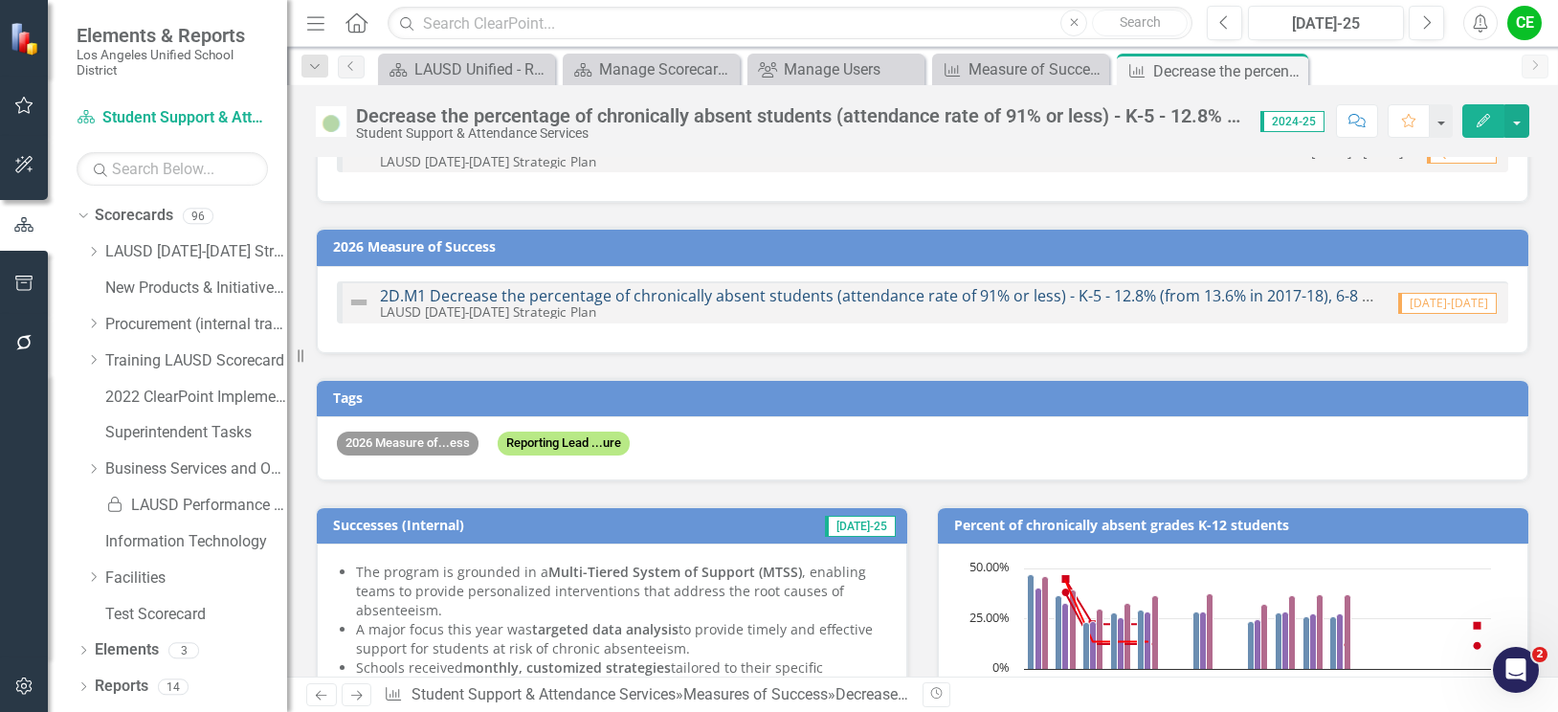
click at [733, 289] on link "2D.M1 Decrease the percentage of chronically absent students (attendance rate o…" at bounding box center [1115, 295] width 1470 height 21
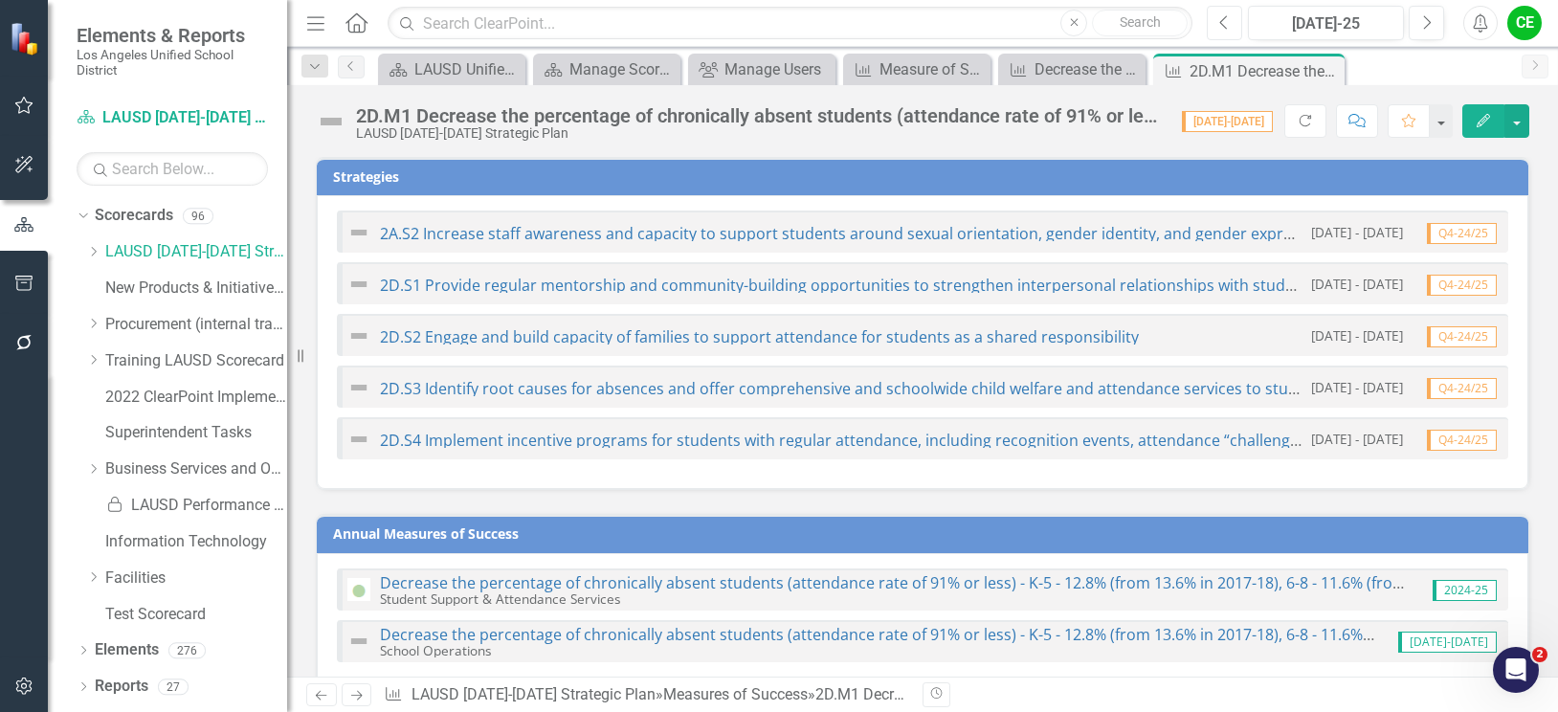
click at [1220, 25] on icon "Previous" at bounding box center [1224, 22] width 11 height 17
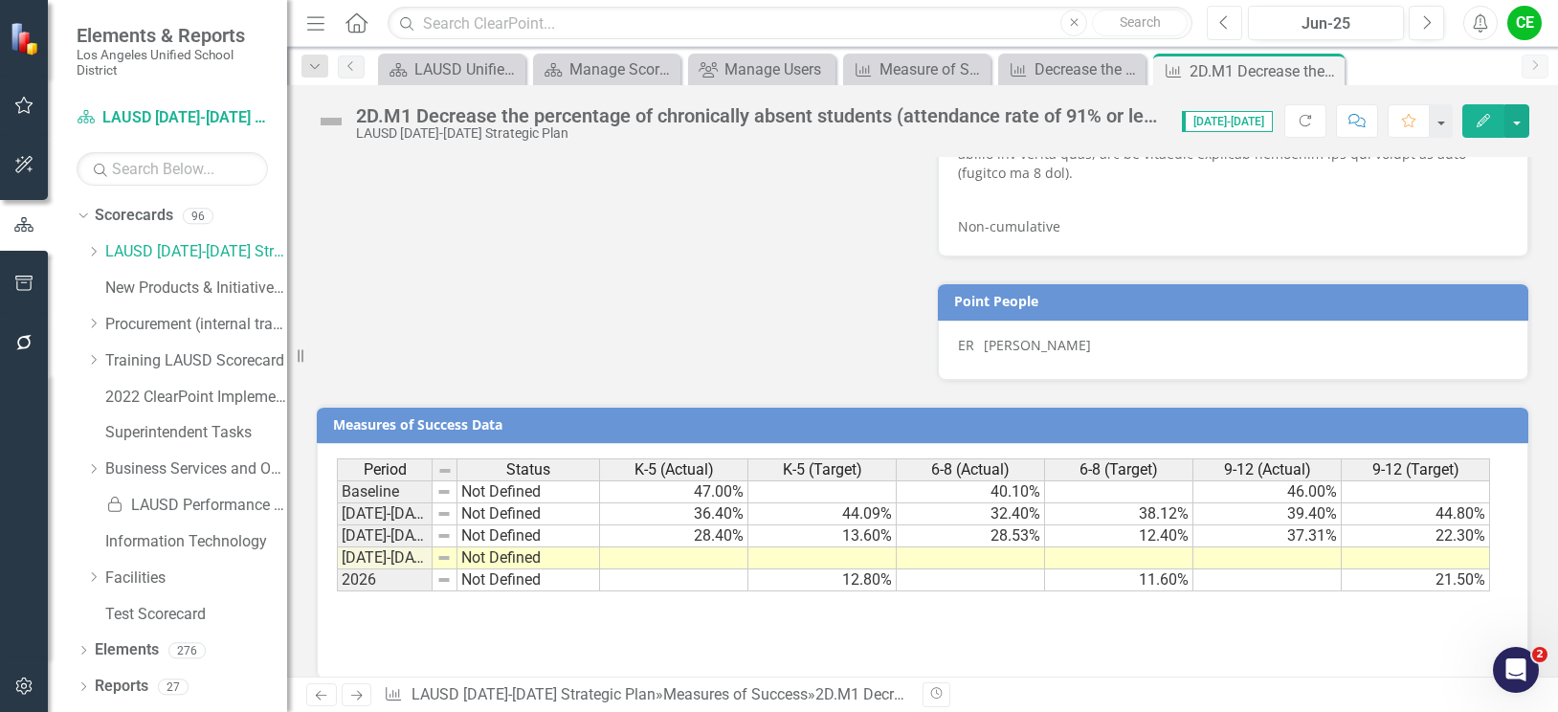
scroll to position [1566, 0]
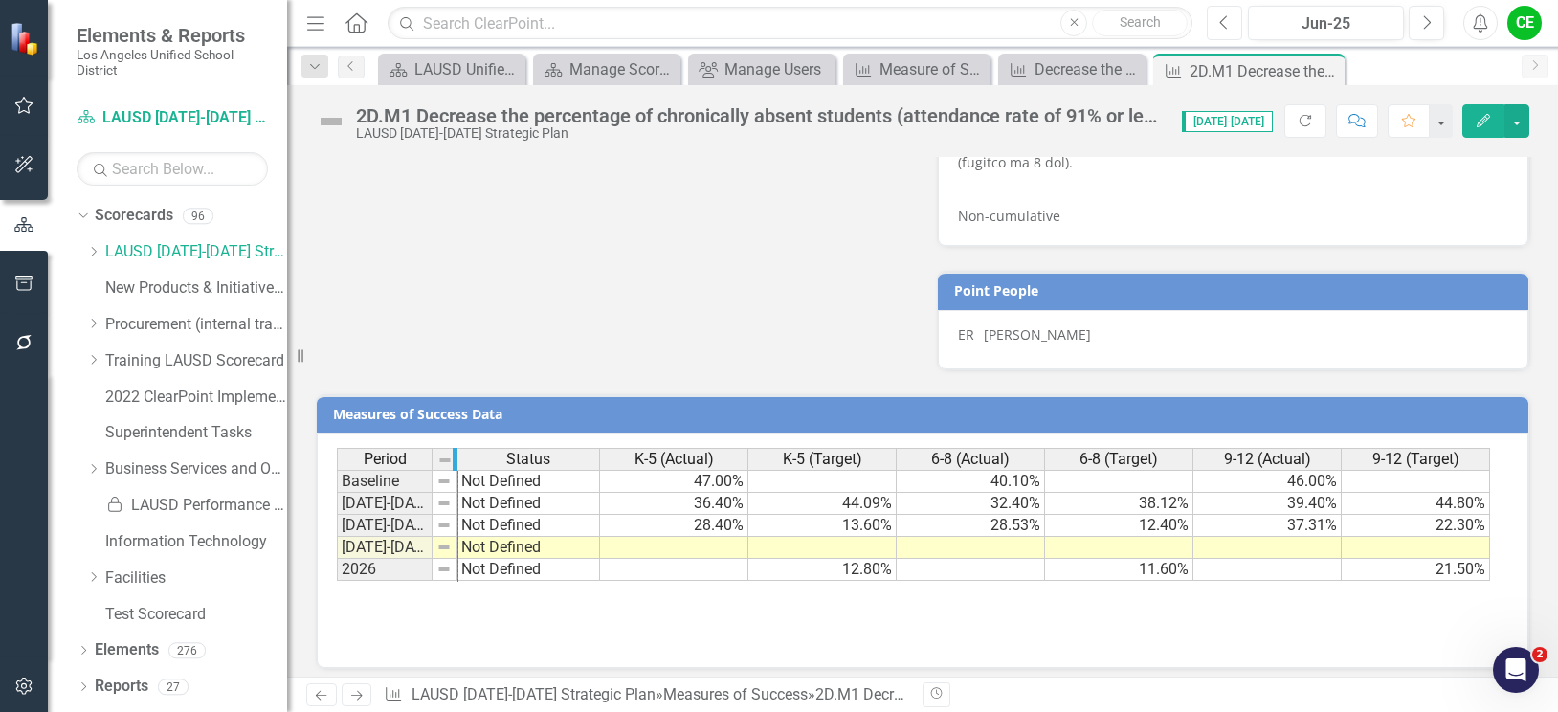
drag, startPoint x: 429, startPoint y: 452, endPoint x: 454, endPoint y: 450, distance: 25.9
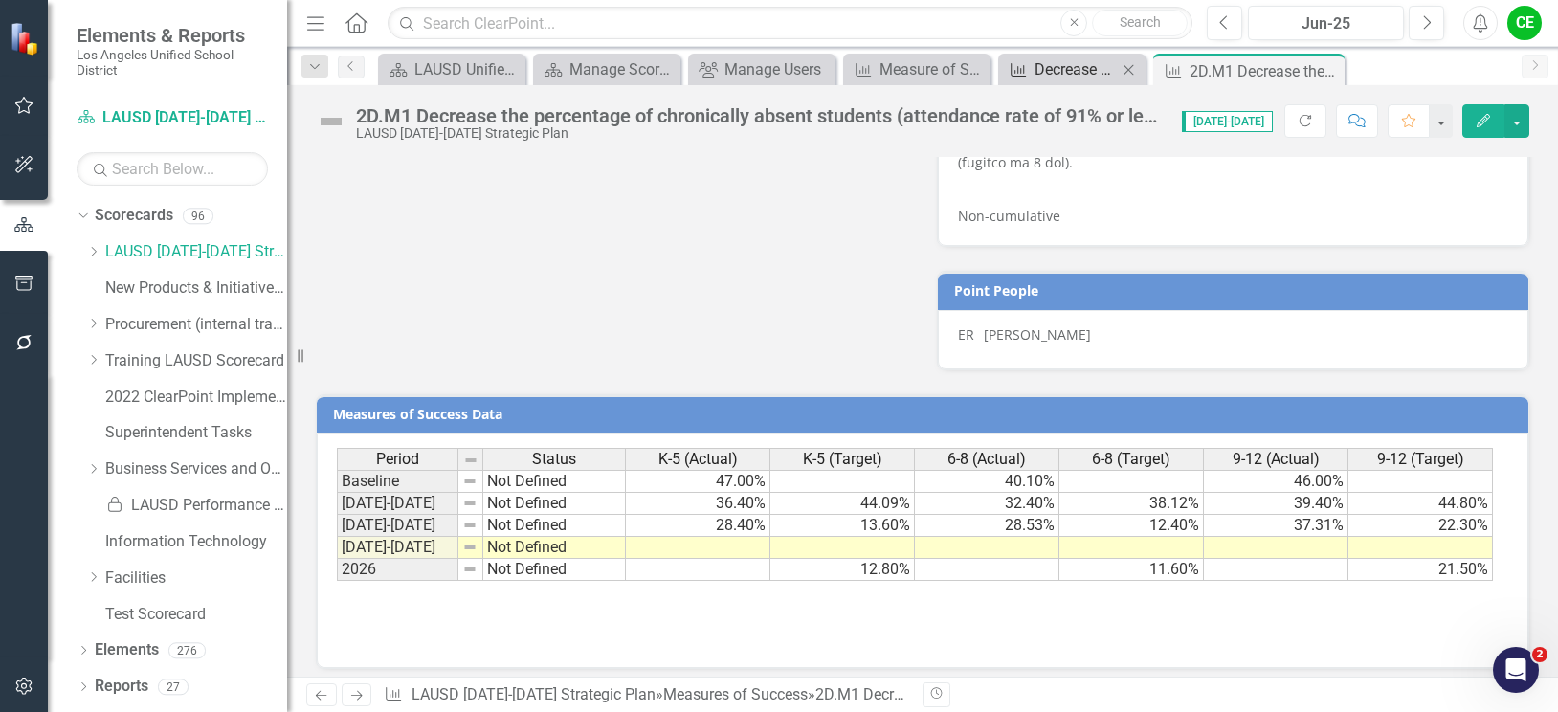
click at [1048, 64] on div "Decrease the percentage of chronically absent students (attendance rate of 91% …" at bounding box center [1075, 69] width 82 height 24
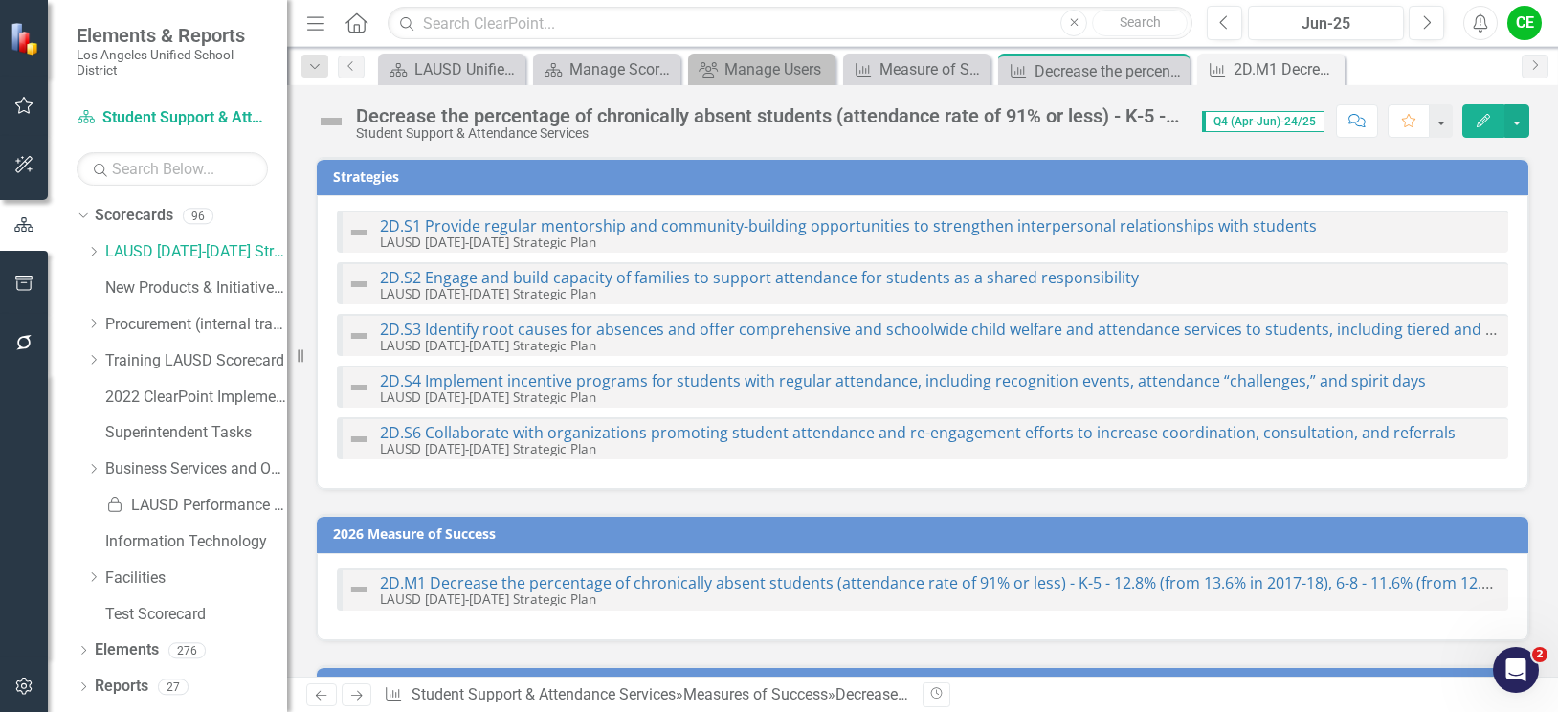
checkbox input "true"
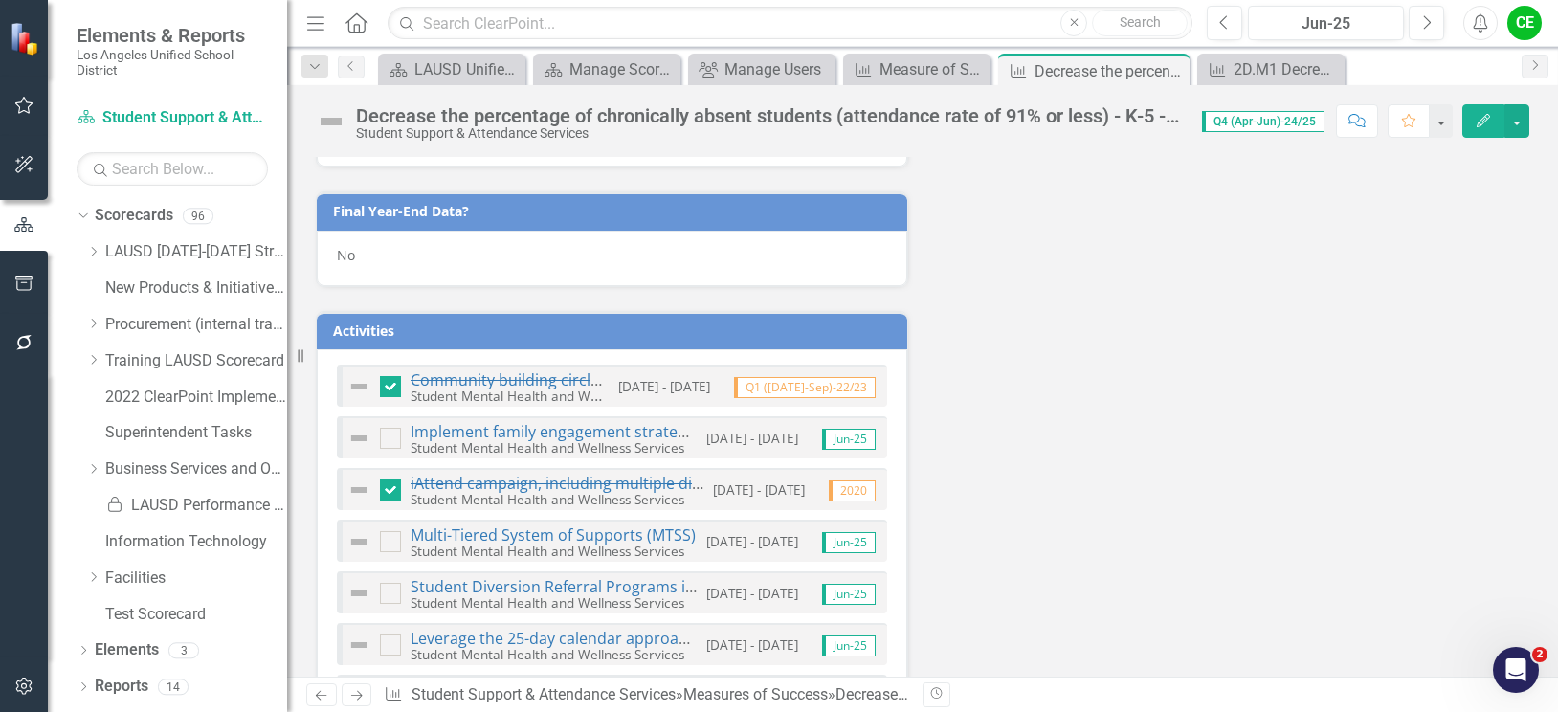
scroll to position [2392, 0]
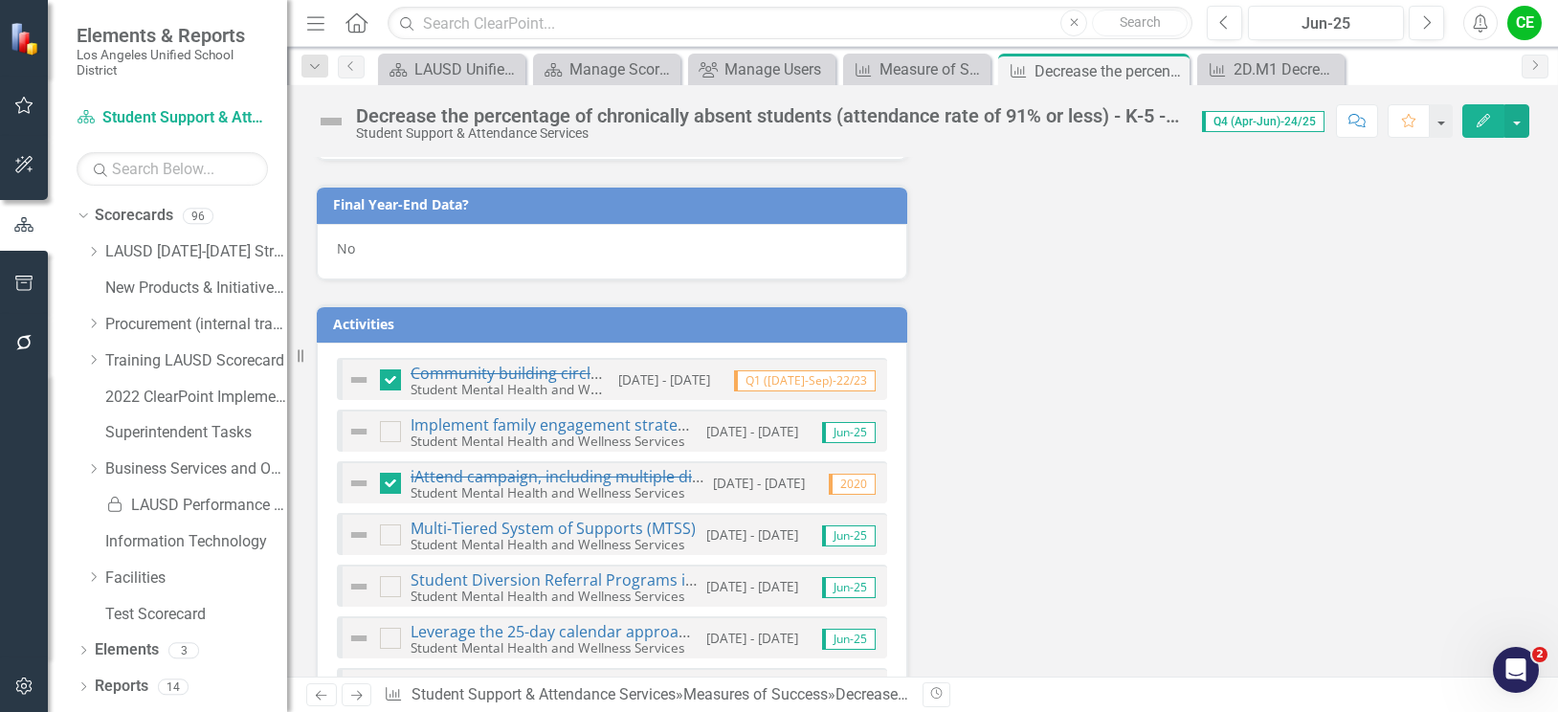
click at [374, 279] on div "No" at bounding box center [612, 251] width 590 height 55
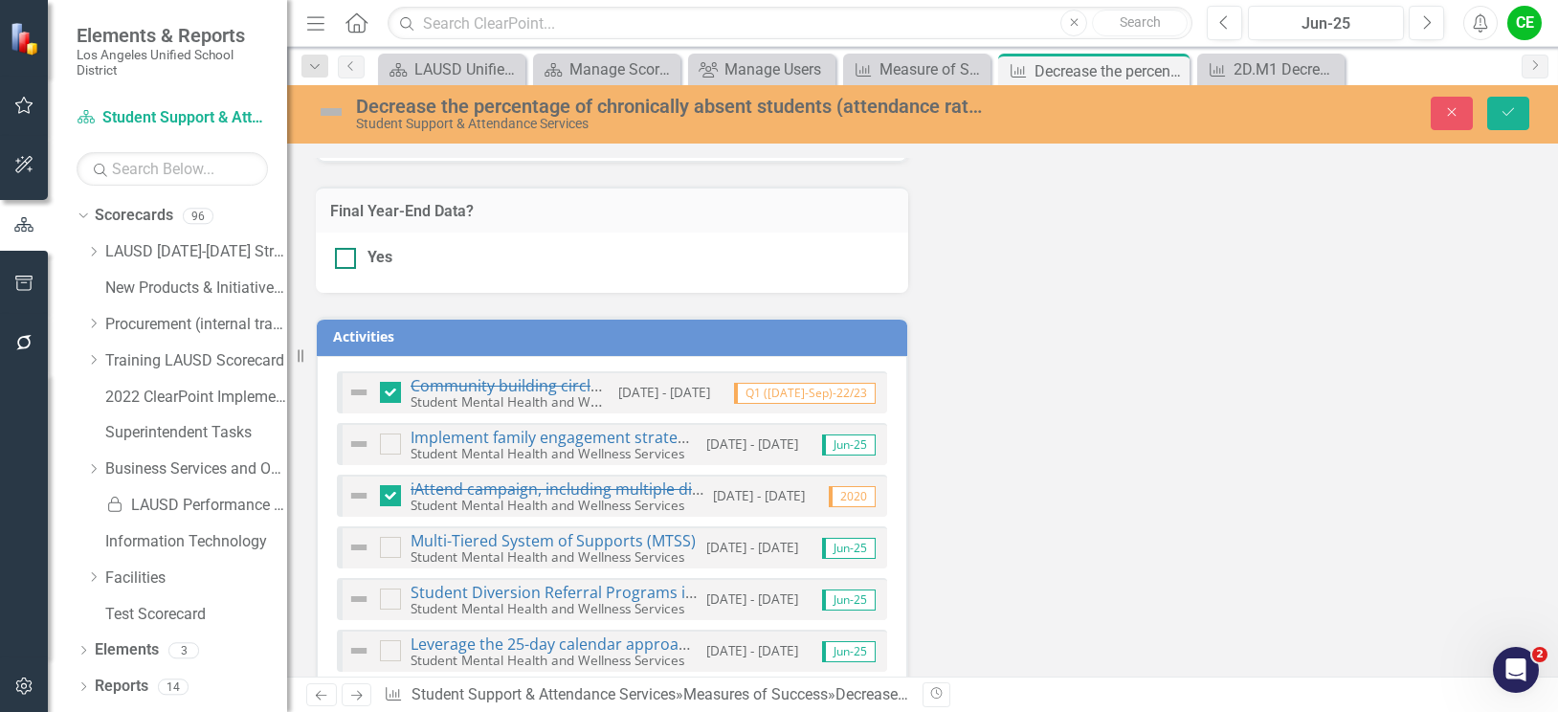
click at [340, 269] on div at bounding box center [345, 258] width 21 height 21
click at [340, 260] on input "Yes" at bounding box center [341, 254] width 12 height 12
checkbox input "true"
click at [1520, 112] on button "Save" at bounding box center [1508, 113] width 42 height 33
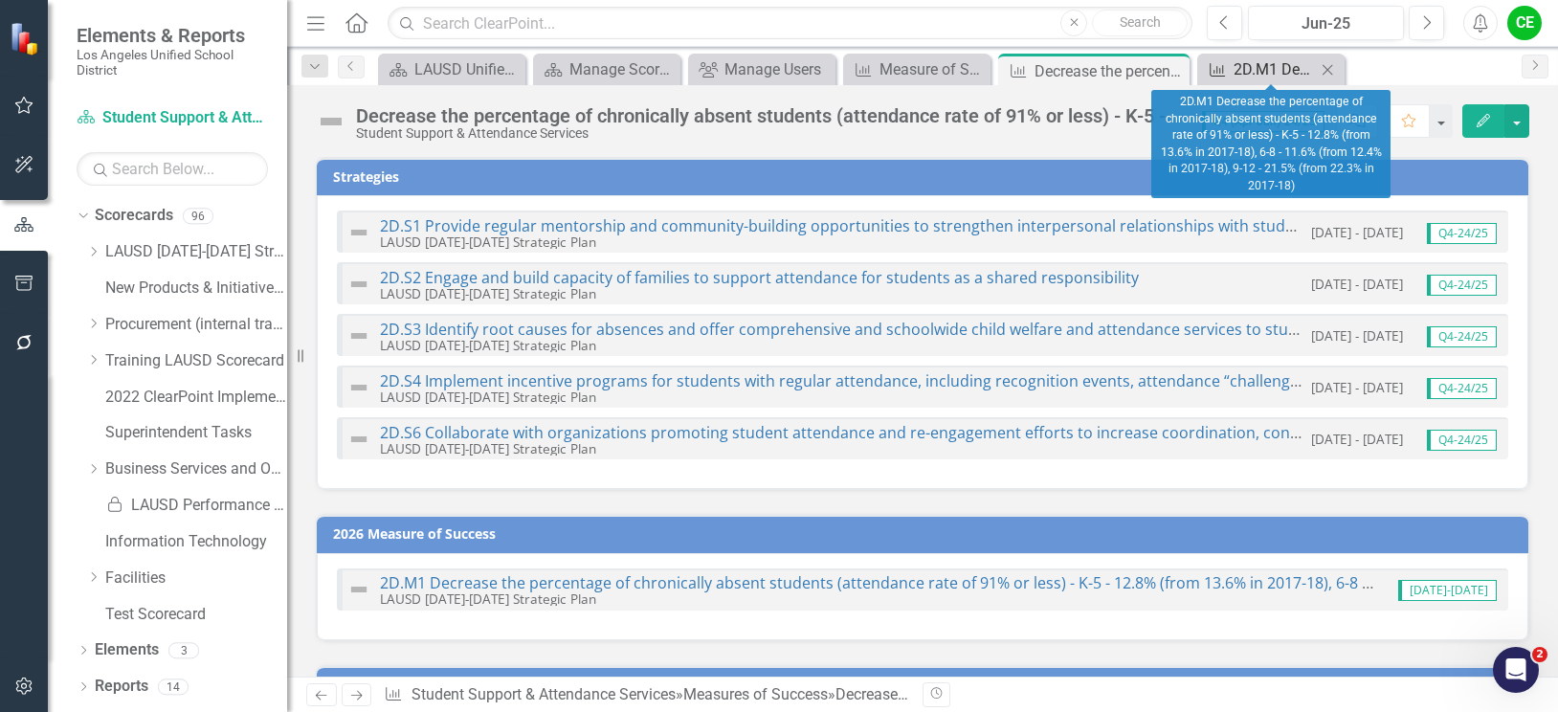
click at [1260, 73] on div "2D.M1 Decrease the percentage of chronically absent students (attendance rate o…" at bounding box center [1274, 69] width 82 height 24
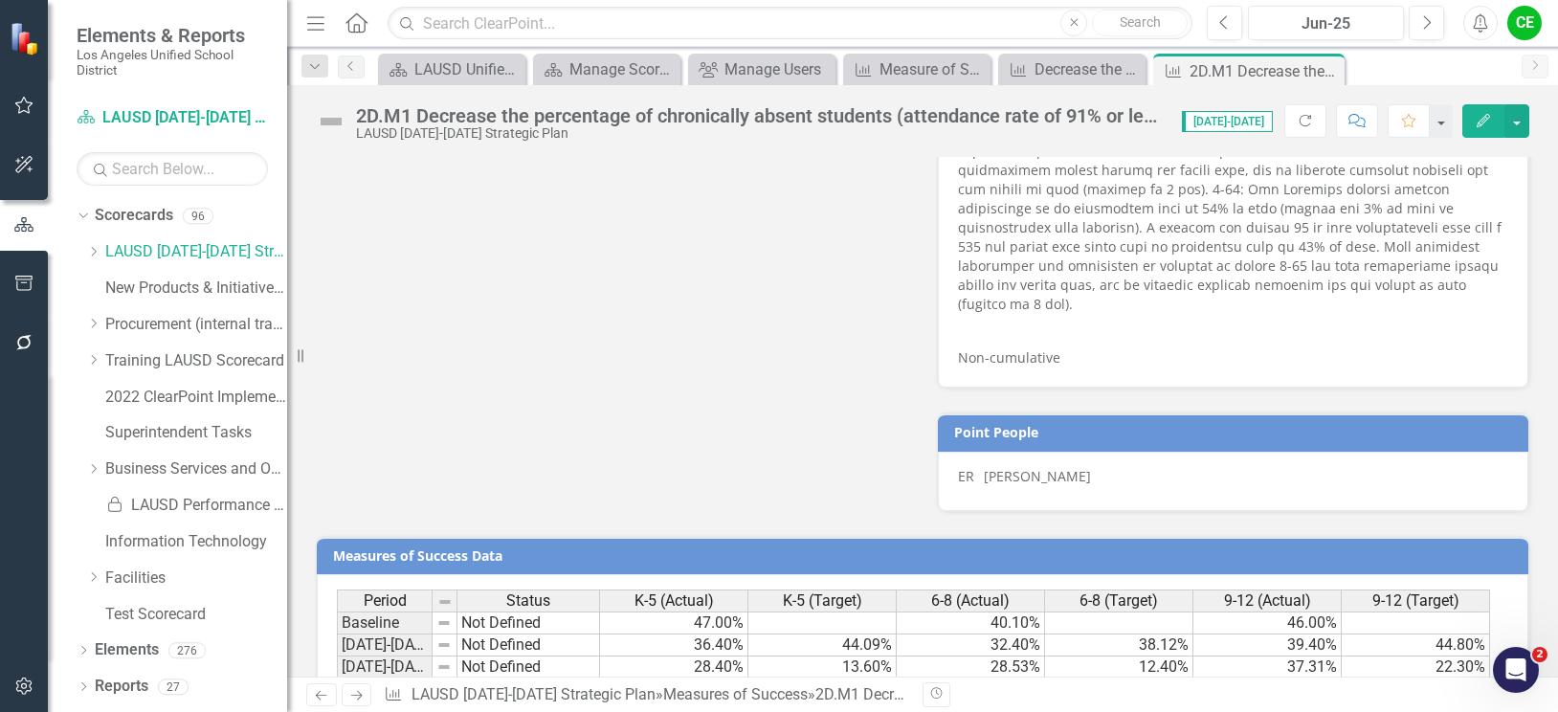
scroll to position [1566, 0]
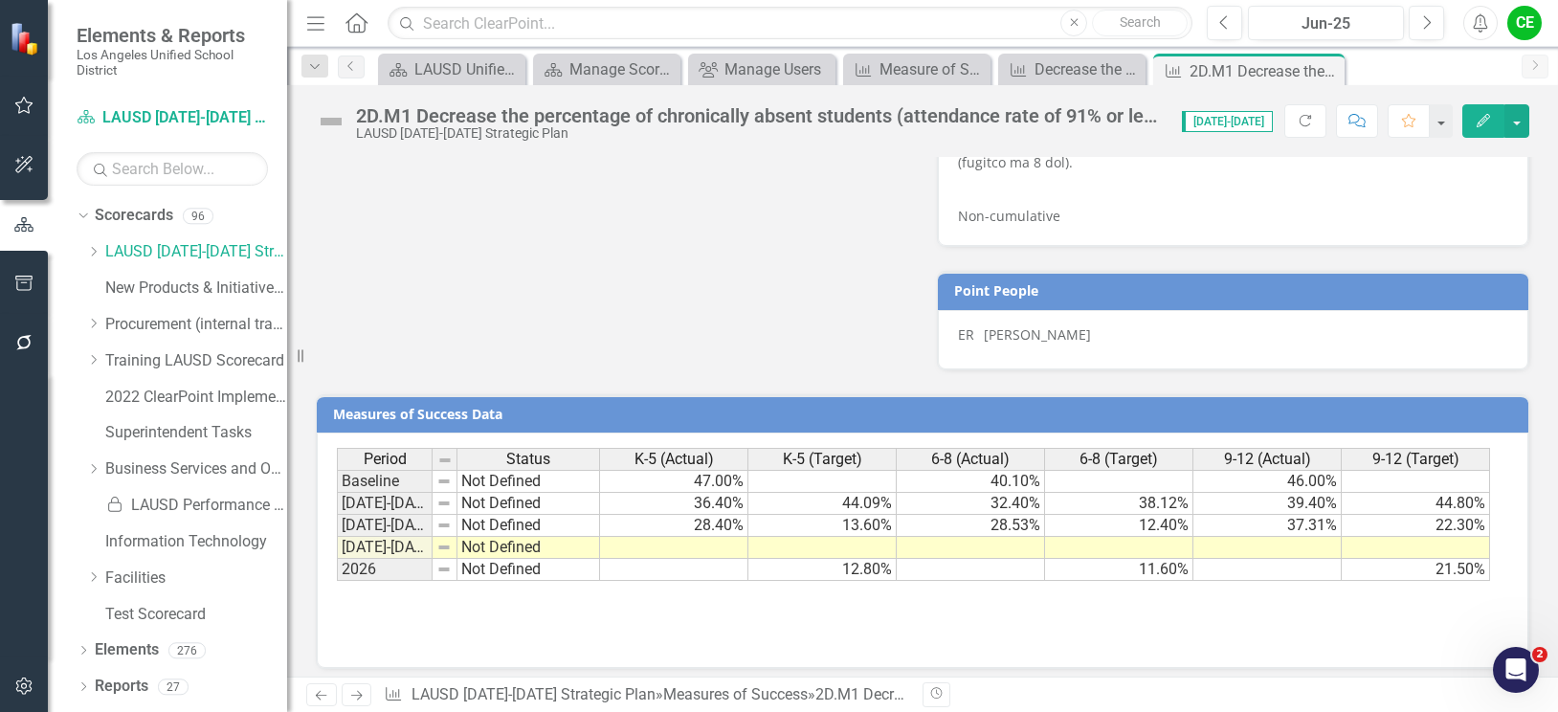
click at [714, 537] on td at bounding box center [674, 548] width 148 height 22
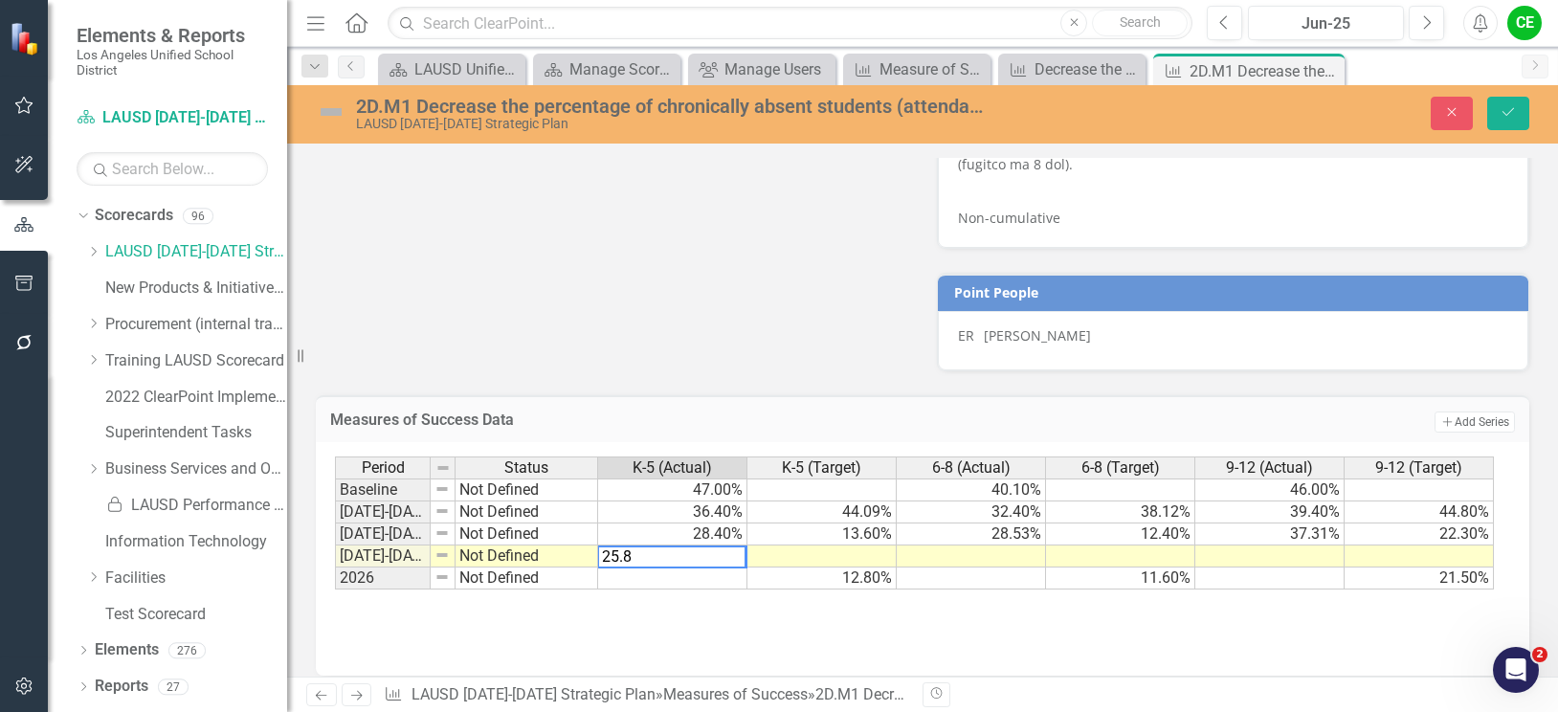
type textarea "25.8"
click at [335, 555] on div "Period Status K-5 (Actual) K-5 (Target) 6-8 (Actual) 6-8 (Target) 9-12 (Actual)…" at bounding box center [335, 522] width 0 height 133
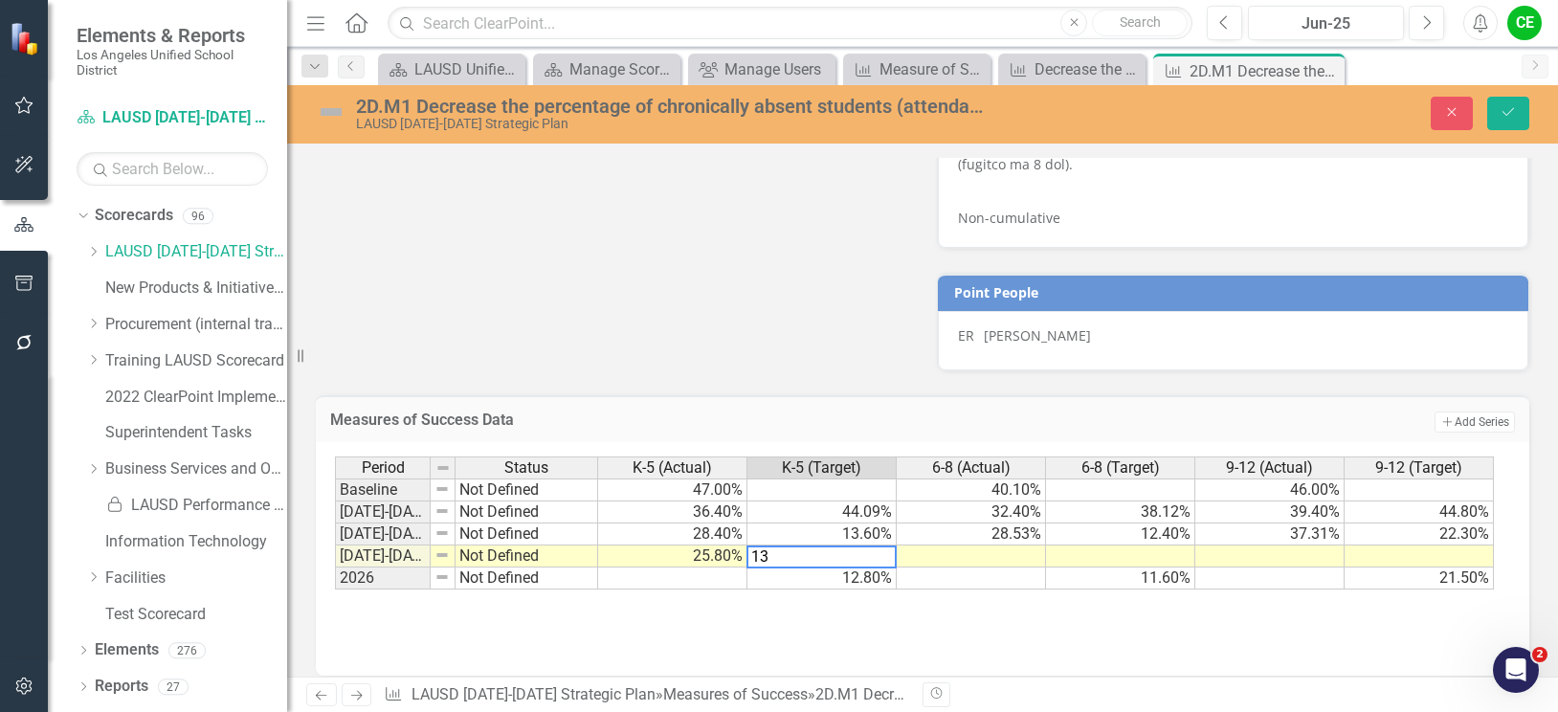
type textarea "13"
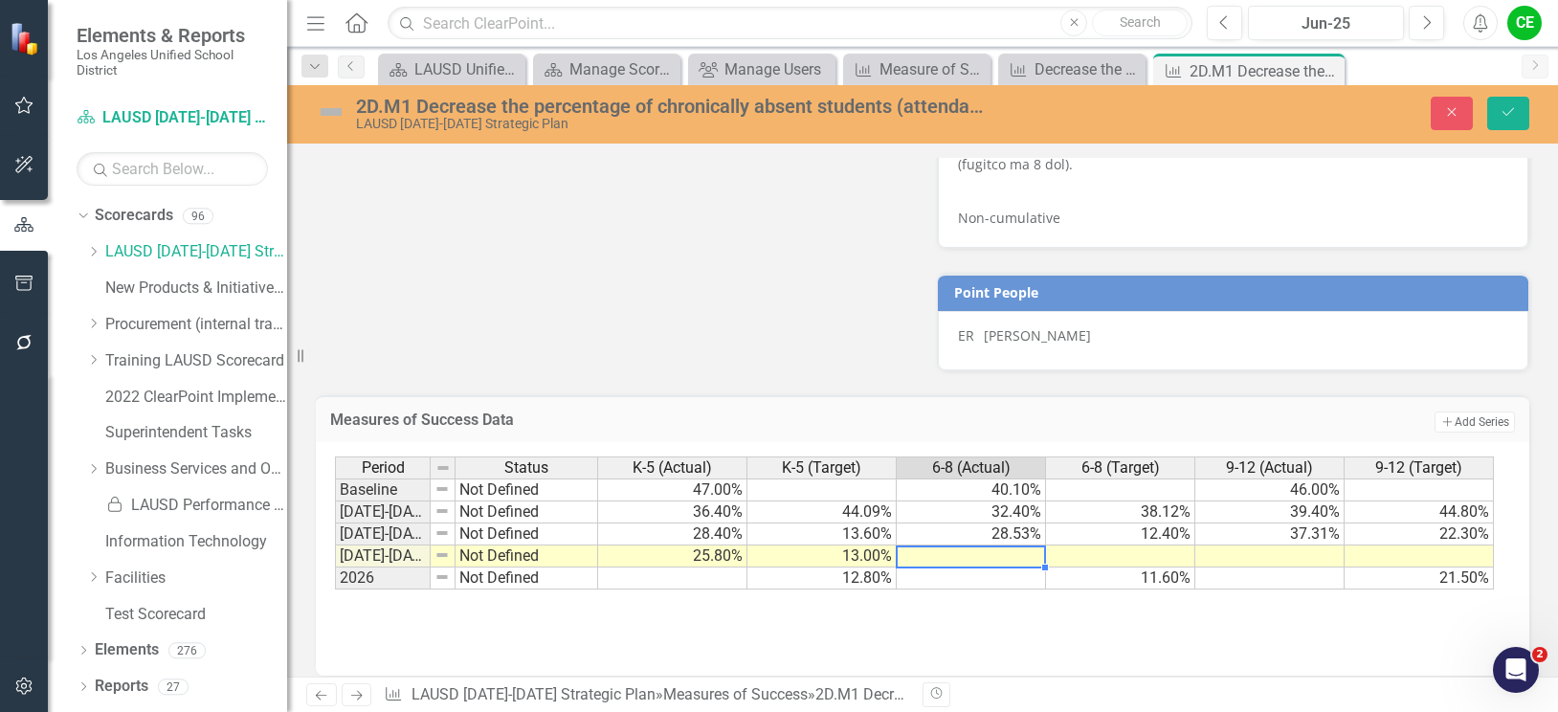
click at [946, 545] on td at bounding box center [971, 556] width 149 height 22
click at [1075, 550] on td at bounding box center [1120, 556] width 149 height 22
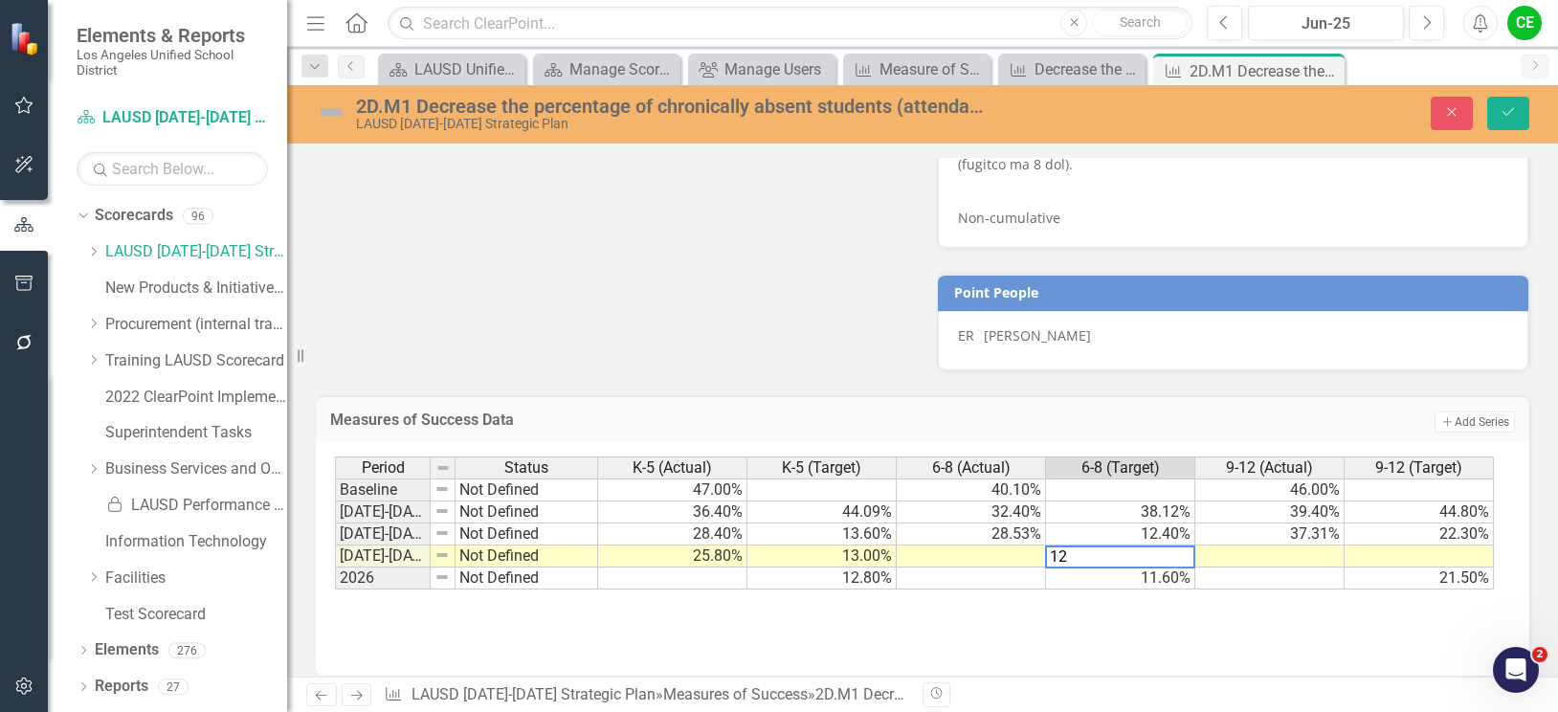
type textarea "12"
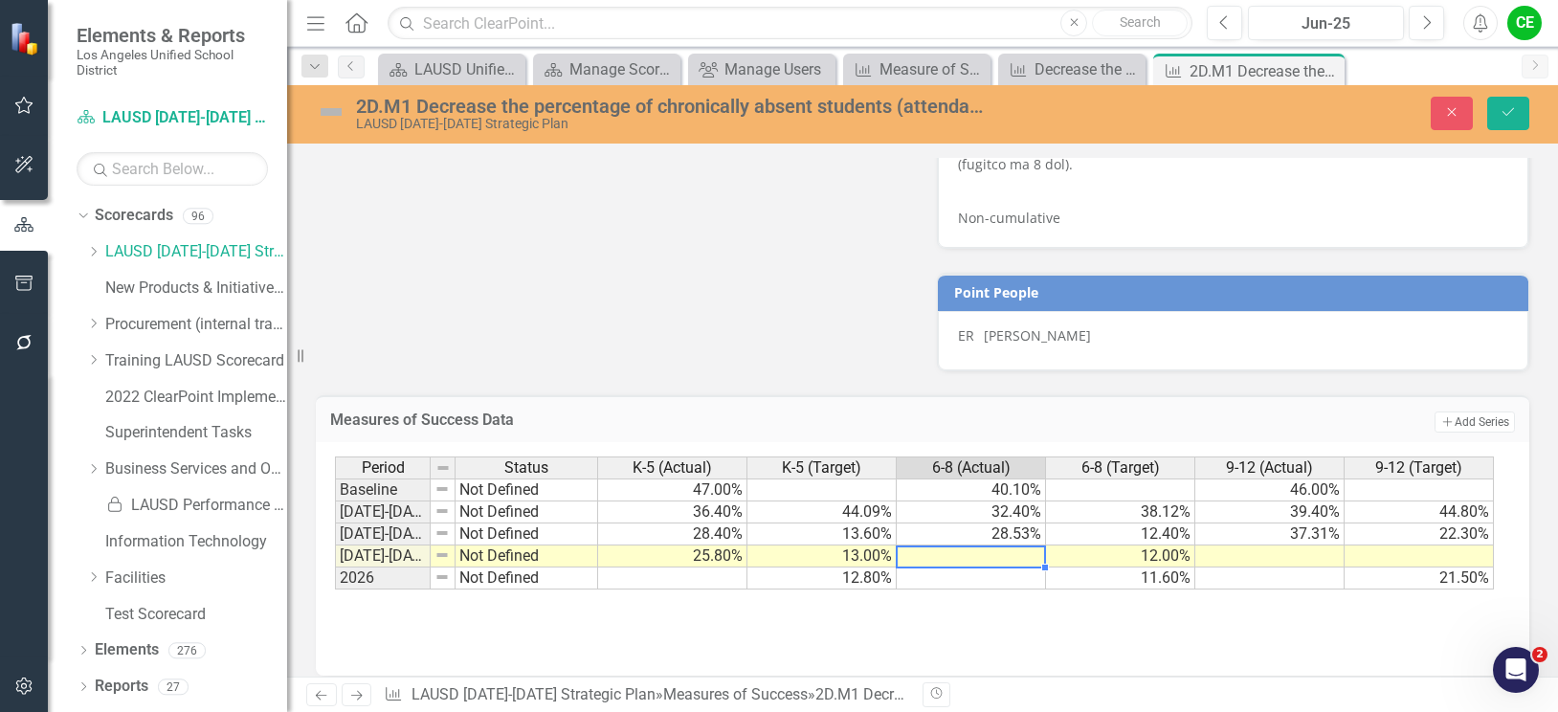
click at [1010, 545] on td at bounding box center [971, 556] width 149 height 22
type textarea "27.6"
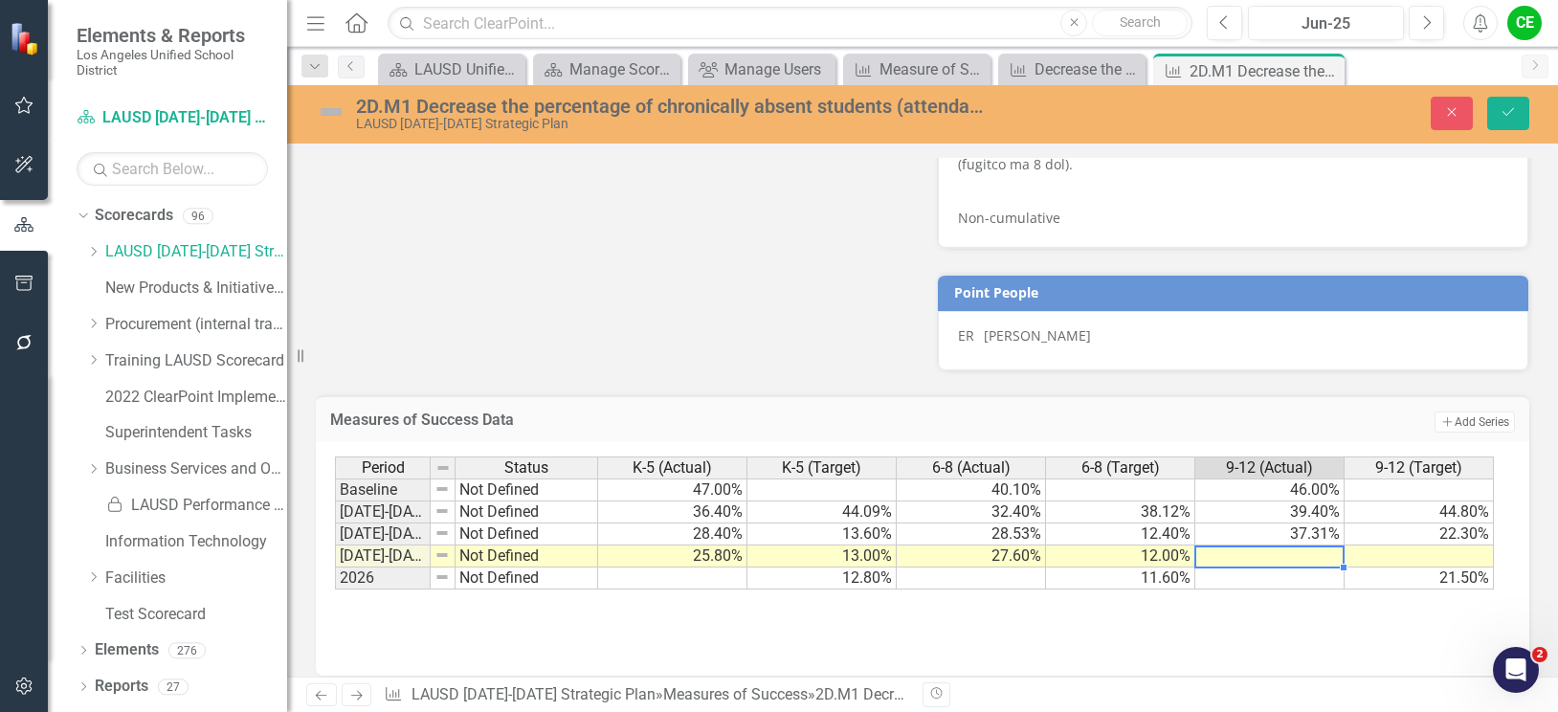
click at [1252, 545] on td at bounding box center [1269, 556] width 149 height 22
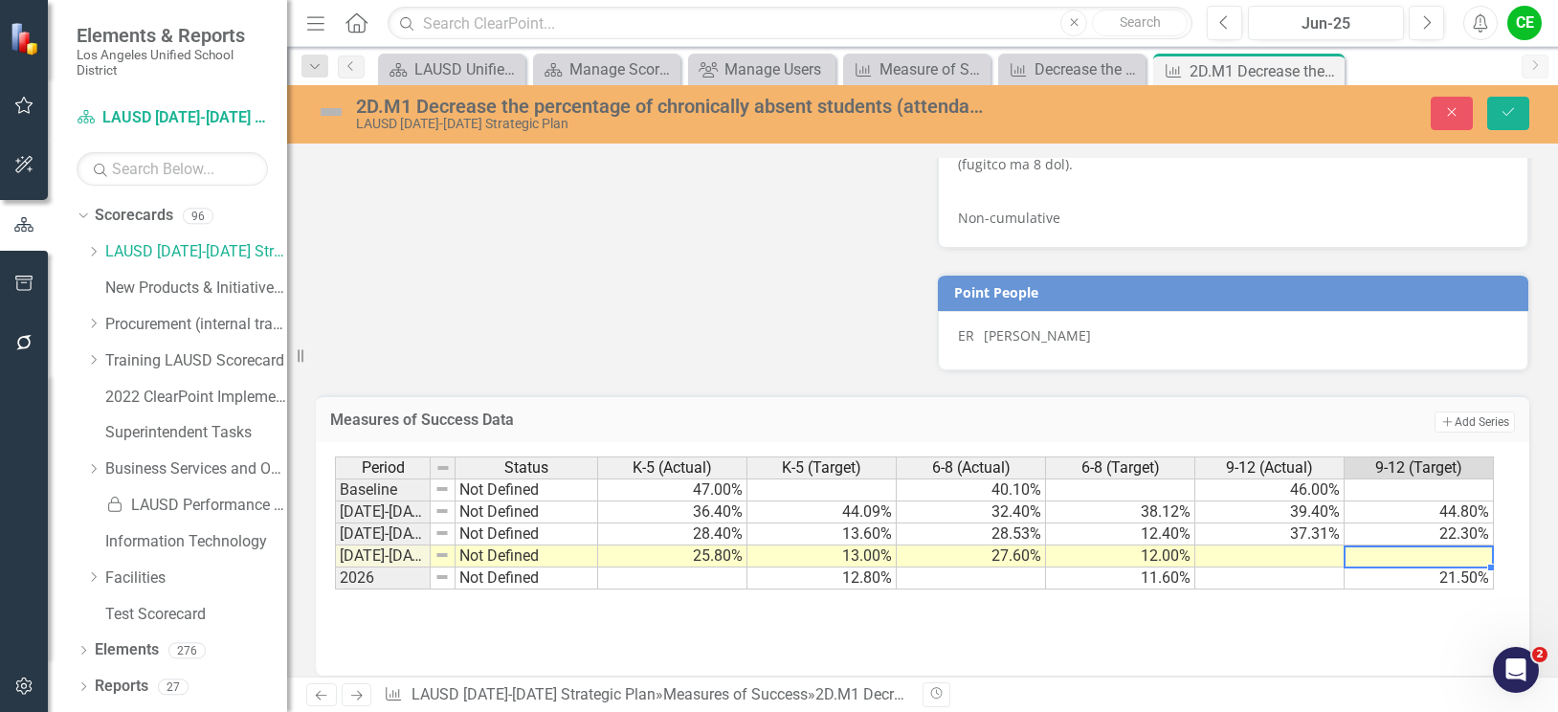
click at [1380, 545] on td at bounding box center [1418, 556] width 149 height 22
type textarea "22"
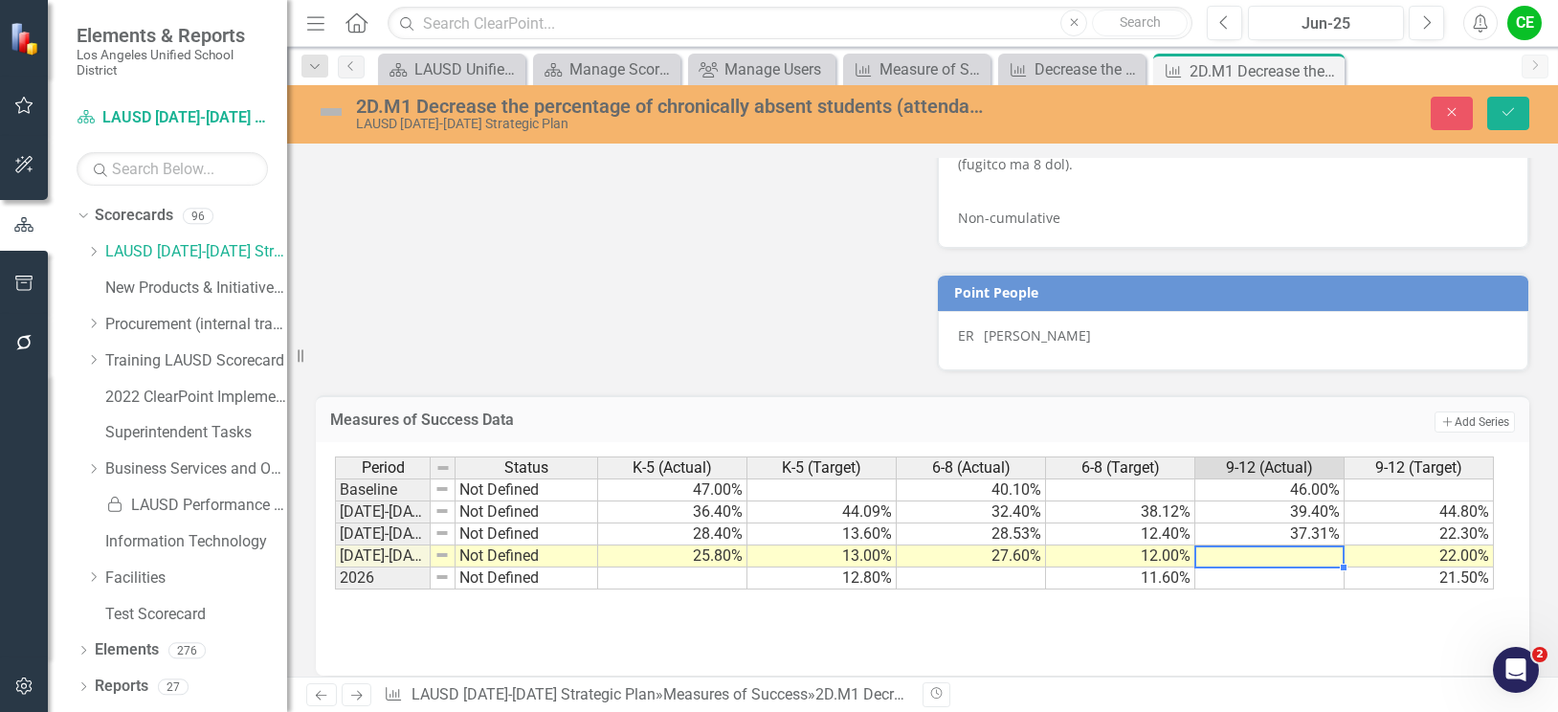
click at [1294, 547] on td at bounding box center [1269, 556] width 149 height 22
type textarea "37"
click at [1311, 567] on td at bounding box center [1269, 578] width 149 height 22
click at [1512, 114] on icon "Save" at bounding box center [1507, 111] width 17 height 13
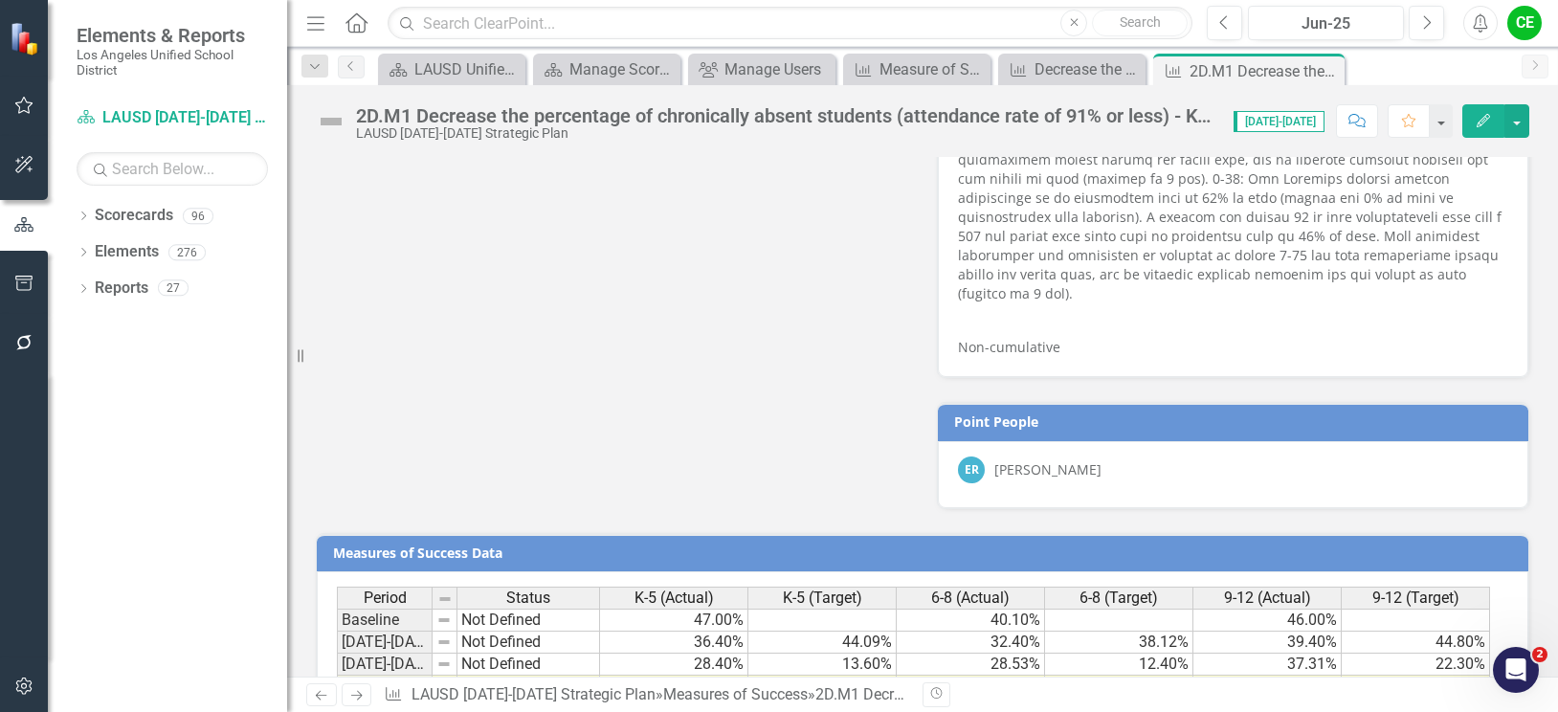
scroll to position [1566, 0]
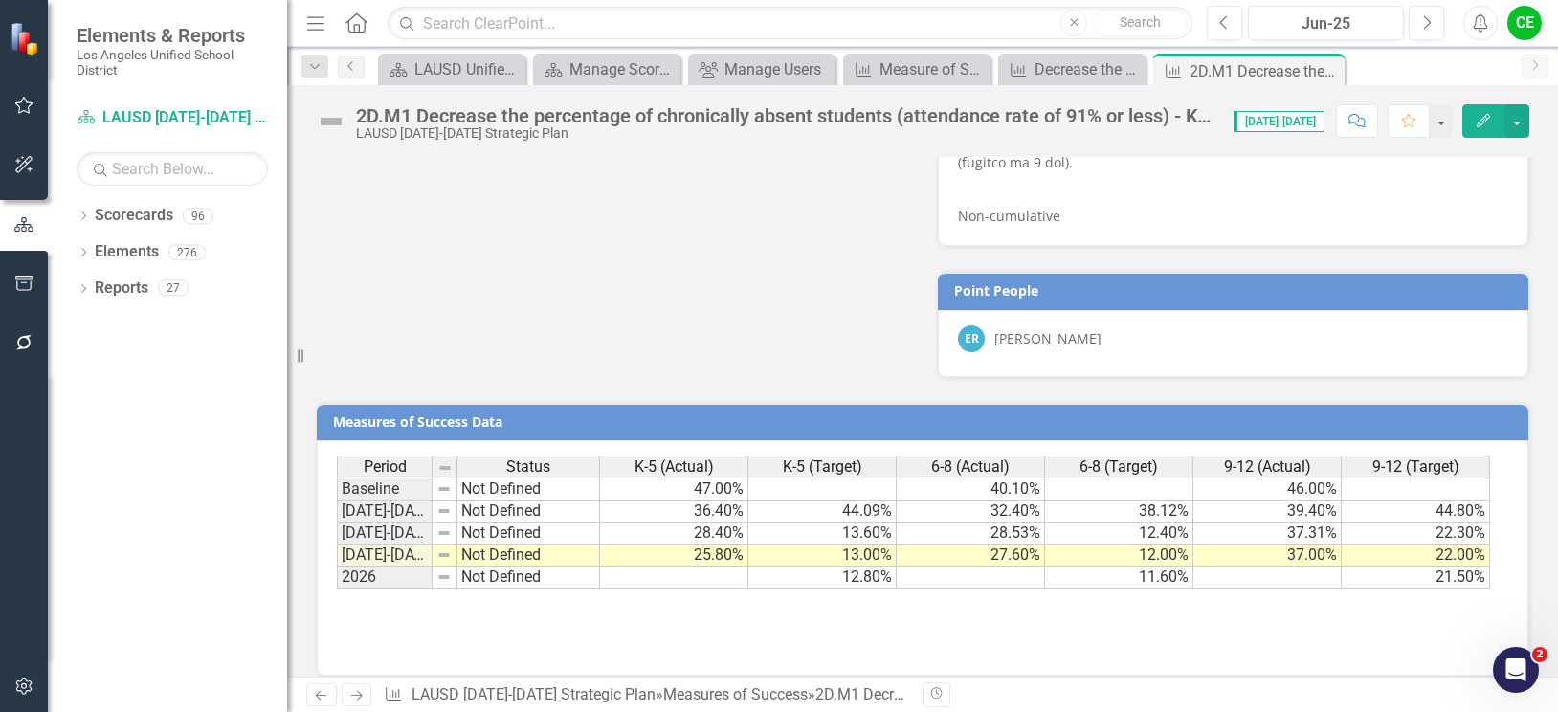
click at [516, 544] on td "Not Defined" at bounding box center [528, 555] width 143 height 22
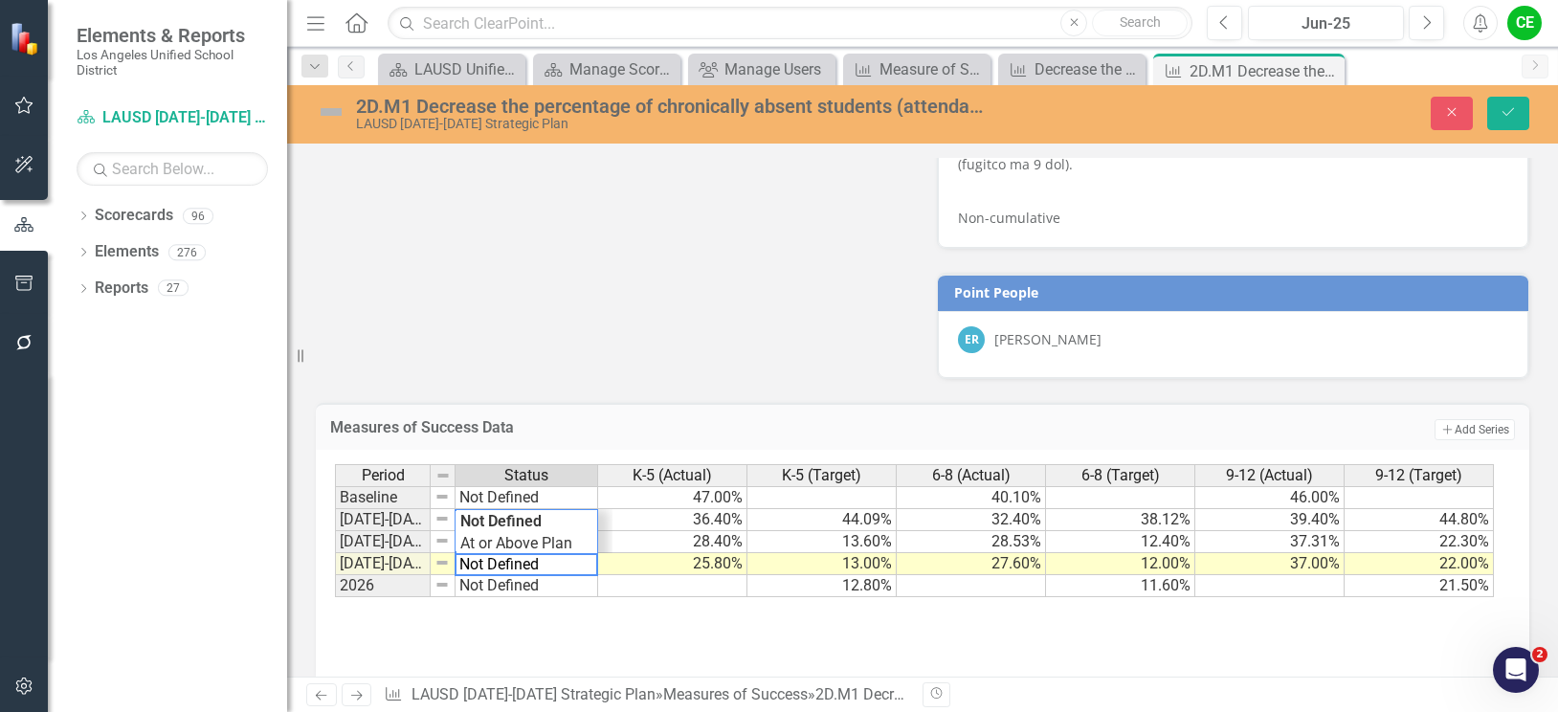
drag, startPoint x: 549, startPoint y: 544, endPoint x: 375, endPoint y: 536, distance: 174.4
click at [375, 536] on div "Period Status K-5 (Actual) K-5 (Target) 6-8 (Actual) 6-8 (Target) 9-12 (Actual)…" at bounding box center [915, 531] width 1161 height 134
click at [544, 519] on div "Period Status K-5 (Actual) K-5 (Target) 6-8 (Actual) 6-8 (Target) 9-12 (Actual)…" at bounding box center [915, 531] width 1161 height 134
type textarea "Showing Improvemet"
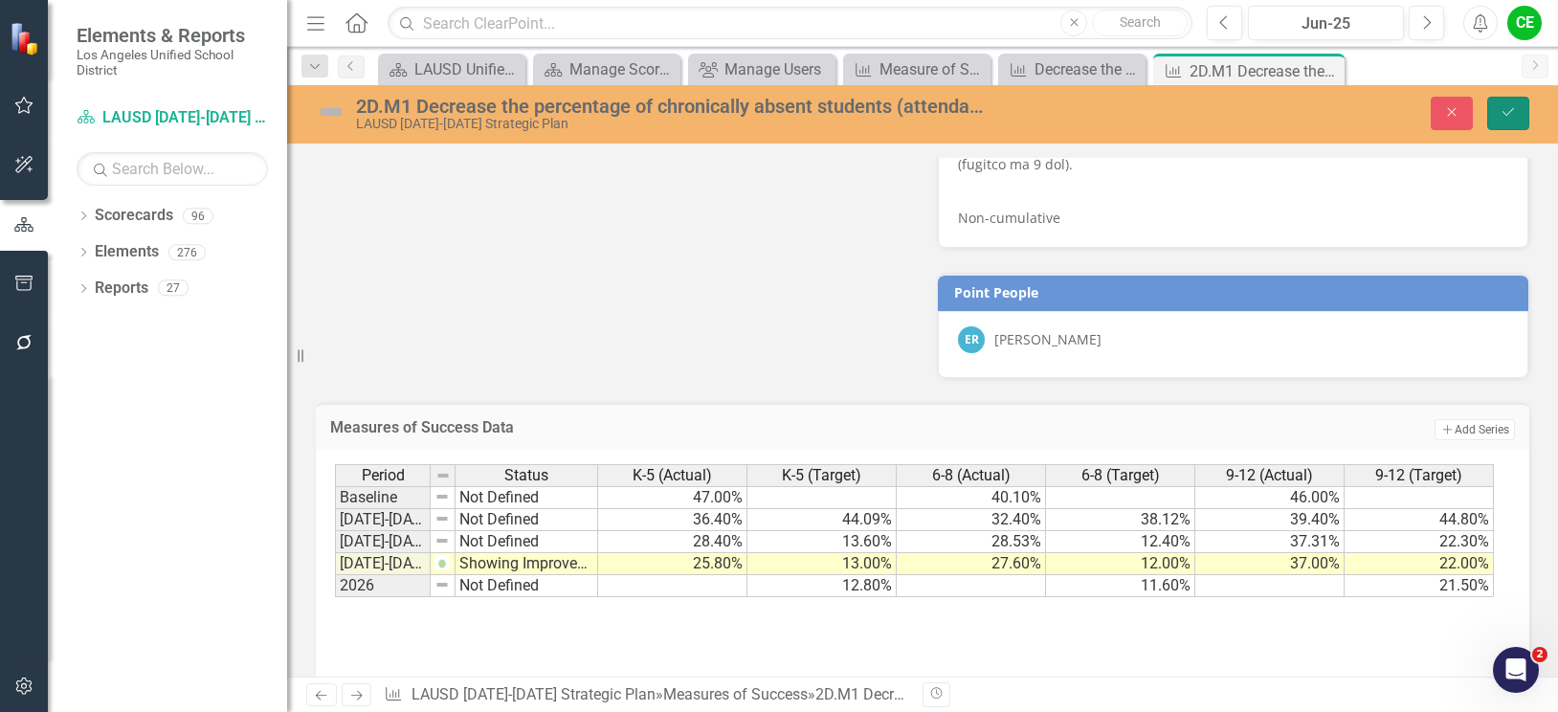
click at [1509, 103] on button "Save" at bounding box center [1508, 113] width 42 height 33
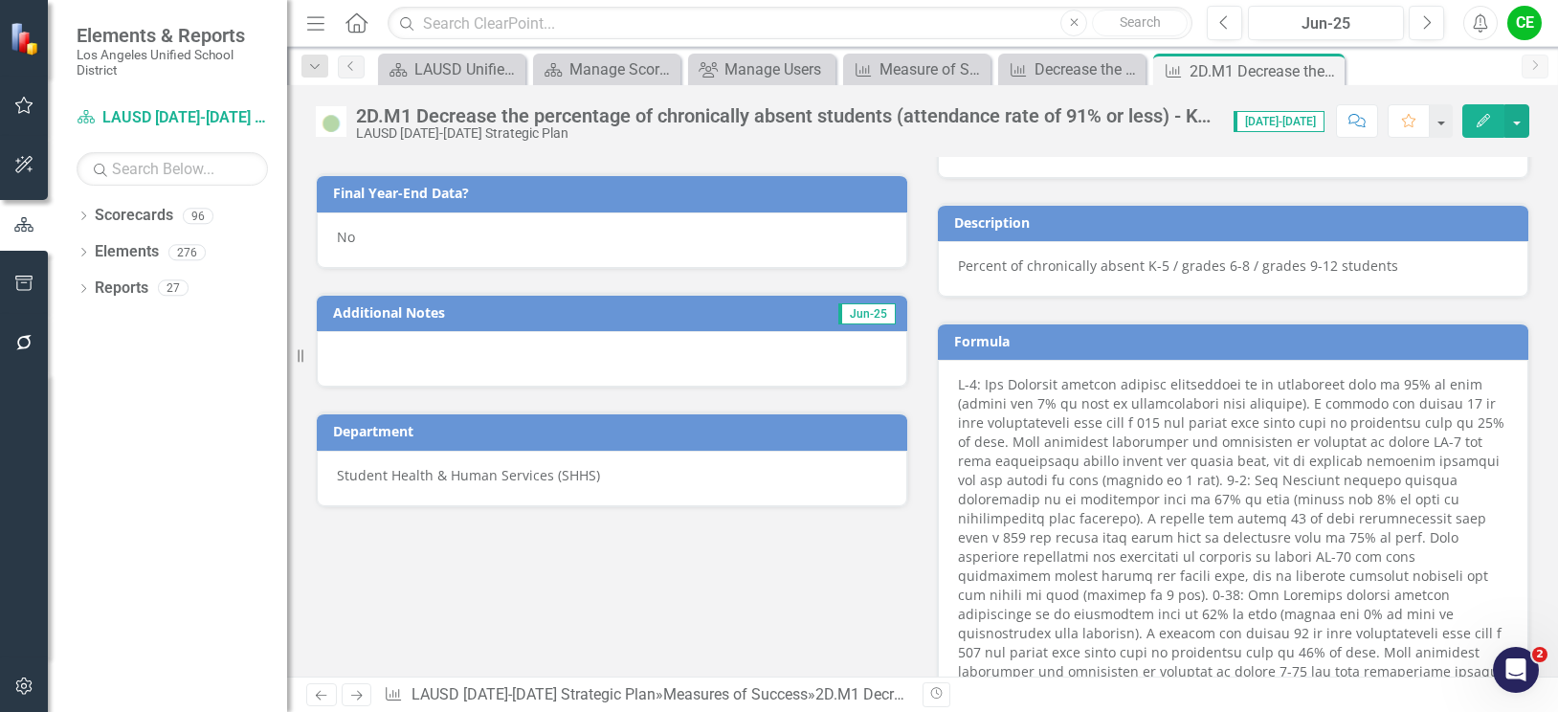
scroll to position [992, 0]
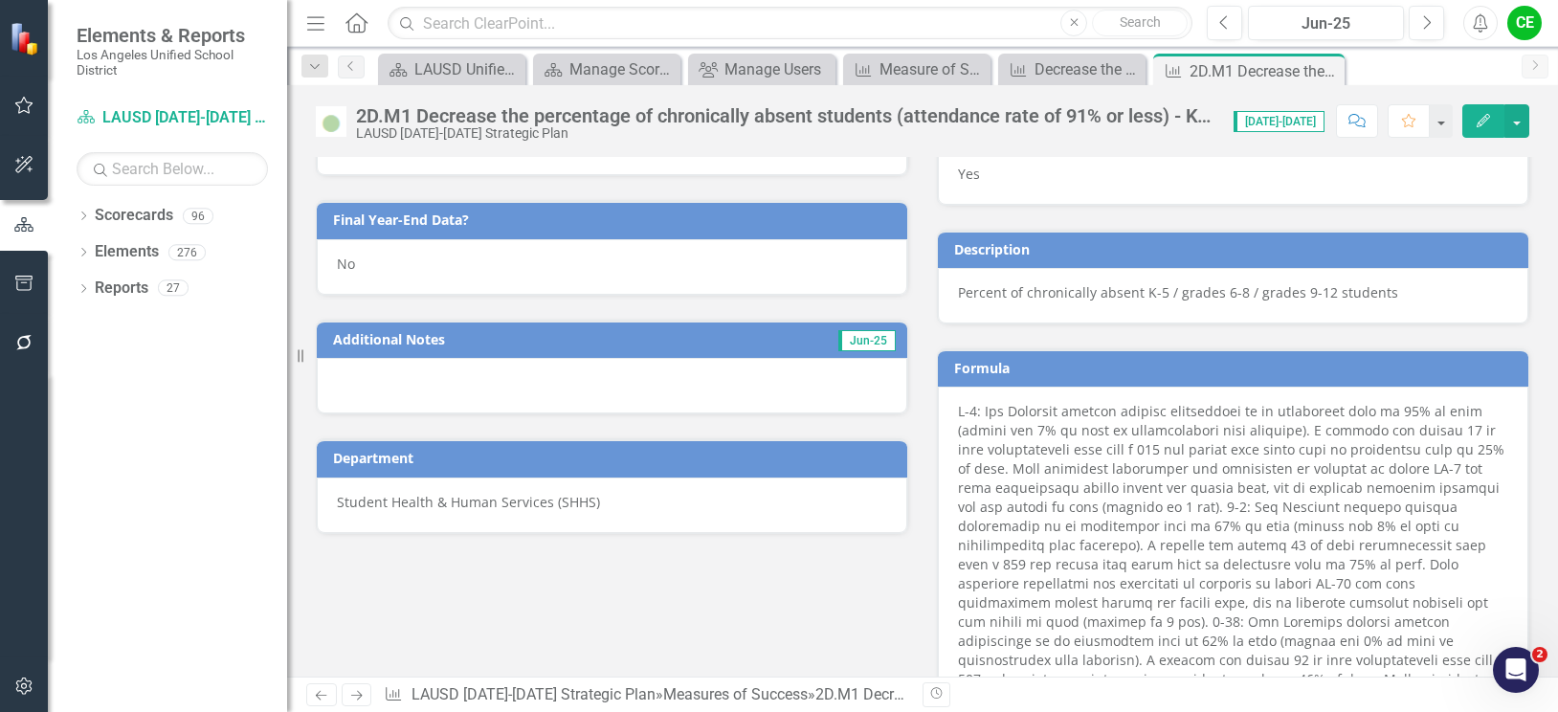
click at [379, 276] on div "No" at bounding box center [612, 266] width 590 height 55
click at [379, 277] on div "No" at bounding box center [612, 266] width 590 height 55
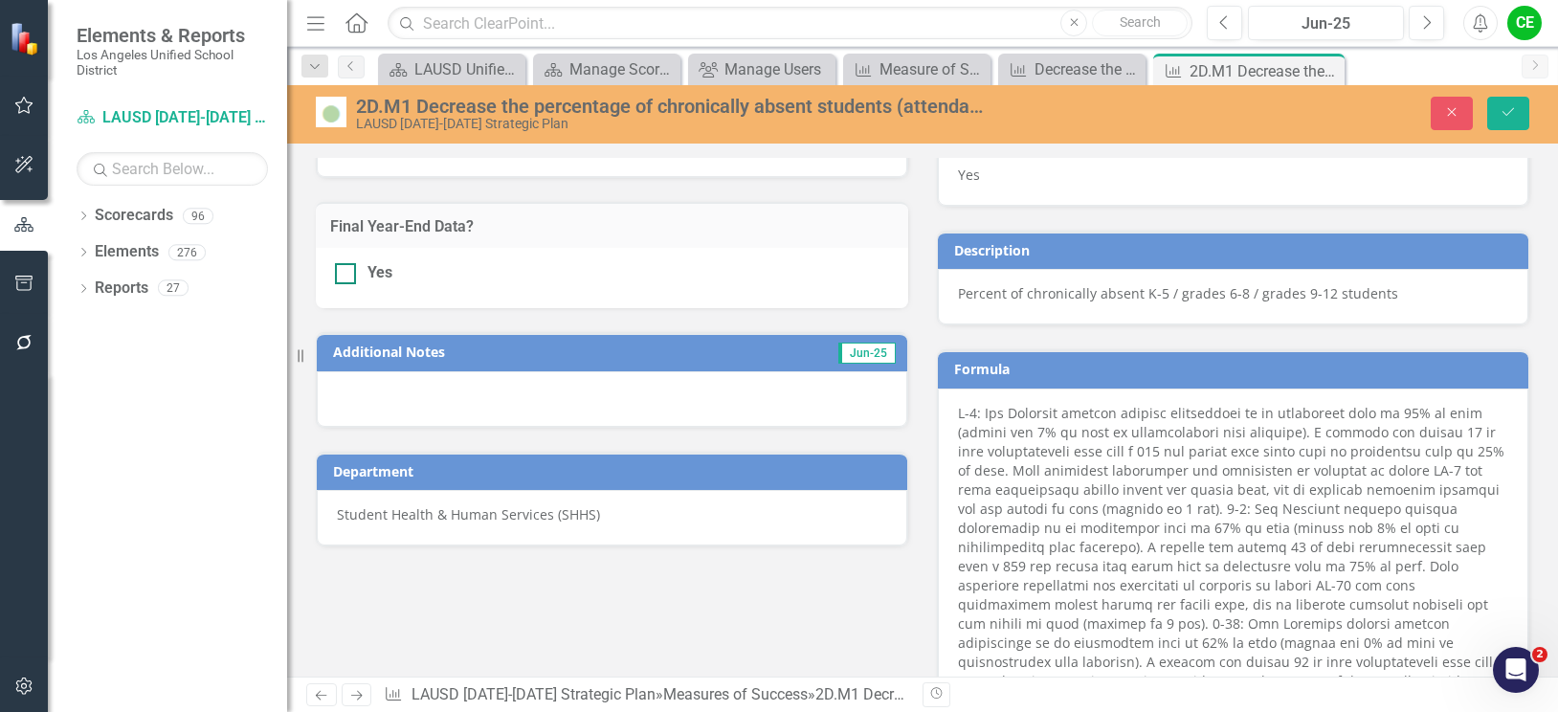
click at [340, 268] on input "Yes" at bounding box center [341, 269] width 12 height 12
checkbox input "true"
click at [1496, 108] on button "Save" at bounding box center [1508, 113] width 42 height 33
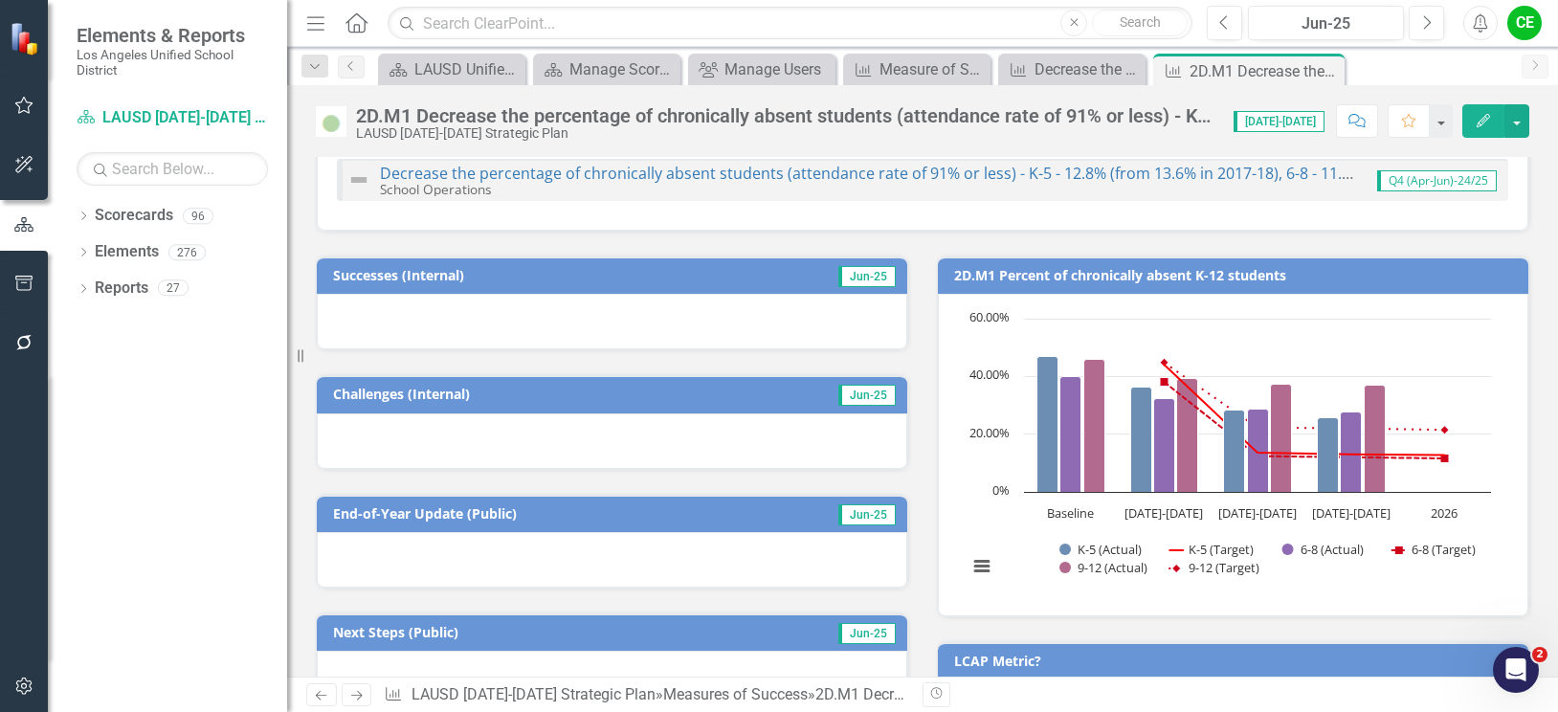
scroll to position [670, 0]
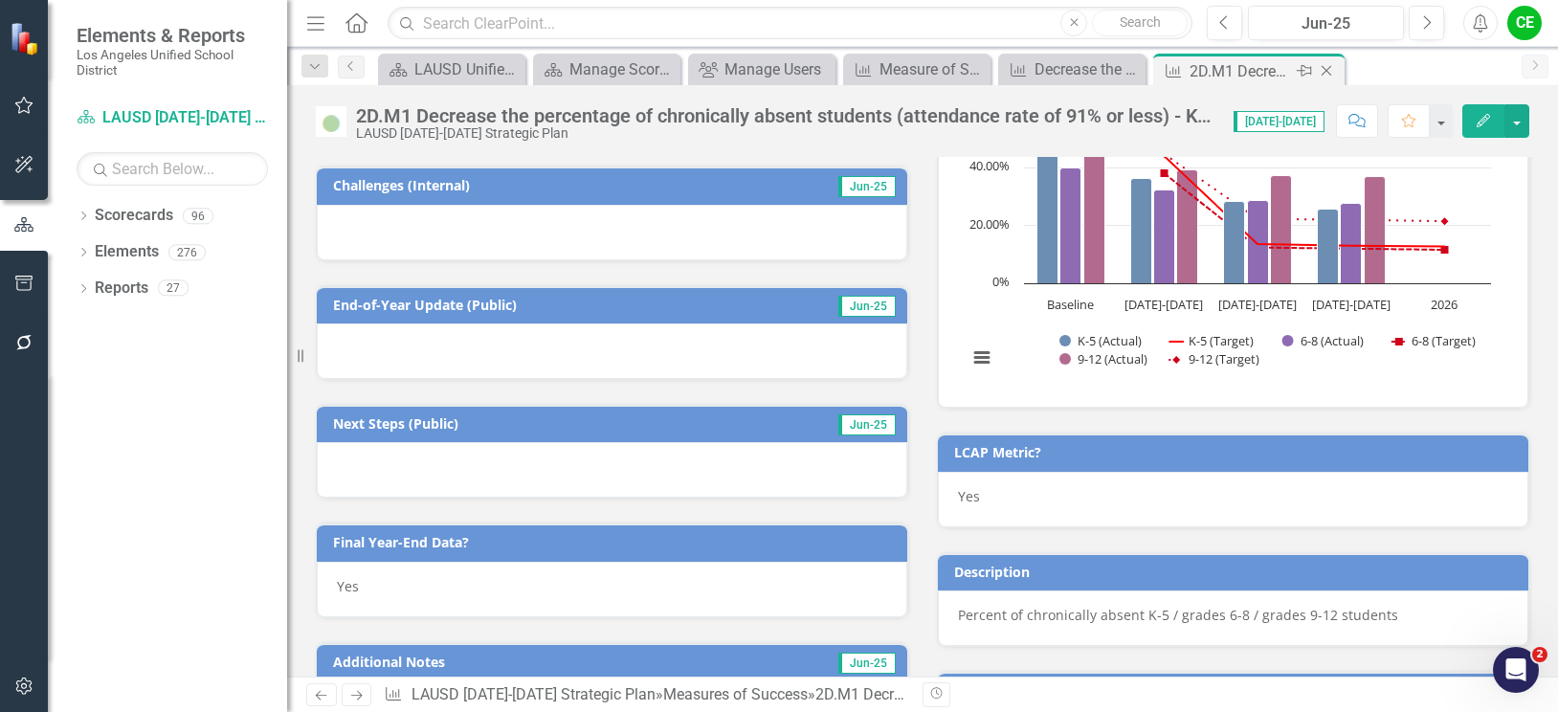
click at [1322, 72] on icon "Close" at bounding box center [1326, 70] width 19 height 15
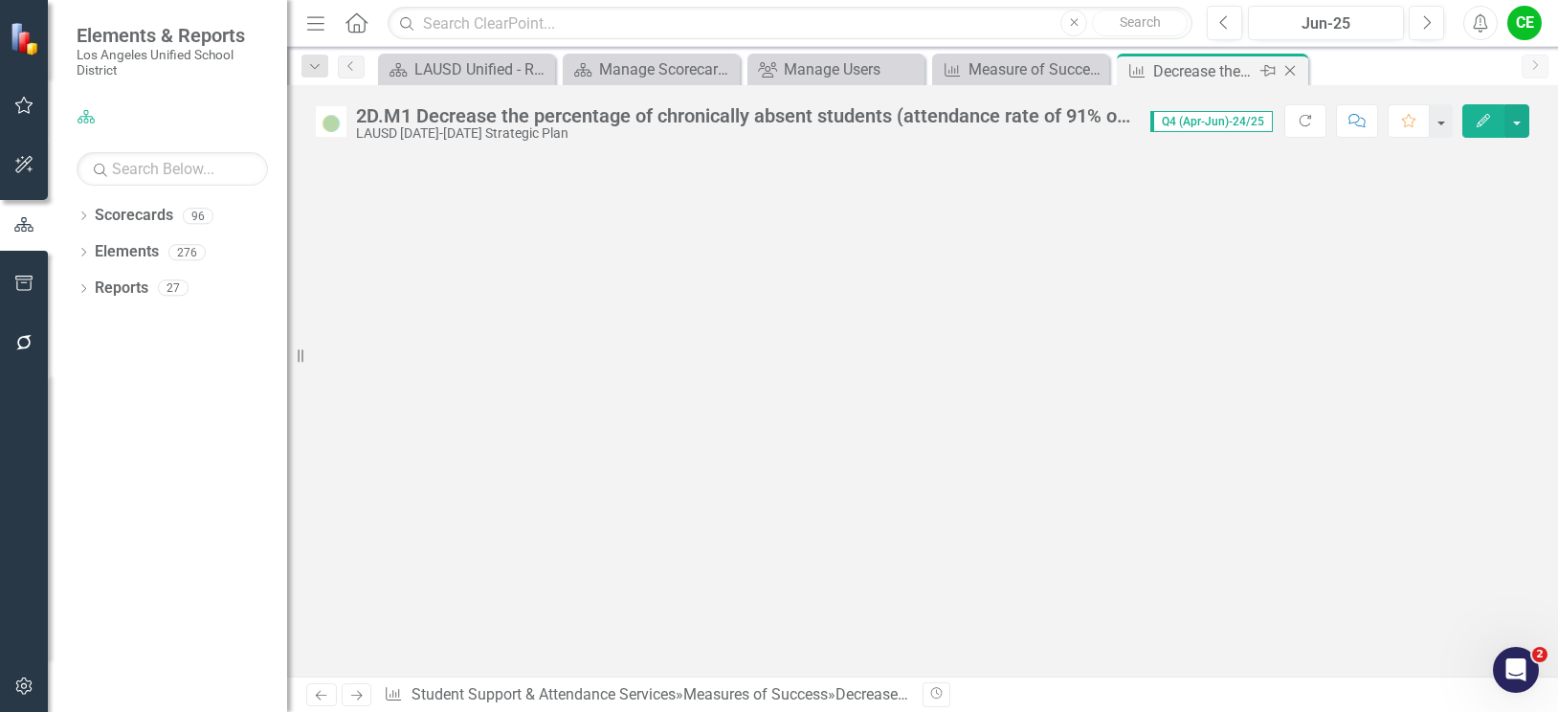
click at [1290, 70] on icon "Close" at bounding box center [1289, 70] width 19 height 15
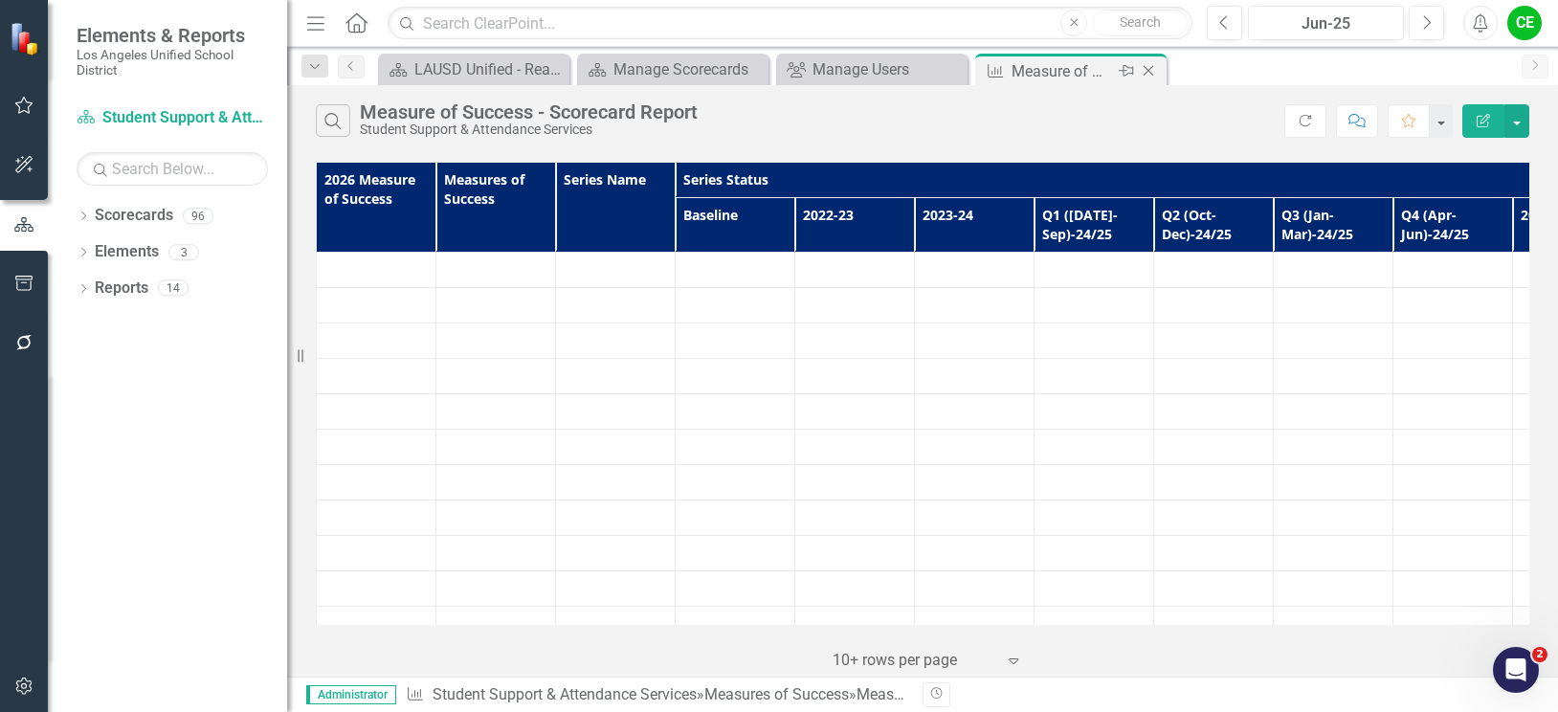
click at [1145, 70] on icon "Close" at bounding box center [1148, 70] width 19 height 15
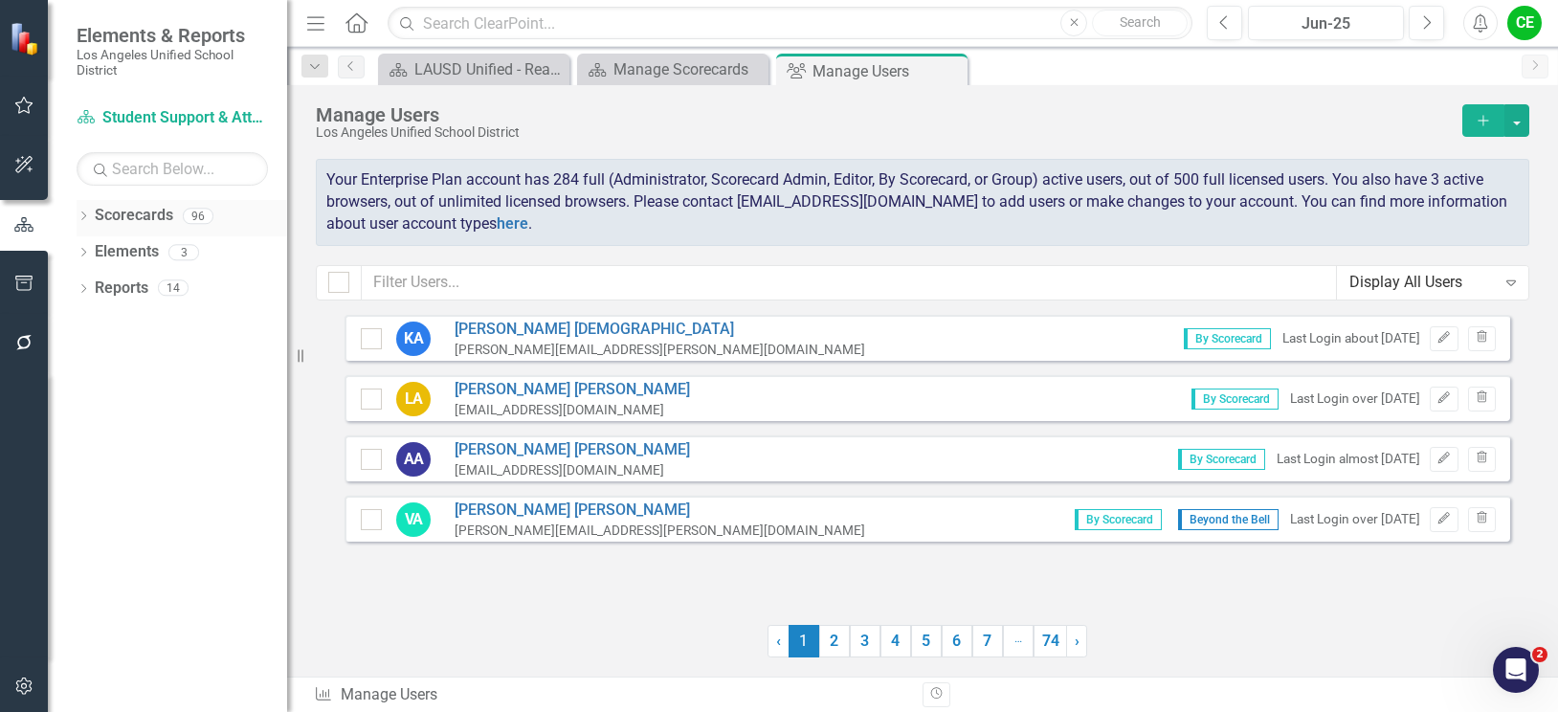
click at [86, 215] on icon "Dropdown" at bounding box center [83, 217] width 13 height 11
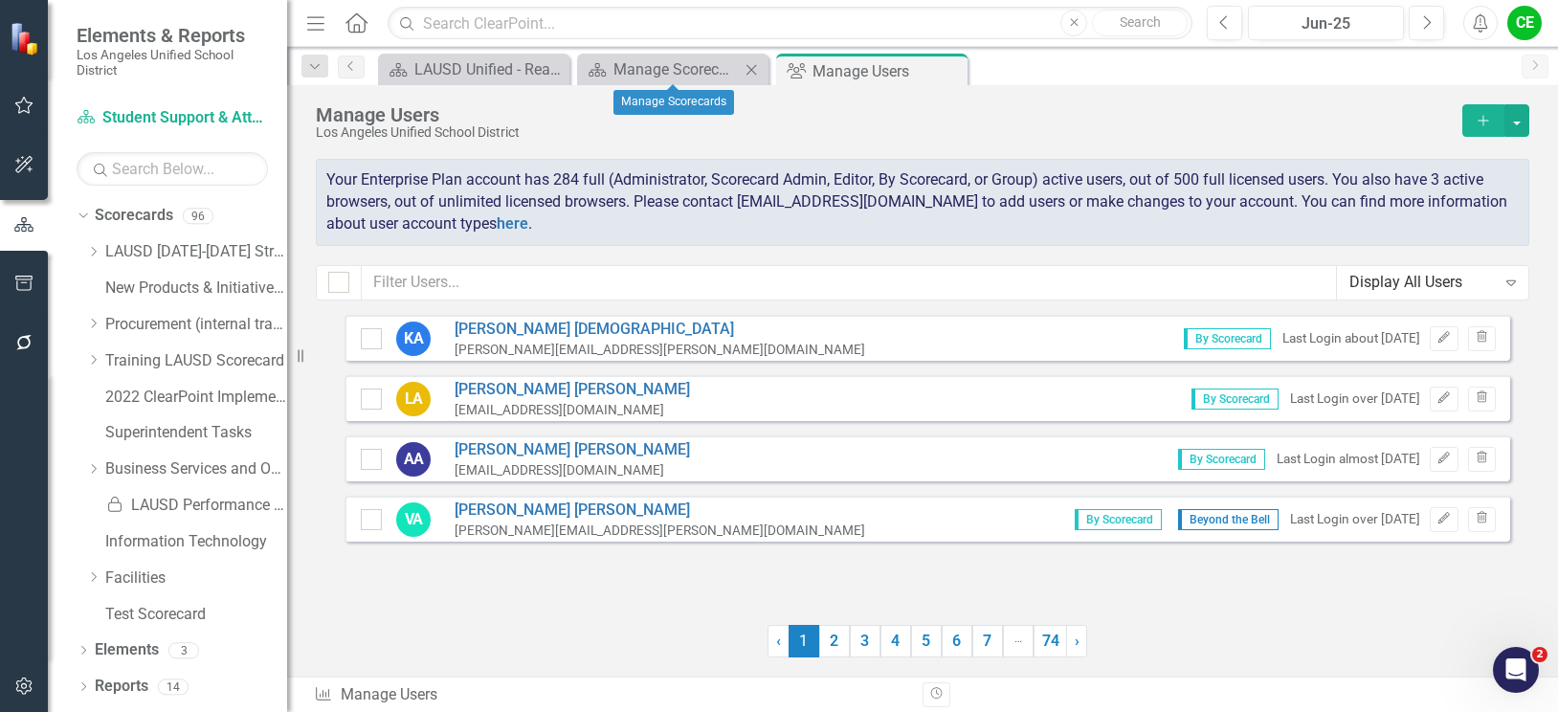
click at [750, 71] on icon at bounding box center [751, 69] width 11 height 11
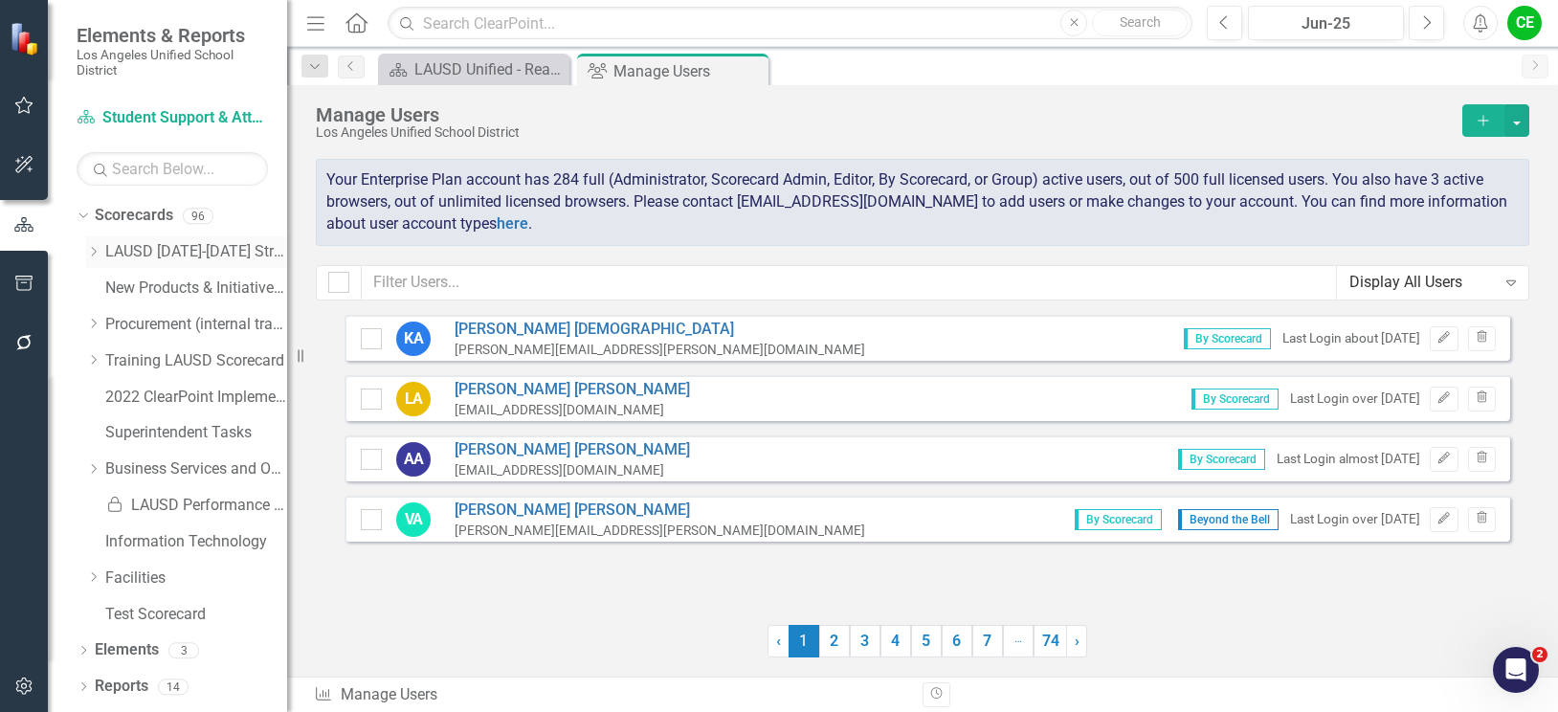
click at [94, 250] on icon "Dropdown" at bounding box center [93, 251] width 14 height 11
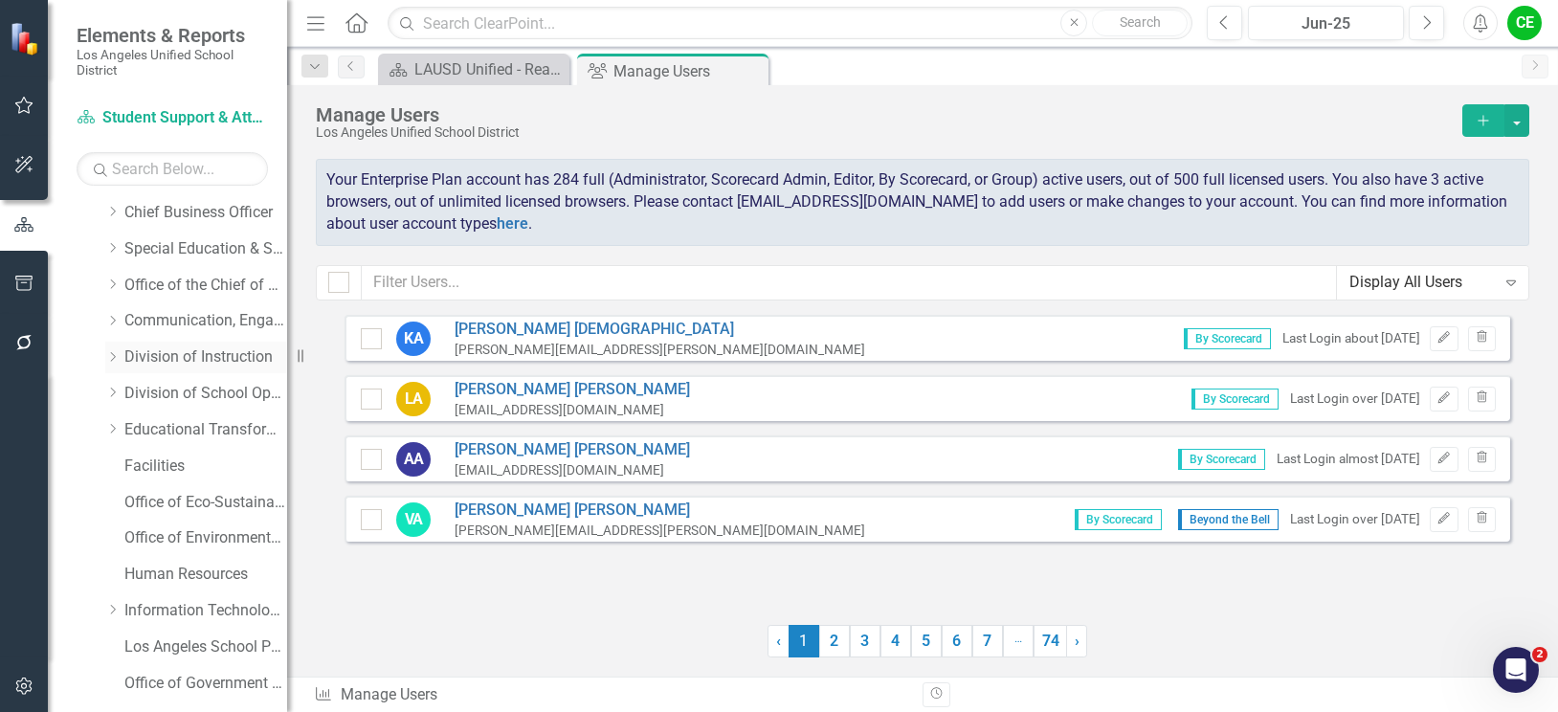
scroll to position [96, 0]
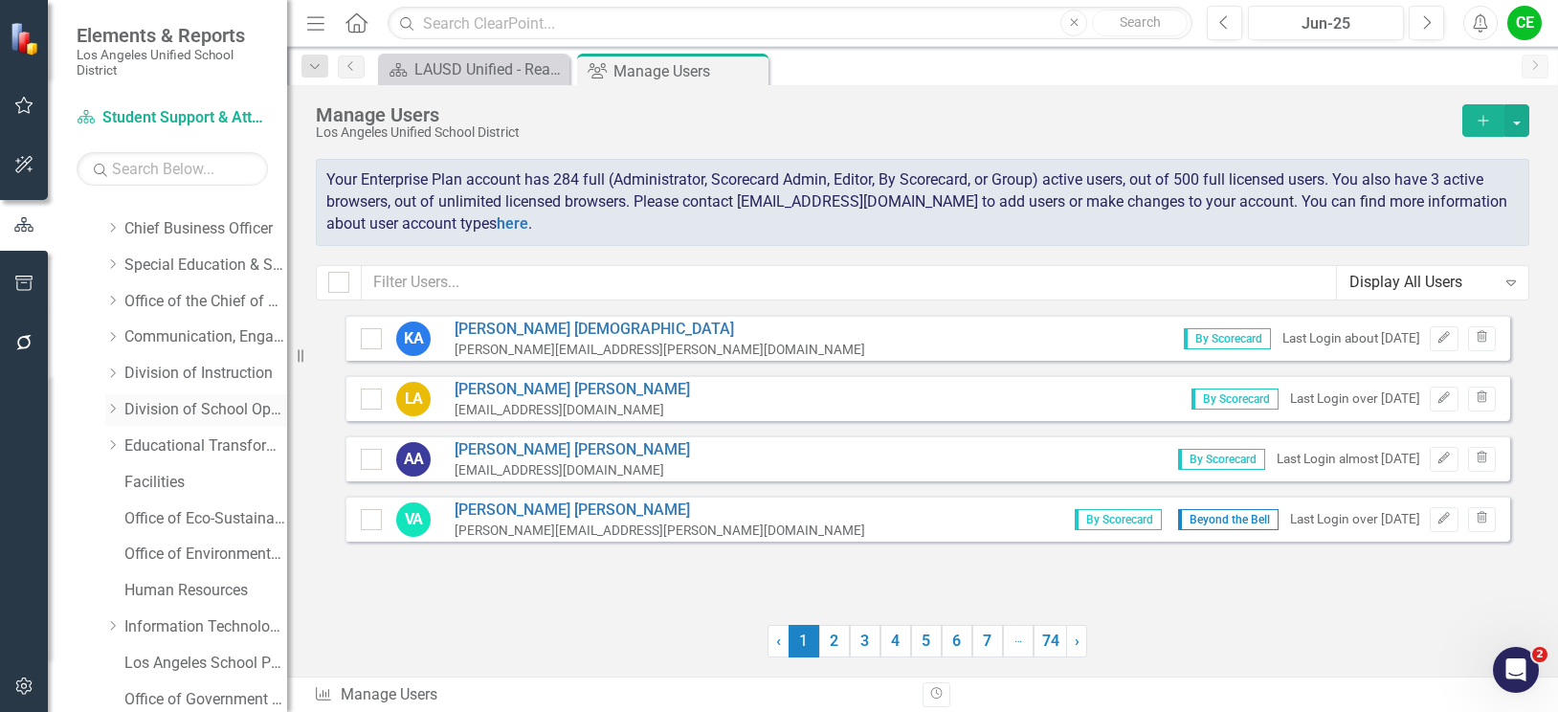
click at [109, 408] on icon "Dropdown" at bounding box center [112, 408] width 14 height 11
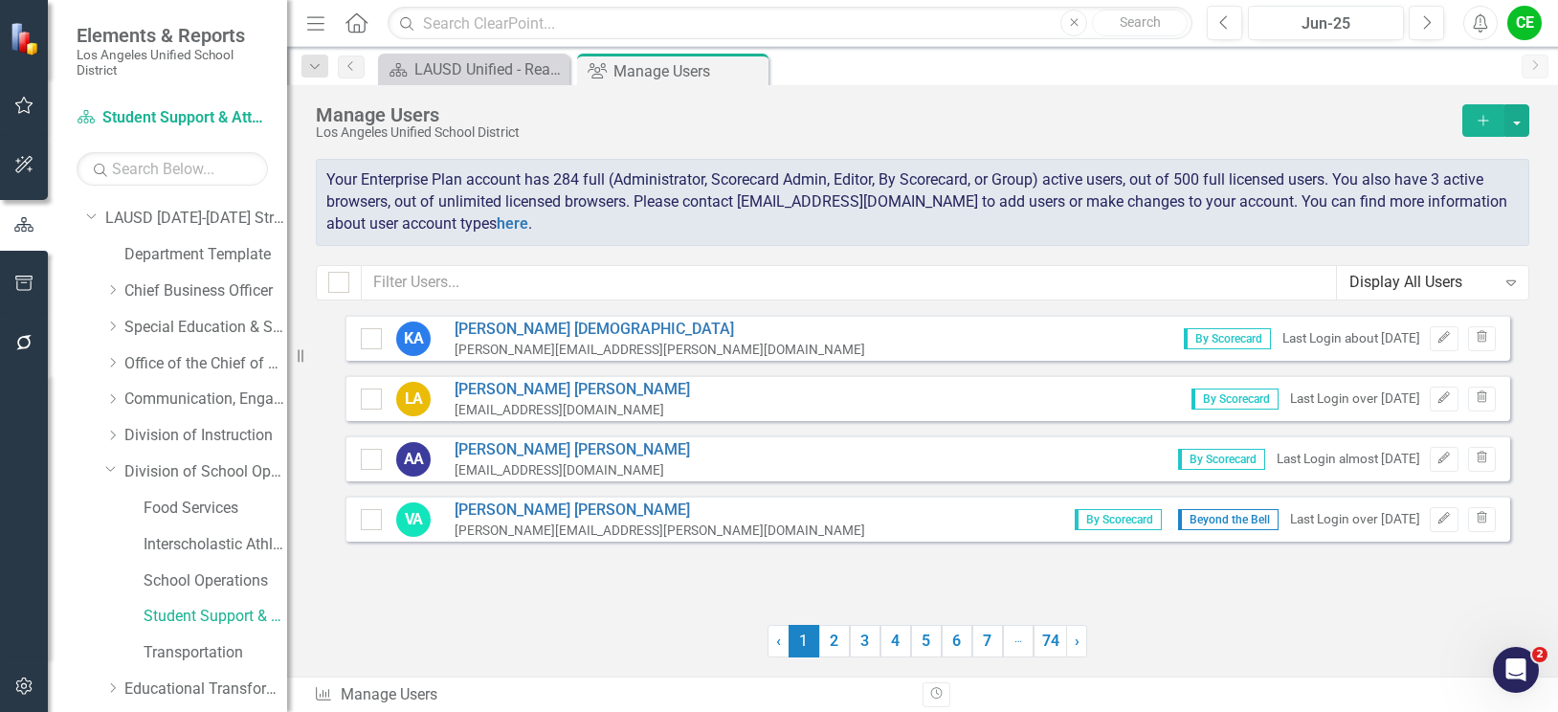
scroll to position [0, 0]
click at [108, 322] on icon "Dropdown" at bounding box center [112, 323] width 14 height 11
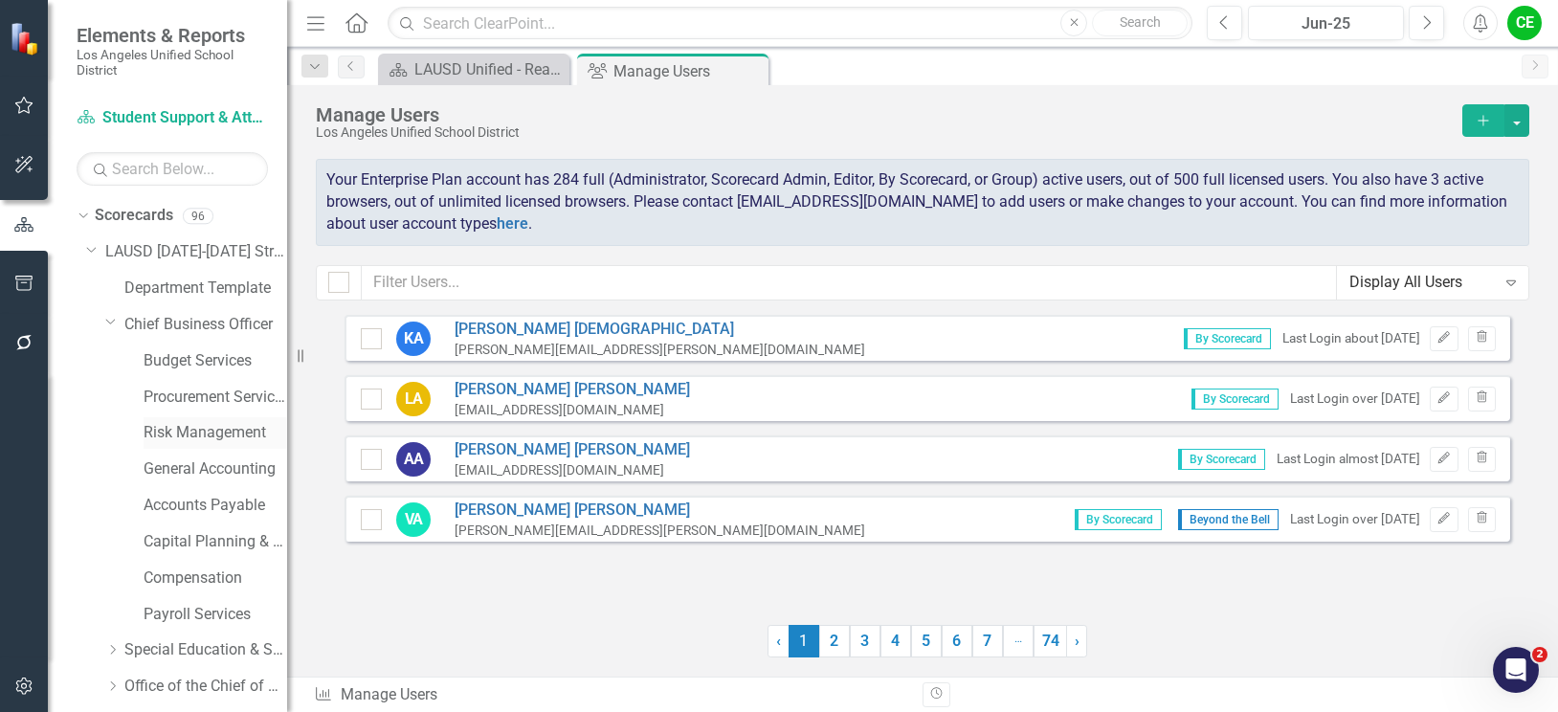
click at [198, 428] on link "Risk Management" at bounding box center [216, 433] width 144 height 22
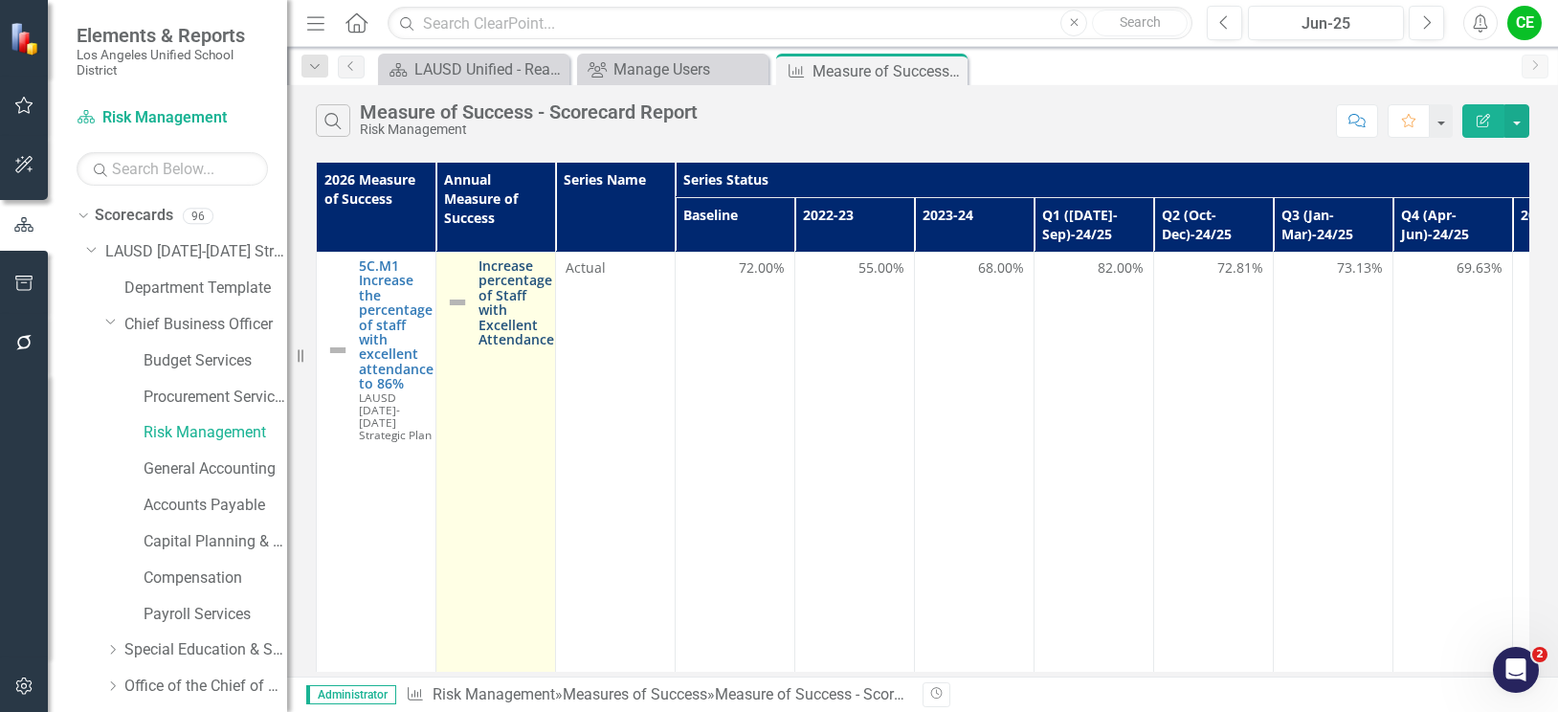
click at [495, 292] on link "Increase percentage of Staff with Excellent Attendance" at bounding box center [516, 302] width 76 height 88
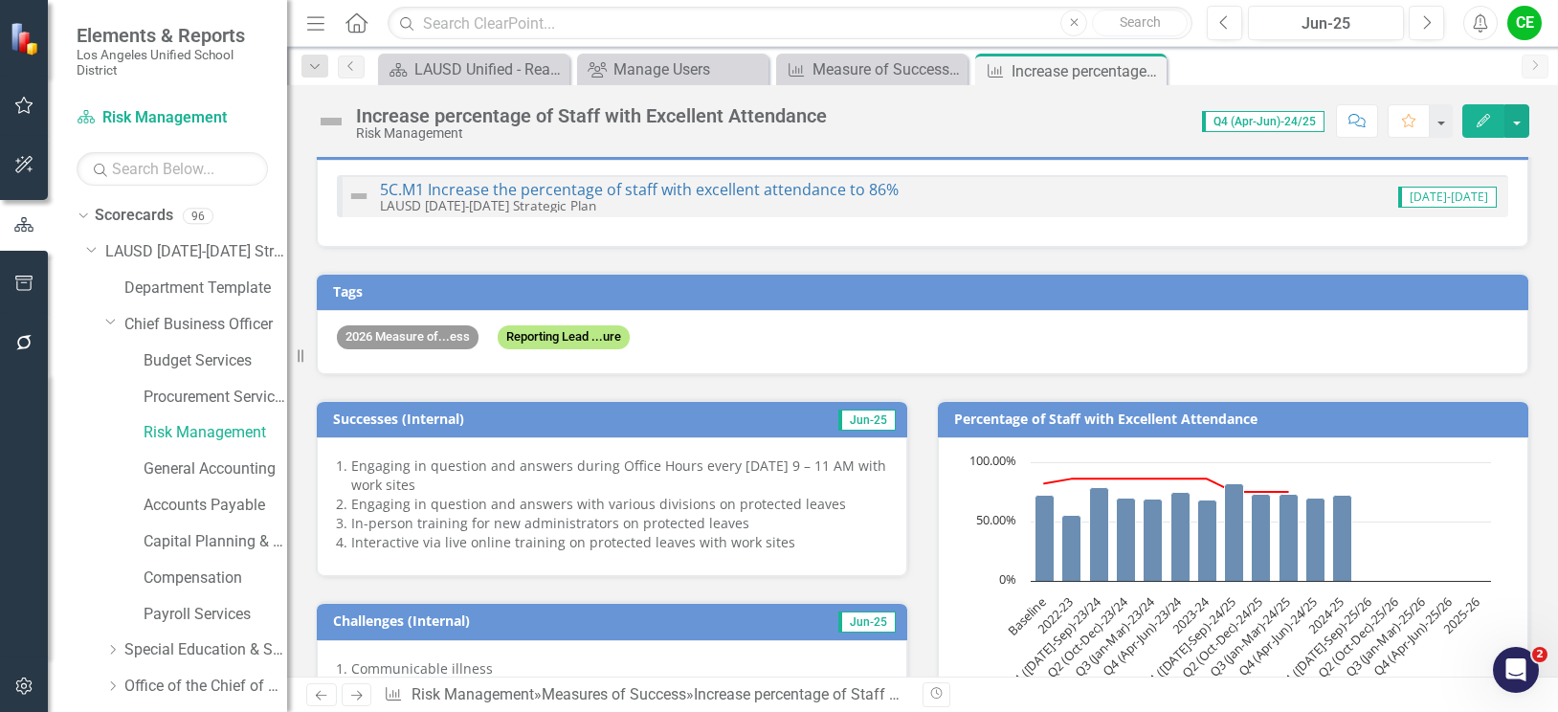
scroll to position [191, 0]
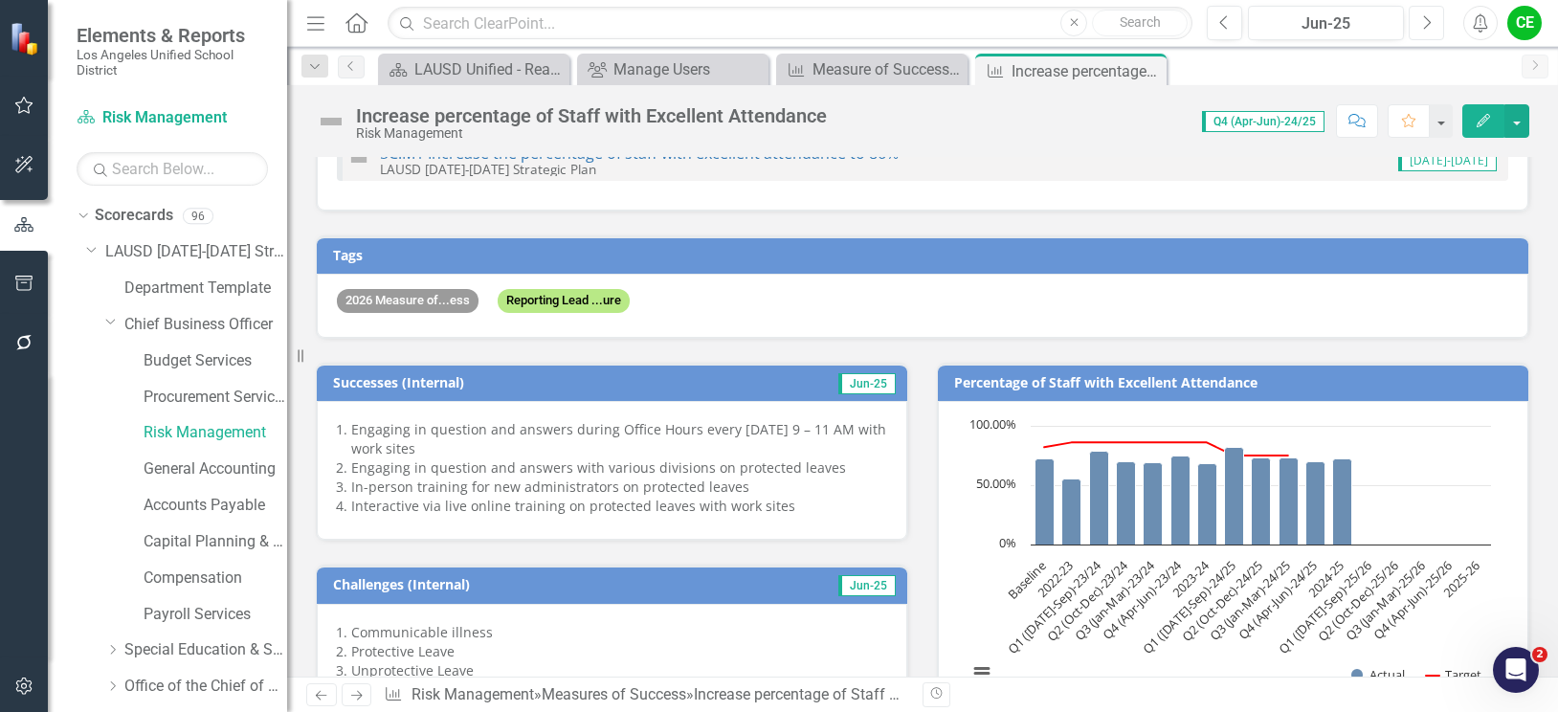
click at [1428, 19] on icon "button" at bounding box center [1428, 21] width 8 height 13
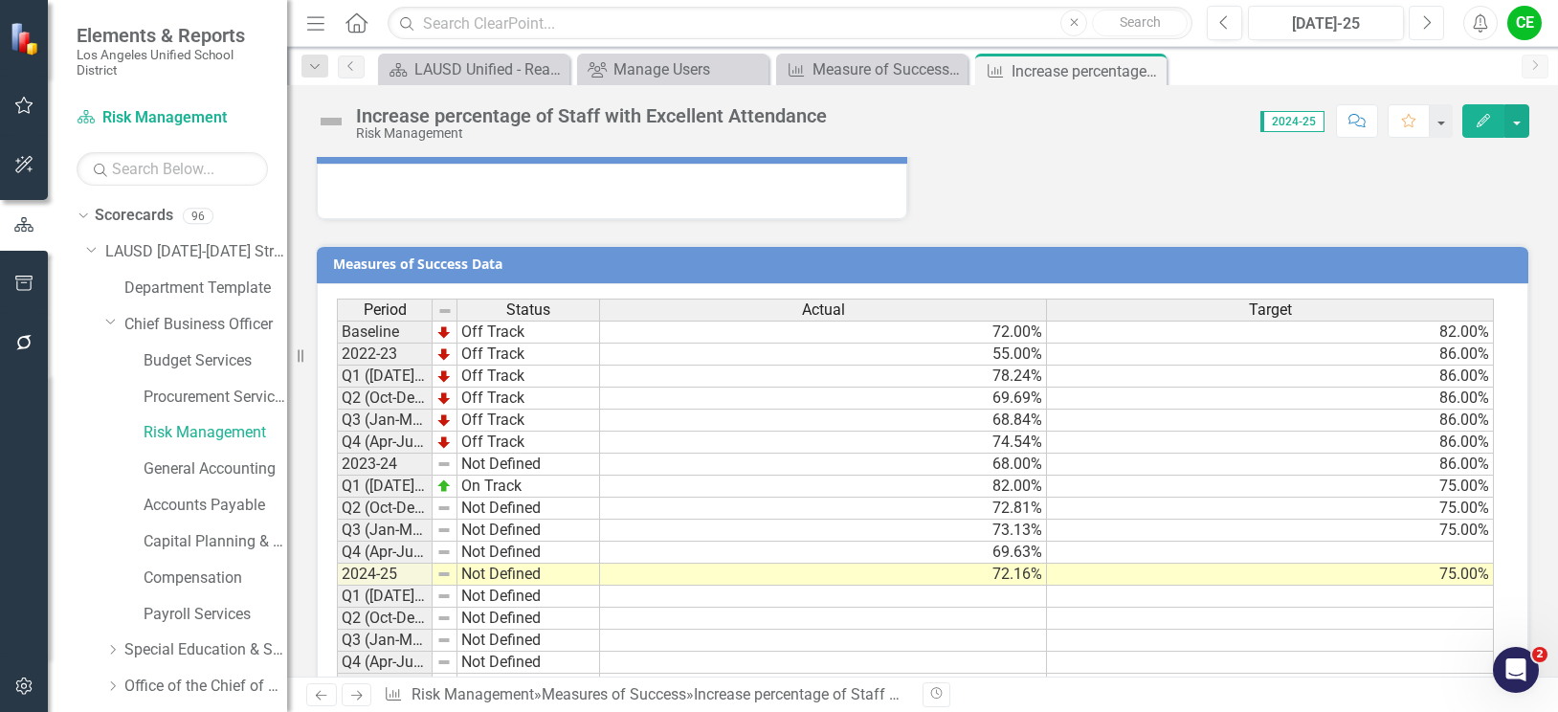
scroll to position [1581, 0]
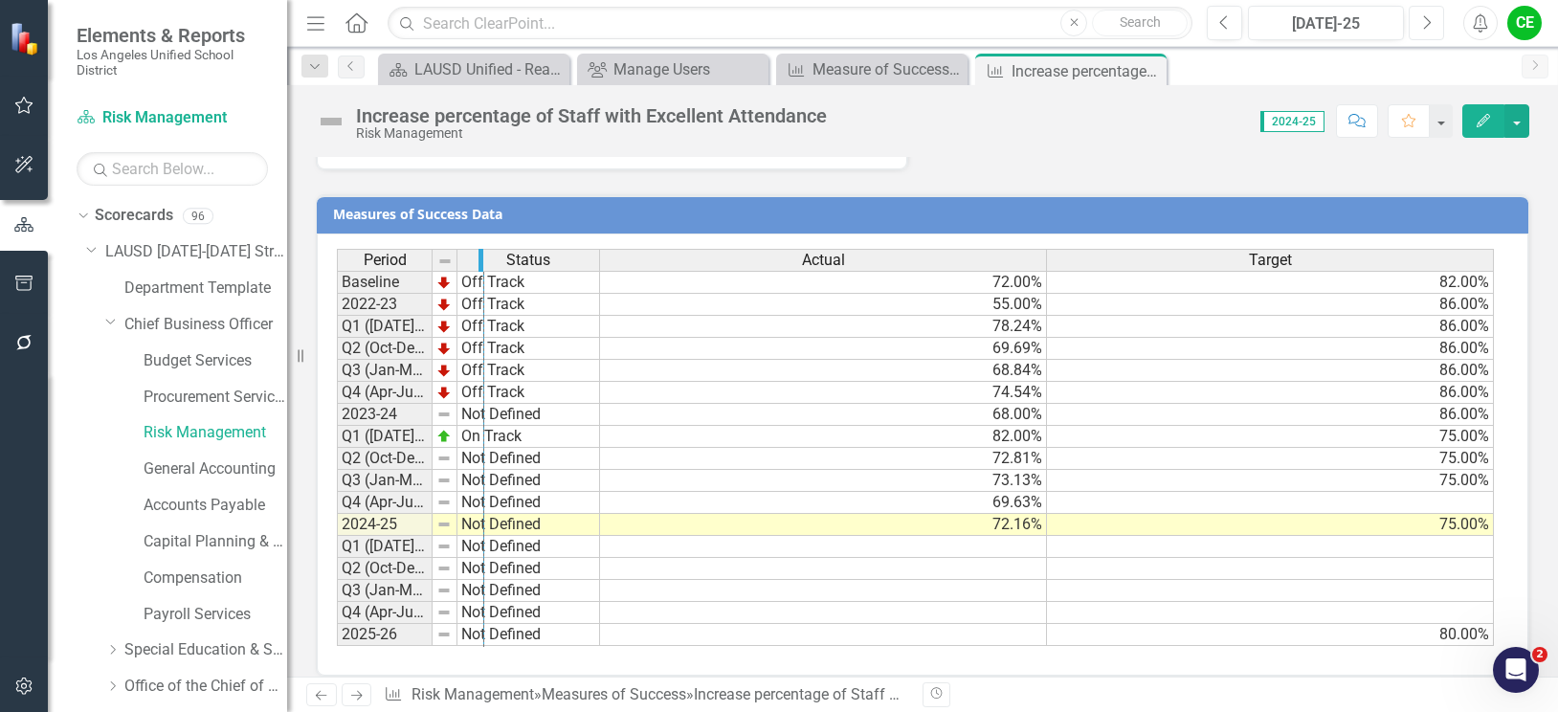
drag, startPoint x: 430, startPoint y: 236, endPoint x: 481, endPoint y: 243, distance: 52.1
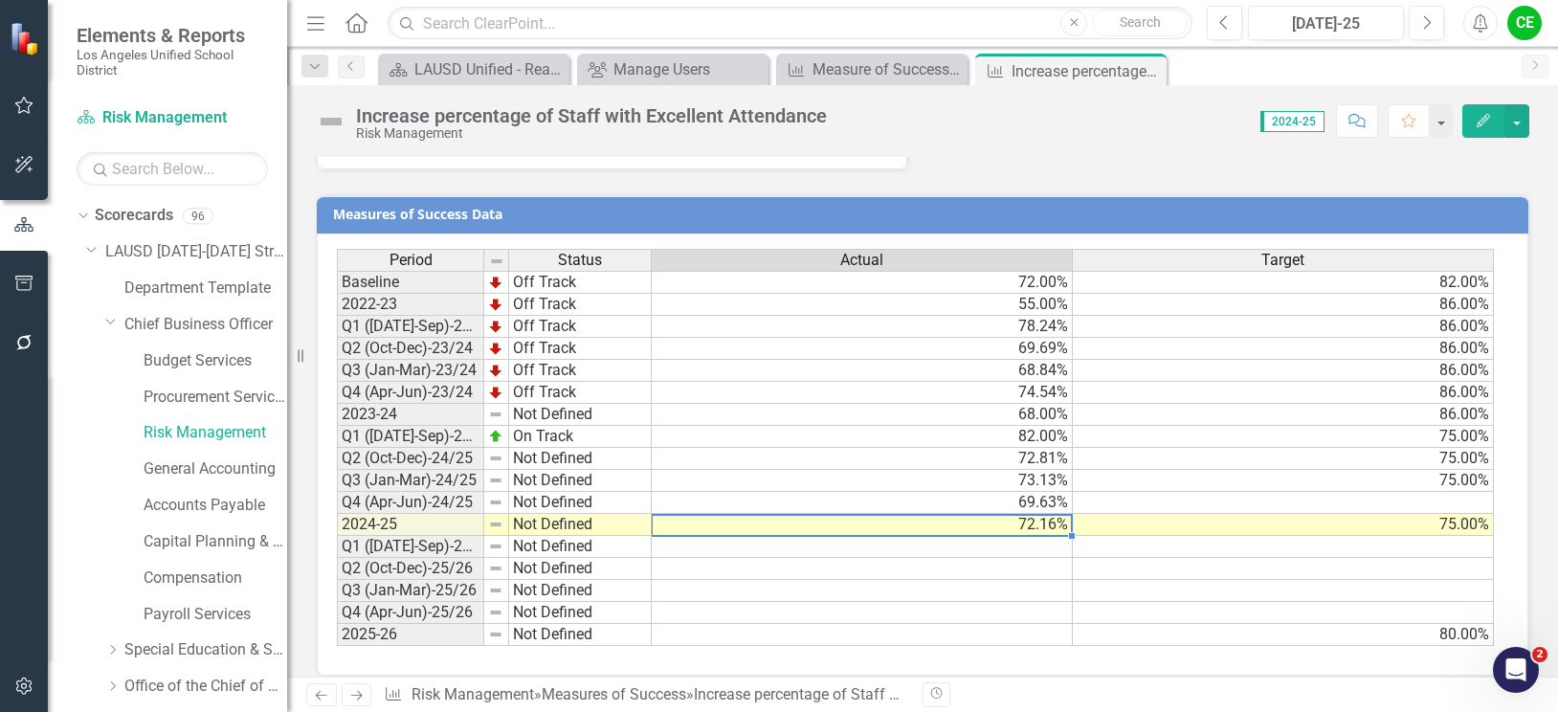
click at [921, 514] on td "72.16%" at bounding box center [862, 525] width 421 height 22
click at [912, 535] on div at bounding box center [861, 536] width 421 height 2
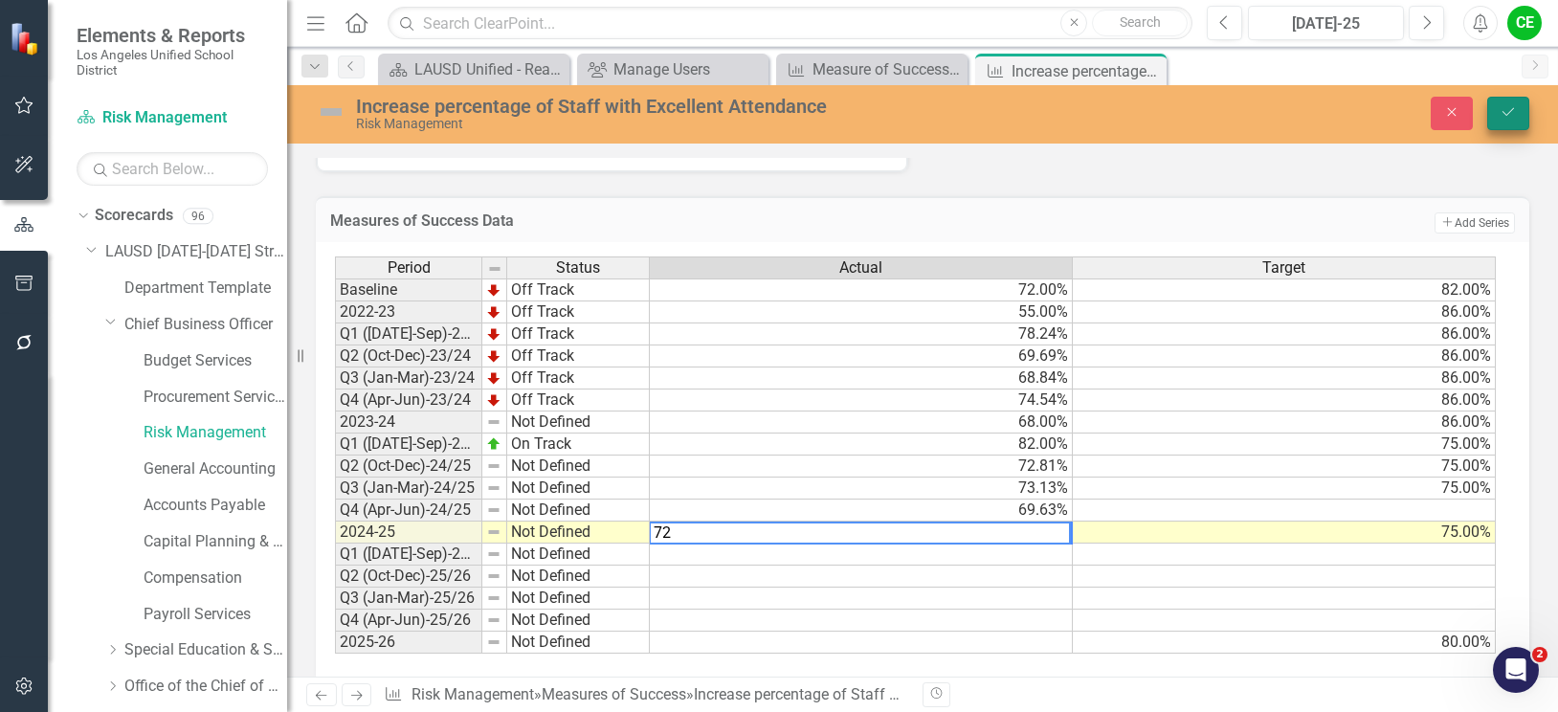
type textarea "72"
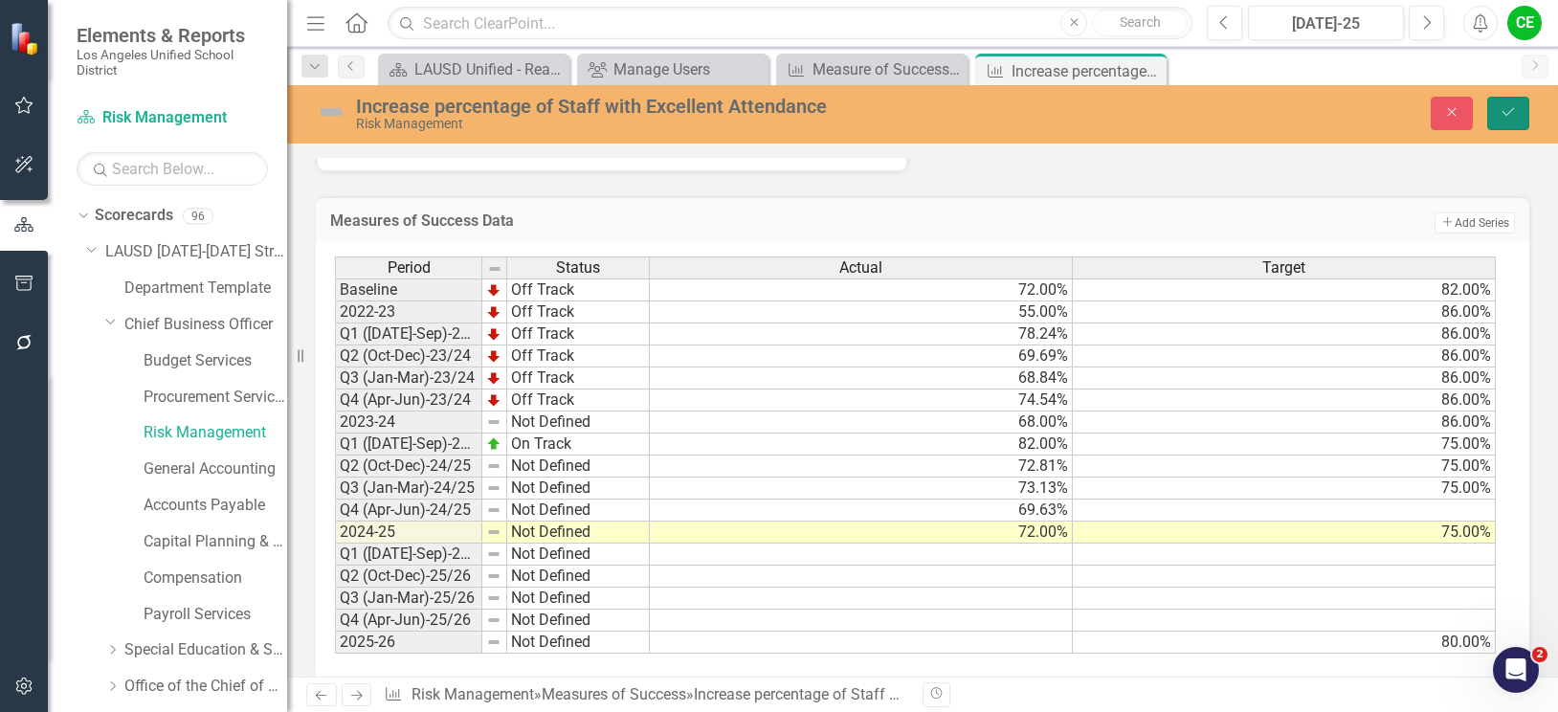
click at [1511, 102] on button "Save" at bounding box center [1508, 113] width 42 height 33
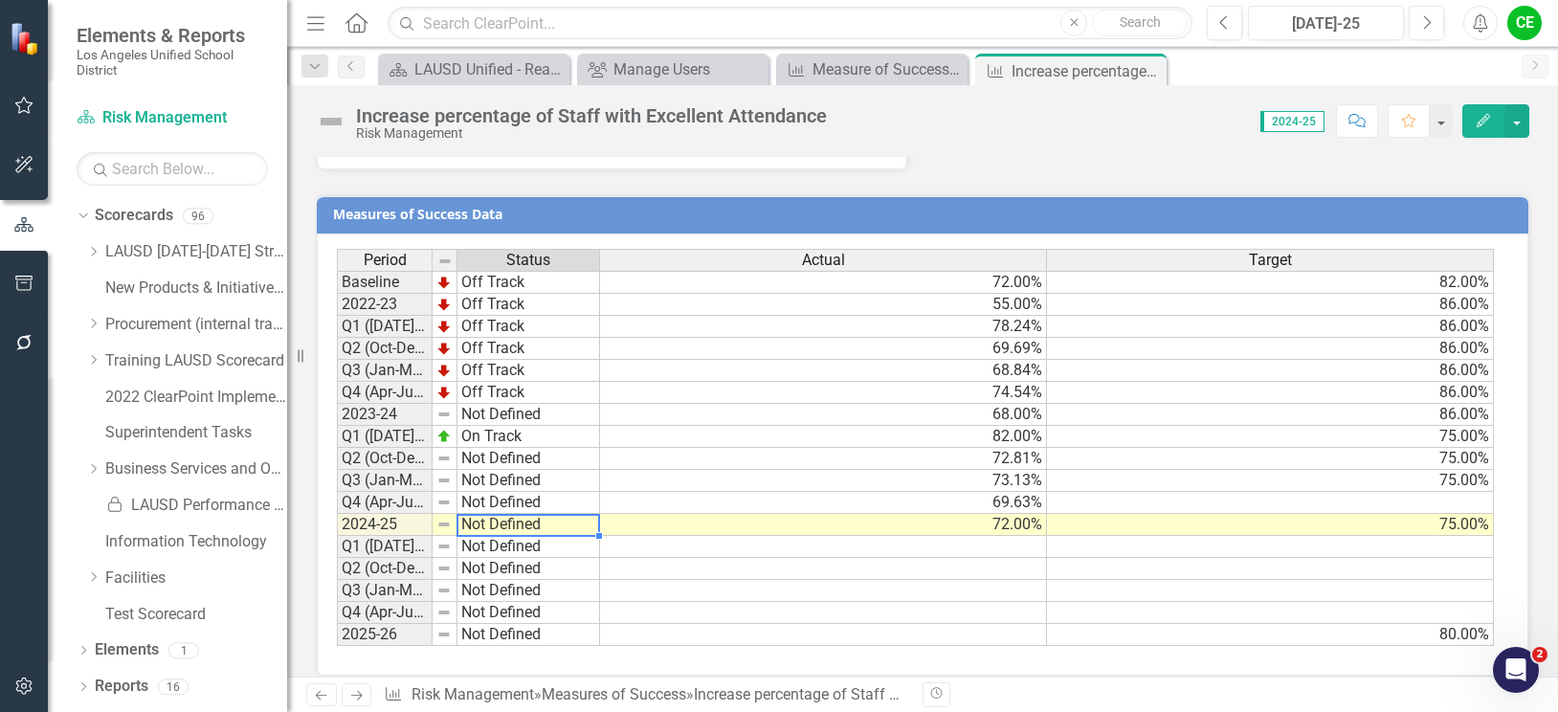
click at [523, 514] on td "Not Defined" at bounding box center [528, 525] width 143 height 22
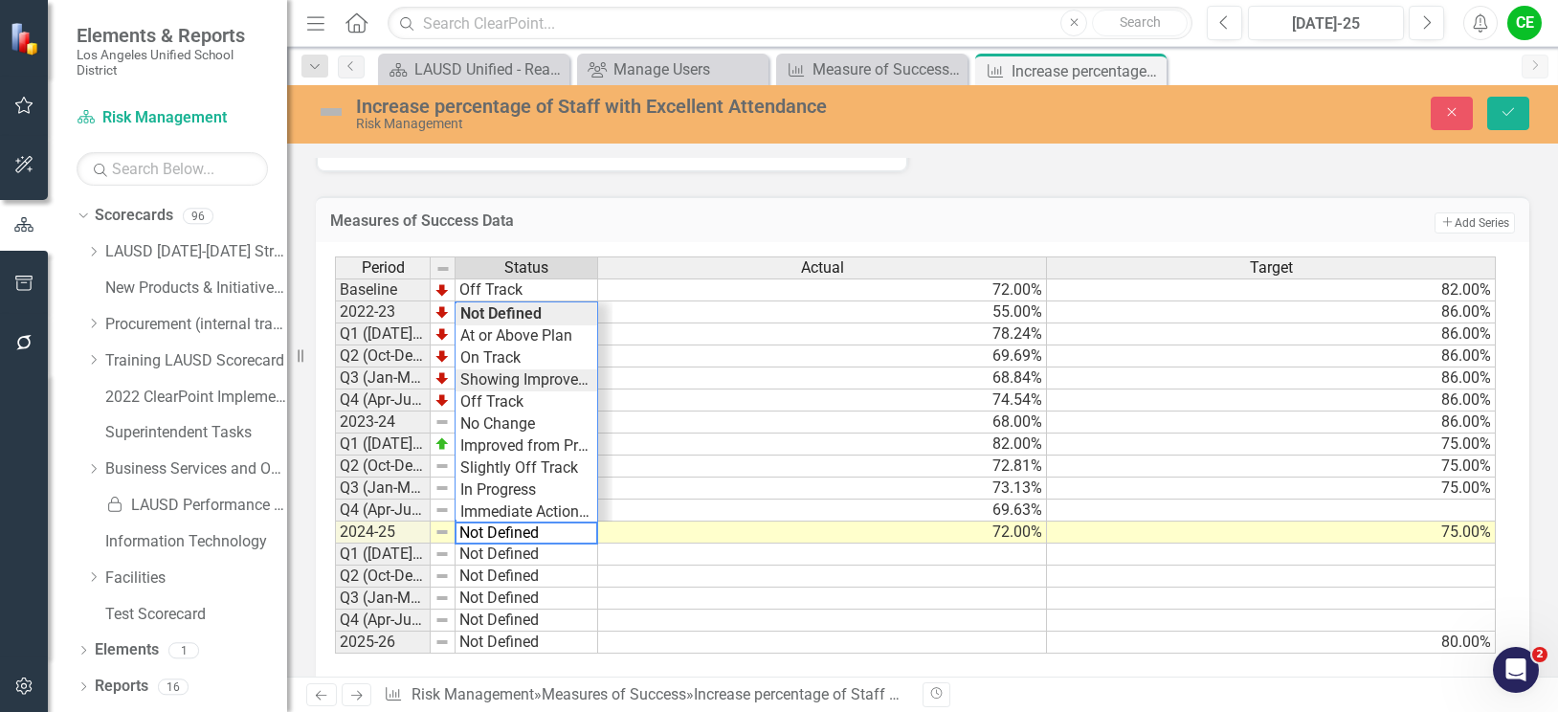
type textarea "Showing Improvemet"
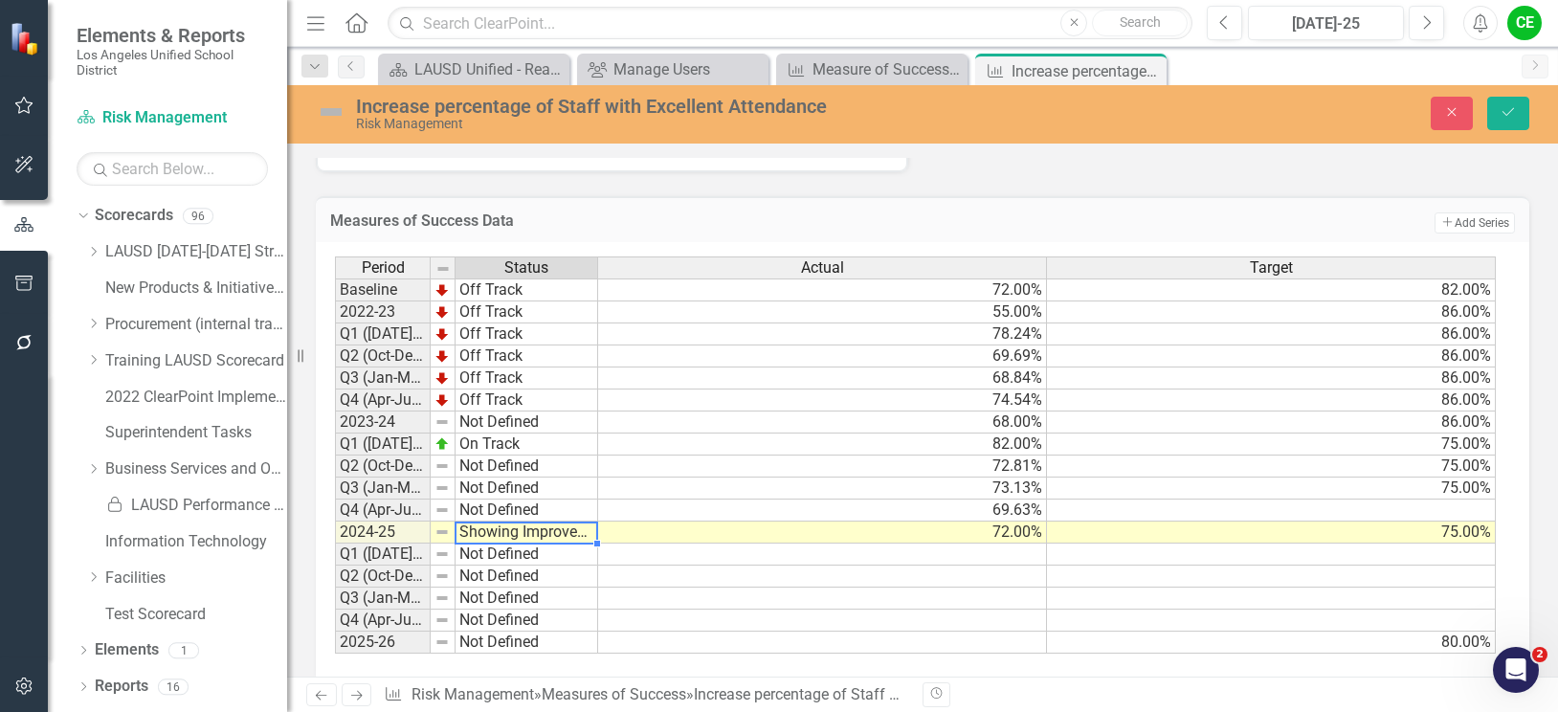
click at [531, 364] on div "Period Status Actual Target Baseline Off Track 72.00% 82.00% 2022-23 Off Track …" at bounding box center [915, 455] width 1161 height 398
click at [1505, 112] on icon "Save" at bounding box center [1507, 111] width 17 height 13
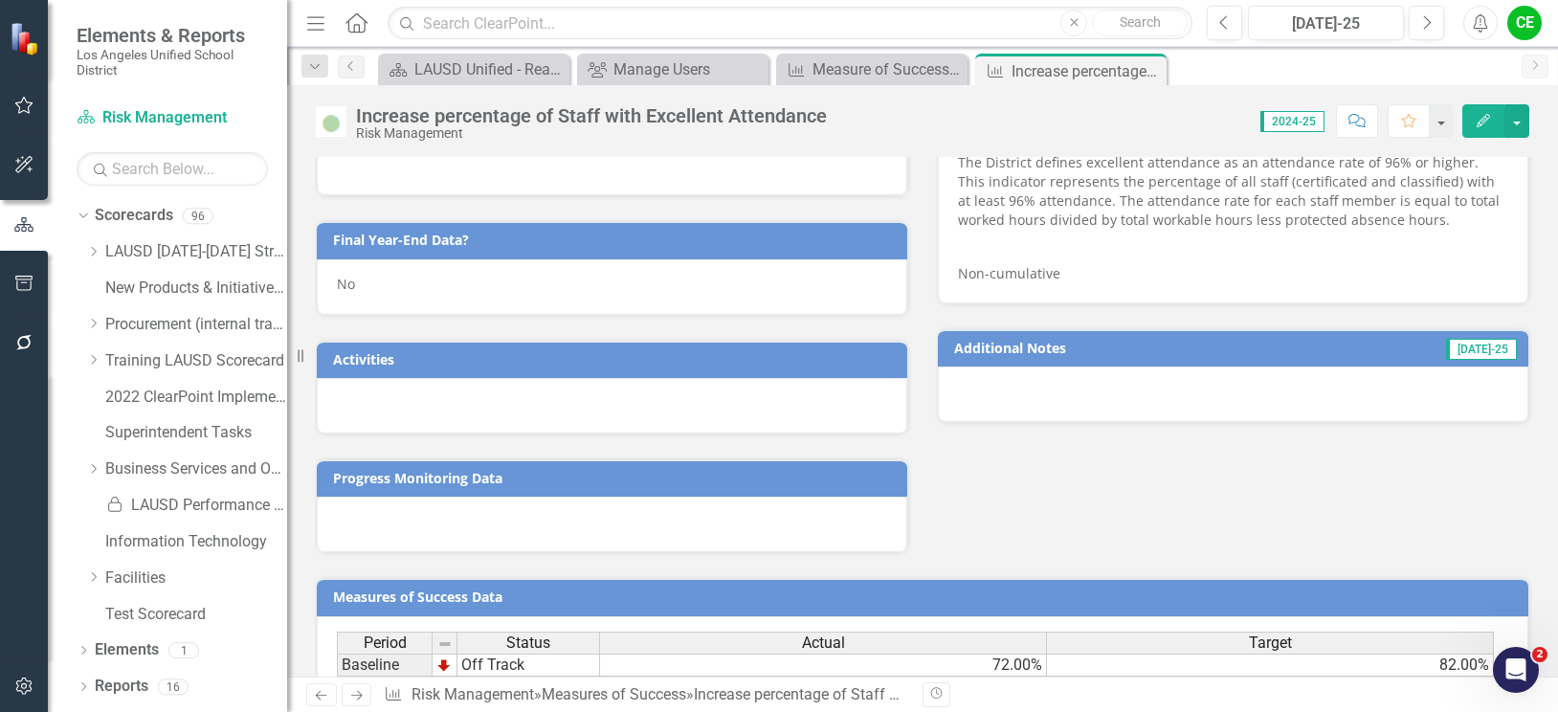
scroll to position [1102, 0]
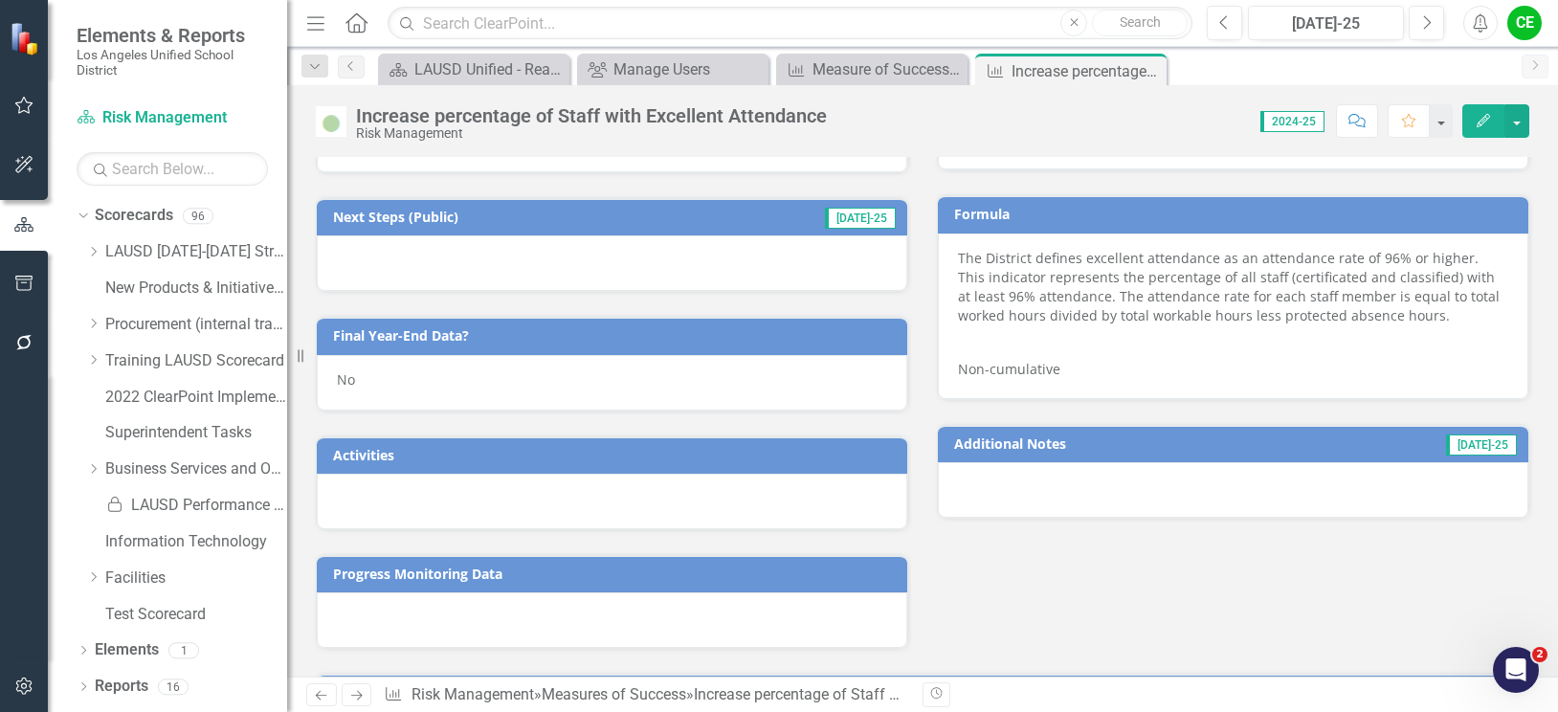
click at [396, 365] on div "No" at bounding box center [612, 382] width 590 height 55
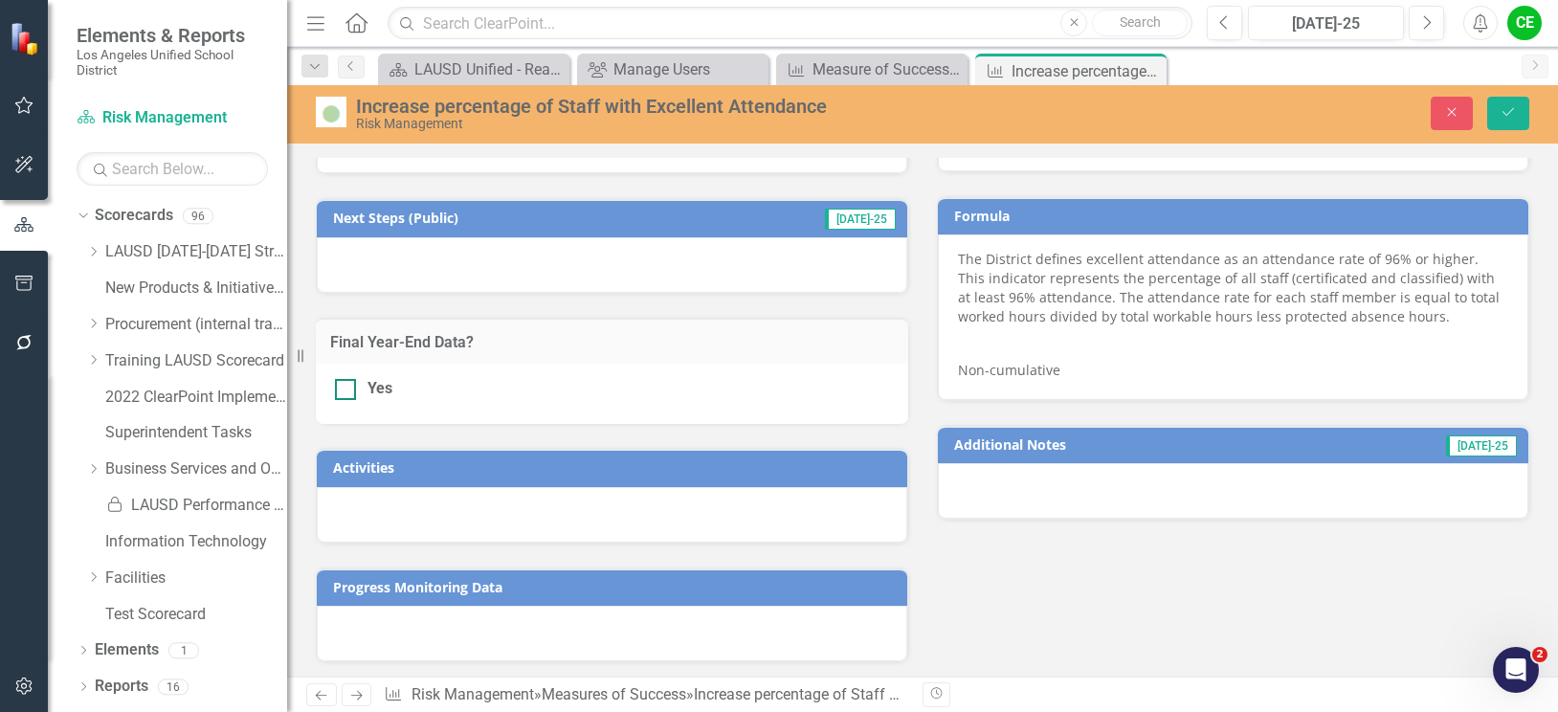
click at [346, 379] on input "Yes" at bounding box center [341, 385] width 12 height 12
checkbox input "true"
click at [1495, 121] on button "Save" at bounding box center [1508, 113] width 42 height 33
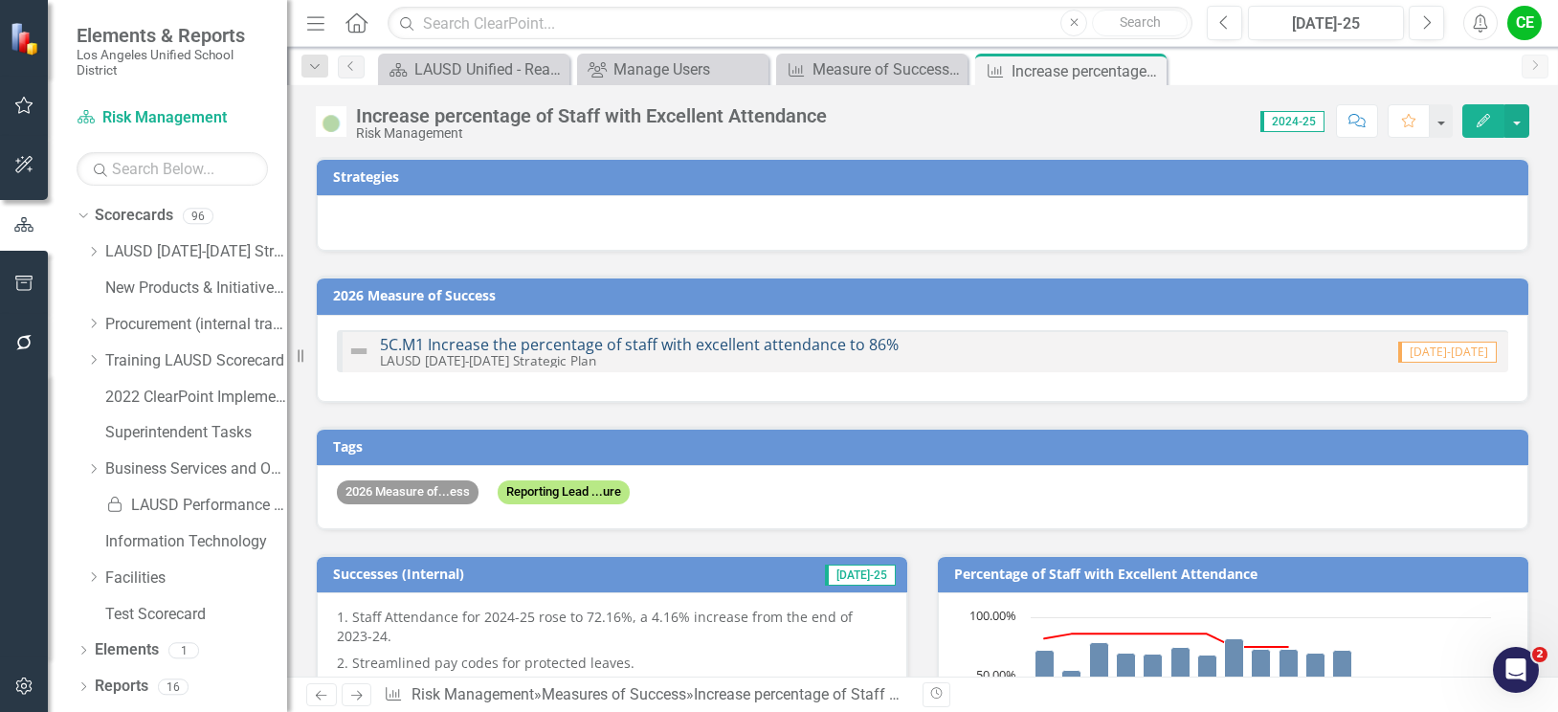
click at [792, 344] on link "5C.M1 Increase the percentage of staff with excellent attendance to 86%" at bounding box center [639, 344] width 519 height 21
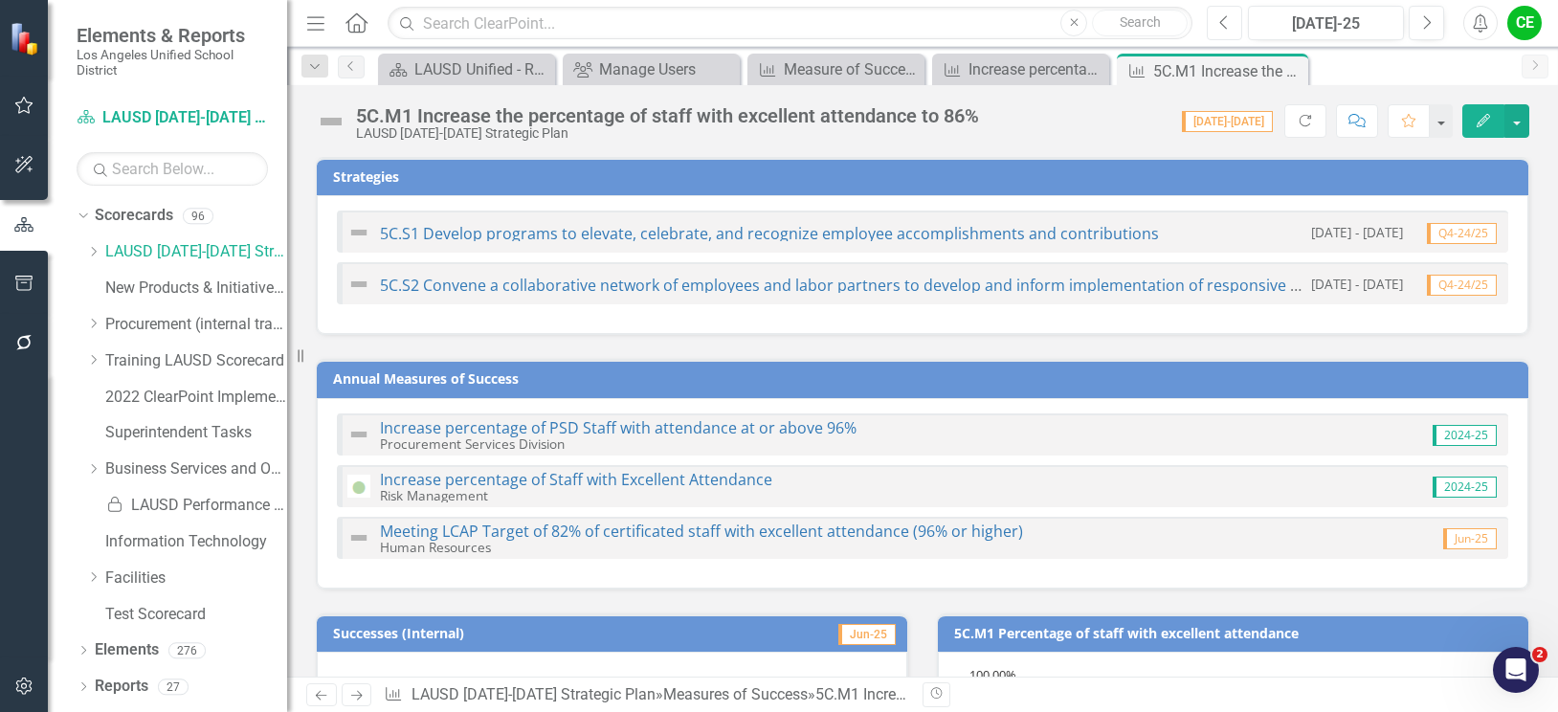
click at [1216, 30] on button "Previous" at bounding box center [1224, 23] width 35 height 34
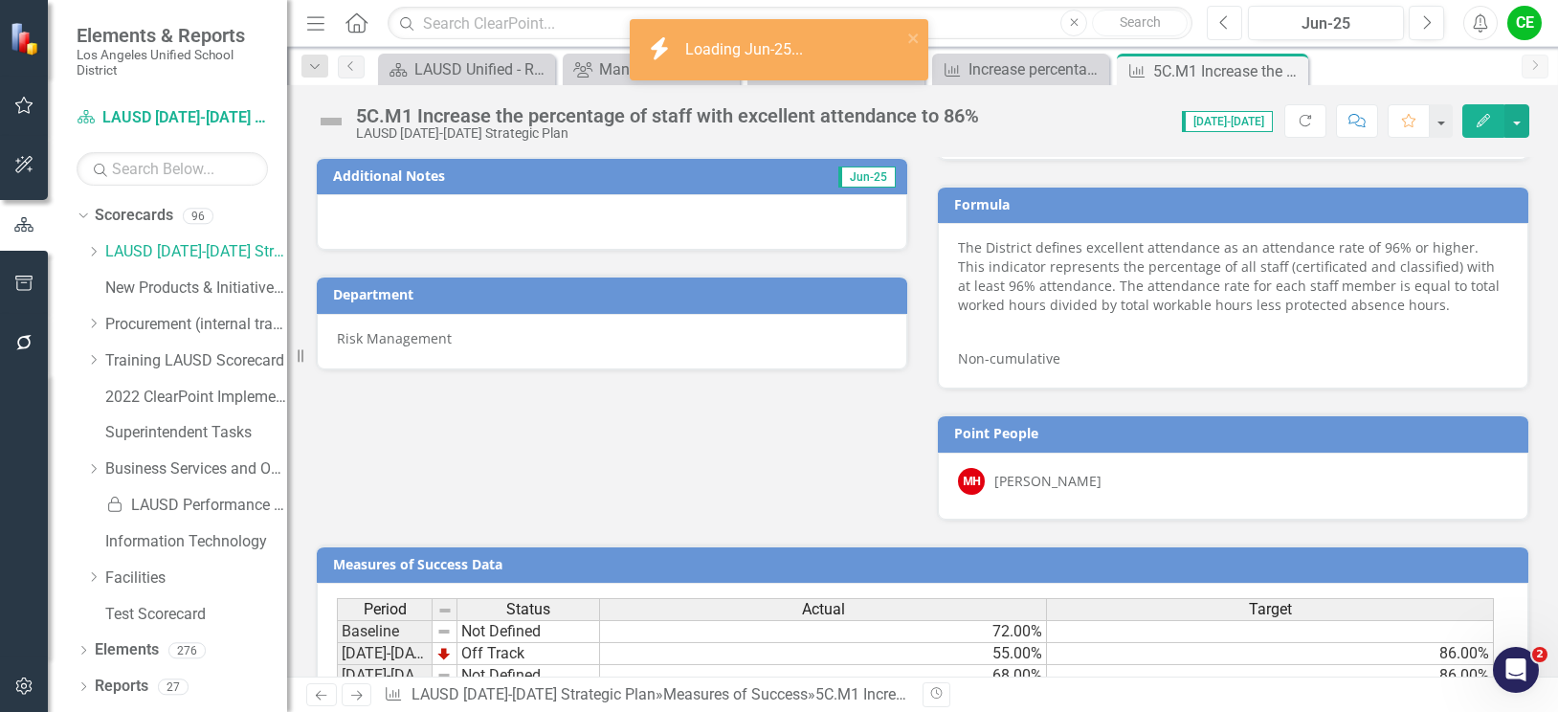
scroll to position [1214, 0]
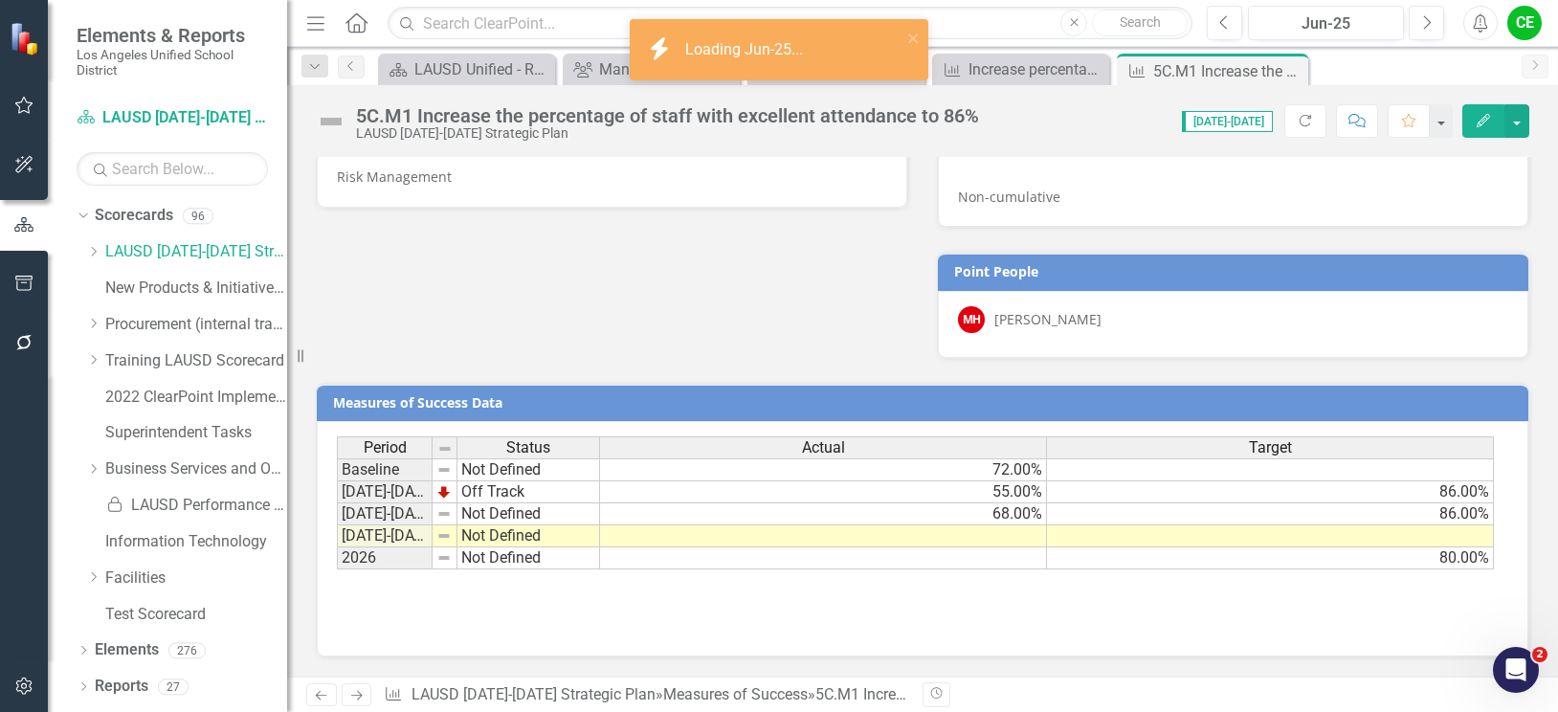
click at [1167, 528] on td at bounding box center [1270, 536] width 447 height 22
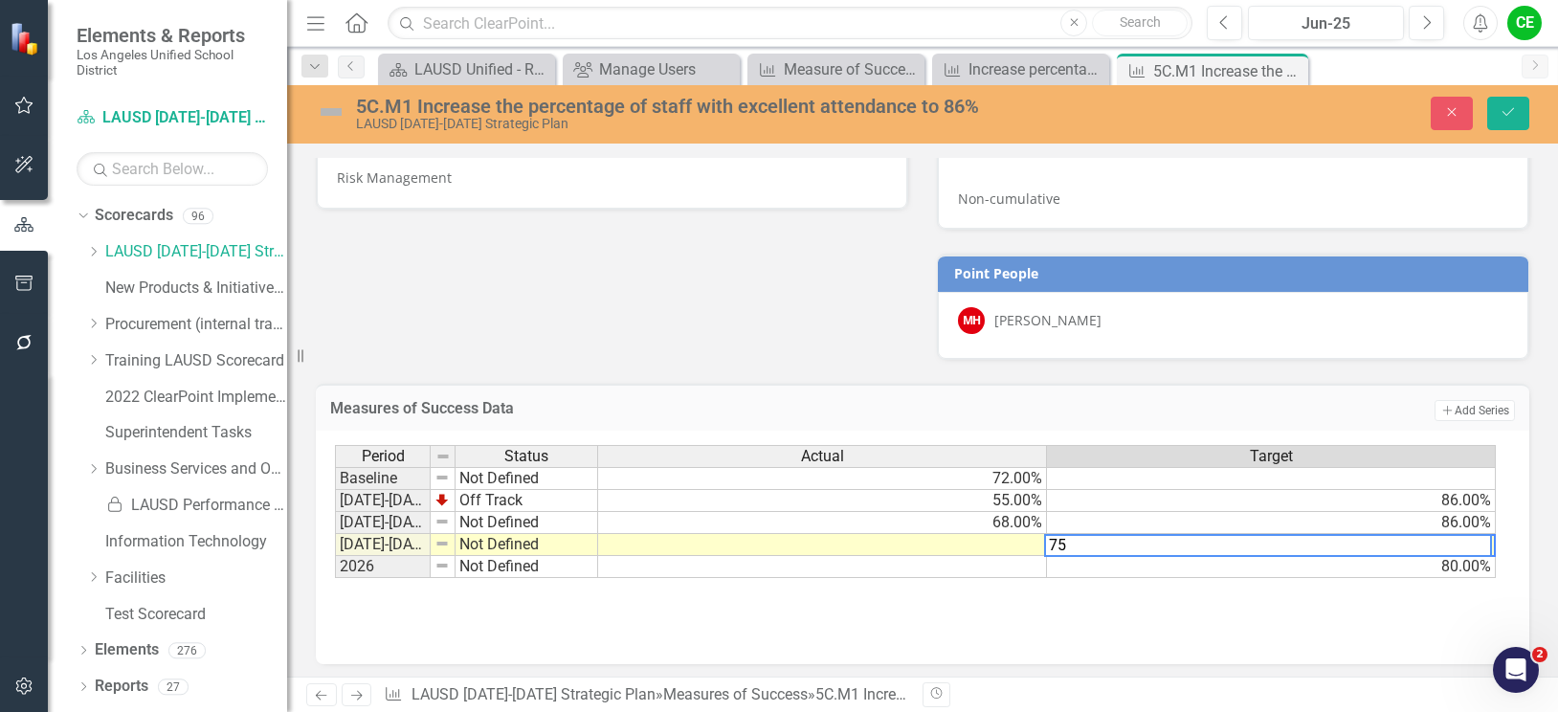
type textarea "75"
click at [1006, 544] on td at bounding box center [822, 545] width 449 height 22
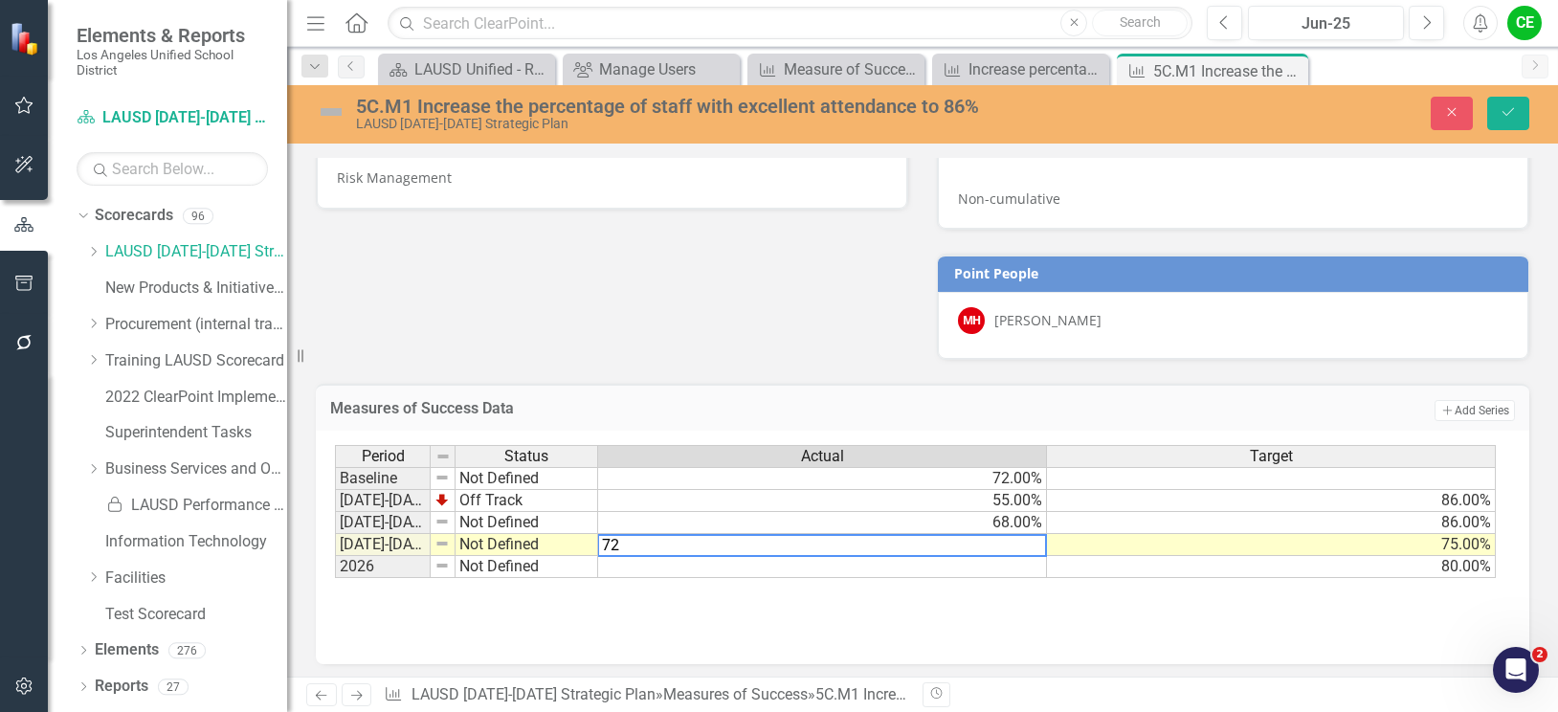
type textarea "72"
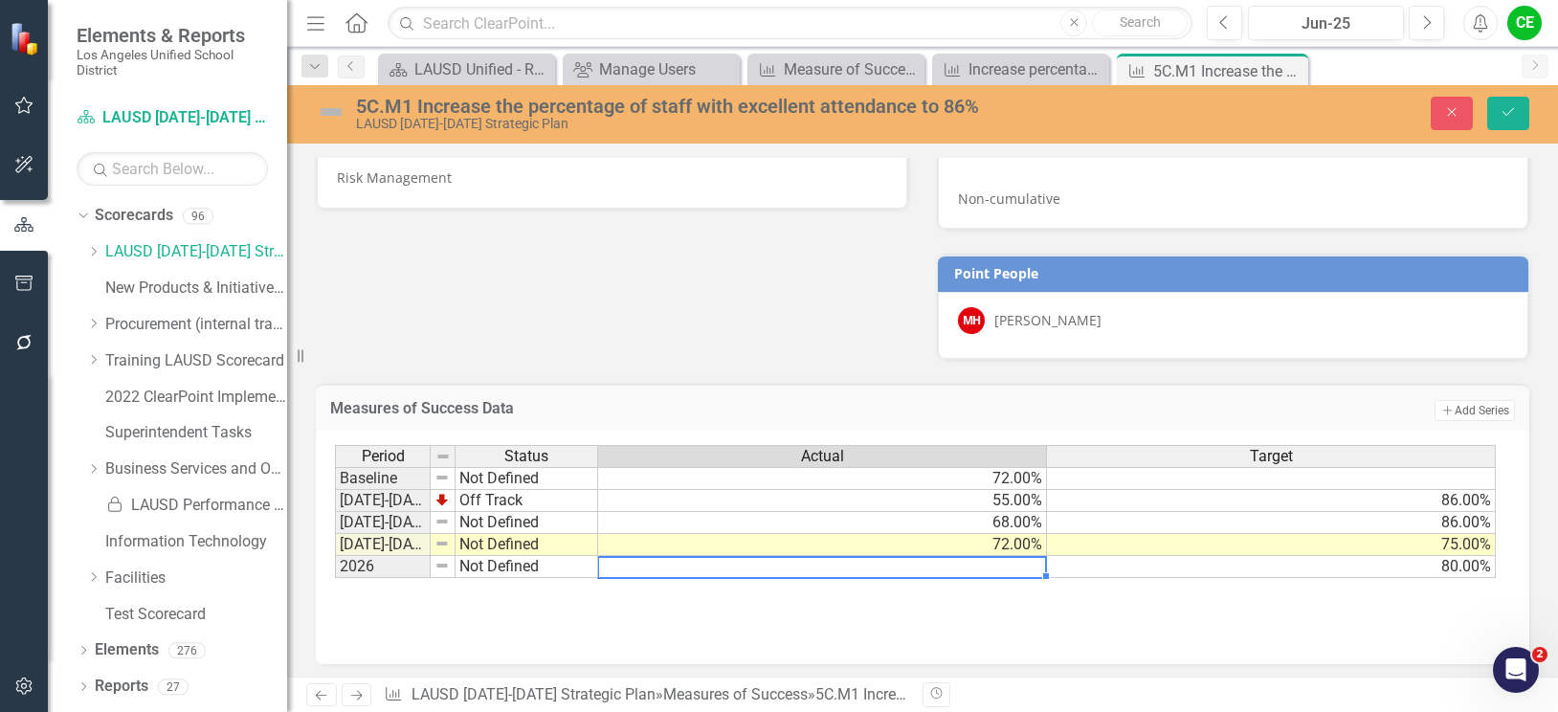
click at [994, 561] on td at bounding box center [822, 567] width 449 height 22
click at [1508, 111] on icon "Save" at bounding box center [1507, 111] width 17 height 13
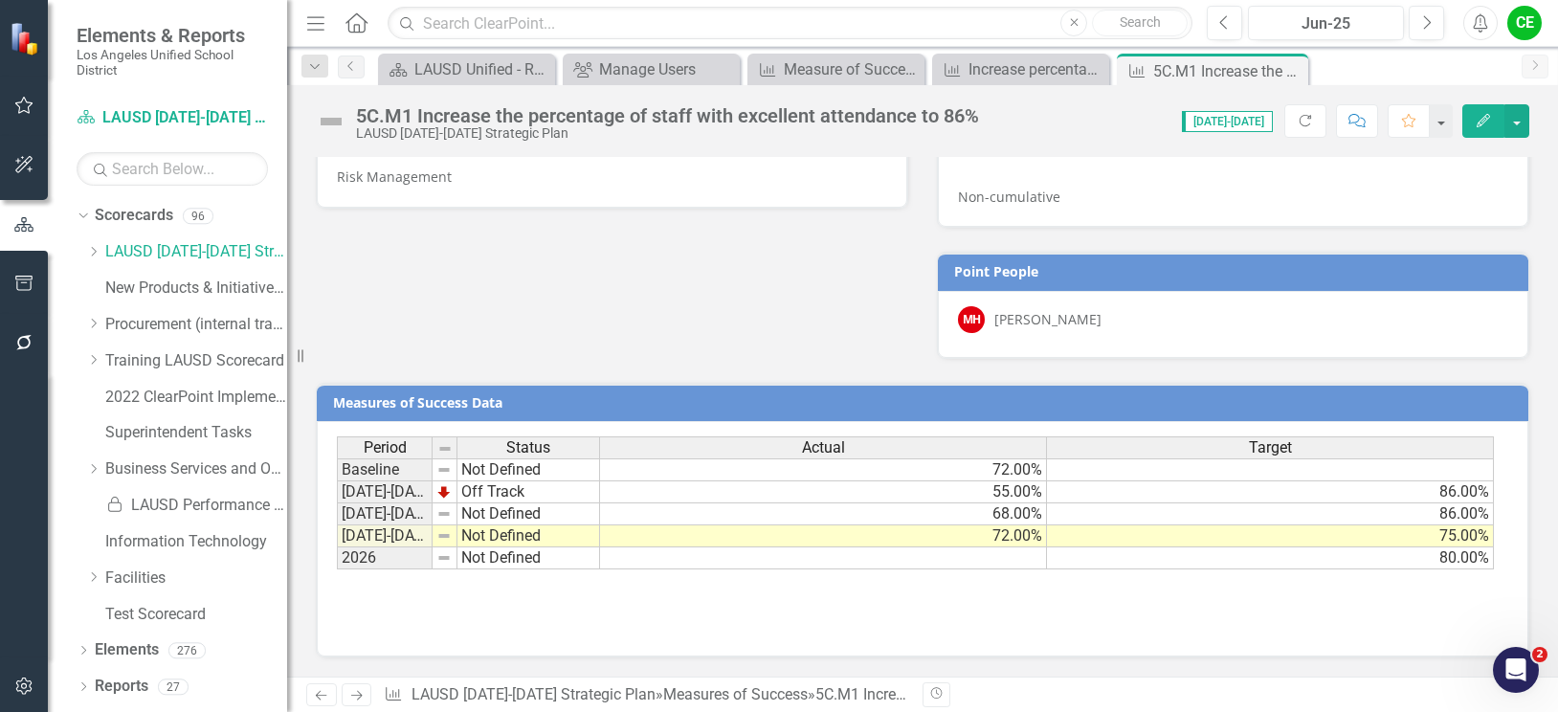
click at [490, 534] on td "Not Defined" at bounding box center [528, 536] width 143 height 22
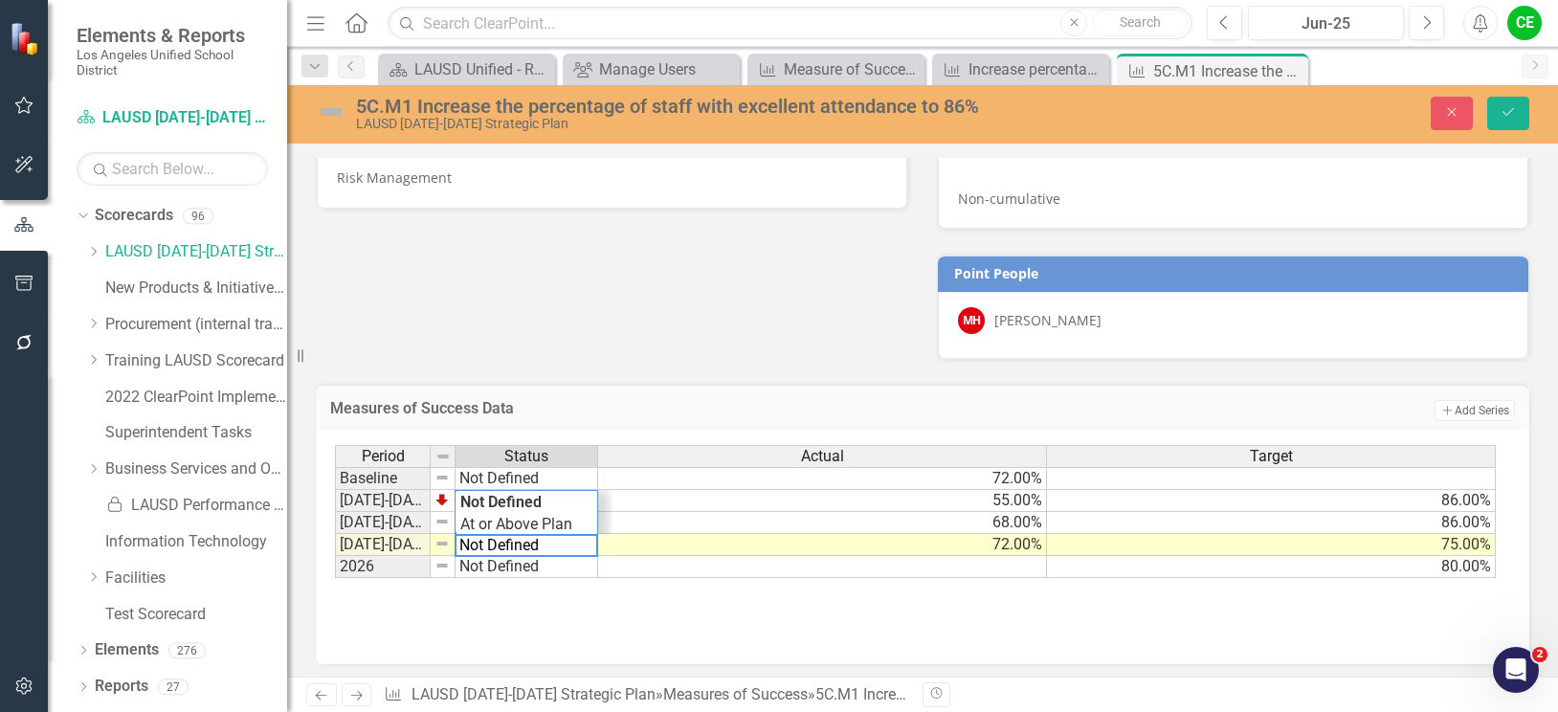
drag, startPoint x: 559, startPoint y: 542, endPoint x: 401, endPoint y: 520, distance: 159.4
click at [401, 520] on div "Period Status Actual Target Baseline Not Defined 72.00% 2022-2023 Off Track 55.…" at bounding box center [915, 512] width 1161 height 134
click at [502, 528] on div "Period Status Actual Target Baseline Not Defined 72.00% 2022-2023 Off Track 55.…" at bounding box center [915, 512] width 1161 height 134
type textarea "Showing Improvemet"
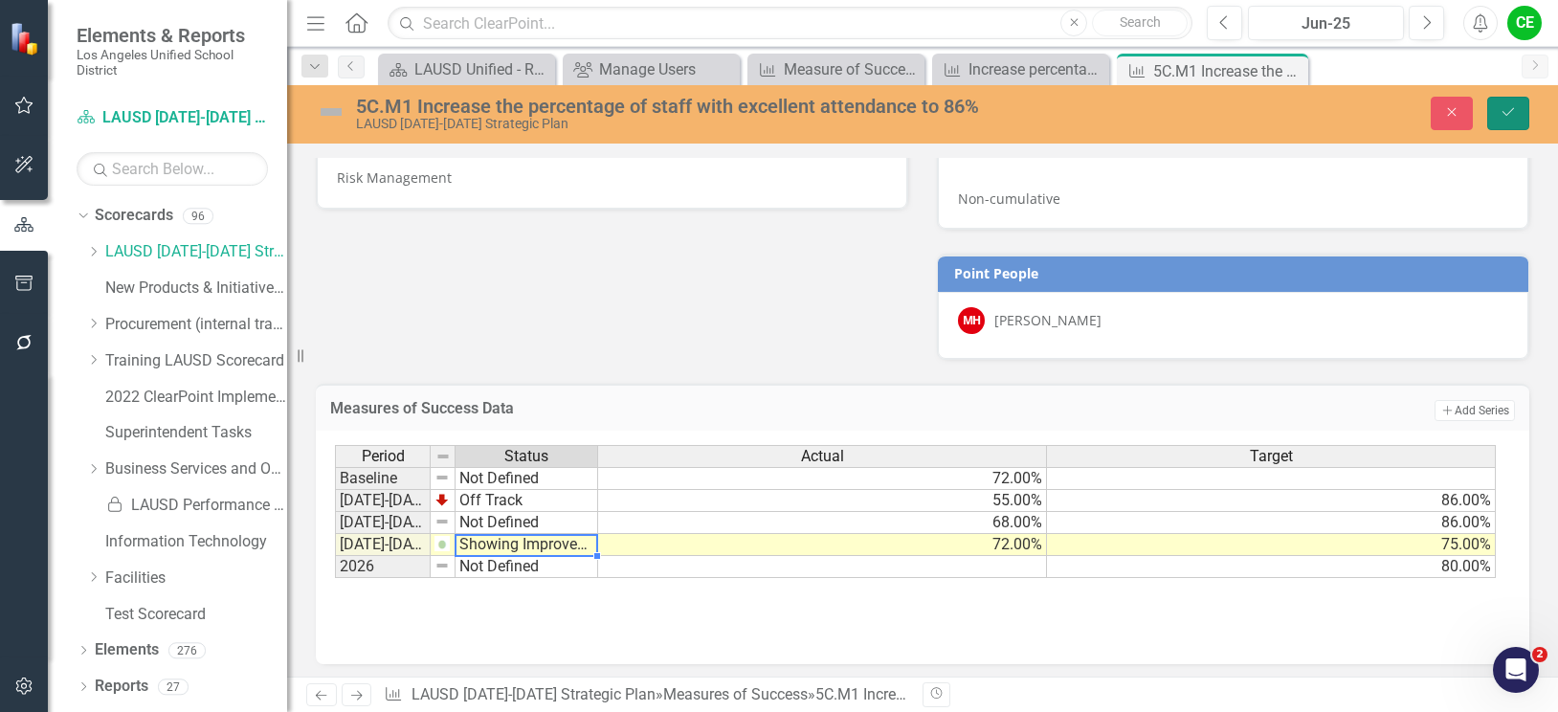
click at [1512, 105] on icon "Save" at bounding box center [1507, 111] width 17 height 13
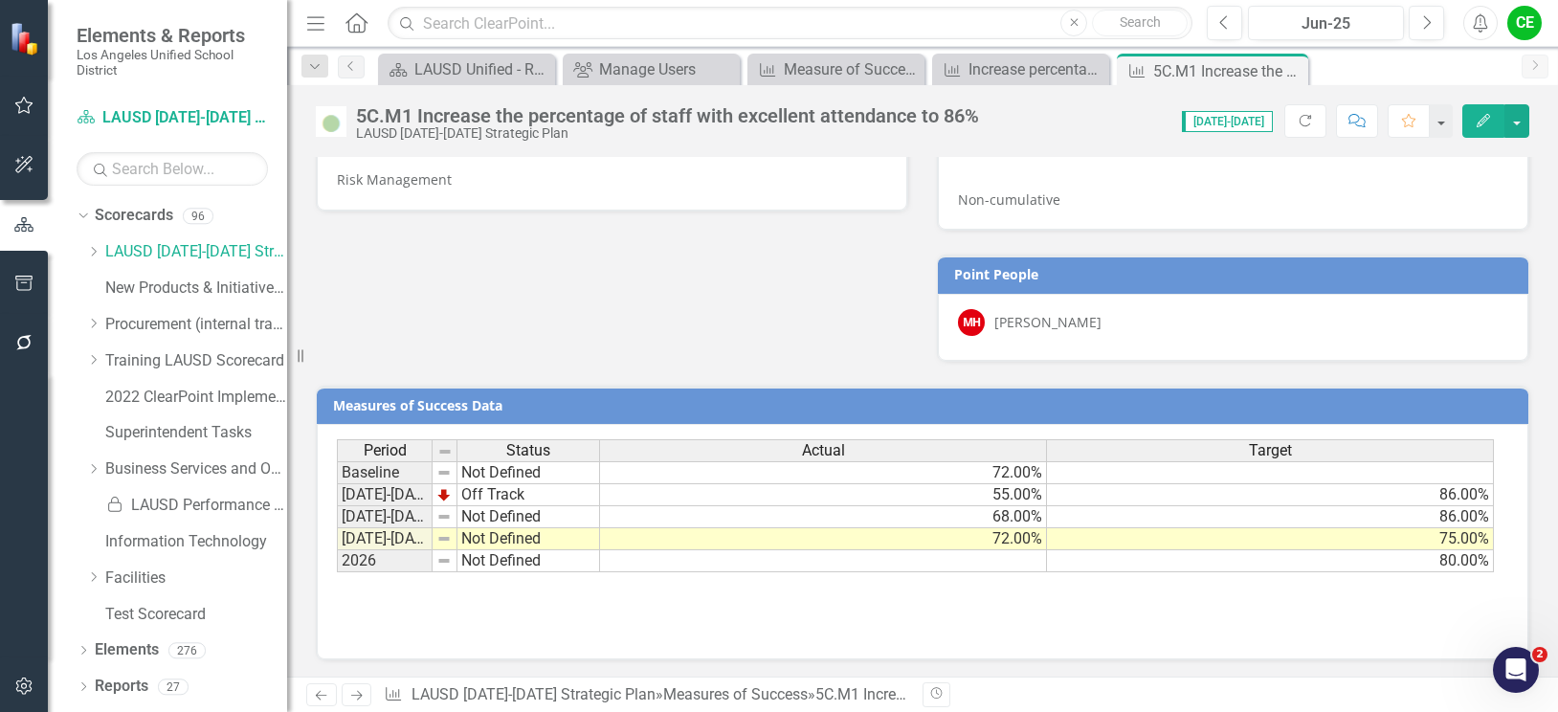
scroll to position [1214, 0]
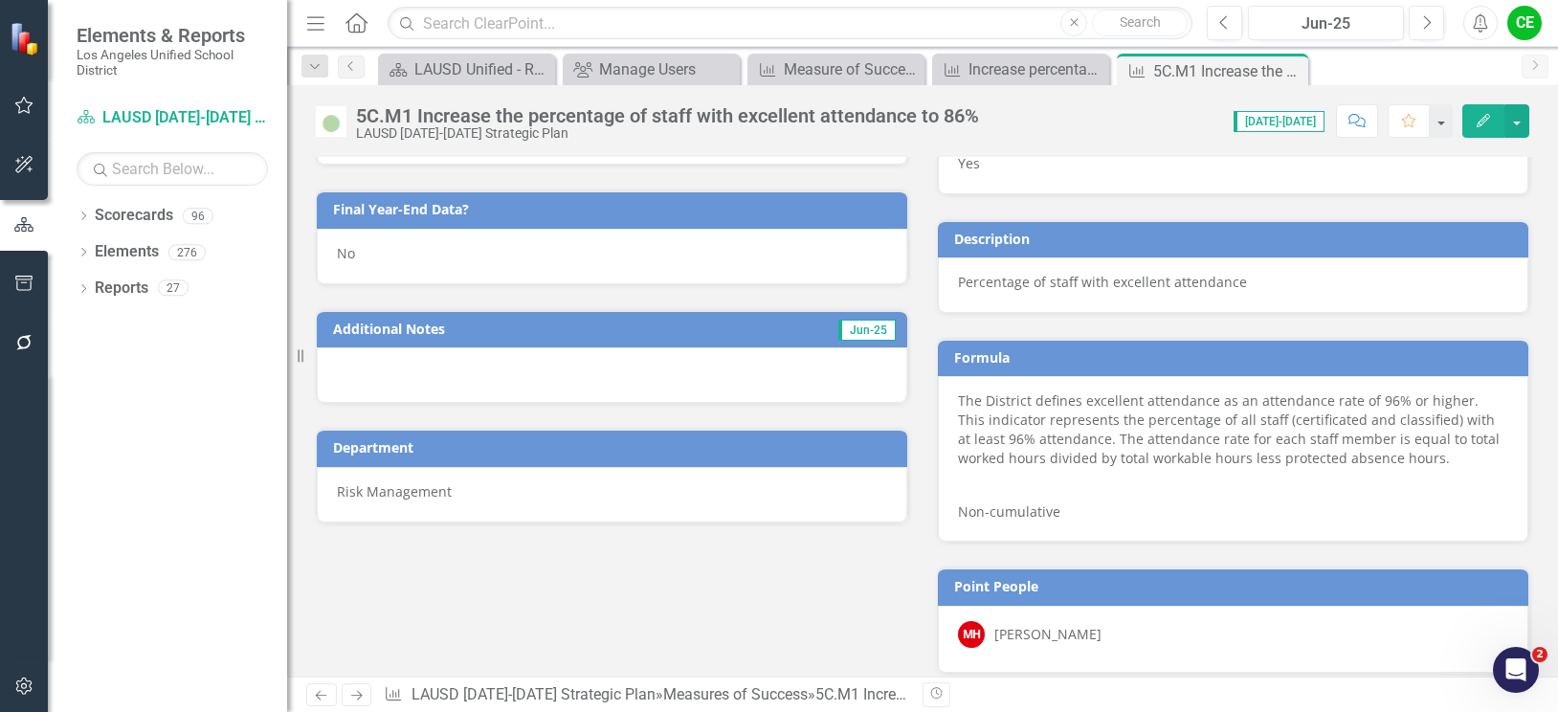
scroll to position [640, 0]
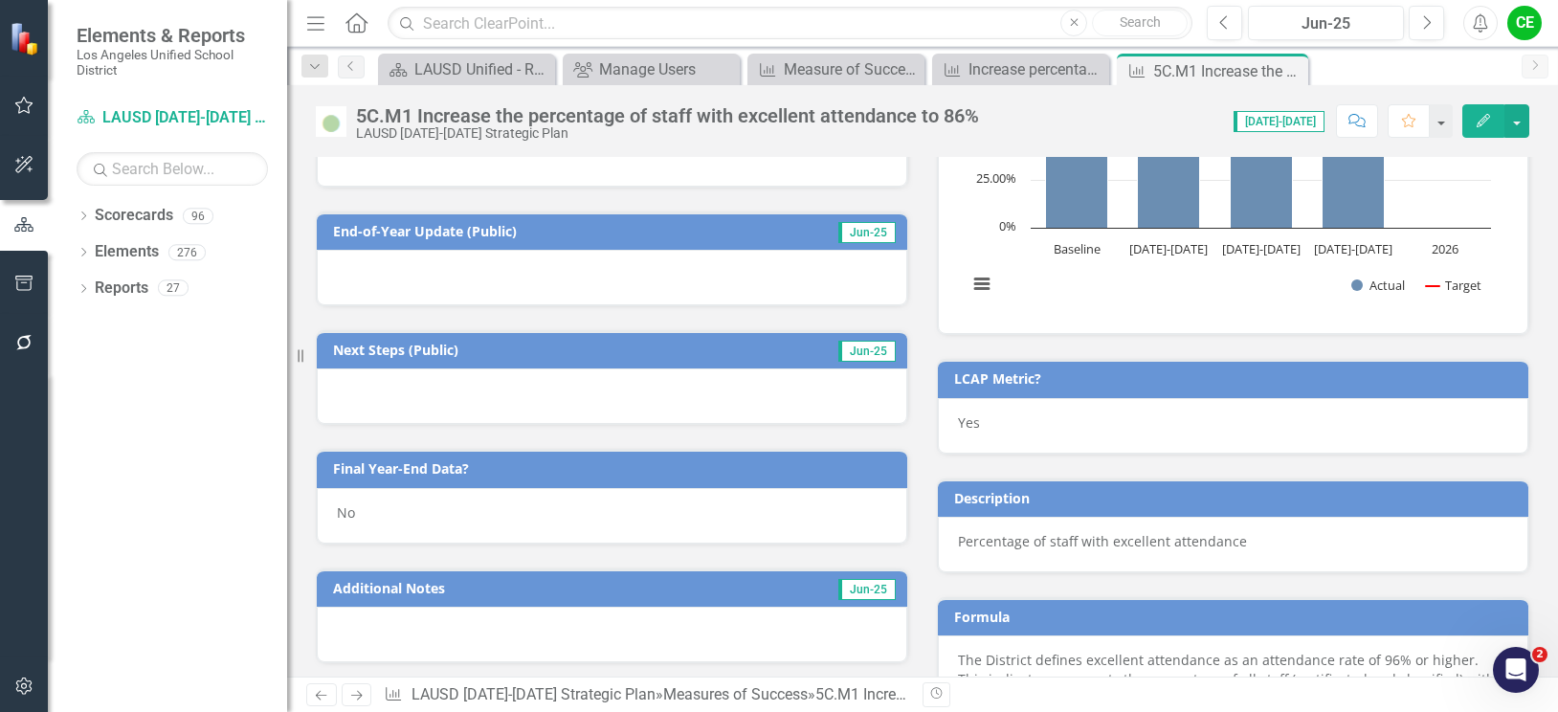
click at [381, 519] on div "No" at bounding box center [612, 515] width 590 height 55
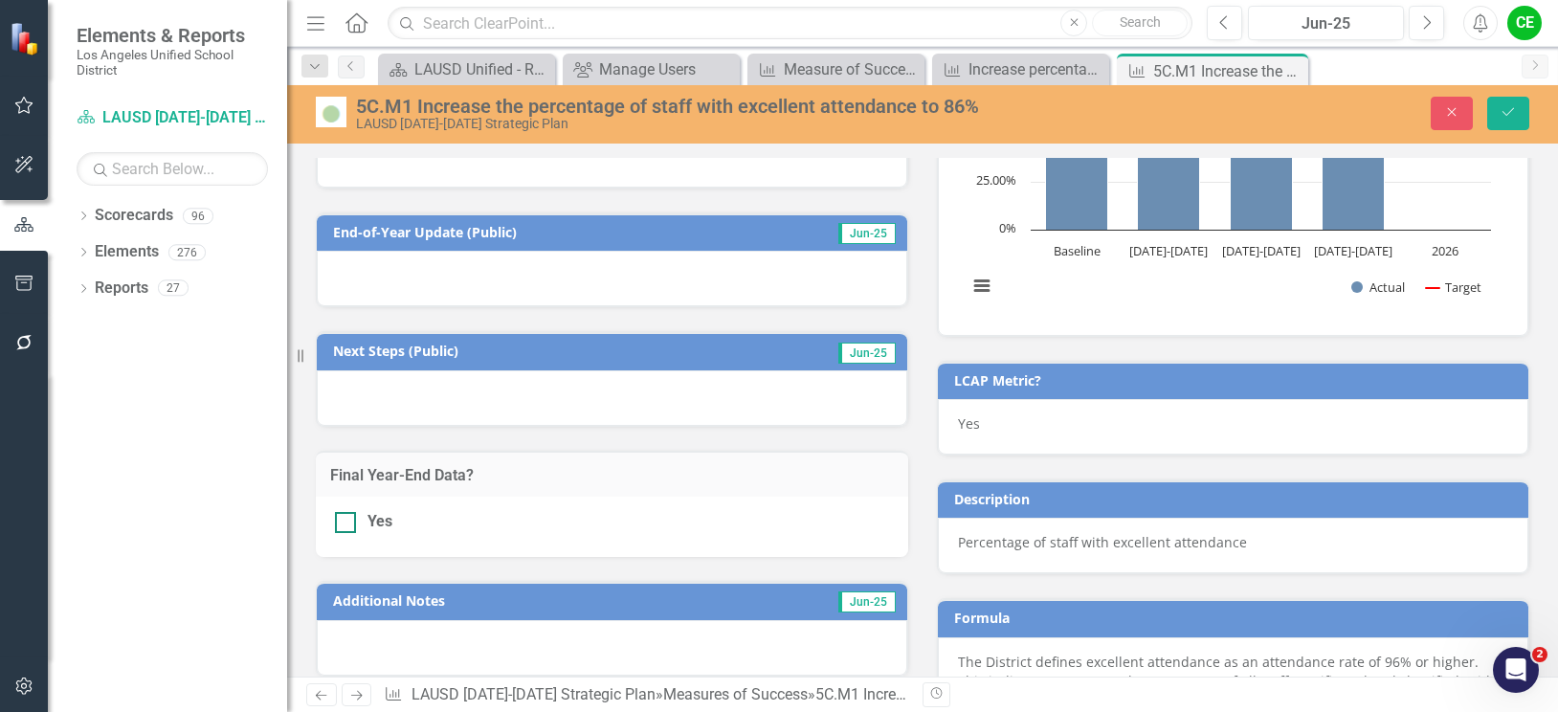
click at [354, 521] on div at bounding box center [345, 522] width 21 height 21
click at [347, 521] on input "Yes" at bounding box center [341, 518] width 12 height 12
checkbox input "true"
click at [1524, 111] on button "Save" at bounding box center [1508, 113] width 42 height 33
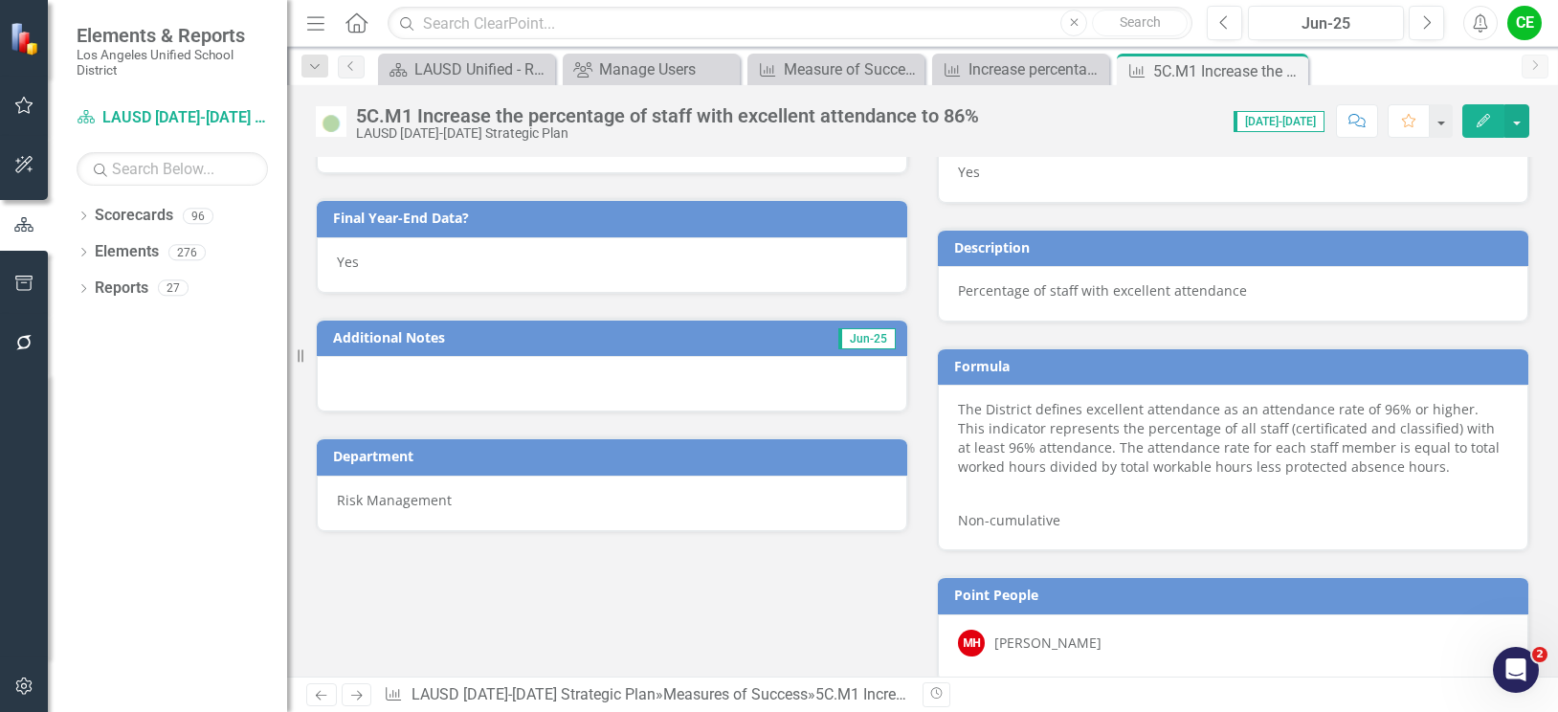
scroll to position [1214, 0]
